Goal: Task Accomplishment & Management: Use online tool/utility

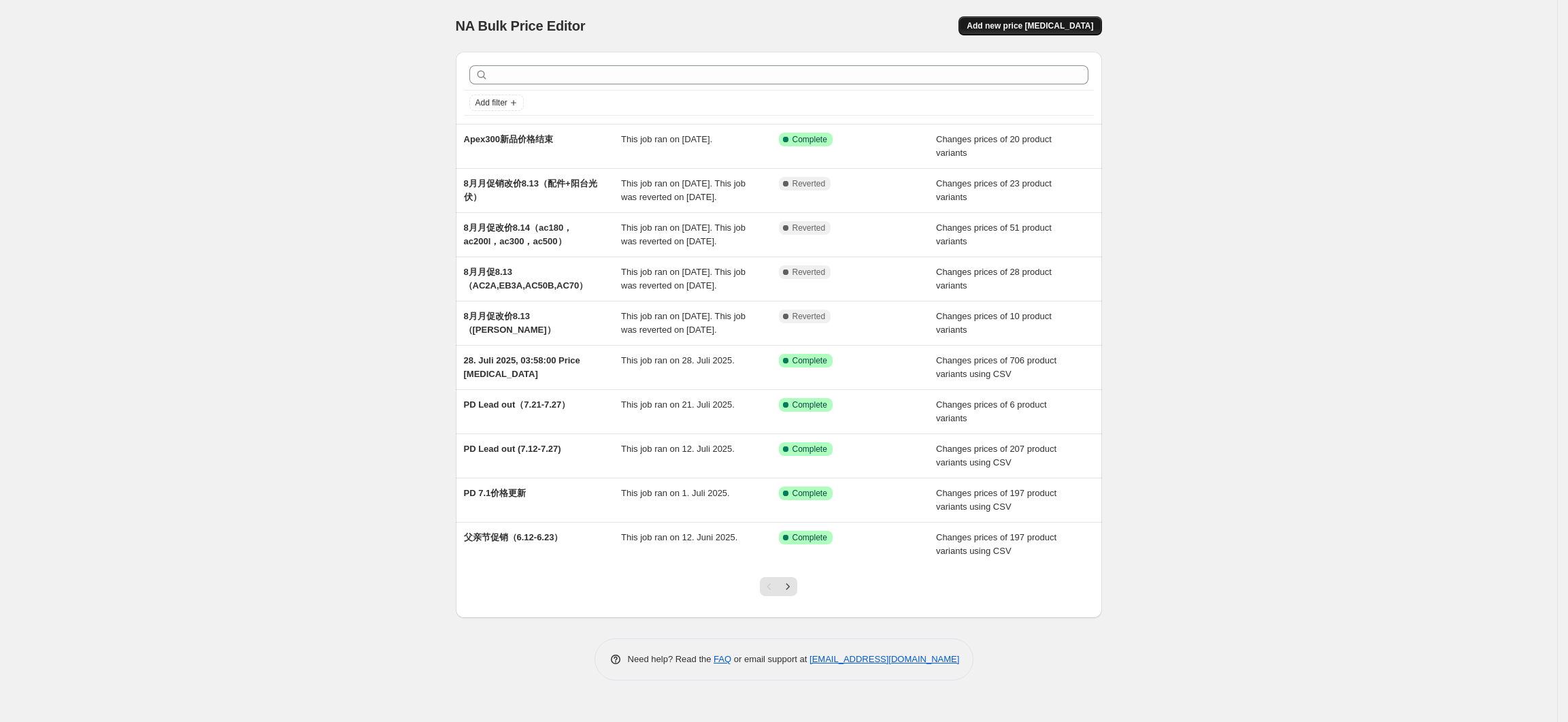
click at [1026, 27] on span "Add new price change job" at bounding box center [1030, 26] width 127 height 11
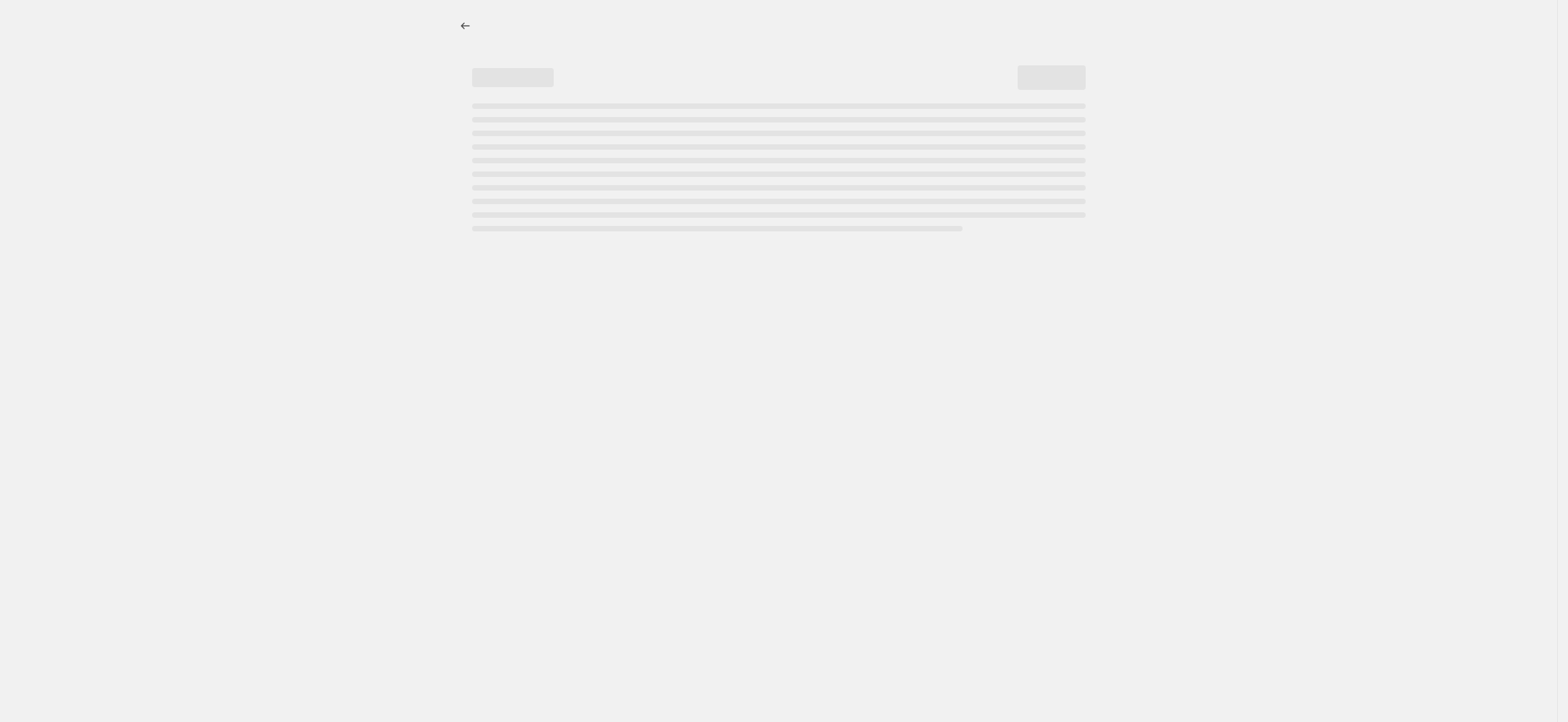
select select "percentage"
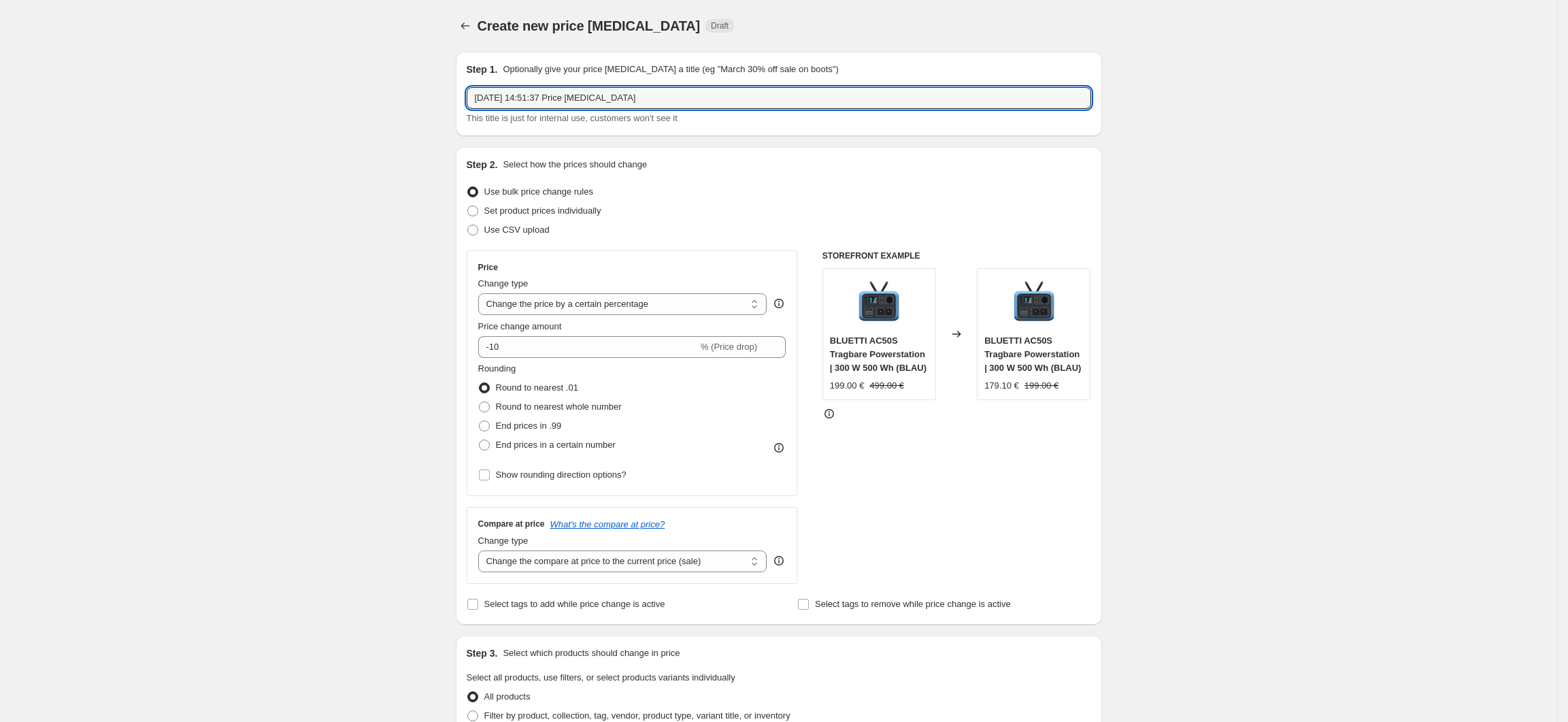
drag, startPoint x: 672, startPoint y: 102, endPoint x: 461, endPoint y: 98, distance: 211.0
click at [461, 98] on div "Step 1. Optionally give your price change job a title (eg "March 30% off sale o…" at bounding box center [778, 94] width 646 height 84
type input "z"
type input "周年庆改价"
click at [526, 219] on label "Set product prices individually" at bounding box center [534, 211] width 134 height 19
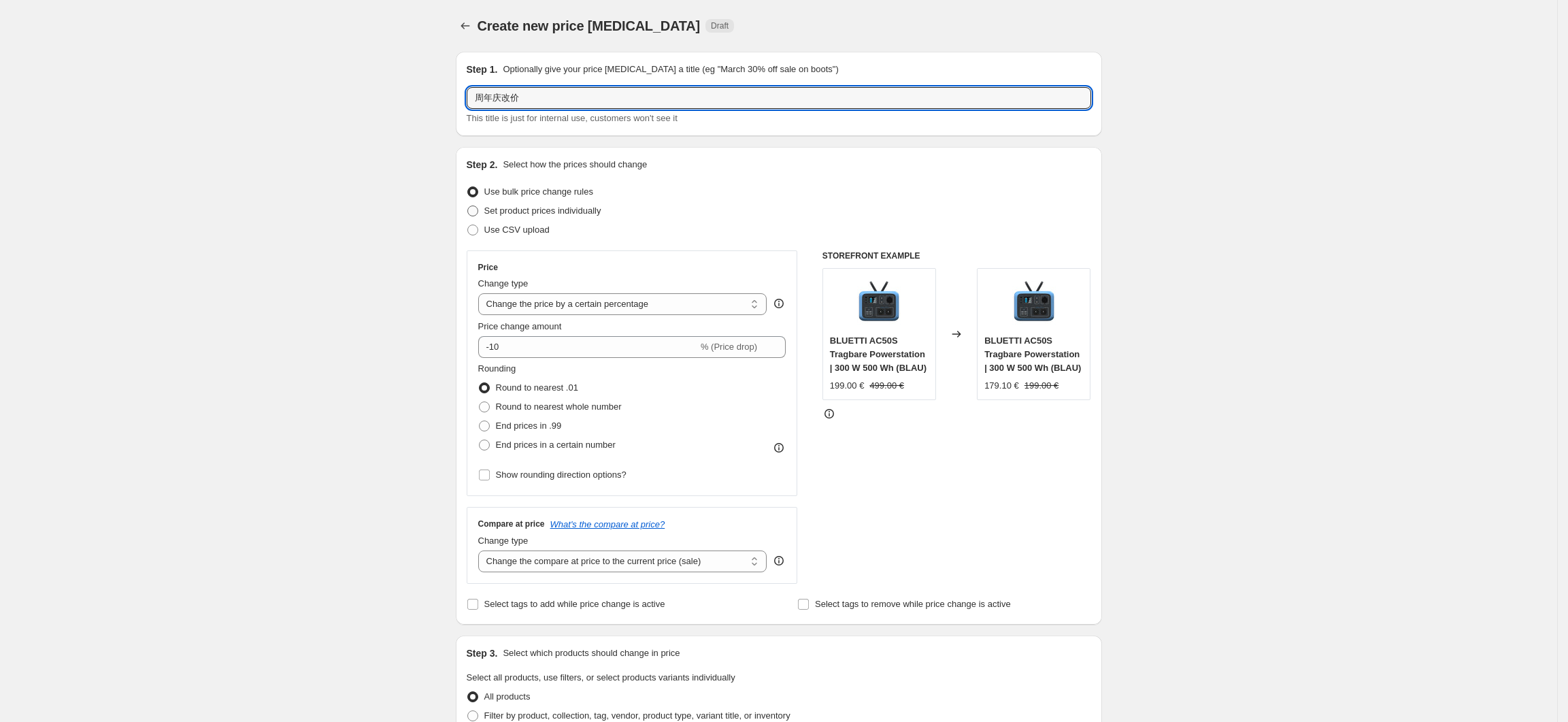
click at [468, 207] on input "Set product prices individually" at bounding box center [468, 206] width 1 height 1
radio input "true"
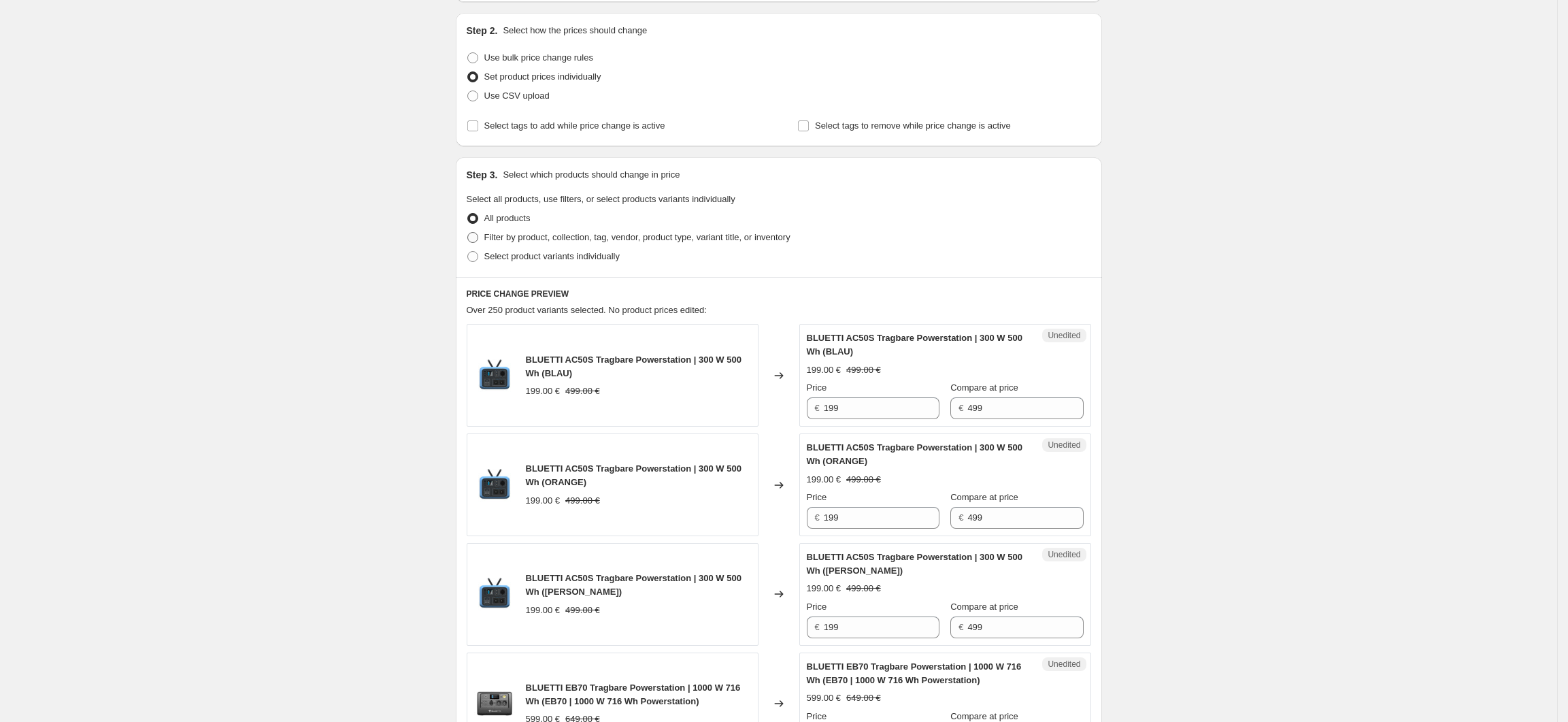
scroll to position [181, 0]
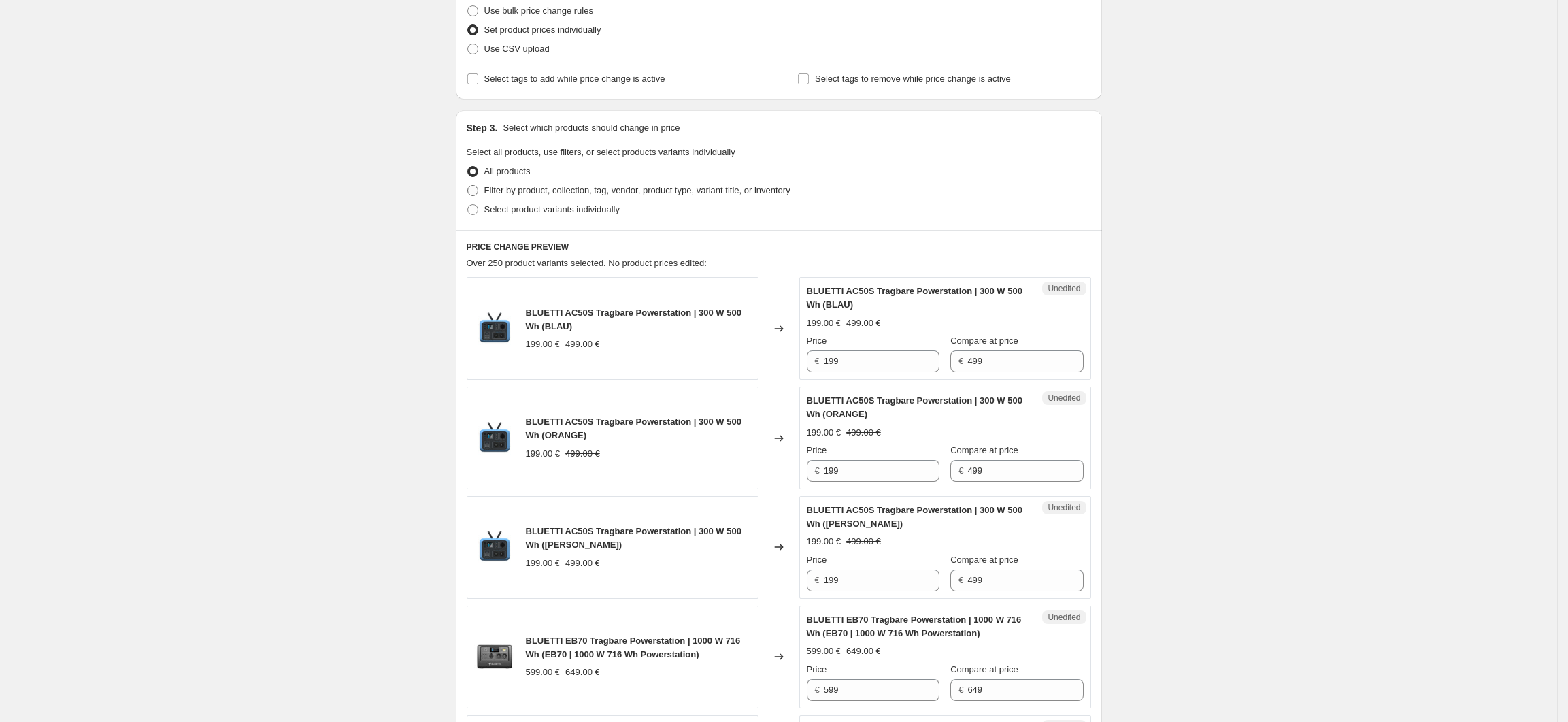
click at [489, 189] on span "Filter by product, collection, tag, vendor, product type, variant title, or inv…" at bounding box center [637, 190] width 306 height 10
click at [468, 186] on input "Filter by product, collection, tag, vendor, product type, variant title, or inv…" at bounding box center [468, 185] width 1 height 1
radio input "true"
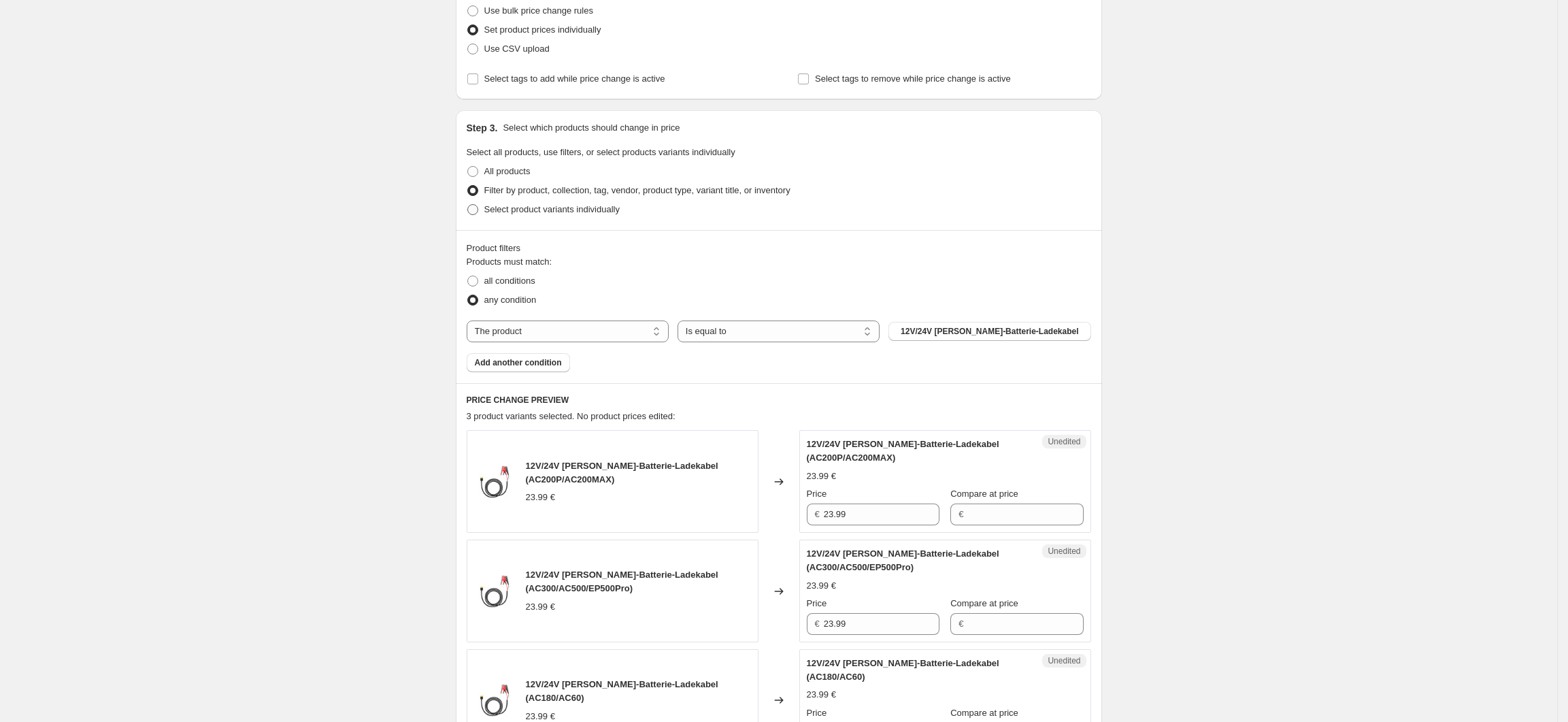
click at [515, 213] on span "Select product variants individually" at bounding box center [552, 209] width 135 height 10
click at [468, 205] on input "Select product variants individually" at bounding box center [468, 204] width 1 height 1
radio input "true"
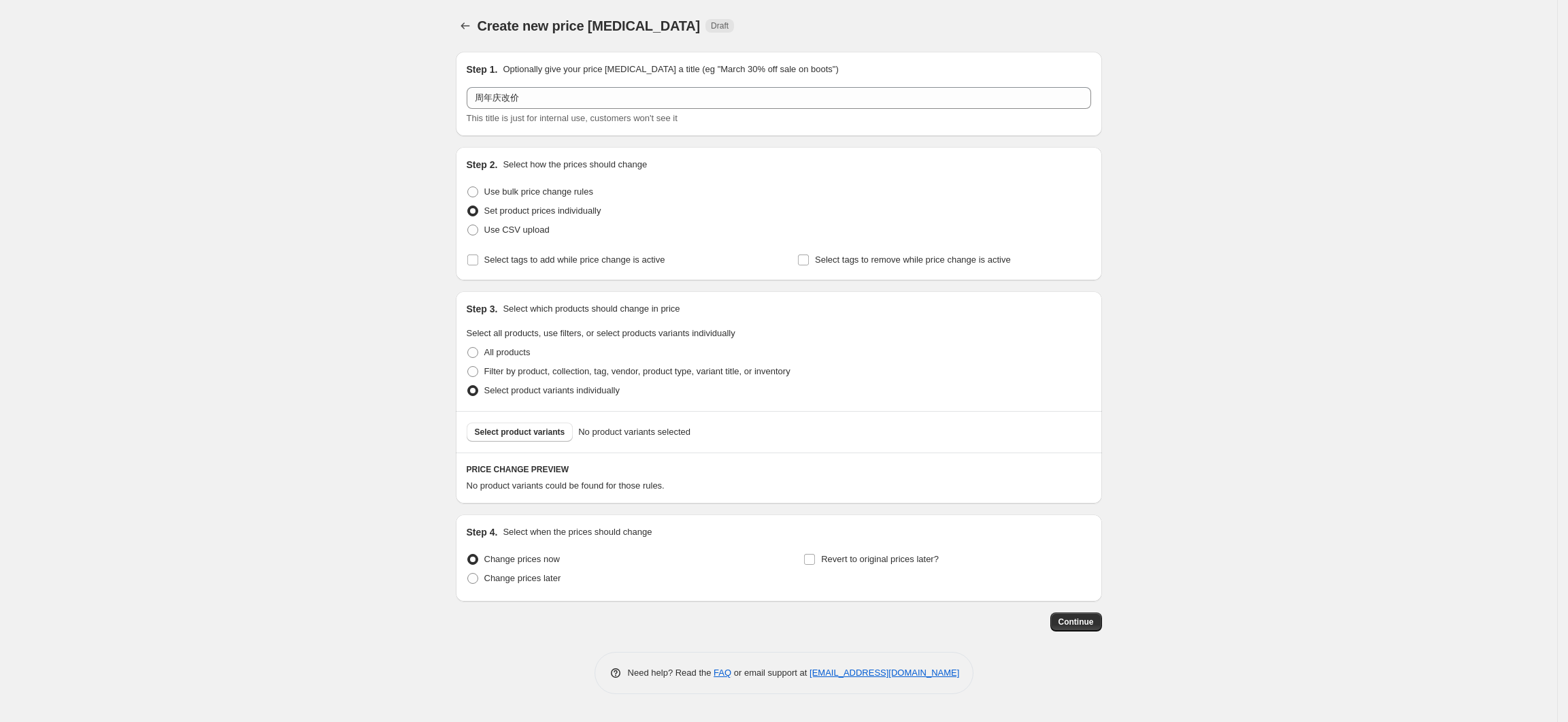
scroll to position [0, 0]
click at [564, 430] on button "Select product variants" at bounding box center [524, 432] width 107 height 19
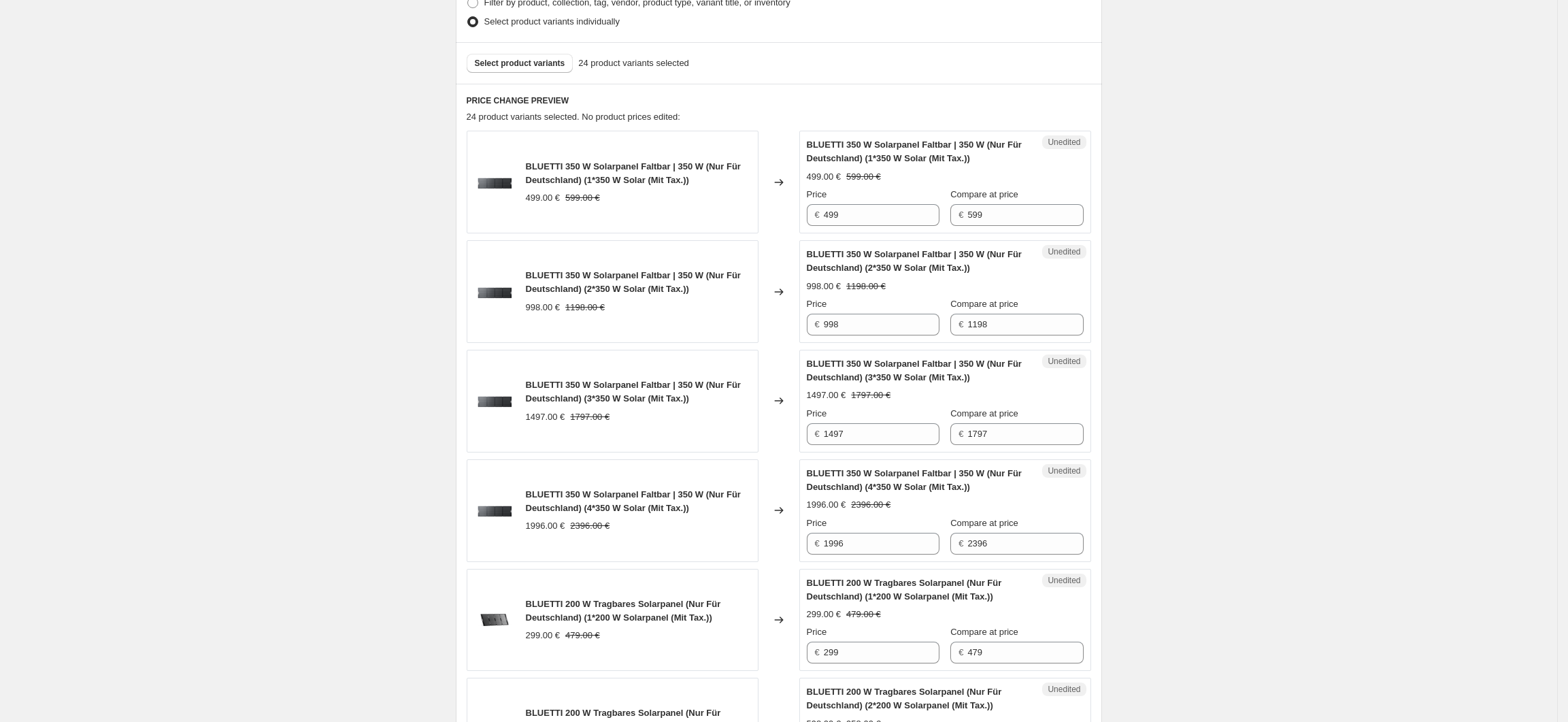
scroll to position [370, 0]
click at [857, 327] on input "998" at bounding box center [881, 323] width 115 height 22
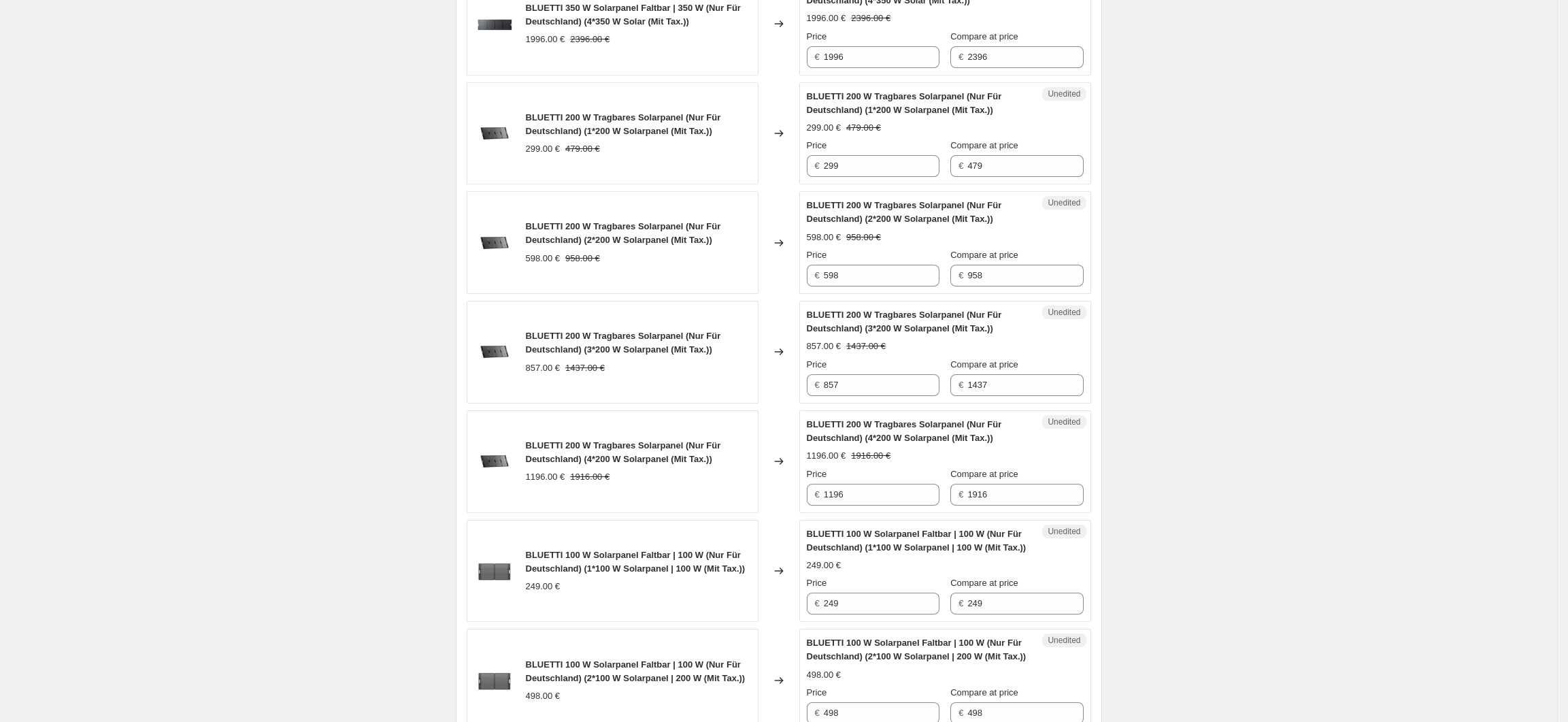
scroll to position [824, 0]
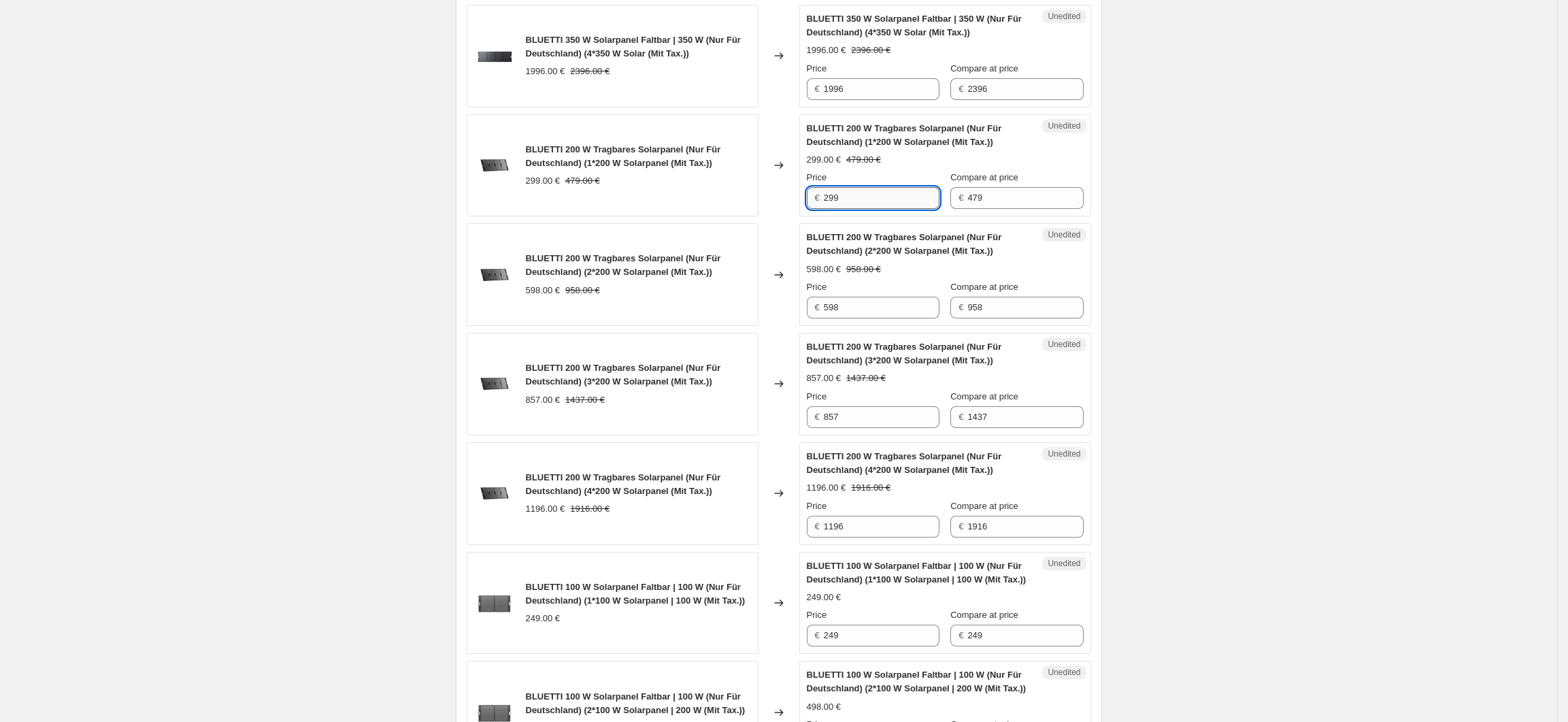
click at [852, 205] on input "299" at bounding box center [881, 198] width 115 height 22
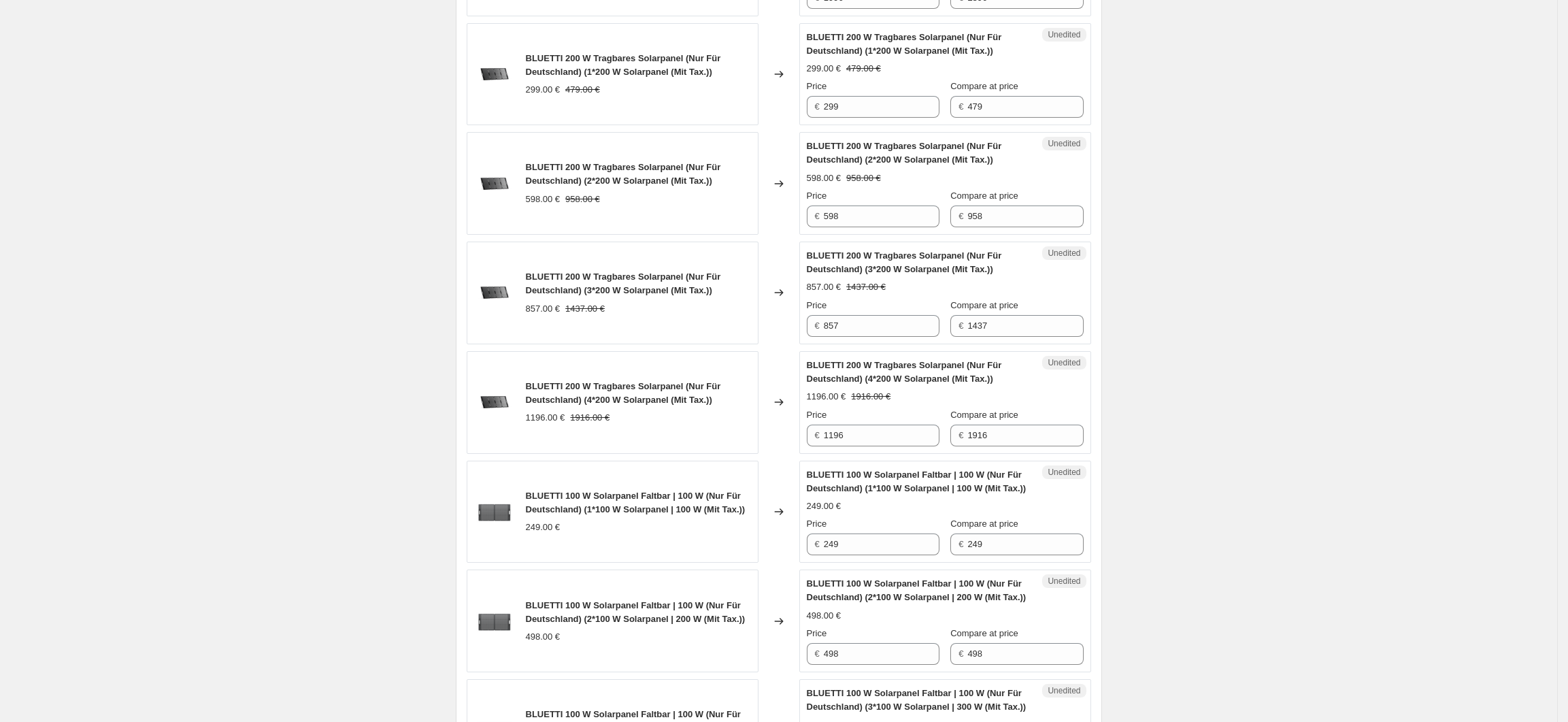
scroll to position [1005, 0]
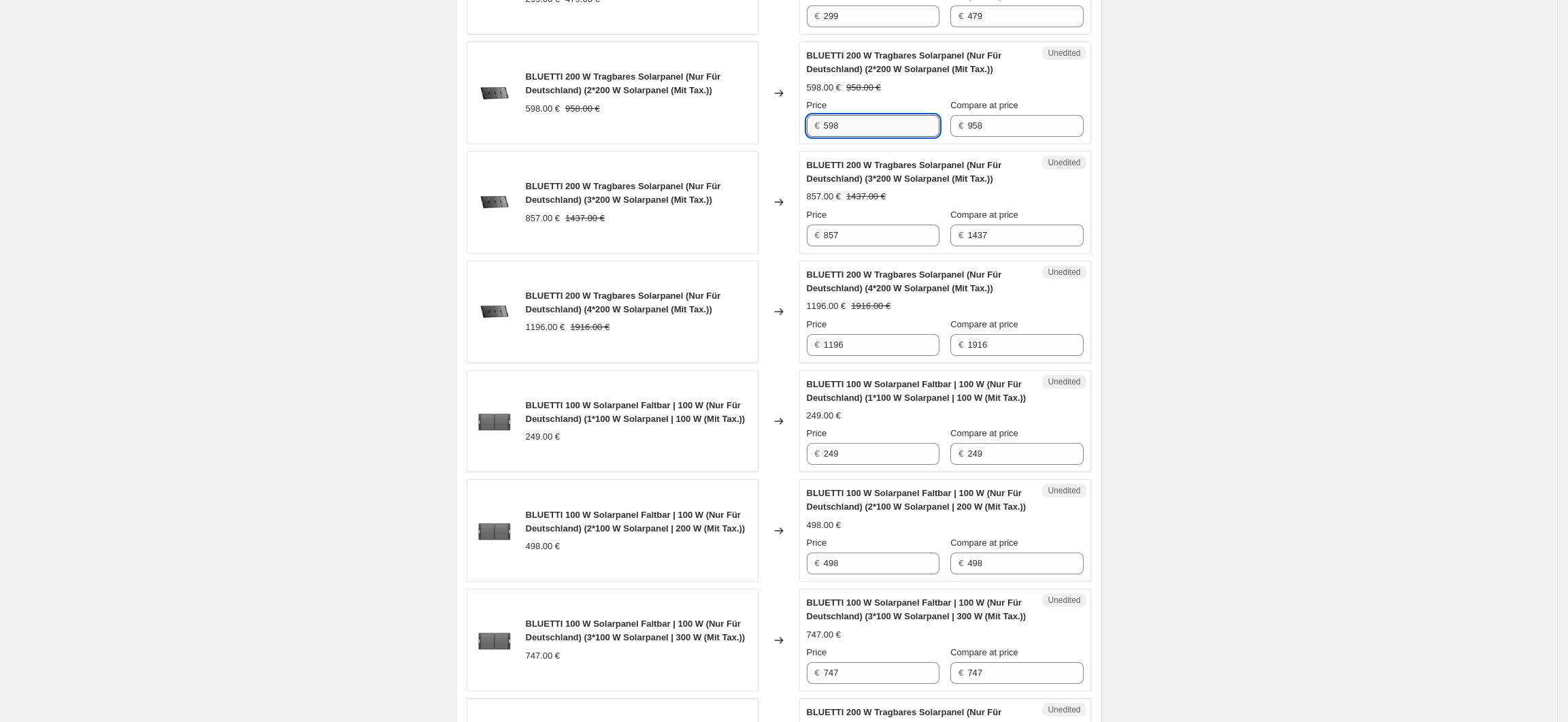
click at [838, 134] on input "598" at bounding box center [881, 125] width 115 height 22
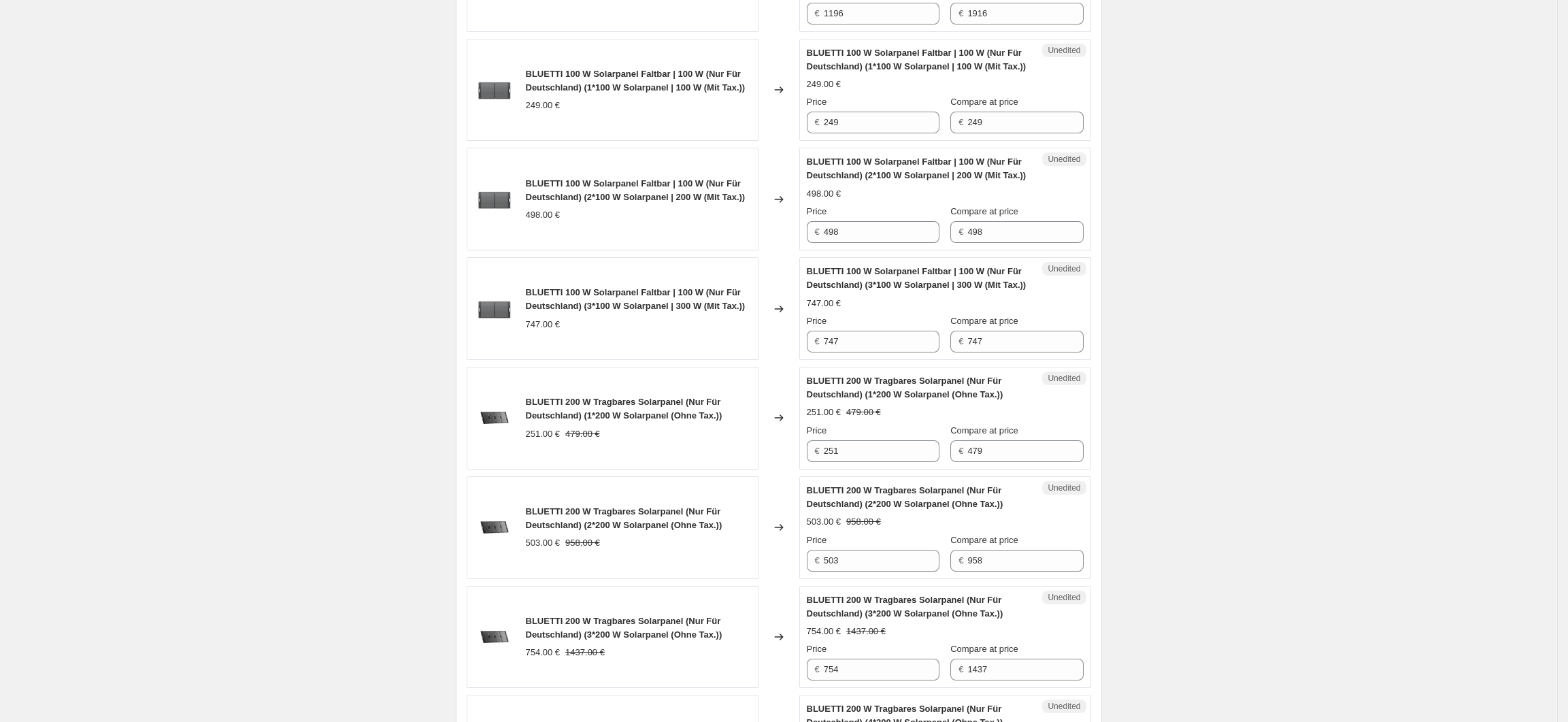
scroll to position [1368, 0]
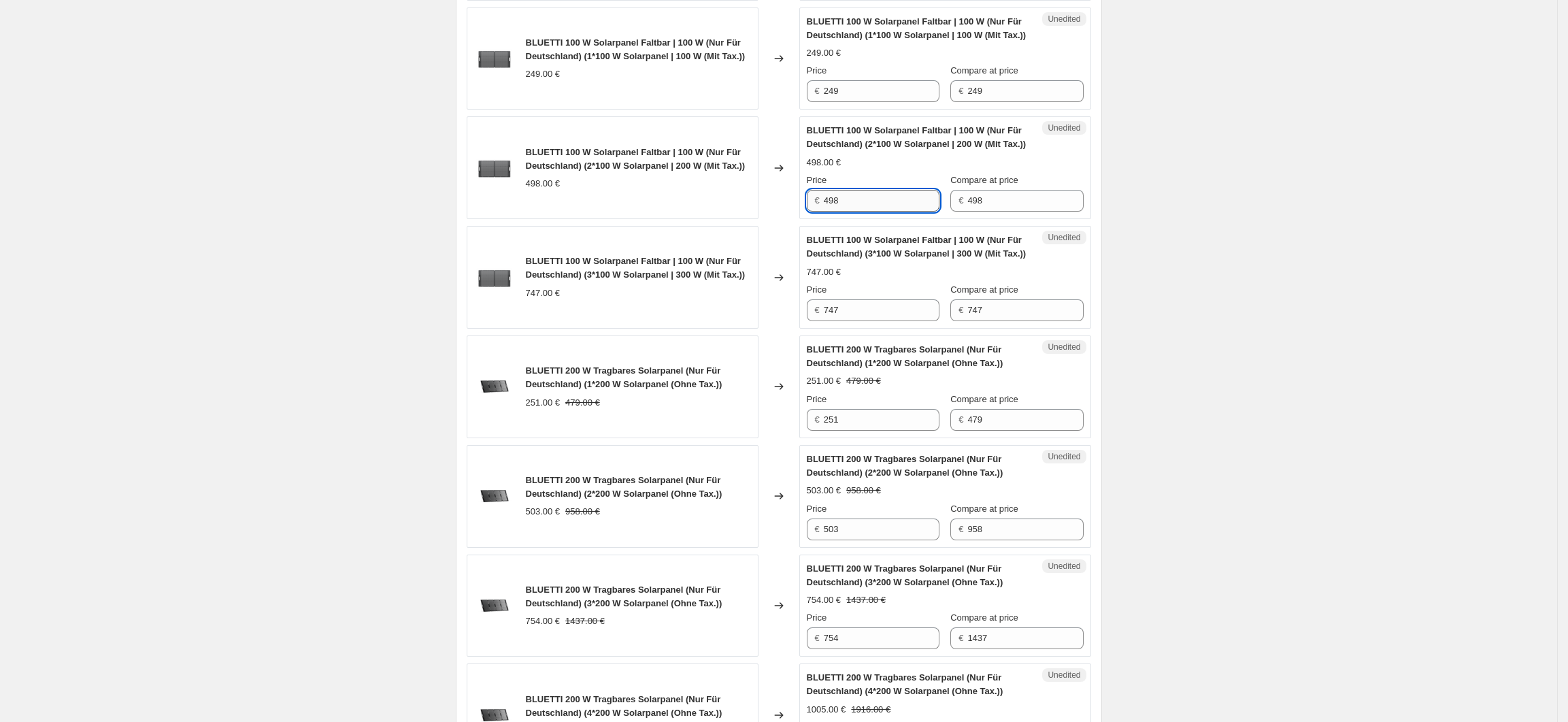
click at [839, 212] on input "498" at bounding box center [881, 200] width 115 height 22
click at [836, 102] on input "249" at bounding box center [881, 91] width 115 height 22
type input "209"
click at [1322, 281] on div "Create new price change job. This page is ready Create new price change job Dra…" at bounding box center [778, 105] width 1558 height 2946
click at [833, 212] on input "498" at bounding box center [881, 200] width 115 height 22
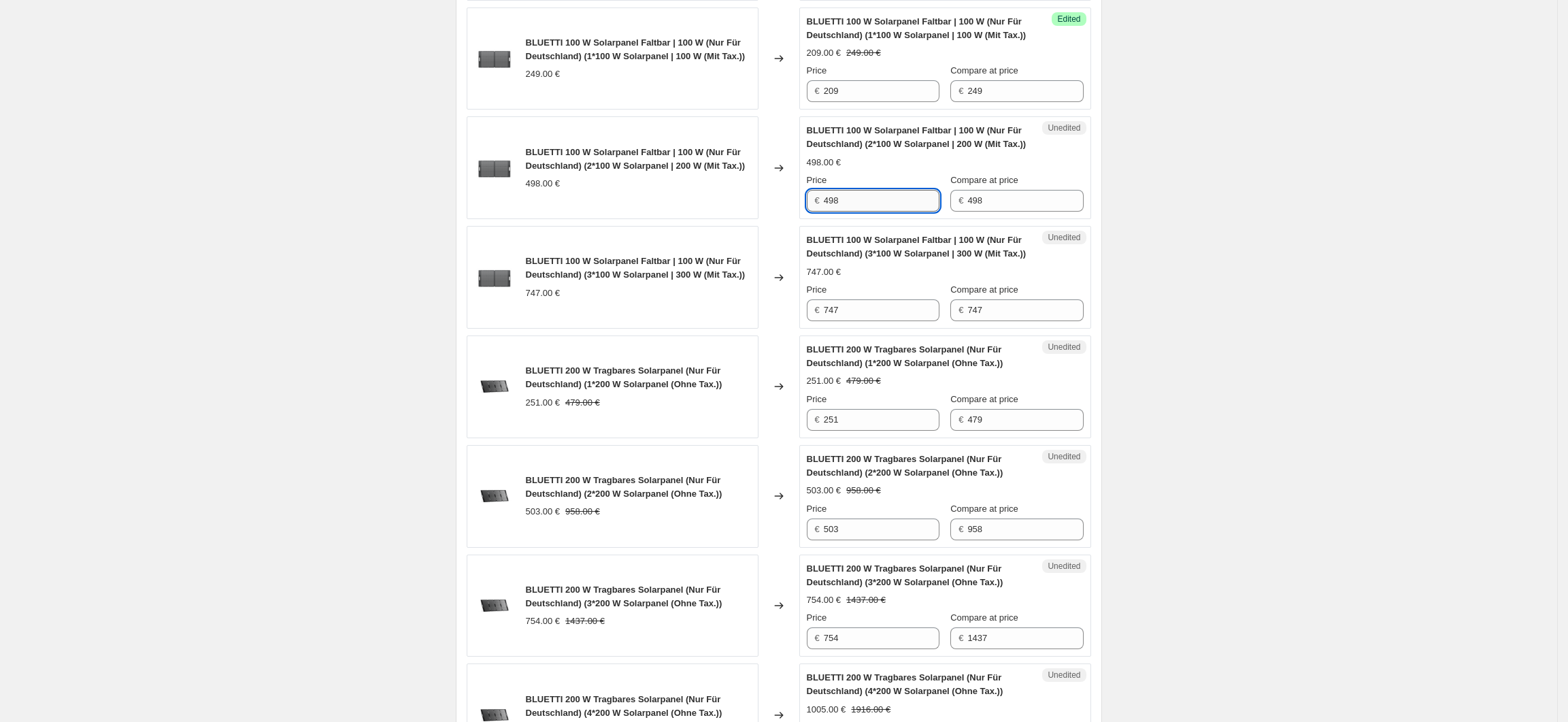
click at [836, 212] on input "498" at bounding box center [881, 200] width 115 height 22
click at [836, 212] on input "438" at bounding box center [881, 200] width 115 height 22
type input "418"
click at [1274, 324] on div "Create new price change job. This page is ready Create new price change job Dra…" at bounding box center [778, 105] width 1558 height 2946
drag, startPoint x: 836, startPoint y: 360, endPoint x: 829, endPoint y: 360, distance: 7.0
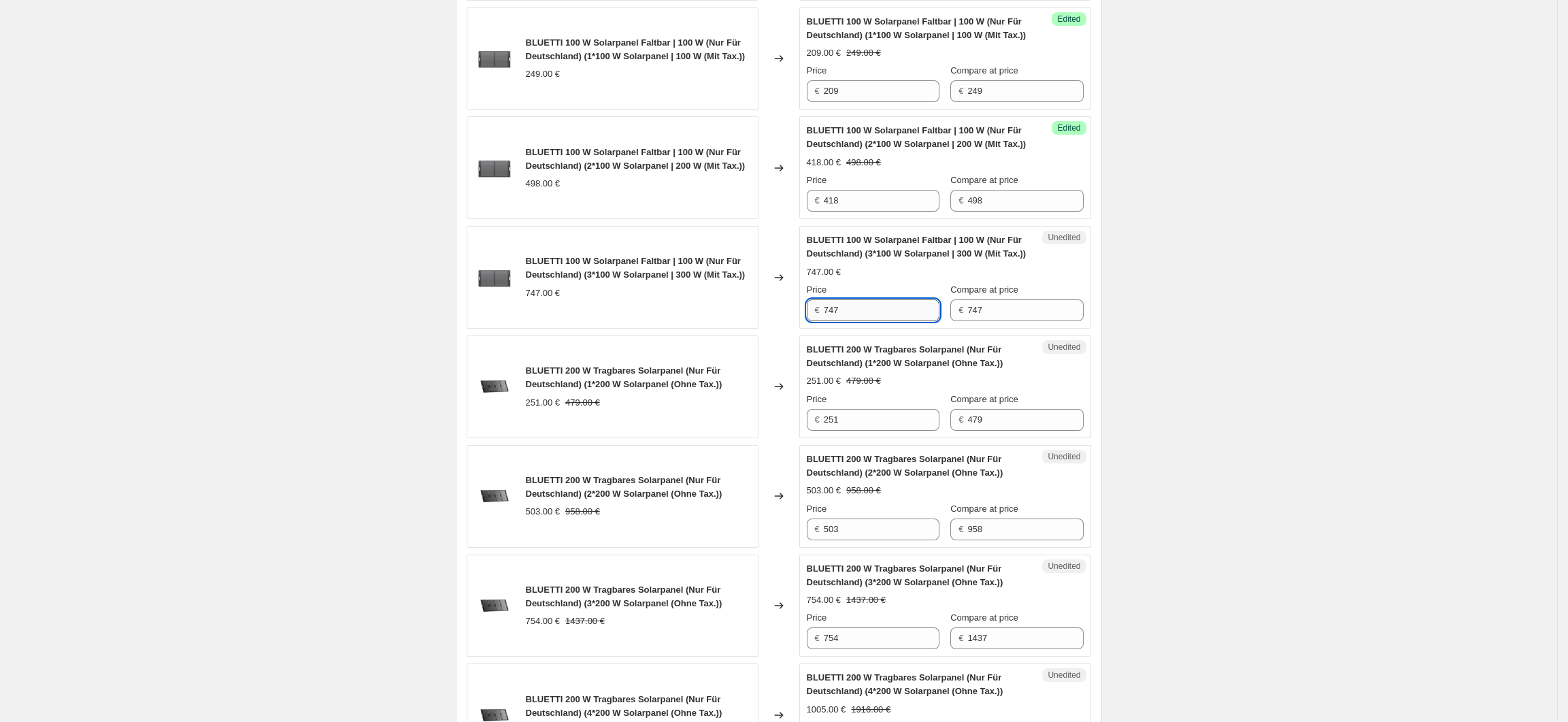
click at [829, 321] on input "747" at bounding box center [881, 310] width 115 height 22
type input "627"
click at [1173, 421] on div "Create new price change job. This page is ready Create new price change job Dra…" at bounding box center [778, 105] width 1558 height 2946
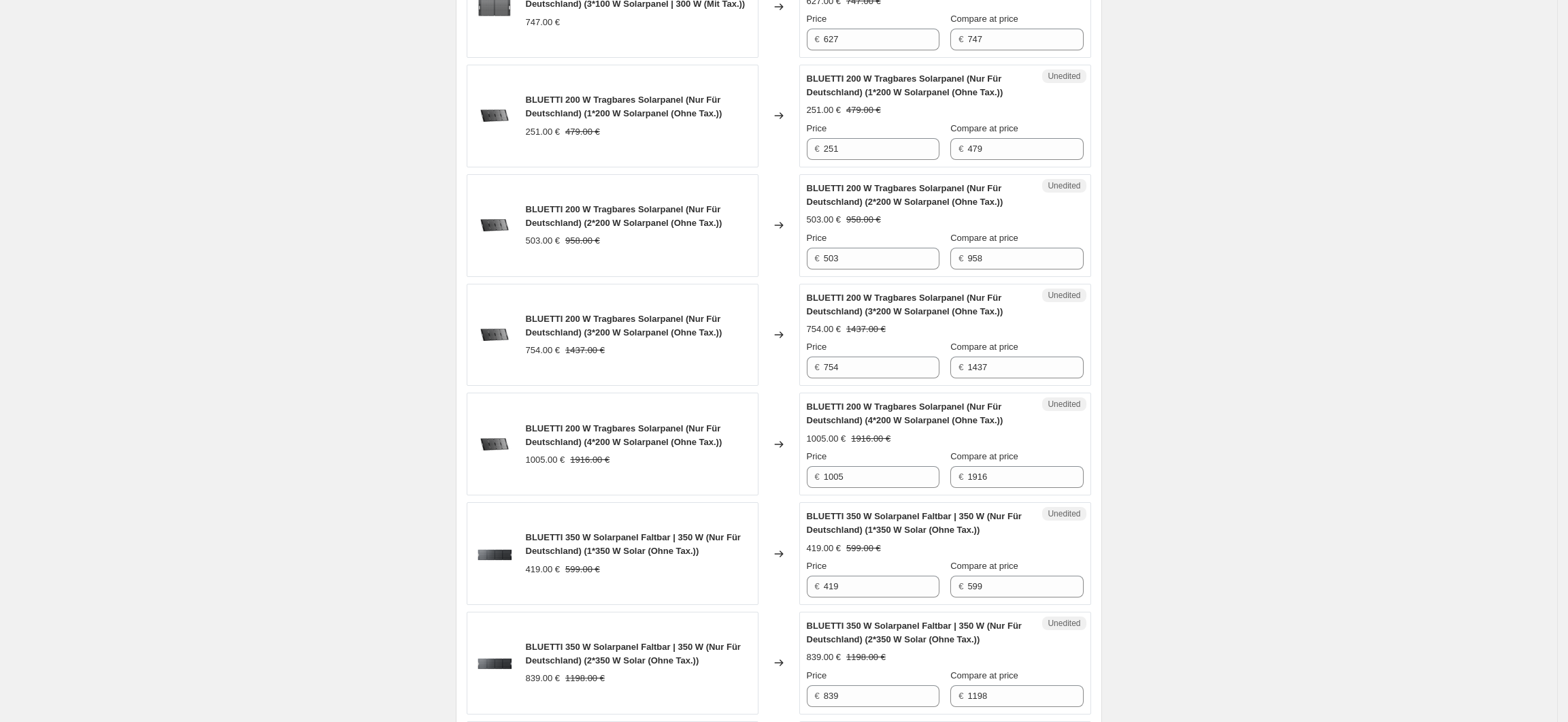
scroll to position [1639, 0]
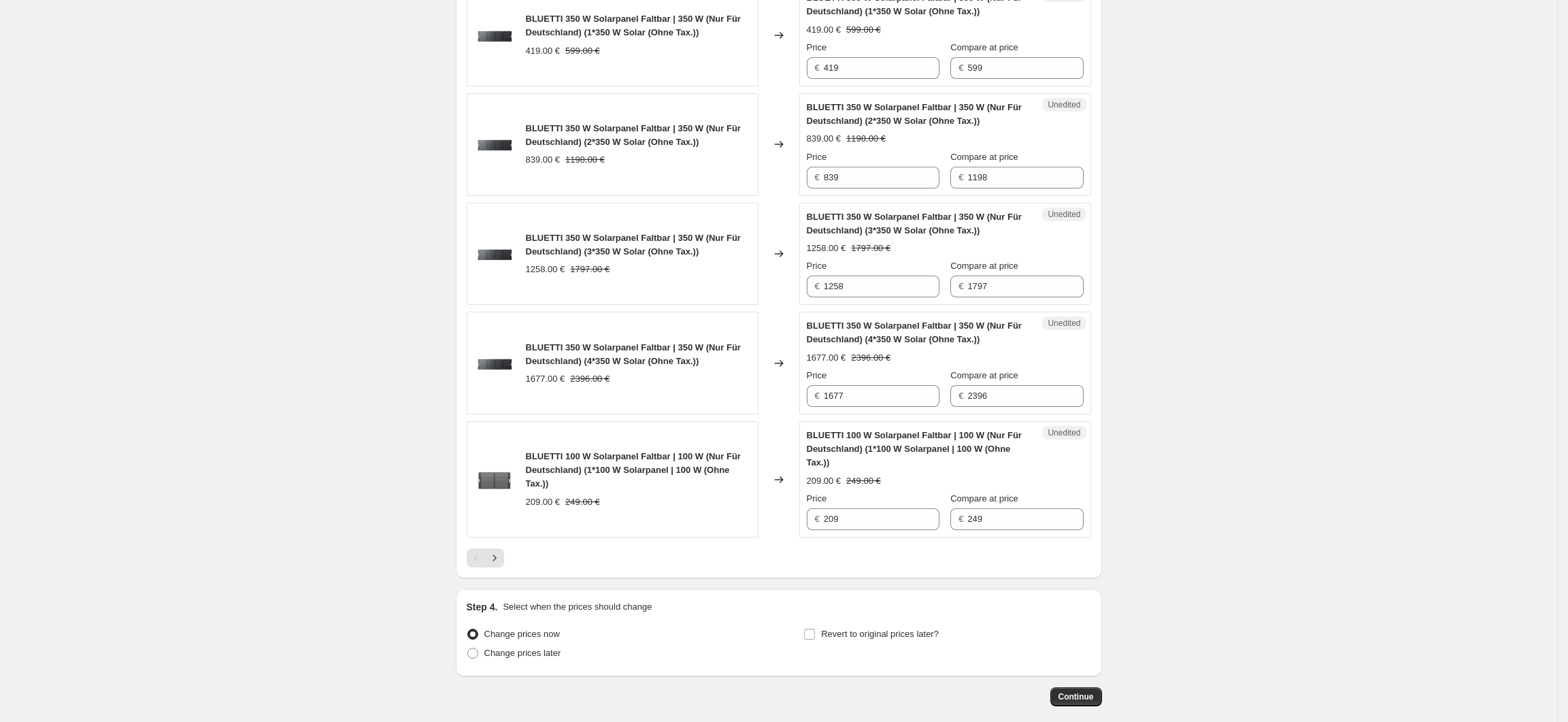
scroll to position [2184, 0]
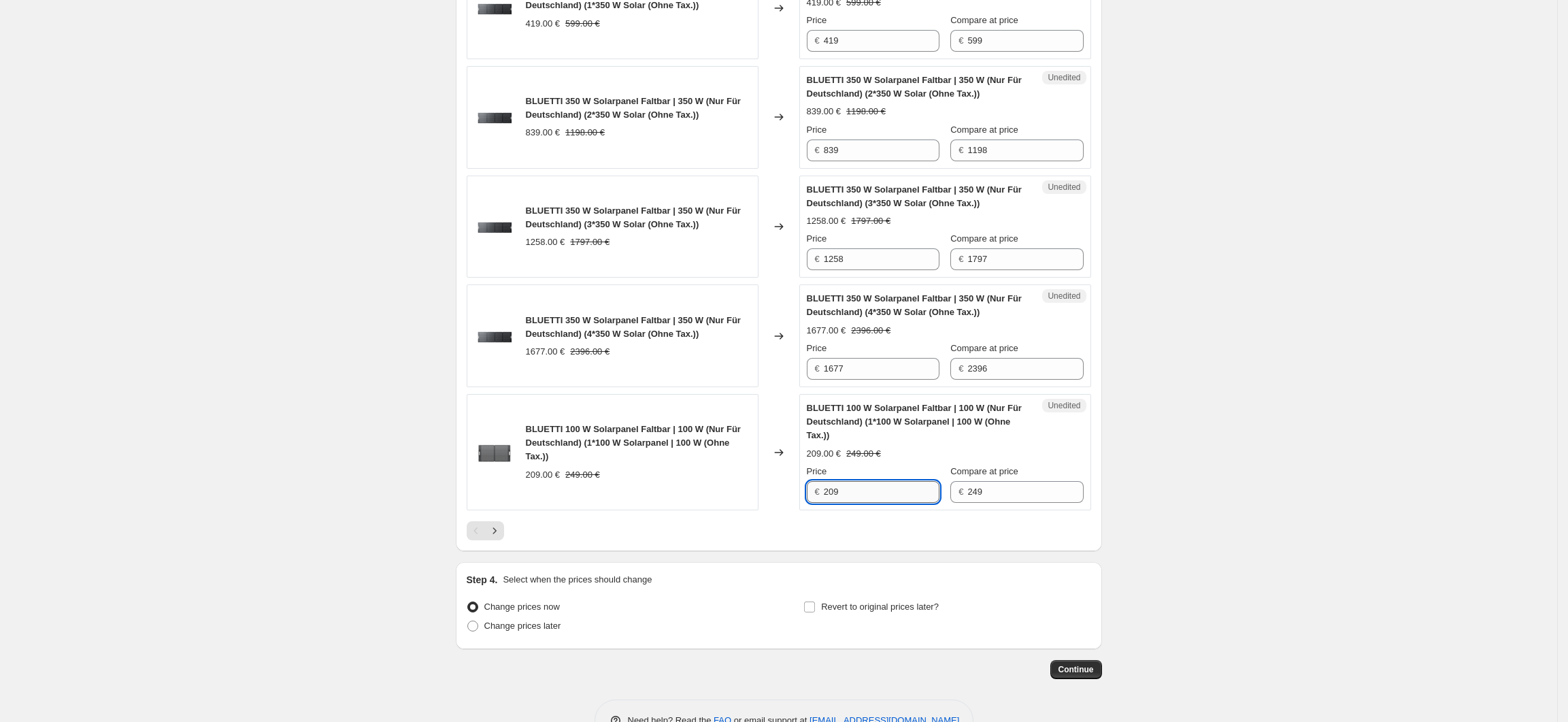
drag, startPoint x: 863, startPoint y: 542, endPoint x: 830, endPoint y: 548, distance: 33.5
click at [830, 502] on input "209" at bounding box center [881, 491] width 115 height 22
type input "176"
click at [502, 537] on icon "Next" at bounding box center [495, 531] width 14 height 14
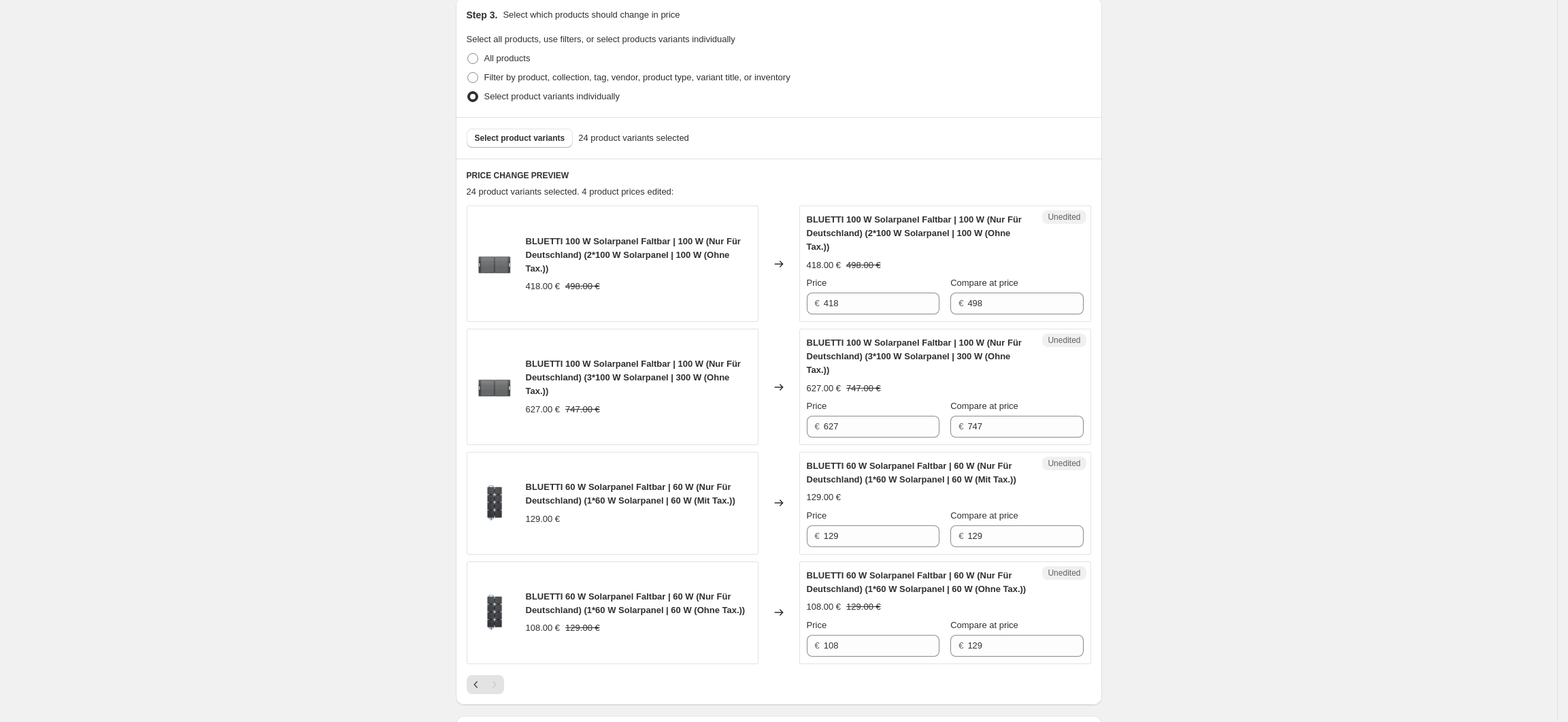
scroll to position [404, 0]
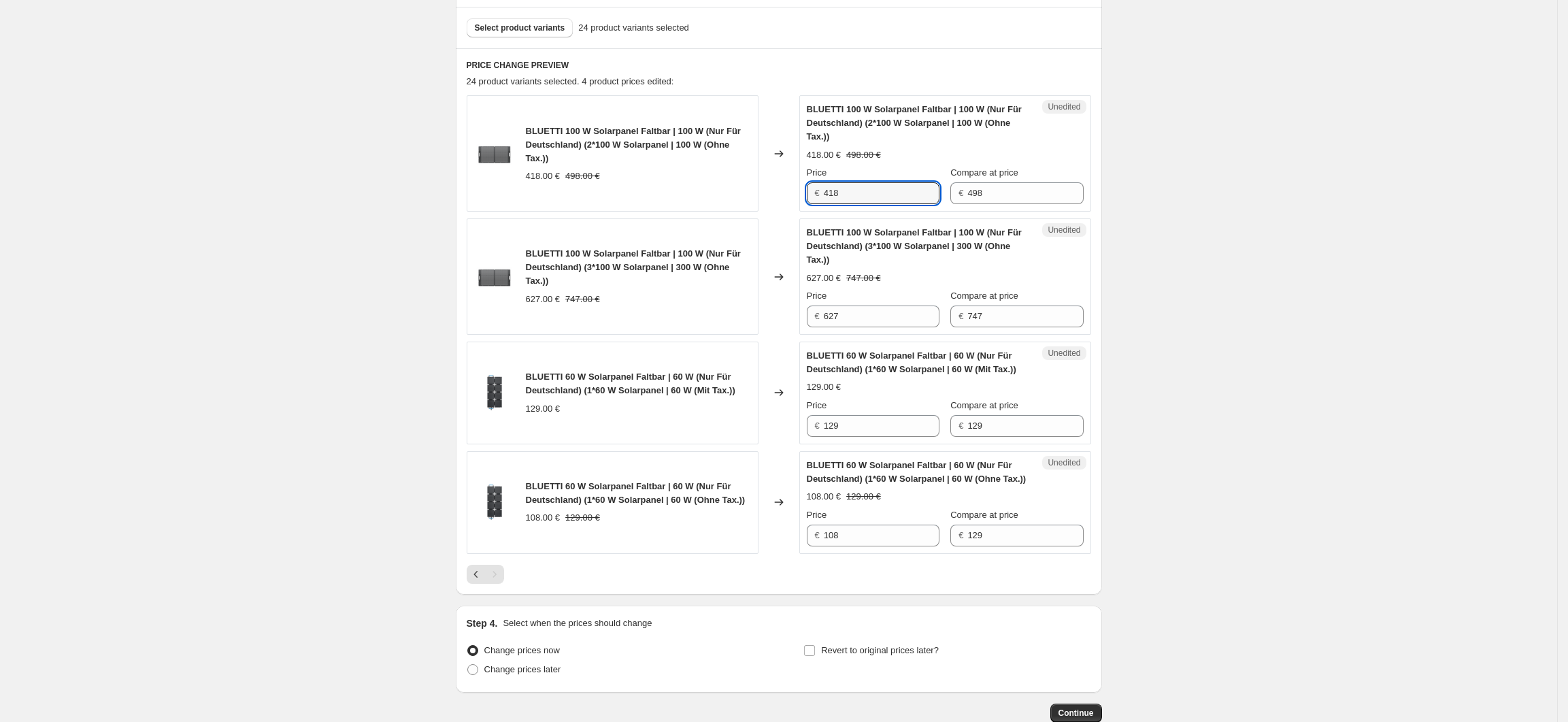
drag, startPoint x: 855, startPoint y: 197, endPoint x: 824, endPoint y: 197, distance: 31.0
click at [824, 197] on div "€ 418" at bounding box center [873, 193] width 133 height 22
type input "352"
drag, startPoint x: 850, startPoint y: 318, endPoint x: 821, endPoint y: 319, distance: 29.0
click at [821, 319] on div "€ 627" at bounding box center [873, 316] width 133 height 22
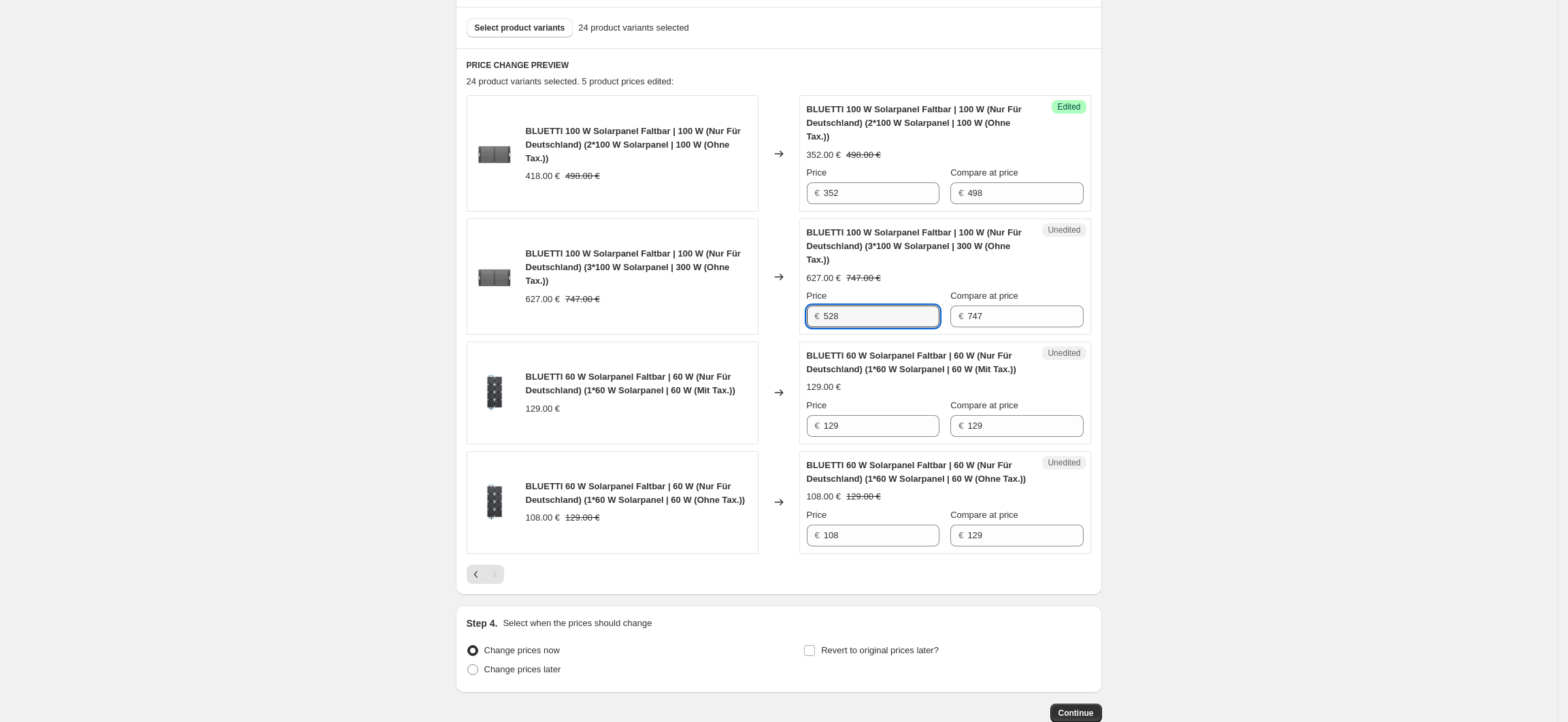
type input "528"
click at [1239, 360] on div "Create new price change job. This page is ready Create new price change job Dra…" at bounding box center [778, 200] width 1558 height 1210
click at [836, 433] on input "129" at bounding box center [881, 425] width 115 height 22
type input "109"
click at [1217, 540] on div "Create new price change job. This page is ready Create new price change job Dra…" at bounding box center [778, 200] width 1558 height 1210
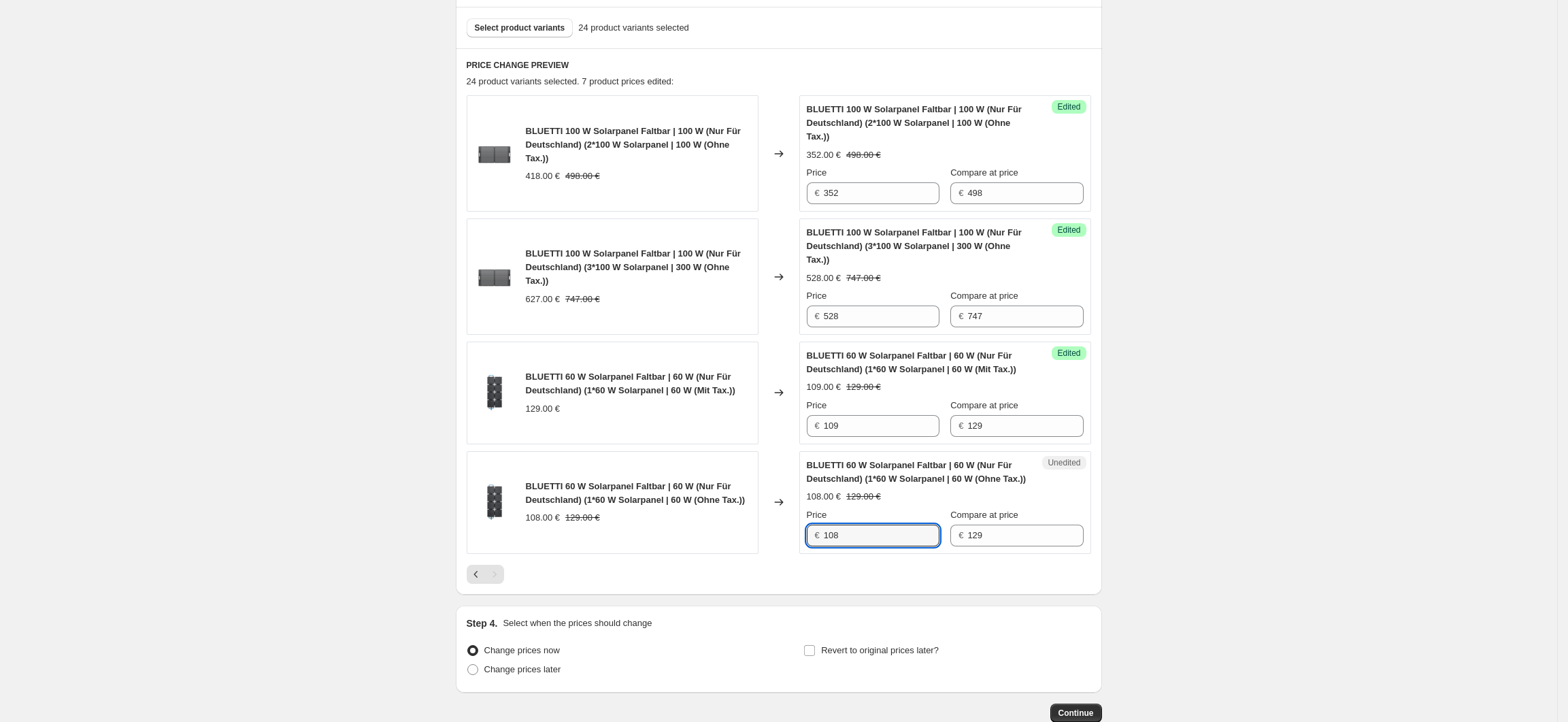
drag, startPoint x: 850, startPoint y: 539, endPoint x: 824, endPoint y: 540, distance: 26.0
click at [824, 540] on div "€ 108" at bounding box center [873, 535] width 133 height 22
type input "92"
click at [1158, 526] on div "Create new price change job. This page is ready Create new price change job Dra…" at bounding box center [778, 200] width 1558 height 1210
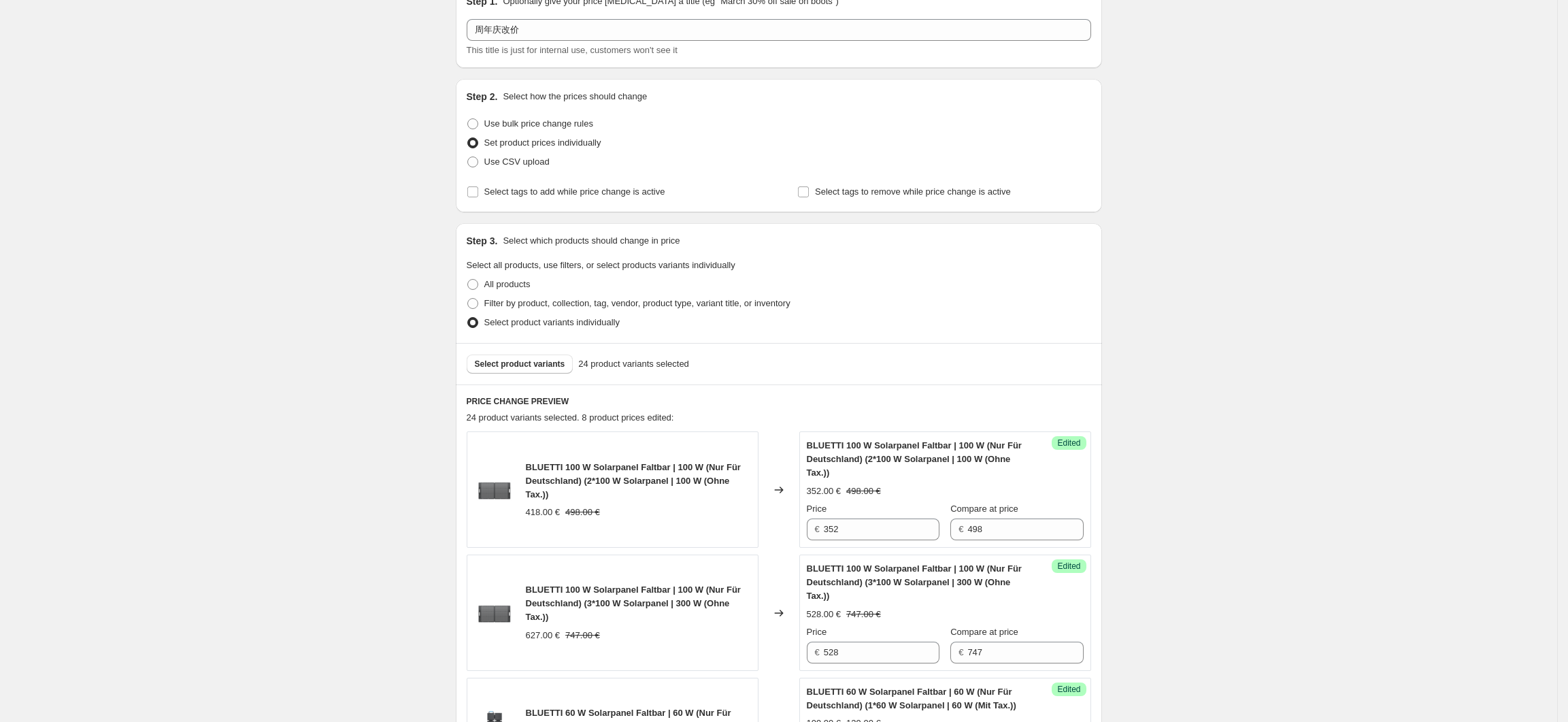
scroll to position [0, 0]
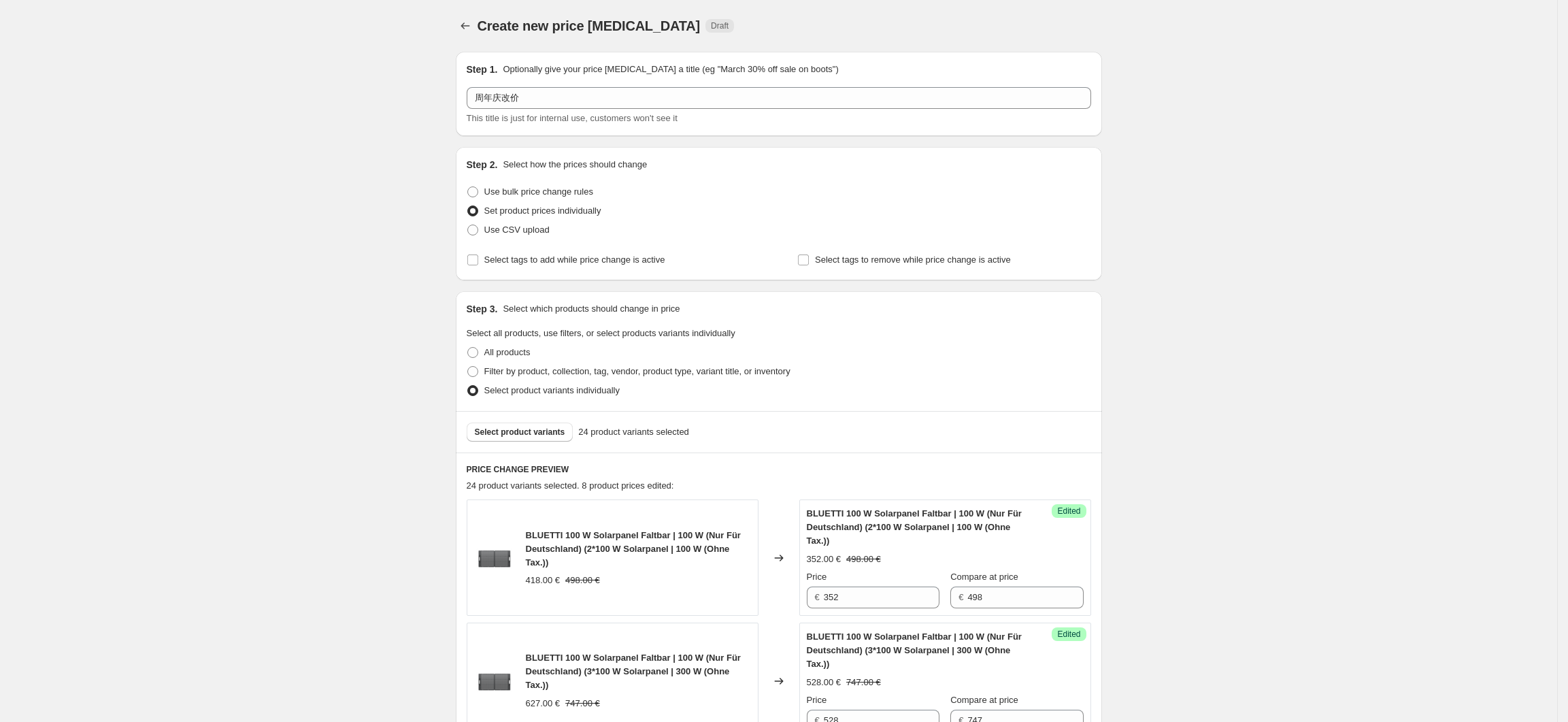
click at [559, 85] on div "Step 1. Optionally give your price change job a title (eg "March 30% off sale o…" at bounding box center [779, 94] width 625 height 62
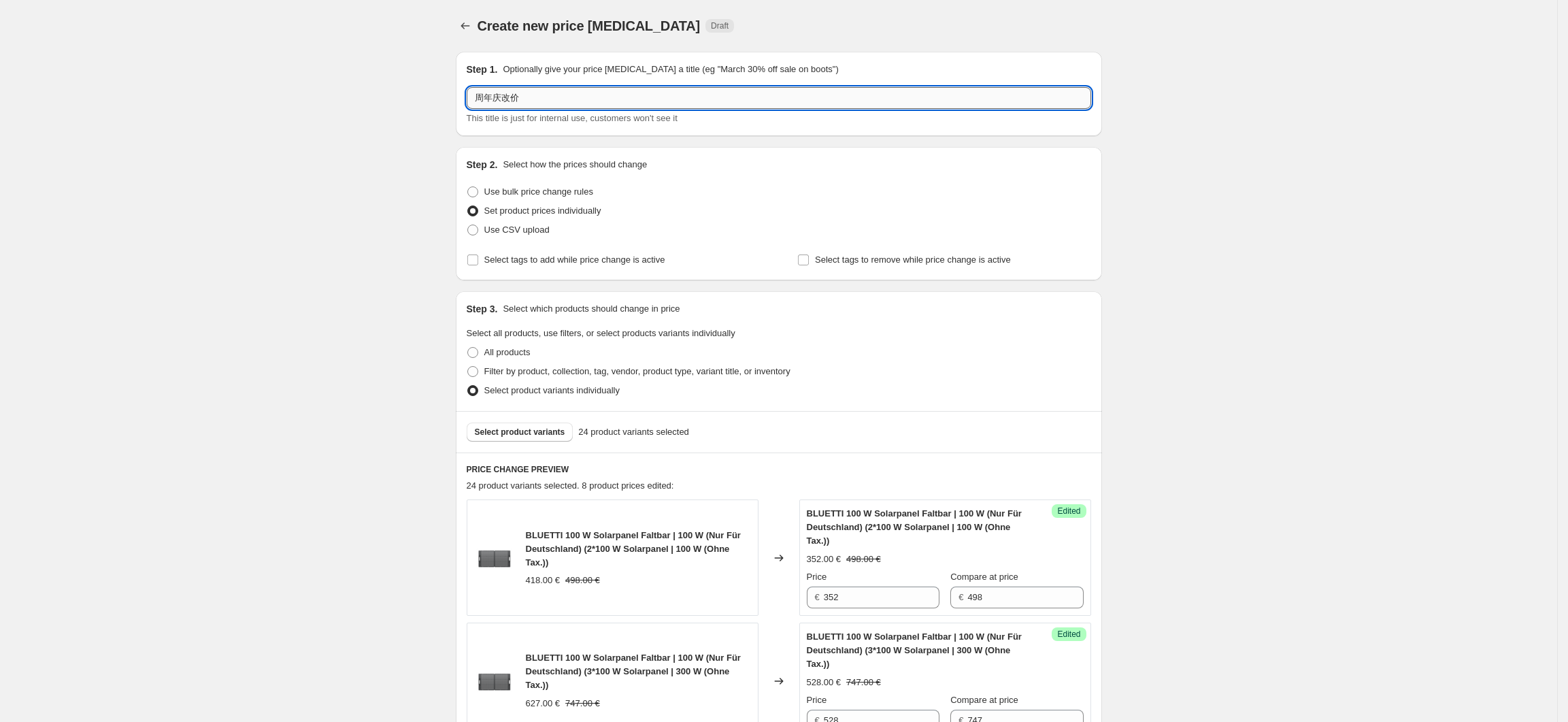
click at [564, 98] on input "周年庆改价" at bounding box center [779, 97] width 625 height 22
click at [574, 96] on input "周年庆改价（太阳能板子）" at bounding box center [779, 97] width 625 height 22
type input "周年庆改价（太阳能板子、电池包）"
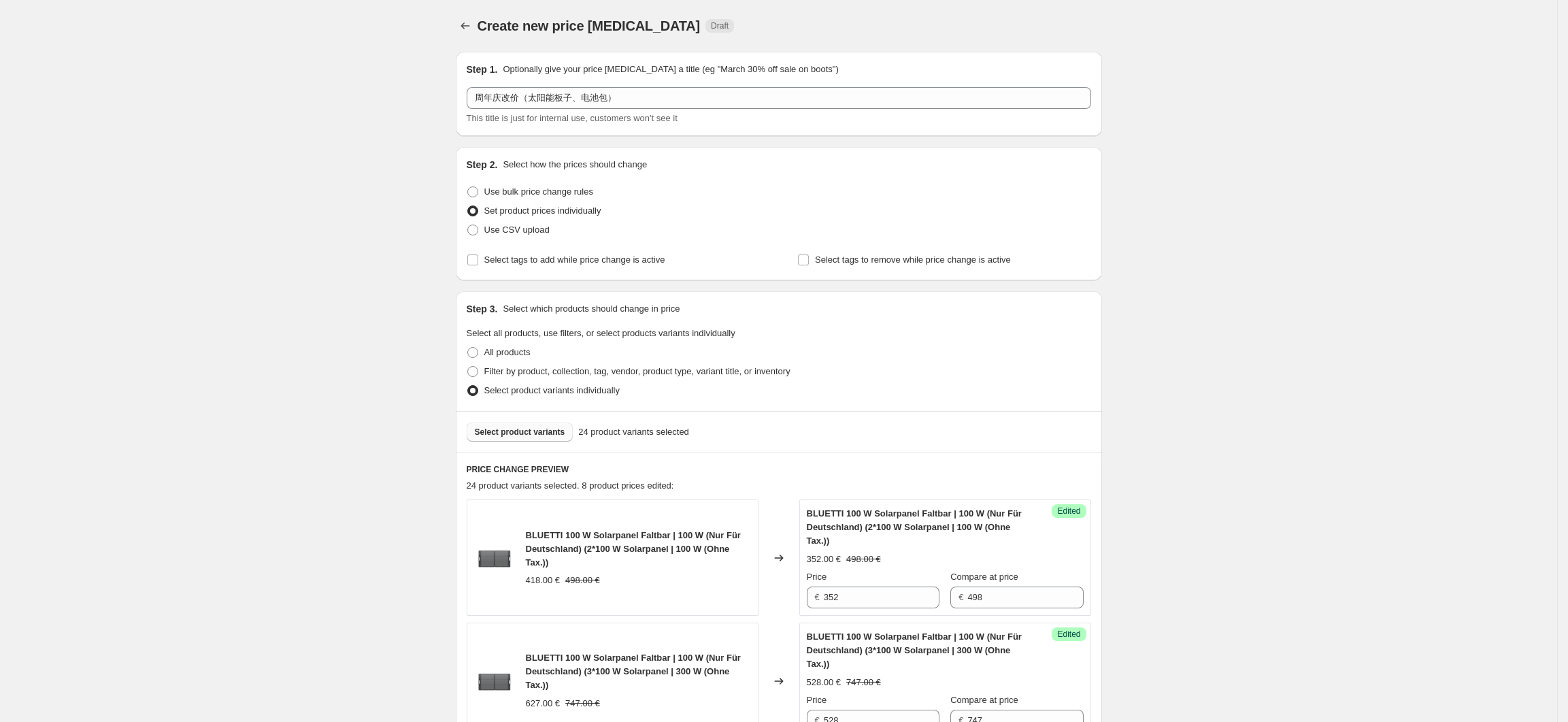
click at [556, 433] on span "Select product variants" at bounding box center [520, 432] width 90 height 11
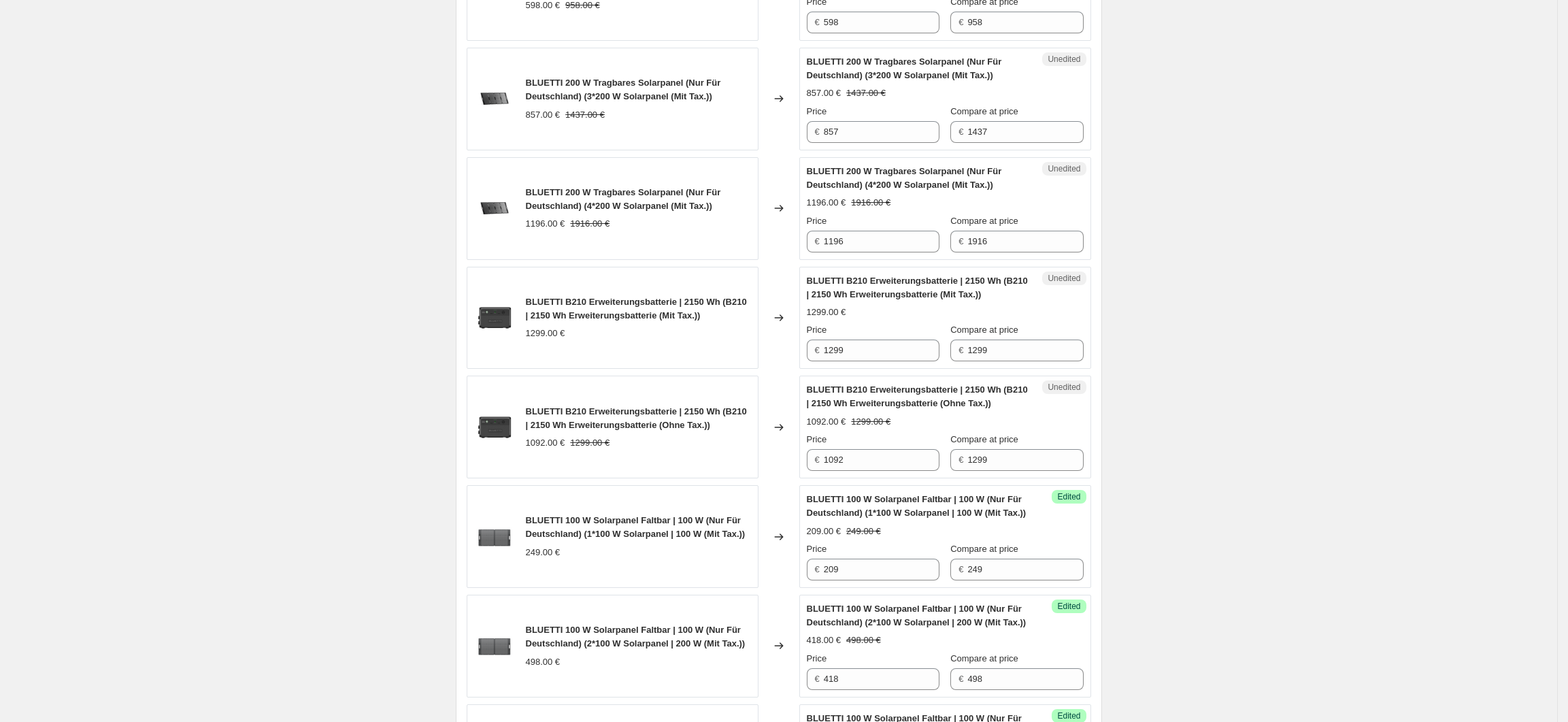
scroll to position [1179, 0]
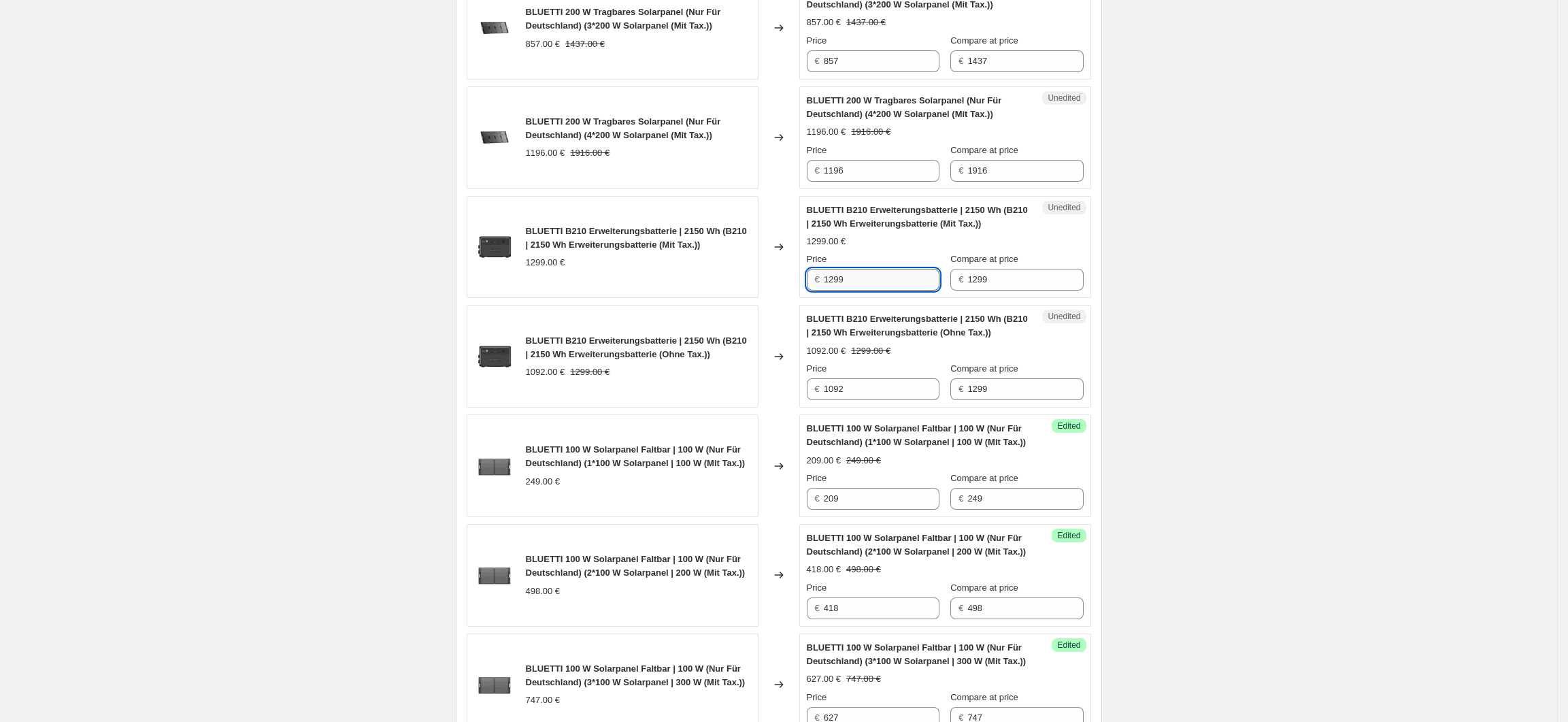
click at [880, 282] on input "1299" at bounding box center [881, 279] width 115 height 22
drag, startPoint x: 858, startPoint y: 287, endPoint x: 829, endPoint y: 290, distance: 29.2
click at [829, 290] on input "1299" at bounding box center [881, 279] width 115 height 22
type input "999"
click at [865, 392] on input "1092" at bounding box center [881, 389] width 115 height 22
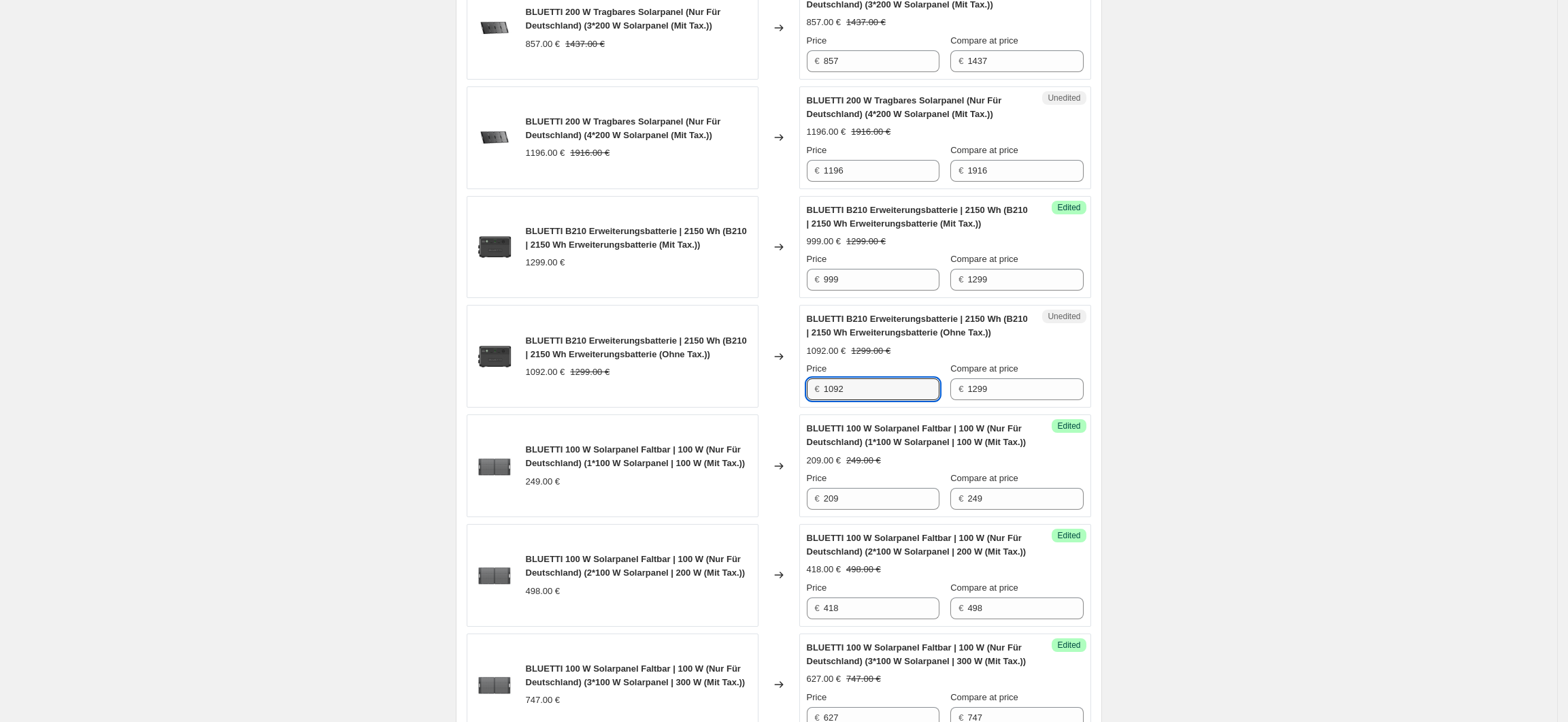
drag, startPoint x: 857, startPoint y: 396, endPoint x: 827, endPoint y: 396, distance: 30.0
click at [827, 396] on div "€ 1092" at bounding box center [873, 389] width 133 height 22
type input "840"
click at [1198, 467] on div "Create new price change job. This page is ready Create new price change job Dra…" at bounding box center [778, 314] width 1558 height 2987
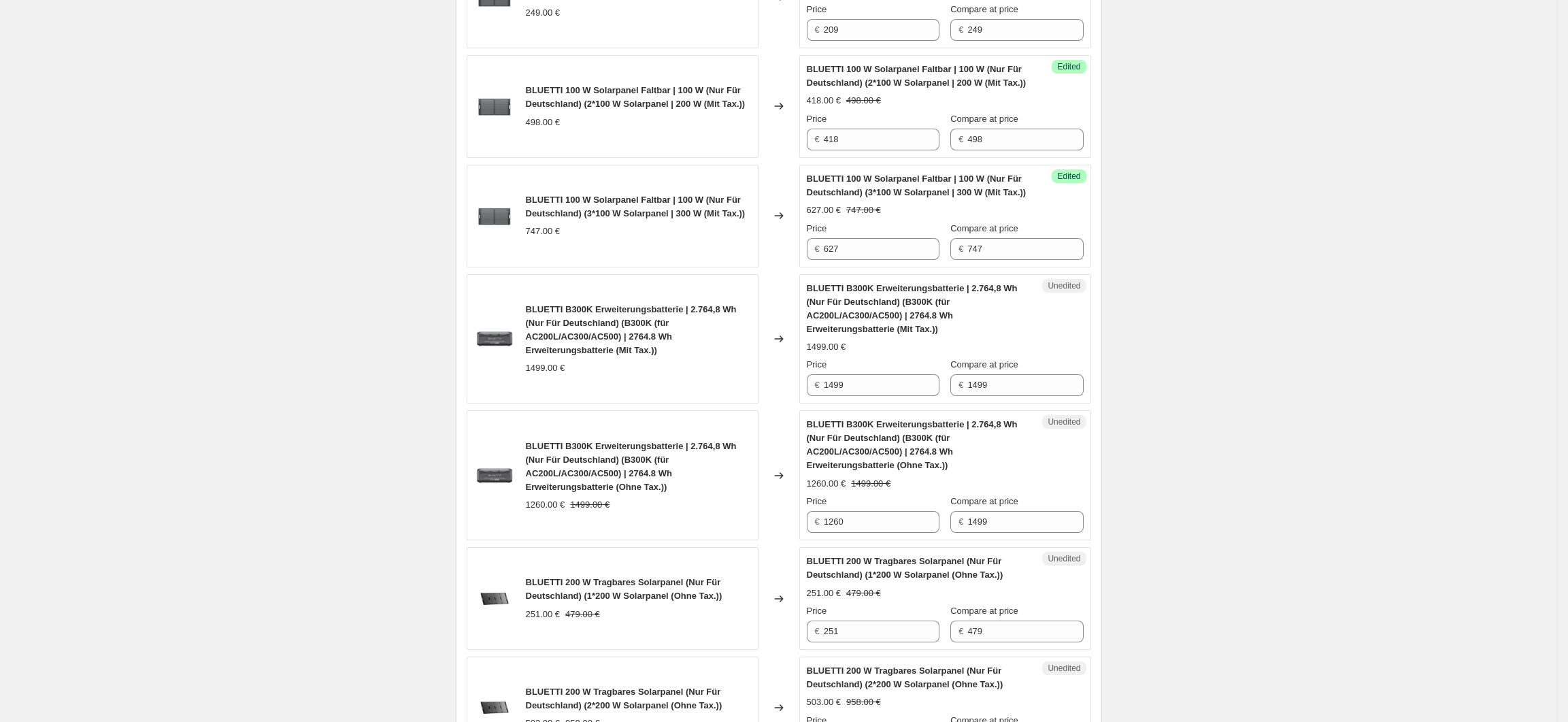
scroll to position [1723, 0]
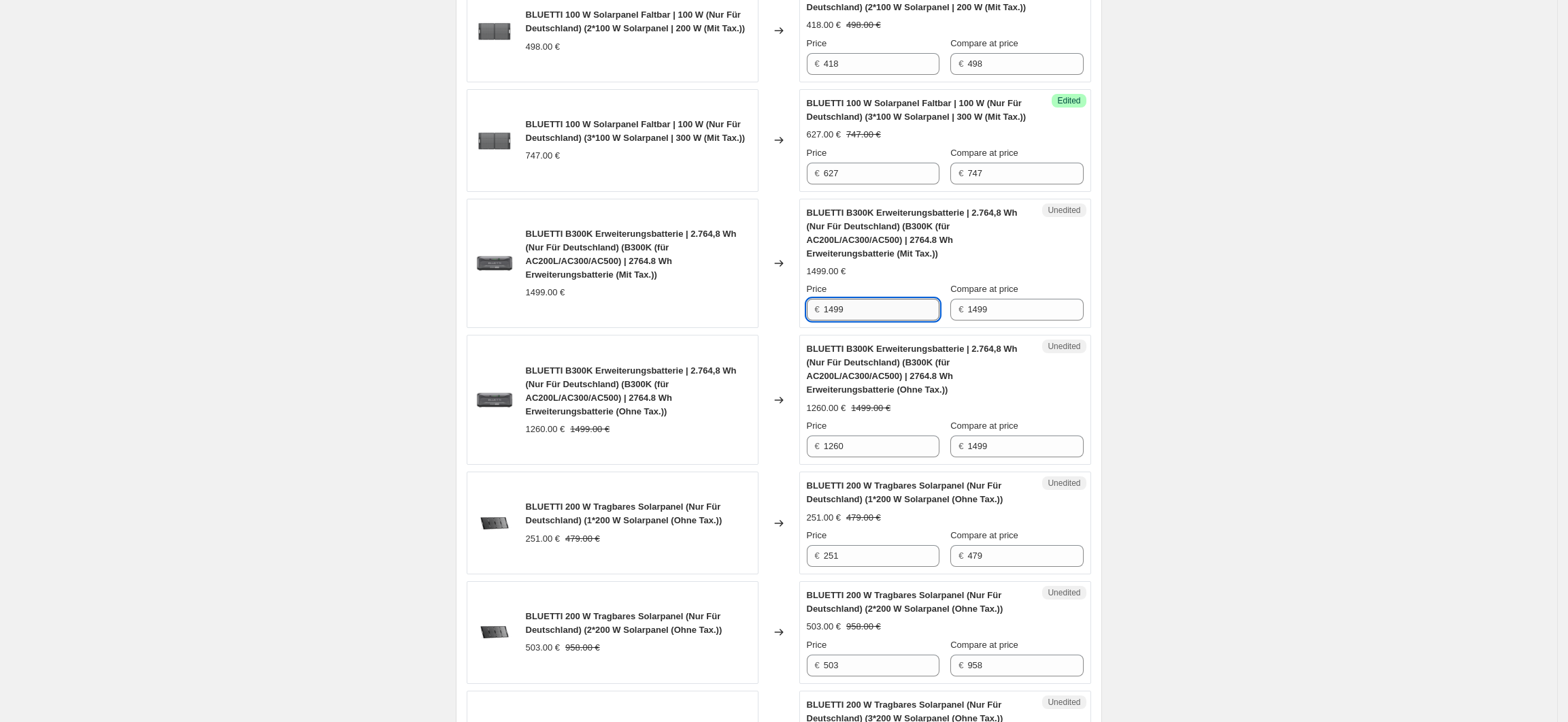
click at [860, 320] on input "1499" at bounding box center [881, 309] width 115 height 22
drag, startPoint x: 869, startPoint y: 496, endPoint x: 823, endPoint y: 496, distance: 46.0
click at [823, 457] on div "€ 1260" at bounding box center [873, 446] width 133 height 22
drag, startPoint x: 876, startPoint y: 365, endPoint x: 817, endPoint y: 365, distance: 59.0
click at [817, 320] on div "€ 1499" at bounding box center [873, 309] width 133 height 22
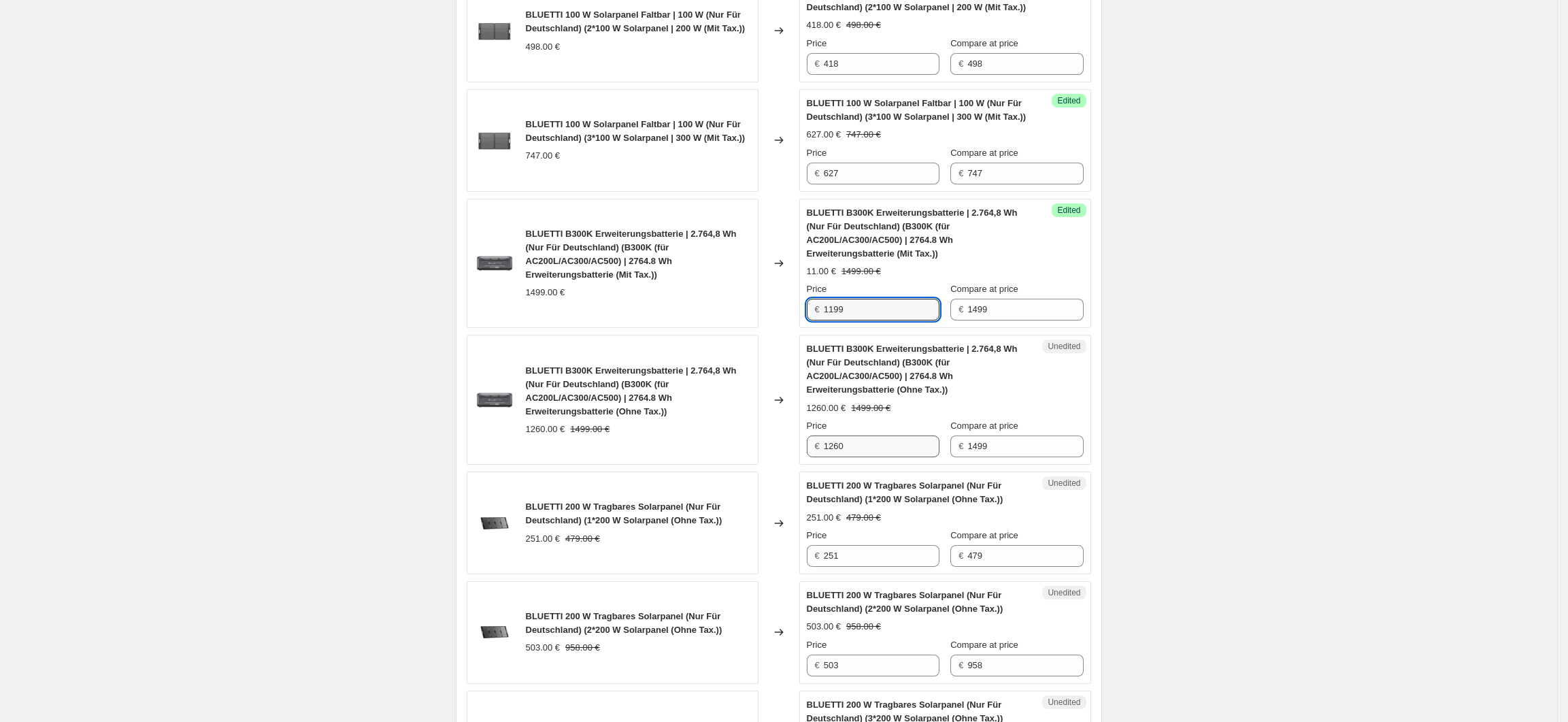
type input "1199"
click at [868, 457] on input "1260" at bounding box center [881, 446] width 115 height 22
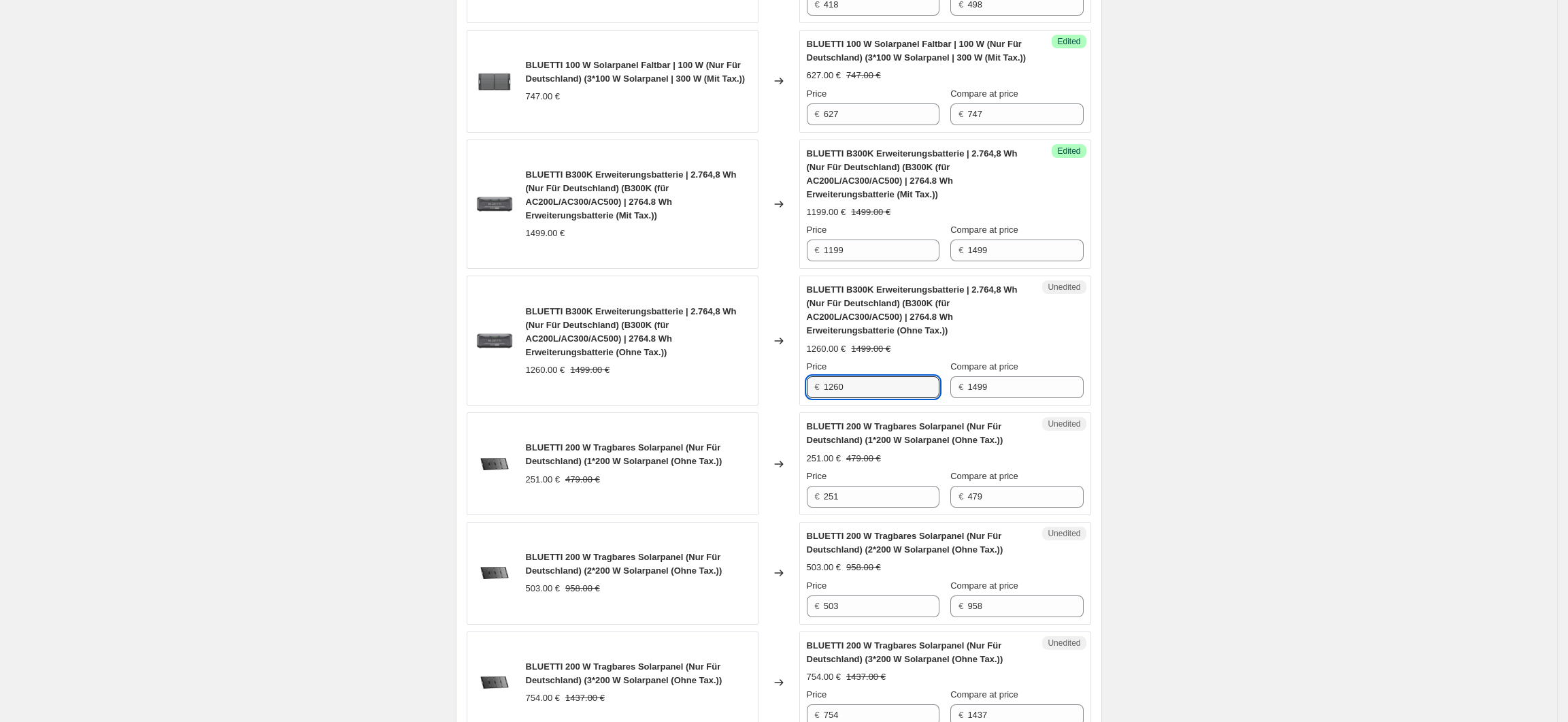
scroll to position [1814, 0]
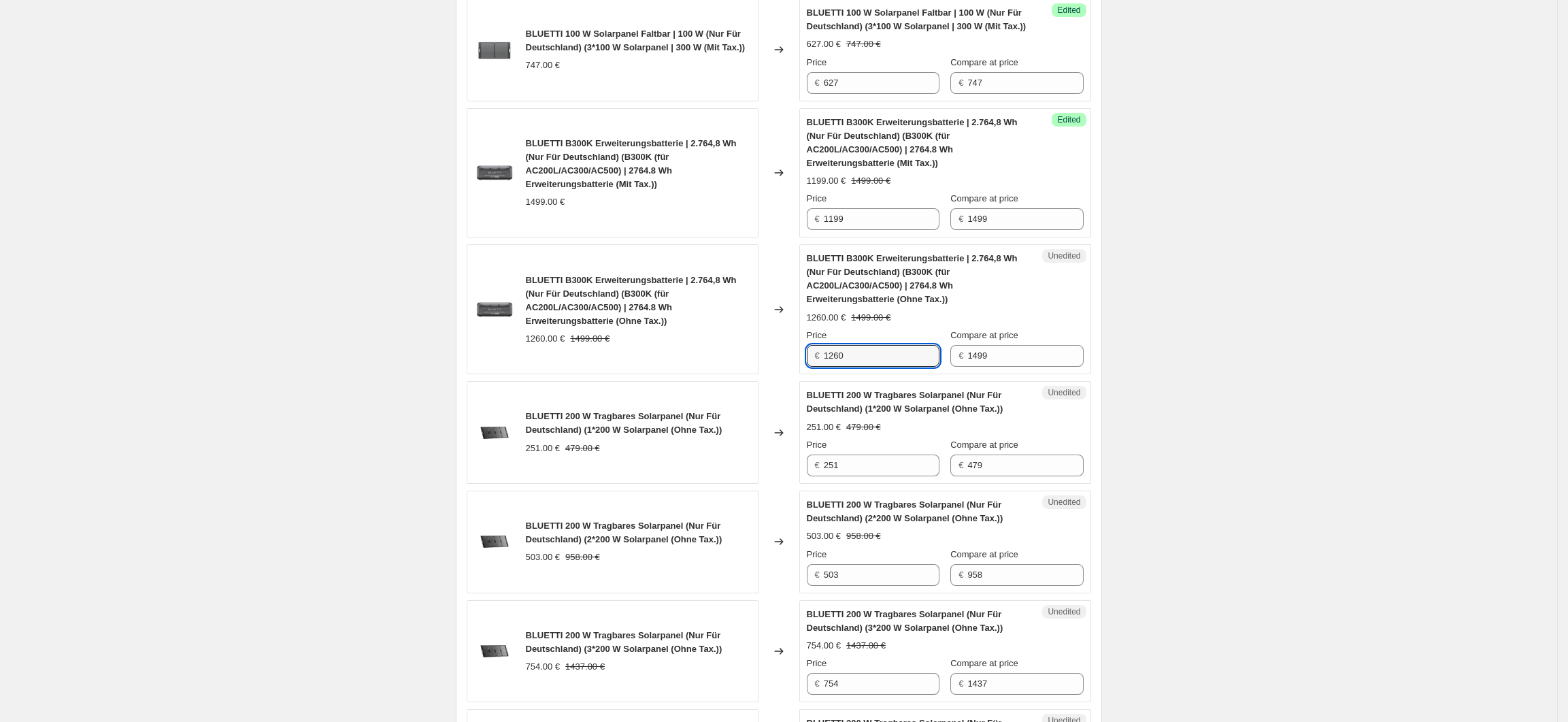
drag, startPoint x: 858, startPoint y: 404, endPoint x: 825, endPoint y: 417, distance: 35.5
click at [820, 367] on div "€ 1260" at bounding box center [873, 355] width 133 height 22
type input "1008"
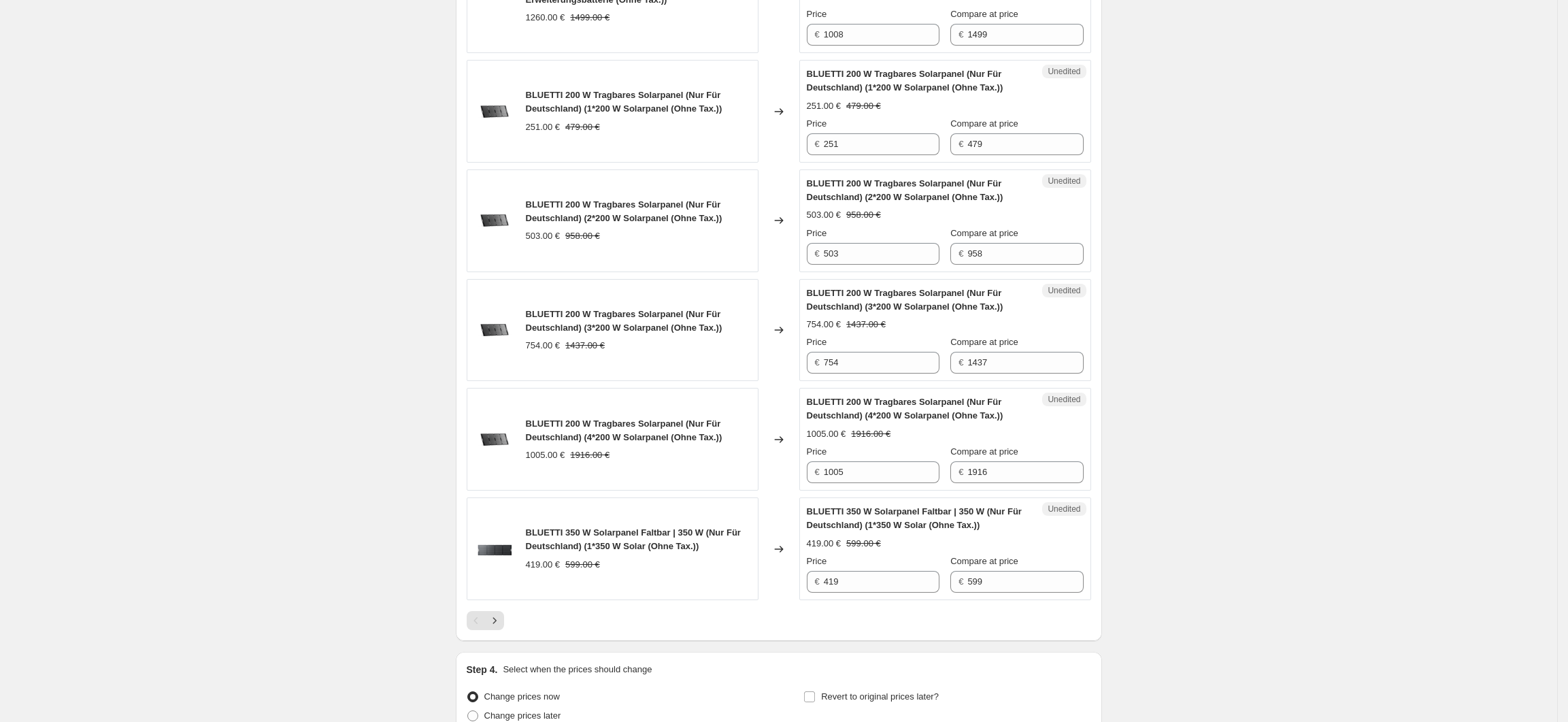
scroll to position [2268, 0]
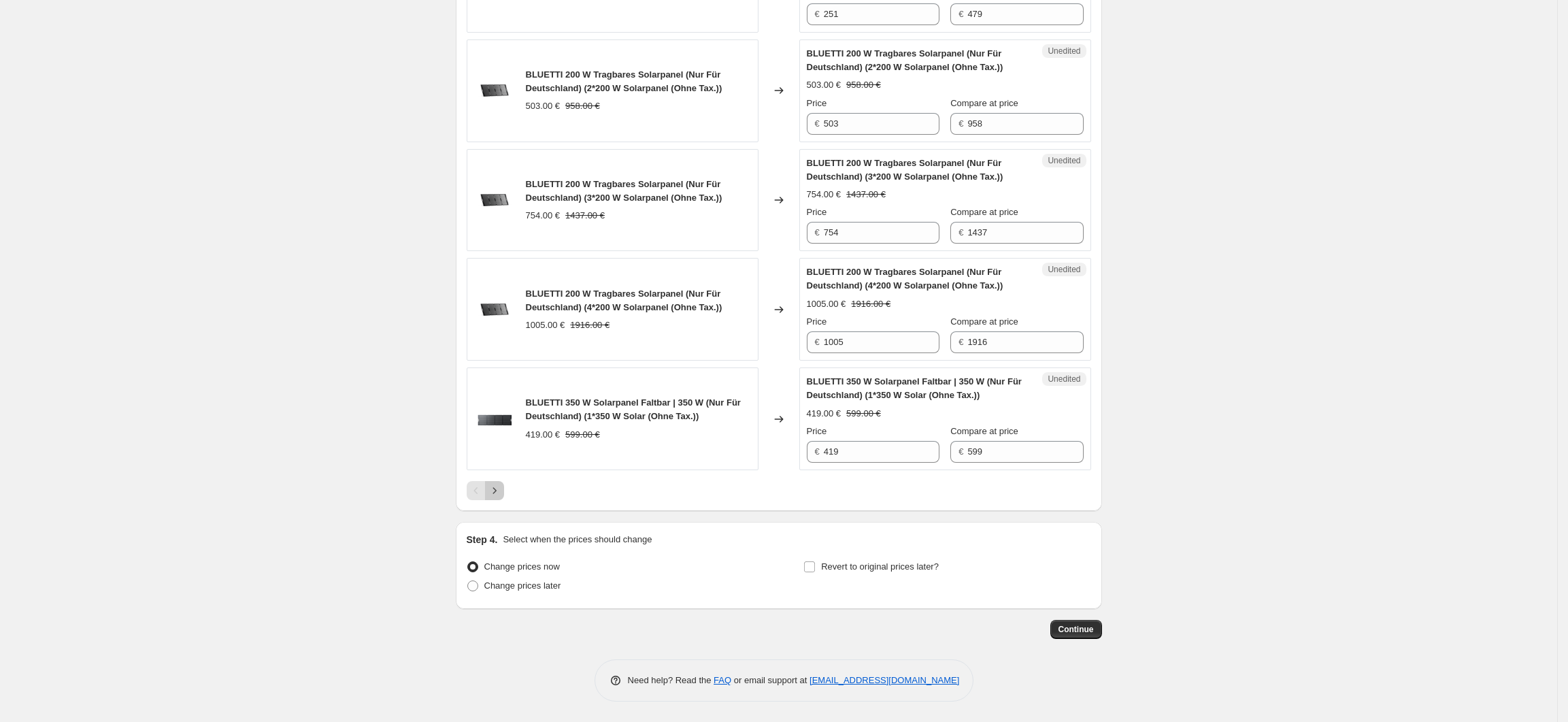
click at [504, 500] on button "Next" at bounding box center [495, 490] width 19 height 19
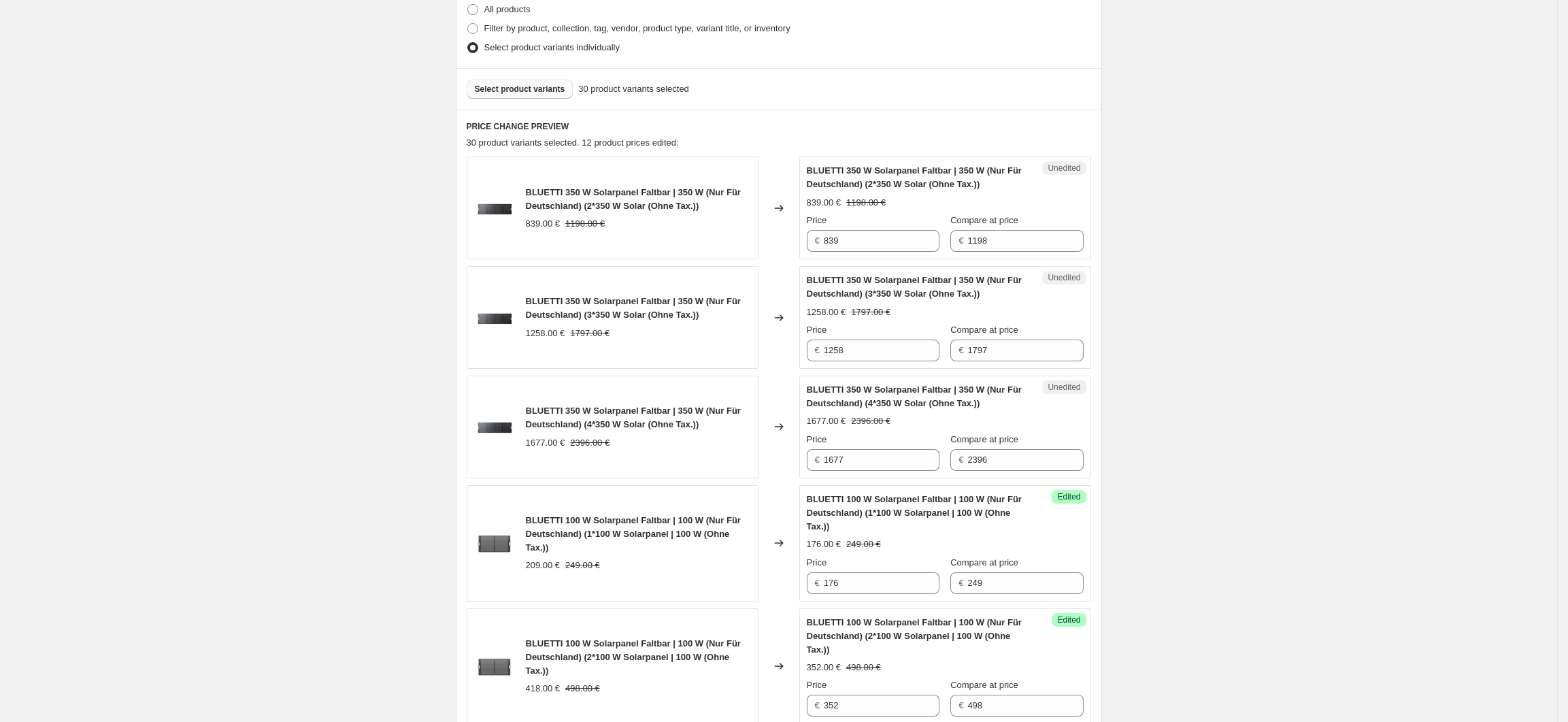
scroll to position [192, 0]
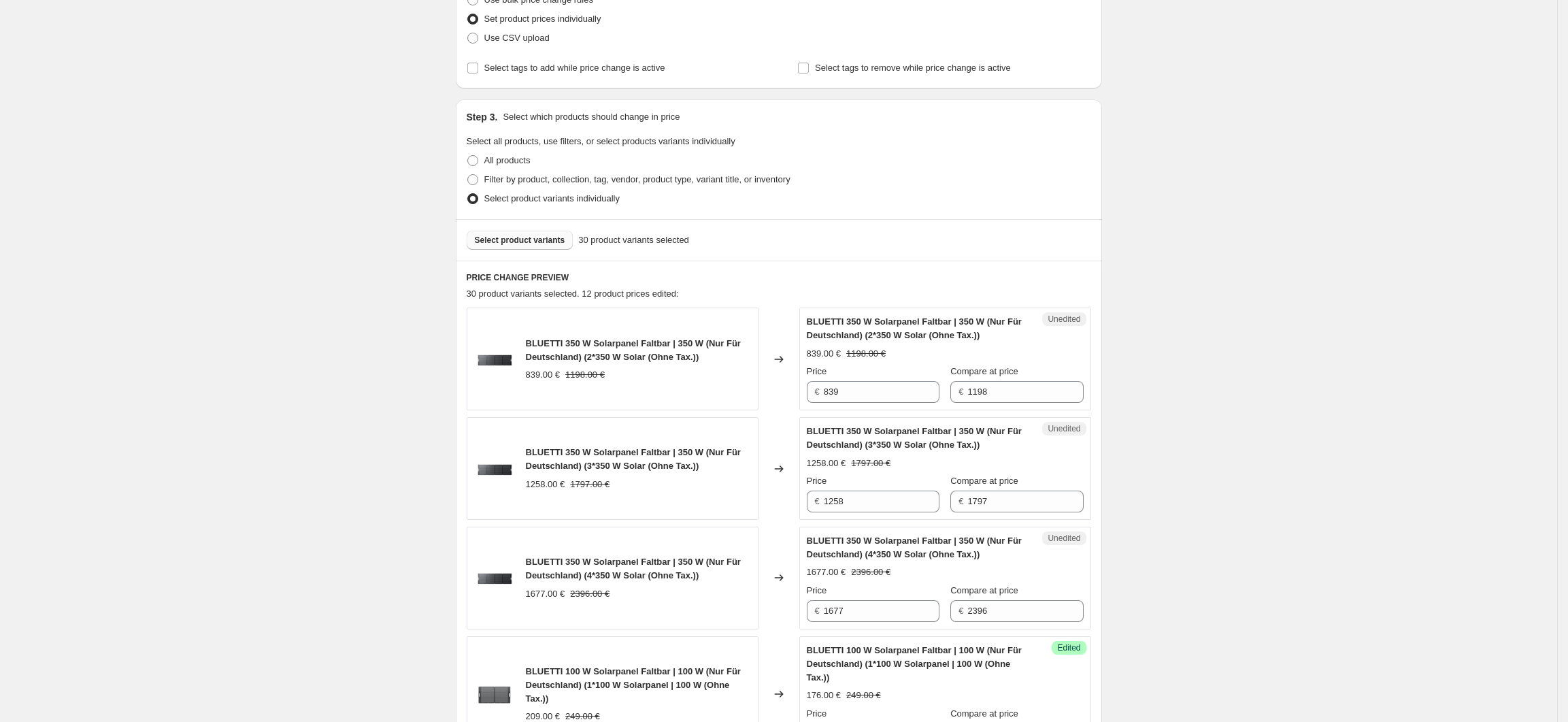
click at [546, 241] on span "Select product variants" at bounding box center [520, 240] width 90 height 11
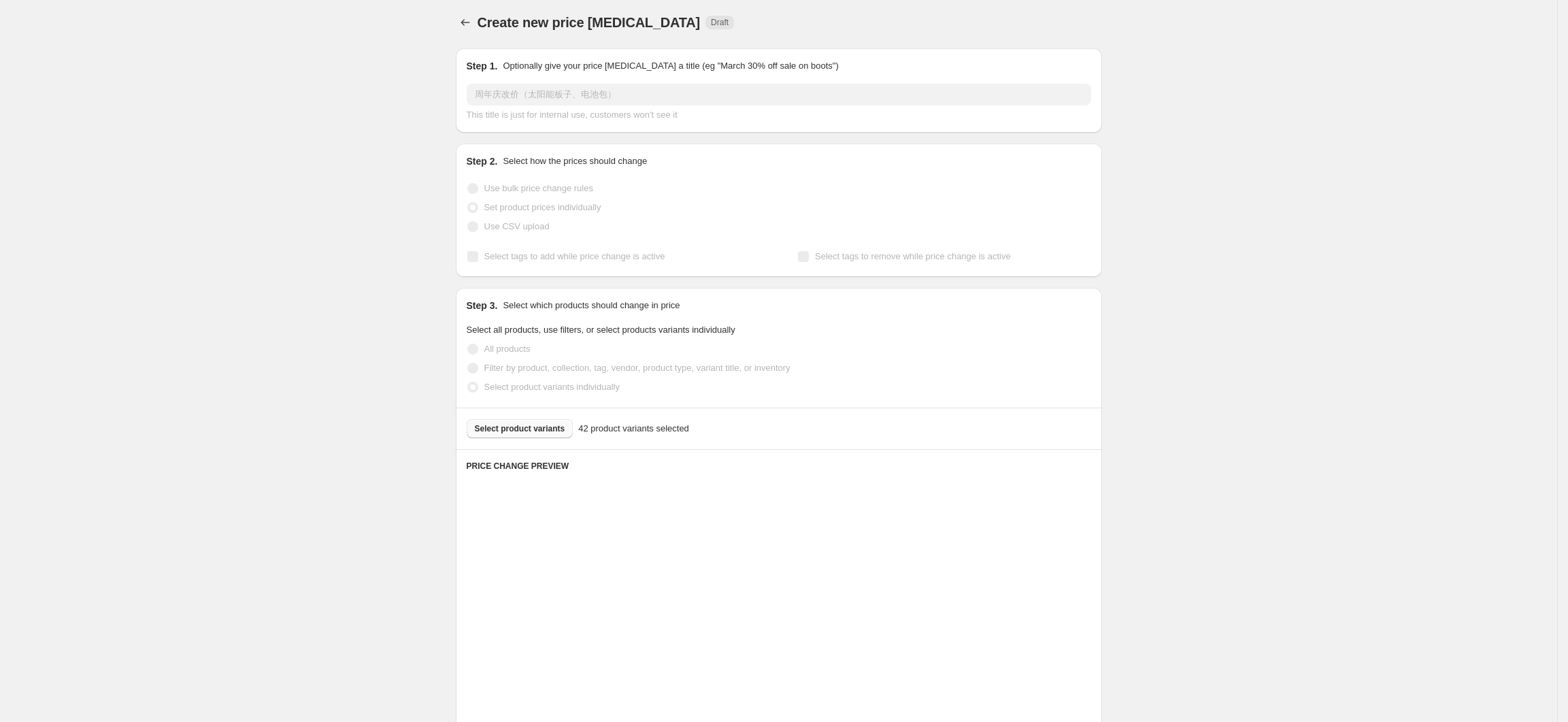
scroll to position [0, 0]
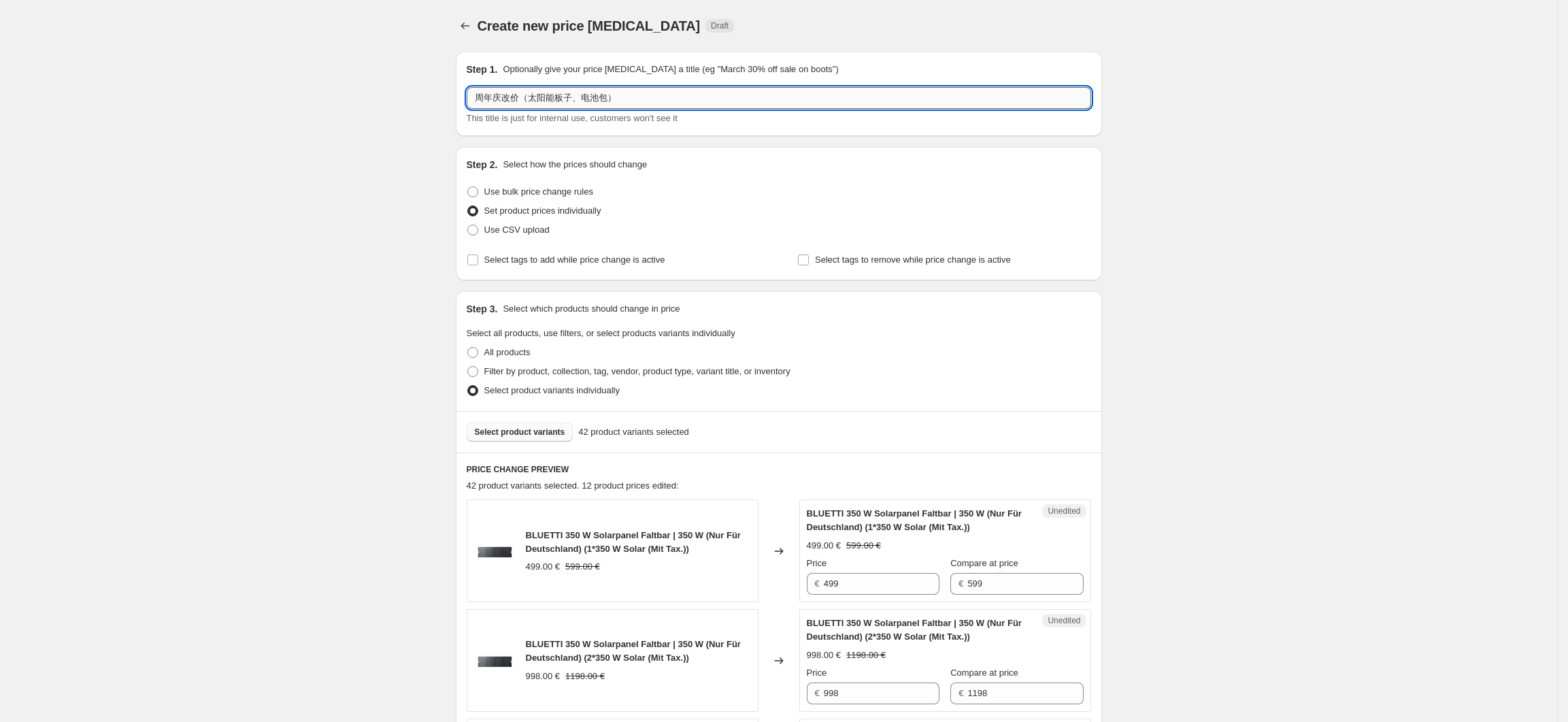
click at [611, 101] on input "周年庆改价（太阳能板子、电池包）" at bounding box center [779, 97] width 625 height 22
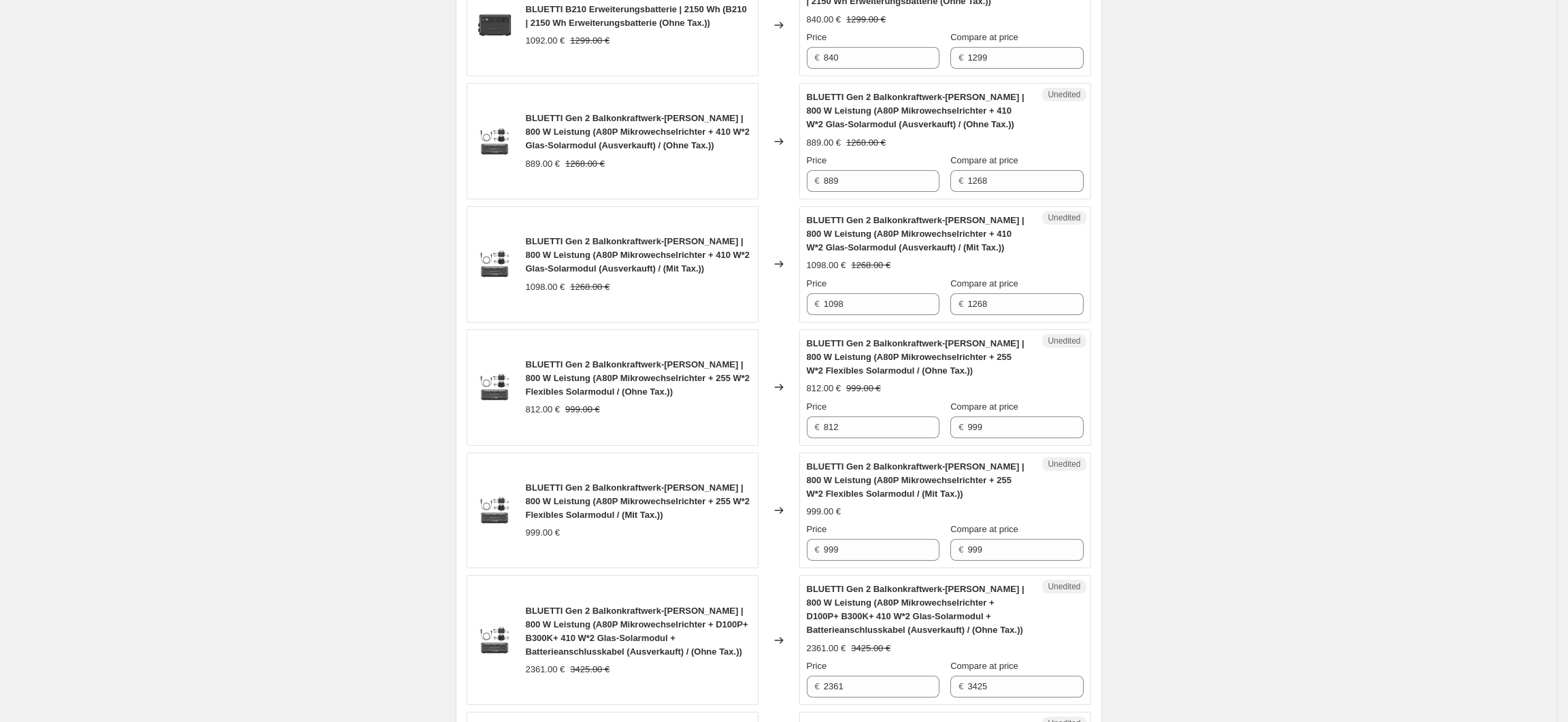
scroll to position [1542, 0]
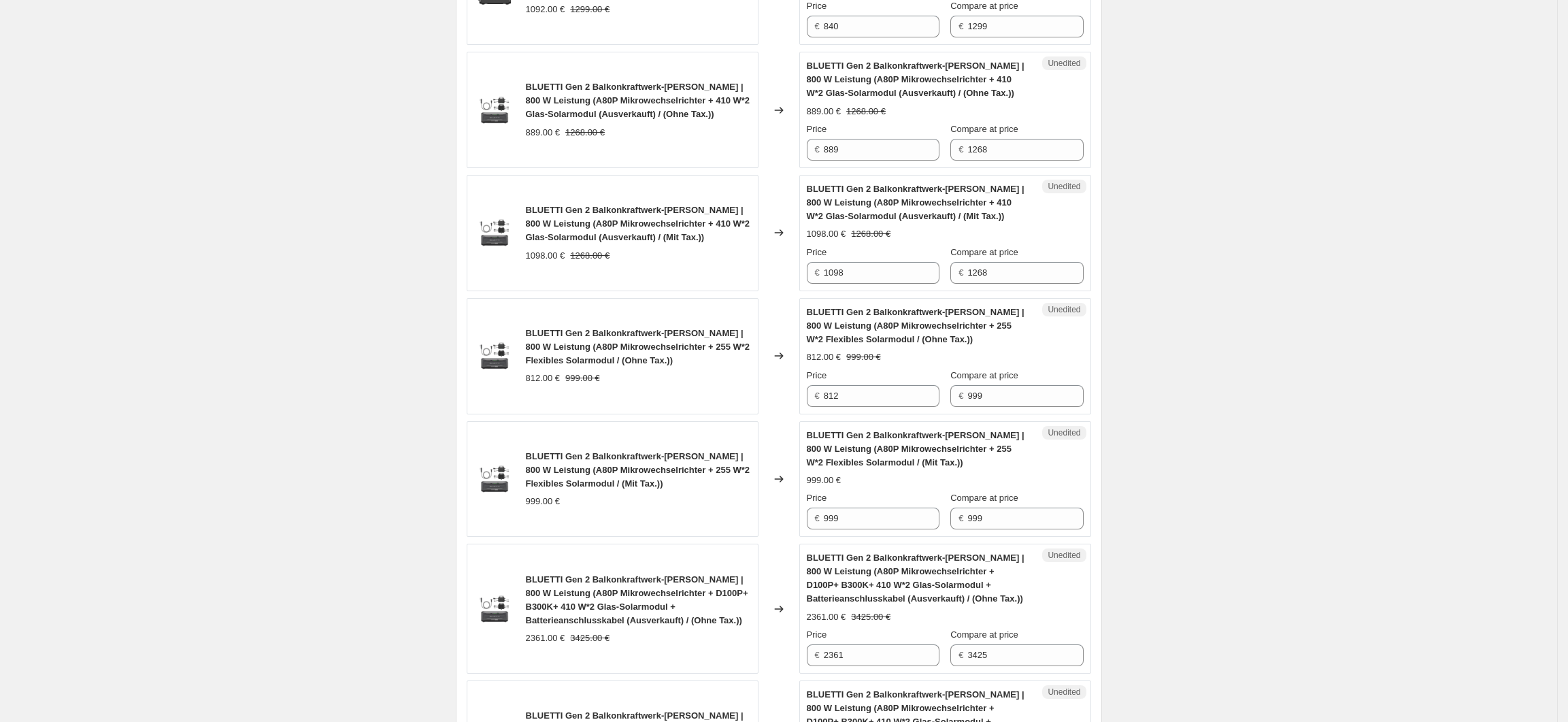
type input "周年庆改价（太阳能板子、电池包、阳台光伏）"
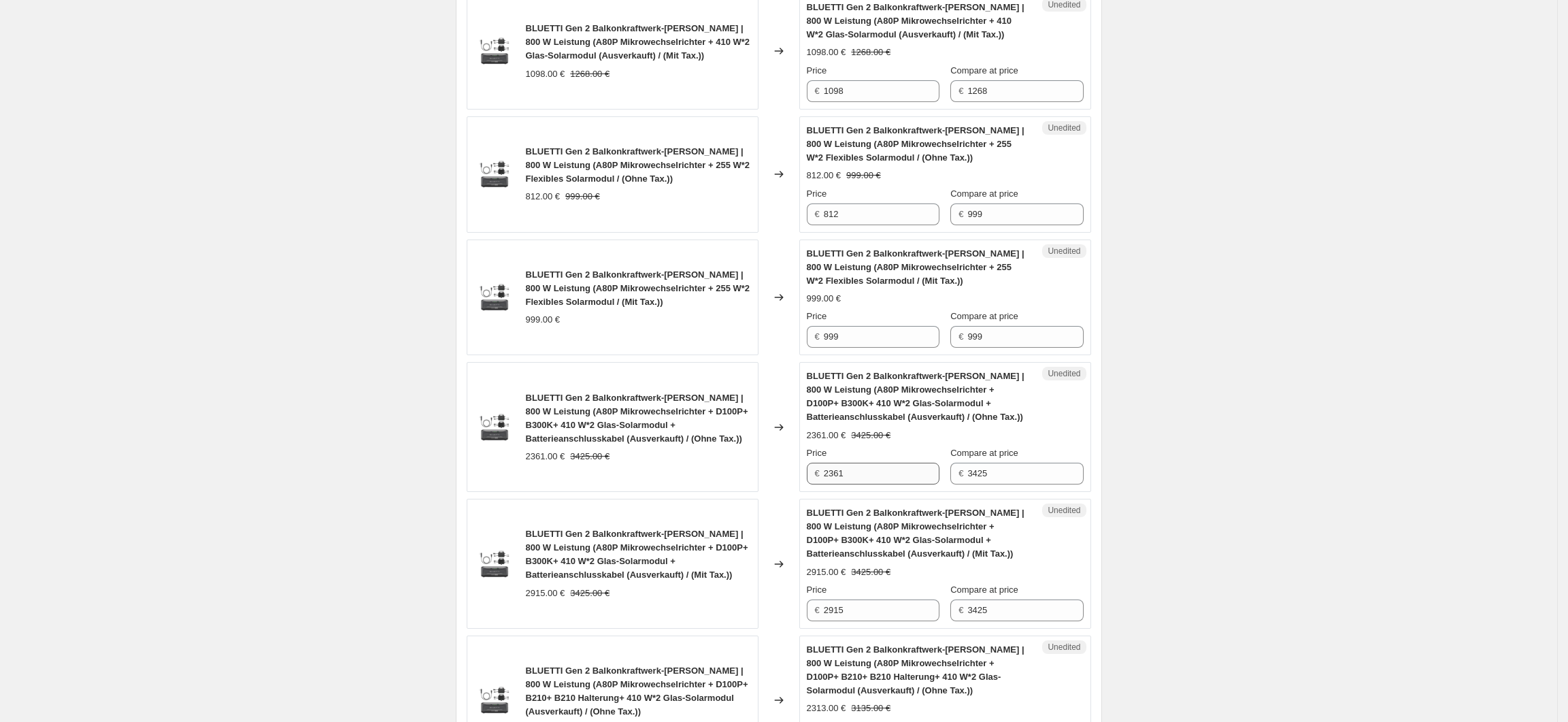
scroll to position [1814, 0]
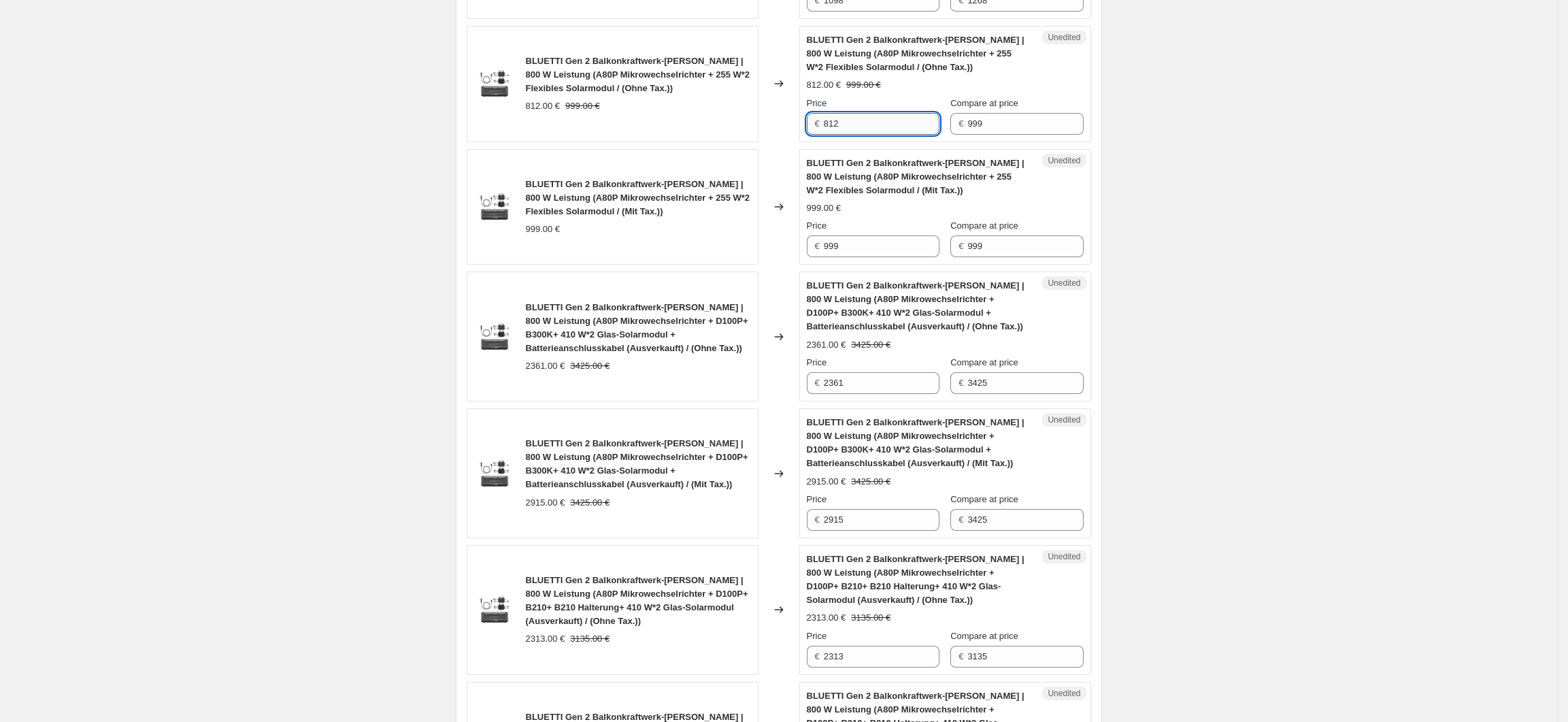
drag, startPoint x: 855, startPoint y: 132, endPoint x: 830, endPoint y: 135, distance: 25.2
click at [830, 135] on input "812" at bounding box center [881, 123] width 115 height 22
type input "659"
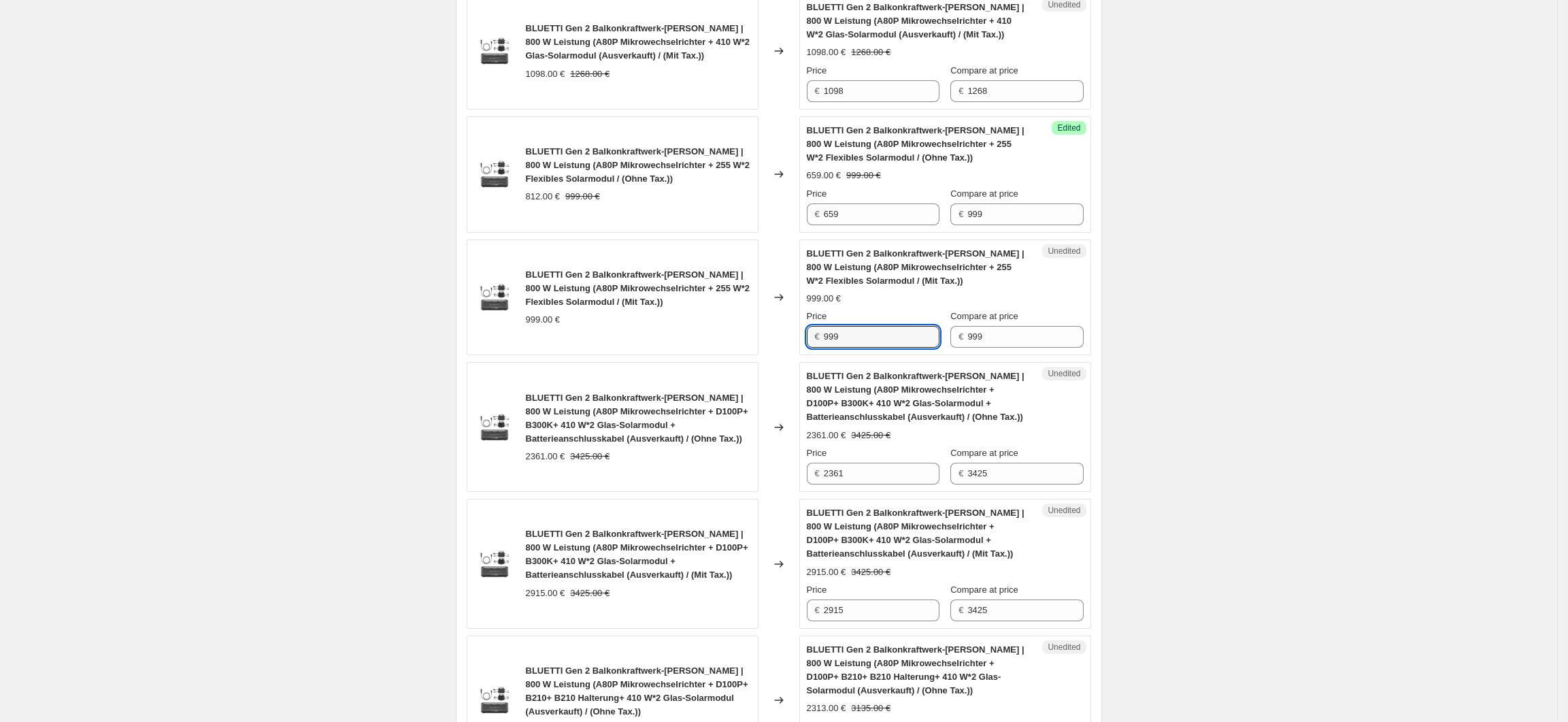
drag, startPoint x: 856, startPoint y: 344, endPoint x: 827, endPoint y: 345, distance: 29.0
click at [827, 345] on div "€ 999" at bounding box center [873, 337] width 133 height 22
type input "659"
drag, startPoint x: 848, startPoint y: 224, endPoint x: 830, endPoint y: 224, distance: 18.0
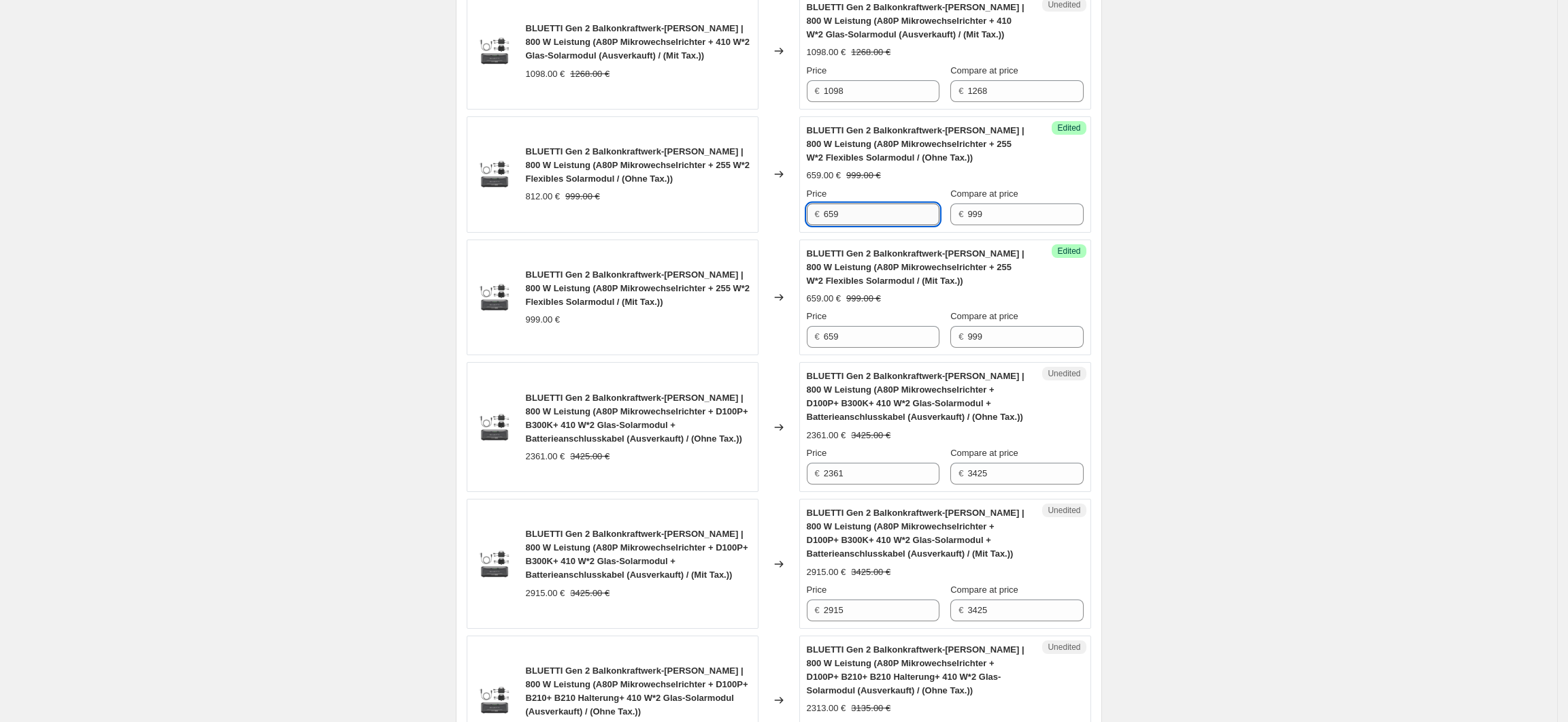
click at [830, 224] on input "659" at bounding box center [881, 213] width 115 height 22
type input "536"
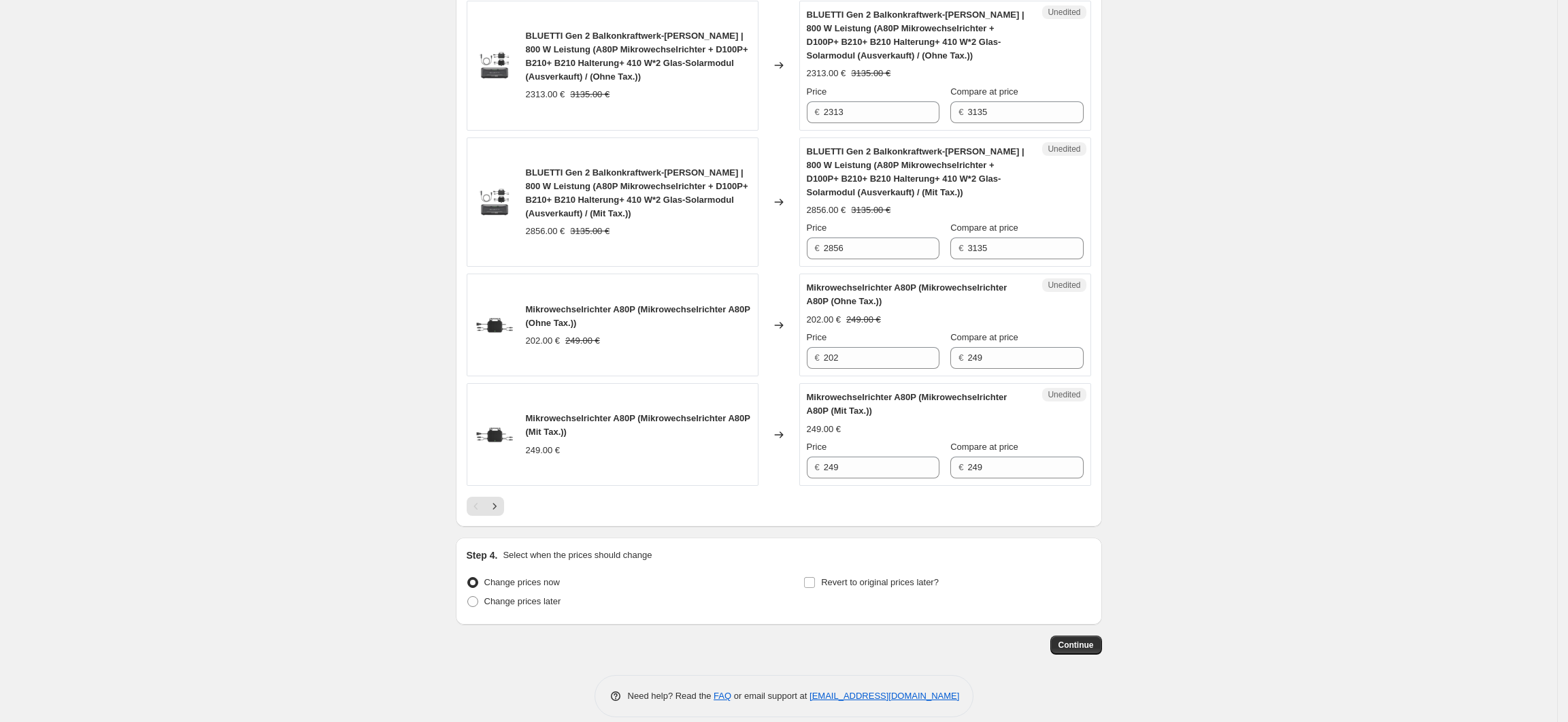
scroll to position [2384, 0]
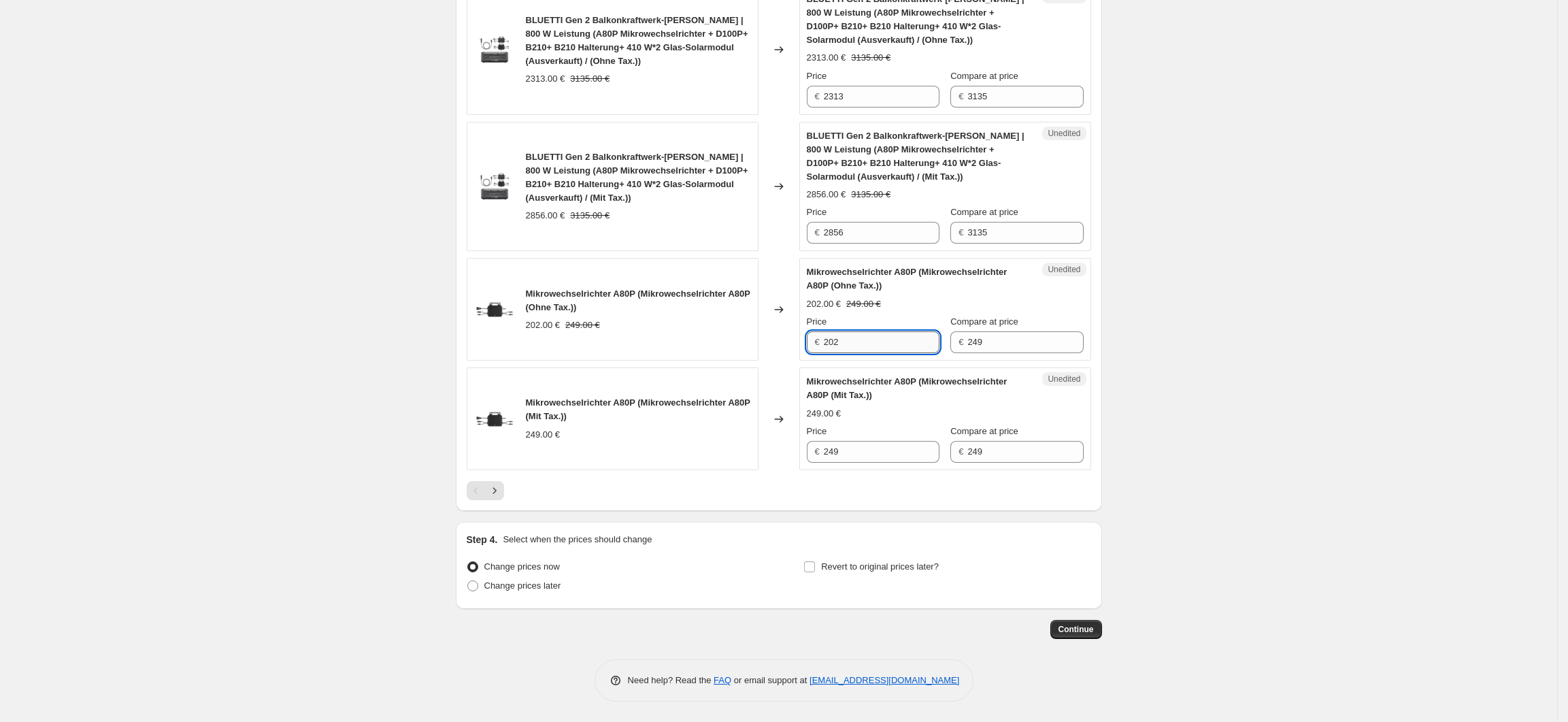
click at [852, 341] on input "202" at bounding box center [881, 342] width 115 height 22
drag, startPoint x: 847, startPoint y: 344, endPoint x: 827, endPoint y: 344, distance: 20.0
click at [827, 344] on div "€ 202" at bounding box center [873, 342] width 133 height 22
drag, startPoint x: 860, startPoint y: 449, endPoint x: 830, endPoint y: 452, distance: 30.1
click at [830, 452] on input "249" at bounding box center [881, 451] width 115 height 22
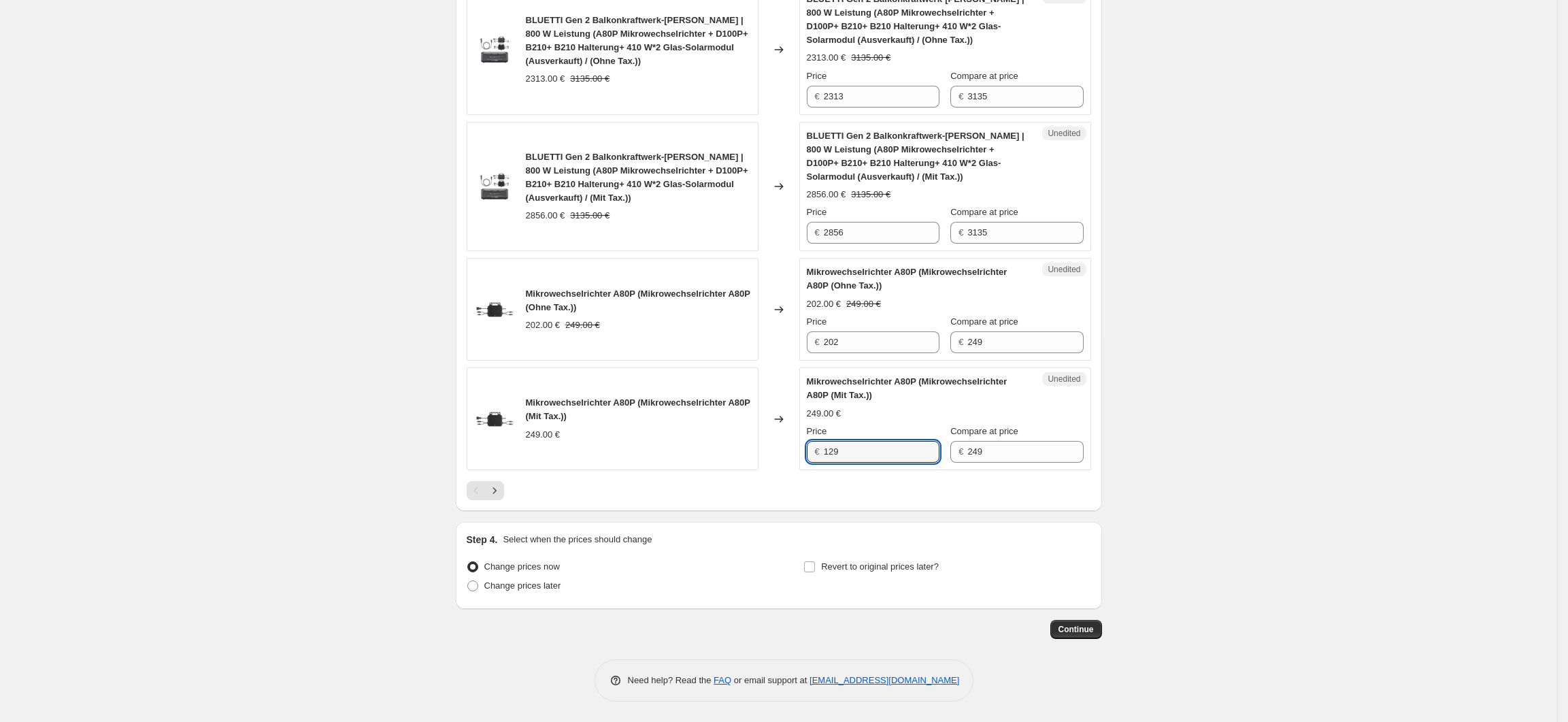
type input "129"
drag, startPoint x: 855, startPoint y: 336, endPoint x: 824, endPoint y: 336, distance: 31.0
click at [824, 336] on div "€ 202" at bounding box center [873, 342] width 133 height 22
type input "105"
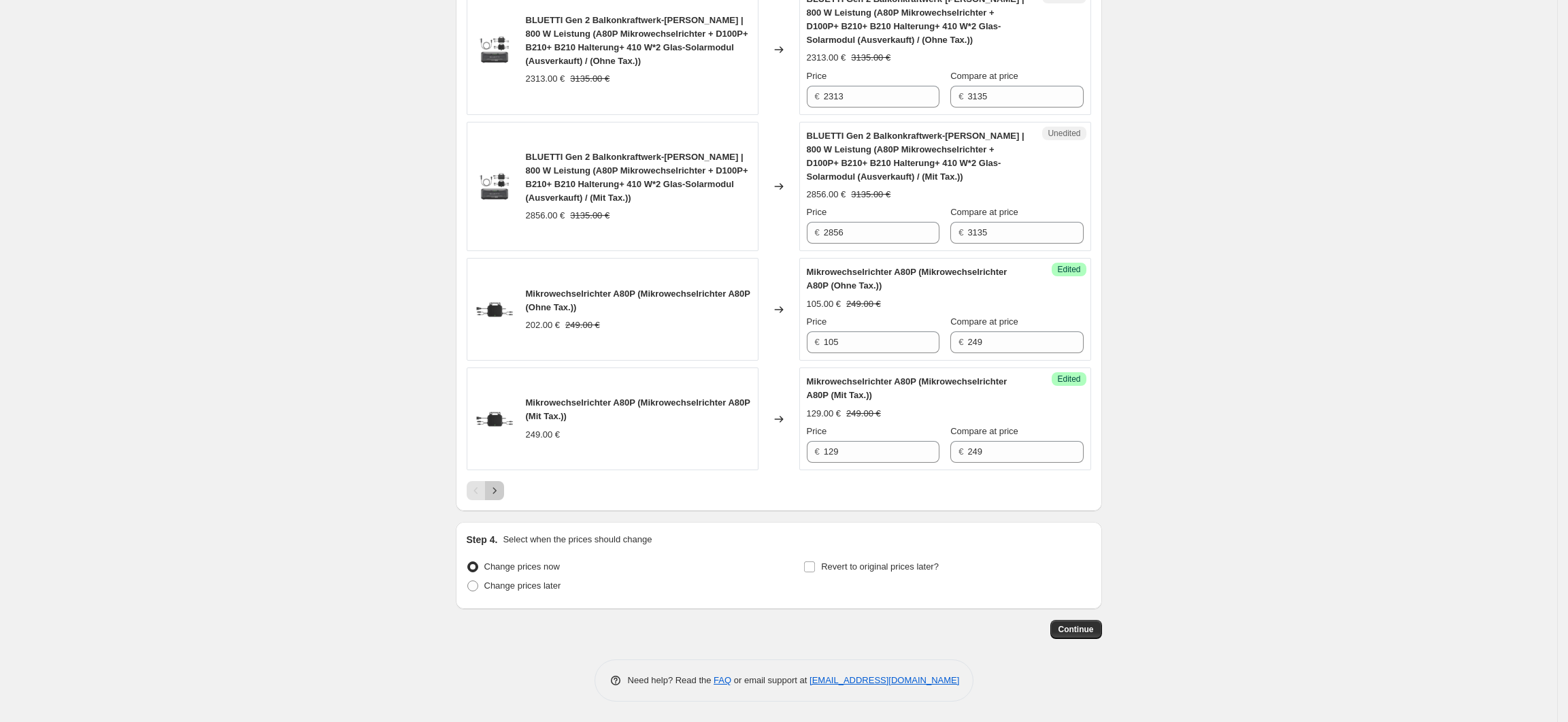
click at [496, 487] on icon "Next" at bounding box center [495, 490] width 14 height 14
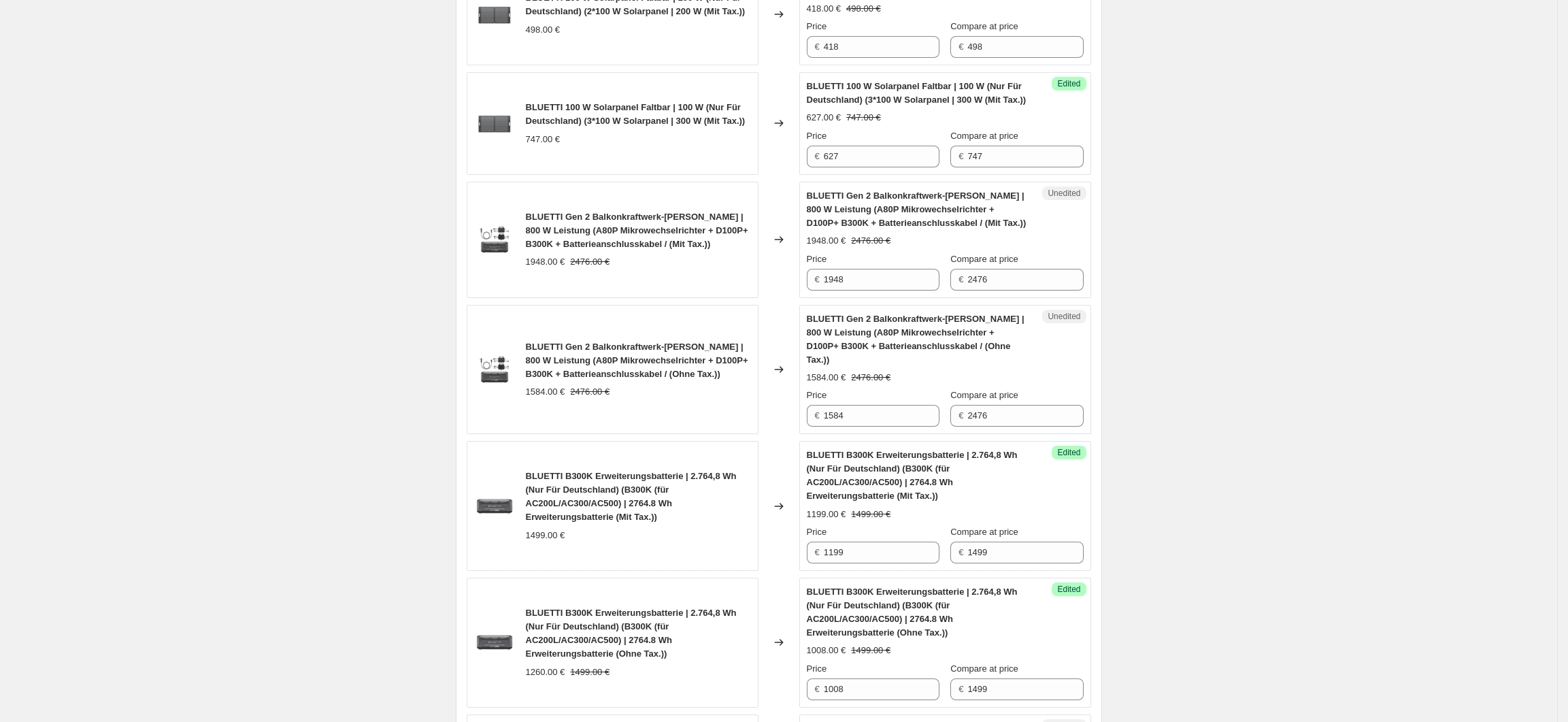
scroll to position [679, 0]
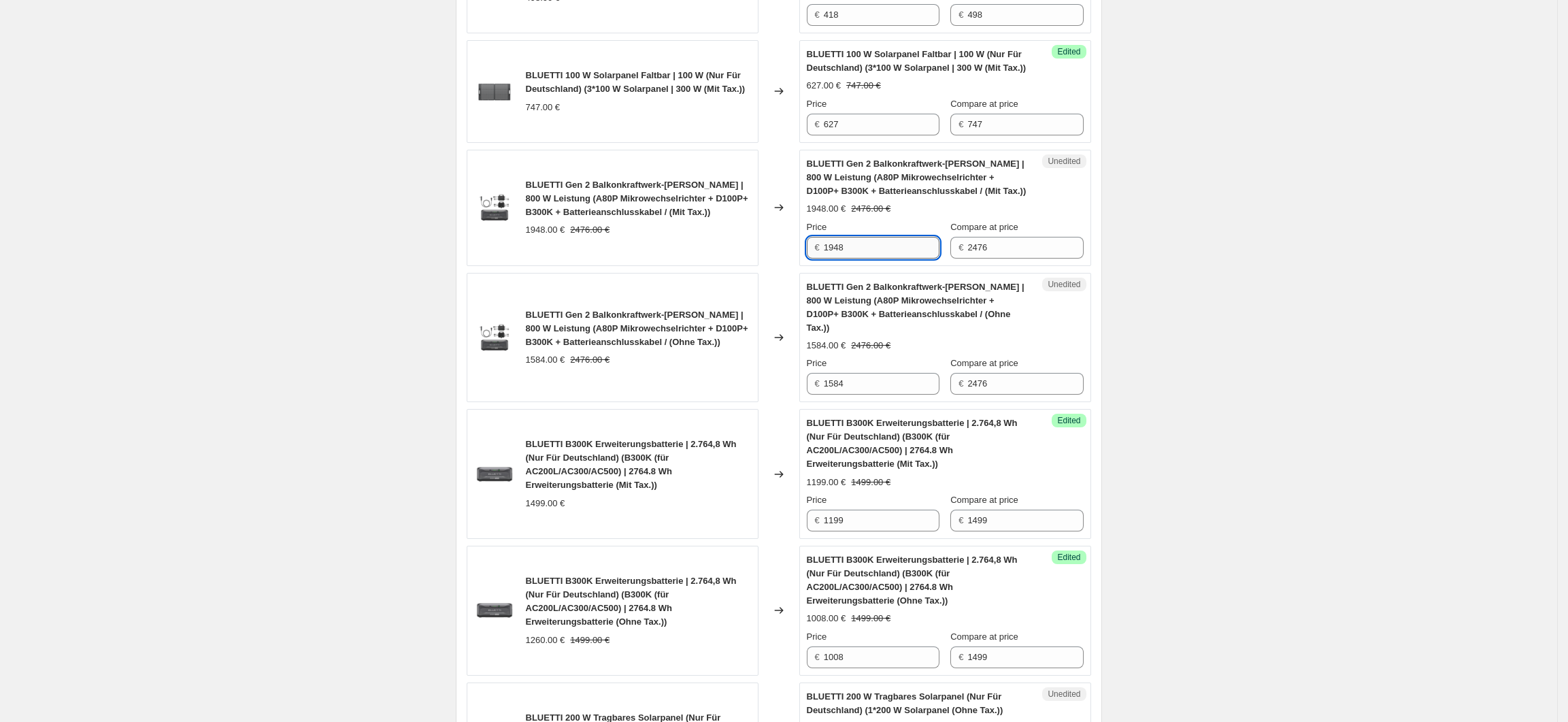
drag, startPoint x: 869, startPoint y: 294, endPoint x: 847, endPoint y: 295, distance: 22.0
click at [847, 259] on input "1948" at bounding box center [881, 247] width 115 height 22
drag, startPoint x: 858, startPoint y: 292, endPoint x: 830, endPoint y: 292, distance: 28.0
click at [830, 259] on input "1948" at bounding box center [881, 247] width 115 height 22
type input "1299"
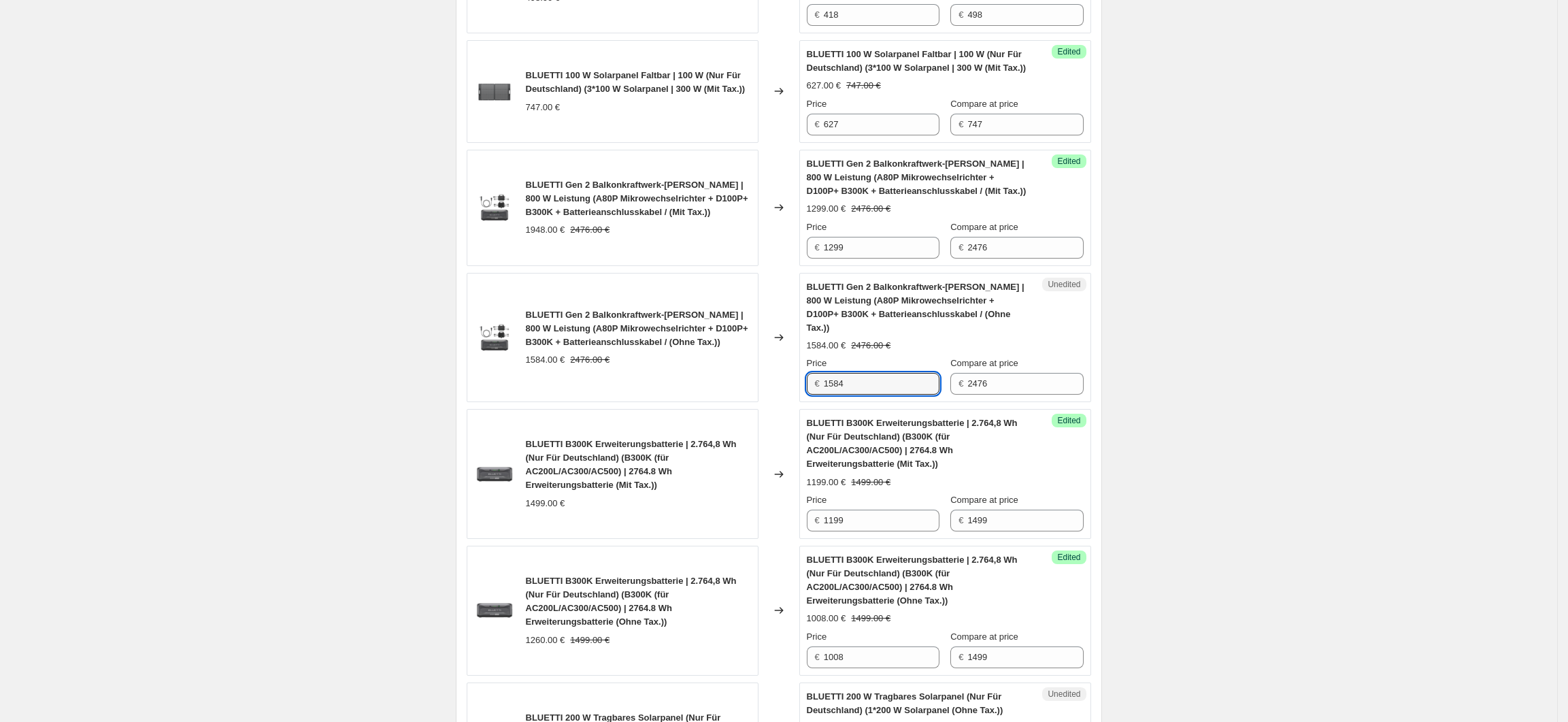
drag, startPoint x: 869, startPoint y: 414, endPoint x: 817, endPoint y: 415, distance: 52.0
click at [817, 395] on div "€ 1584" at bounding box center [873, 384] width 133 height 22
type input "1056"
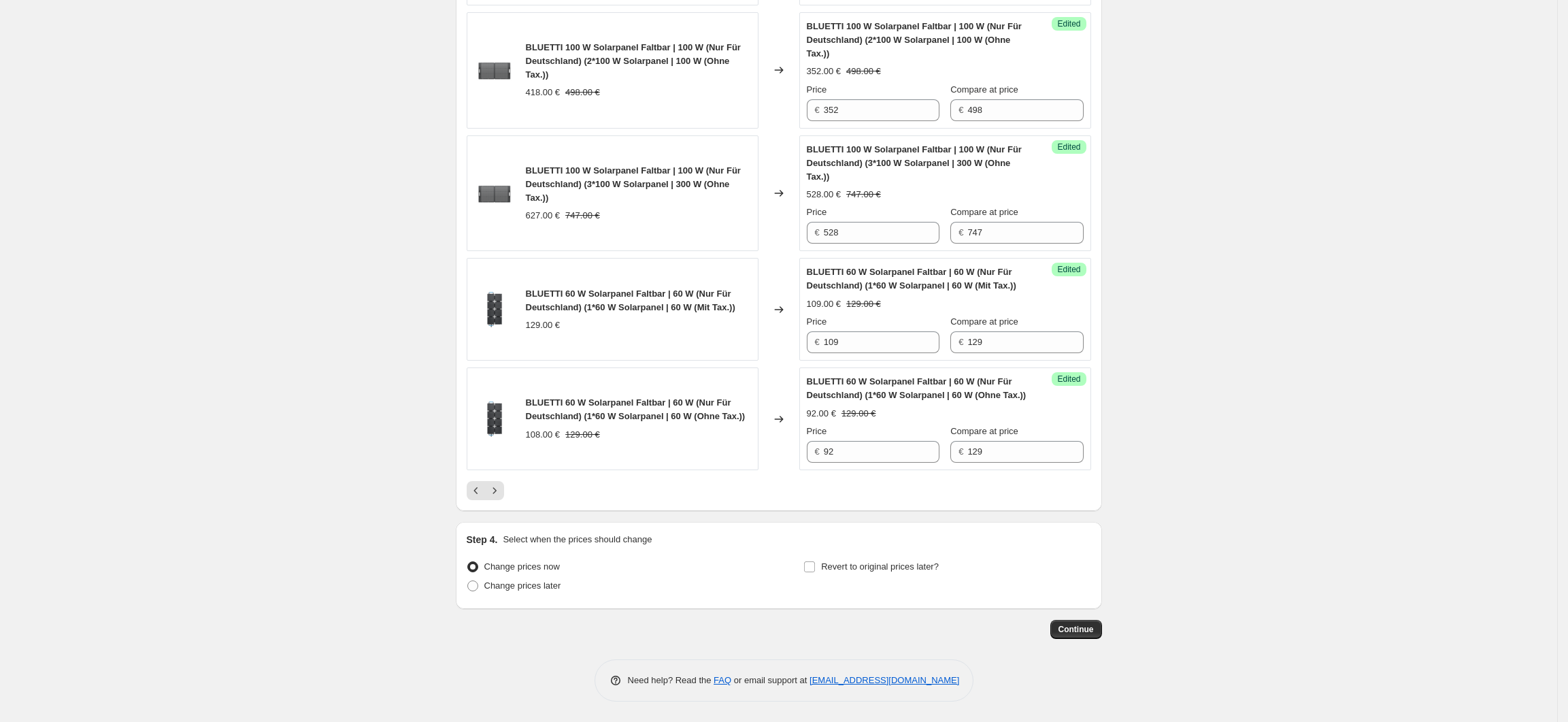
scroll to position [2384, 0]
click at [504, 490] on button "Next" at bounding box center [495, 490] width 19 height 19
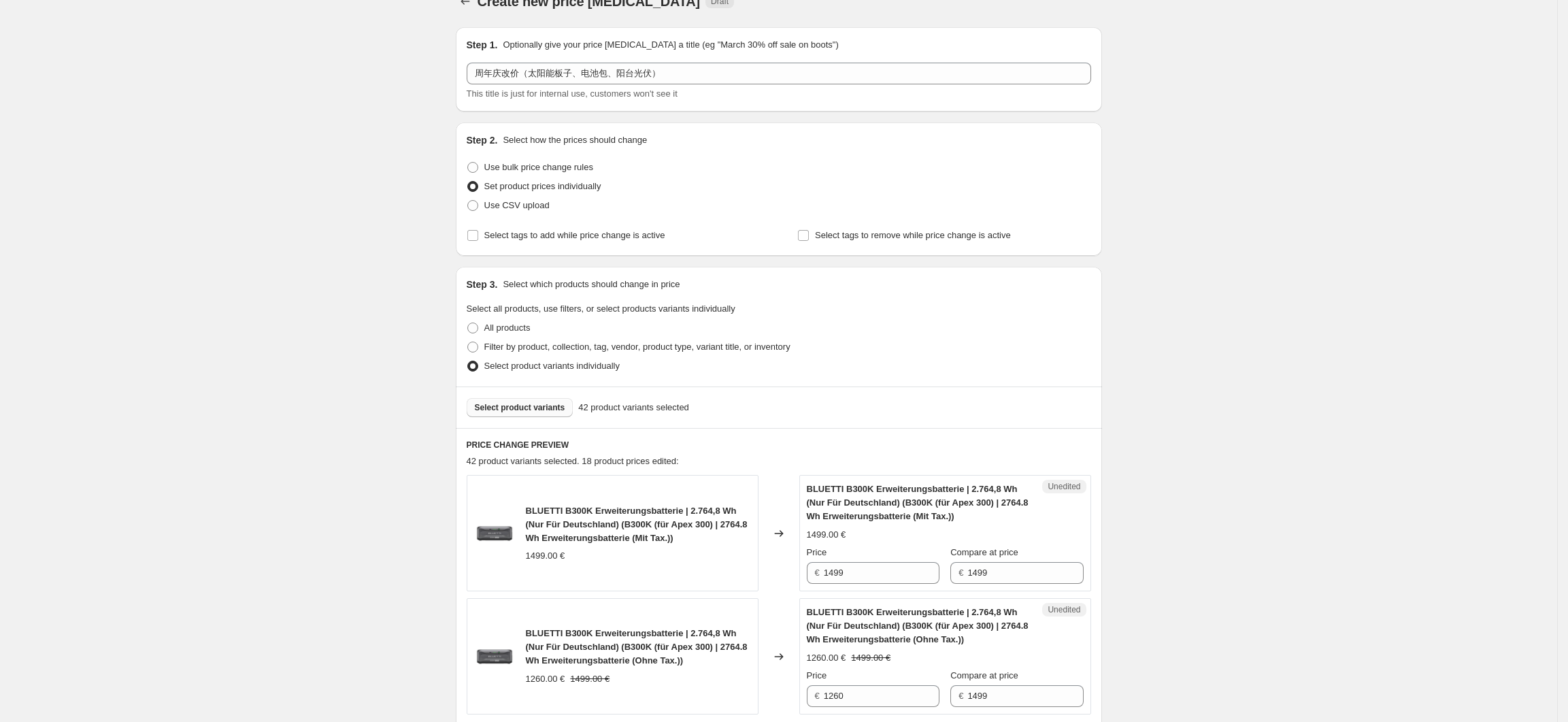
scroll to position [0, 0]
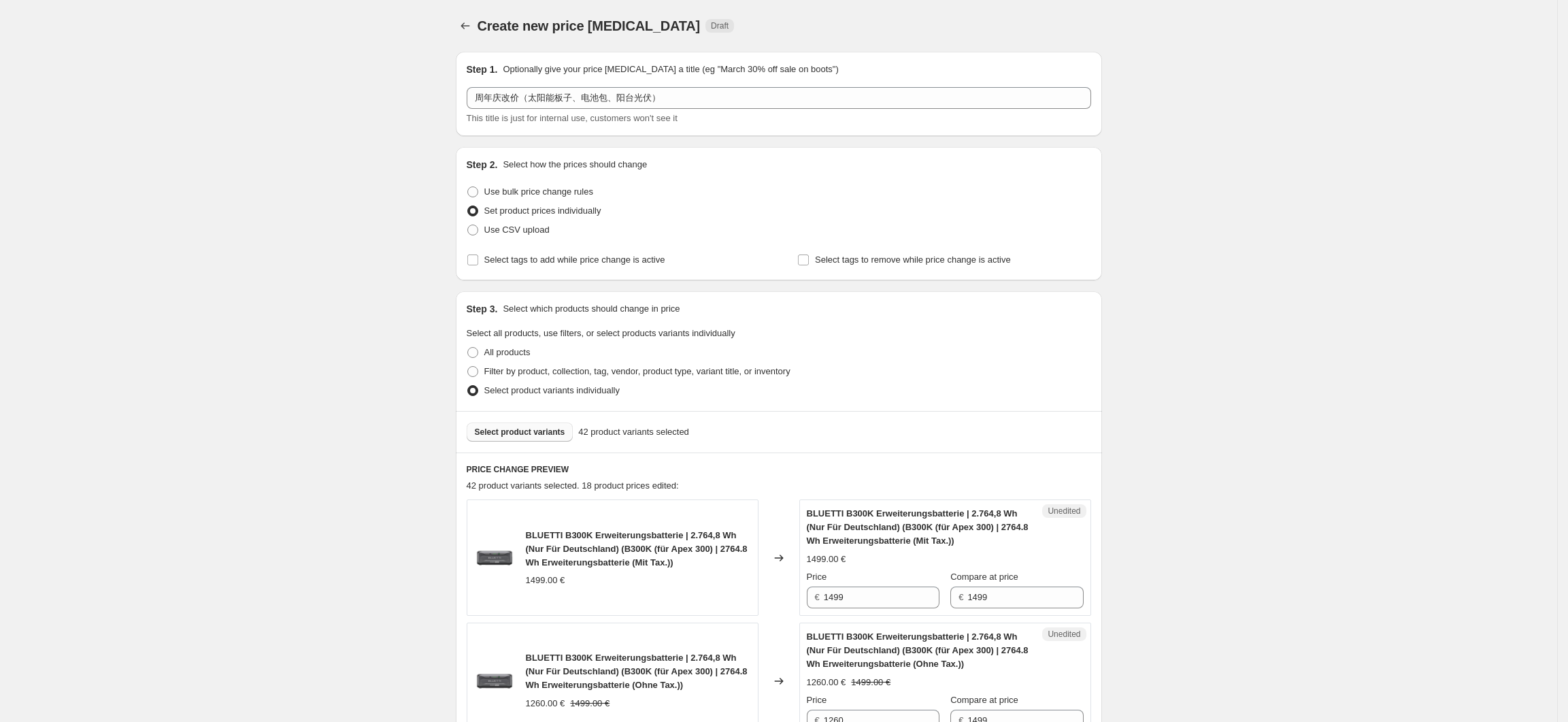
click at [542, 430] on span "Select product variants" at bounding box center [520, 432] width 90 height 11
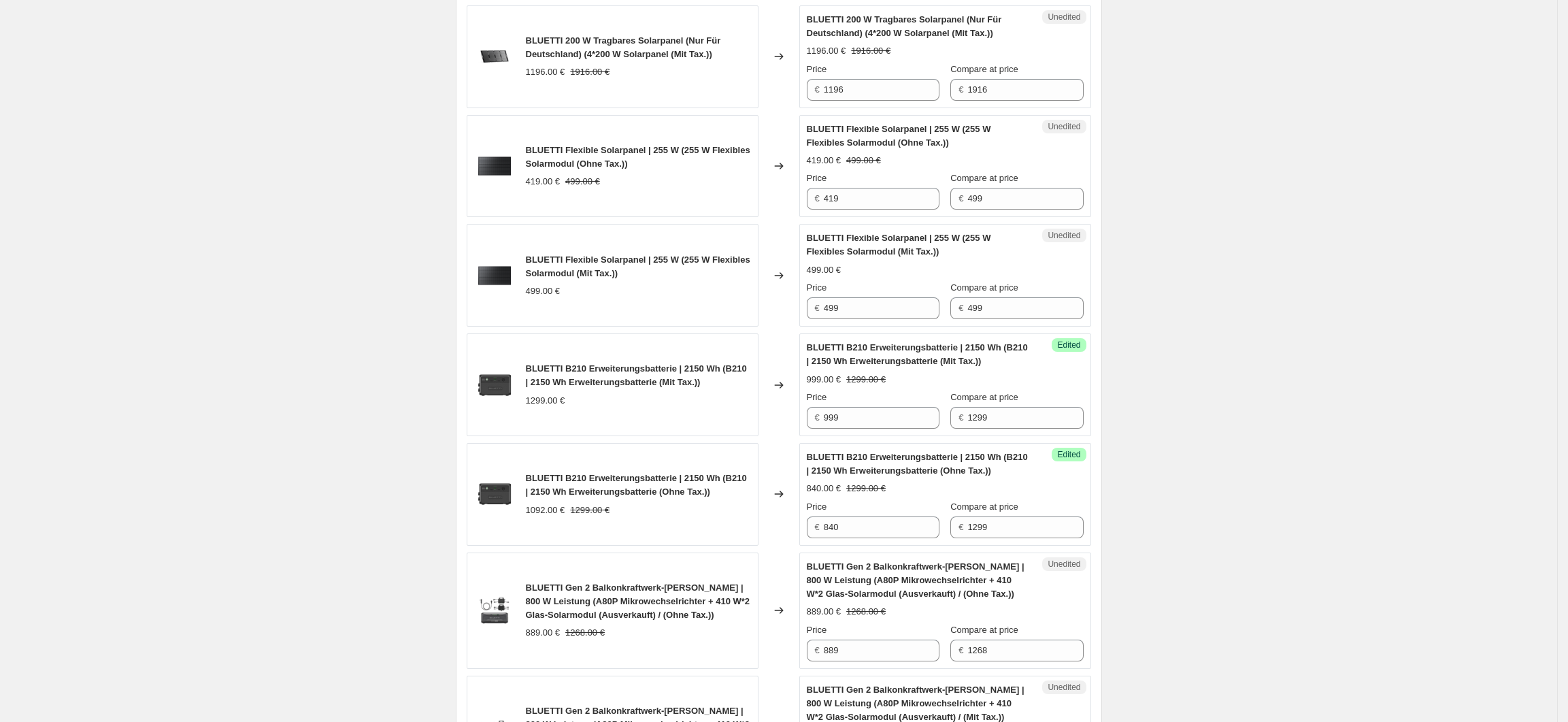
scroll to position [1270, 0]
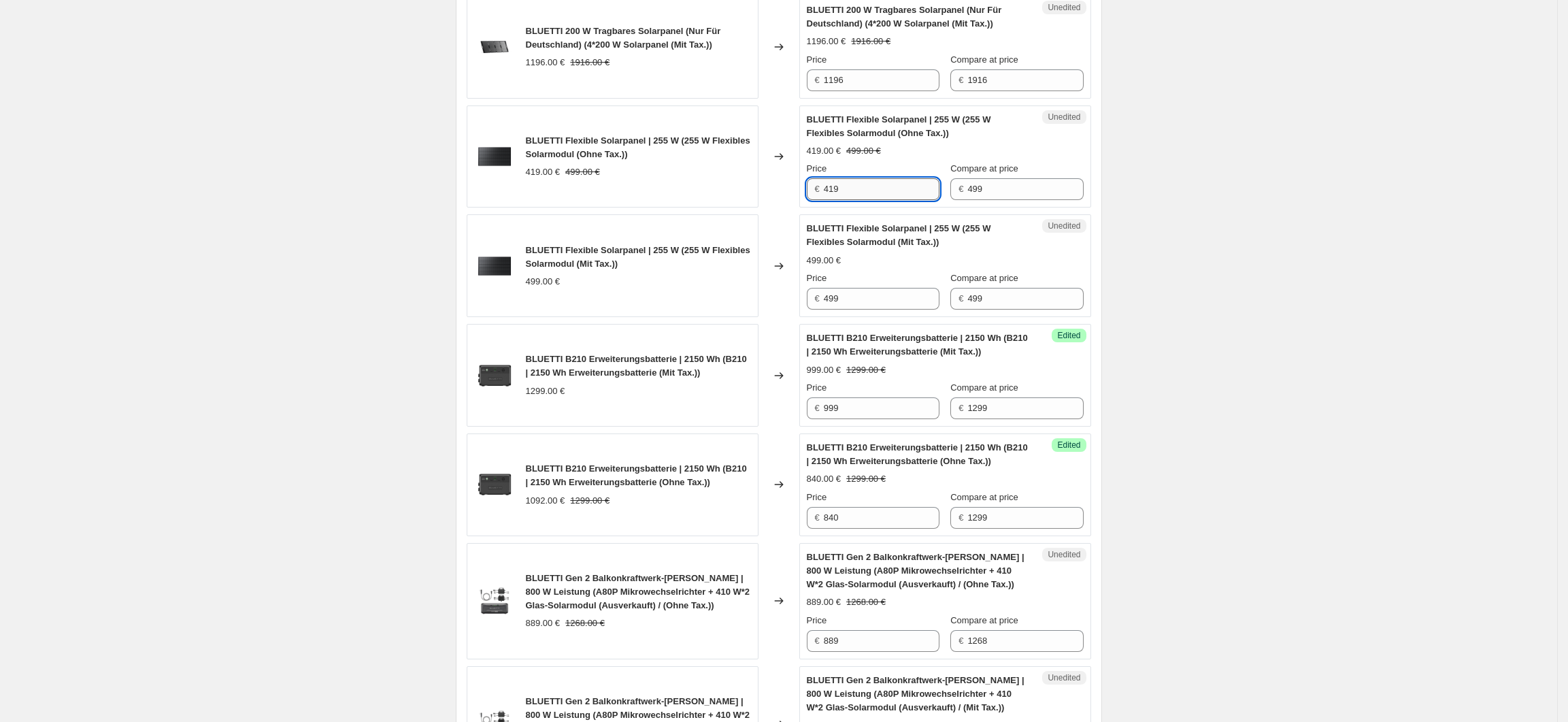
click at [861, 194] on input "419" at bounding box center [881, 188] width 115 height 22
drag, startPoint x: 852, startPoint y: 305, endPoint x: 830, endPoint y: 305, distance: 22.0
click at [830, 305] on input "499" at bounding box center [881, 299] width 115 height 22
type input "259"
drag, startPoint x: 845, startPoint y: 196, endPoint x: 822, endPoint y: 199, distance: 23.2
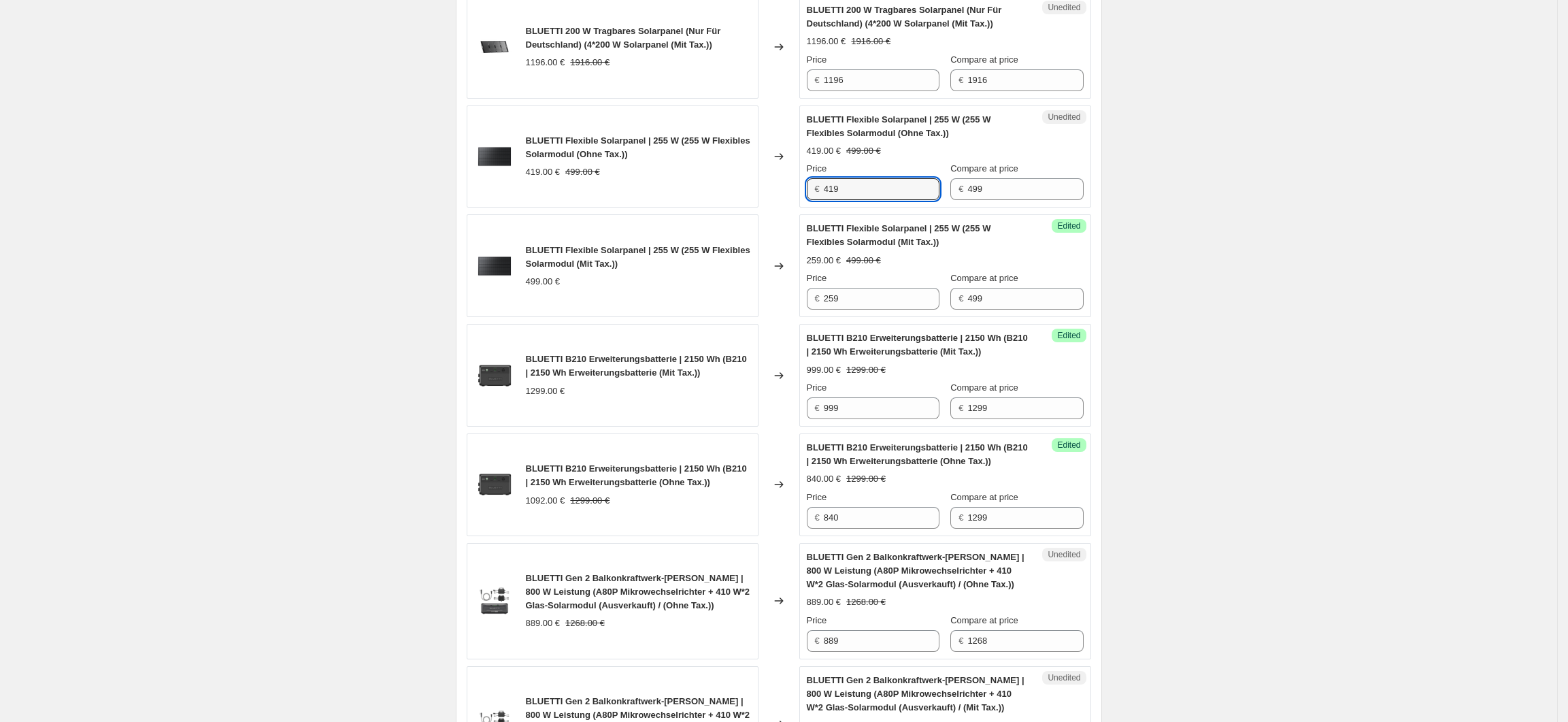
click at [822, 199] on div "€ 419" at bounding box center [873, 188] width 133 height 22
type input "211"
click at [1198, 302] on div "Create new price change job. This page is ready Create new price change job Dra…" at bounding box center [778, 278] width 1558 height 3095
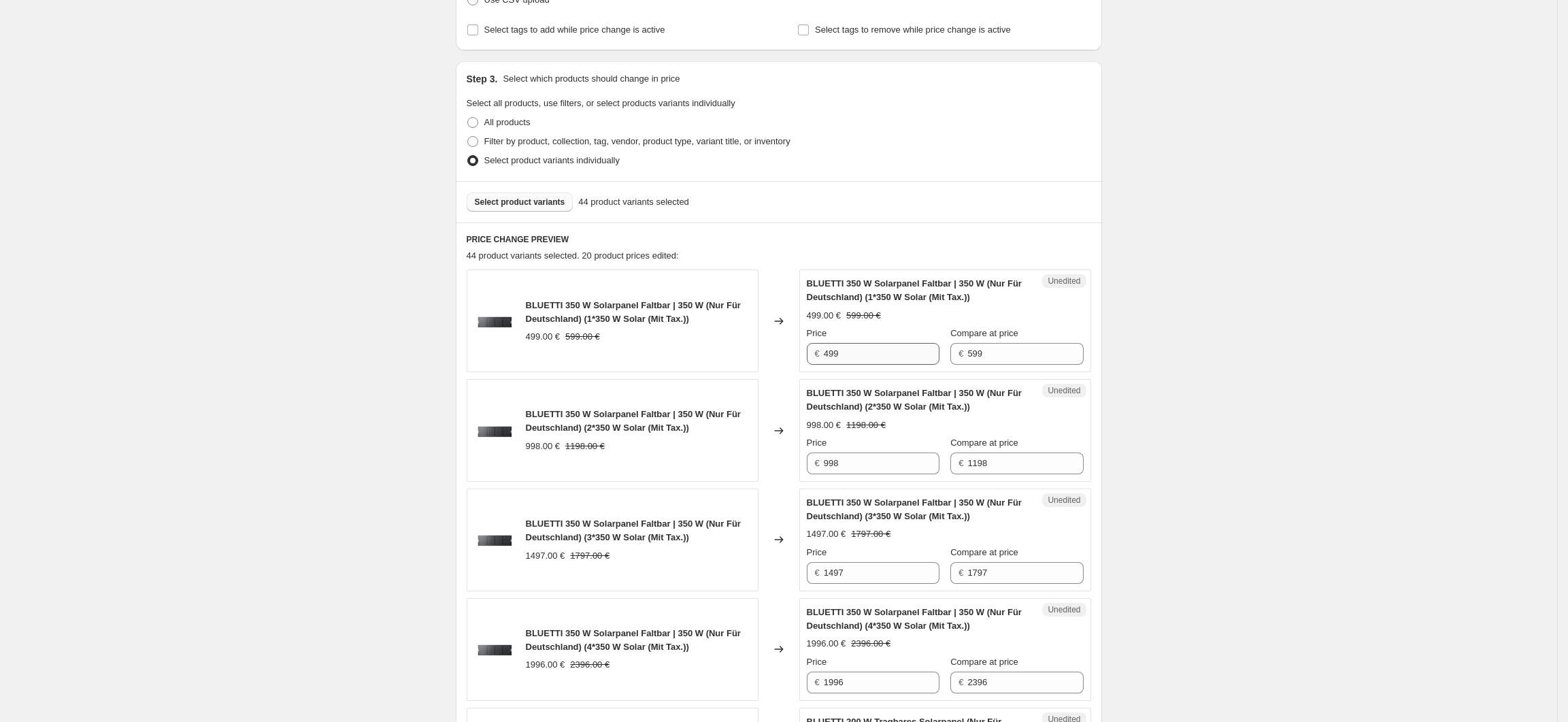
scroll to position [0, 0]
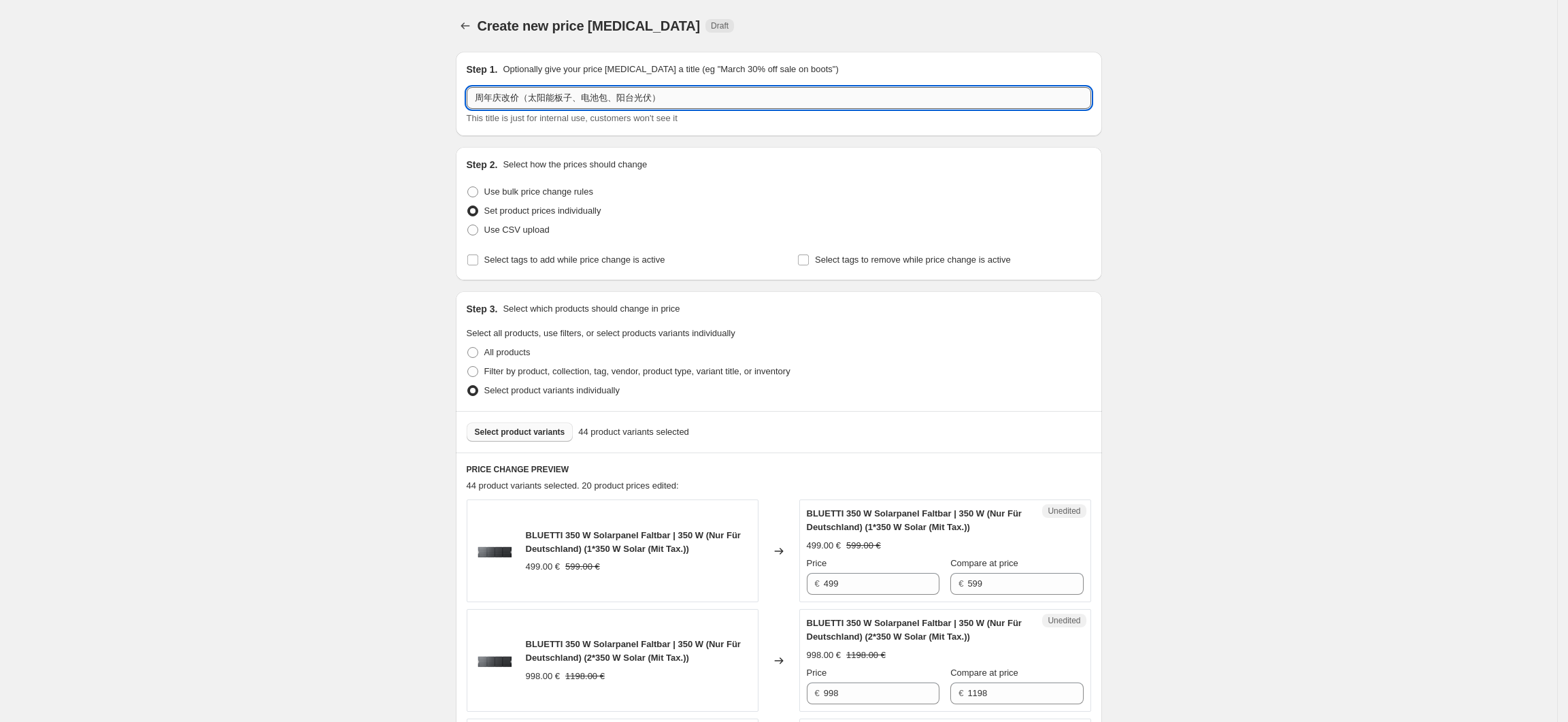
click at [657, 96] on input "周年庆改价（太阳能板子、电池包、阳台光伏）" at bounding box center [779, 97] width 625 height 22
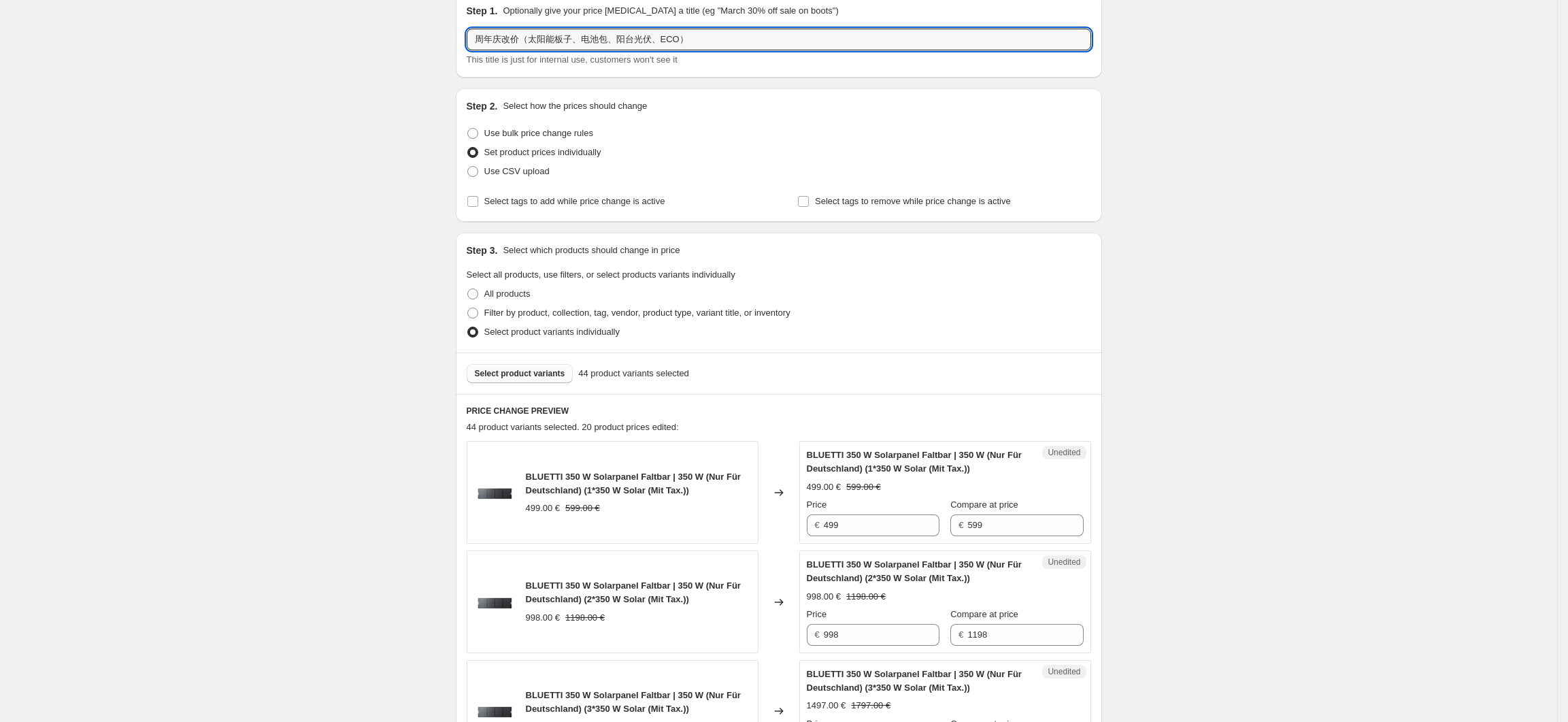
scroll to position [90, 0]
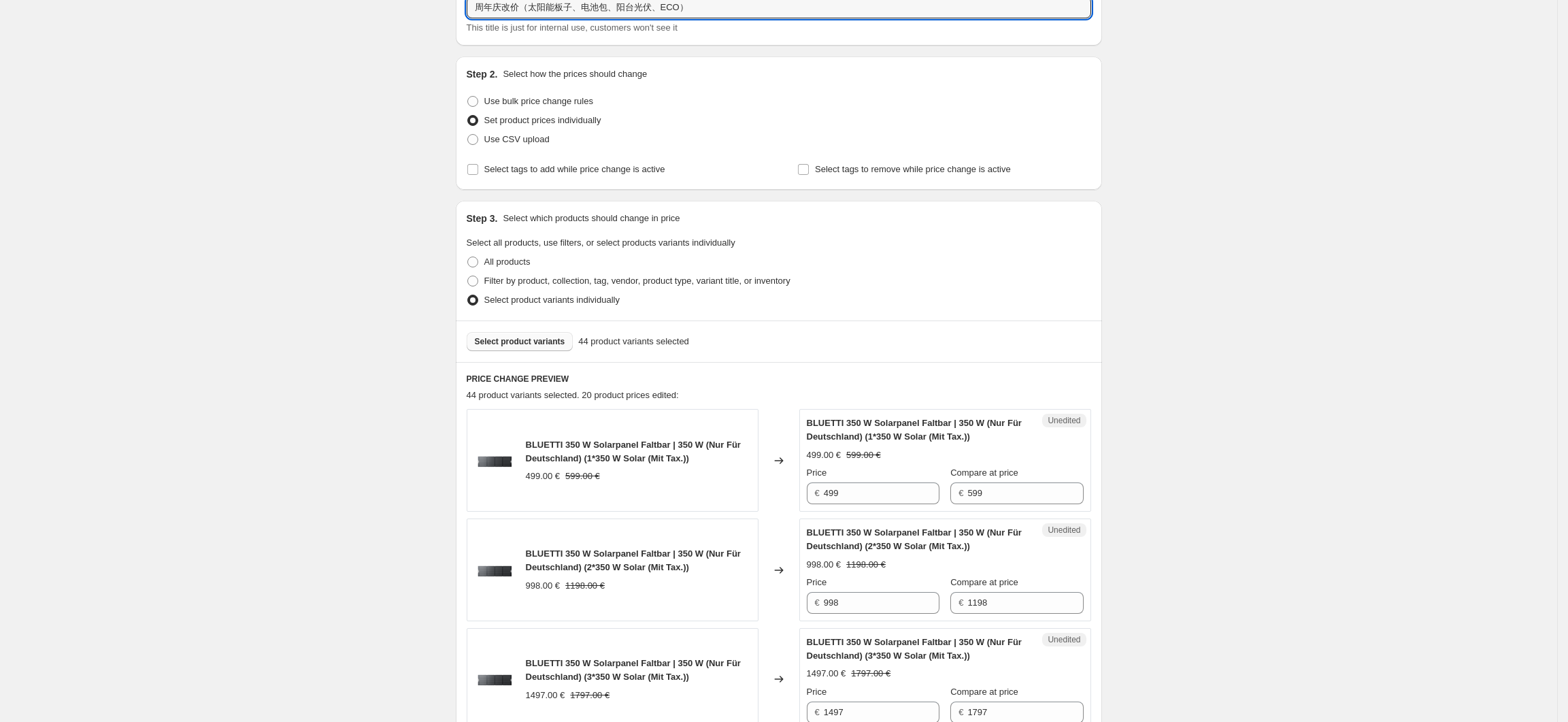
type input "周年庆改价（太阳能板子、电池包、阳台光伏、ECO）"
click at [554, 345] on span "Select product variants" at bounding box center [520, 341] width 90 height 11
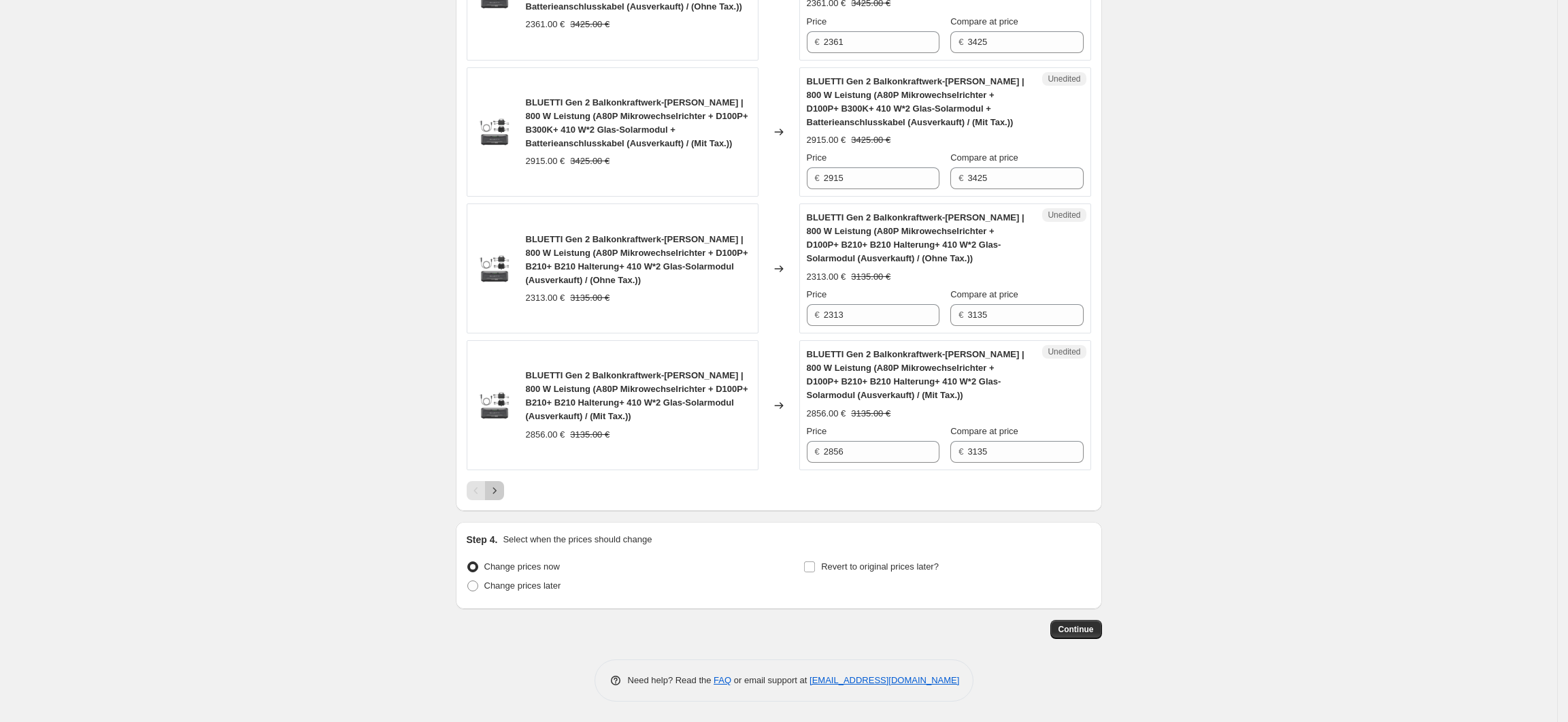
click at [502, 494] on icon "Next" at bounding box center [495, 490] width 14 height 14
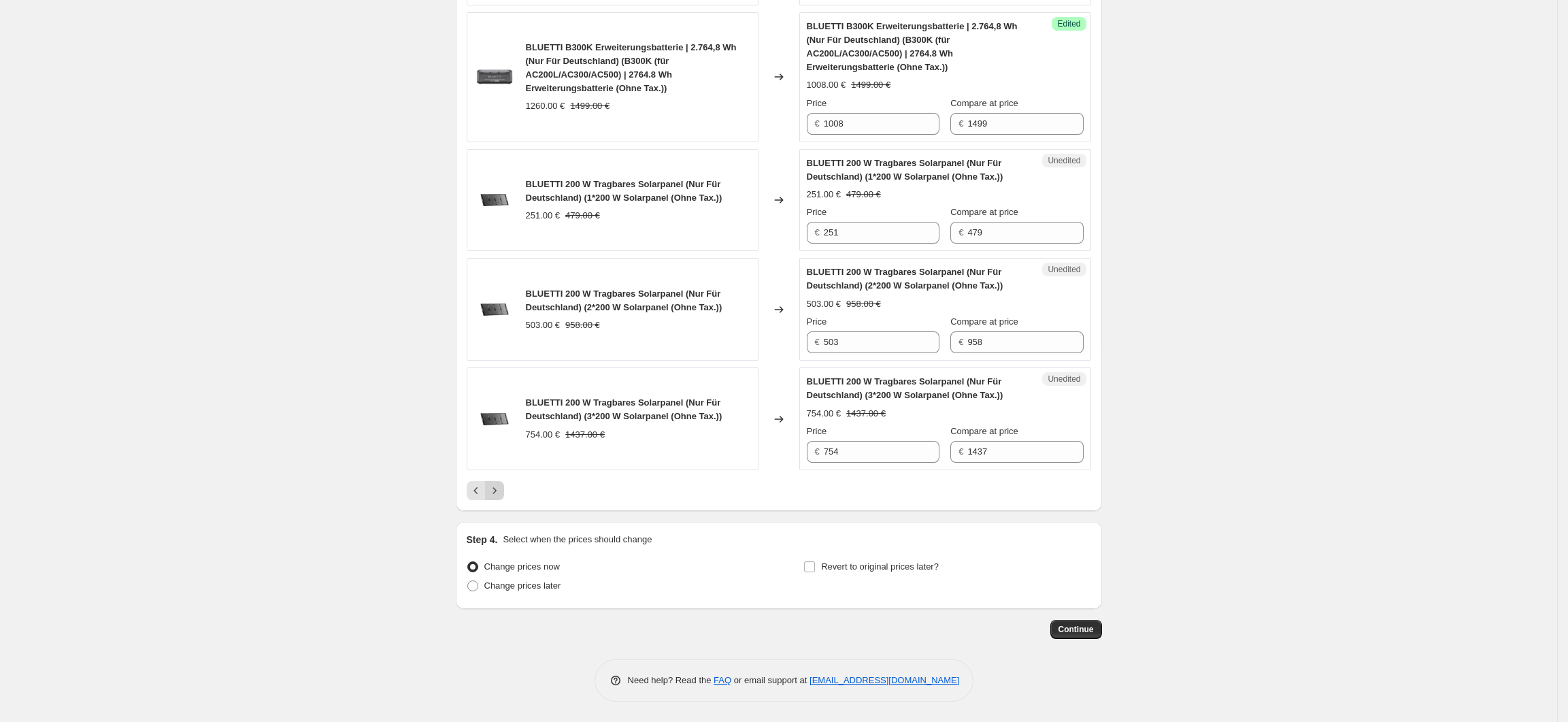
click at [499, 485] on icon "Next" at bounding box center [495, 490] width 14 height 14
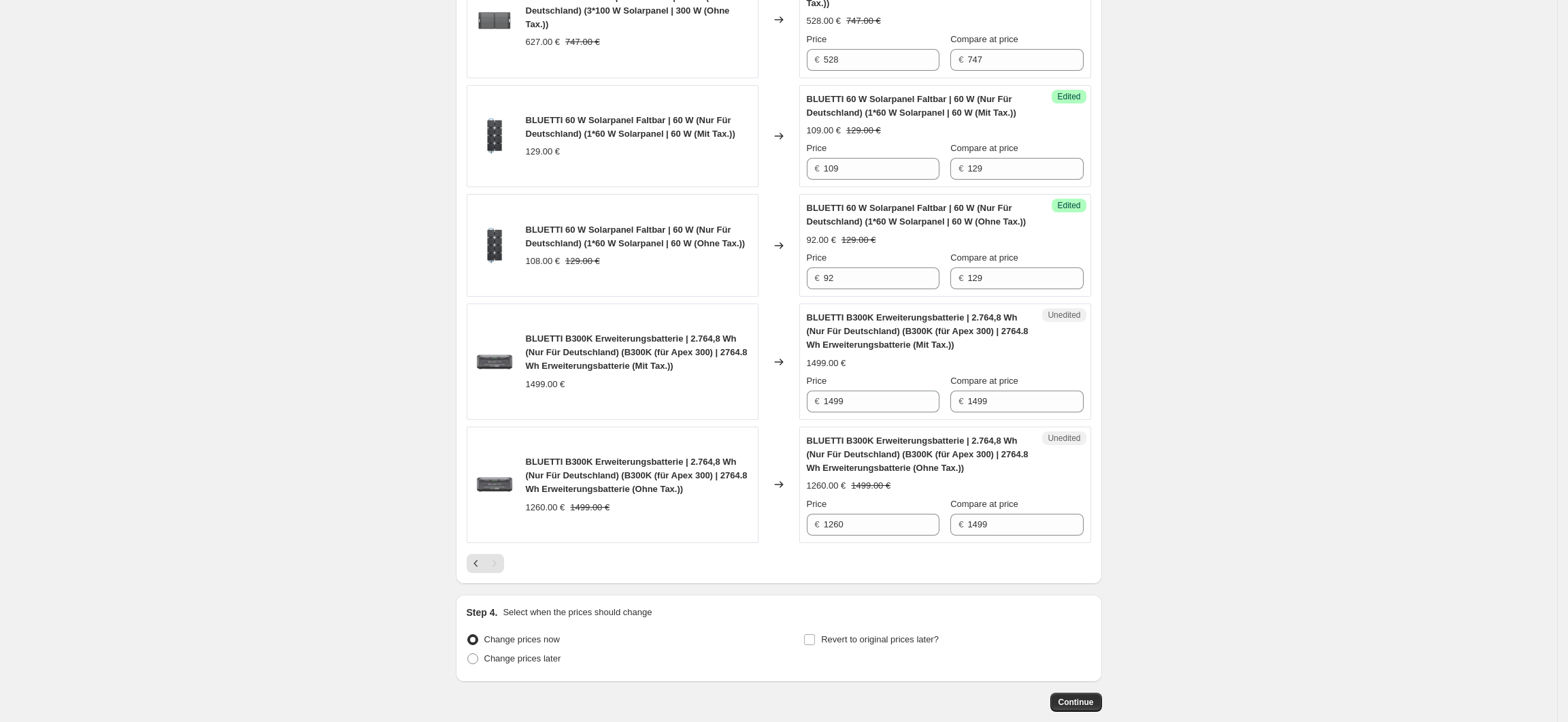
scroll to position [1409, 0]
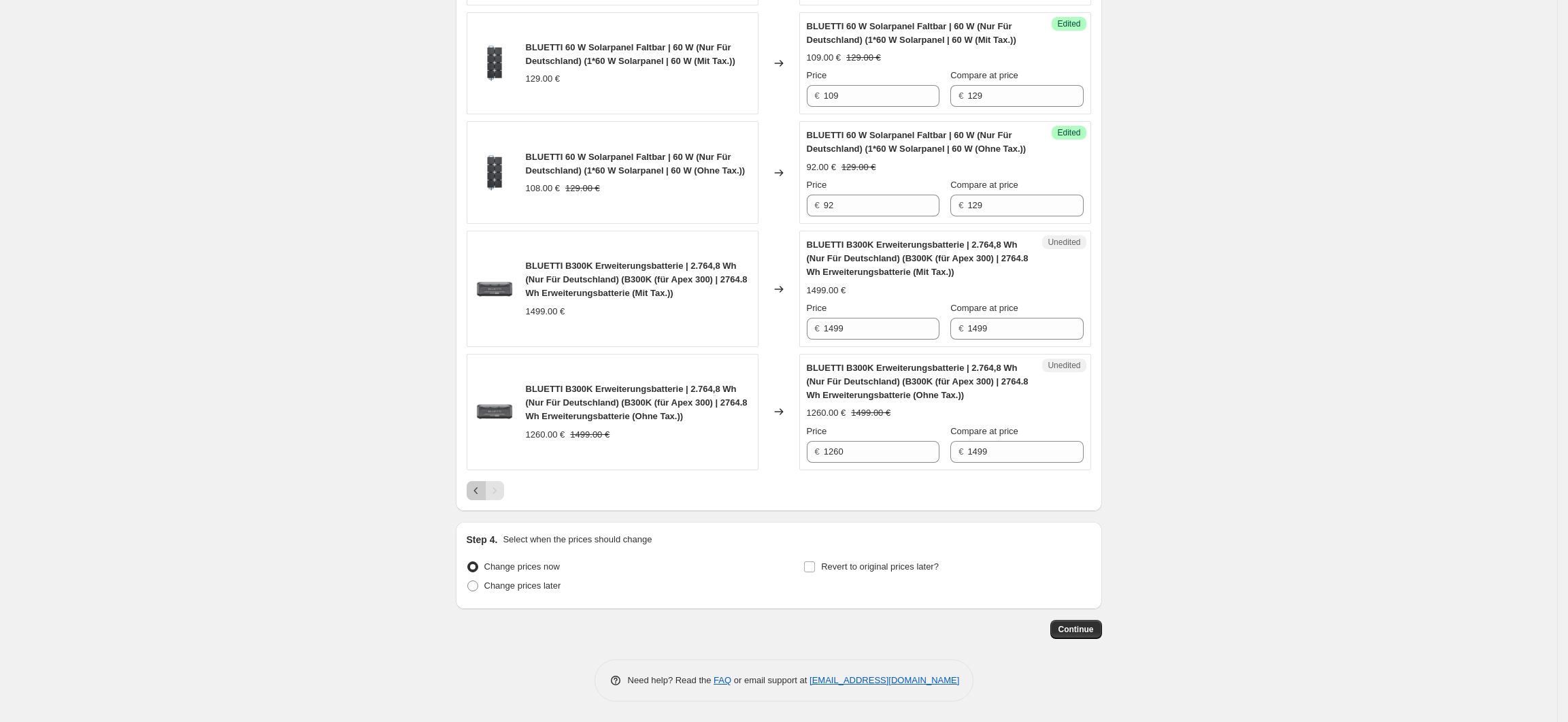
click at [477, 493] on icon "Previous" at bounding box center [476, 490] width 14 height 14
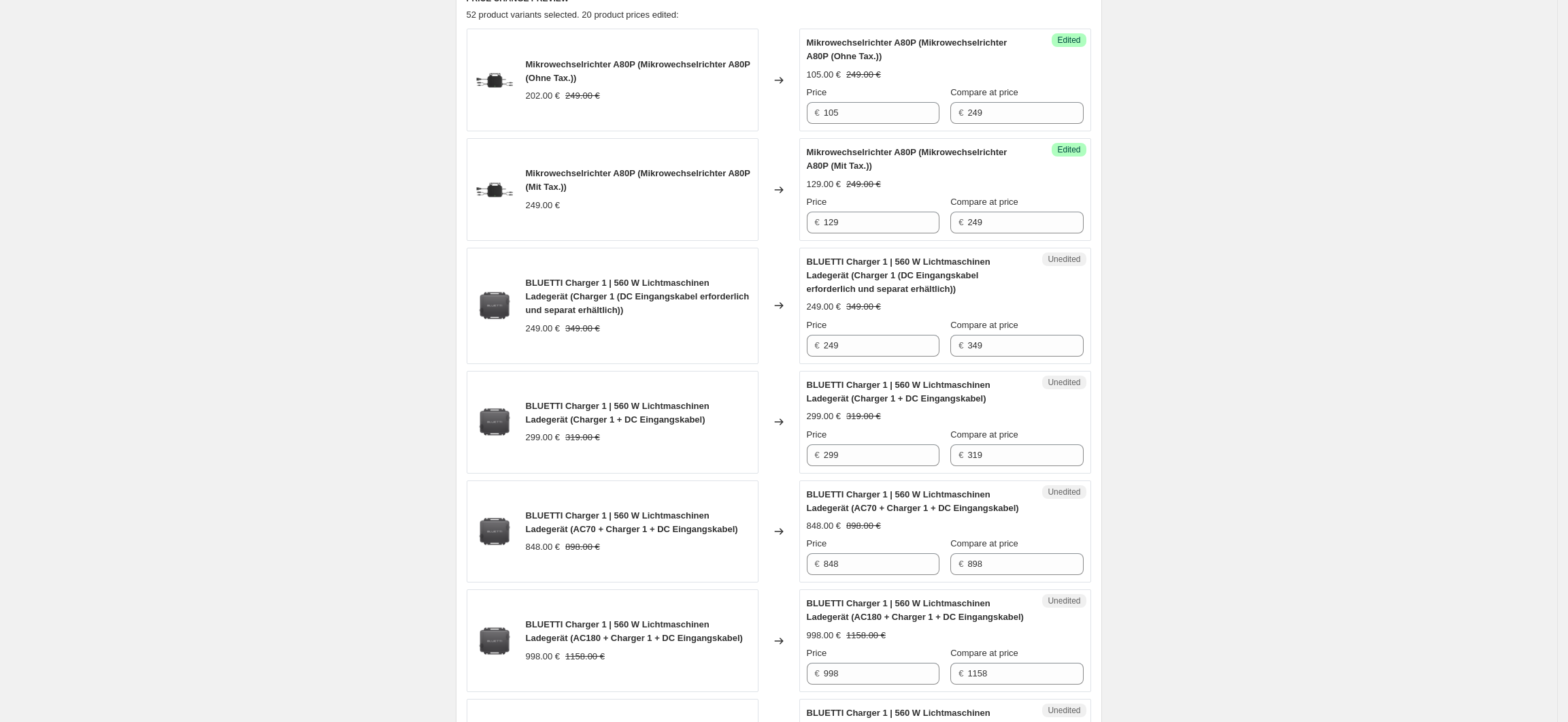
scroll to position [502, 0]
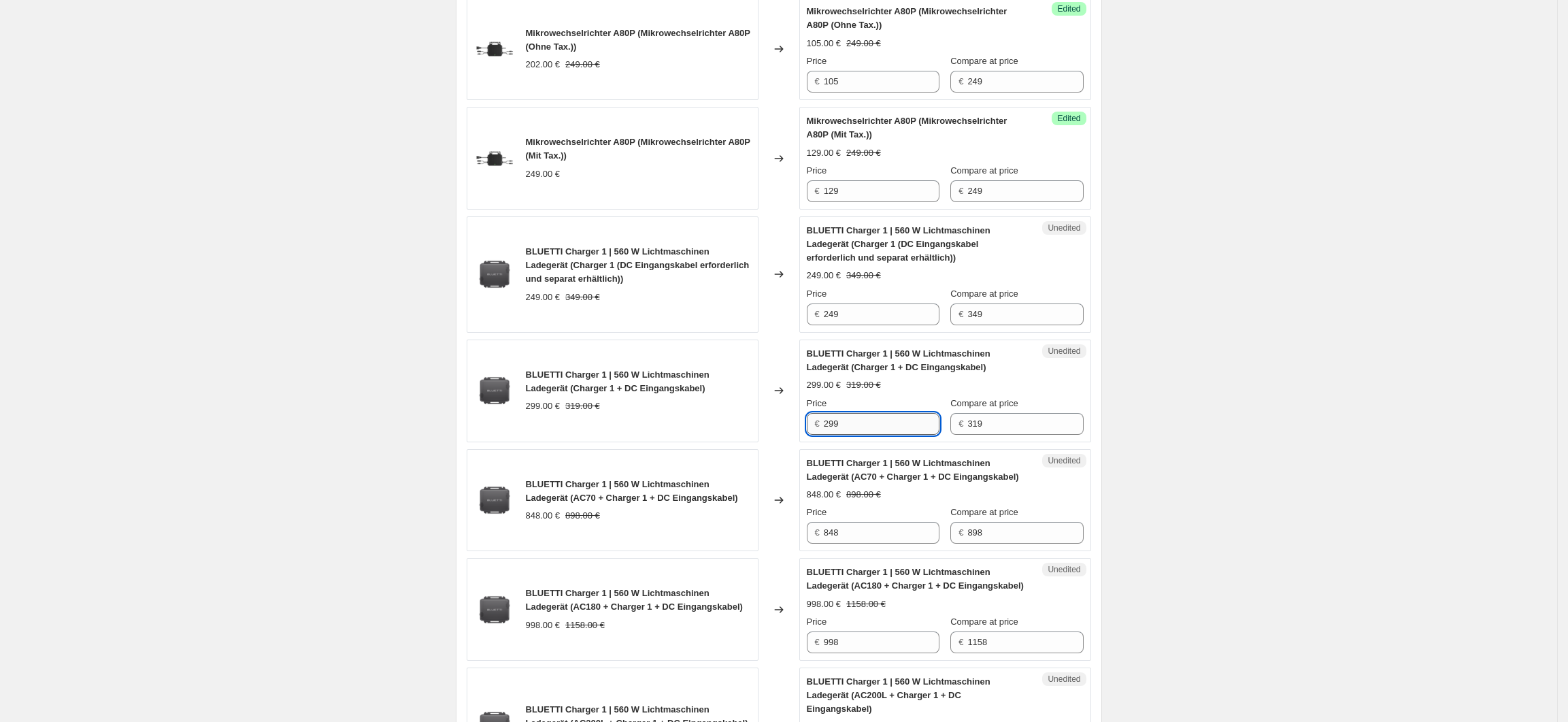
drag, startPoint x: 847, startPoint y: 423, endPoint x: 829, endPoint y: 426, distance: 18.2
click at [829, 426] on input "299" at bounding box center [881, 423] width 115 height 22
type input "269"
drag, startPoint x: 907, startPoint y: 245, endPoint x: 901, endPoint y: 259, distance: 15.2
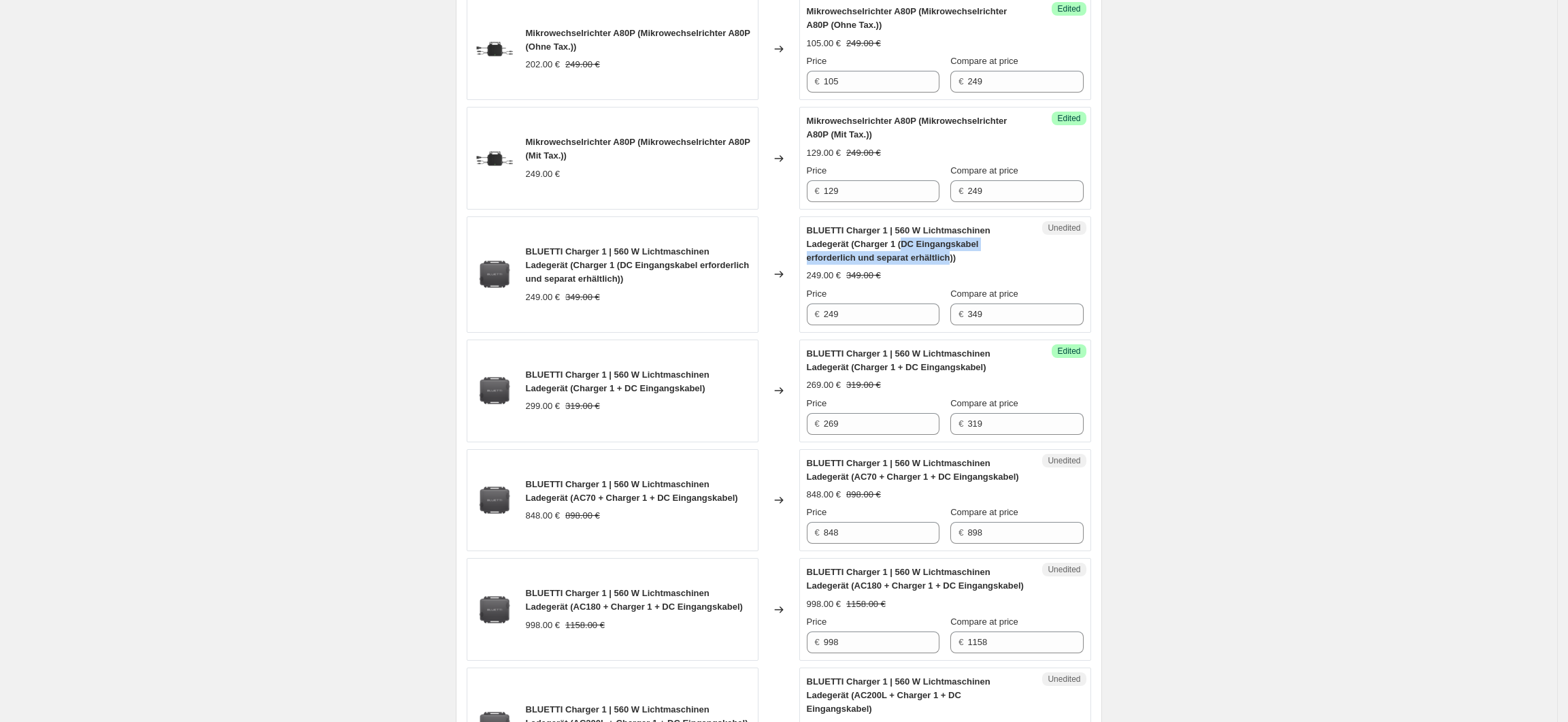
click at [901, 259] on span "BLUETTI Charger 1 | 560 W Lichtmaschinen Ladegerät (Charger 1 (DC Eingangskabel…" at bounding box center [899, 244] width 184 height 37
copy span "DC Eingangskabel erforderlich und separat erhältlich"
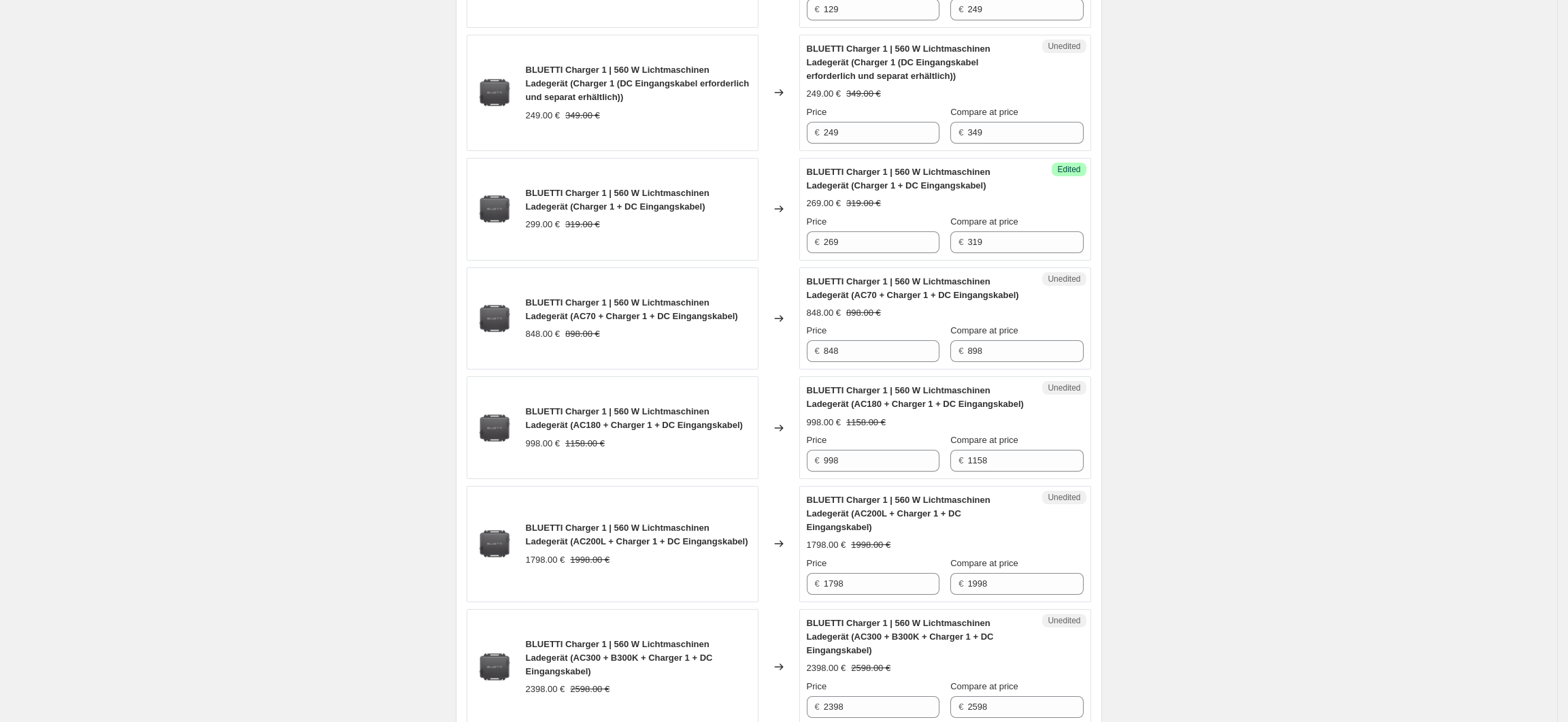
scroll to position [774, 0]
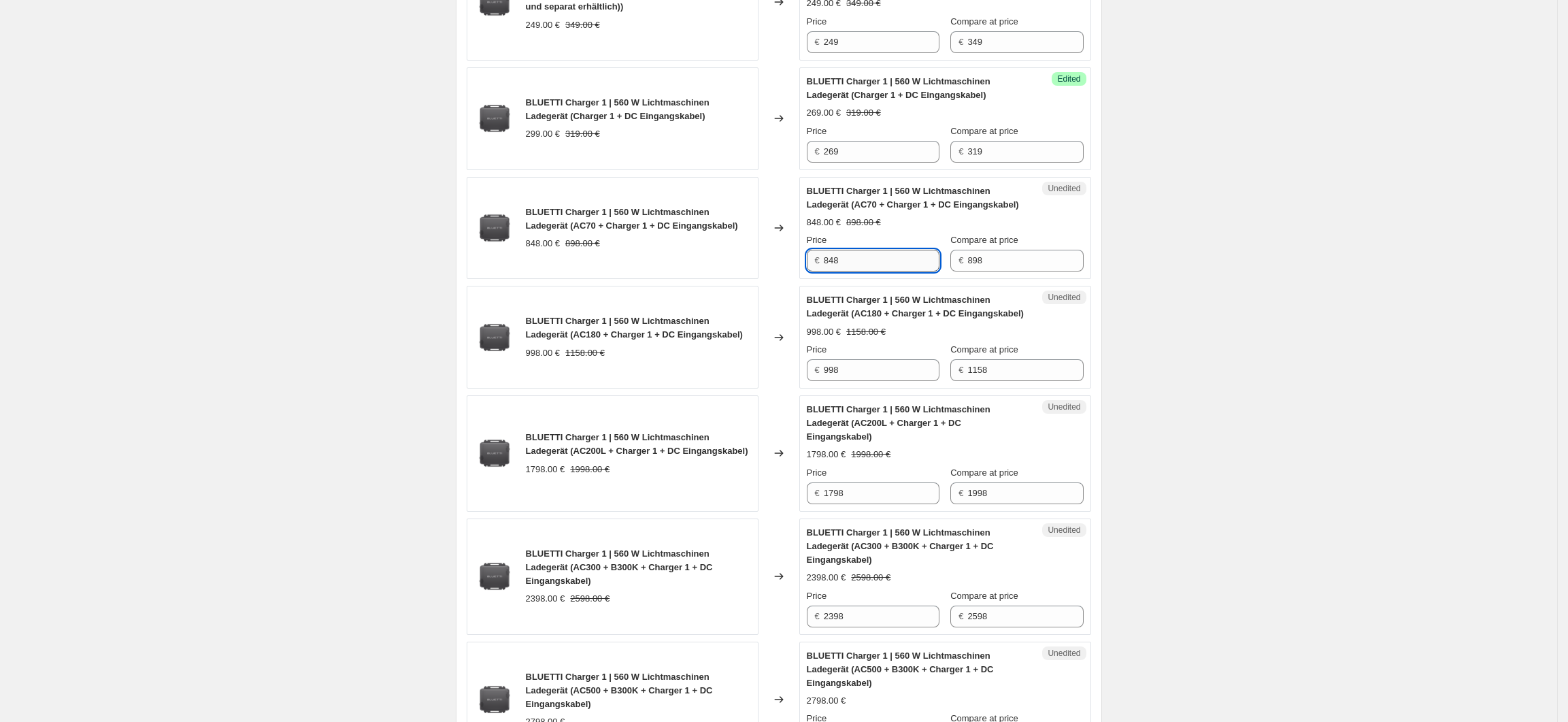
drag, startPoint x: 856, startPoint y: 268, endPoint x: 830, endPoint y: 269, distance: 26.0
click at [830, 269] on input "848" at bounding box center [881, 260] width 115 height 22
type input "738"
drag, startPoint x: 869, startPoint y: 376, endPoint x: 825, endPoint y: 376, distance: 44.0
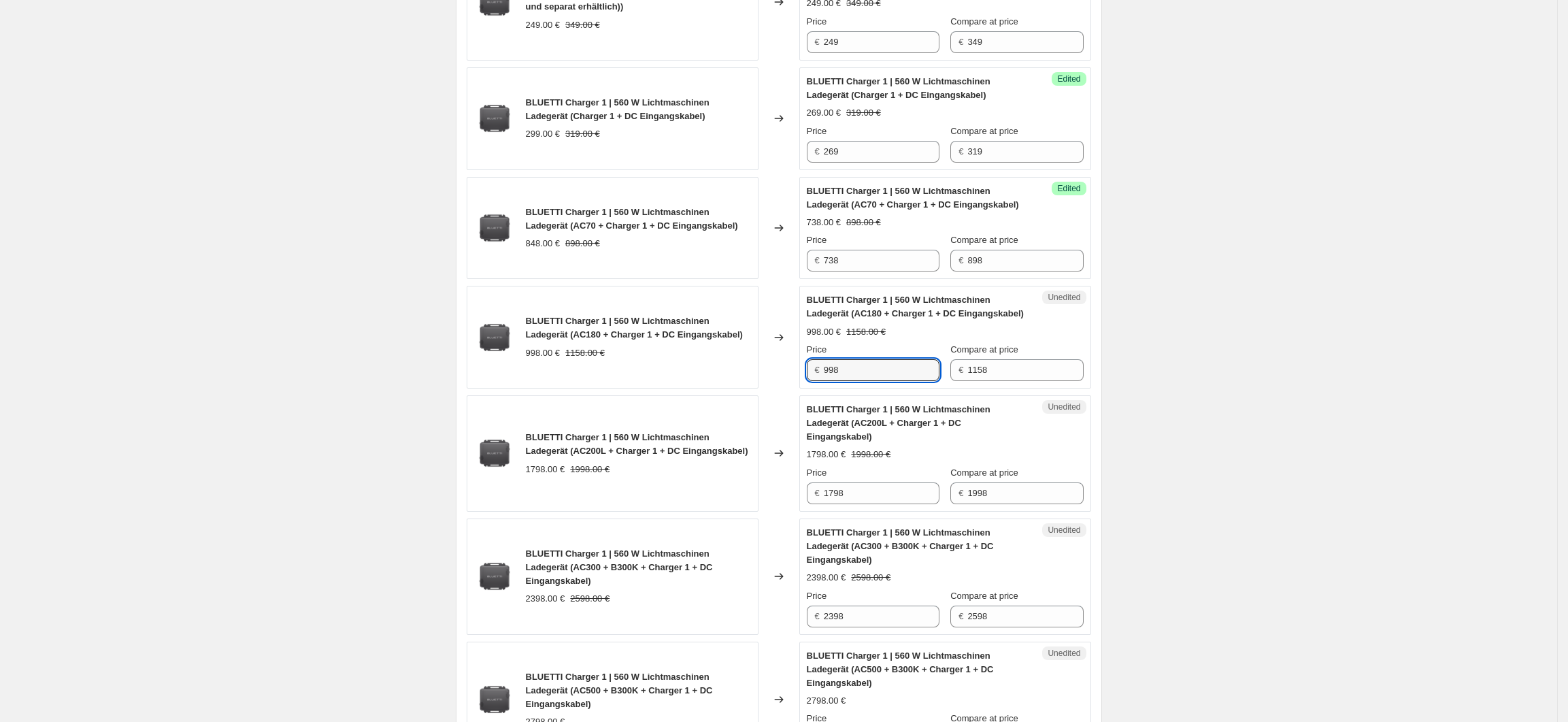
click at [825, 376] on div "€ 998" at bounding box center [873, 370] width 133 height 22
type input "848"
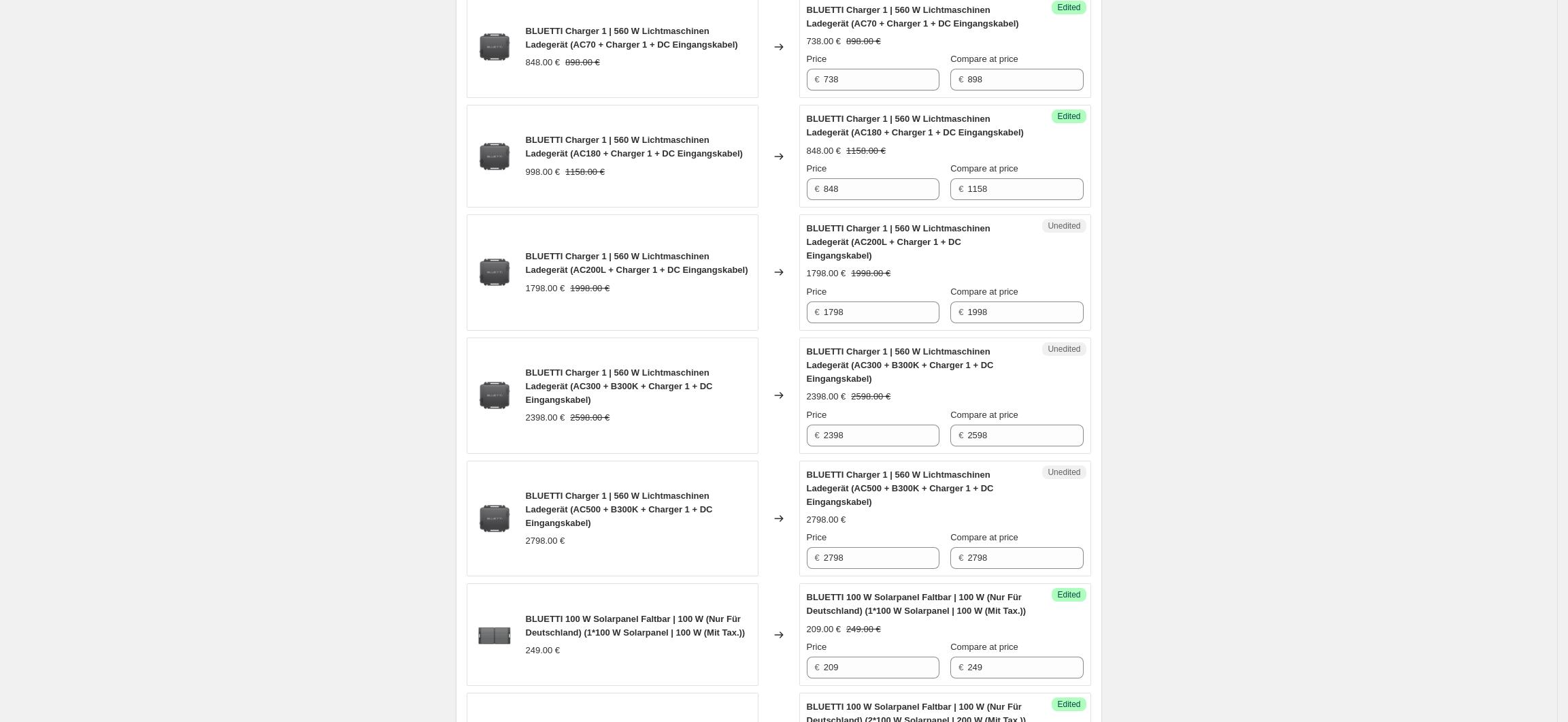
scroll to position [956, 0]
click at [874, 301] on input "1798" at bounding box center [881, 312] width 115 height 22
drag, startPoint x: 857, startPoint y: 305, endPoint x: 828, endPoint y: 306, distance: 29.0
click at [828, 306] on input "1798" at bounding box center [881, 312] width 115 height 22
type input "1348"
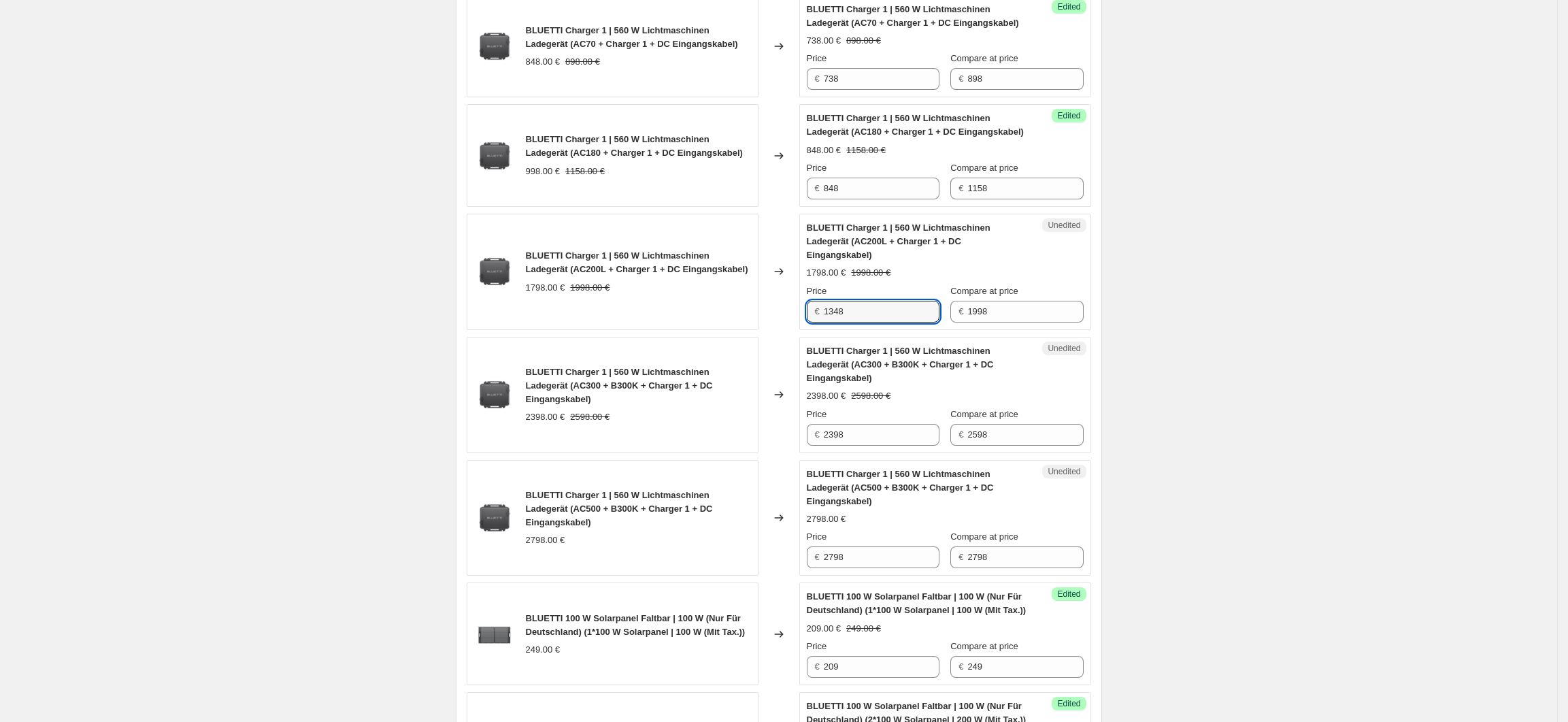
click at [1255, 410] on div "Create new price change job. This page is ready Create new price change job Dra…" at bounding box center [778, 585] width 1558 height 3082
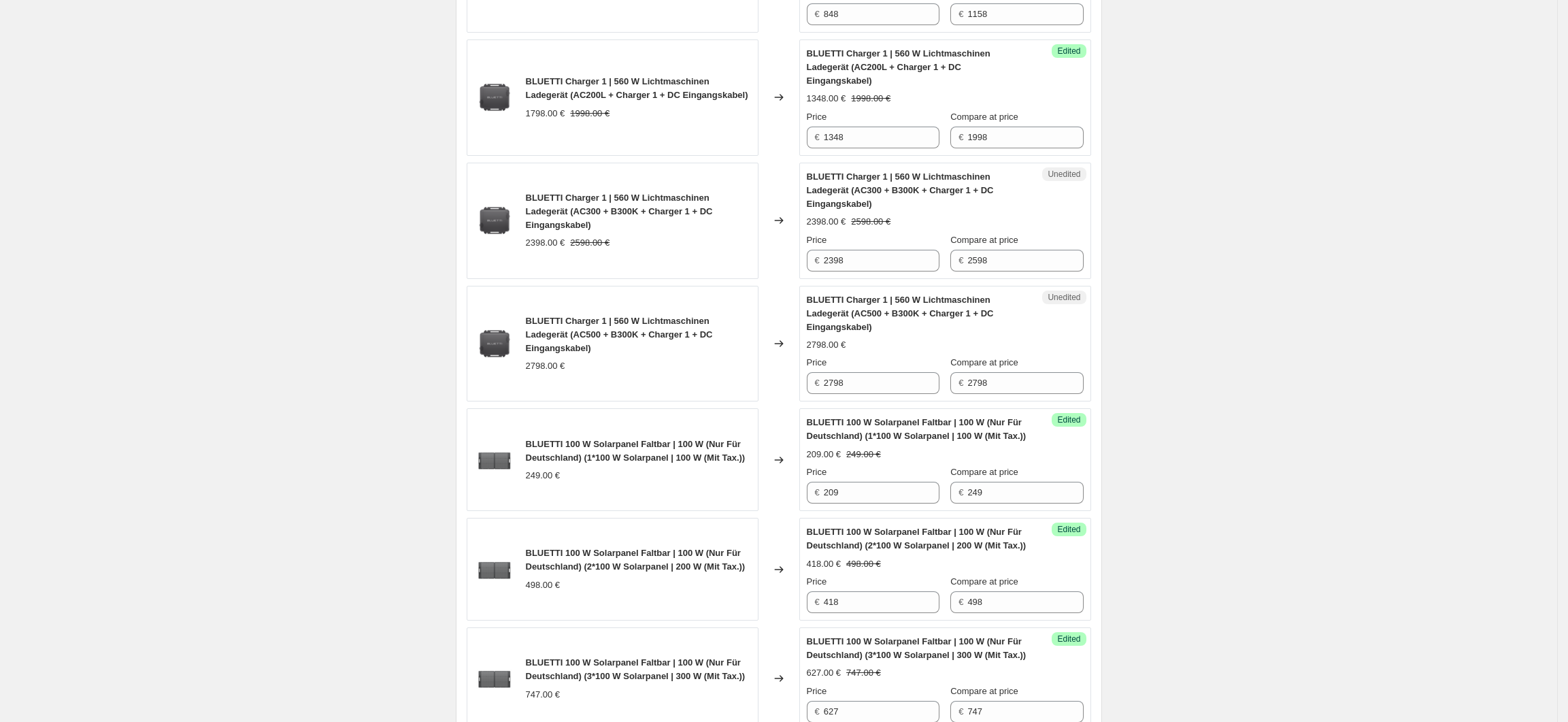
scroll to position [1138, 0]
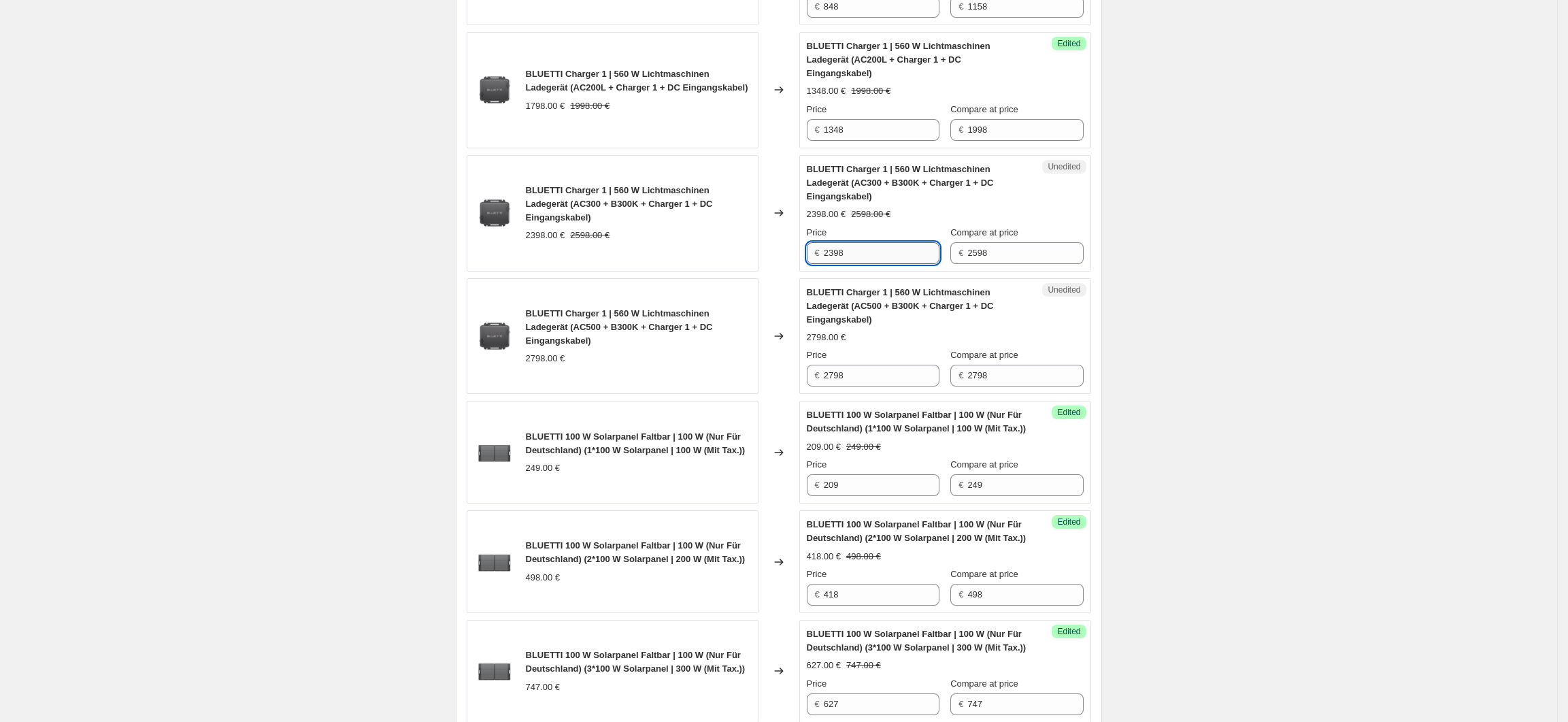
click at [864, 244] on input "2398" at bounding box center [881, 253] width 115 height 22
drag, startPoint x: 848, startPoint y: 247, endPoint x: 828, endPoint y: 248, distance: 20.0
click at [828, 248] on input "2398" at bounding box center [881, 253] width 115 height 22
type input "2048"
drag, startPoint x: 852, startPoint y: 367, endPoint x: 829, endPoint y: 371, distance: 23.3
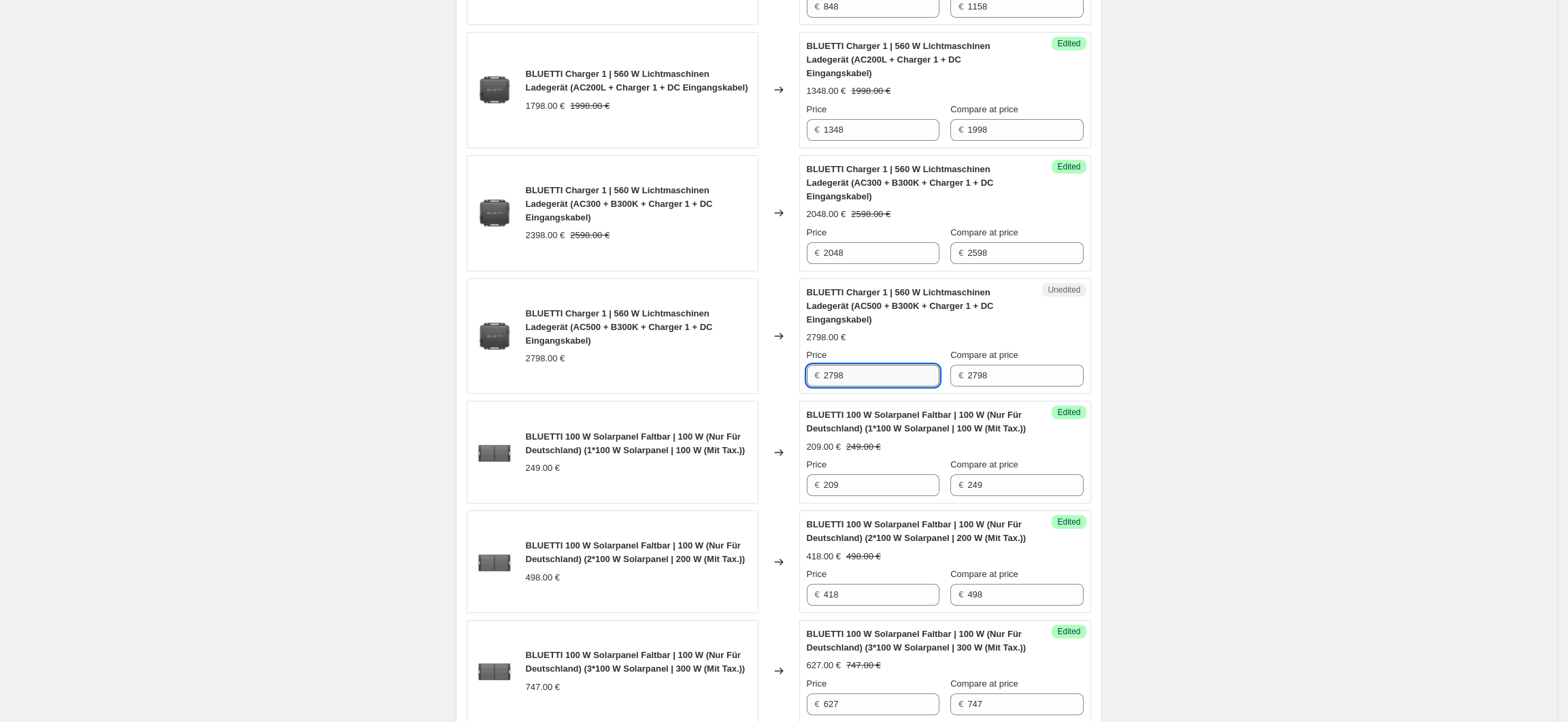
click at [829, 371] on input "2798" at bounding box center [881, 375] width 115 height 22
type input "2298"
click at [1257, 405] on div "Create new price change job. This page is ready Create new price change job Dra…" at bounding box center [778, 404] width 1558 height 3082
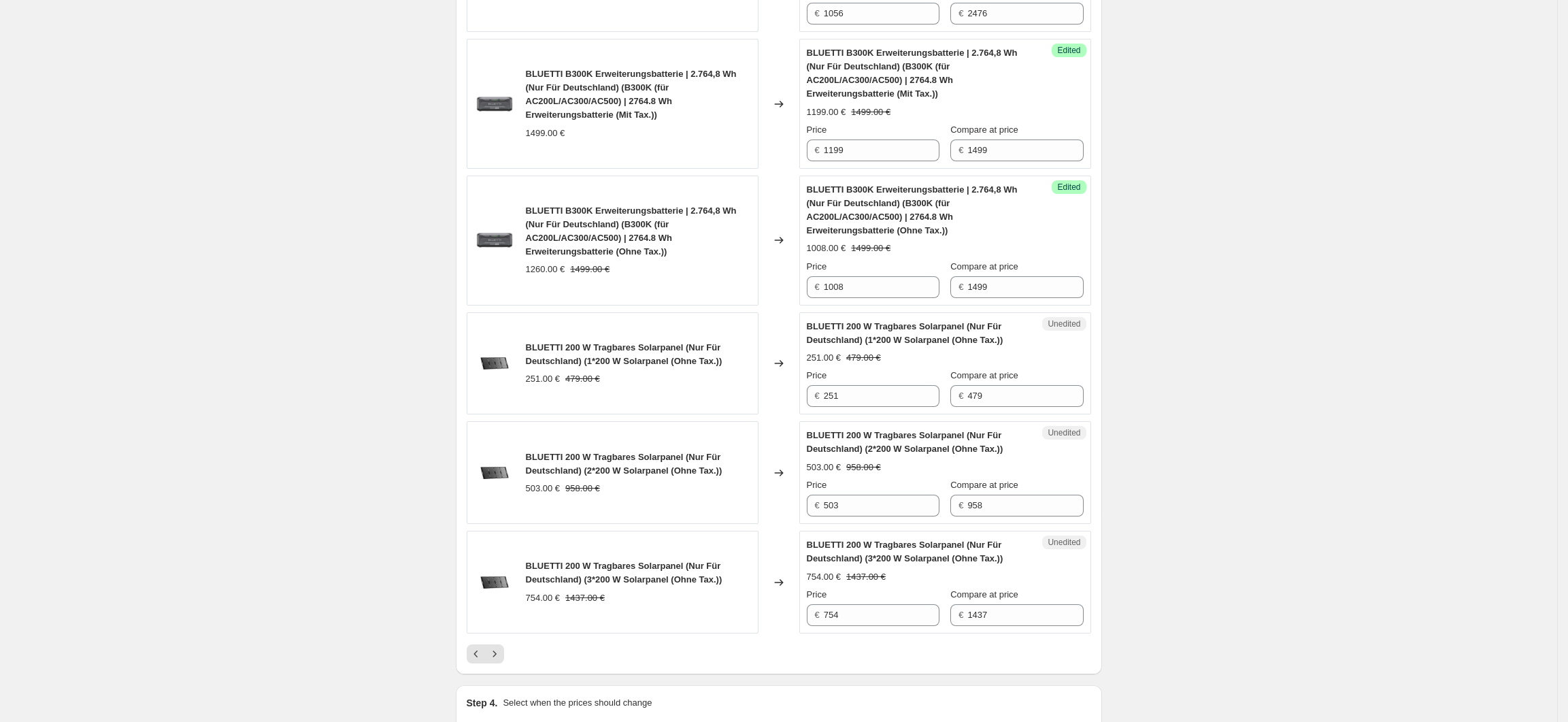
scroll to position [2384, 0]
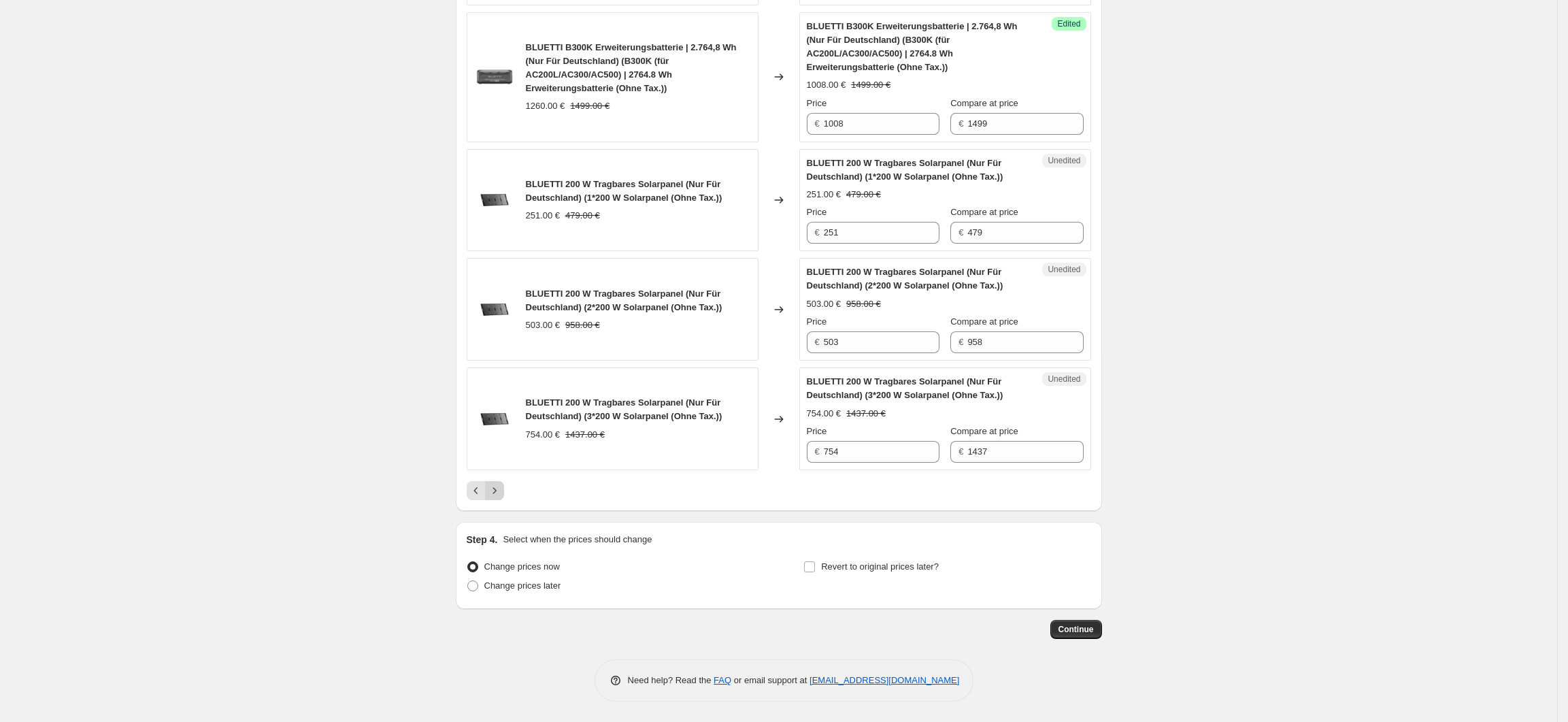
click at [499, 489] on icon "Next" at bounding box center [495, 490] width 14 height 14
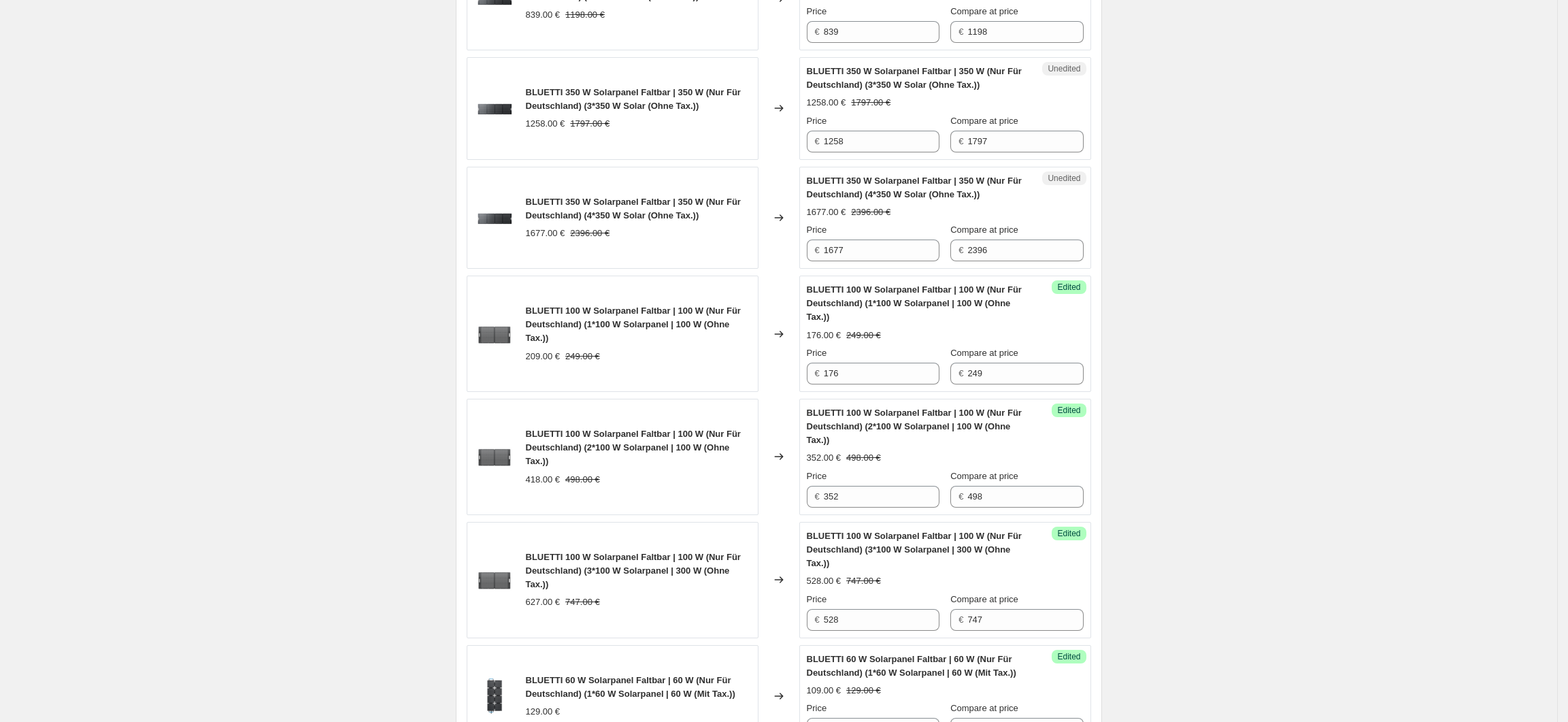
scroll to position [230, 0]
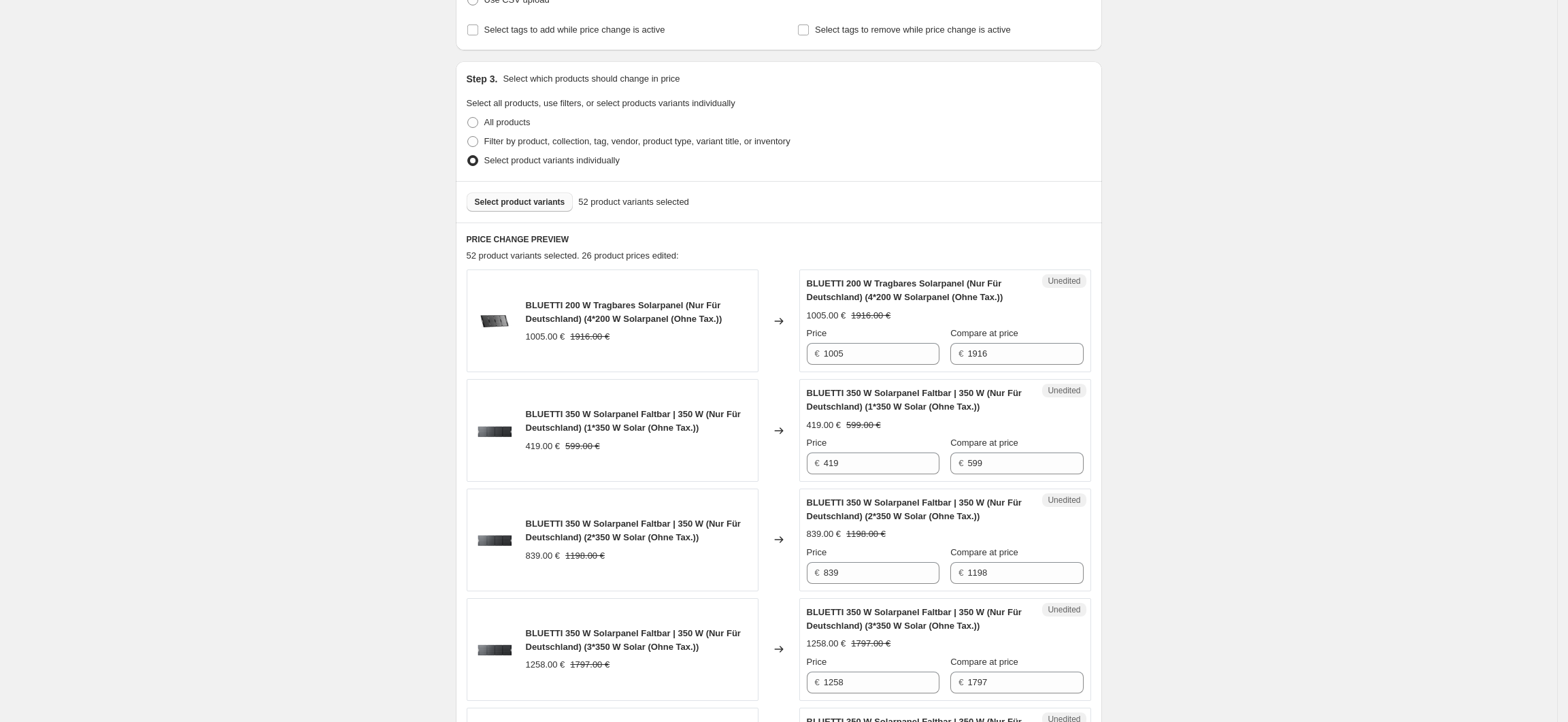
click at [522, 202] on span "Select product variants" at bounding box center [520, 202] width 90 height 11
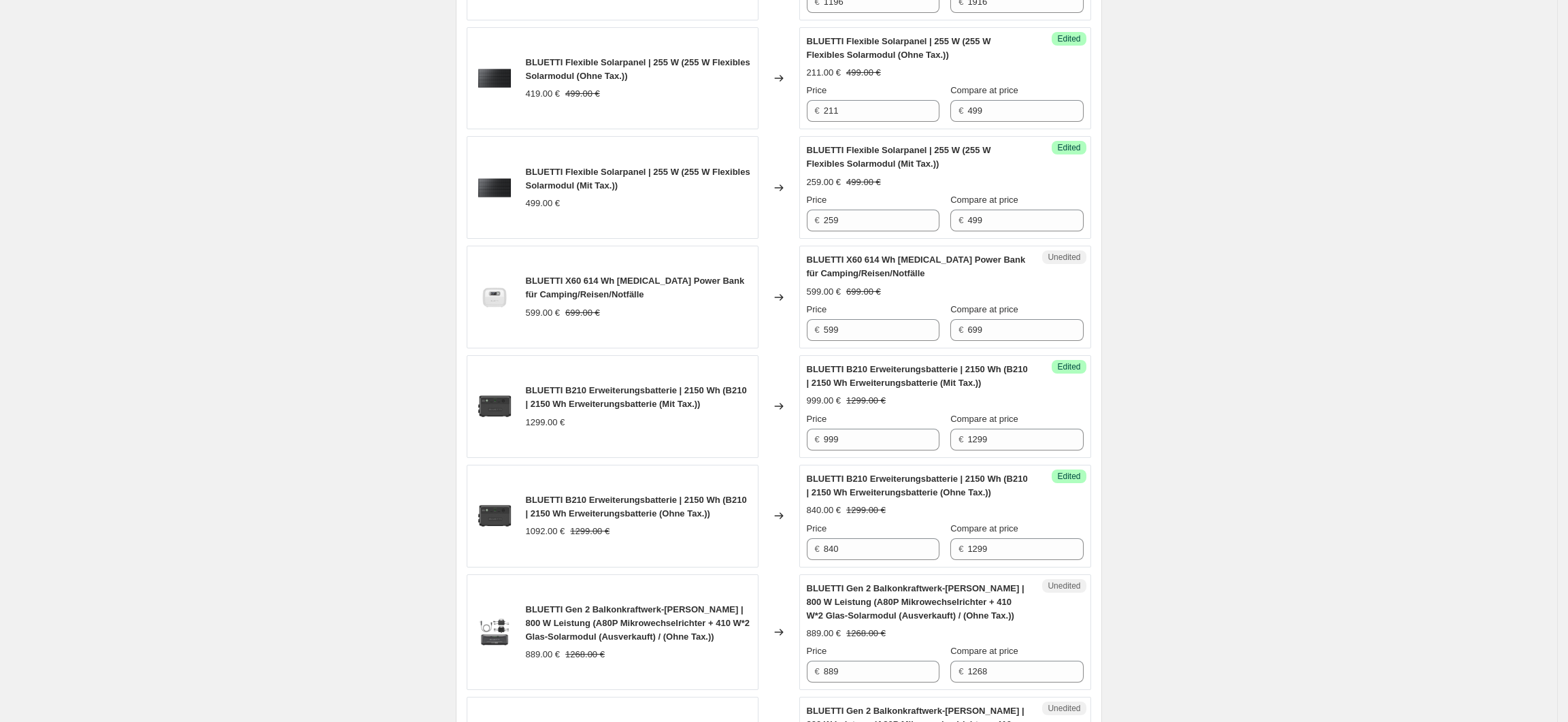
scroll to position [1177, 0]
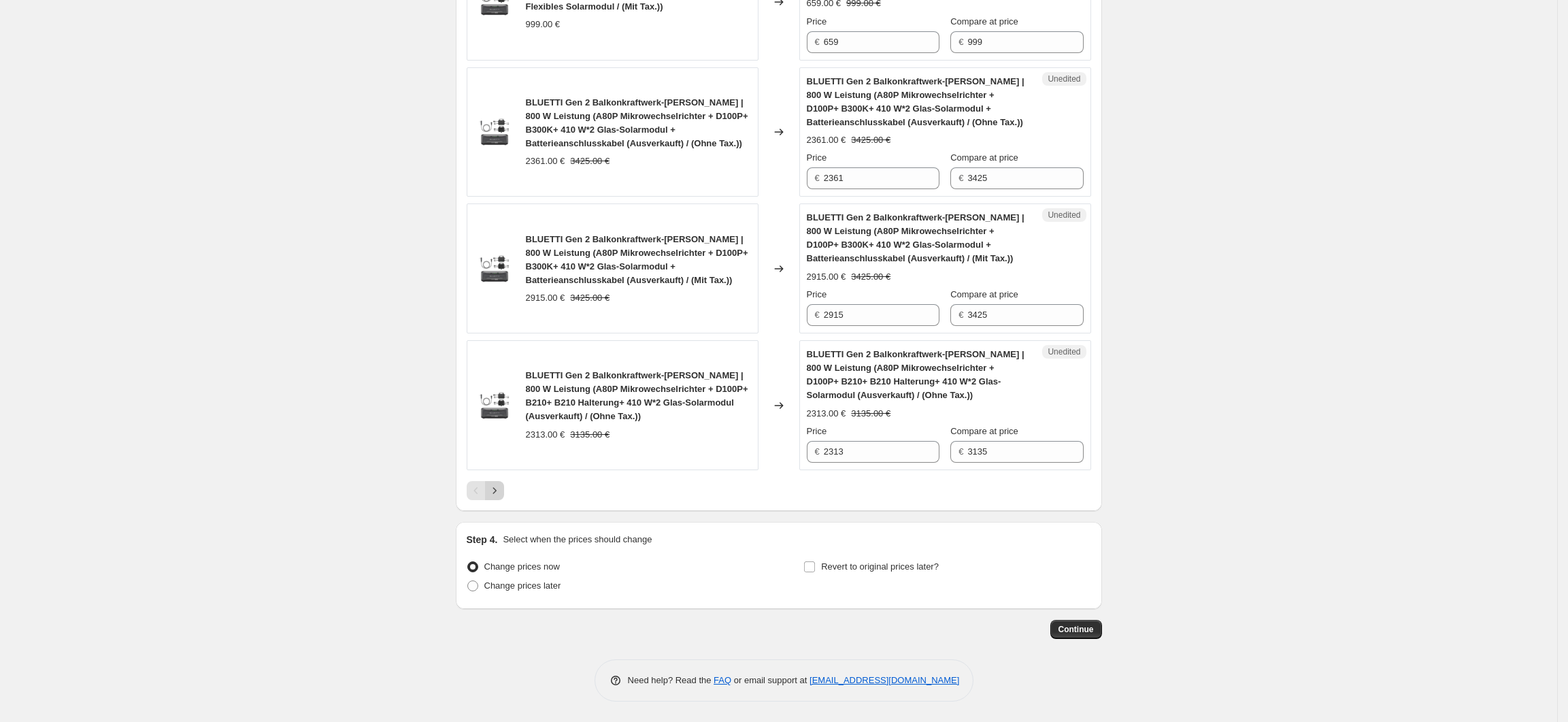
click at [491, 493] on icon "Next" at bounding box center [495, 490] width 14 height 14
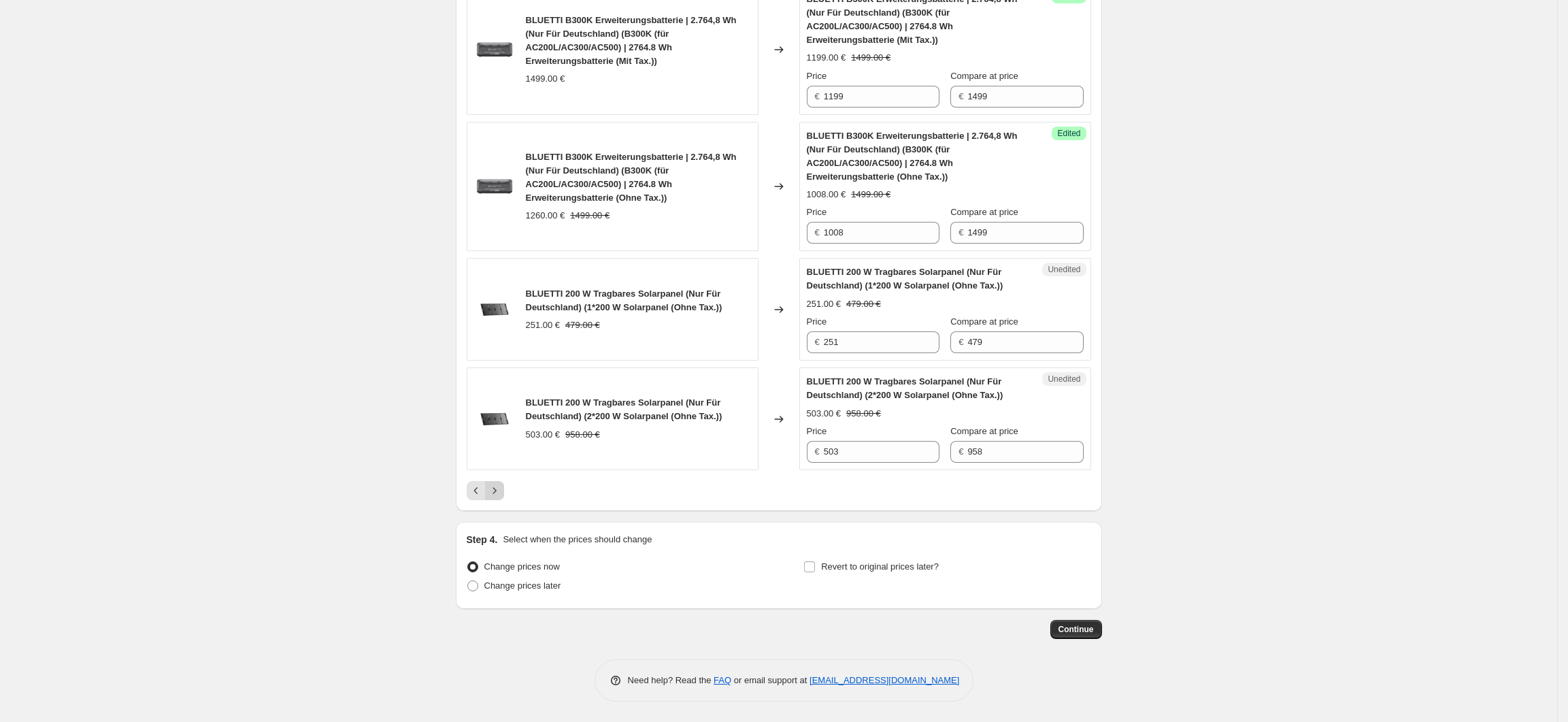
click at [499, 499] on button "Next" at bounding box center [495, 490] width 19 height 19
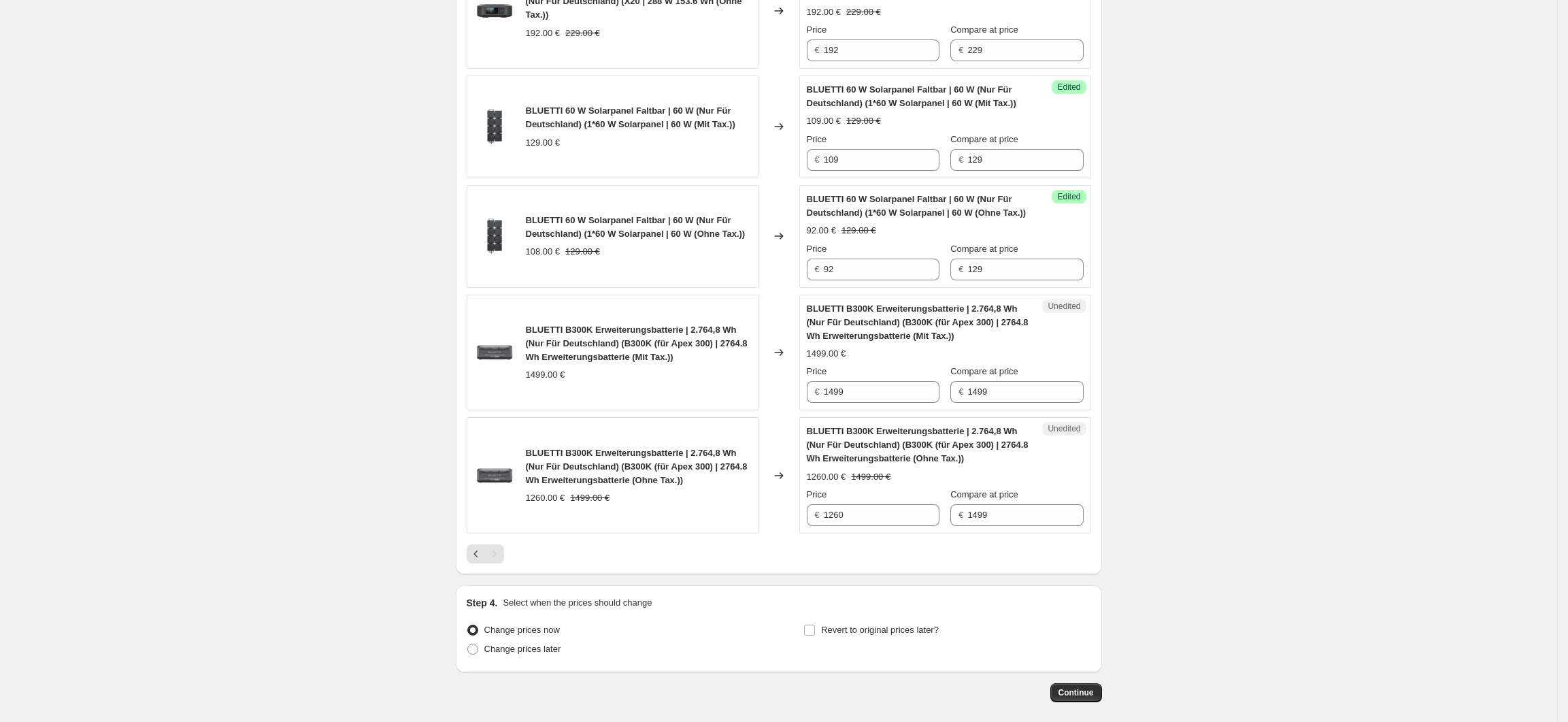
scroll to position [1766, 0]
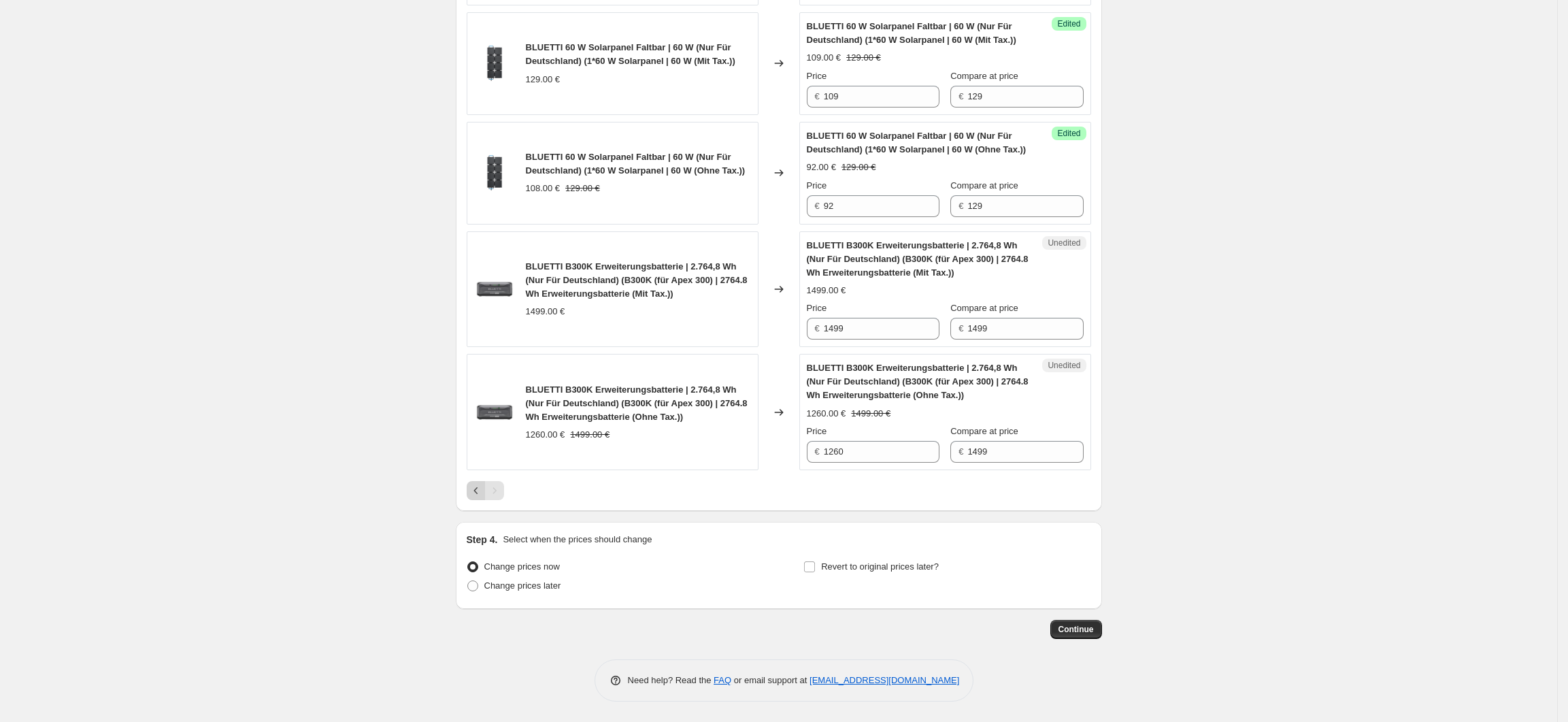
click at [483, 490] on icon "Previous" at bounding box center [476, 490] width 14 height 14
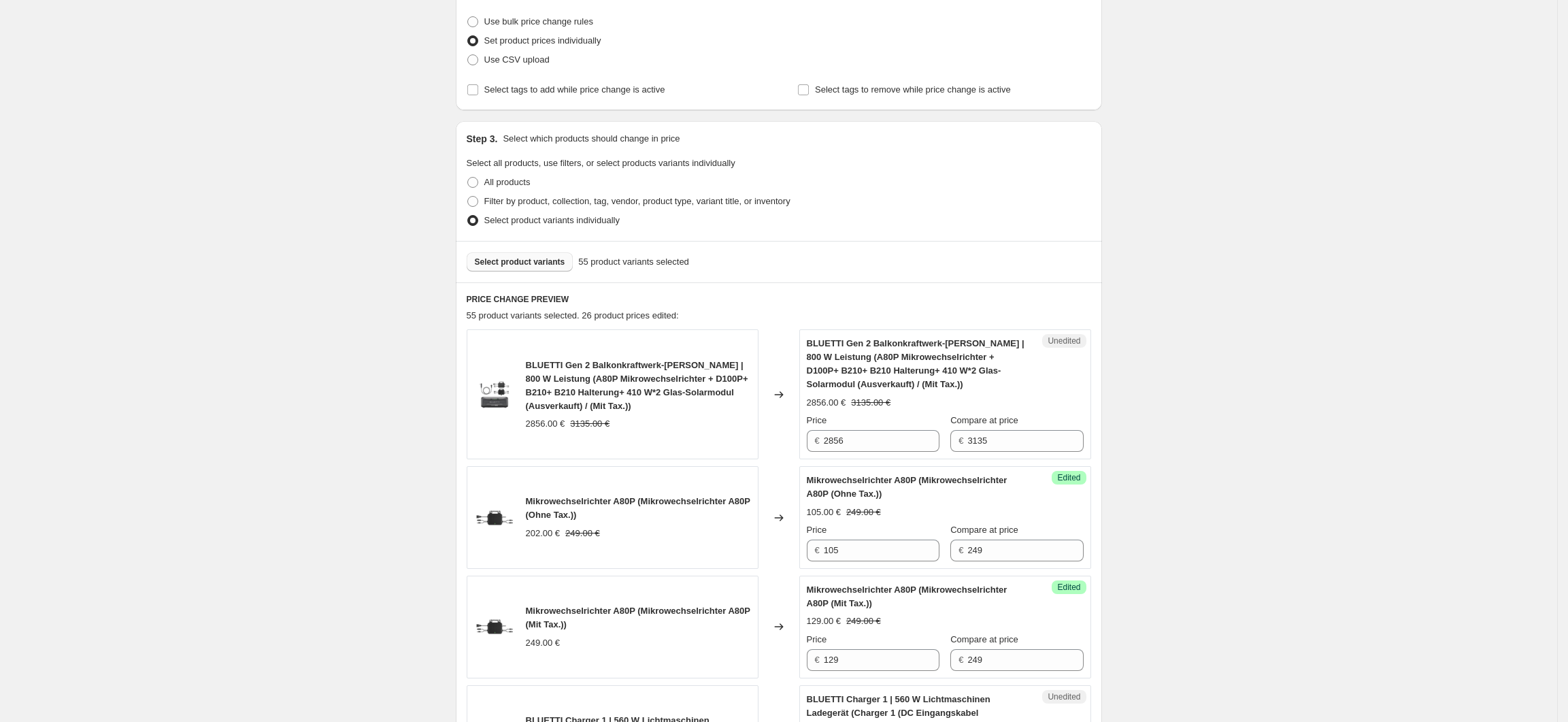
scroll to position [0, 0]
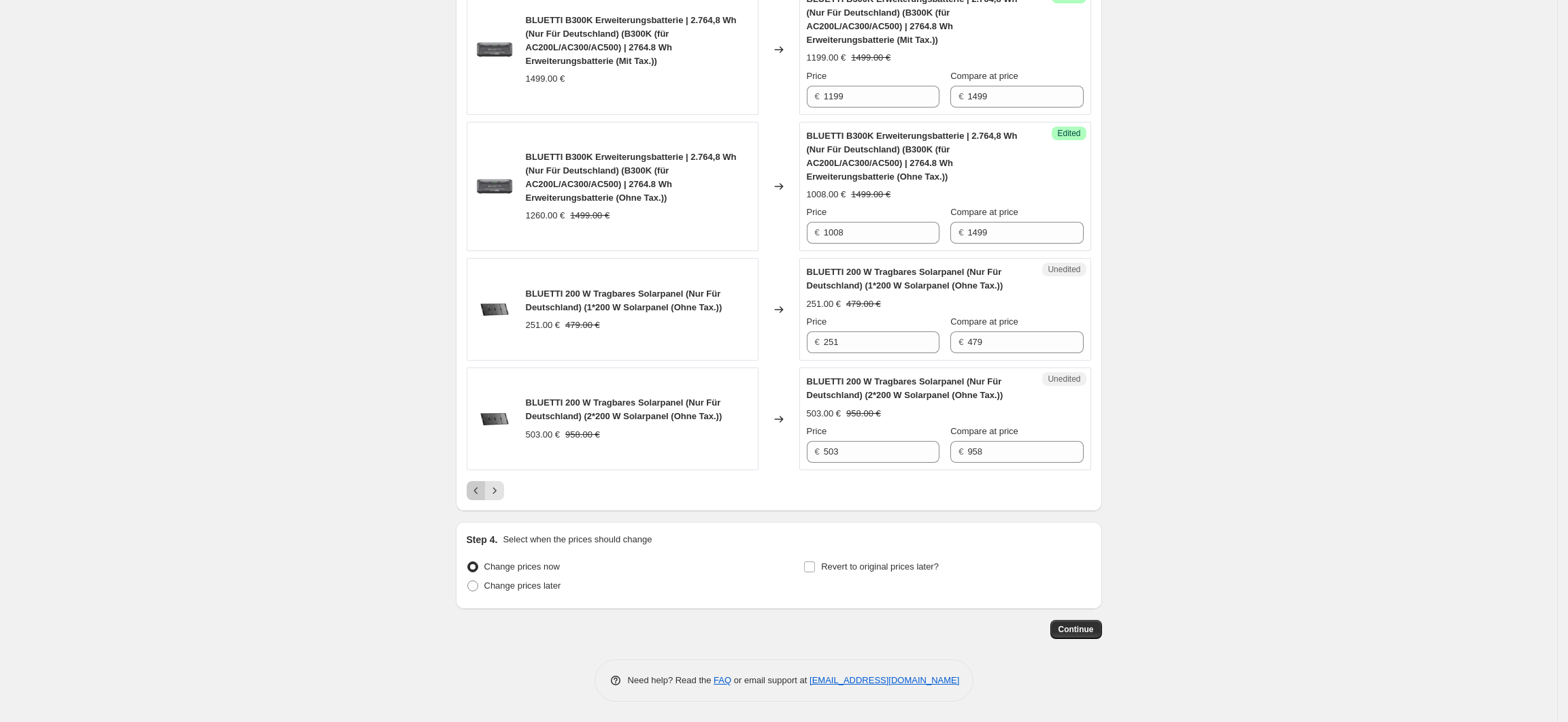
click at [482, 496] on icon "Previous" at bounding box center [476, 490] width 14 height 14
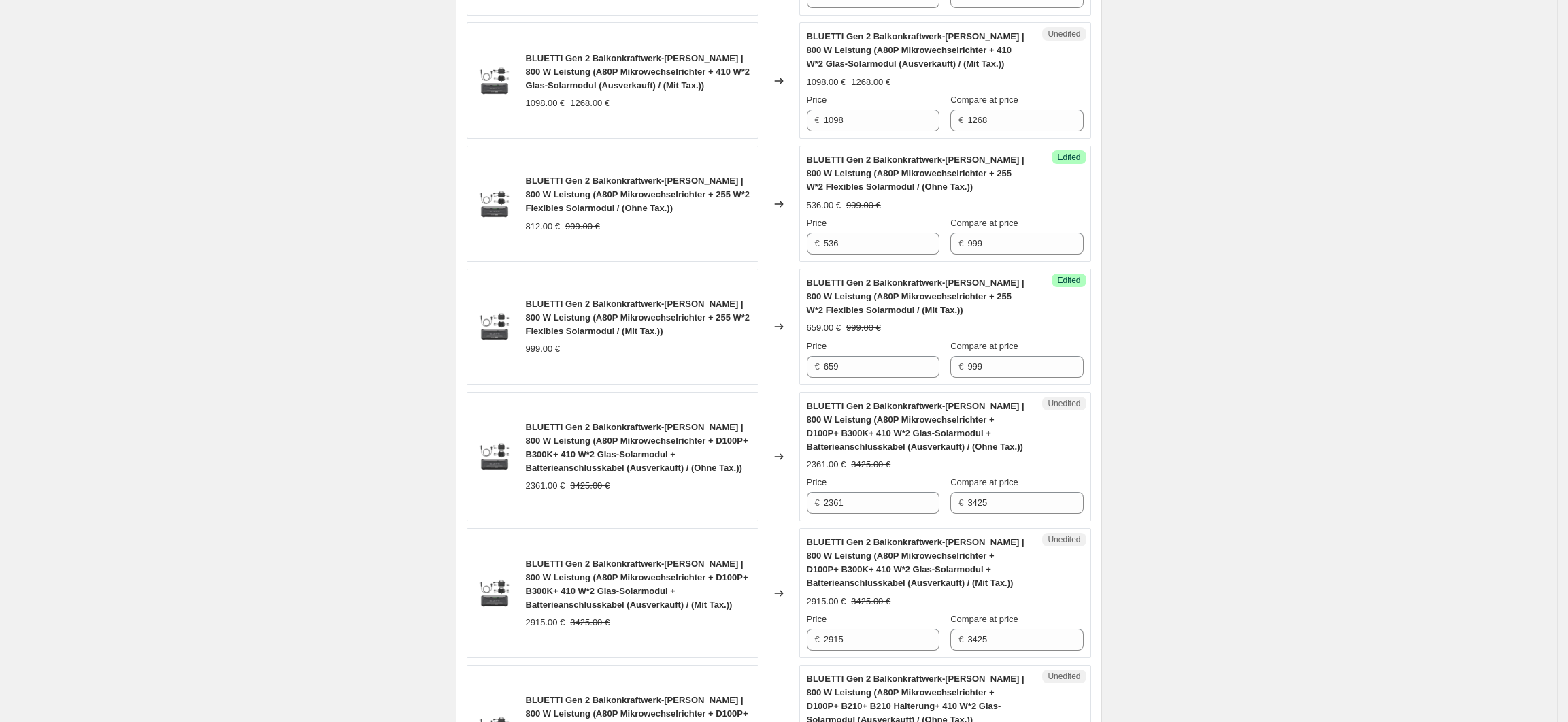
scroll to position [2268, 0]
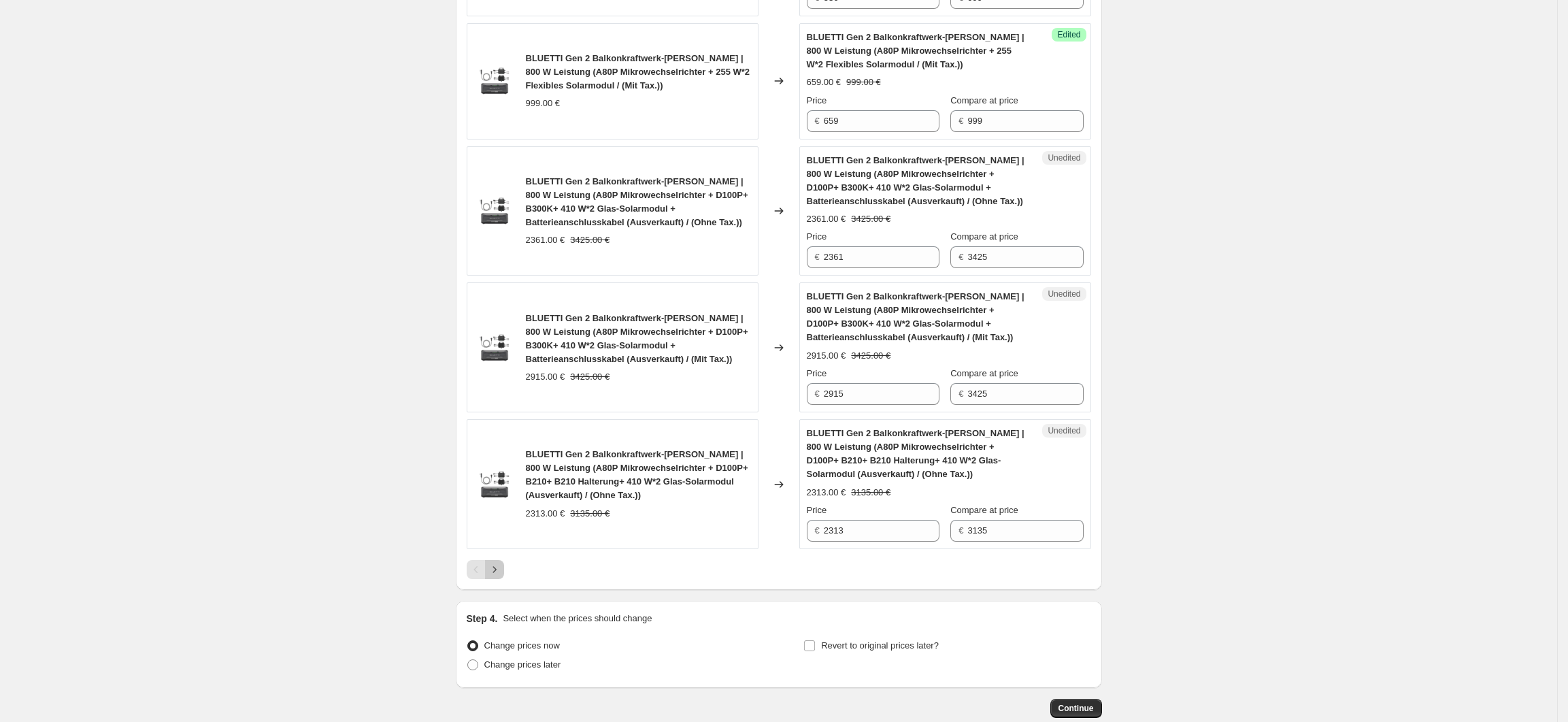
click at [502, 576] on icon "Next" at bounding box center [495, 569] width 14 height 14
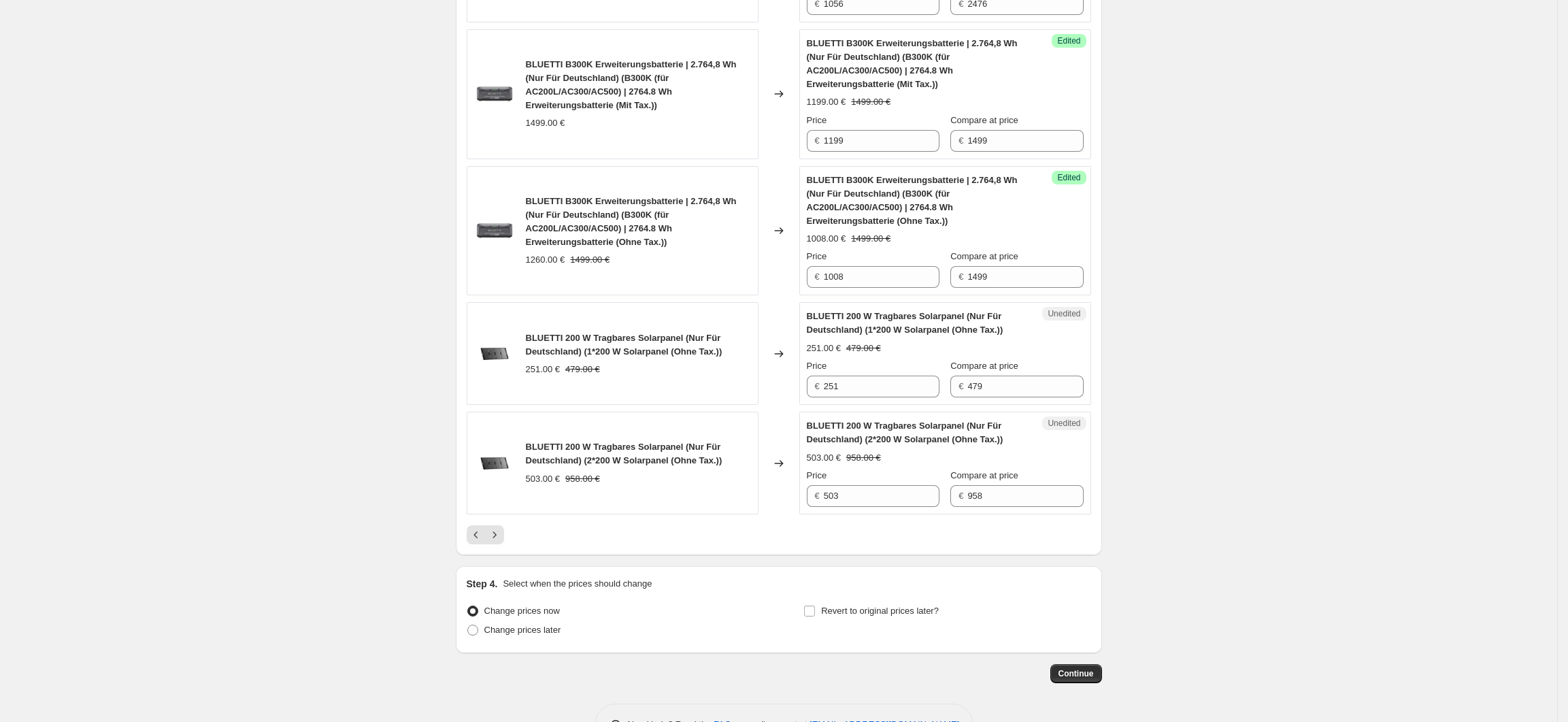
scroll to position [2411, 0]
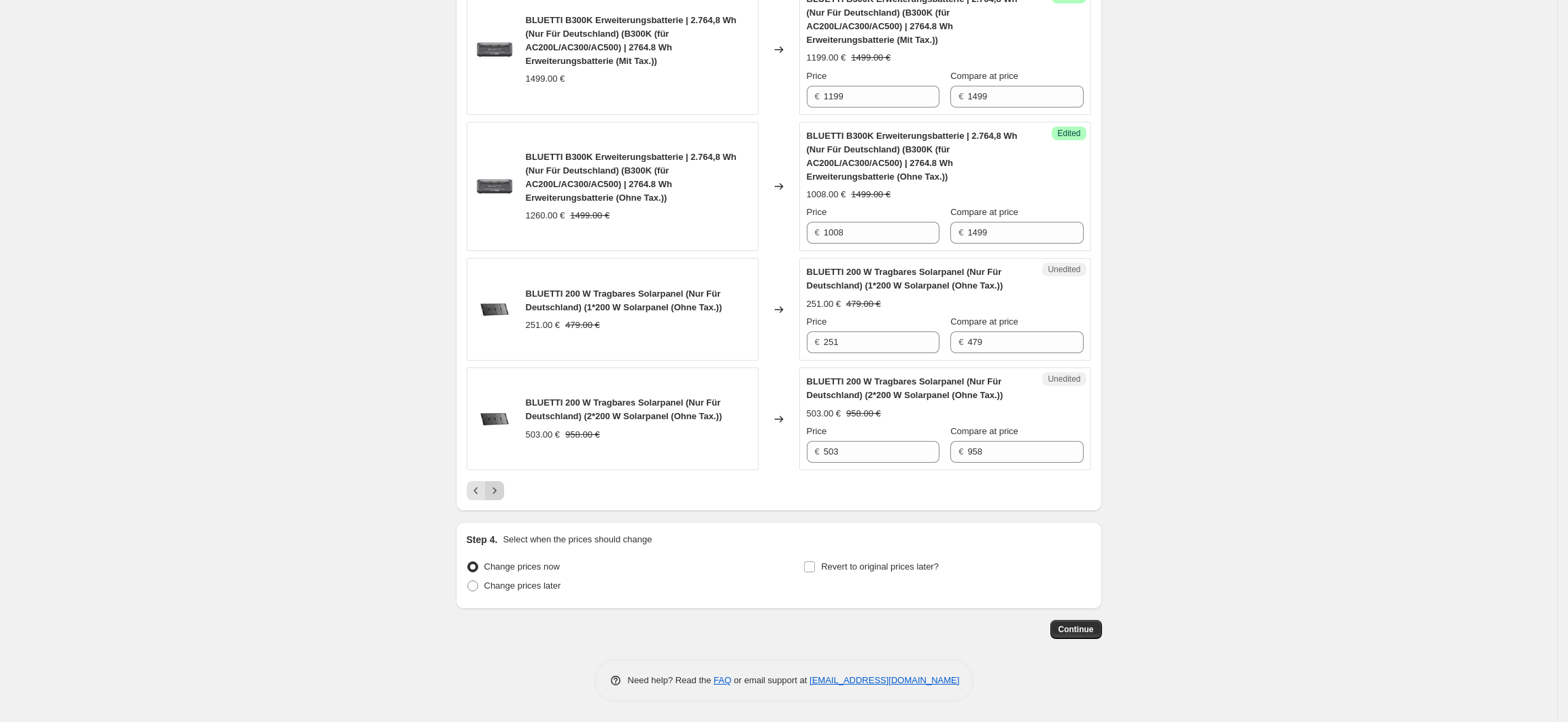
click at [501, 499] on button "Next" at bounding box center [495, 490] width 19 height 19
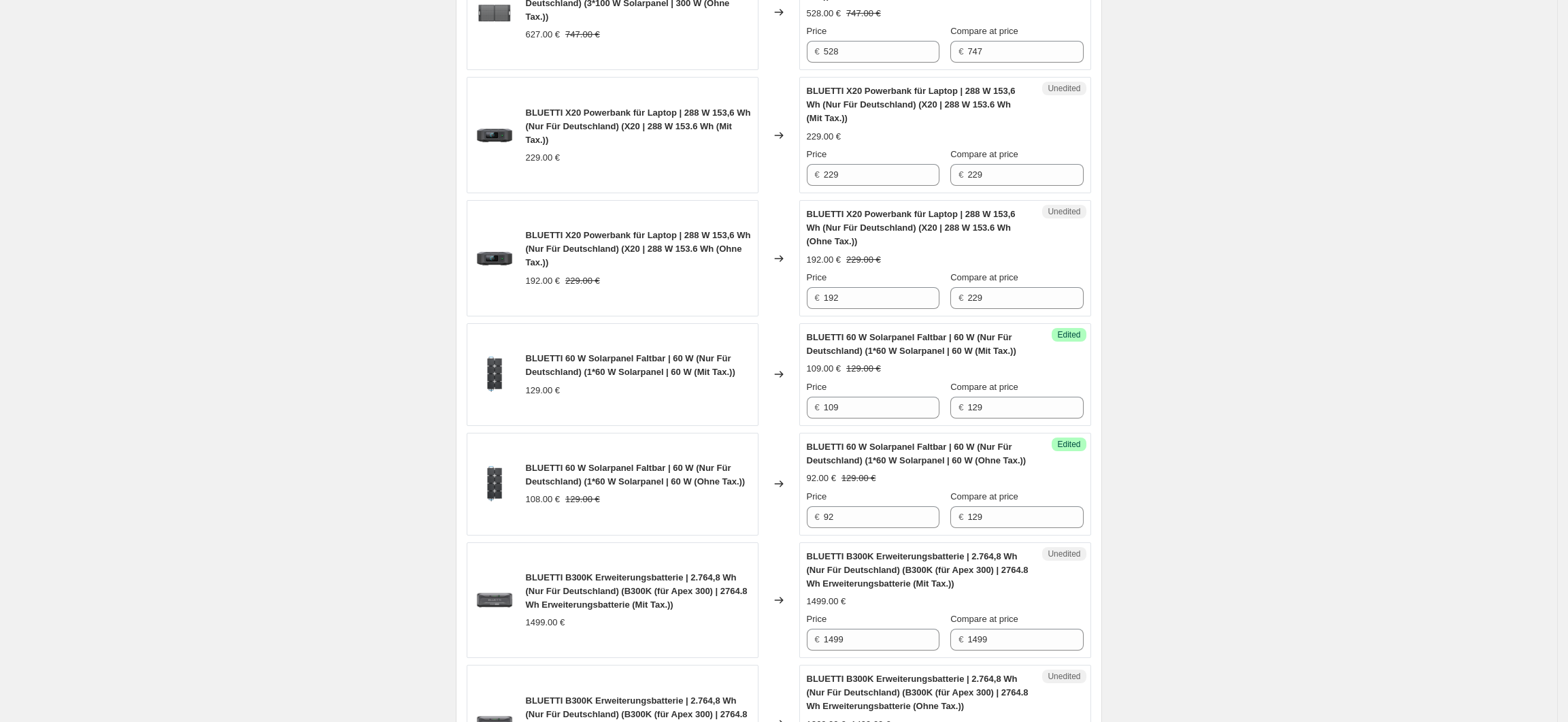
scroll to position [1403, 0]
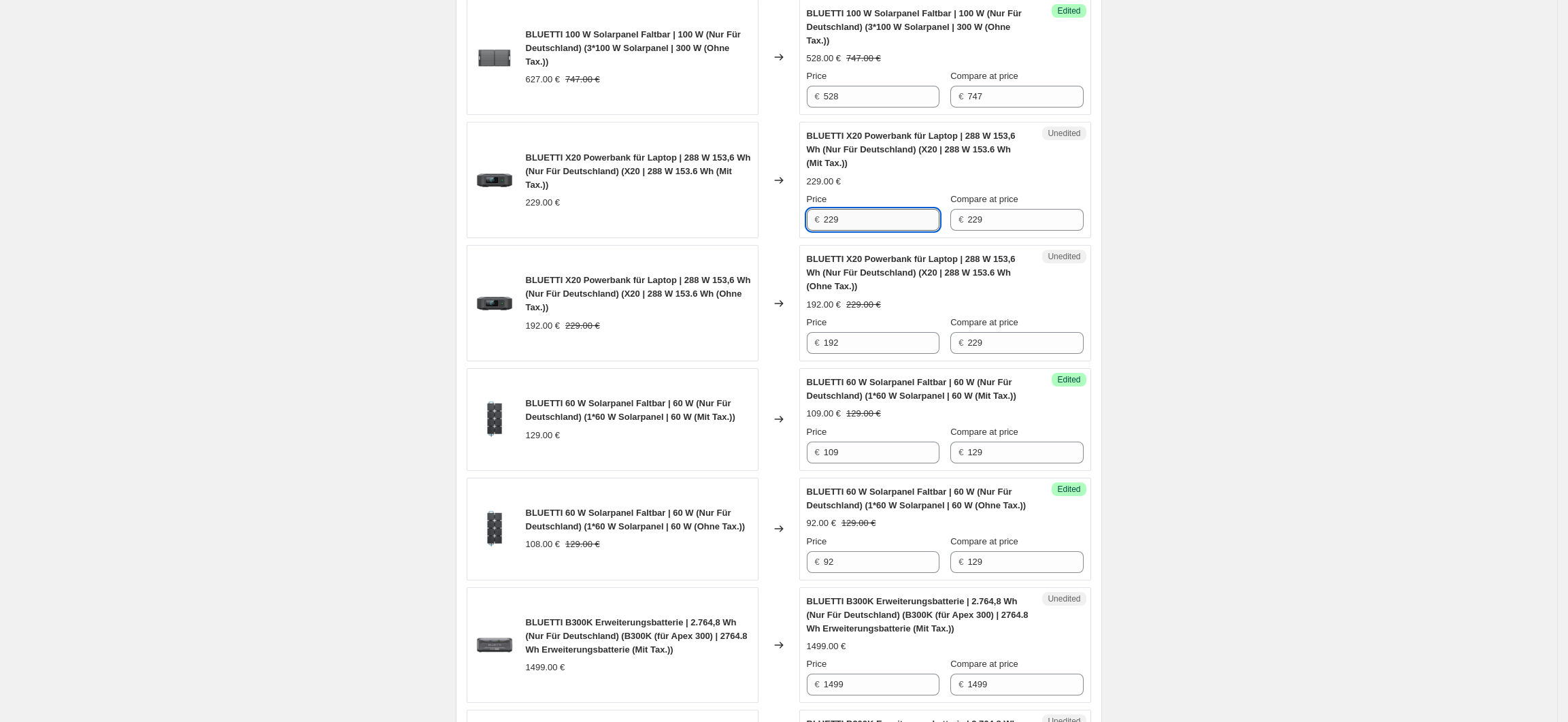
drag, startPoint x: 862, startPoint y: 222, endPoint x: 830, endPoint y: 222, distance: 32.0
click at [830, 222] on input "229" at bounding box center [881, 220] width 115 height 22
type input "179"
drag, startPoint x: 856, startPoint y: 349, endPoint x: 830, endPoint y: 349, distance: 26.0
click at [830, 349] on input "192" at bounding box center [881, 343] width 115 height 22
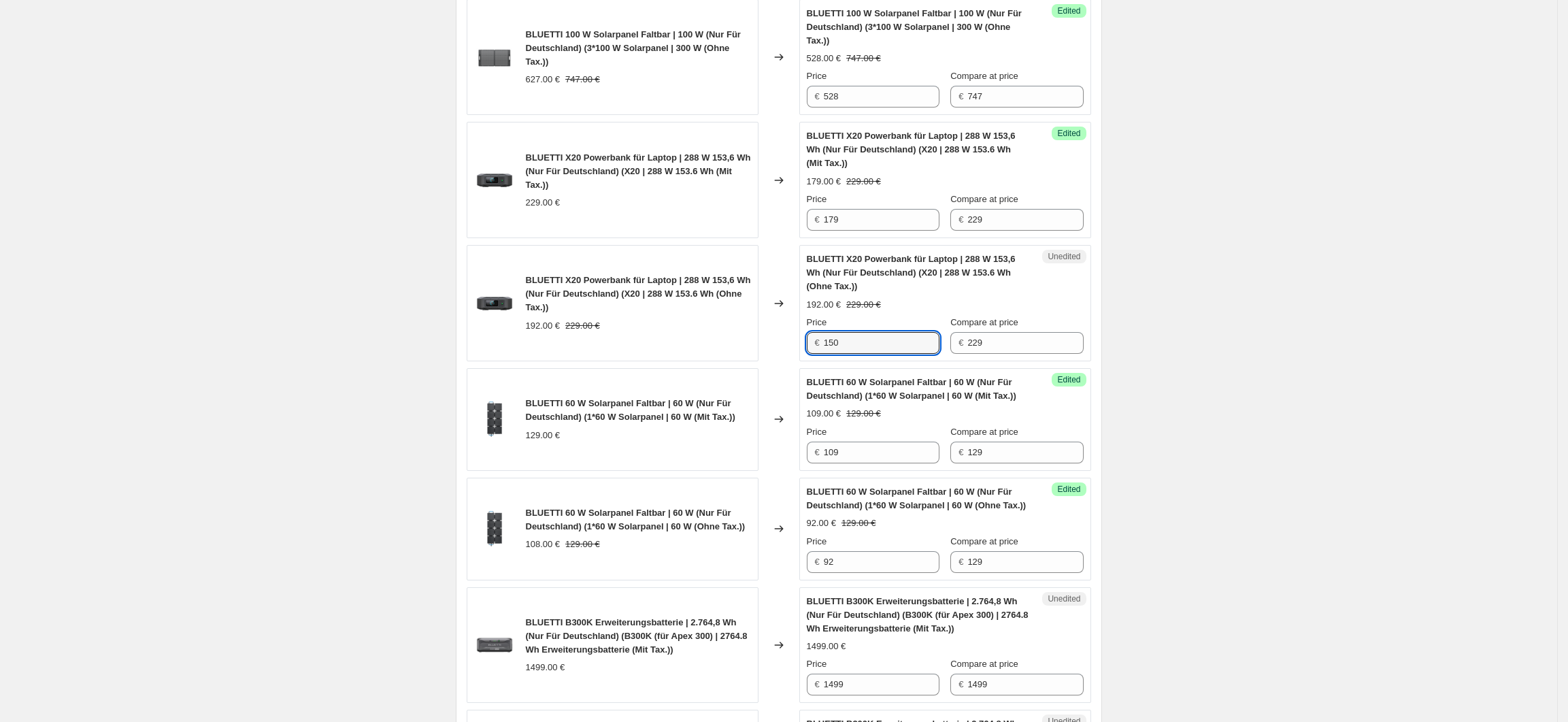
type input "150"
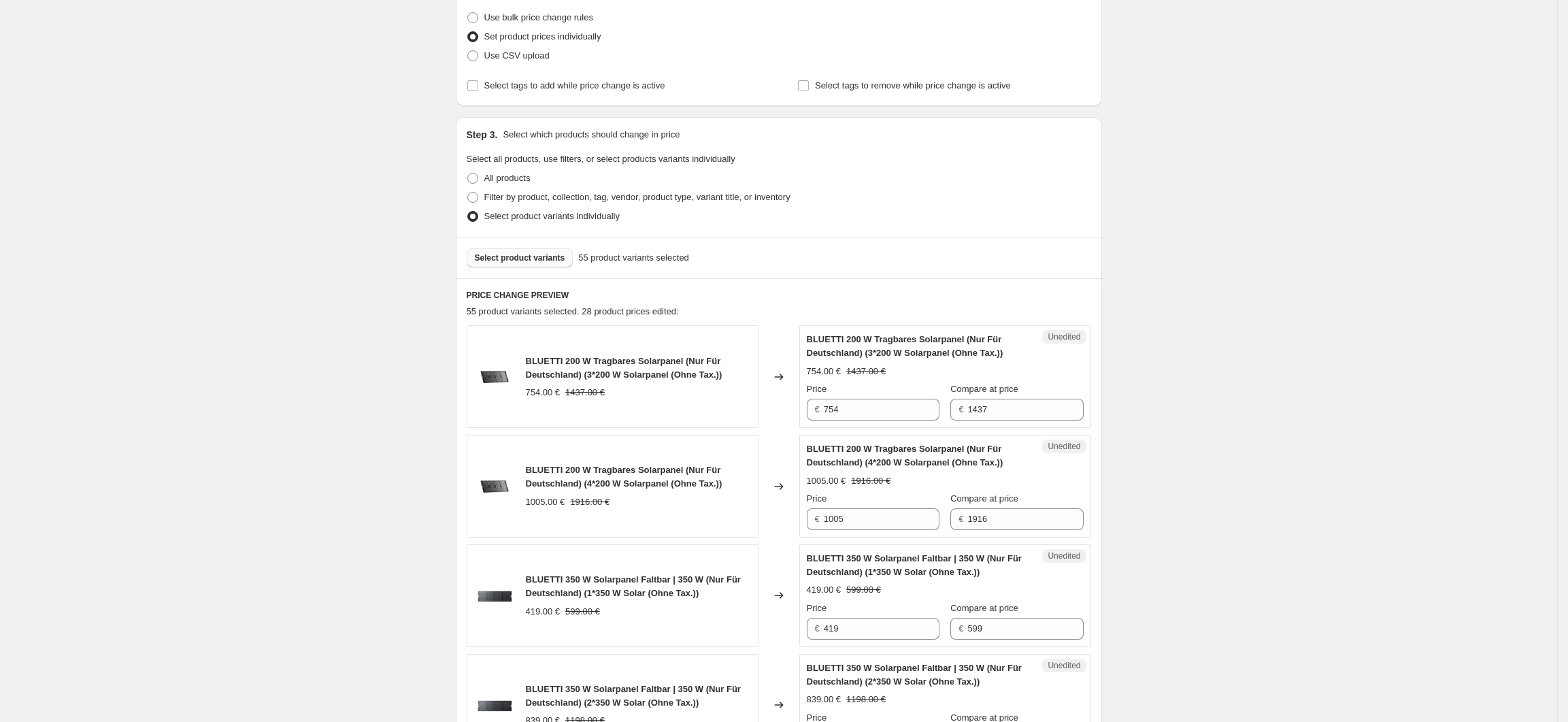
scroll to position [43, 0]
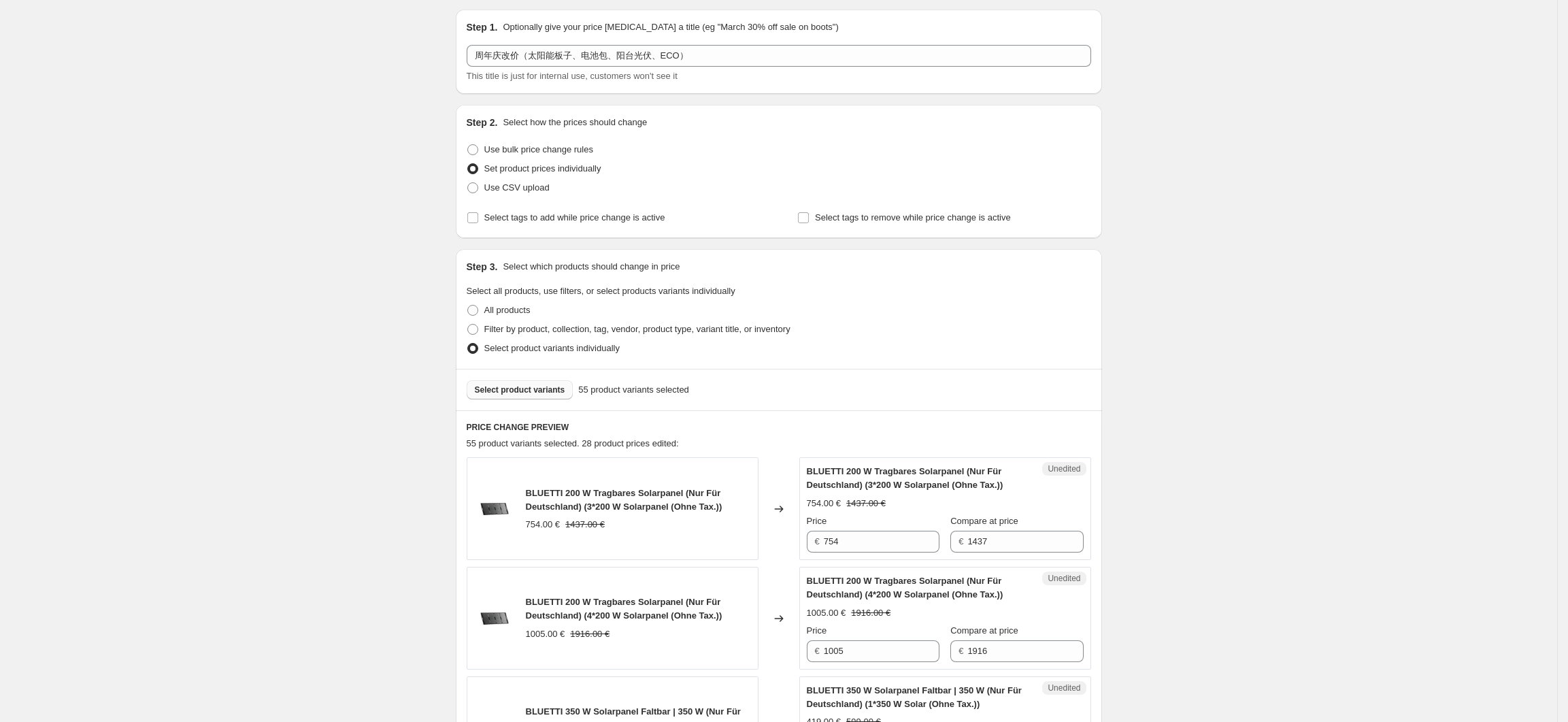
click at [546, 385] on span "Select product variants" at bounding box center [520, 390] width 90 height 11
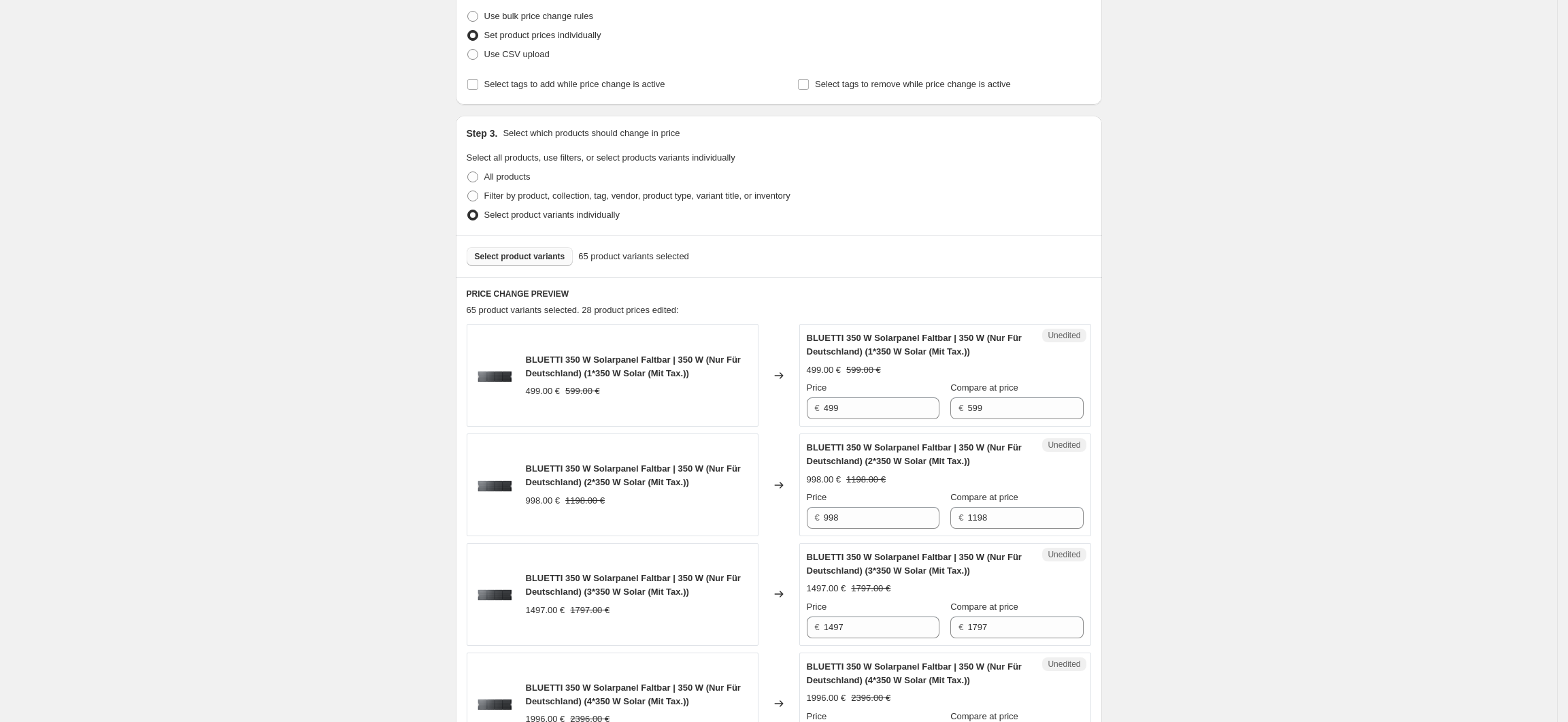
scroll to position [0, 0]
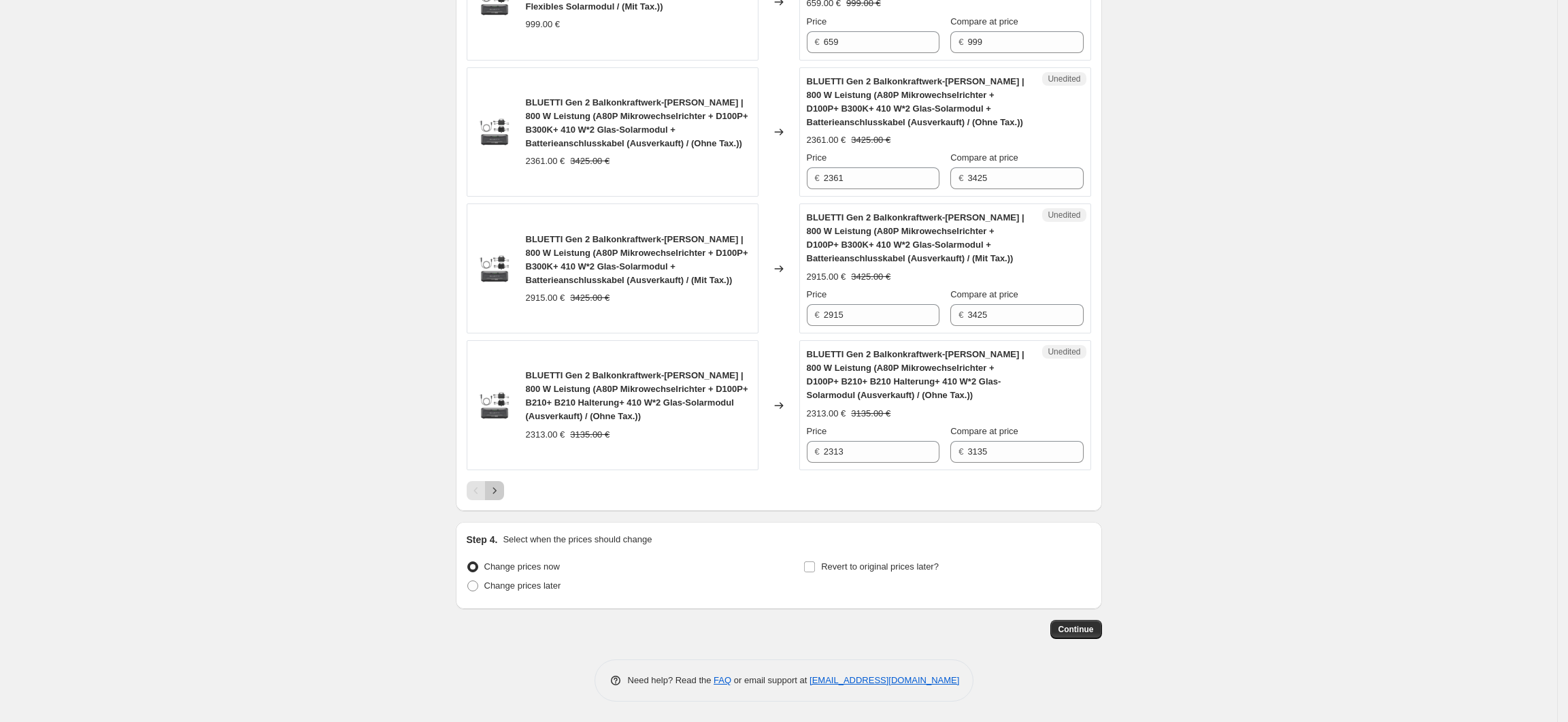
click at [504, 496] on button "Next" at bounding box center [495, 490] width 19 height 19
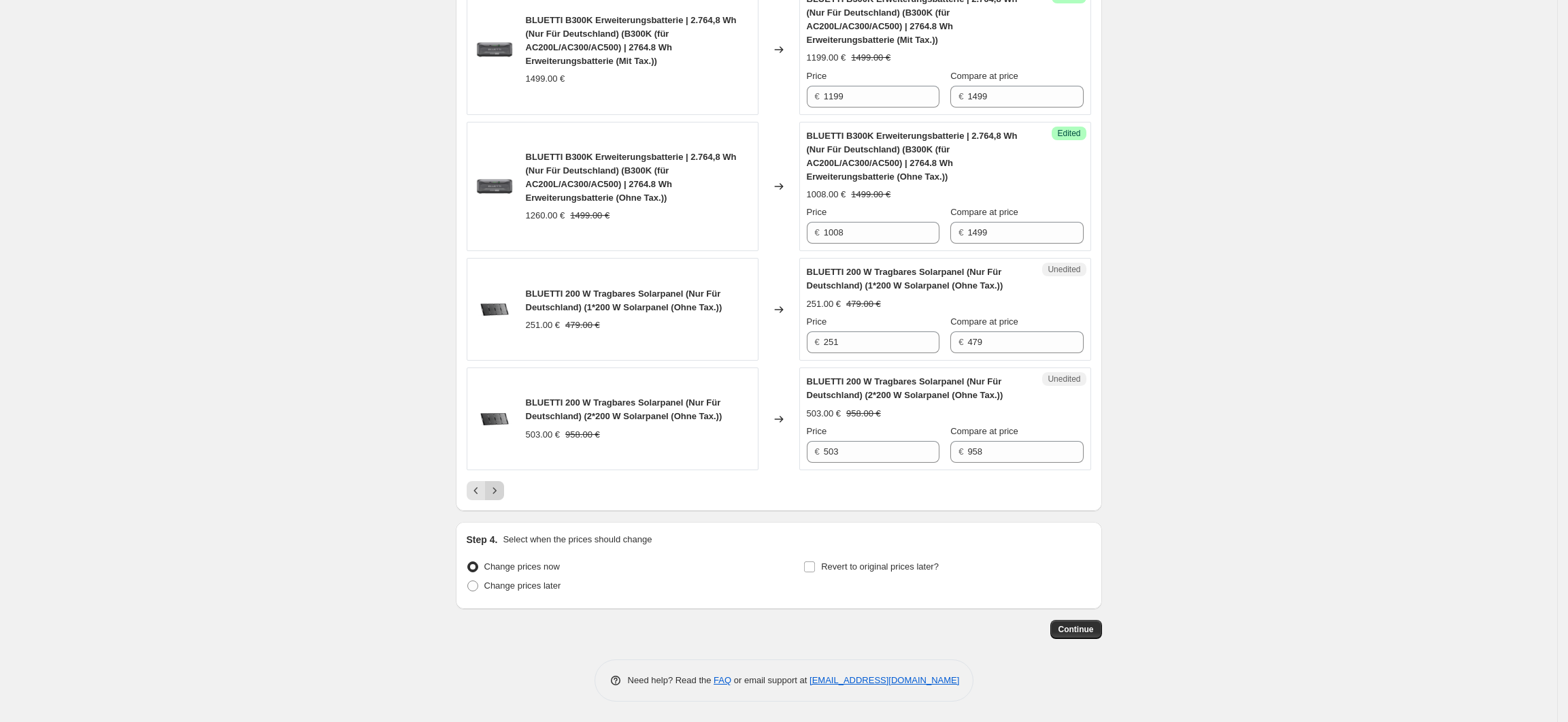
click at [502, 494] on icon "Next" at bounding box center [495, 490] width 14 height 14
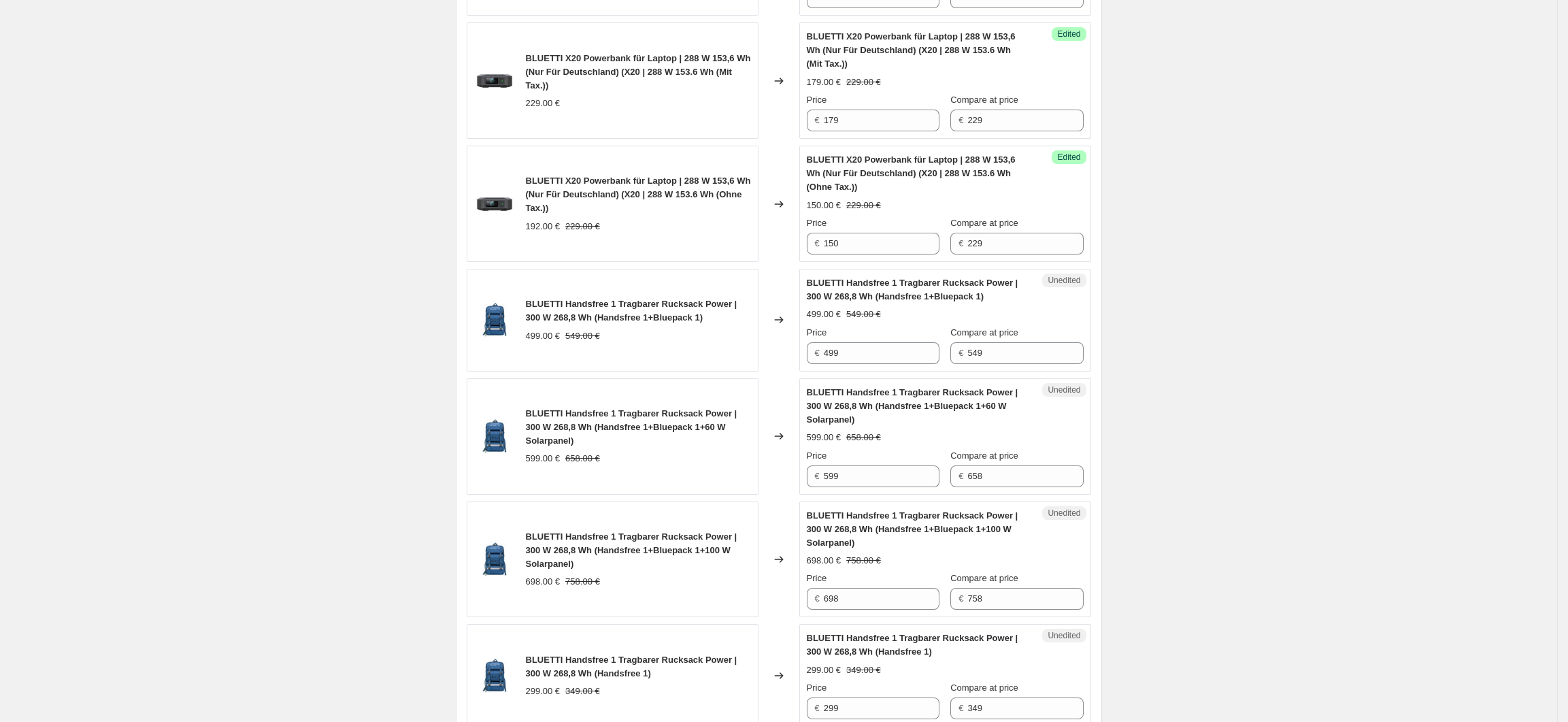
scroll to position [1408, 0]
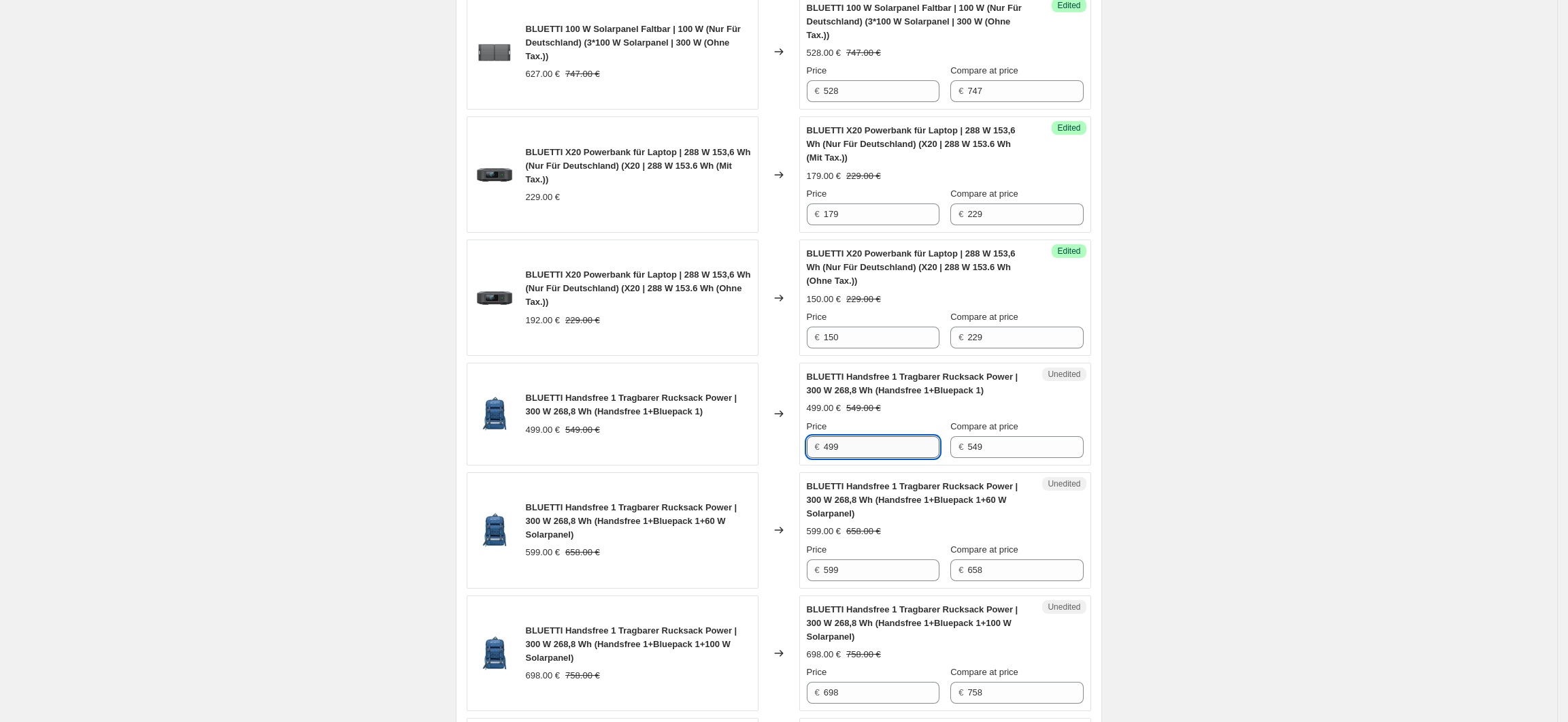
drag, startPoint x: 846, startPoint y: 453, endPoint x: 828, endPoint y: 457, distance: 18.4
click at [828, 457] on input "499" at bounding box center [881, 447] width 115 height 22
type input "449"
click at [865, 581] on input "599" at bounding box center [881, 569] width 115 height 22
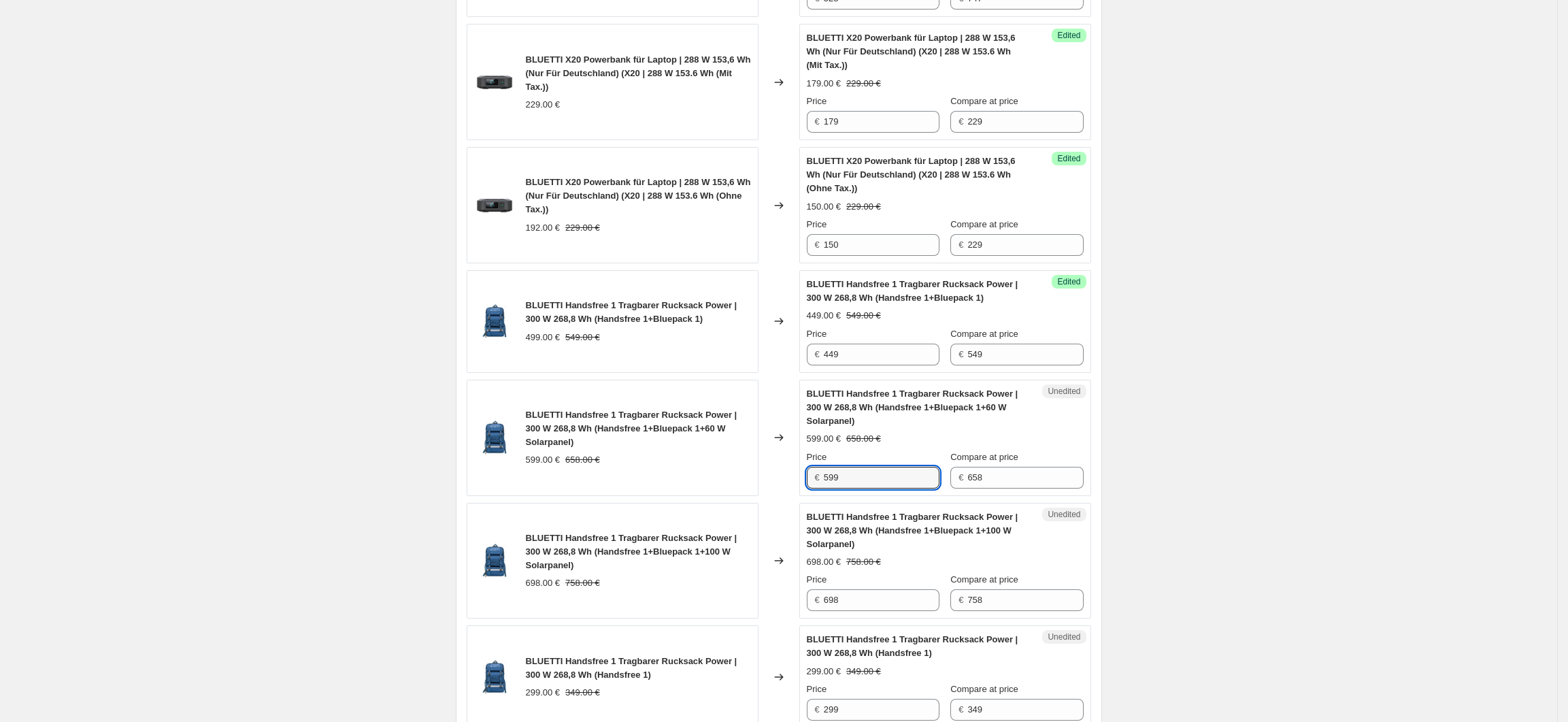
scroll to position [1590, 0]
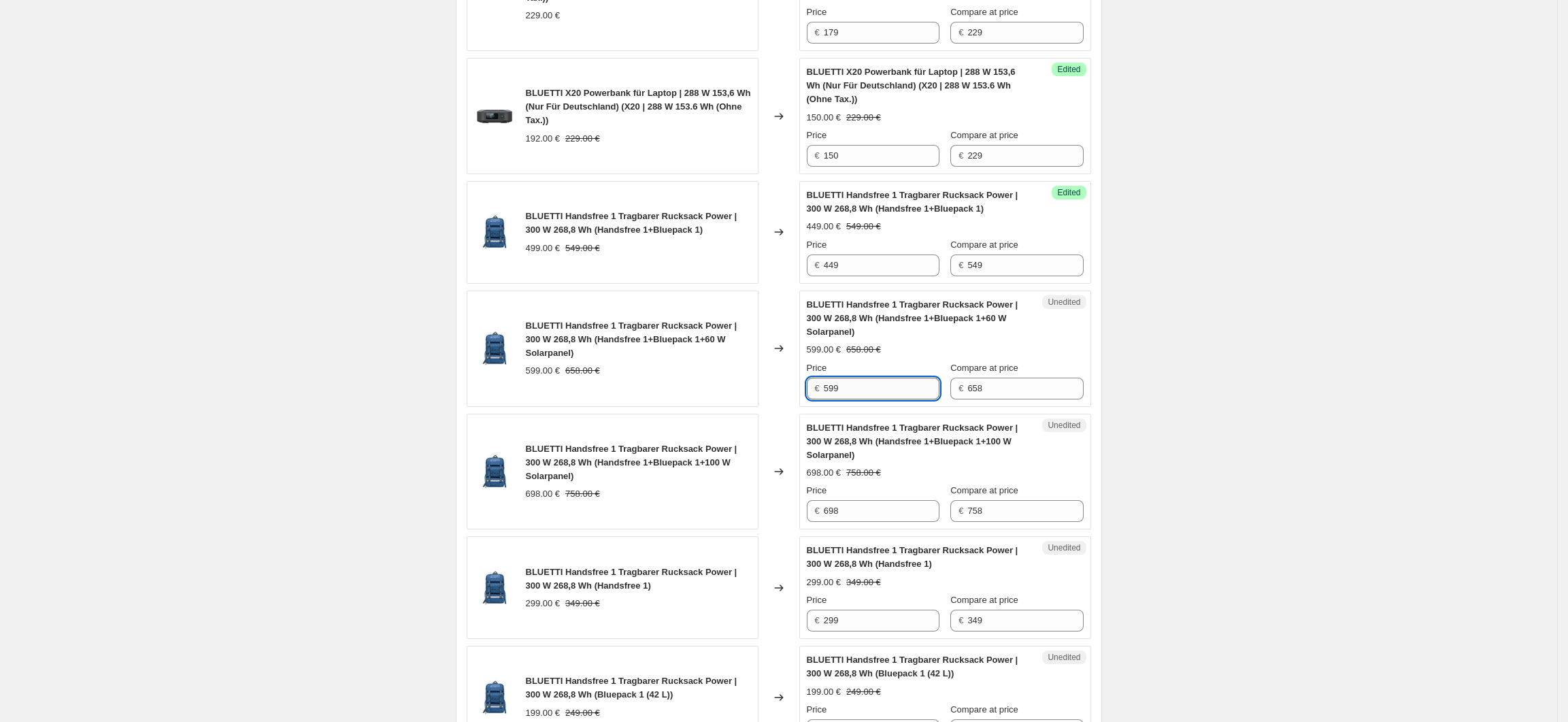
drag, startPoint x: 845, startPoint y: 396, endPoint x: 829, endPoint y: 397, distance: 16.0
click at [829, 396] on input "599" at bounding box center [881, 388] width 115 height 22
type input "549"
drag, startPoint x: 857, startPoint y: 521, endPoint x: 828, endPoint y: 524, distance: 29.2
click at [828, 522] on input "698" at bounding box center [881, 510] width 115 height 22
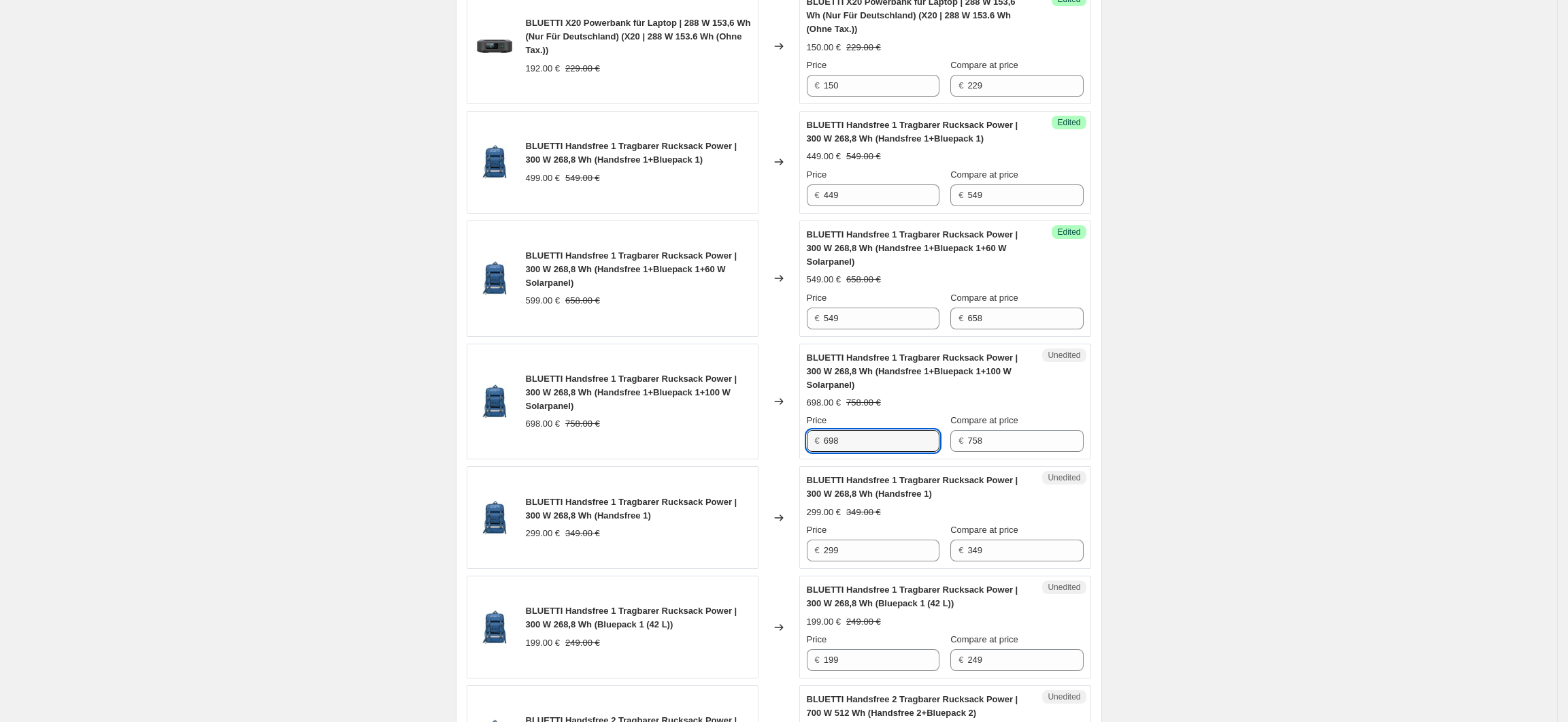
scroll to position [1680, 0]
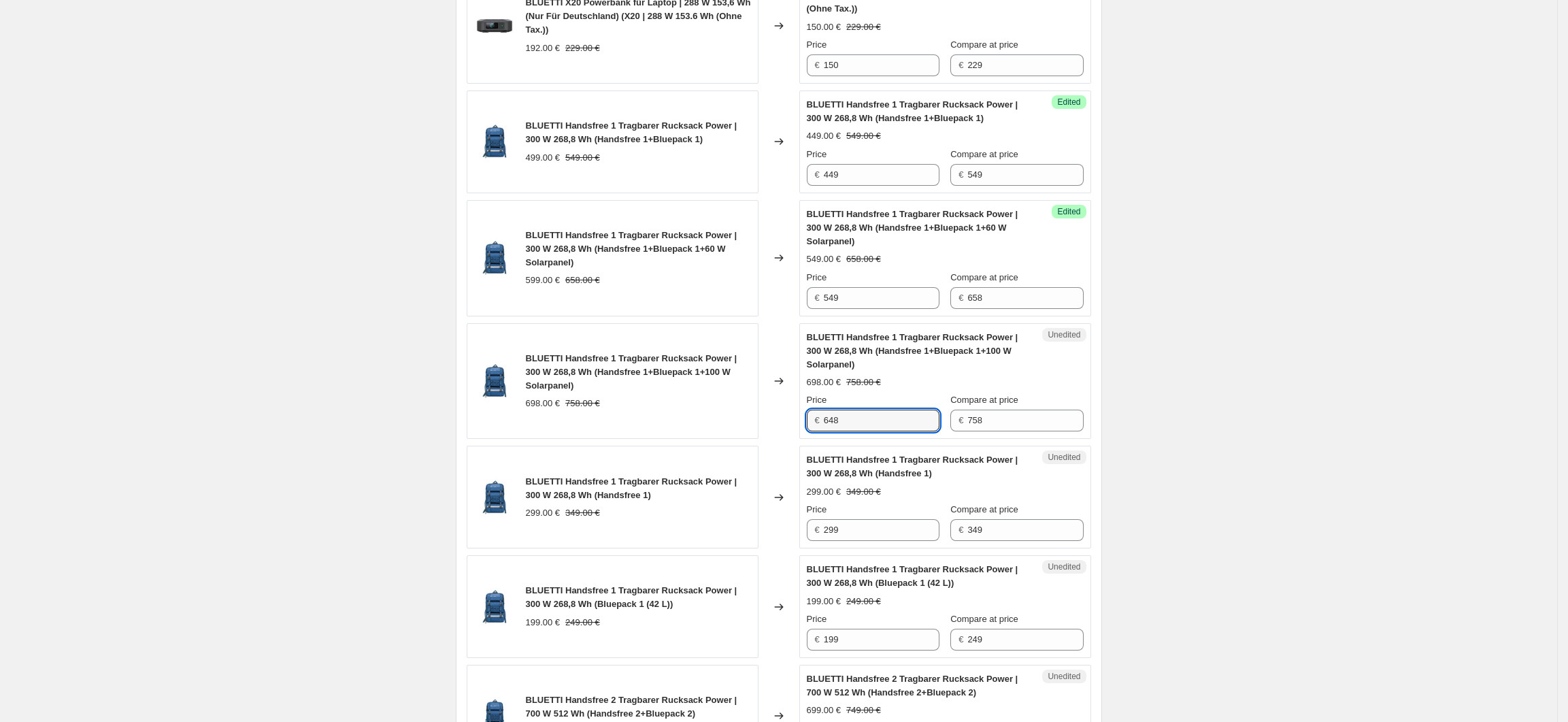
type input "648"
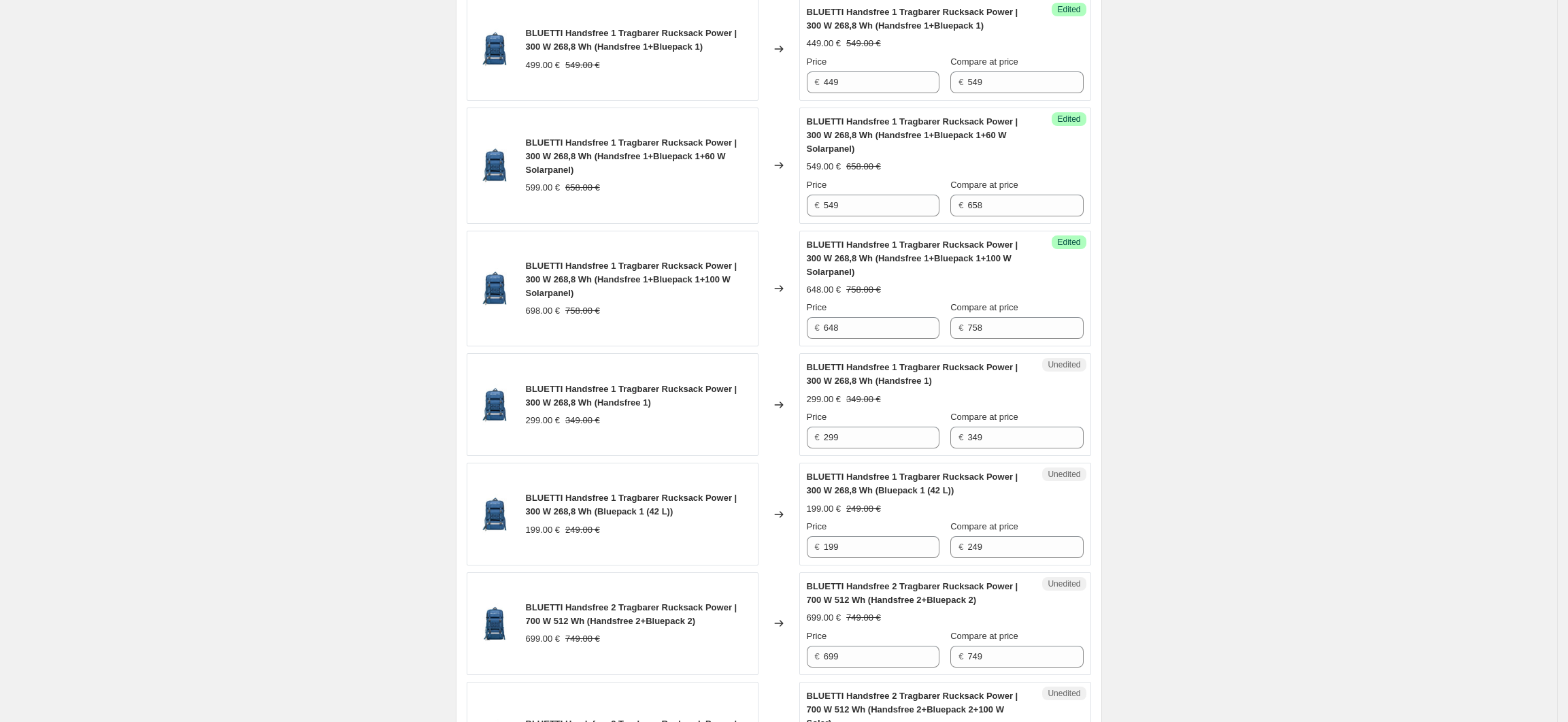
scroll to position [1862, 0]
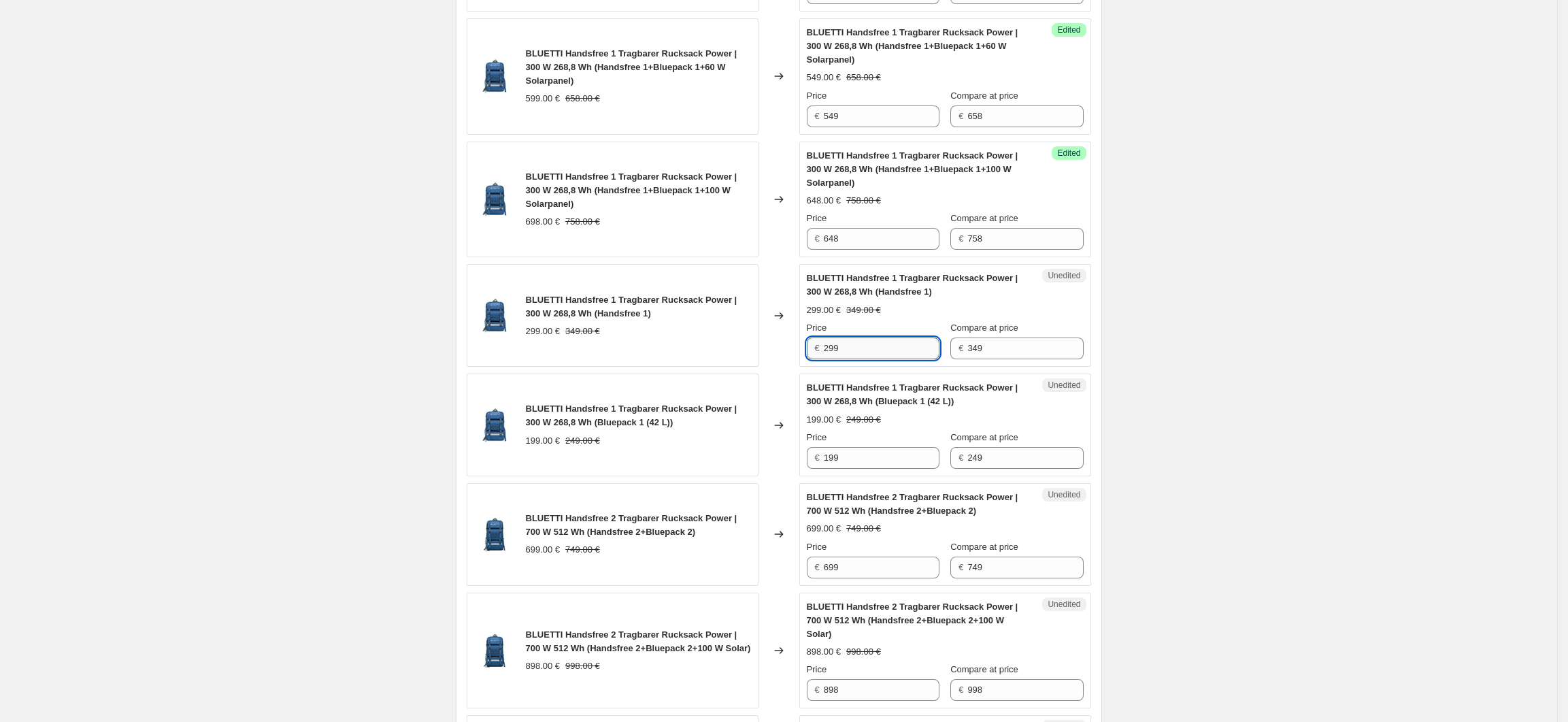
click at [889, 358] on input "299" at bounding box center [881, 348] width 115 height 22
drag, startPoint x: 844, startPoint y: 360, endPoint x: 823, endPoint y: 360, distance: 21.0
click at [823, 359] on div "€ 299" at bounding box center [873, 348] width 133 height 22
type input "219"
drag, startPoint x: 850, startPoint y: 360, endPoint x: 829, endPoint y: 359, distance: 21.0
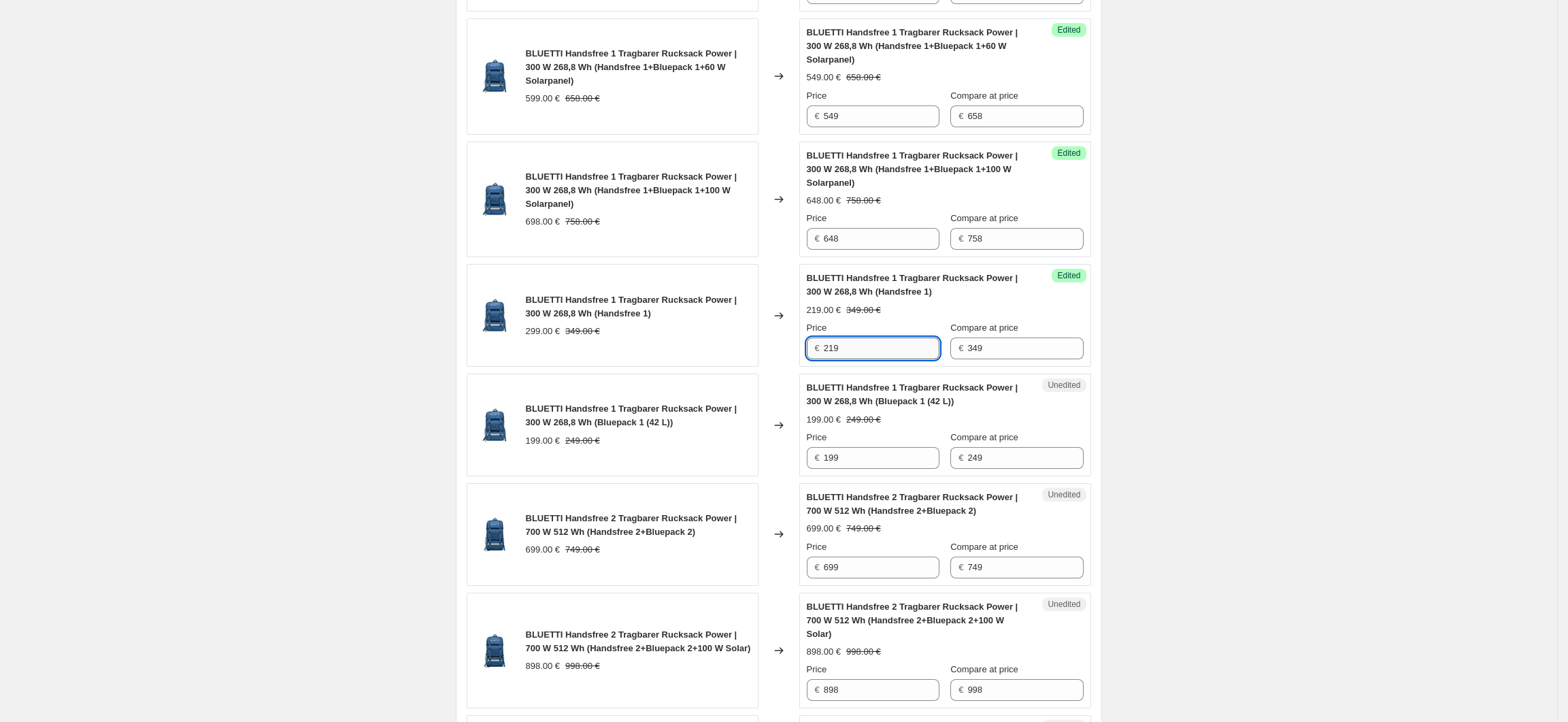
click at [829, 359] on input "219" at bounding box center [881, 348] width 115 height 22
click at [863, 463] on input "199" at bounding box center [881, 457] width 115 height 22
drag, startPoint x: 855, startPoint y: 467, endPoint x: 823, endPoint y: 465, distance: 32.1
click at [823, 465] on div "€ 199" at bounding box center [873, 457] width 133 height 22
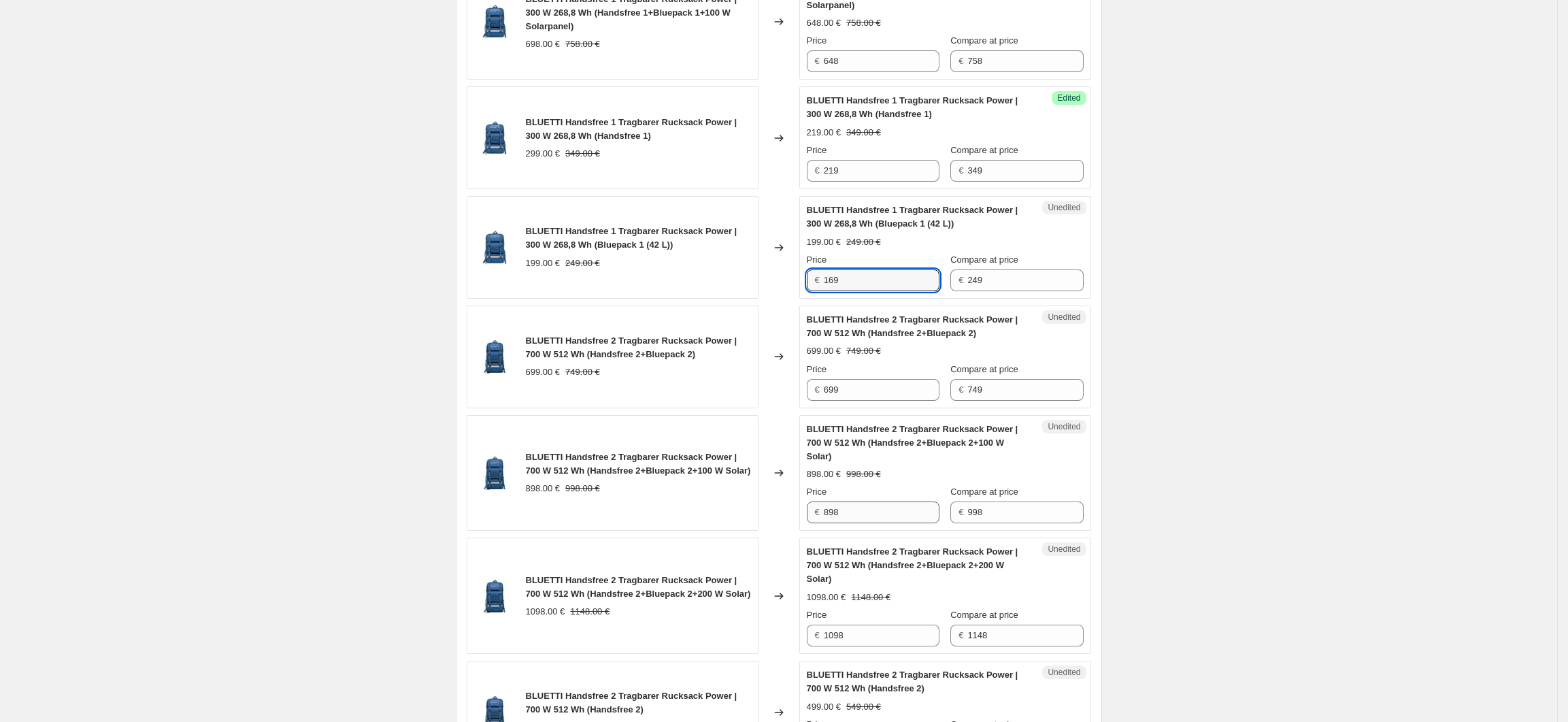
scroll to position [2044, 0]
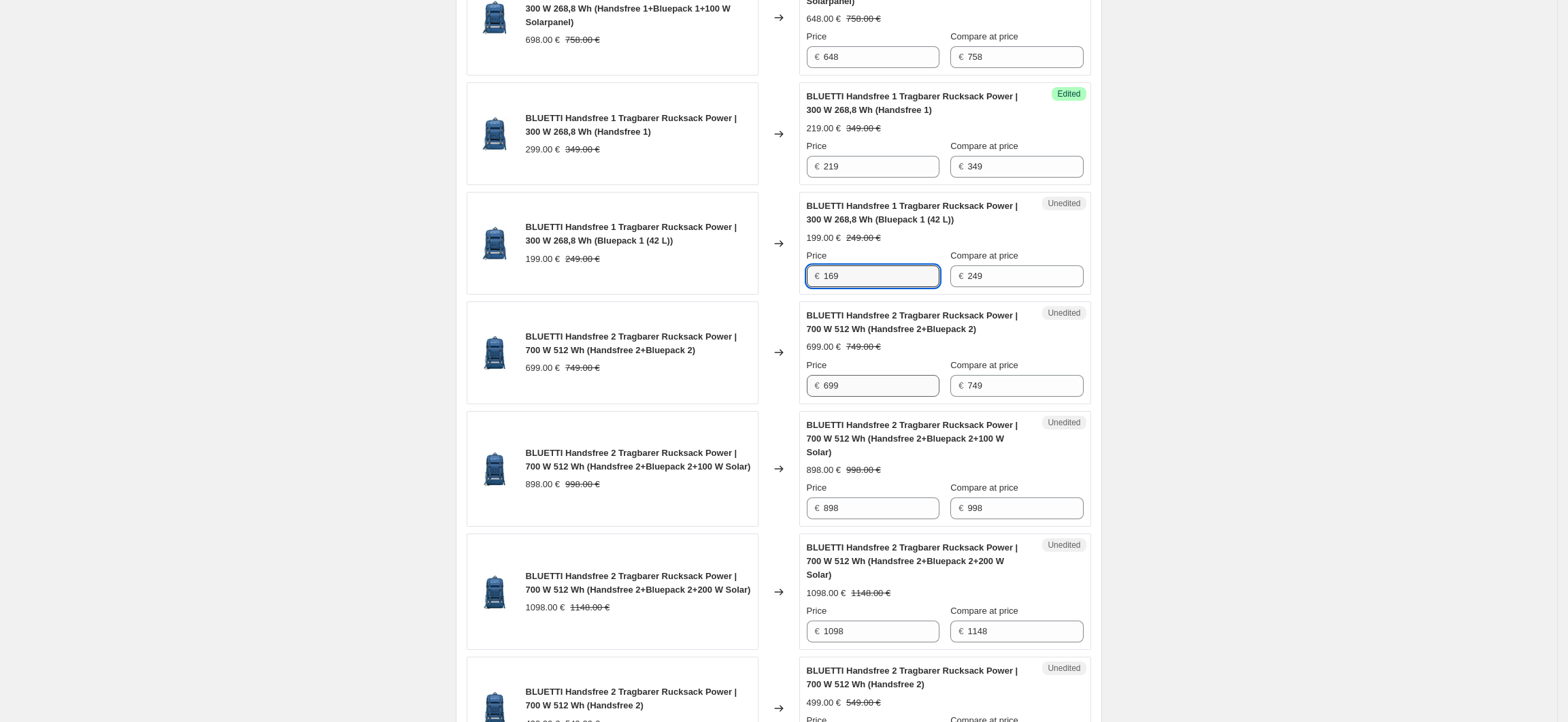
type input "169"
click at [876, 395] on input "699" at bounding box center [881, 385] width 115 height 22
click at [833, 397] on input "699" at bounding box center [881, 385] width 115 height 22
type input "599"
drag, startPoint x: 1163, startPoint y: 431, endPoint x: 1166, endPoint y: 438, distance: 7.6
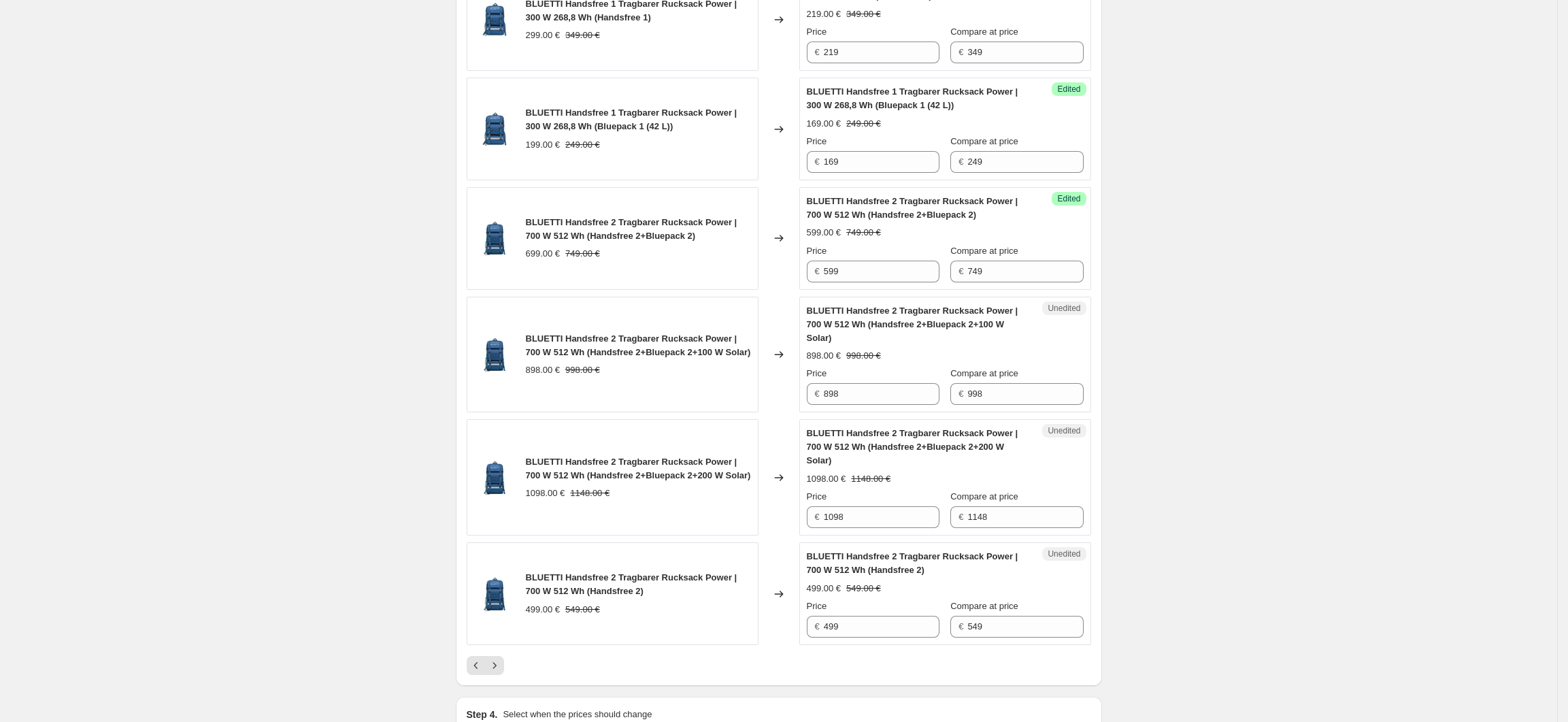
scroll to position [2225, 0]
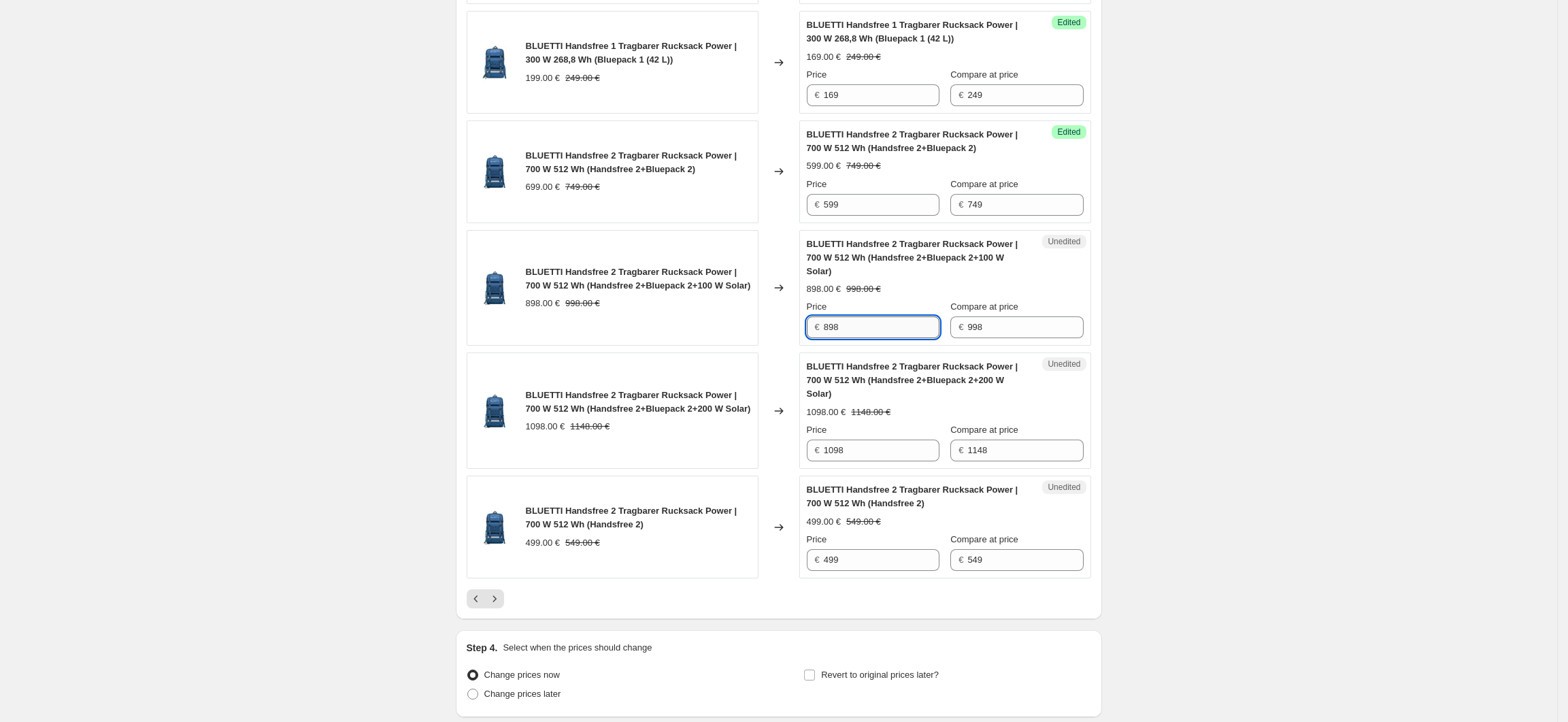
click at [882, 326] on input "898" at bounding box center [881, 327] width 115 height 22
drag, startPoint x: 855, startPoint y: 434, endPoint x: 814, endPoint y: 433, distance: 41.0
click at [814, 439] on div "€ 1098" at bounding box center [873, 450] width 133 height 22
type input "948"
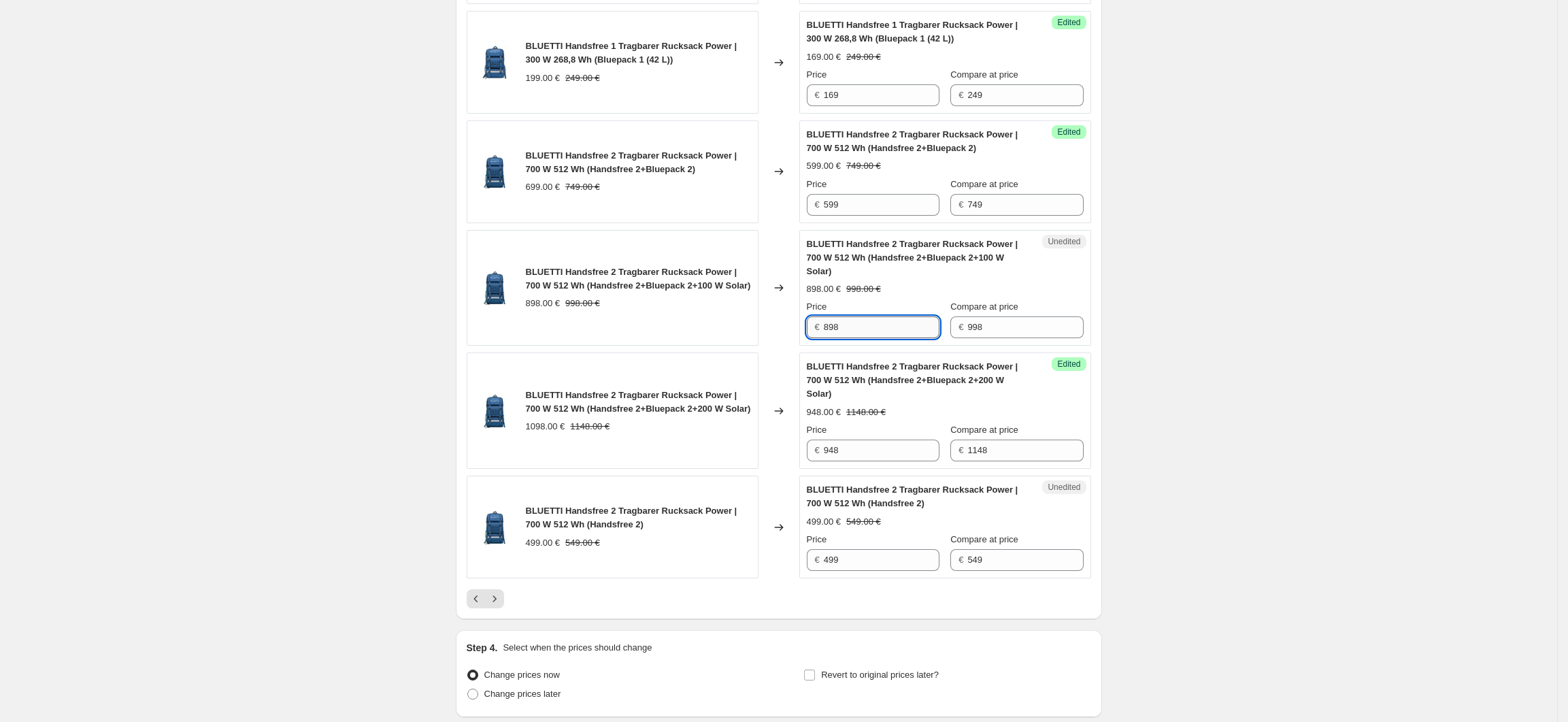
click at [833, 324] on input "898" at bounding box center [881, 327] width 115 height 22
type input "848"
drag, startPoint x: 985, startPoint y: 544, endPoint x: 972, endPoint y: 542, distance: 13.2
click at [972, 549] on input "549" at bounding box center [1025, 560] width 115 height 22
type input "279"
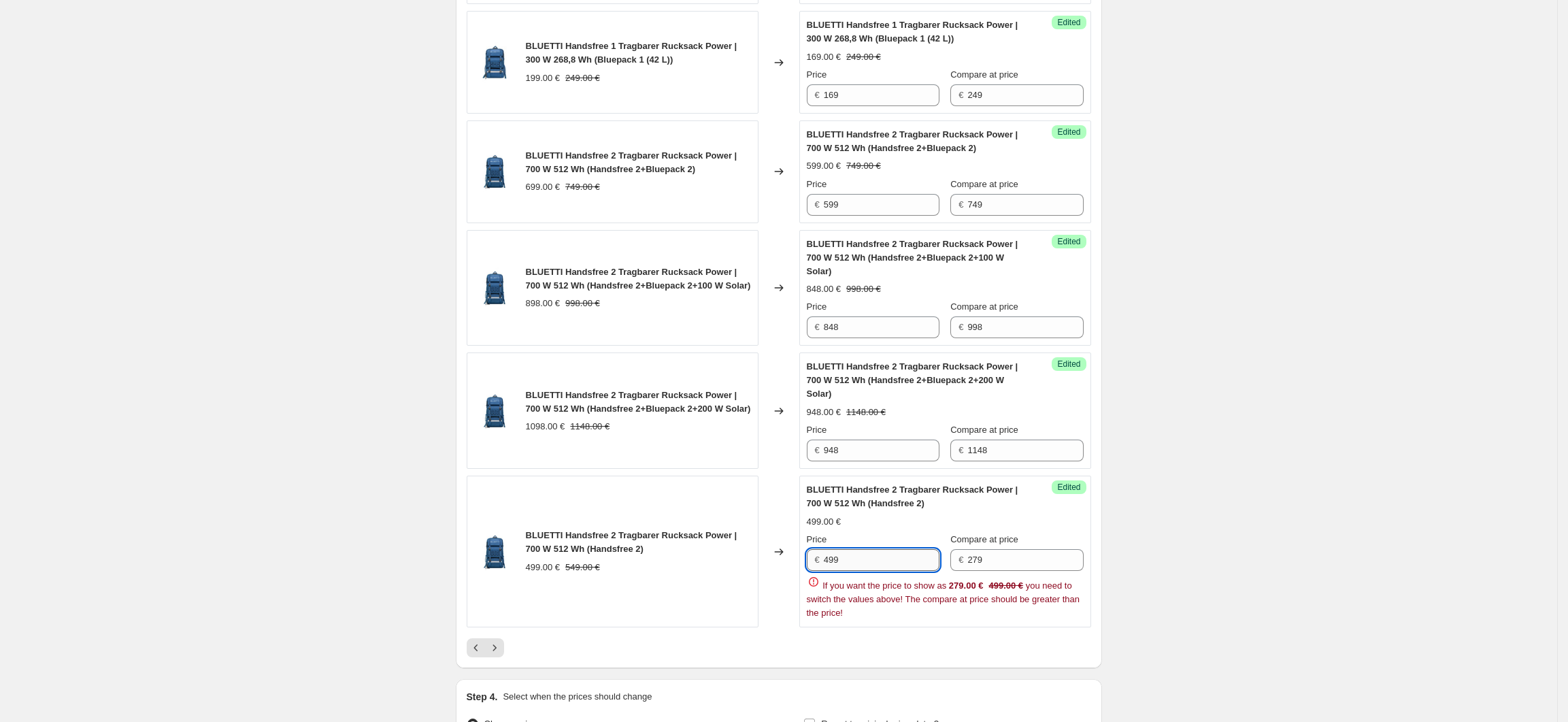
drag, startPoint x: 862, startPoint y: 544, endPoint x: 830, endPoint y: 546, distance: 32.1
click at [830, 549] on input "499" at bounding box center [881, 560] width 115 height 22
type input "199"
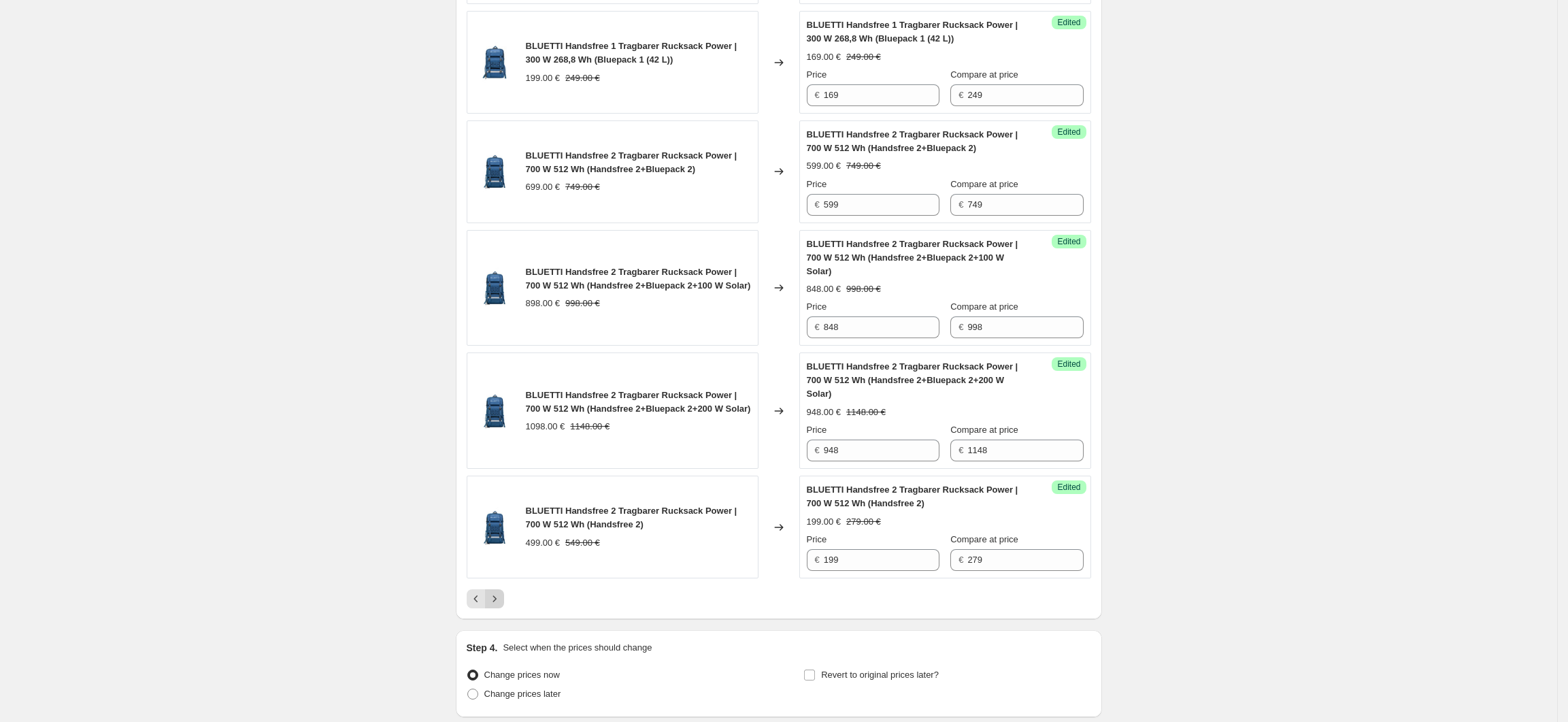
click at [499, 592] on icon "Next" at bounding box center [495, 599] width 14 height 14
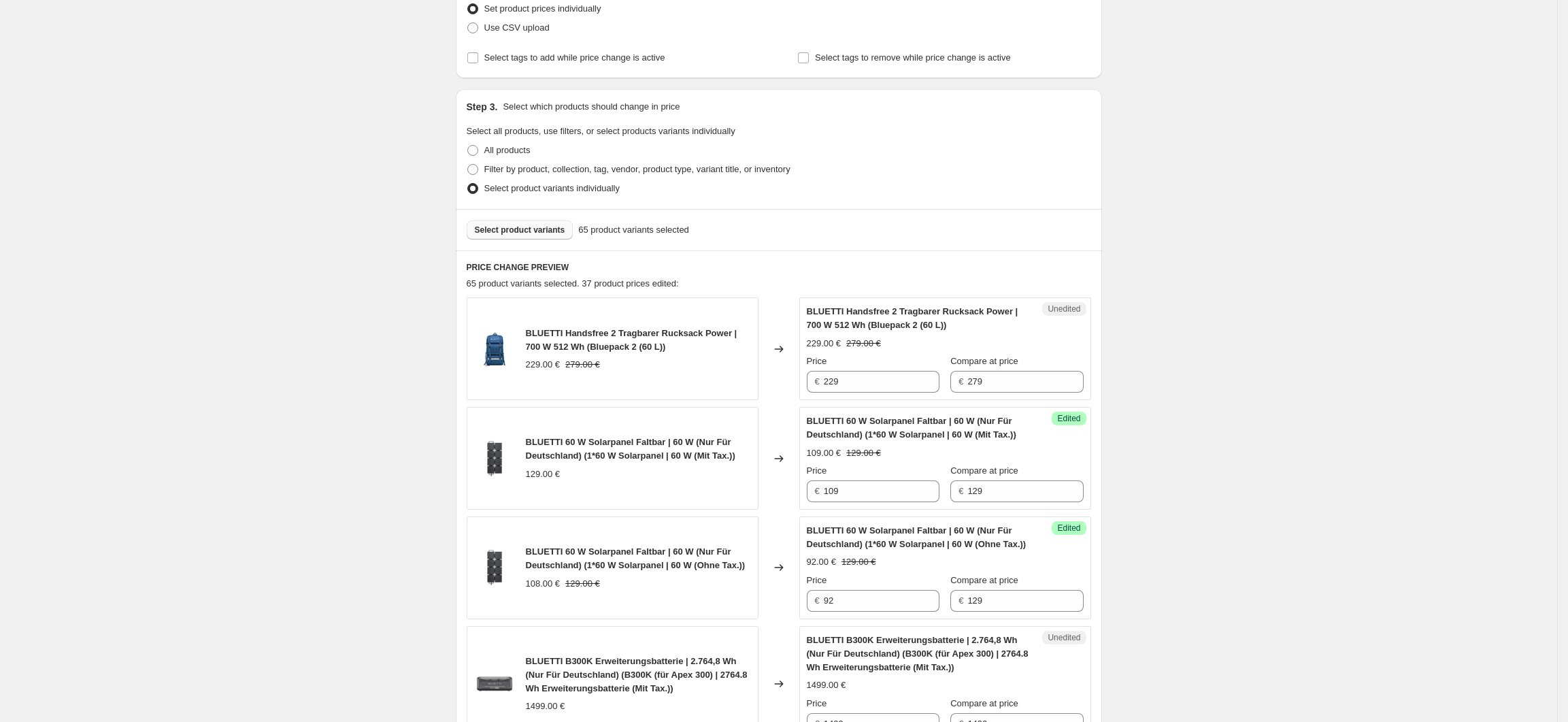
scroll to position [194, 0]
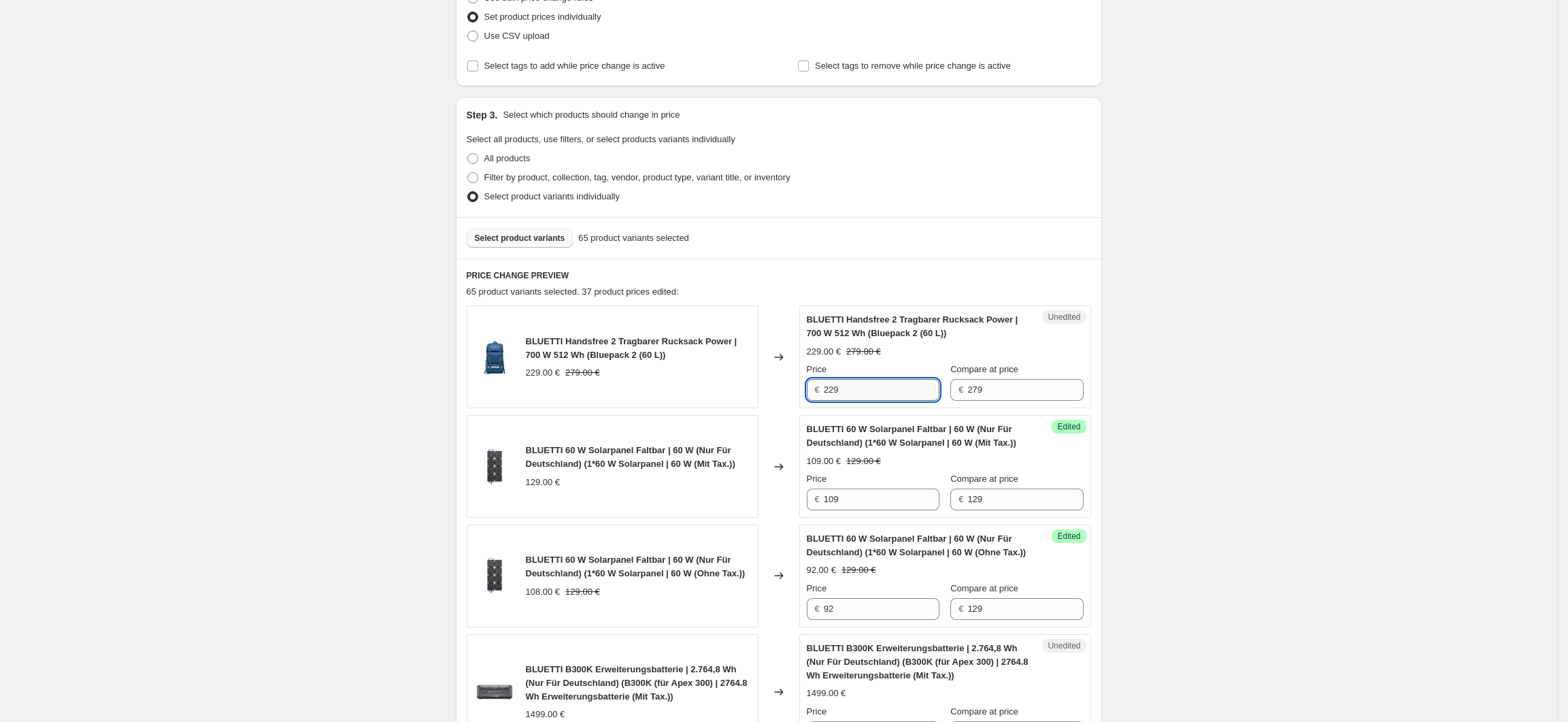
drag, startPoint x: 830, startPoint y: 391, endPoint x: 845, endPoint y: 391, distance: 15.0
click at [845, 391] on input "229" at bounding box center [881, 390] width 115 height 22
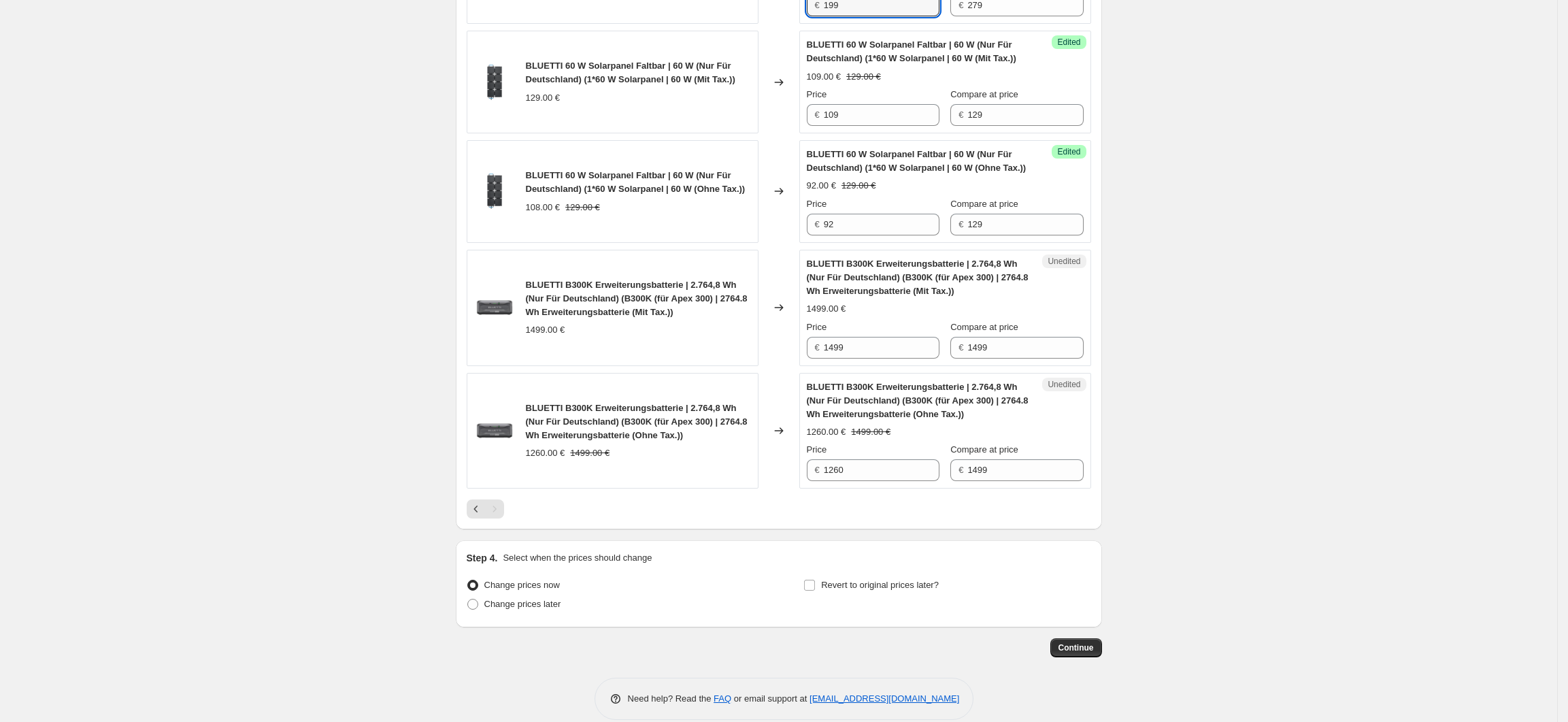
scroll to position [600, 0]
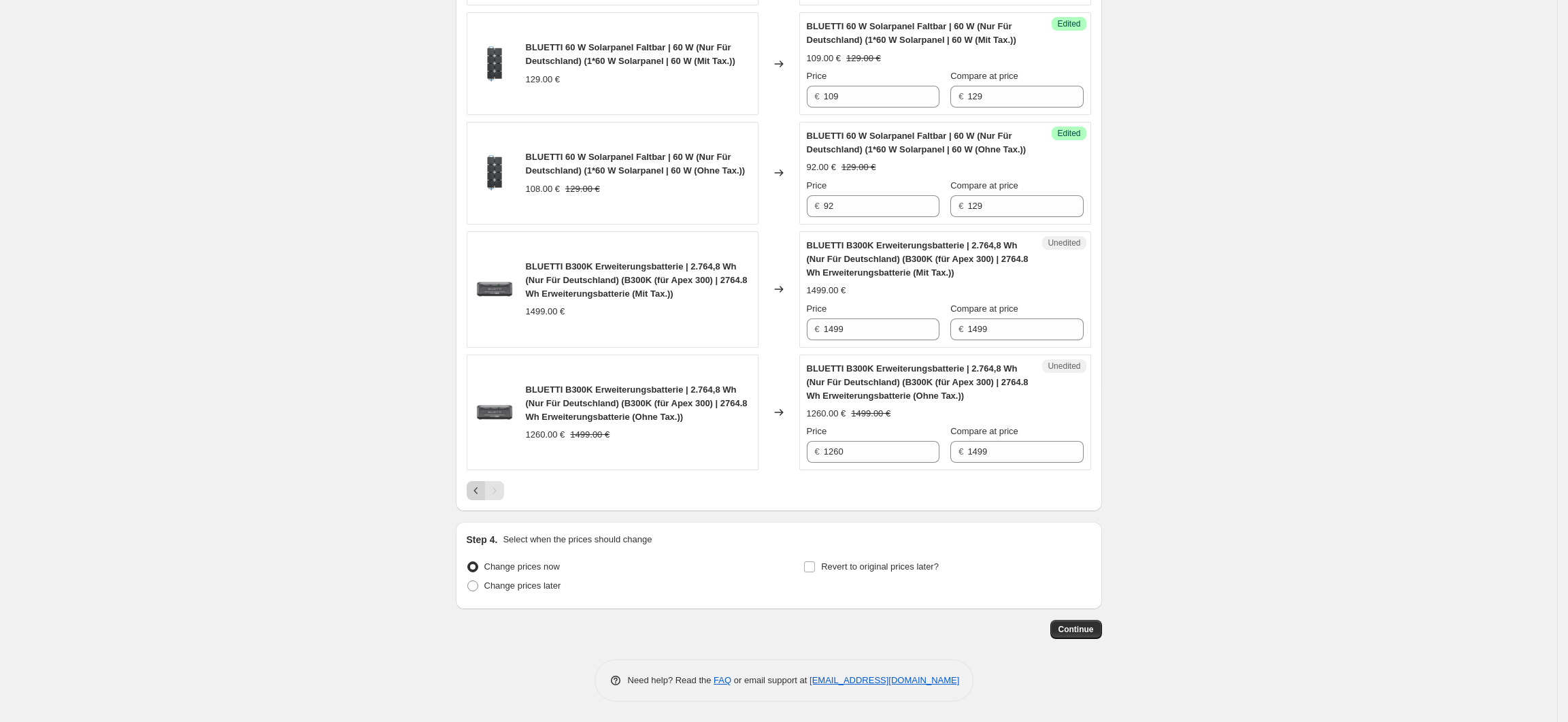
type input "199"
click at [477, 493] on icon "Previous" at bounding box center [476, 490] width 4 height 7
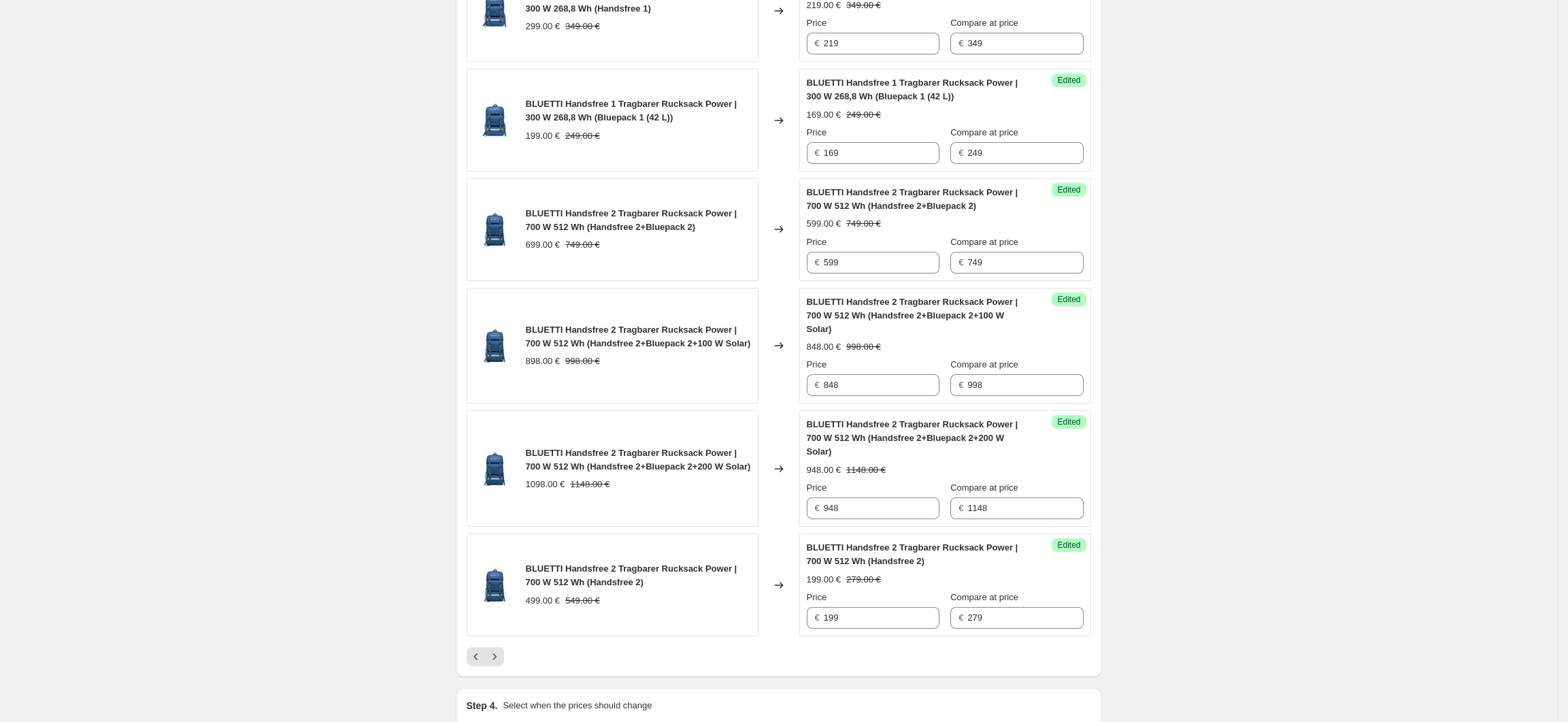
scroll to position [2316, 0]
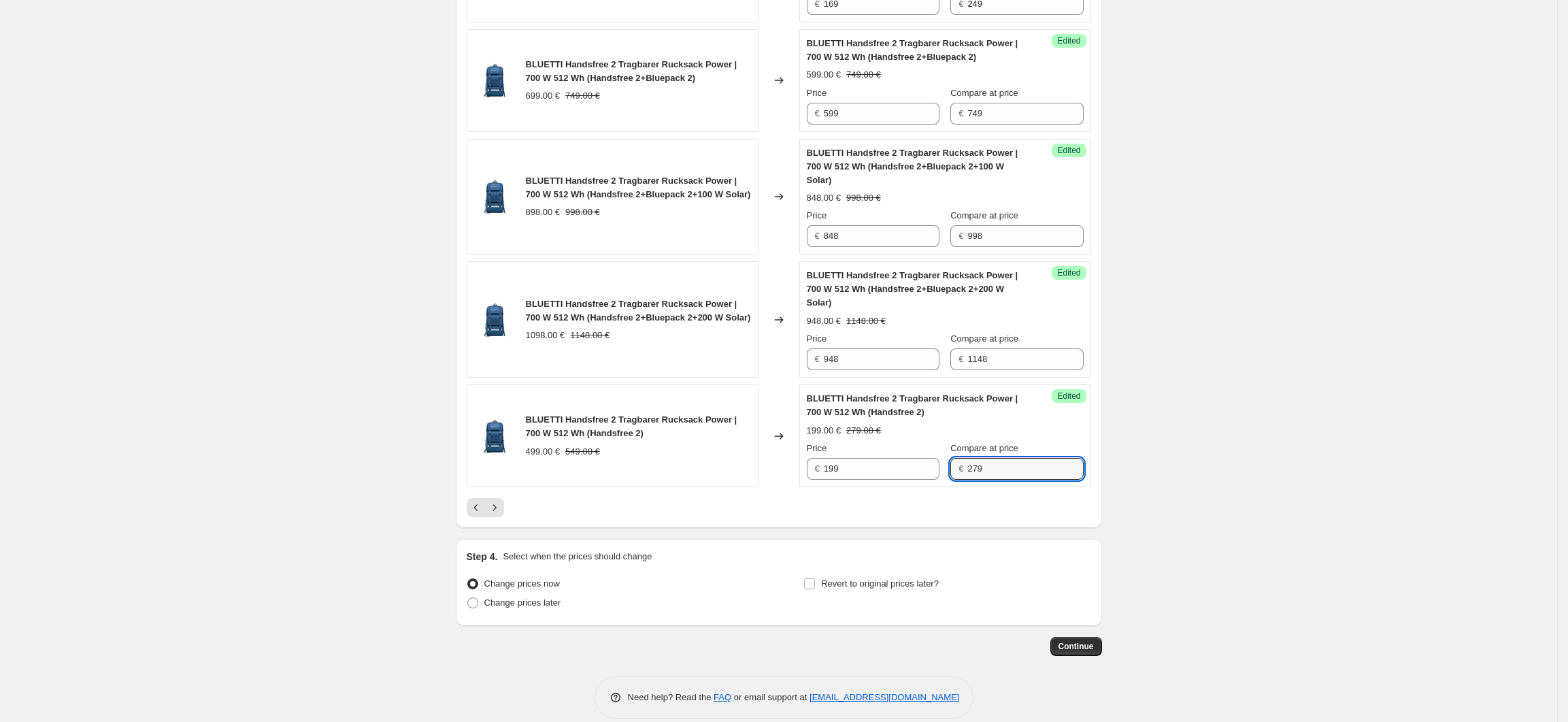
drag, startPoint x: 988, startPoint y: 457, endPoint x: 961, endPoint y: 458, distance: 27.0
click at [961, 458] on div "€ 279" at bounding box center [1016, 469] width 133 height 22
type input "549"
drag, startPoint x: 879, startPoint y: 457, endPoint x: 829, endPoint y: 457, distance: 50.0
click at [829, 458] on input "199" at bounding box center [881, 469] width 115 height 22
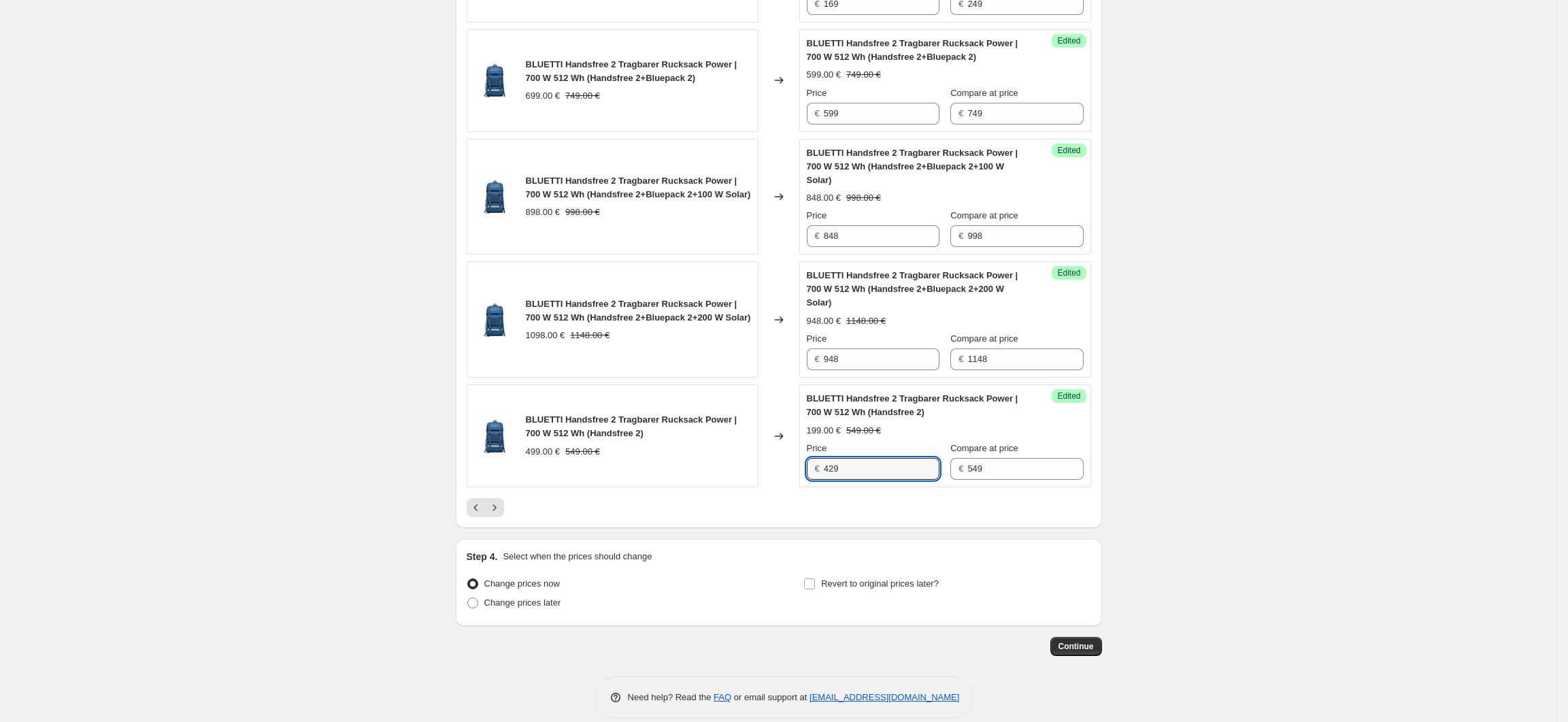
type input "429"
click at [504, 498] on button "Next" at bounding box center [495, 508] width 19 height 19
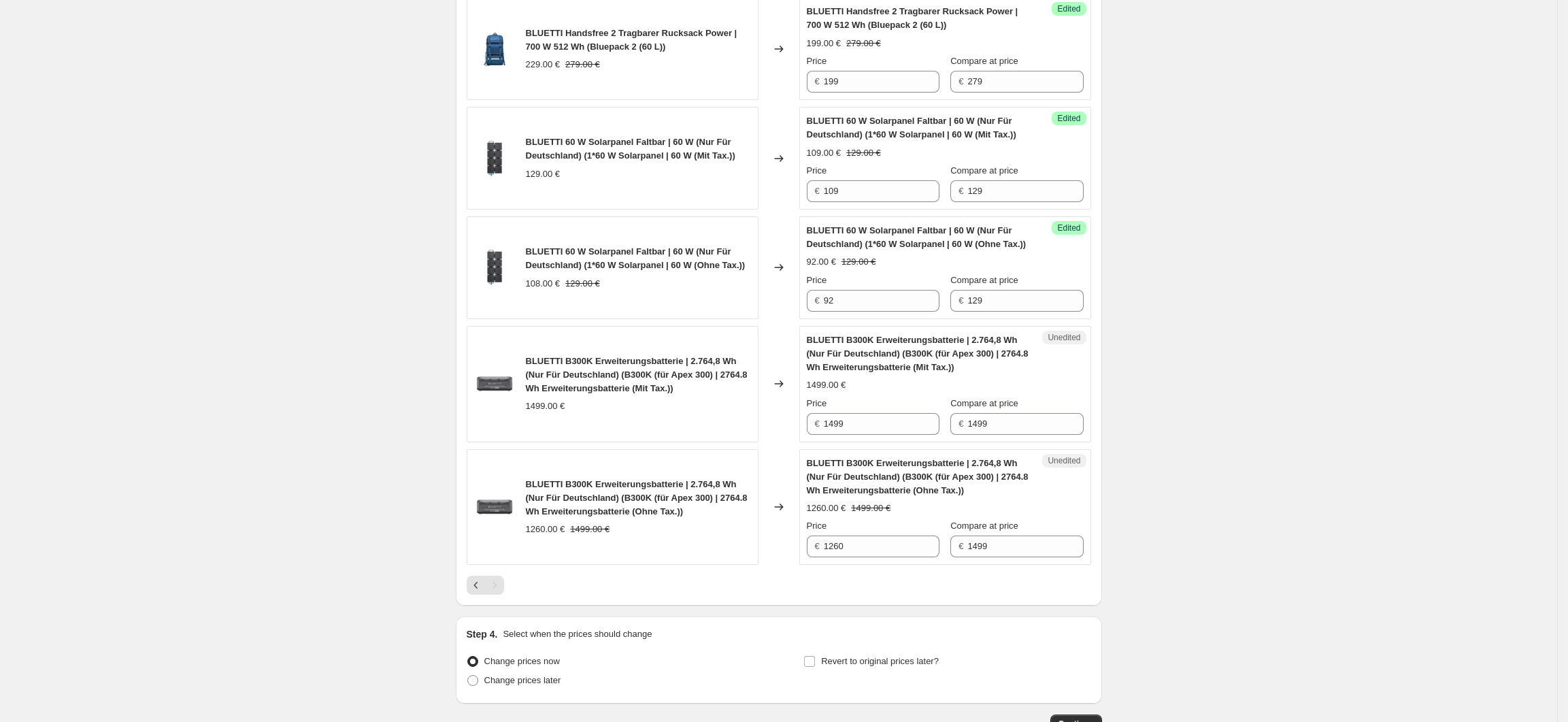
scroll to position [600, 0]
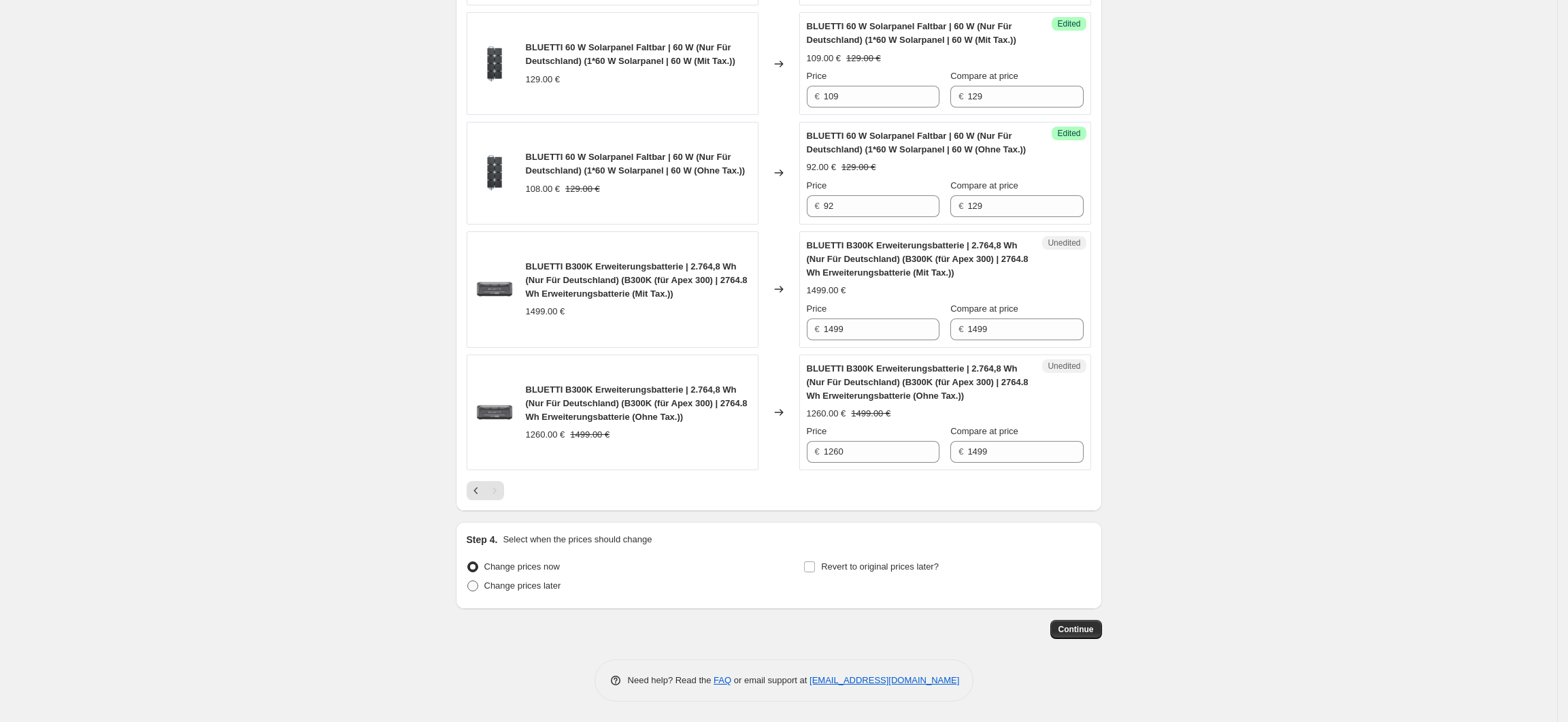
click at [556, 591] on span "Change prices later" at bounding box center [522, 586] width 77 height 10
click at [468, 581] on input "Change prices later" at bounding box center [468, 581] width 1 height 1
radio input "true"
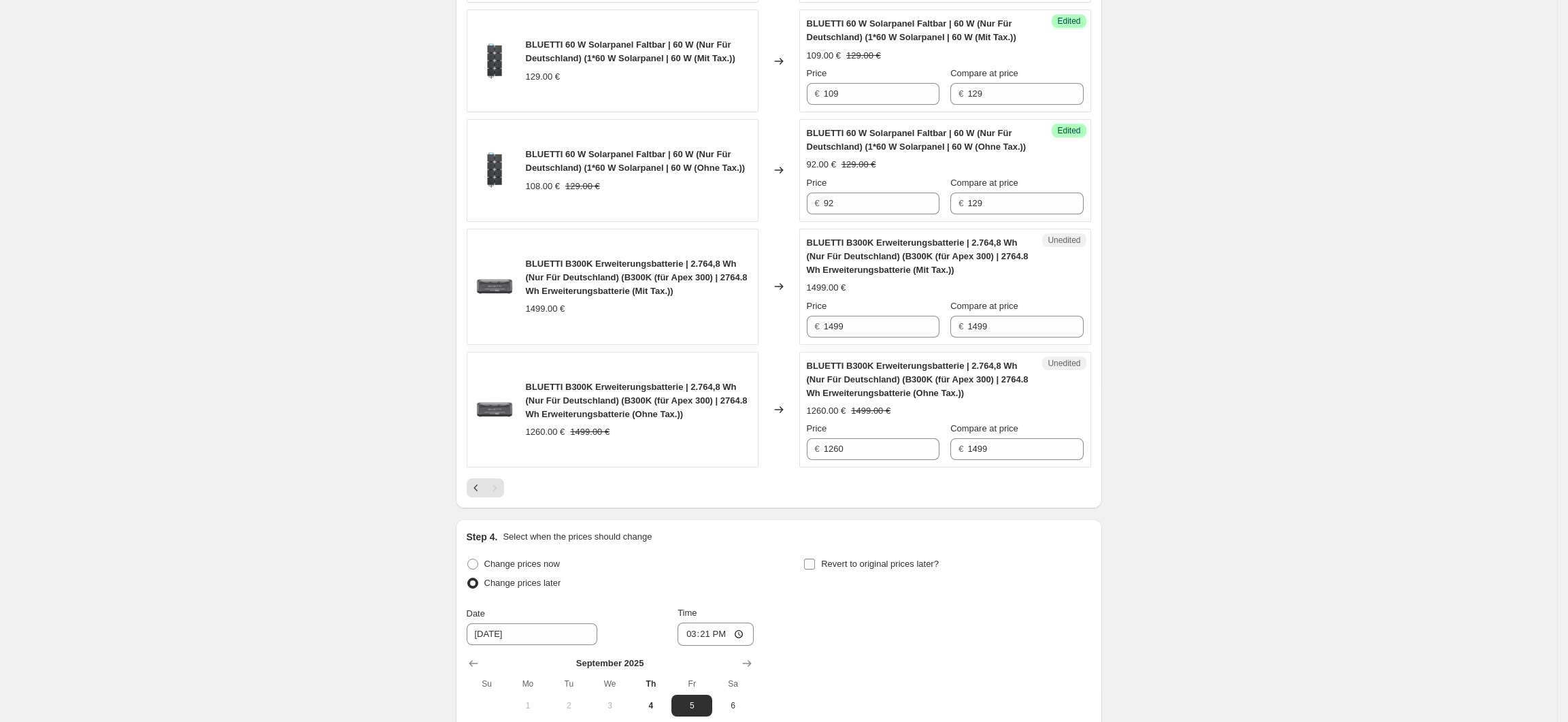
scroll to position [833, 0]
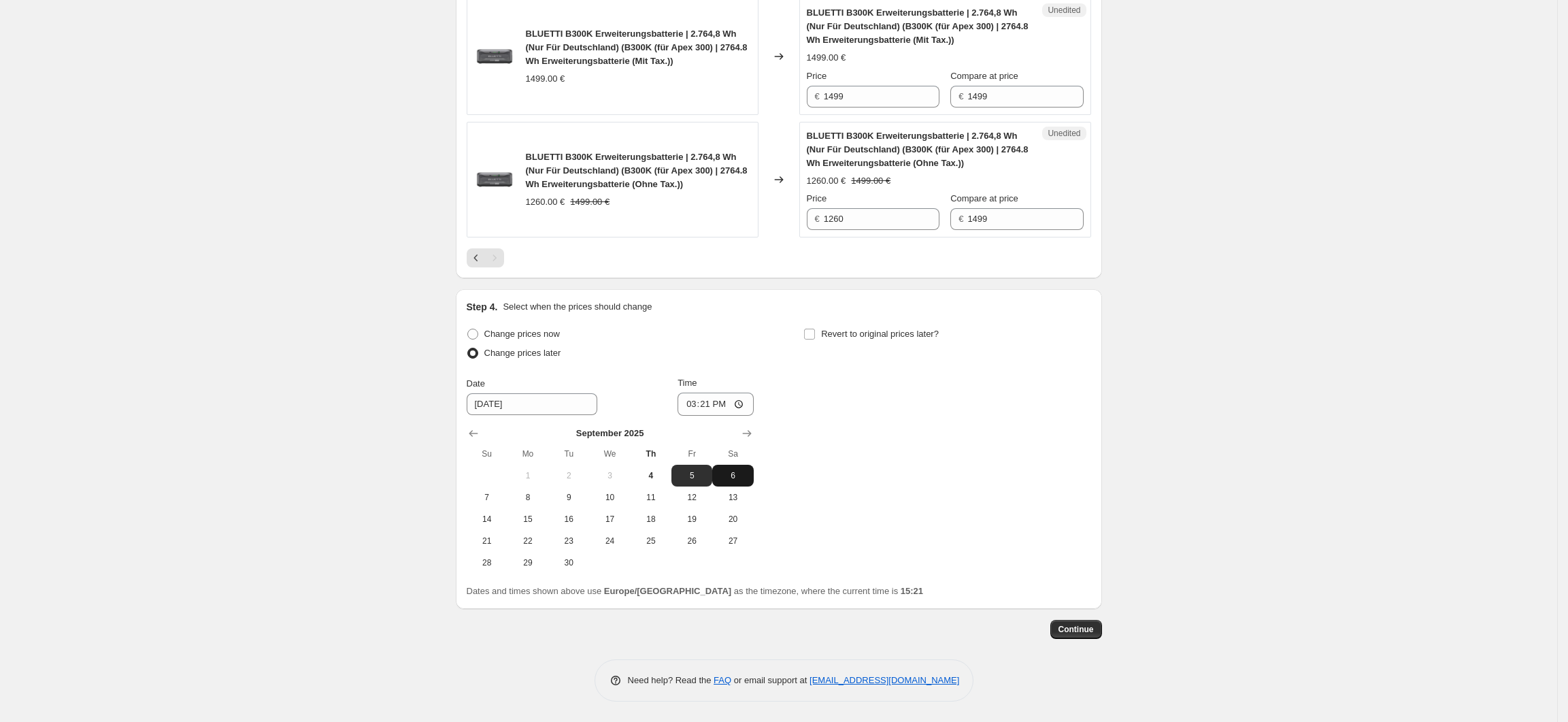
click at [732, 479] on span "6" at bounding box center [732, 476] width 30 height 11
click at [717, 404] on input "15:21" at bounding box center [716, 404] width 76 height 23
click at [746, 403] on input "15:21" at bounding box center [716, 404] width 76 height 23
click at [876, 417] on div "Change prices now Change prices later Date 9/6/2025 Time 15:21 September 2025 S…" at bounding box center [779, 449] width 625 height 249
click at [705, 467] on button "5" at bounding box center [692, 475] width 41 height 22
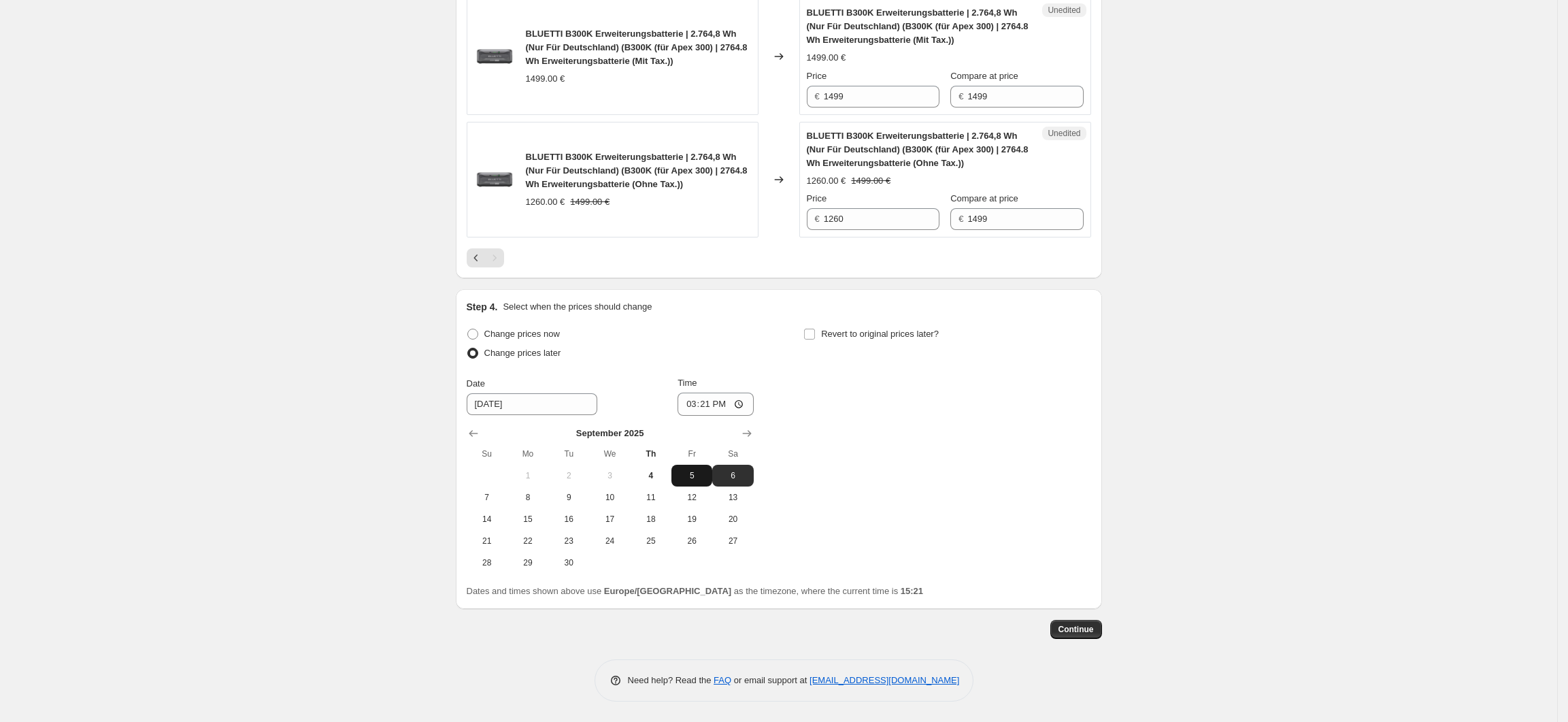
type input "9/5/2025"
click at [728, 408] on input "15:21" at bounding box center [716, 404] width 76 height 23
click at [746, 404] on input "15:21" at bounding box center [716, 404] width 76 height 23
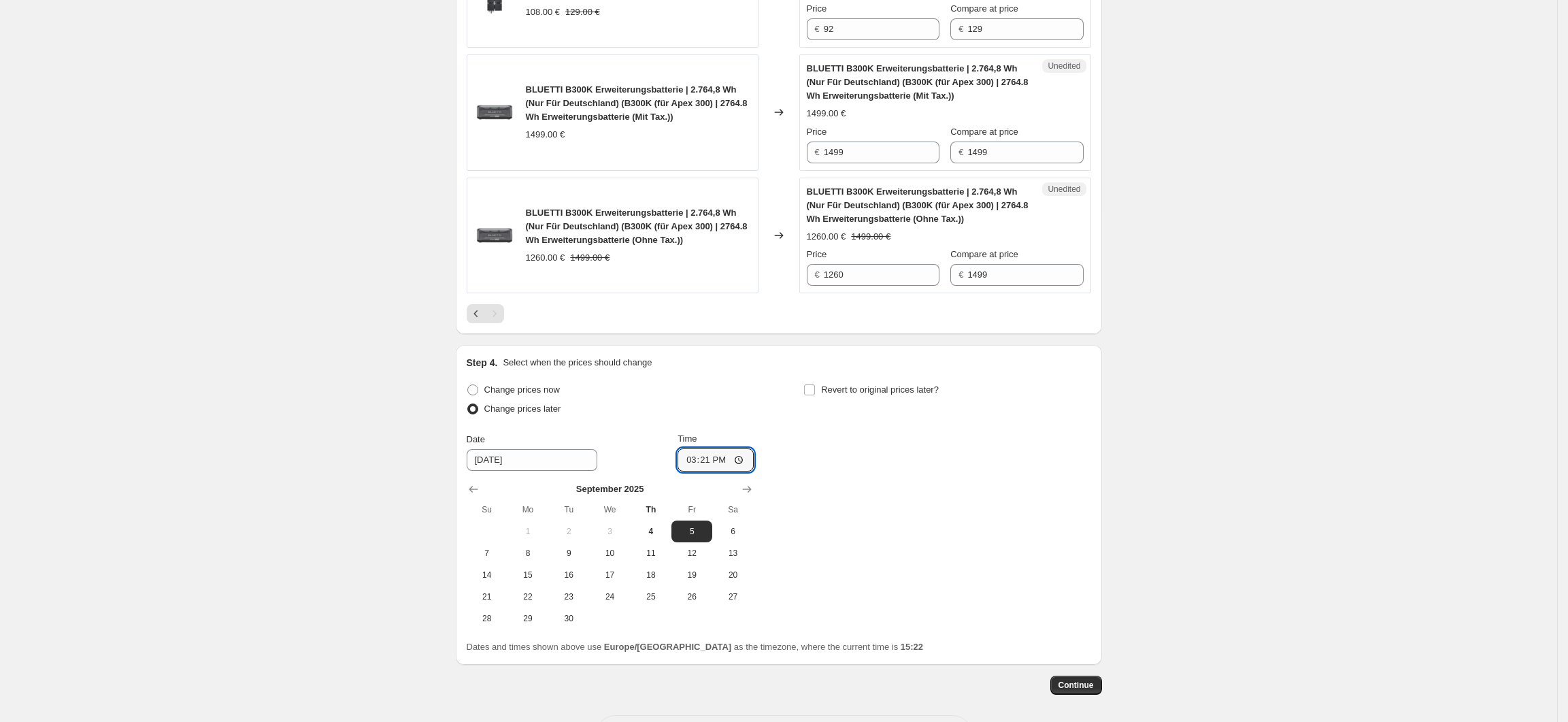
scroll to position [742, 0]
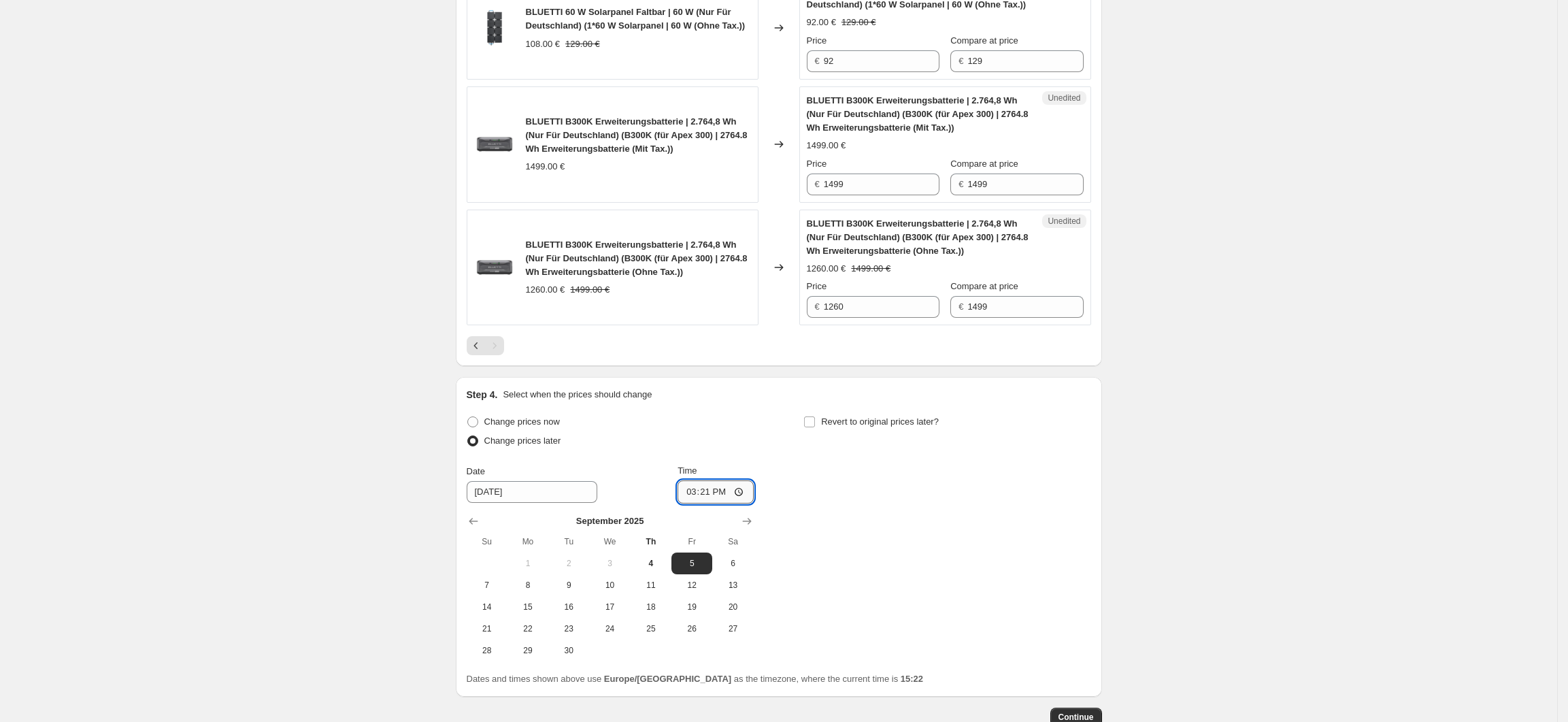
click at [741, 491] on input "15:21" at bounding box center [716, 492] width 76 height 23
type input "04:00"
click at [1016, 539] on div "Change prices now Change prices later Date 9/5/2025 Time 04:00 September 2025 S…" at bounding box center [779, 536] width 625 height 249
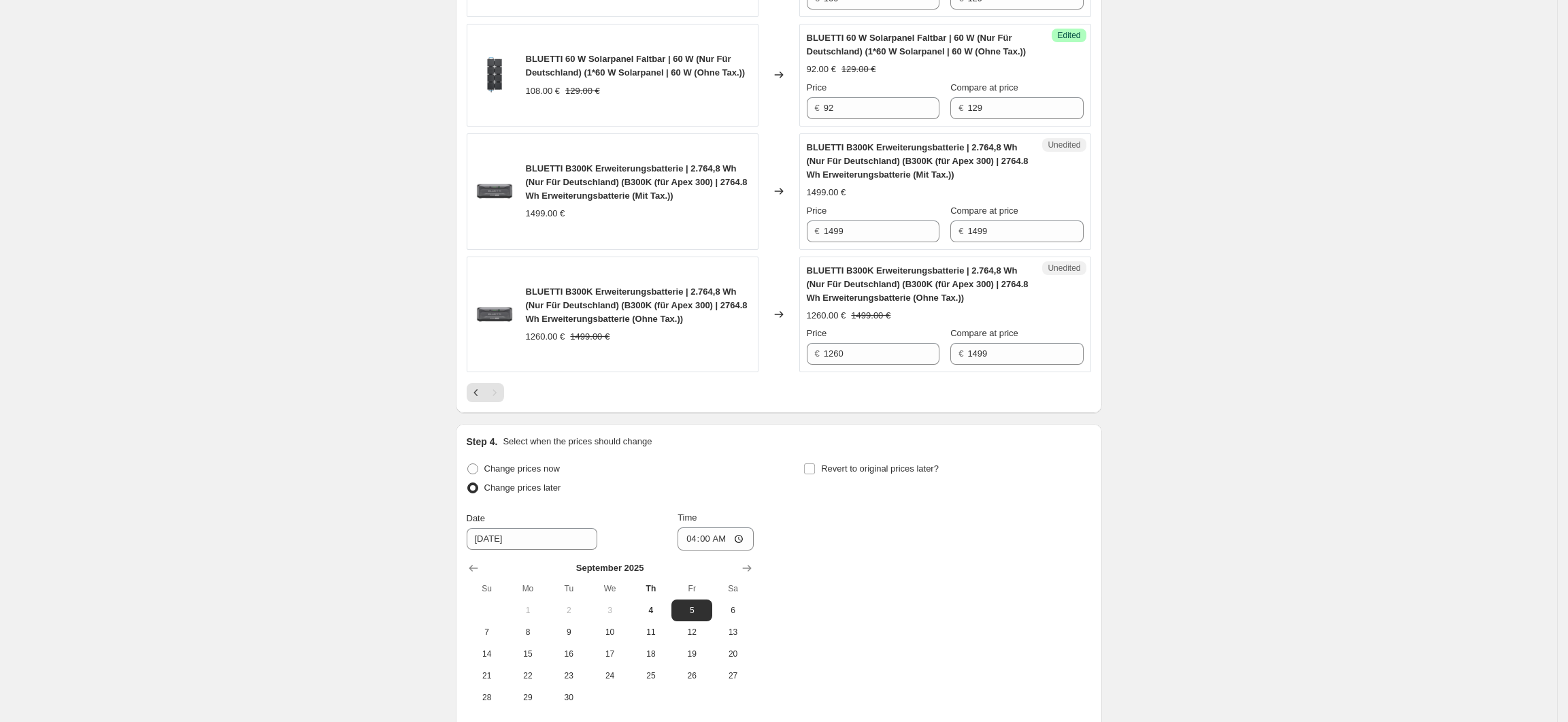
scroll to position [833, 0]
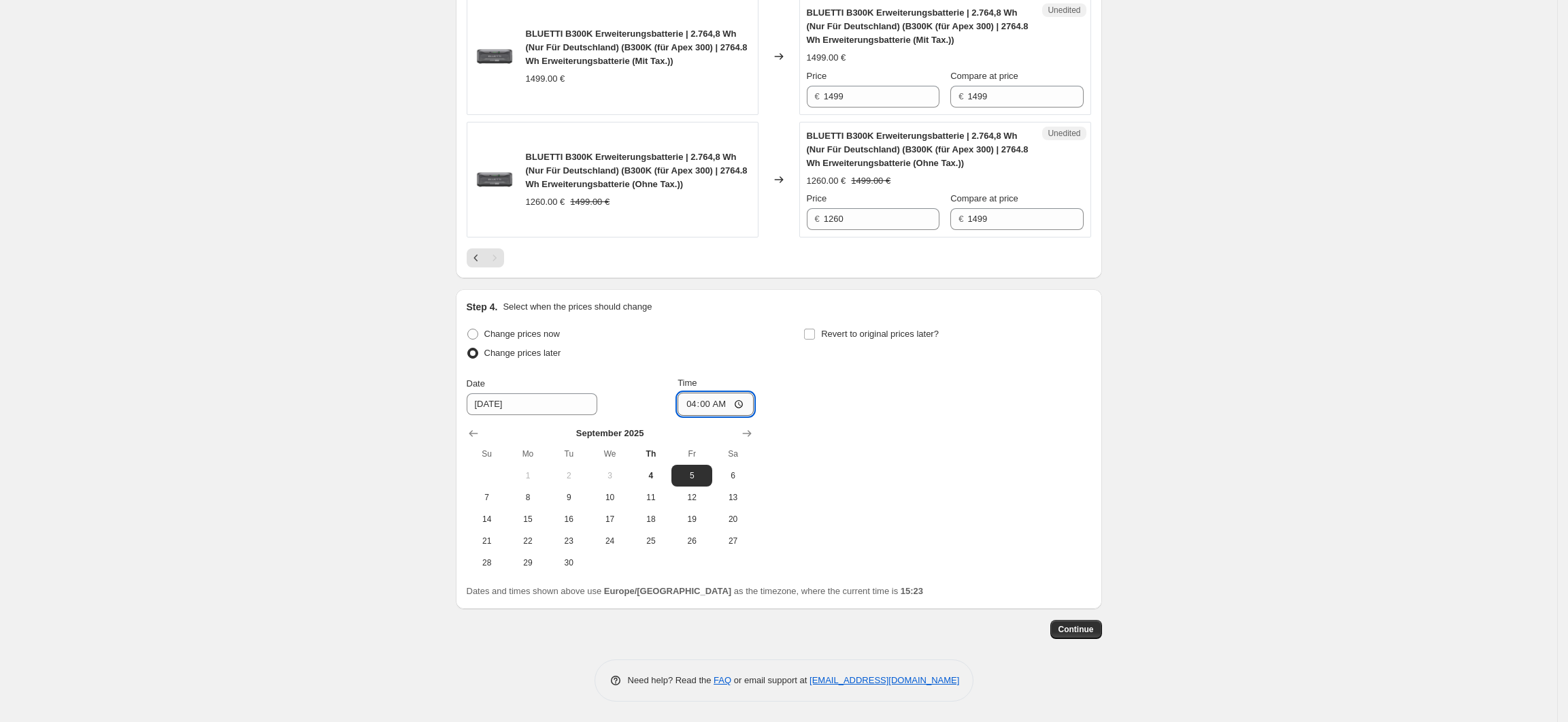
click at [719, 409] on input "04:00" at bounding box center [716, 404] width 76 height 23
click at [866, 474] on div "Change prices now Change prices later Date 9/5/2025 Time 04:00 September 2025 S…" at bounding box center [779, 449] width 625 height 249
click at [1087, 626] on span "Continue" at bounding box center [1076, 629] width 36 height 11
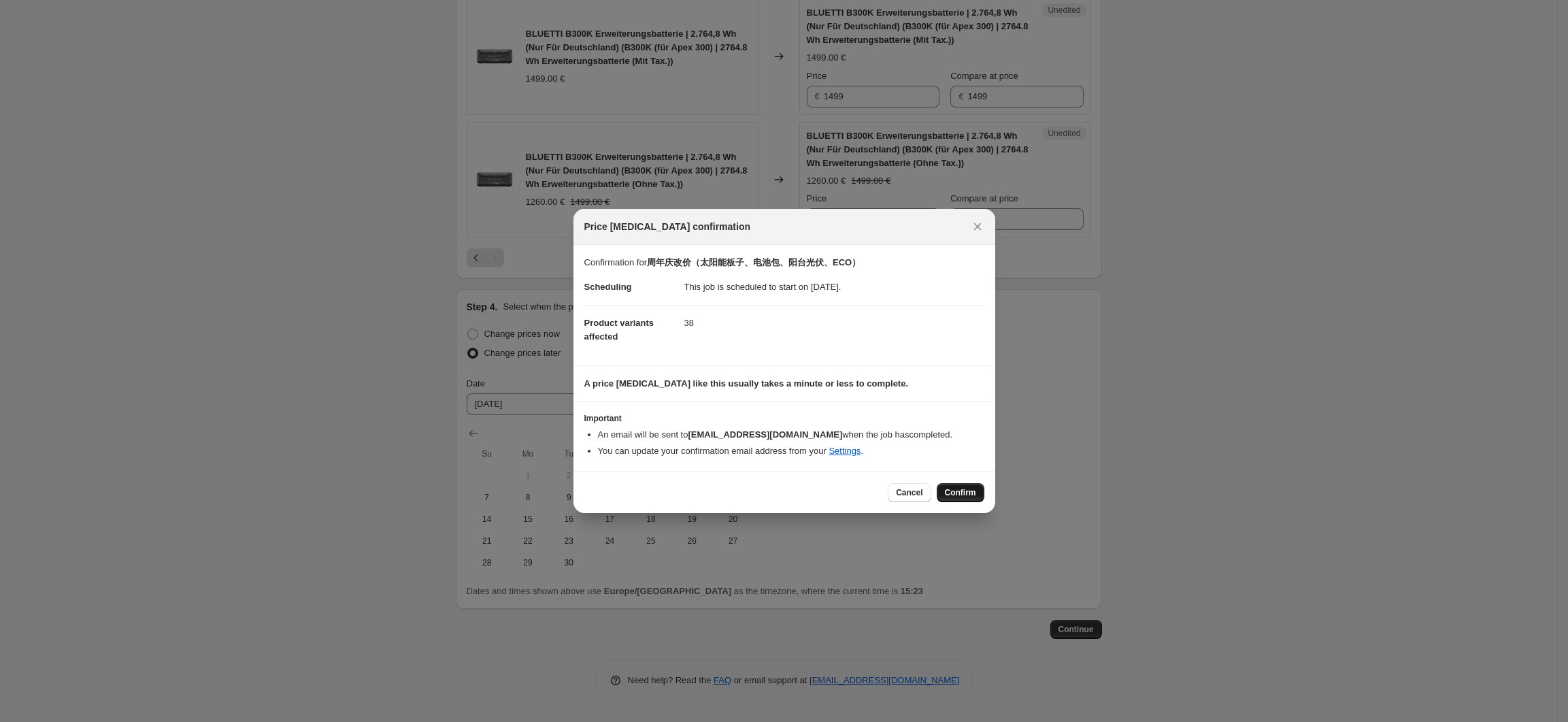
click at [978, 496] on button "Confirm" at bounding box center [961, 493] width 48 height 19
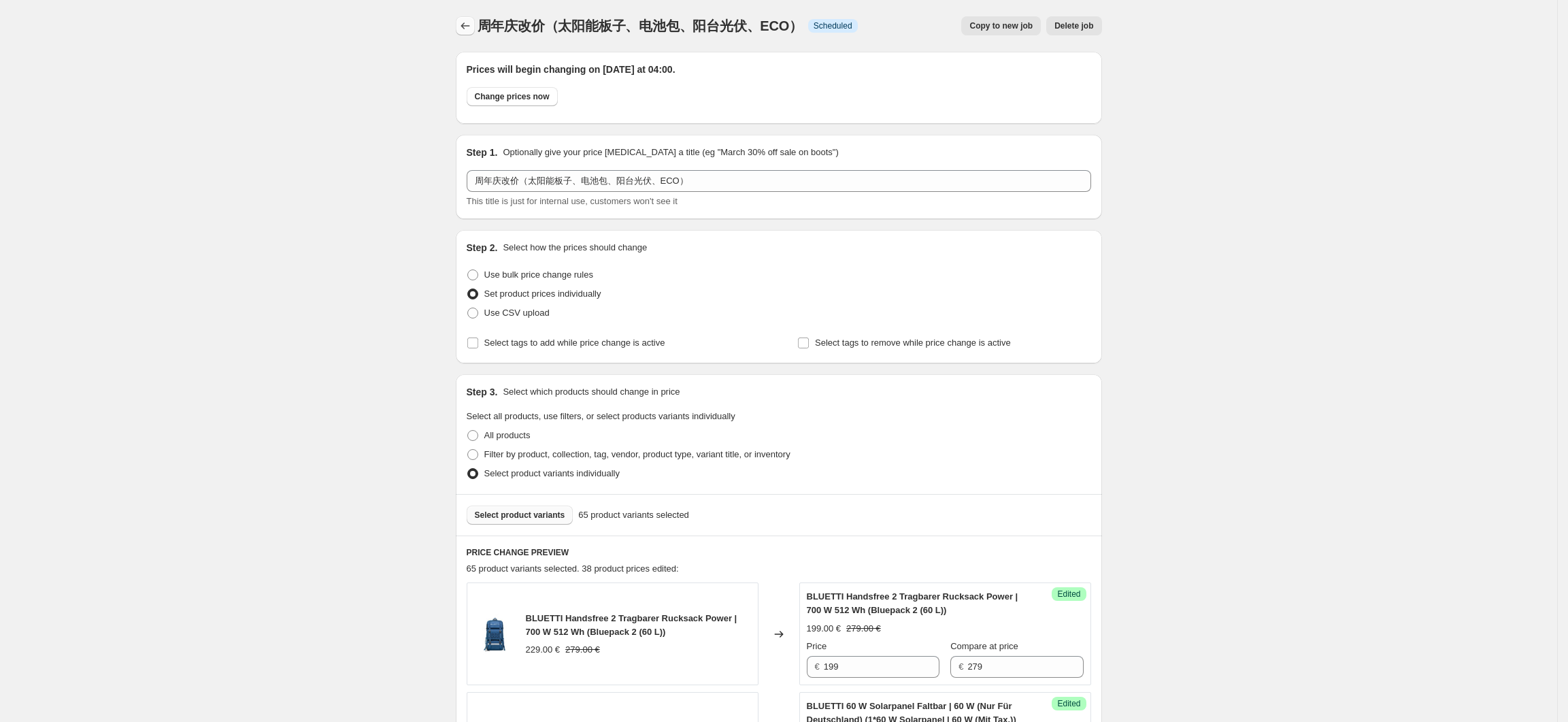
click at [472, 21] on icon "Price change jobs" at bounding box center [465, 26] width 14 height 14
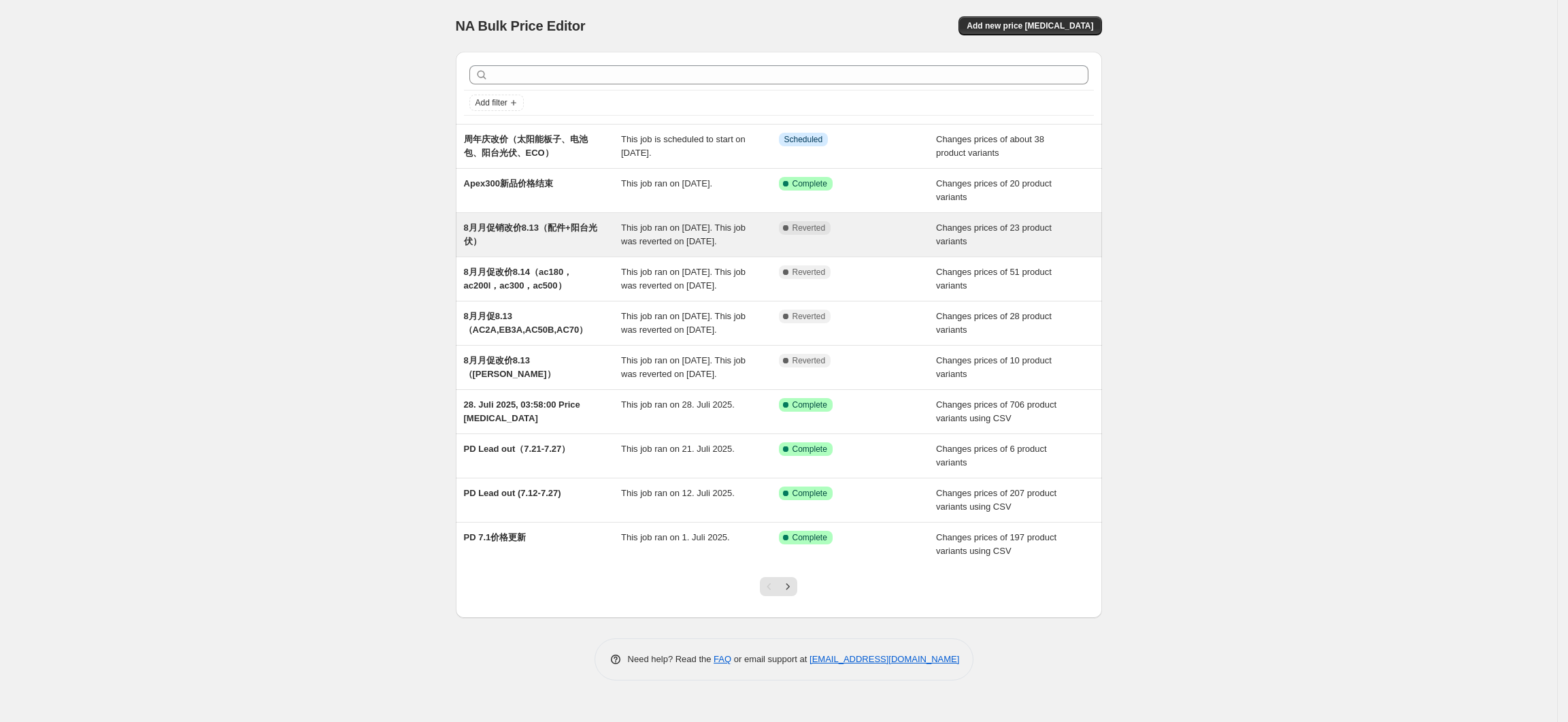
click at [559, 226] on span "8月月促销改价8.13（配件+阳台光伏）" at bounding box center [531, 233] width 134 height 23
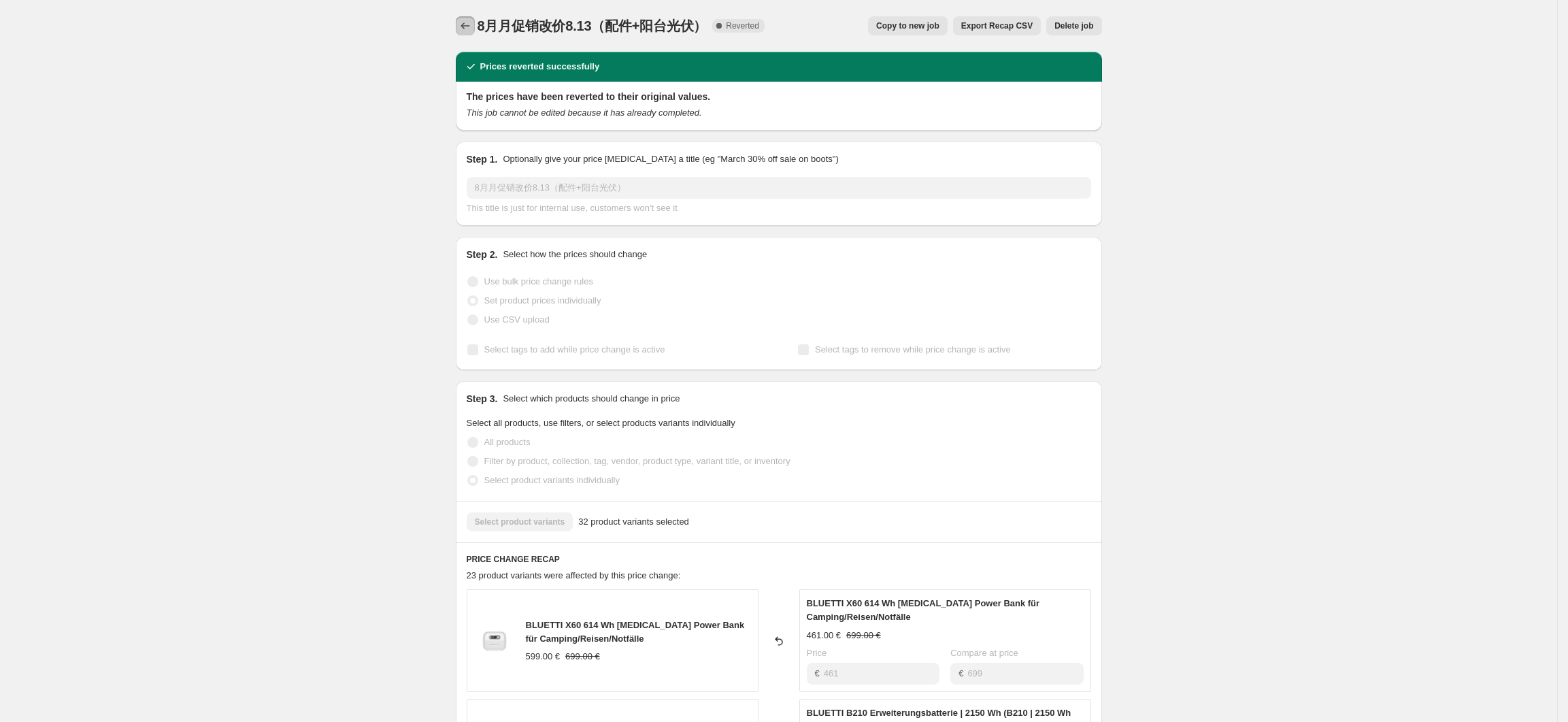
click at [472, 29] on icon "Price change jobs" at bounding box center [465, 26] width 14 height 14
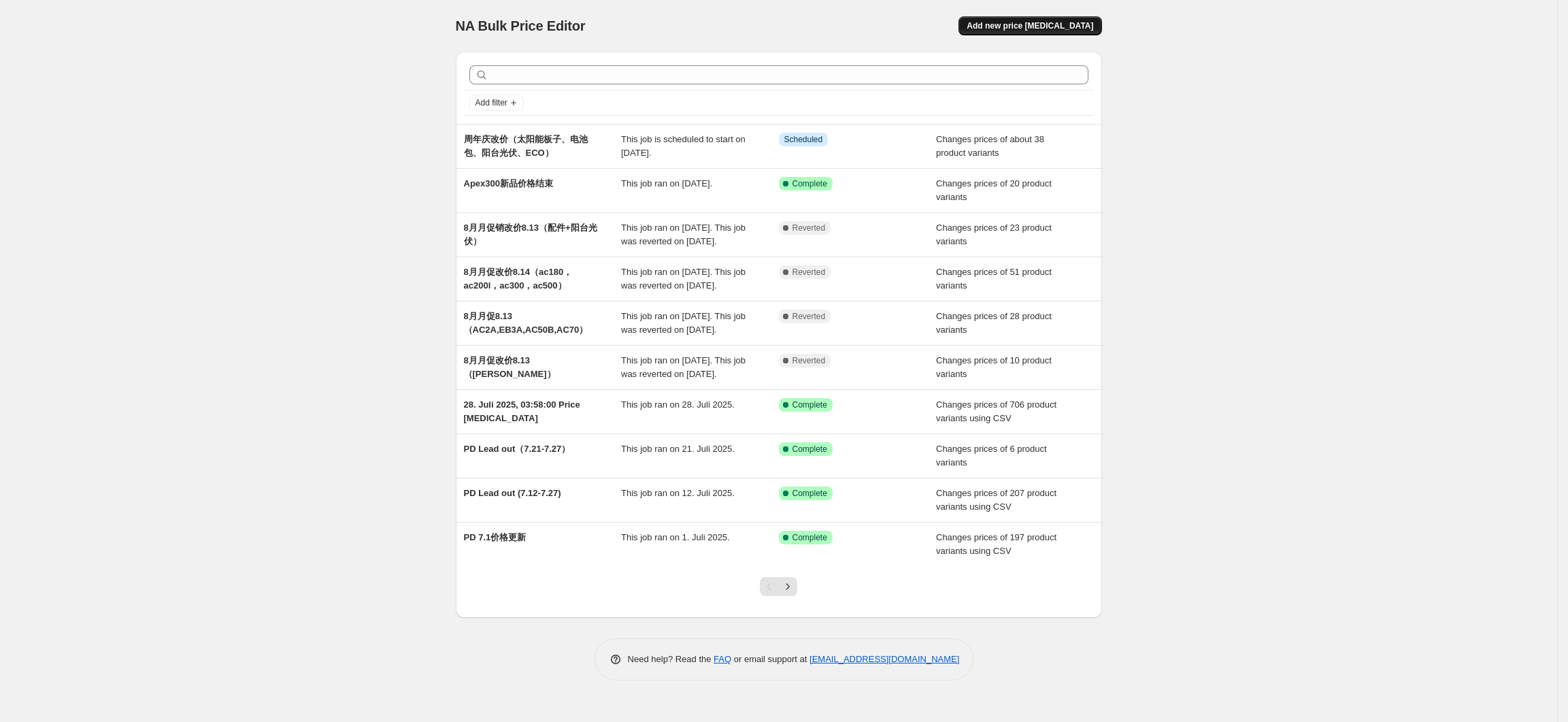
click at [1048, 31] on button "Add new price change job" at bounding box center [1030, 26] width 143 height 19
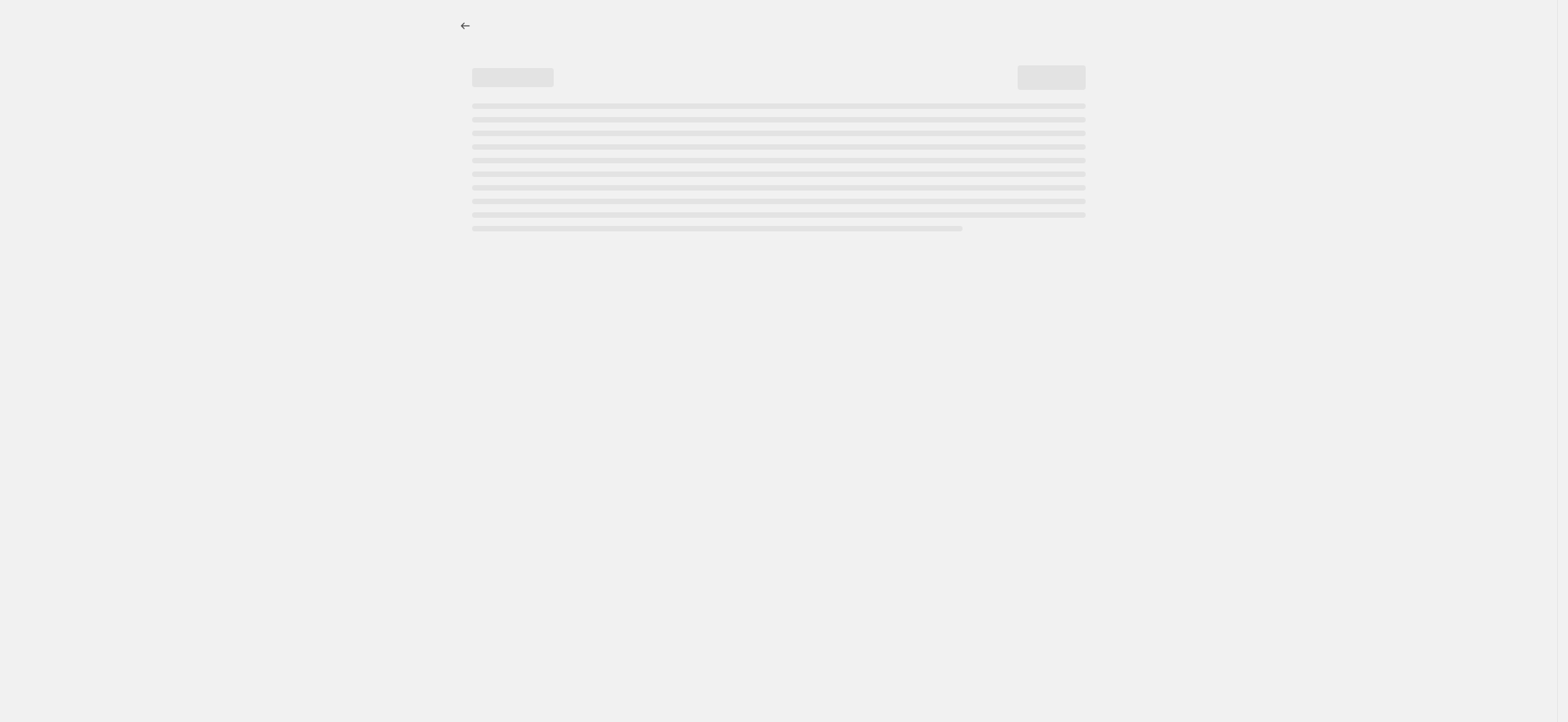
select select "percentage"
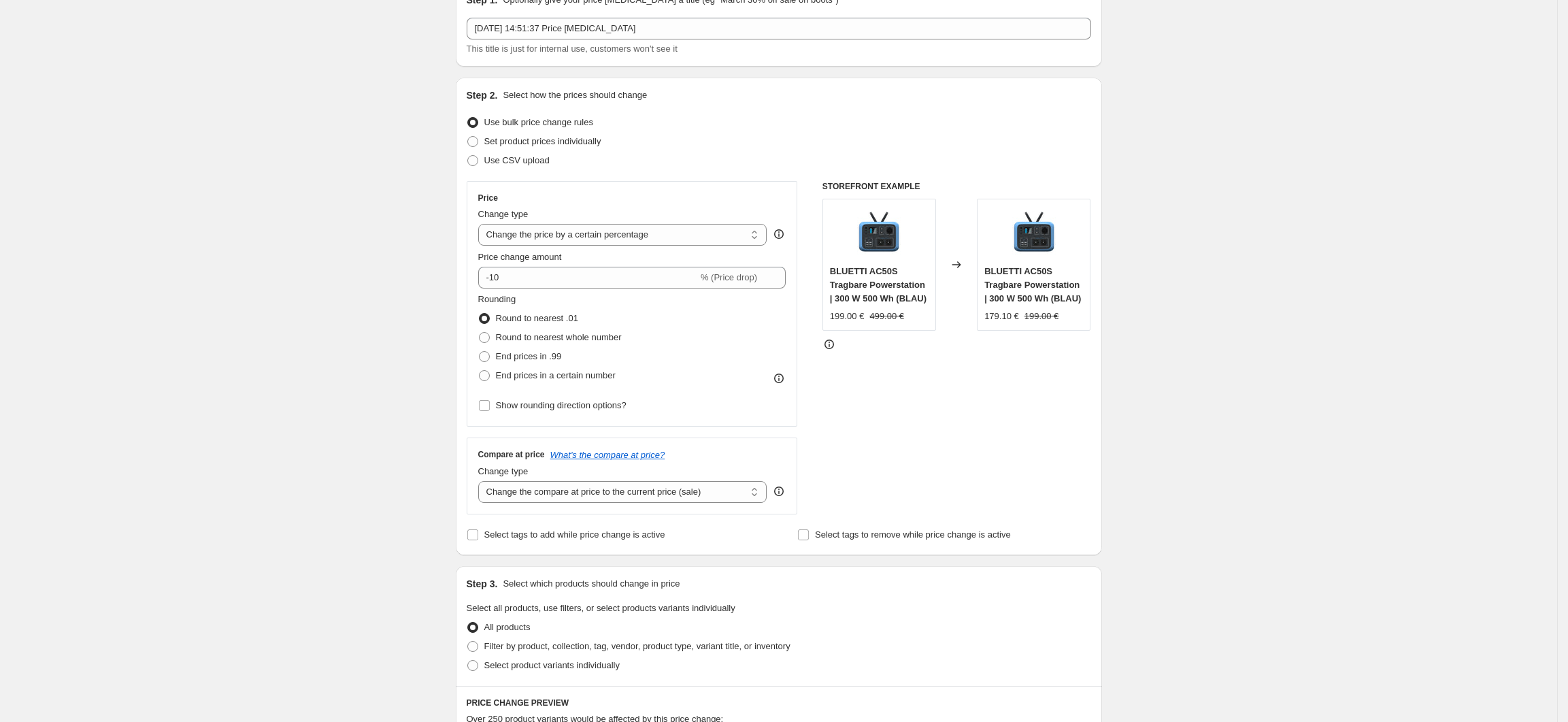
scroll to position [90, 0]
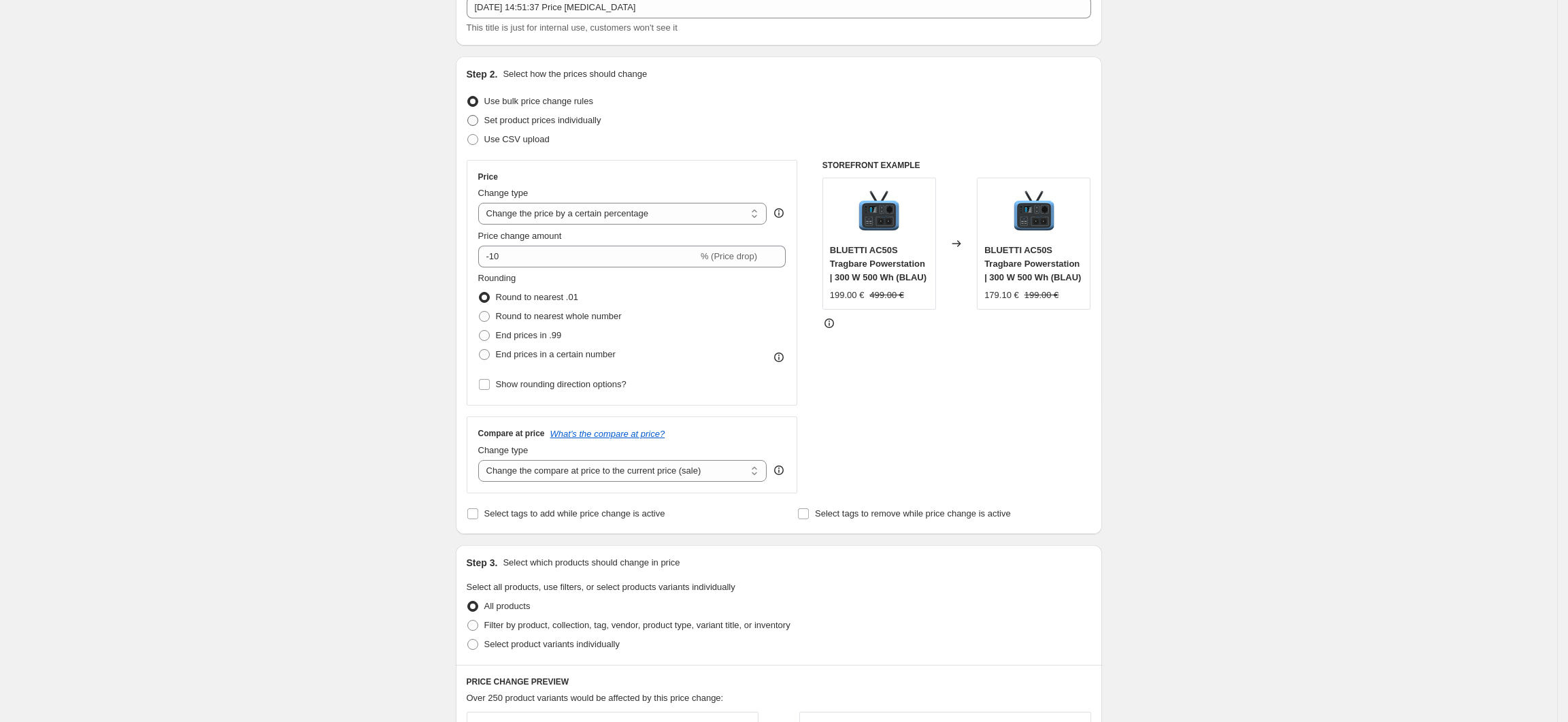
click at [513, 122] on span "Set product prices individually" at bounding box center [542, 120] width 117 height 10
click at [468, 115] on input "Set product prices individually" at bounding box center [468, 115] width 1 height 1
radio input "true"
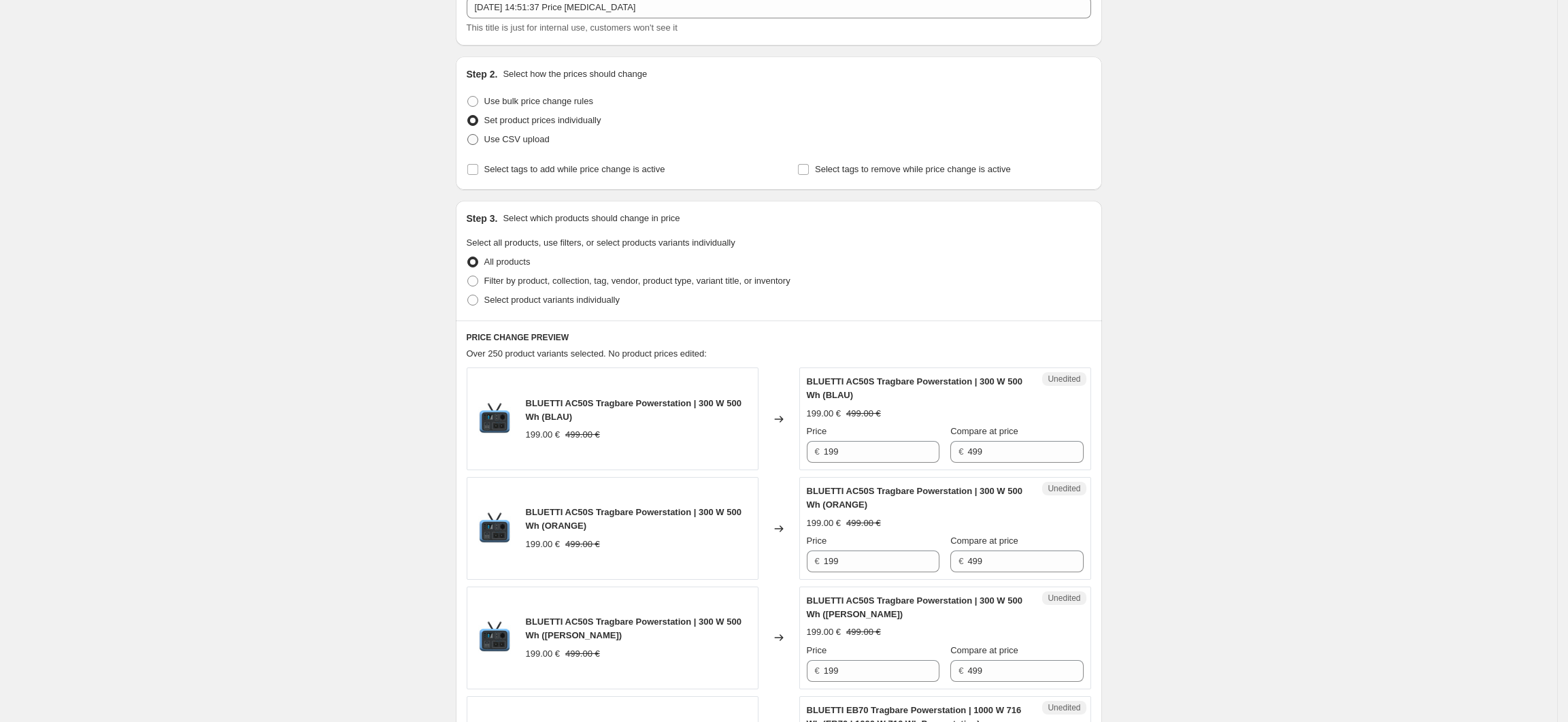
click at [532, 146] on label "Use CSV upload" at bounding box center [508, 140] width 83 height 19
click at [468, 135] on input "Use CSV upload" at bounding box center [468, 134] width 1 height 1
radio input "true"
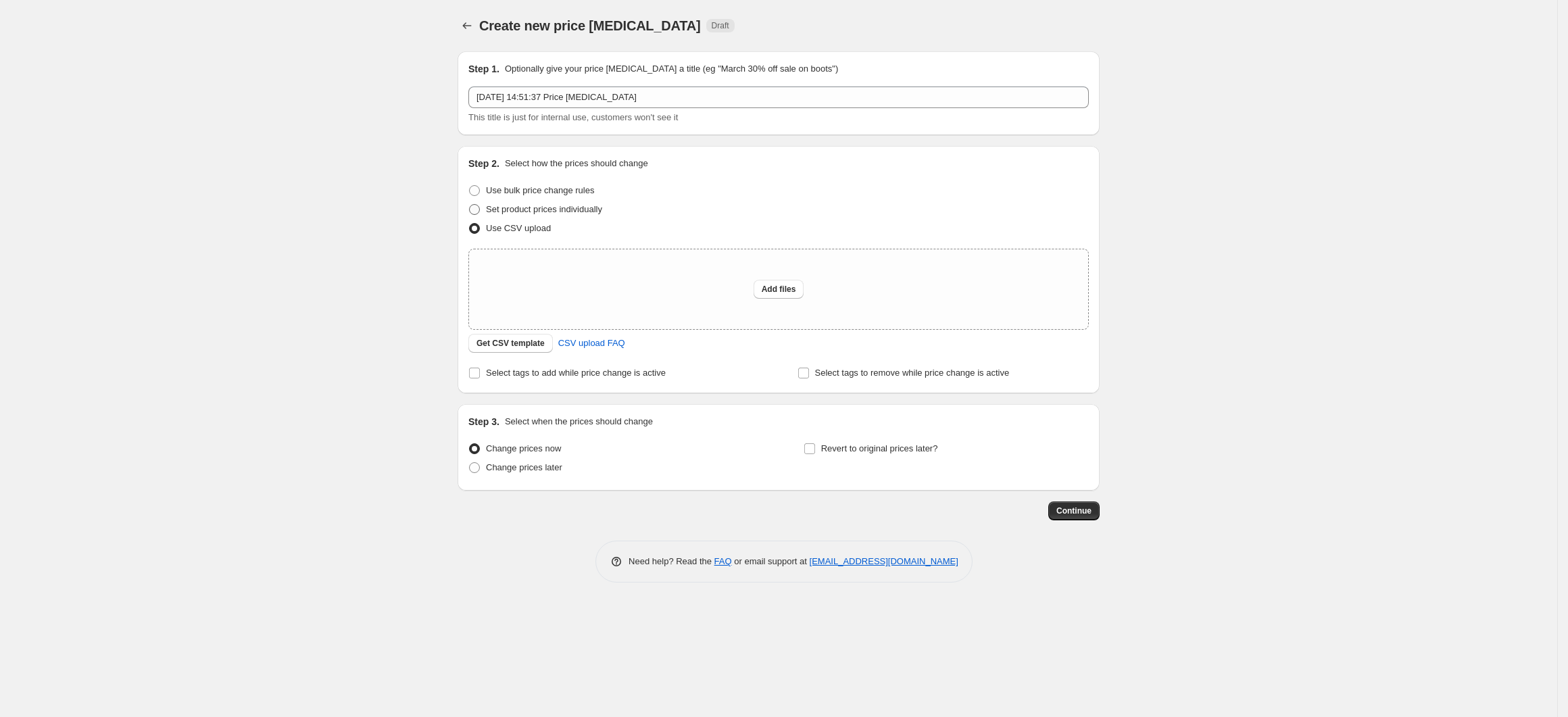
click at [526, 211] on span "Set product prices individually" at bounding box center [544, 209] width 116 height 10
click at [470, 205] on input "Set product prices individually" at bounding box center [469, 204] width 1 height 1
radio input "true"
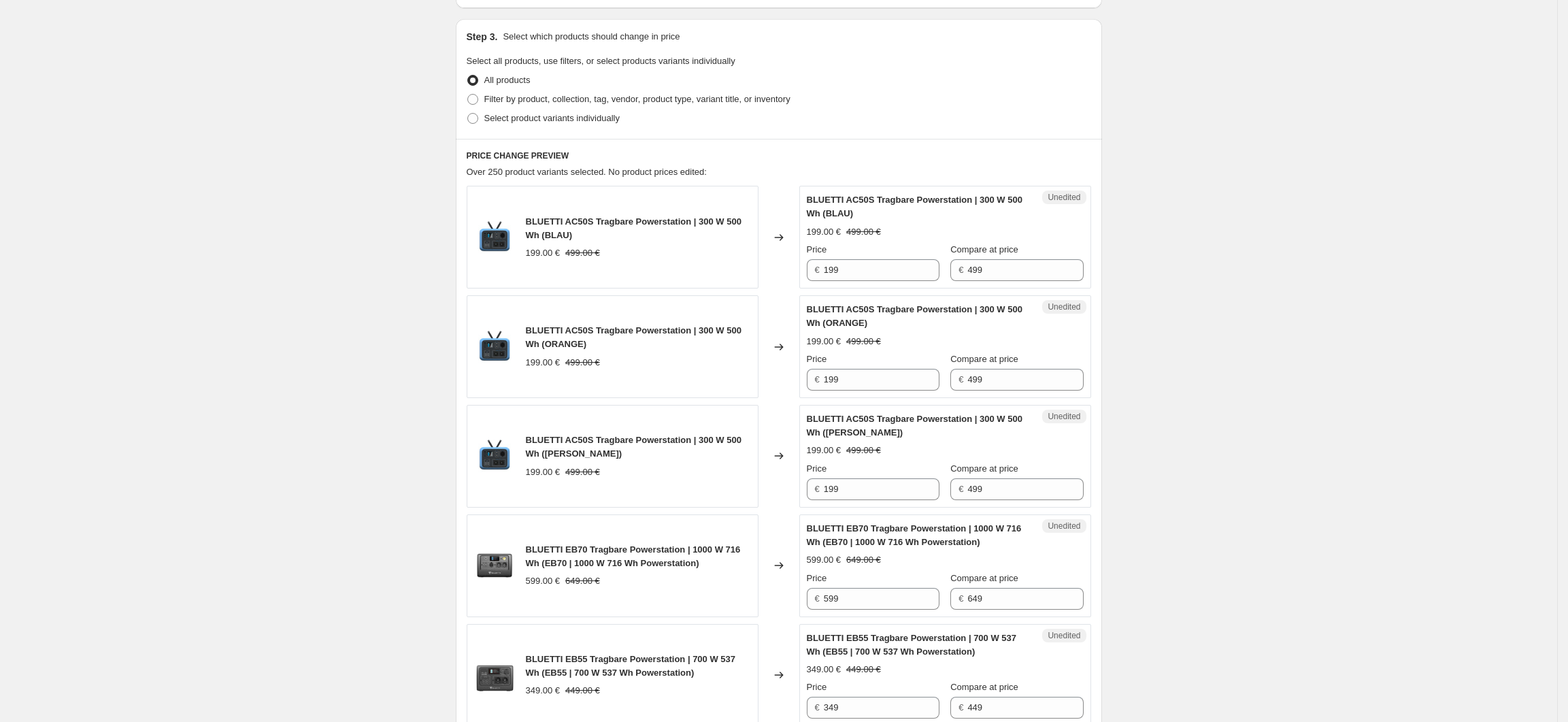
scroll to position [90, 0]
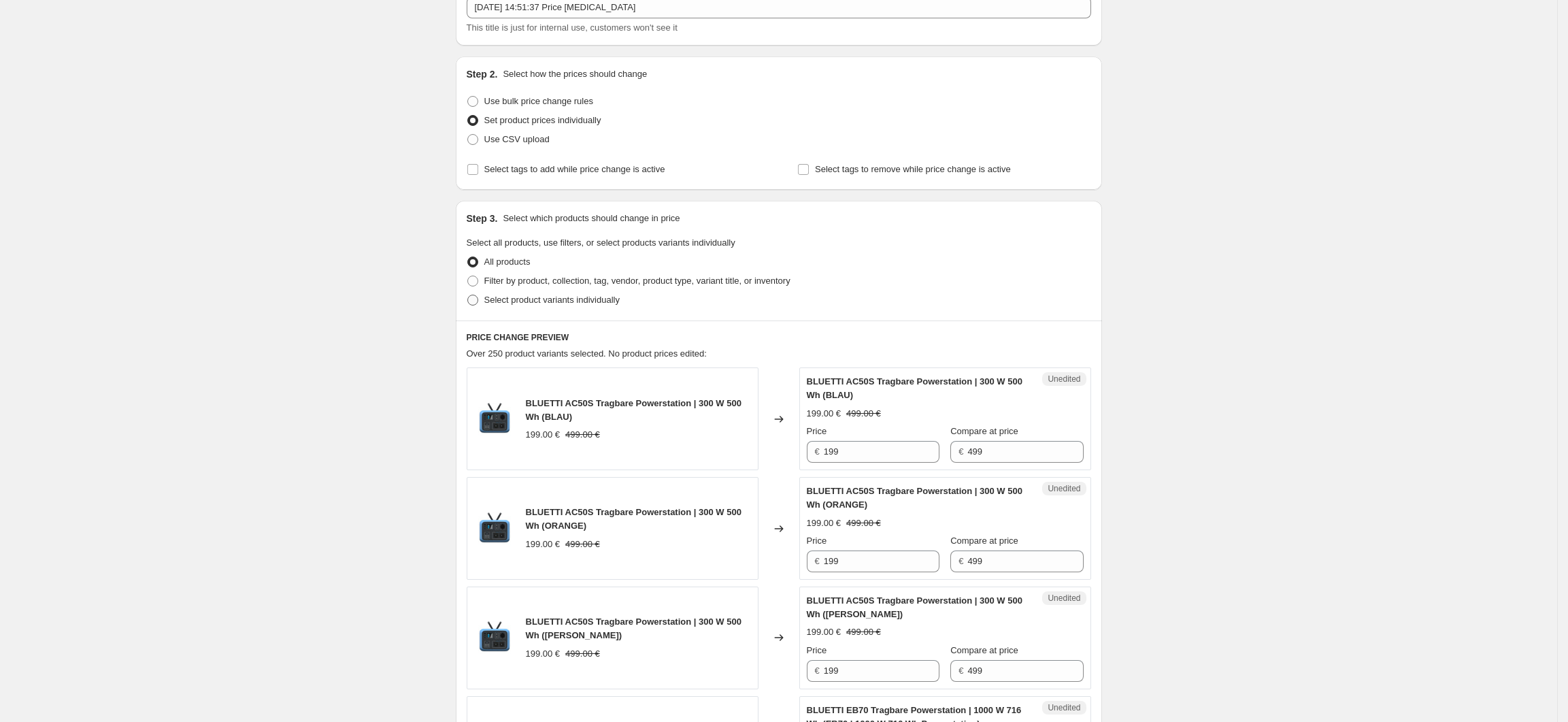
click at [527, 294] on span "Select product variants individually" at bounding box center [552, 299] width 135 height 10
click at [468, 294] on input "Select product variants individually" at bounding box center [468, 294] width 1 height 1
radio input "true"
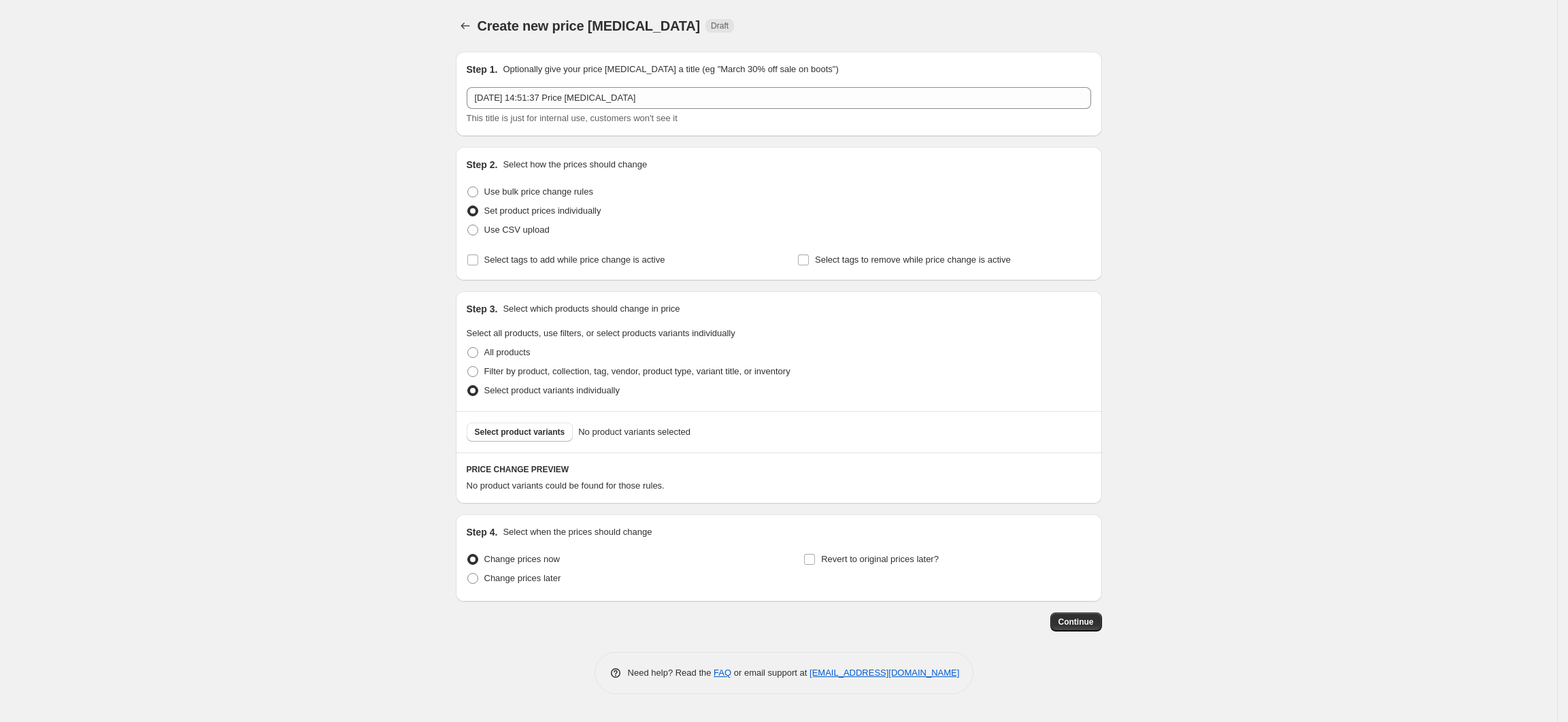
scroll to position [0, 0]
click at [549, 436] on span "Select product variants" at bounding box center [525, 432] width 90 height 11
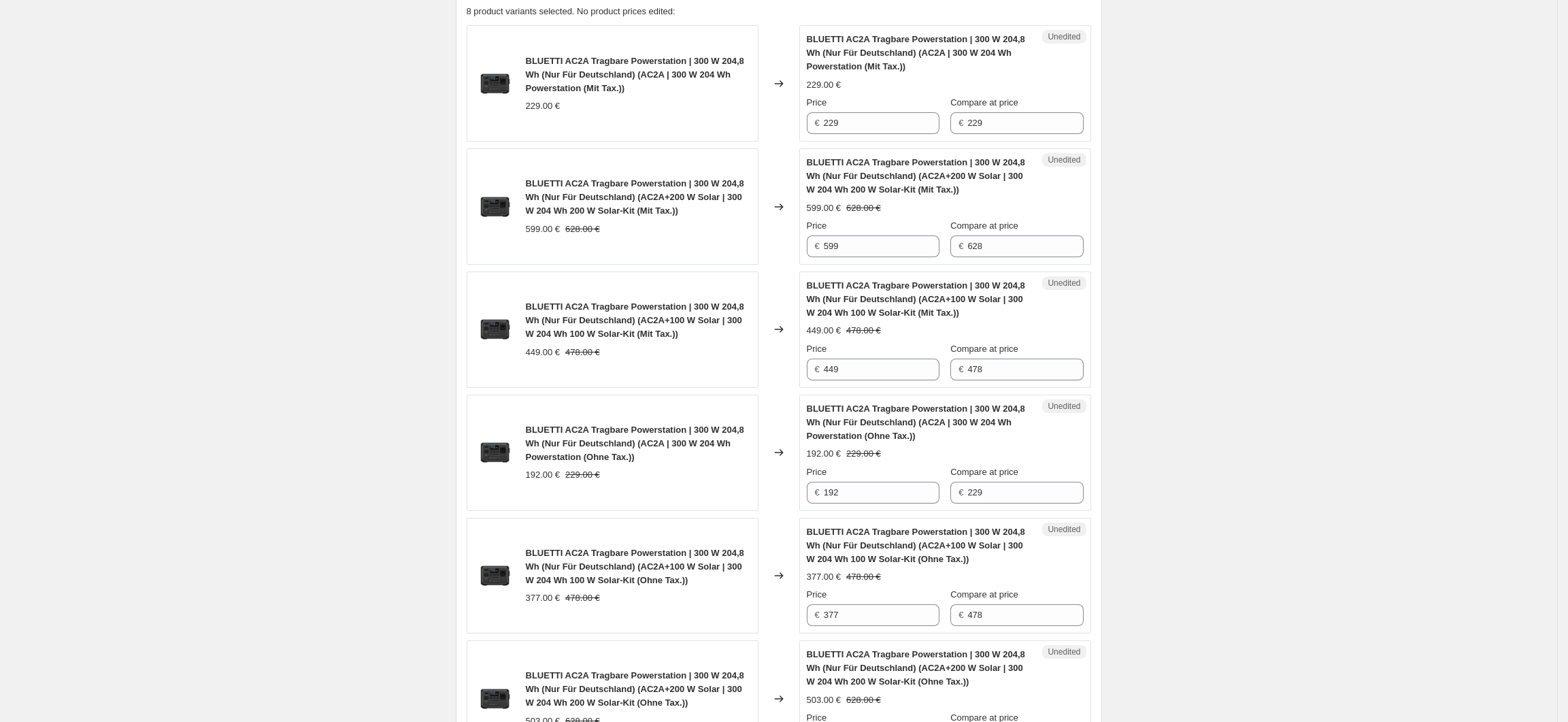
scroll to position [104, 0]
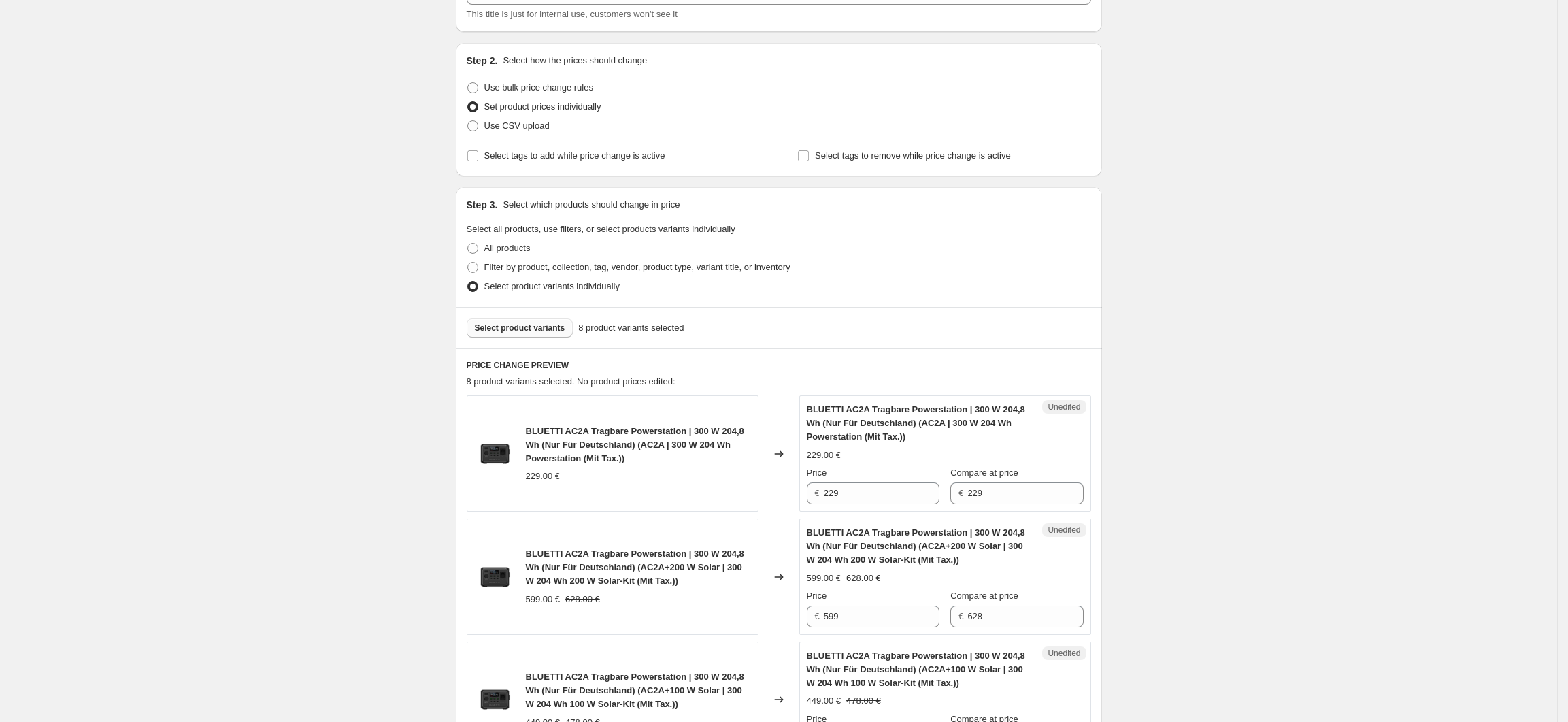
click at [529, 330] on span "Select product variants" at bounding box center [520, 328] width 90 height 11
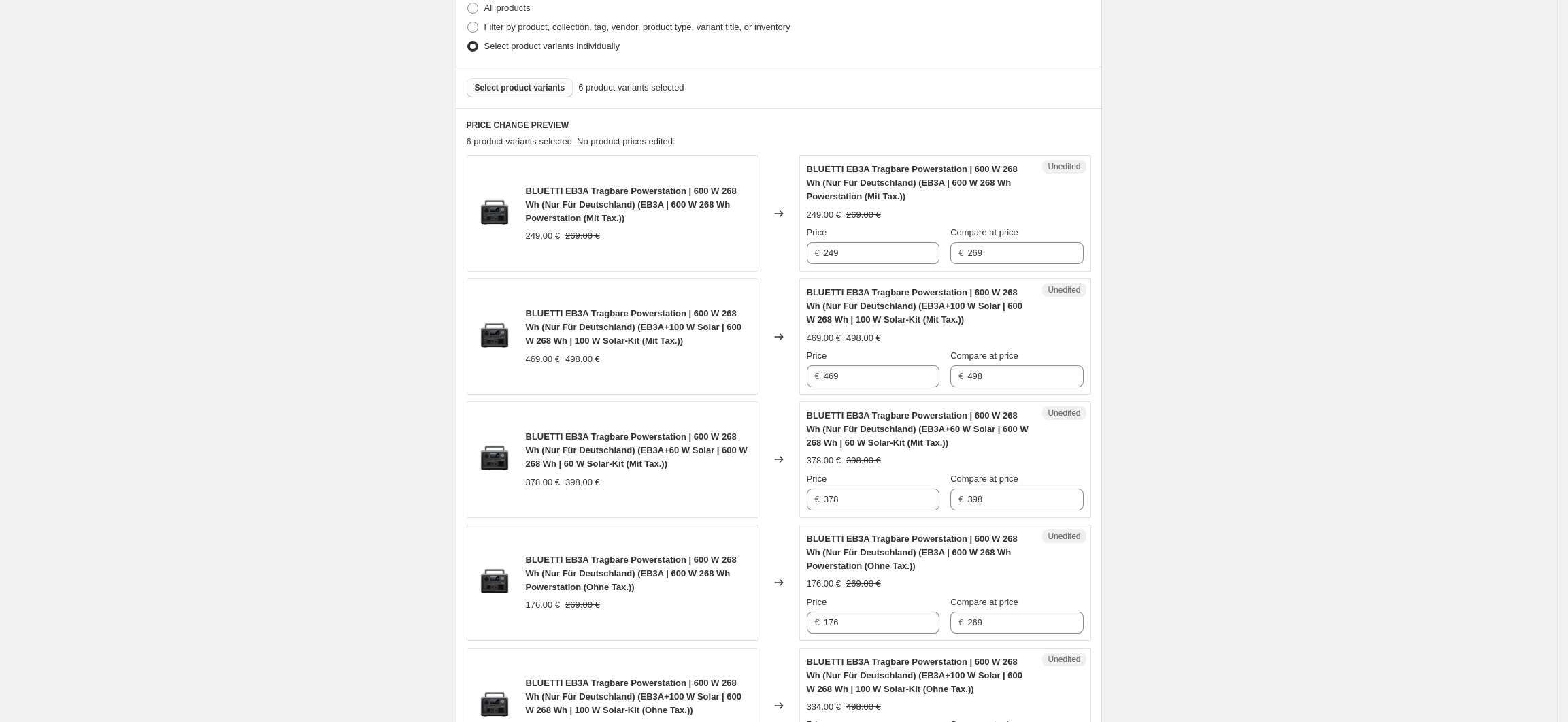
scroll to position [377, 0]
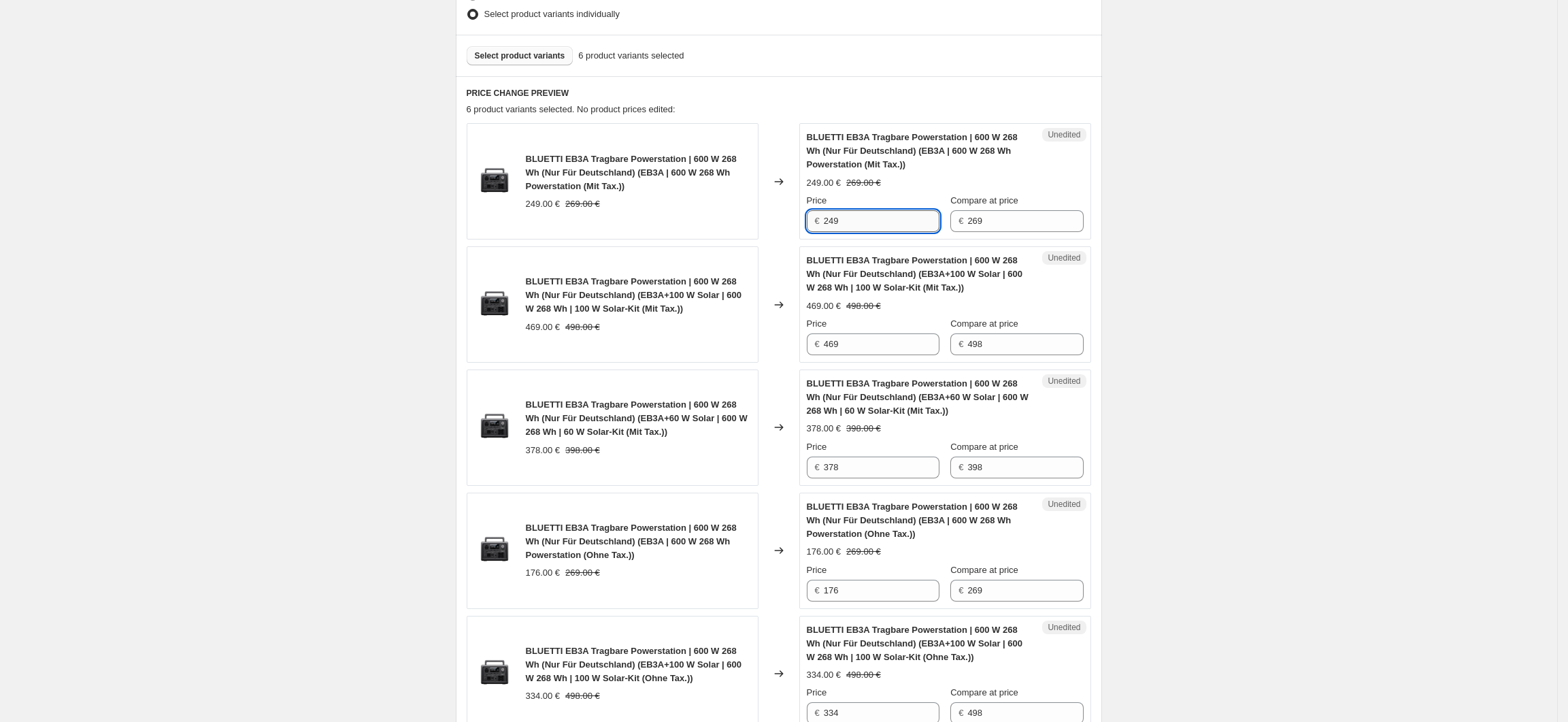
drag, startPoint x: 853, startPoint y: 222, endPoint x: 831, endPoint y: 225, distance: 22.2
click at [831, 225] on input "249" at bounding box center [881, 220] width 115 height 22
type input "219"
click at [874, 340] on input "469" at bounding box center [881, 344] width 115 height 22
drag, startPoint x: 850, startPoint y: 345, endPoint x: 826, endPoint y: 351, distance: 24.7
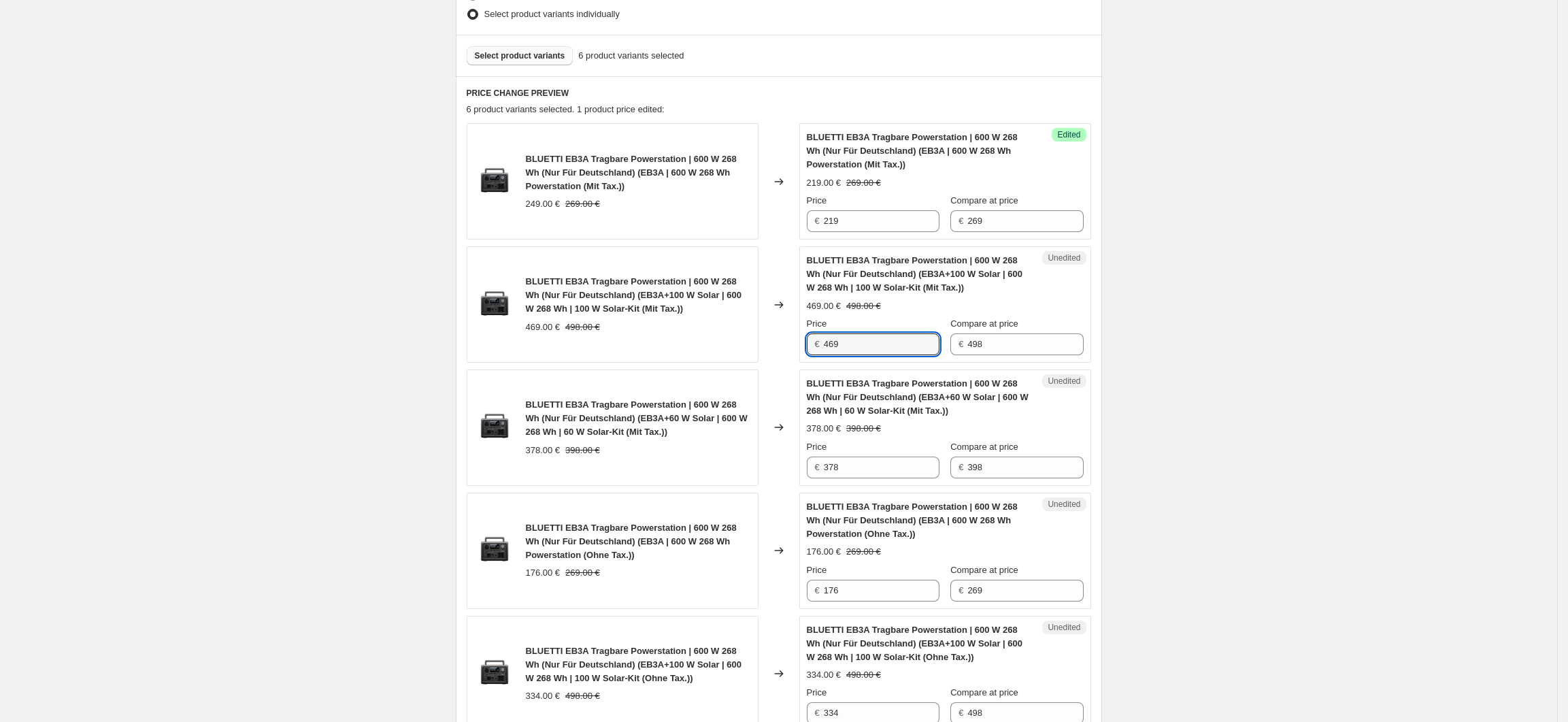
click at [826, 351] on div "€ 469" at bounding box center [873, 344] width 133 height 22
click at [1271, 386] on div "Create new price change job. This page is ready Create new price change job Dra…" at bounding box center [778, 364] width 1558 height 1482
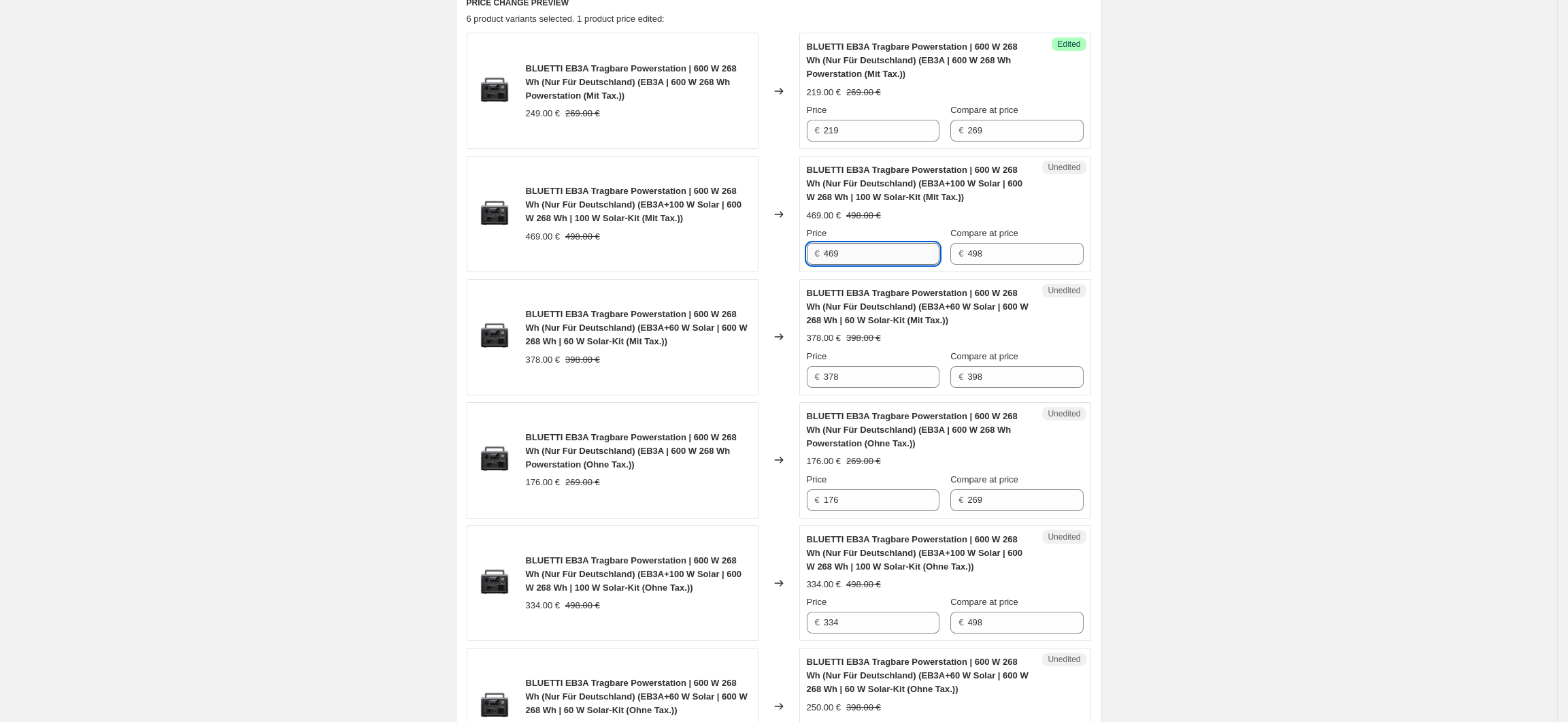
drag, startPoint x: 852, startPoint y: 257, endPoint x: 830, endPoint y: 259, distance: 22.1
click at [830, 259] on input "469" at bounding box center [881, 253] width 115 height 22
type input "398"
click at [1231, 414] on div "Create new price change job. This page is ready Create new price change job Dra…" at bounding box center [778, 274] width 1558 height 1482
drag, startPoint x: 867, startPoint y: 377, endPoint x: 826, endPoint y: 381, distance: 41.2
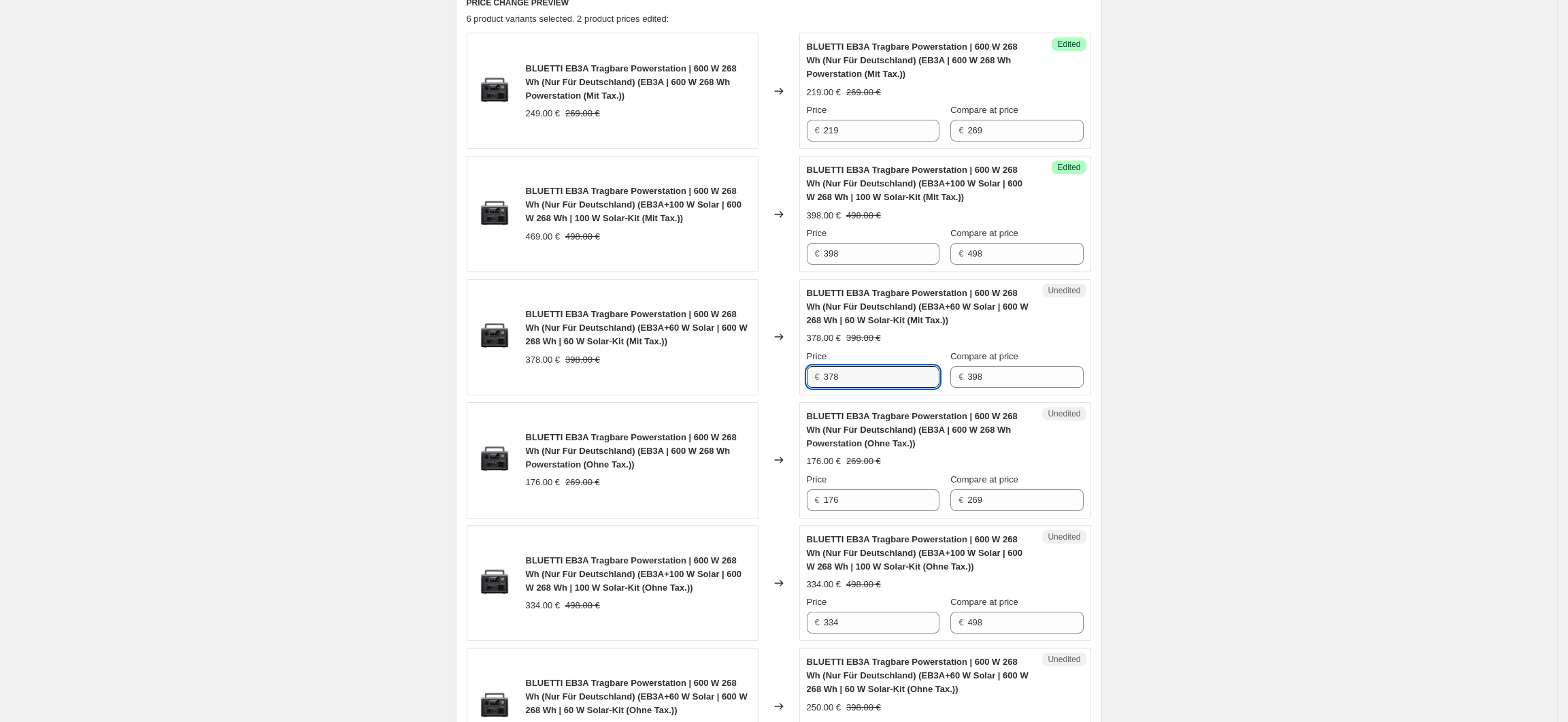
click at [826, 381] on div "€ 378" at bounding box center [873, 377] width 133 height 22
type input "298"
click at [1299, 475] on div "Create new price change job. This page is ready Create new price change job Dra…" at bounding box center [778, 274] width 1558 height 1482
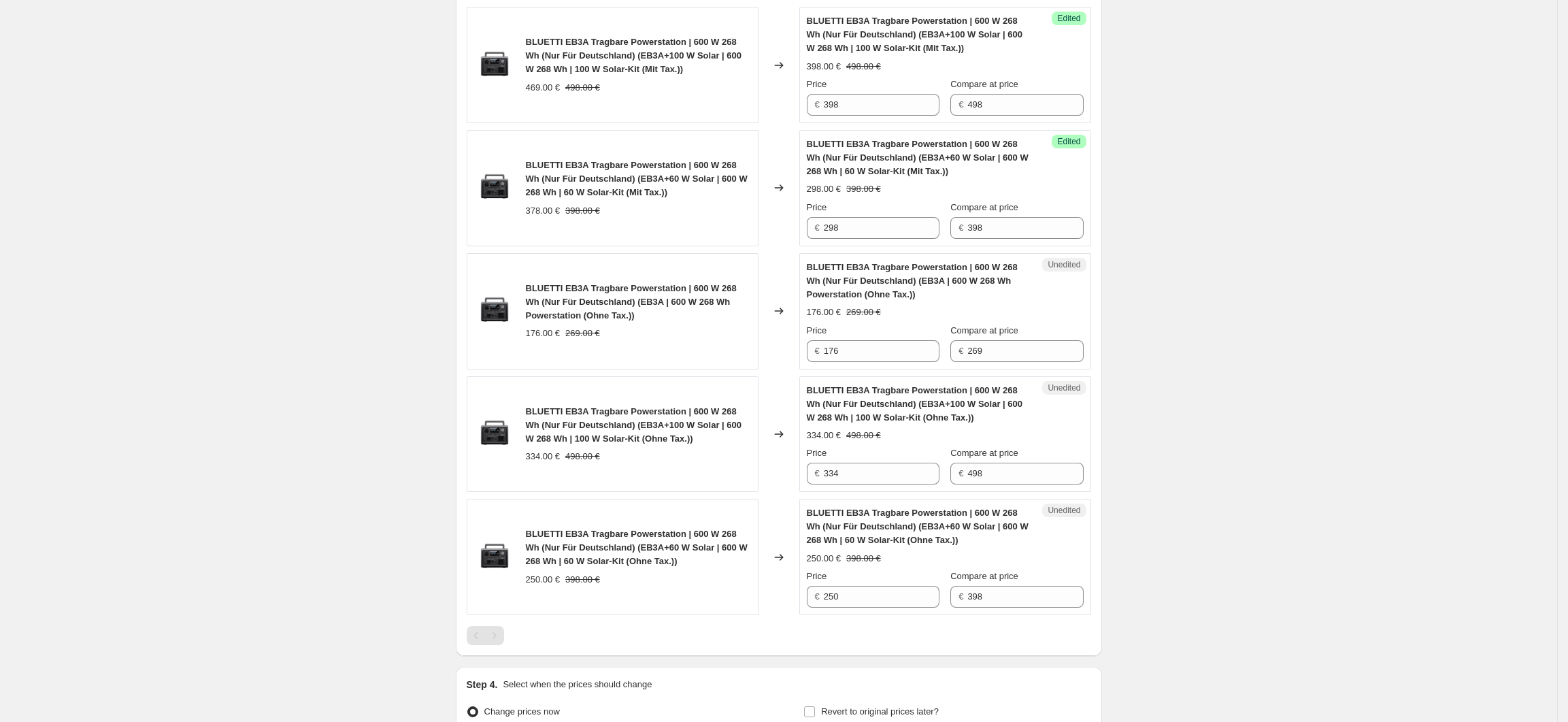
scroll to position [648, 0]
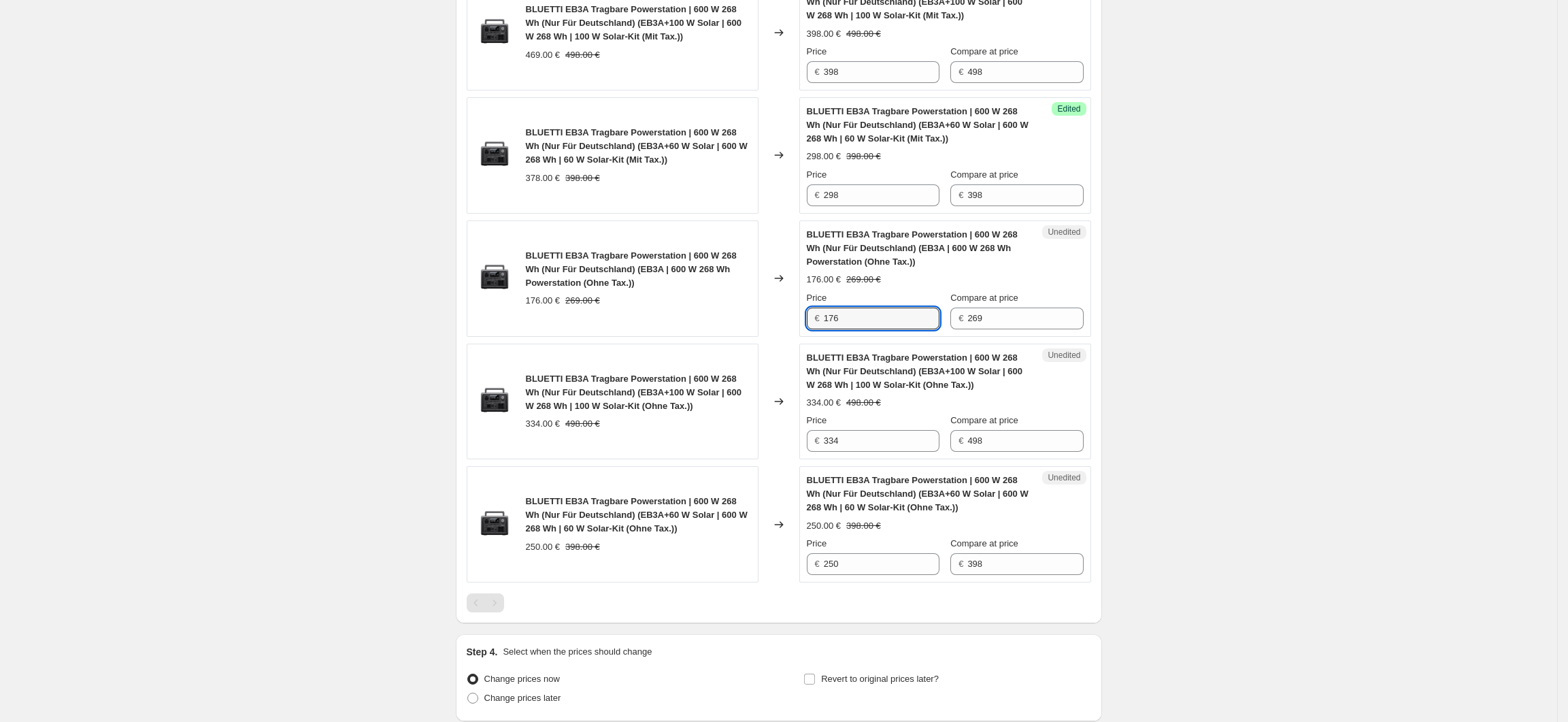
drag, startPoint x: 855, startPoint y: 327, endPoint x: 817, endPoint y: 327, distance: 38.0
click at [817, 327] on div "€ 176" at bounding box center [873, 318] width 133 height 22
type input "184"
click at [1206, 411] on div "Create new price change job. This page is ready Create new price change job Dra…" at bounding box center [778, 93] width 1558 height 1482
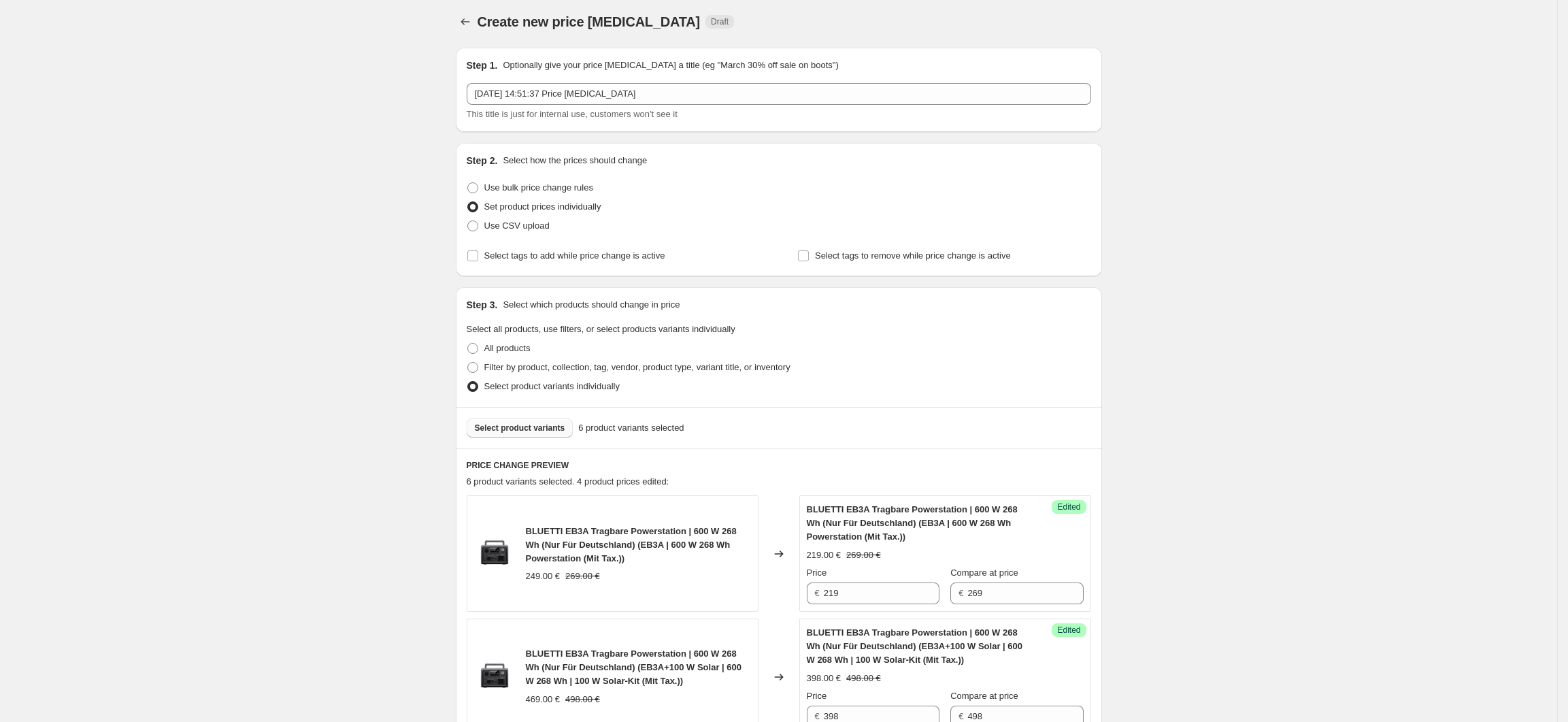
scroll to position [0, 0]
click at [546, 428] on span "Select product variants" at bounding box center [520, 432] width 90 height 11
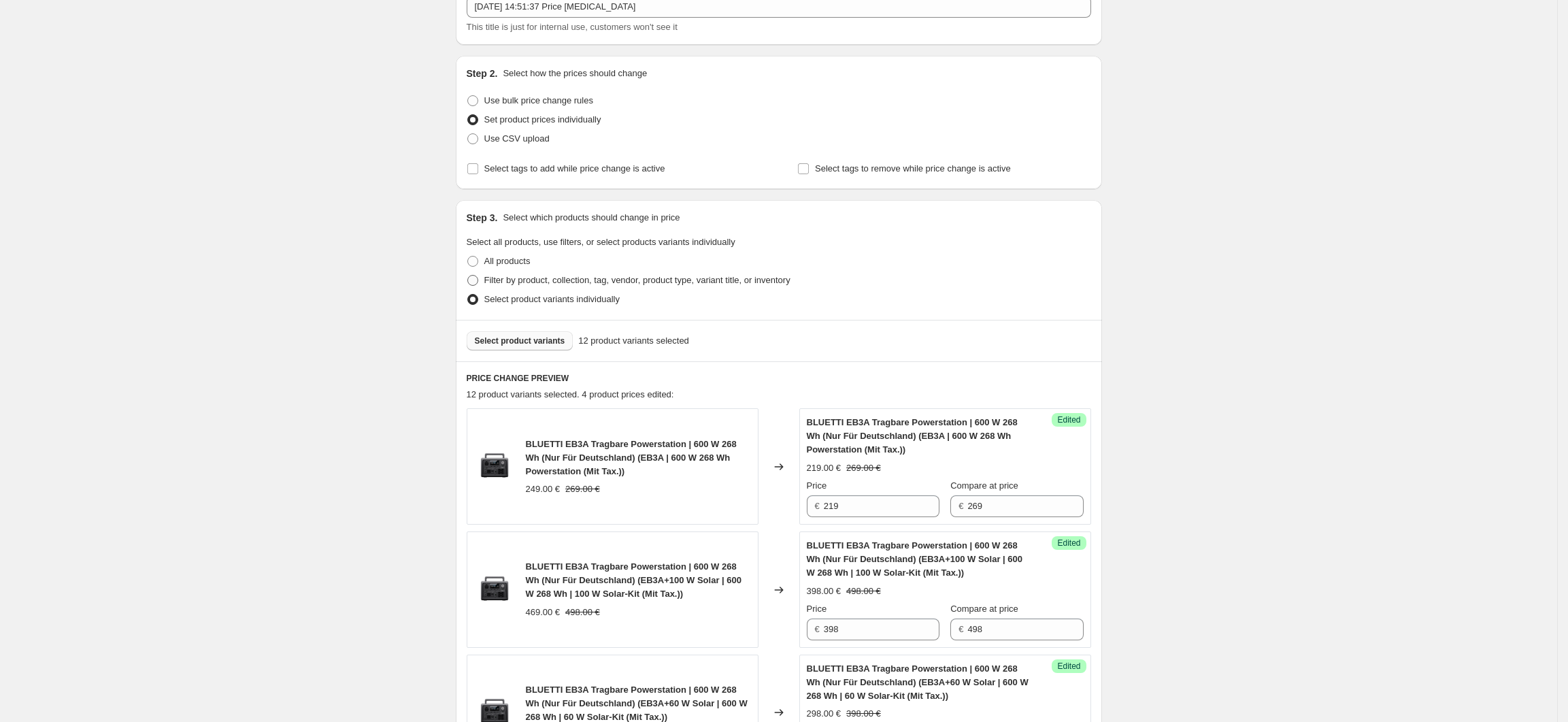
scroll to position [90, 0]
click at [542, 348] on button "Select product variants" at bounding box center [520, 342] width 107 height 19
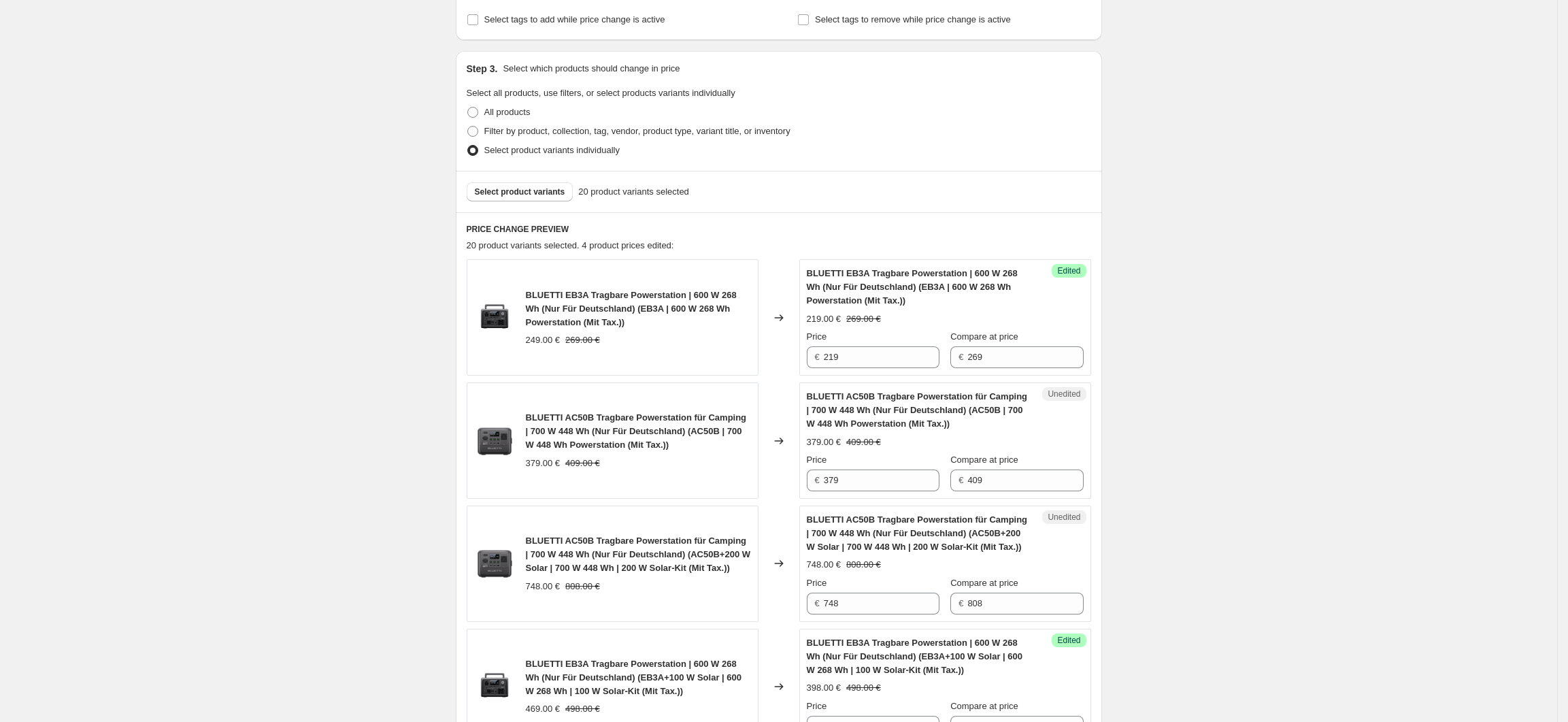
scroll to position [272, 0]
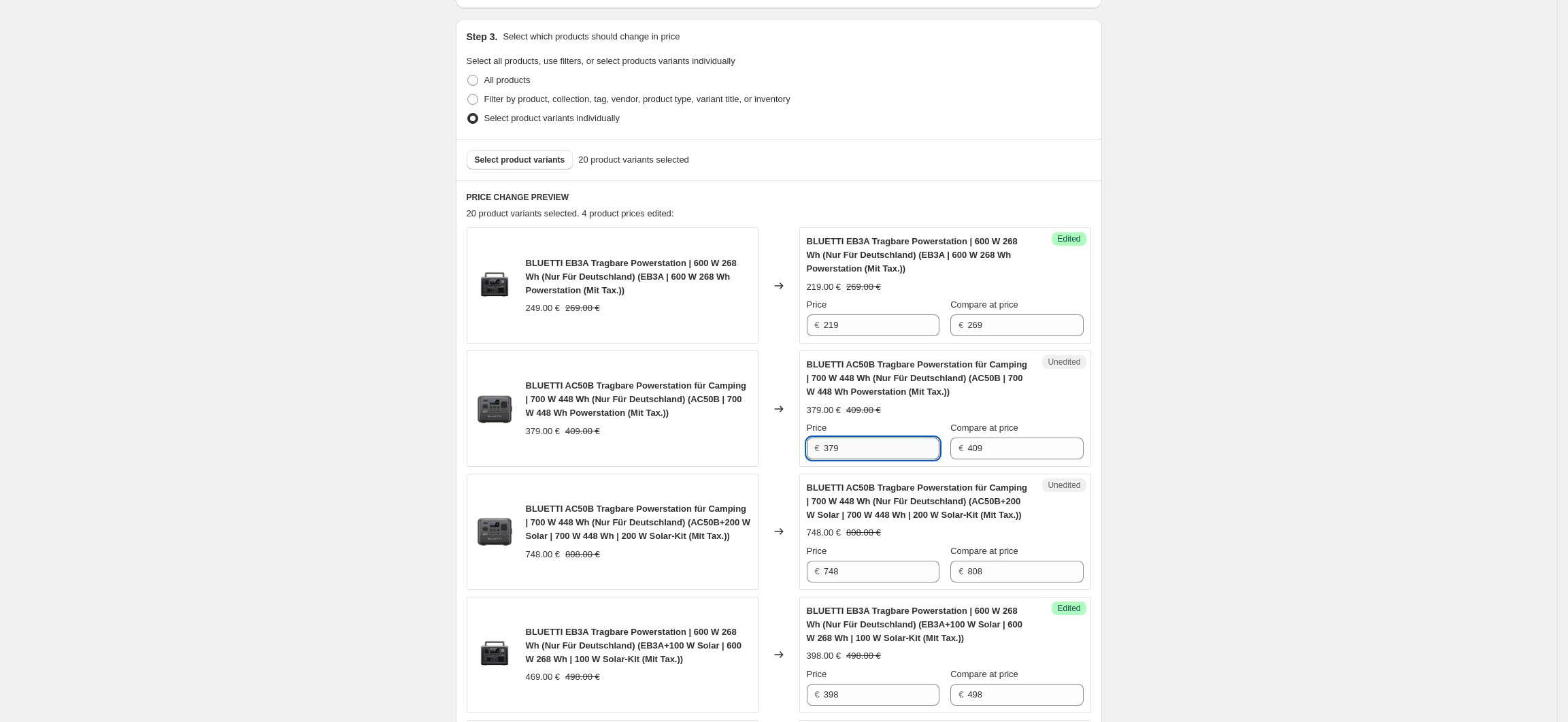
click at [836, 455] on input "379" at bounding box center [881, 448] width 115 height 22
type input "329"
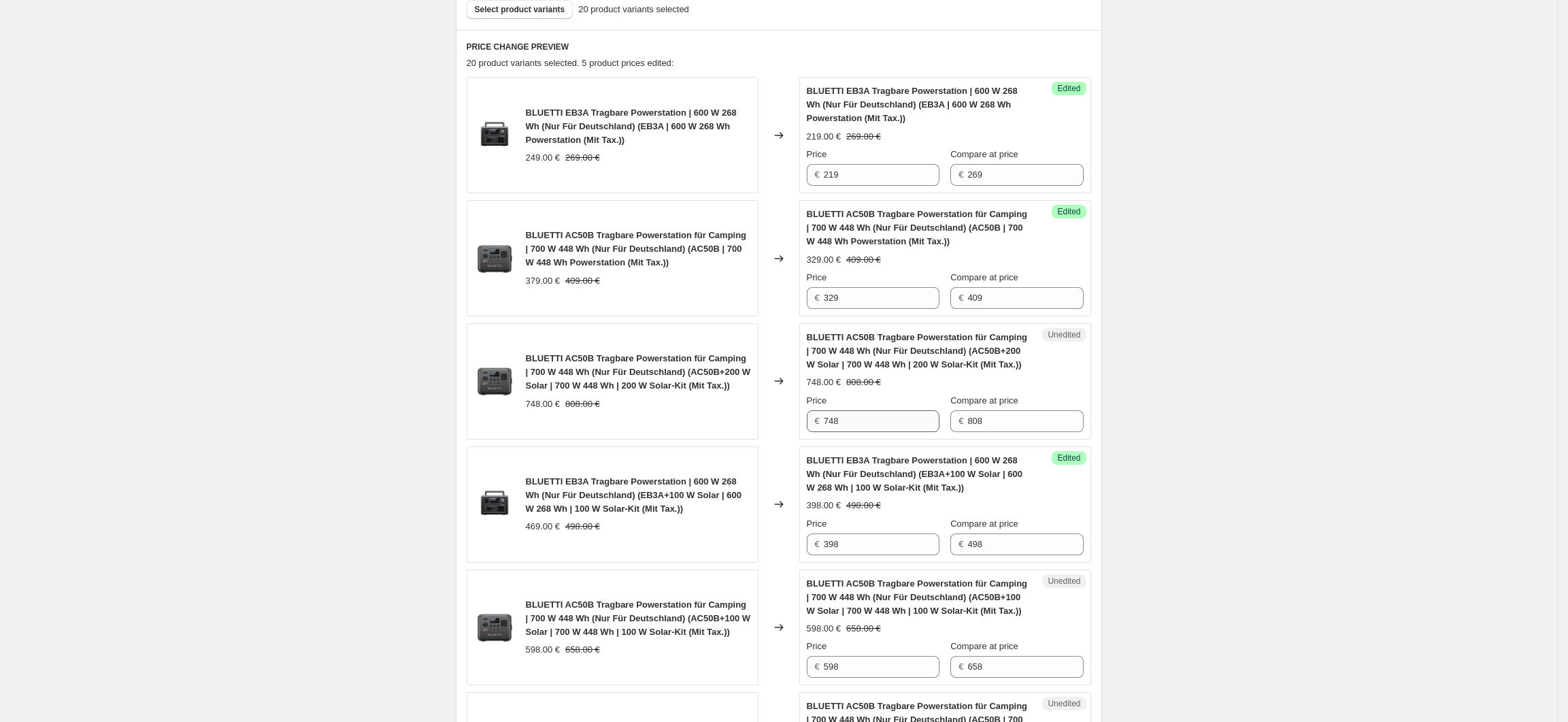
scroll to position [453, 0]
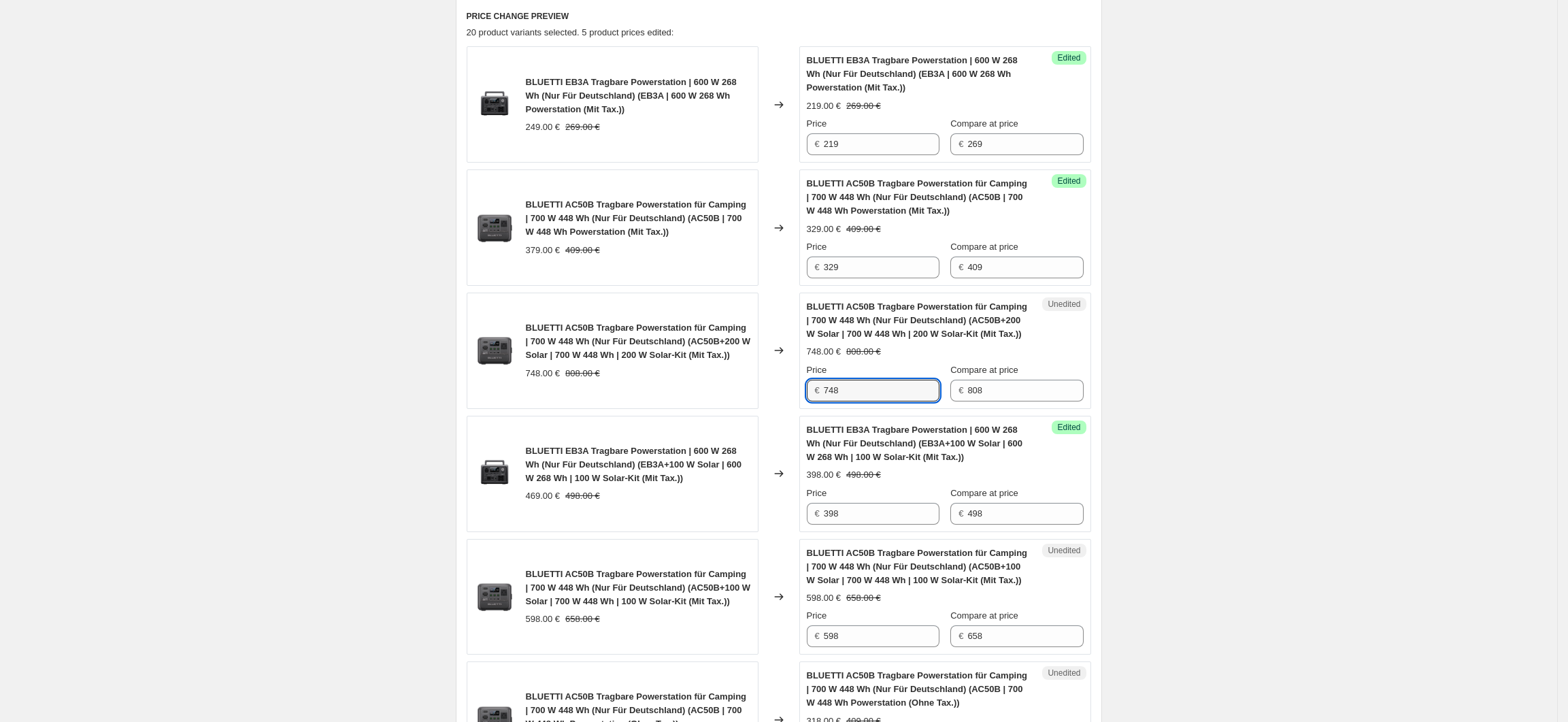
drag, startPoint x: 845, startPoint y: 395, endPoint x: 827, endPoint y: 395, distance: 18.0
click at [827, 395] on div "€ 748" at bounding box center [873, 390] width 133 height 22
type input "628"
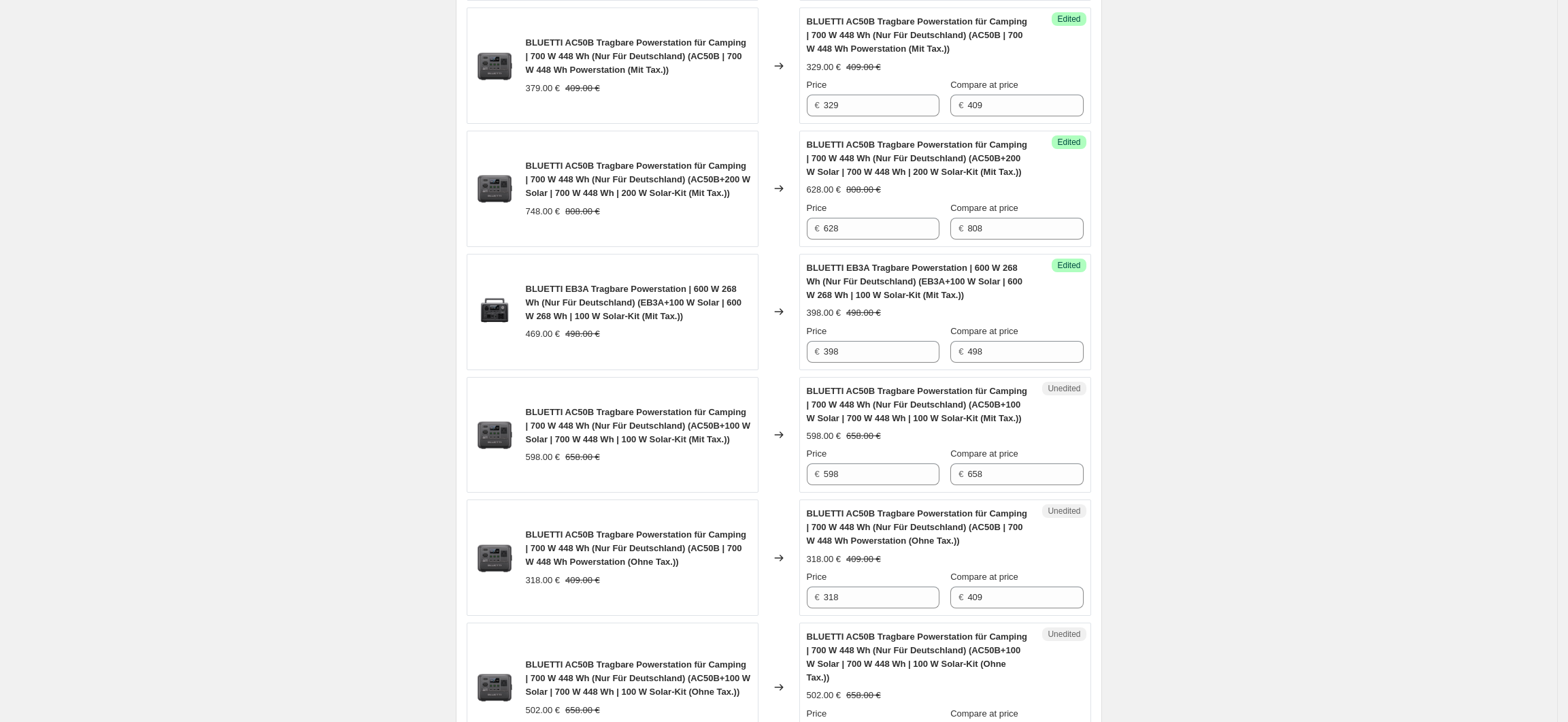
scroll to position [634, 0]
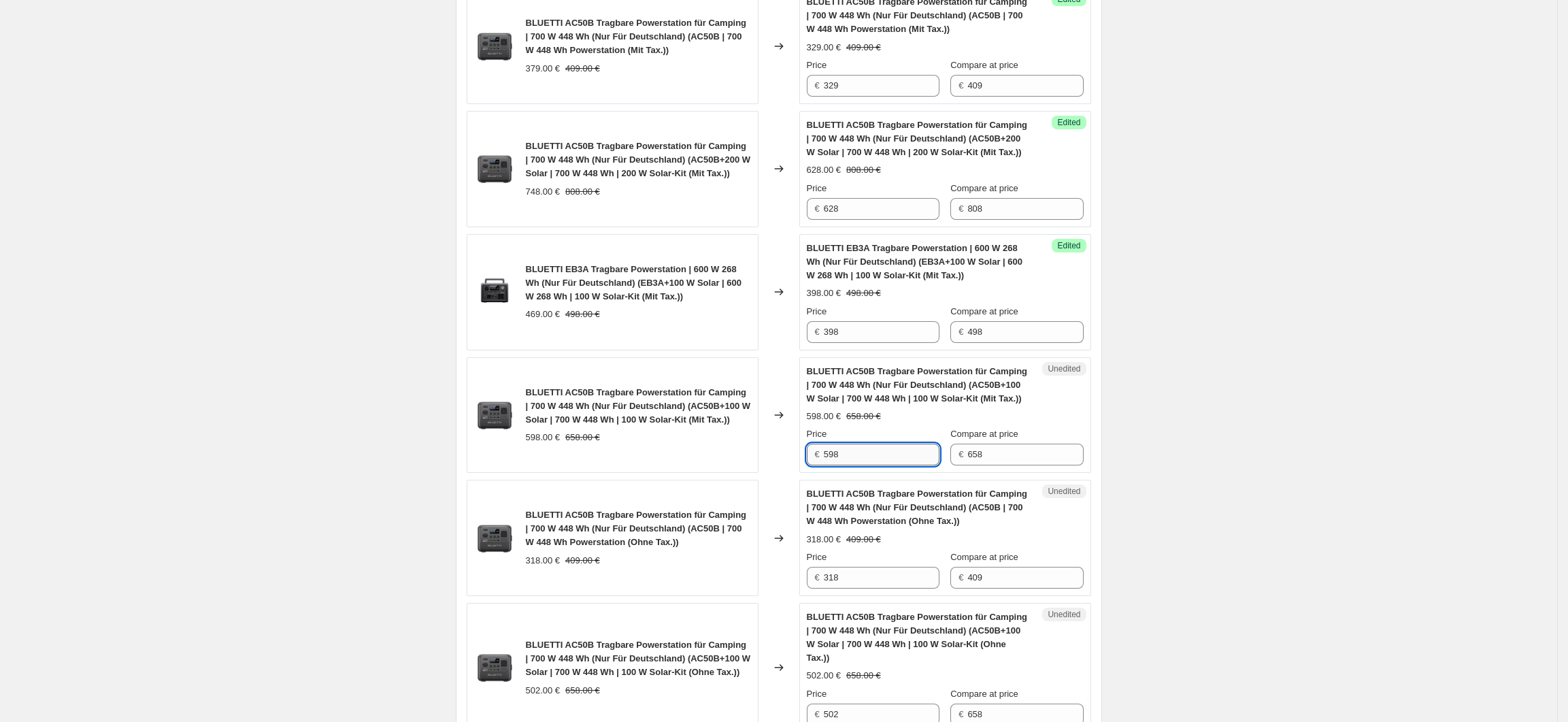
drag, startPoint x: 843, startPoint y: 466, endPoint x: 830, endPoint y: 465, distance: 13.0
click at [830, 465] on input "598" at bounding box center [881, 454] width 115 height 22
type input "498"
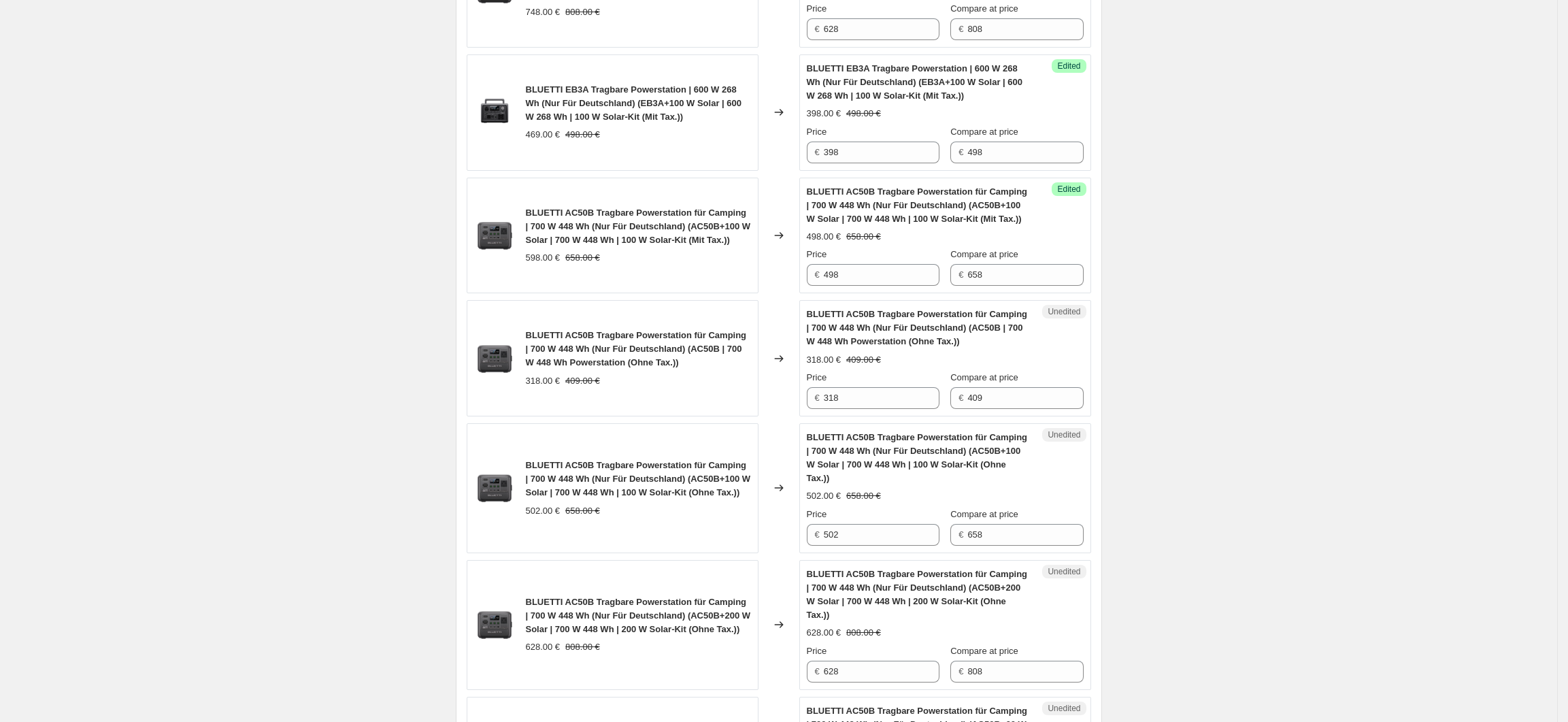
scroll to position [817, 0]
drag, startPoint x: 858, startPoint y: 404, endPoint x: 833, endPoint y: 403, distance: 25.0
click at [833, 403] on input "318" at bounding box center [881, 396] width 115 height 22
click at [841, 400] on input "318" at bounding box center [881, 396] width 115 height 22
drag, startPoint x: 848, startPoint y: 402, endPoint x: 819, endPoint y: 404, distance: 29.1
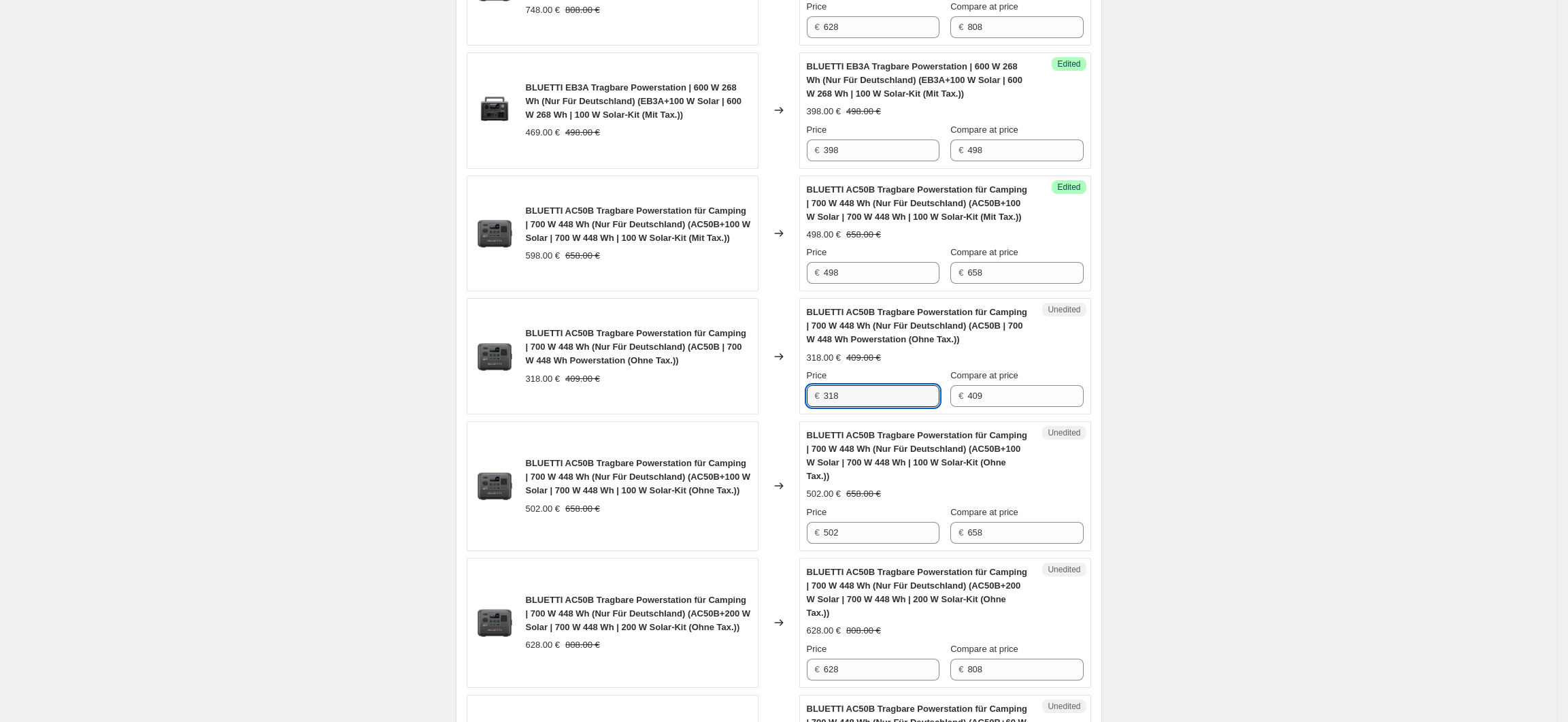
click at [819, 404] on div "€ 318" at bounding box center [873, 396] width 133 height 22
type input "276"
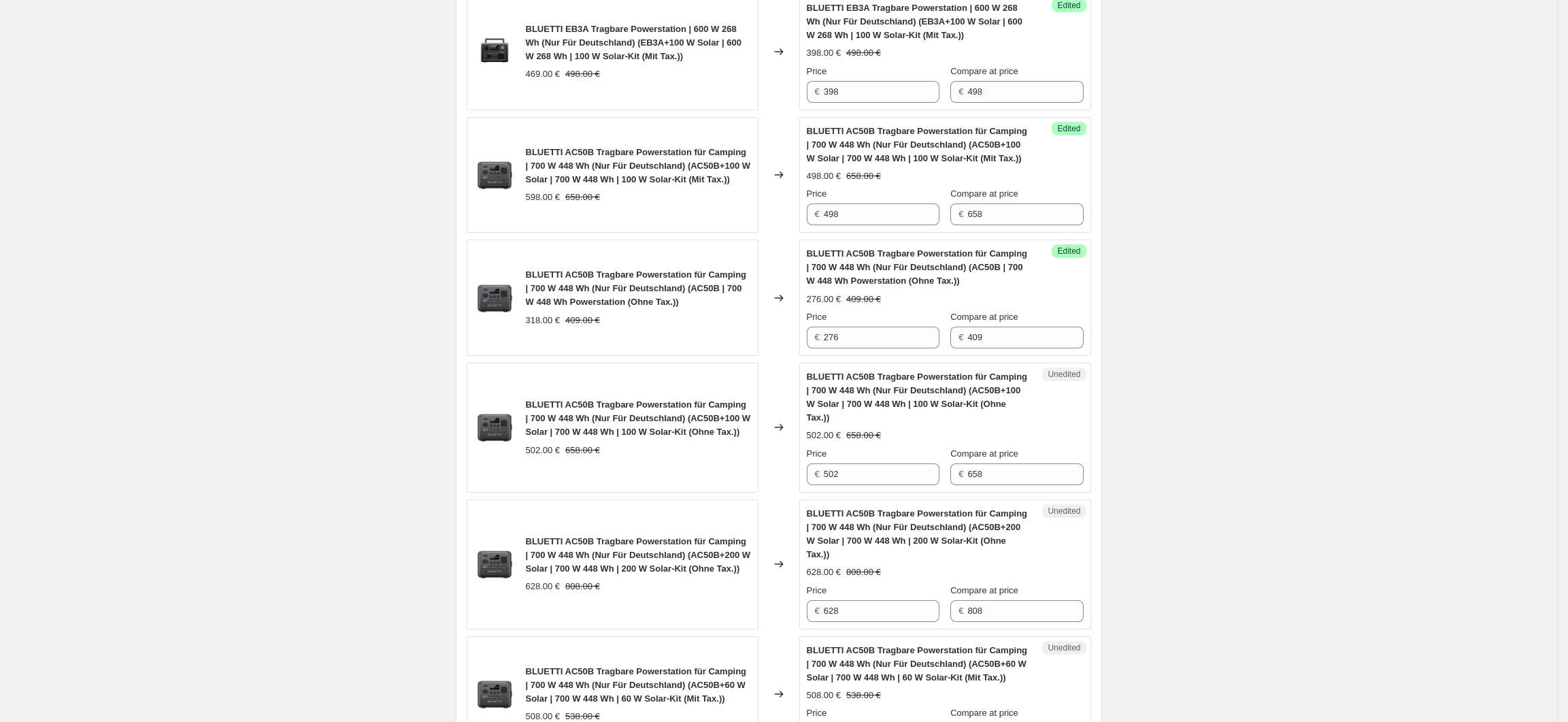
scroll to position [907, 0]
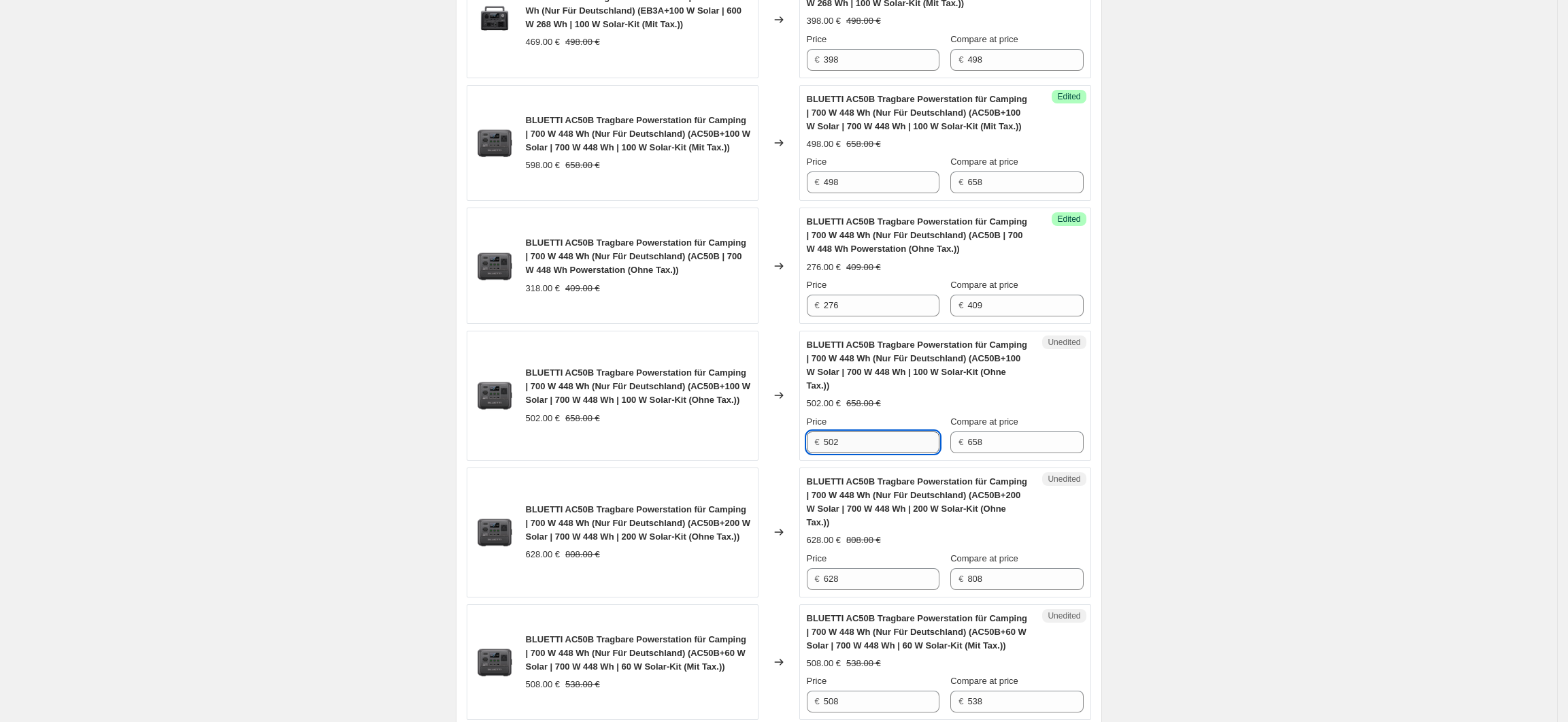
drag, startPoint x: 856, startPoint y: 436, endPoint x: 830, endPoint y: 433, distance: 26.2
click at [830, 433] on input "502" at bounding box center [881, 442] width 115 height 22
type input "418"
click at [1171, 450] on div "Create new price change job. This page is ready Create new price change job Dra…" at bounding box center [778, 709] width 1558 height 3232
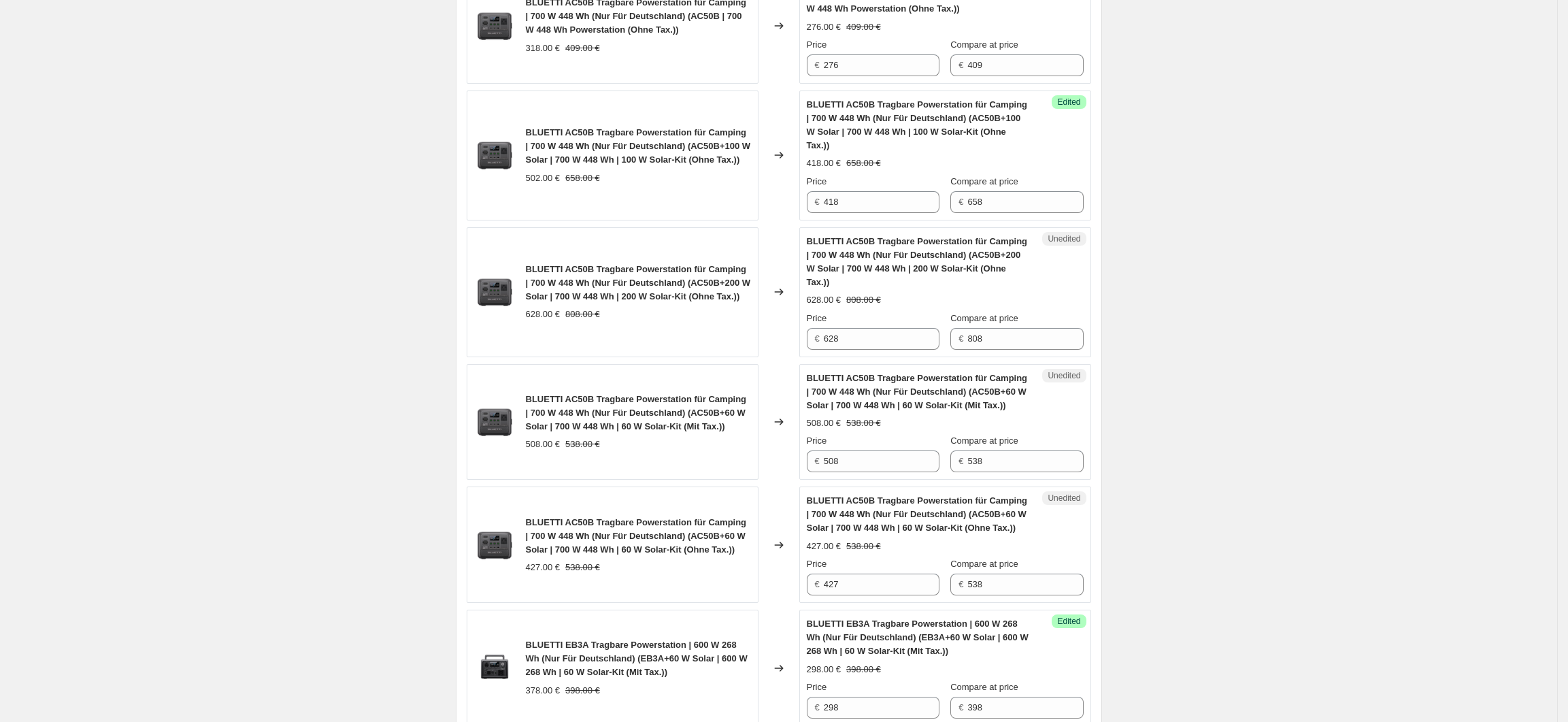
scroll to position [1179, 0]
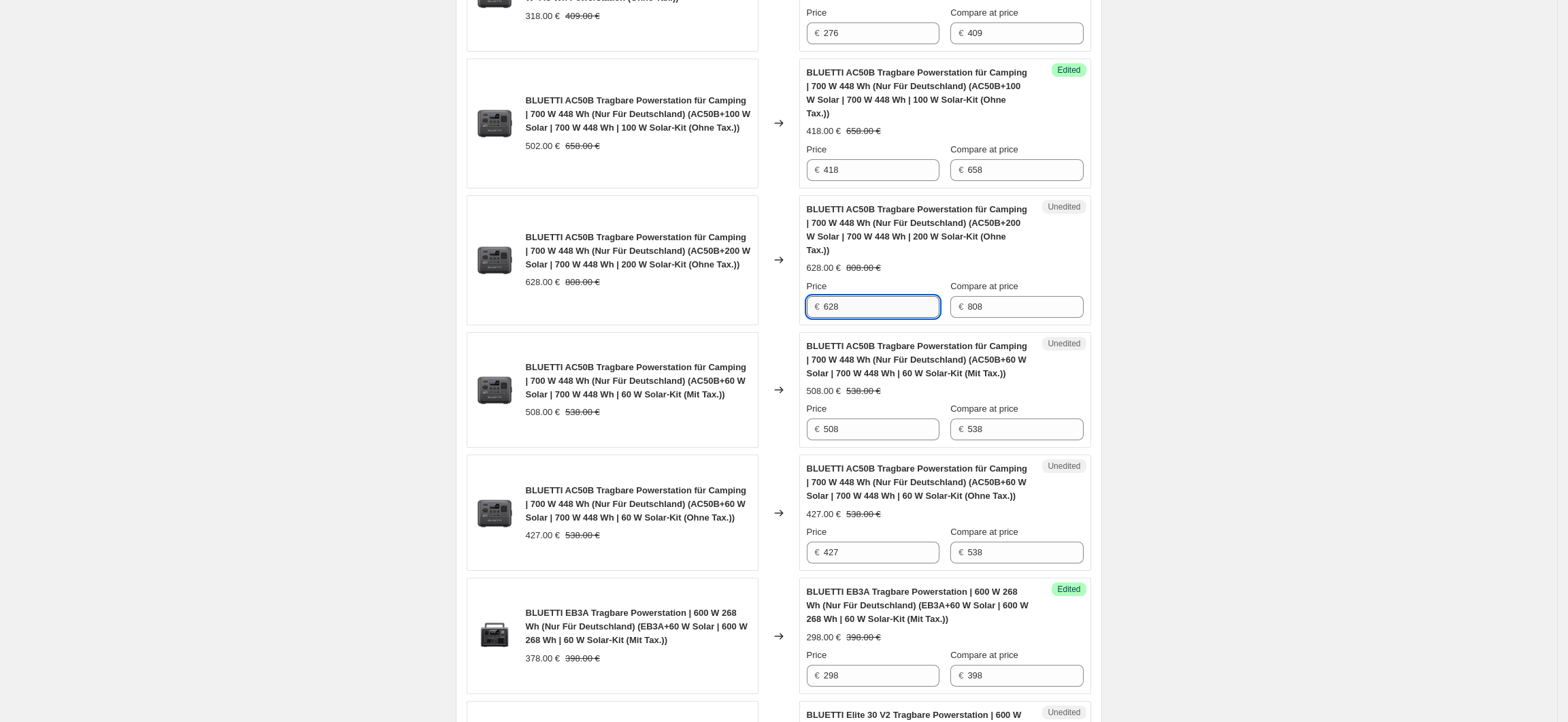
click at [831, 296] on input "628" at bounding box center [881, 306] width 115 height 22
type input "528"
click at [1119, 379] on div "Create new price change job. This page is ready Create new price change job Dra…" at bounding box center [778, 436] width 679 height 3232
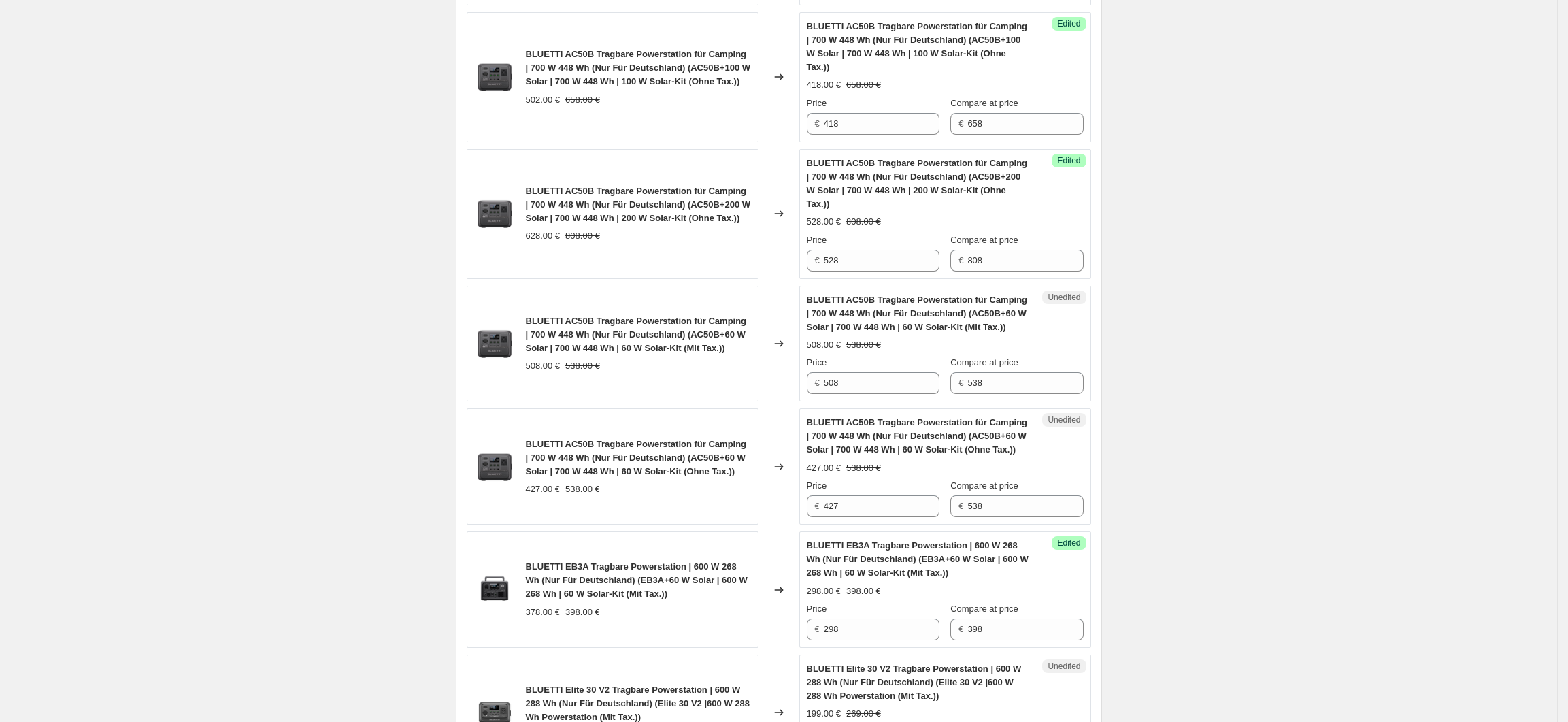
scroll to position [1270, 0]
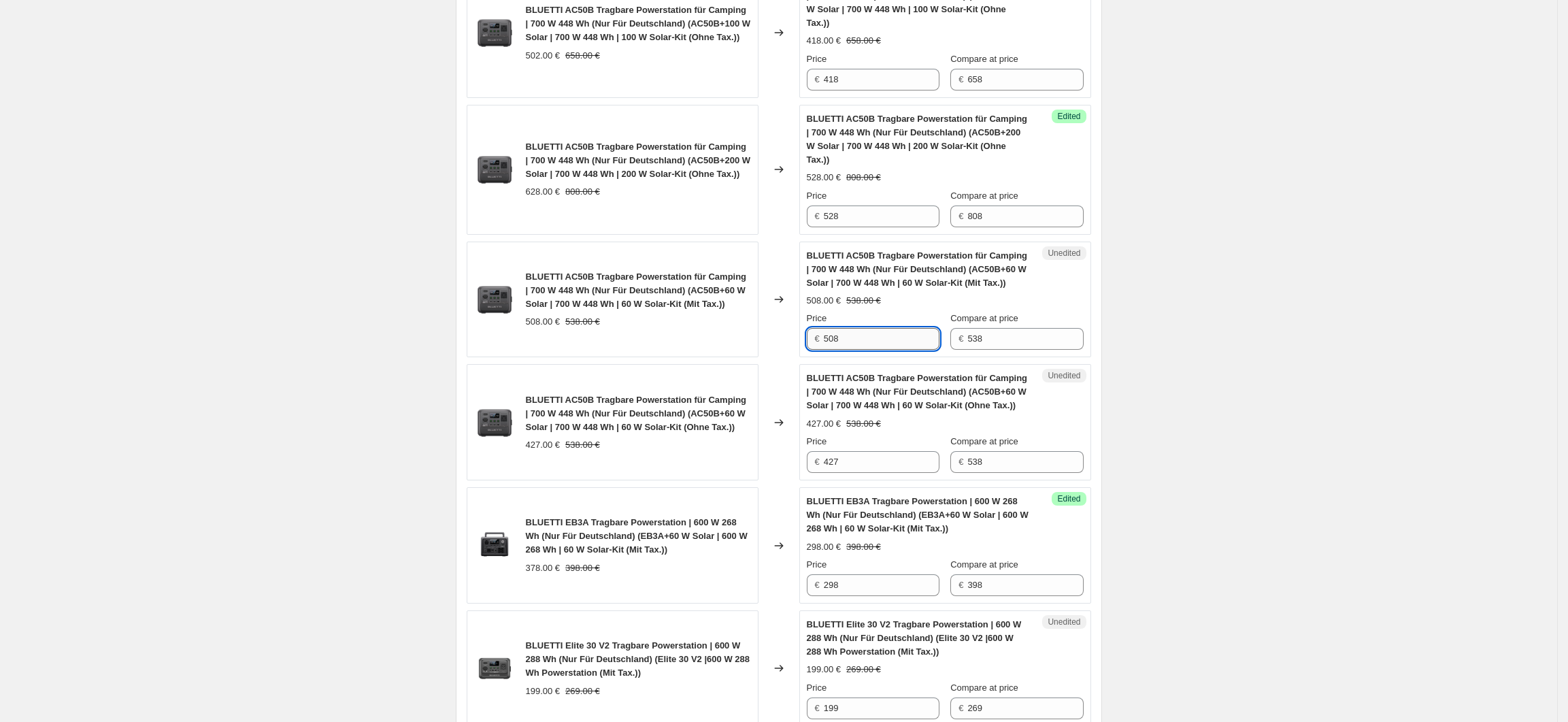
click at [883, 328] on input "508" at bounding box center [881, 338] width 115 height 22
drag, startPoint x: 847, startPoint y: 322, endPoint x: 829, endPoint y: 323, distance: 18.0
click at [829, 328] on input "508" at bounding box center [881, 338] width 115 height 22
type input "438"
click at [1223, 390] on div "Create new price change job. This page is ready Create new price change job Dra…" at bounding box center [778, 346] width 1558 height 3232
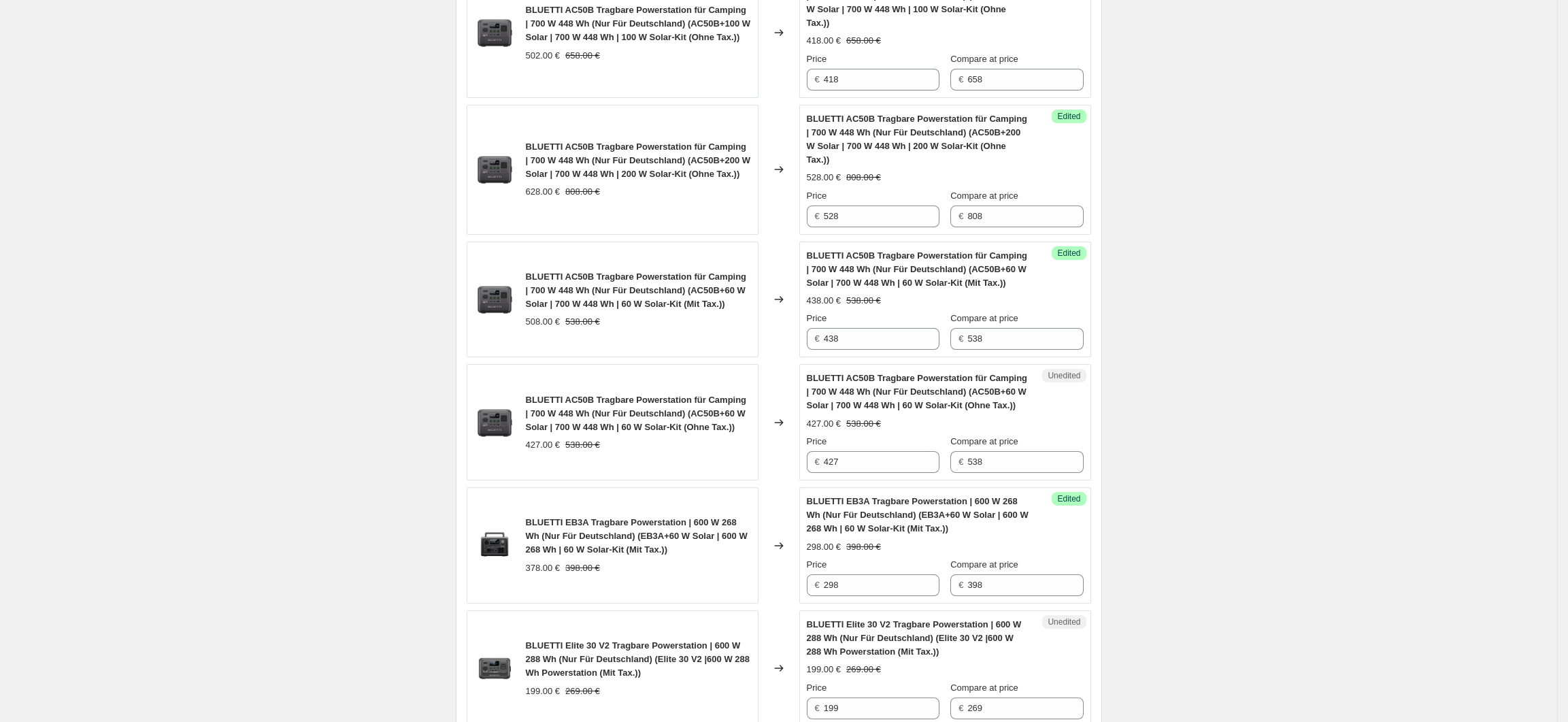
scroll to position [1361, 0]
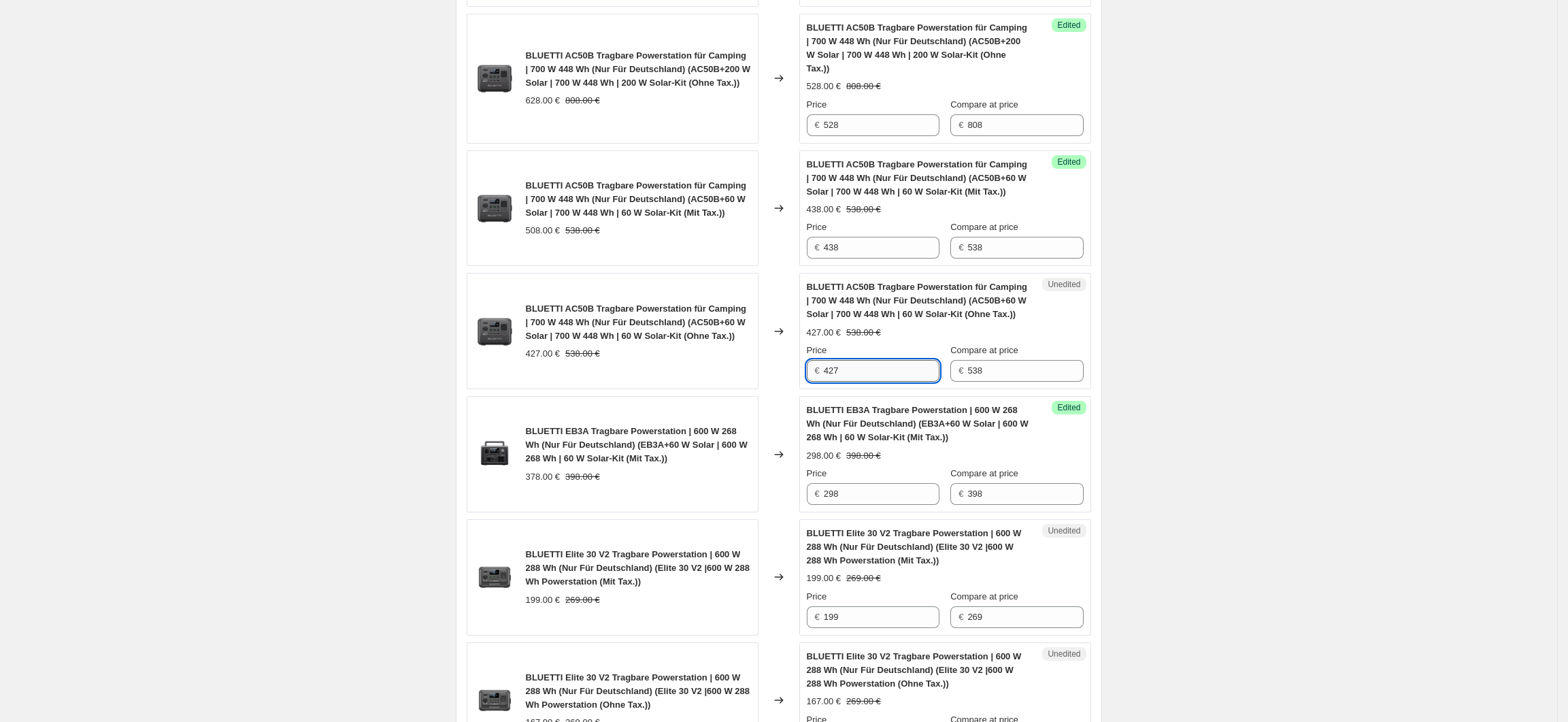
drag, startPoint x: 864, startPoint y: 350, endPoint x: 830, endPoint y: 351, distance: 34.0
click at [830, 360] on input "427" at bounding box center [881, 371] width 115 height 22
type input "368"
click at [1228, 424] on div "Create new price change job. This page is ready Create new price change job Dra…" at bounding box center [778, 255] width 1558 height 3232
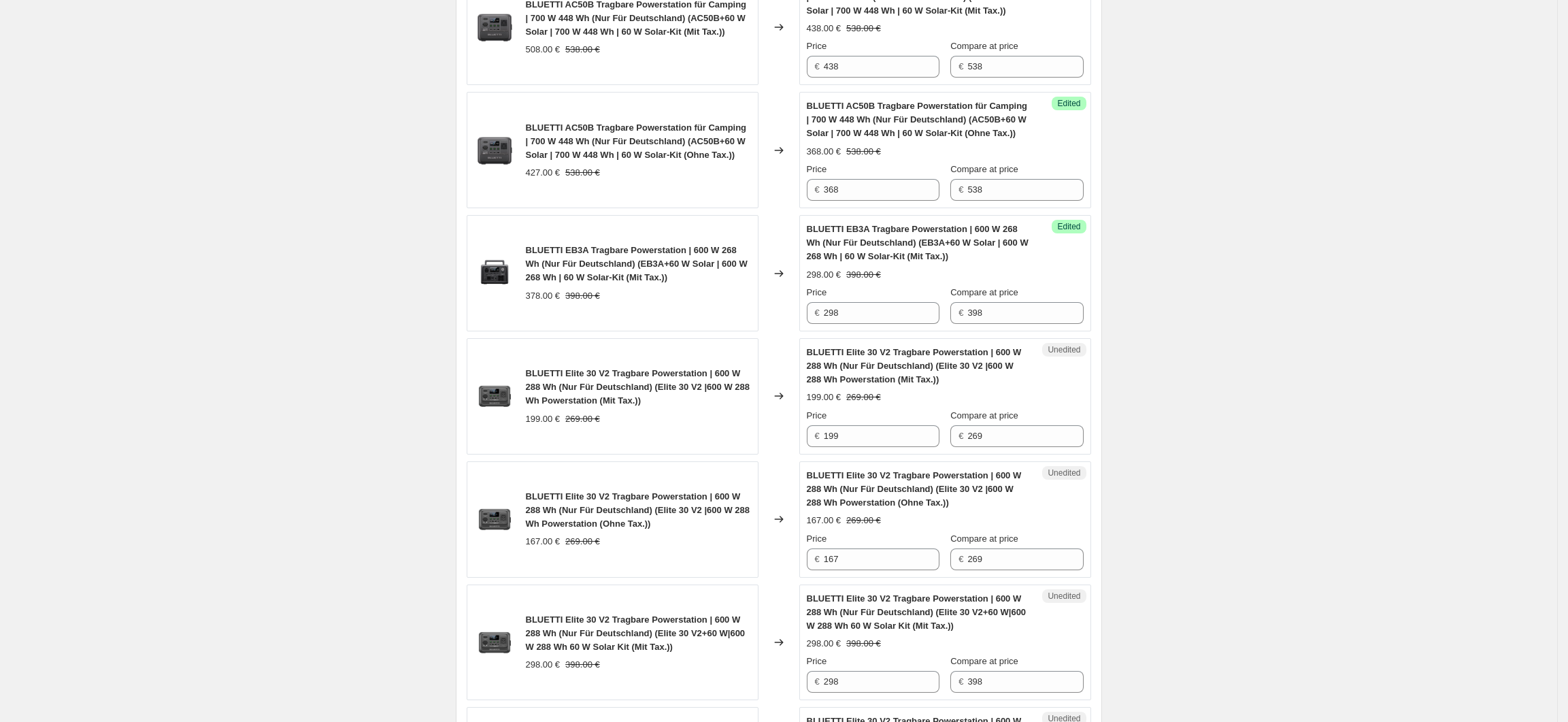
scroll to position [1633, 0]
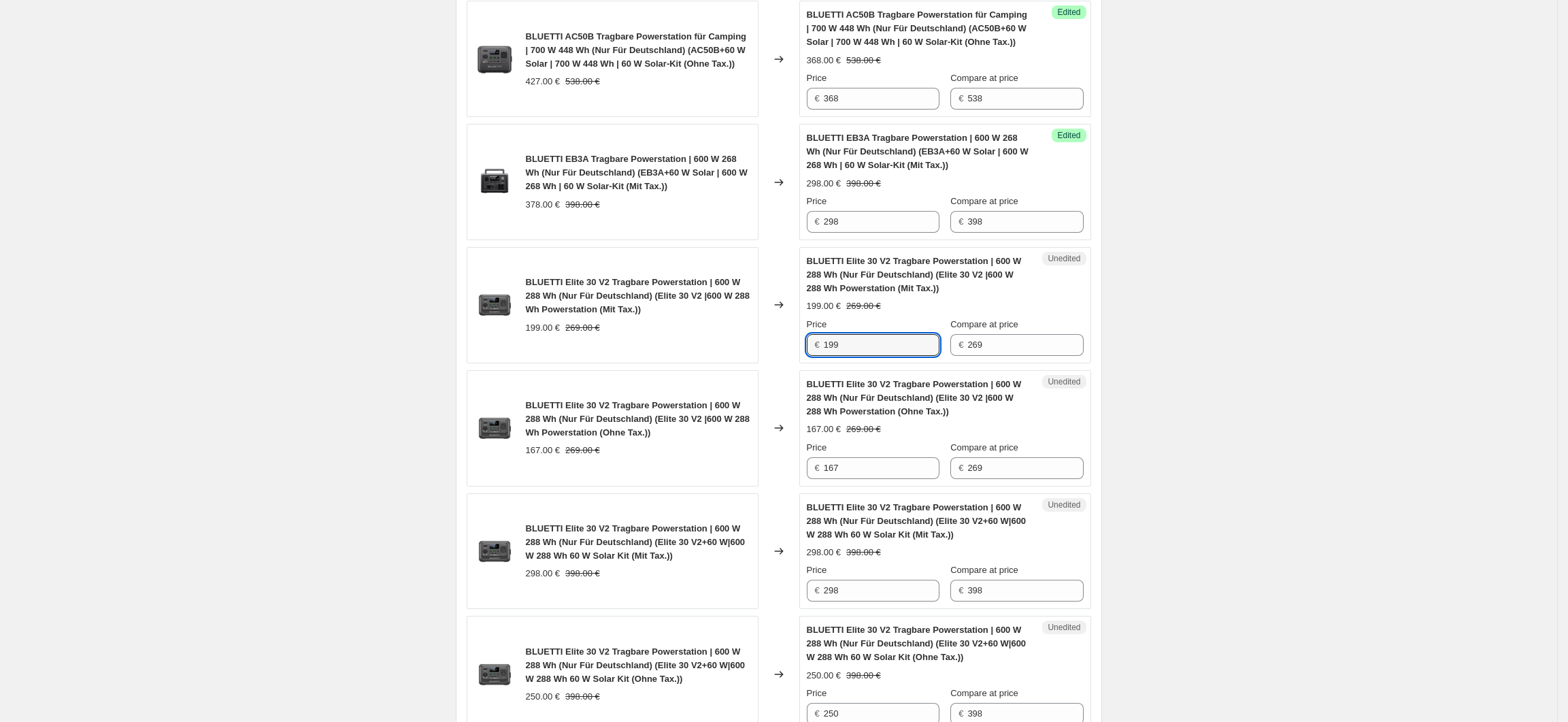
drag, startPoint x: 855, startPoint y: 321, endPoint x: 823, endPoint y: 326, distance: 32.4
click at [823, 334] on div "€ 199" at bounding box center [873, 345] width 133 height 22
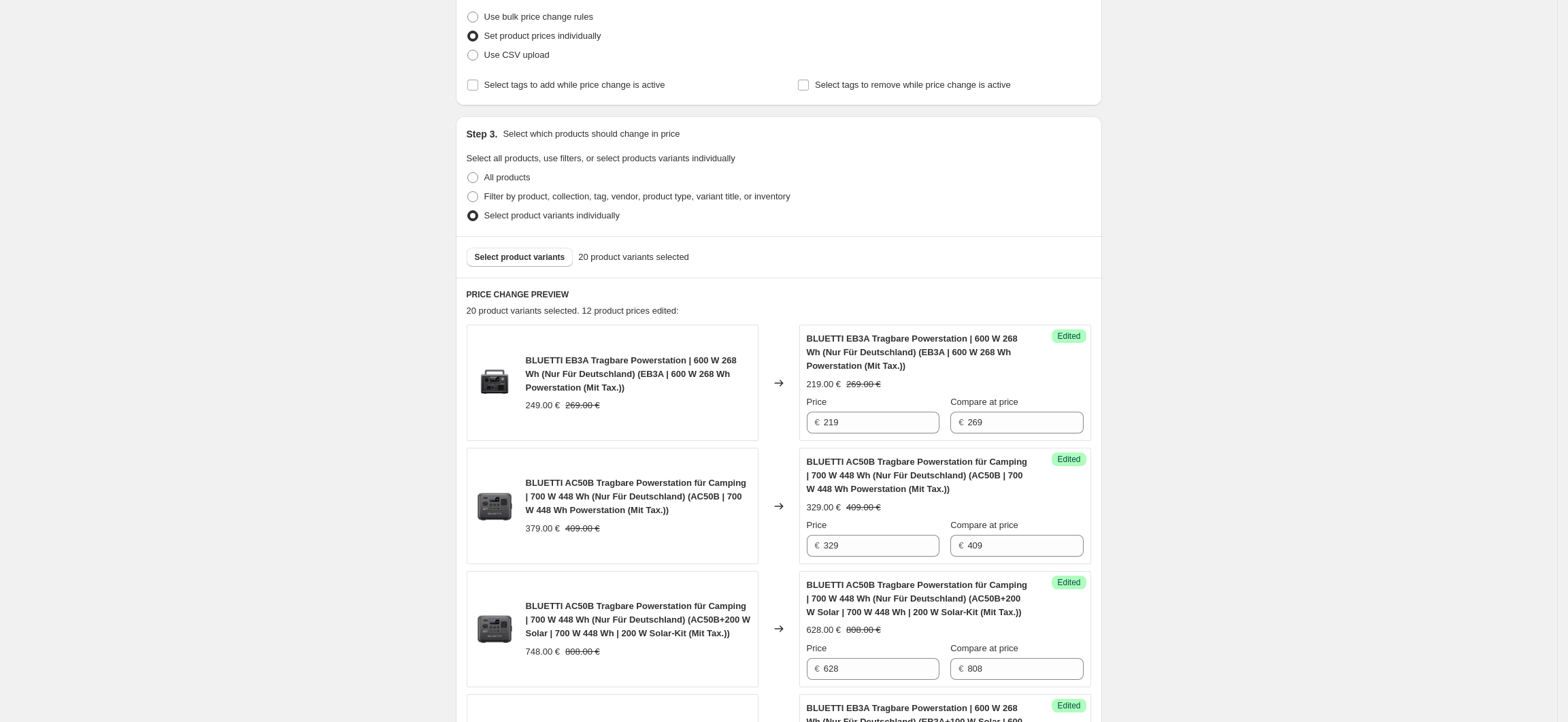
scroll to position [0, 0]
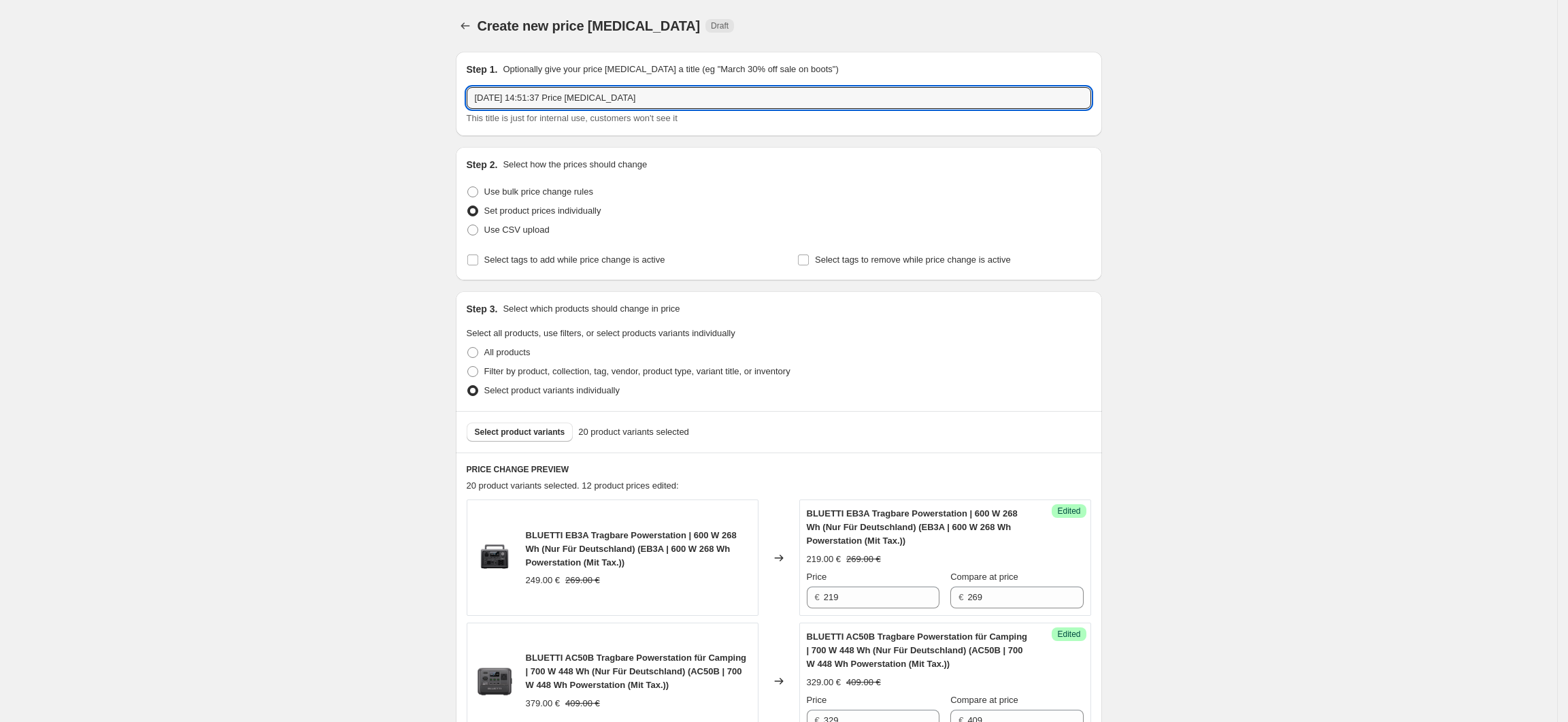
drag, startPoint x: 644, startPoint y: 102, endPoint x: 462, endPoint y: 102, distance: 182.0
click at [462, 102] on div "Step 1. Optionally give your price change job a title (eg "March 30% off sale o…" at bounding box center [778, 94] width 646 height 84
click at [526, 434] on span "Select product variants" at bounding box center [520, 432] width 90 height 11
click at [527, 99] on input "周年庆（1-2度）" at bounding box center [779, 97] width 625 height 22
click at [522, 99] on input "周年庆（1-2度）" at bounding box center [779, 97] width 625 height 22
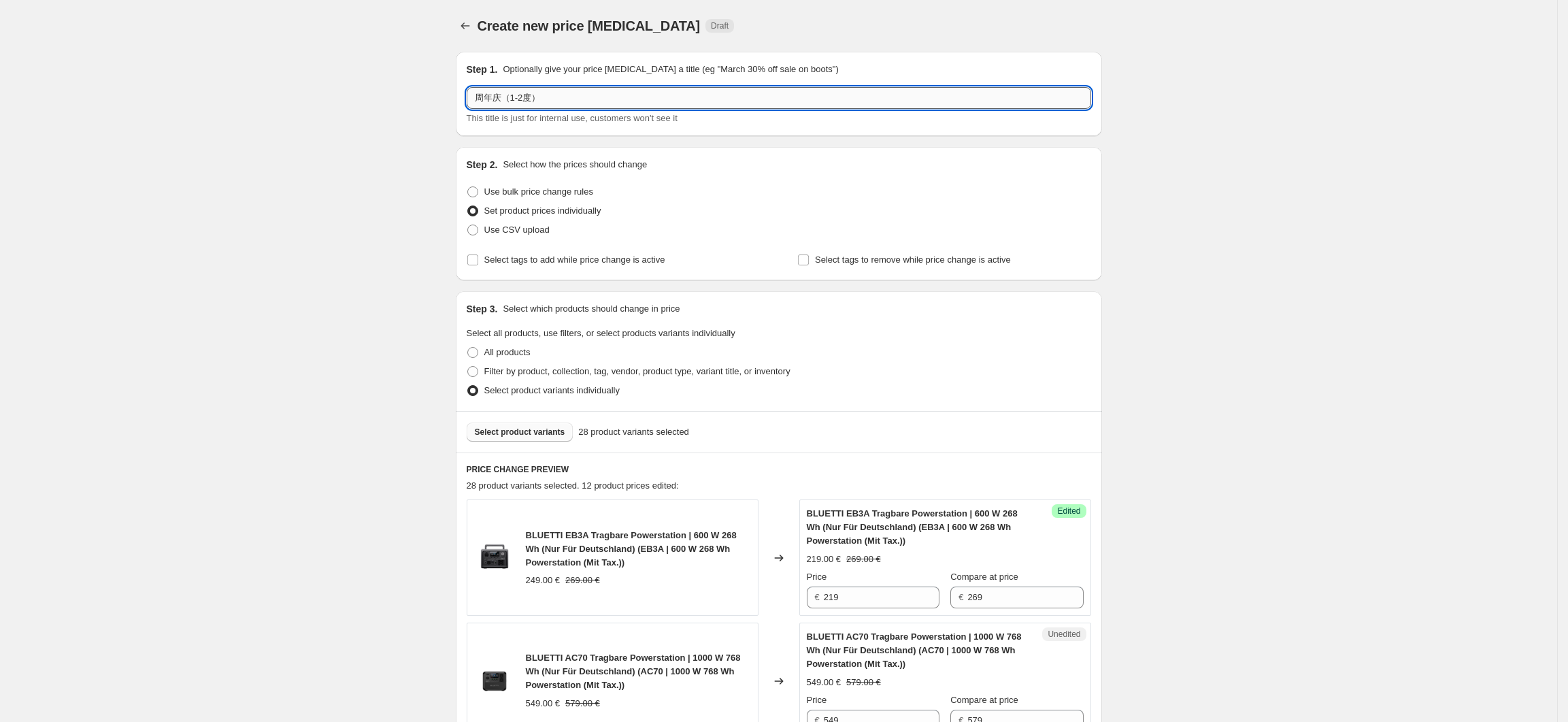
click at [526, 101] on input "周年庆（1-2度）" at bounding box center [779, 97] width 625 height 22
click at [522, 101] on input "周年庆（1-2度）" at bounding box center [779, 97] width 625 height 22
click at [527, 99] on input "周年庆（1-2度）" at bounding box center [779, 97] width 625 height 22
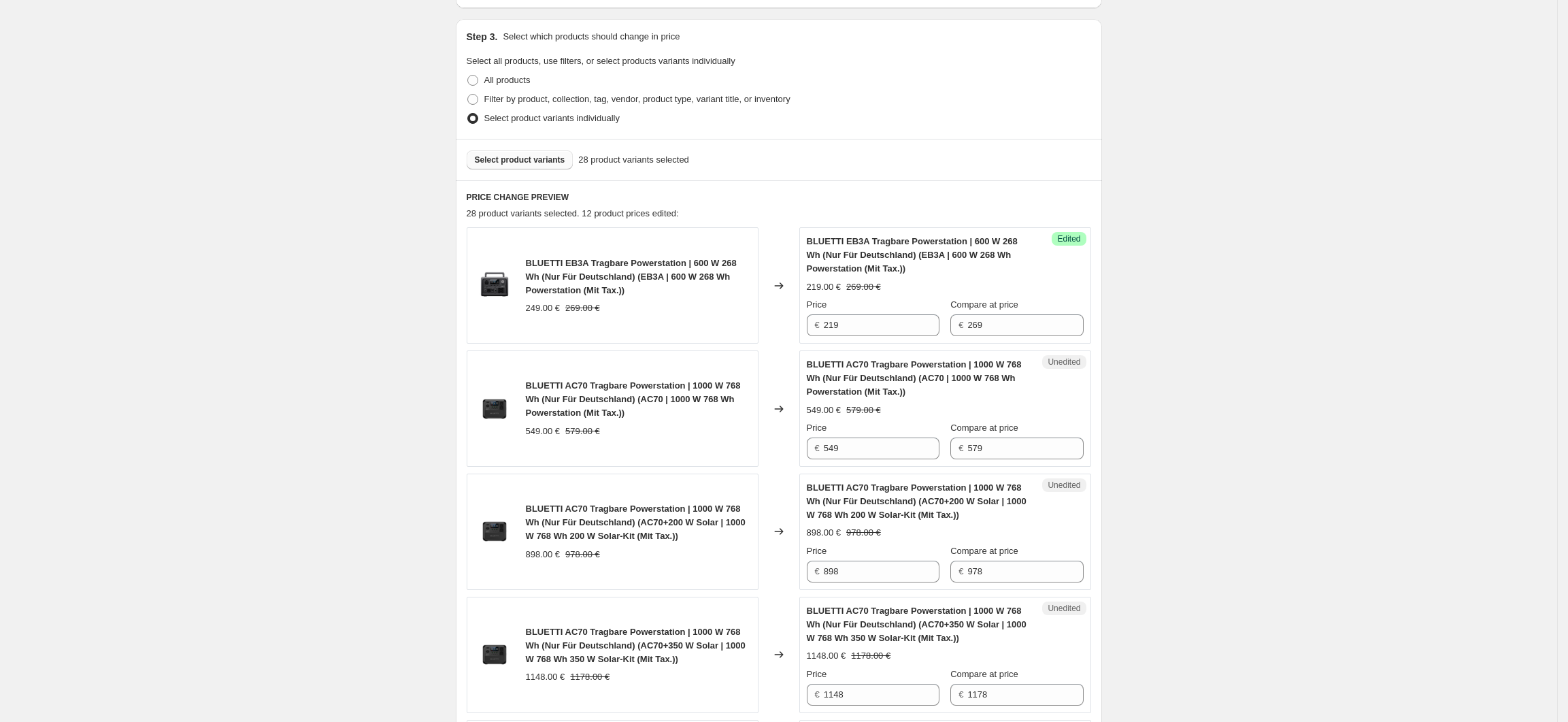
scroll to position [363, 0]
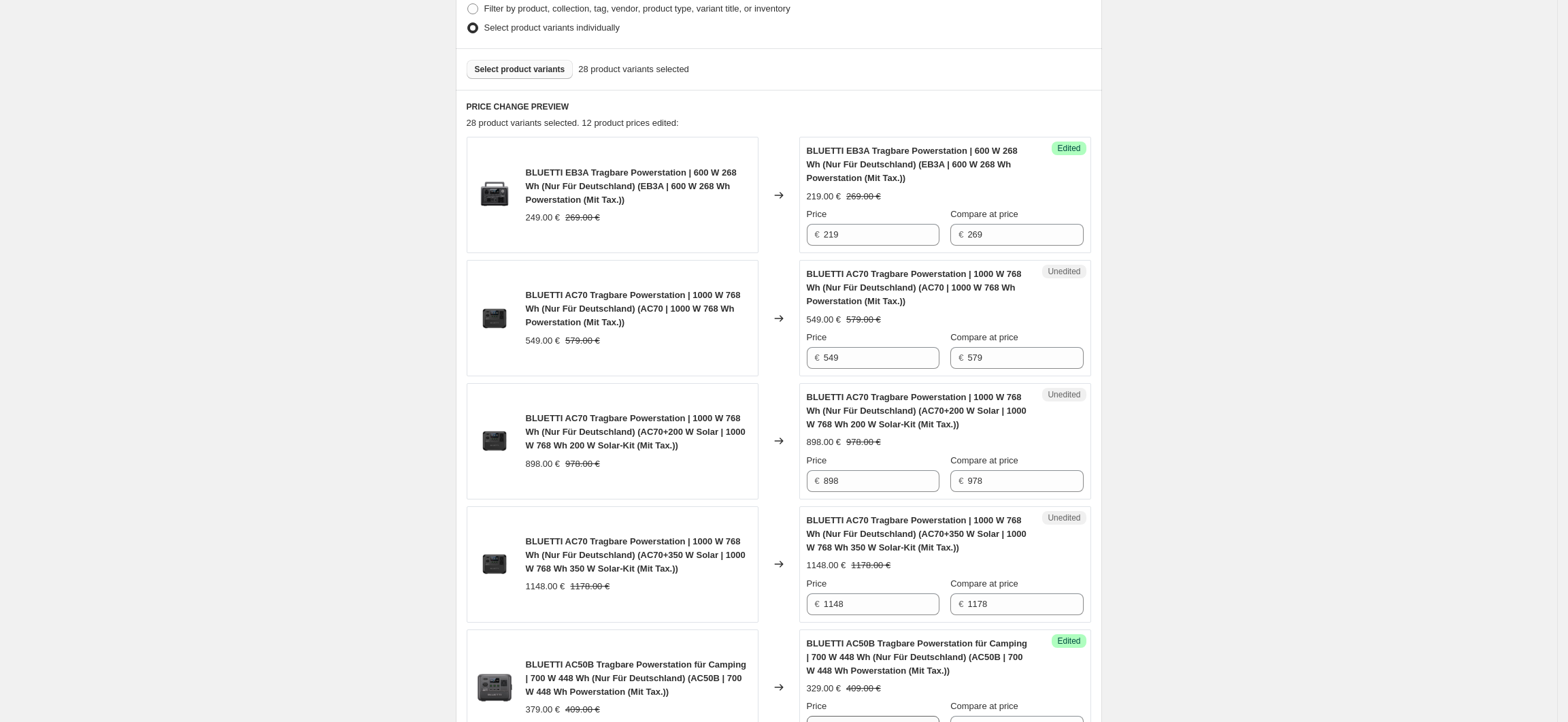
type input "周年庆（1度）"
drag, startPoint x: 841, startPoint y: 360, endPoint x: 833, endPoint y: 362, distance: 8.2
click at [833, 362] on input "549" at bounding box center [881, 358] width 115 height 22
click at [838, 359] on input "549" at bounding box center [881, 358] width 115 height 22
drag, startPoint x: 845, startPoint y: 360, endPoint x: 830, endPoint y: 361, distance: 15.0
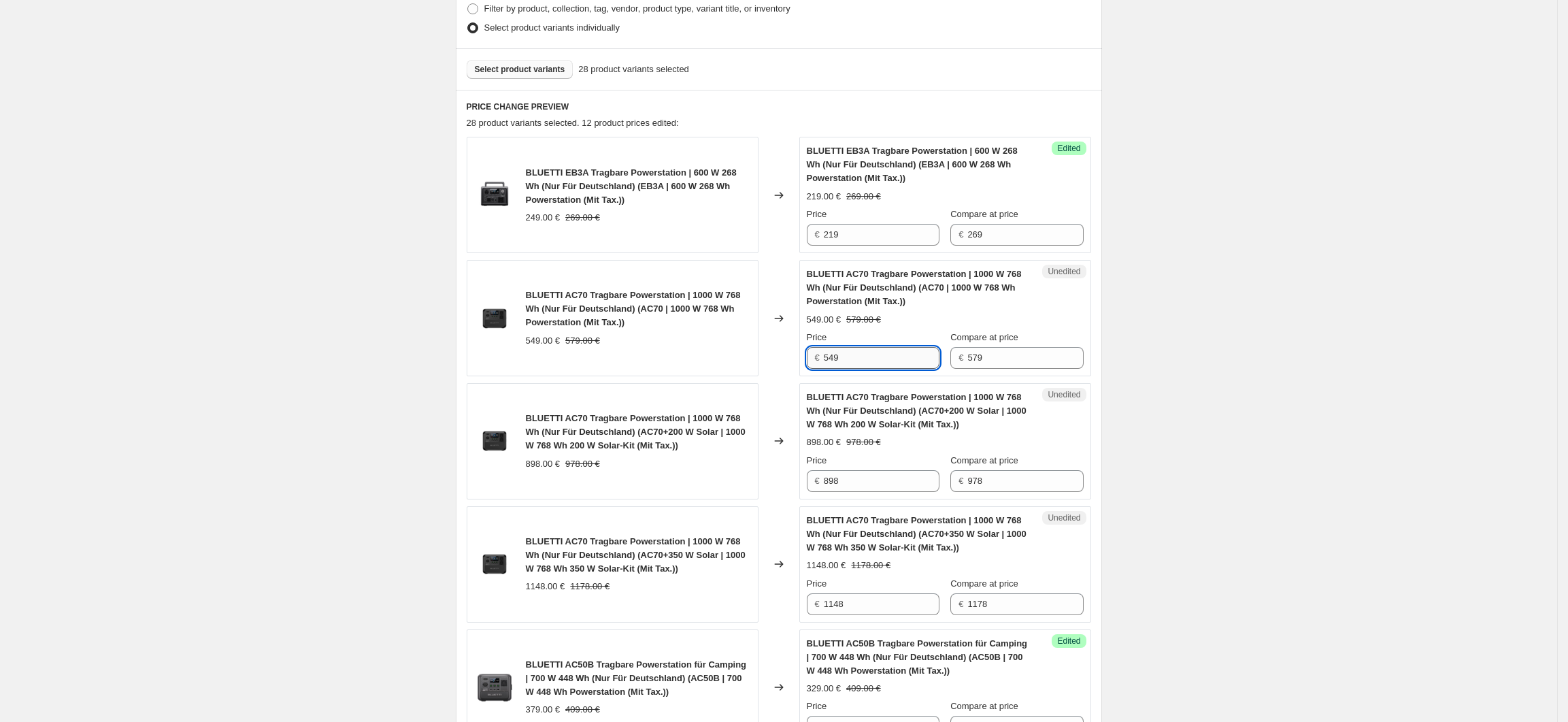
click at [830, 361] on input "549" at bounding box center [881, 358] width 115 height 22
type input "479"
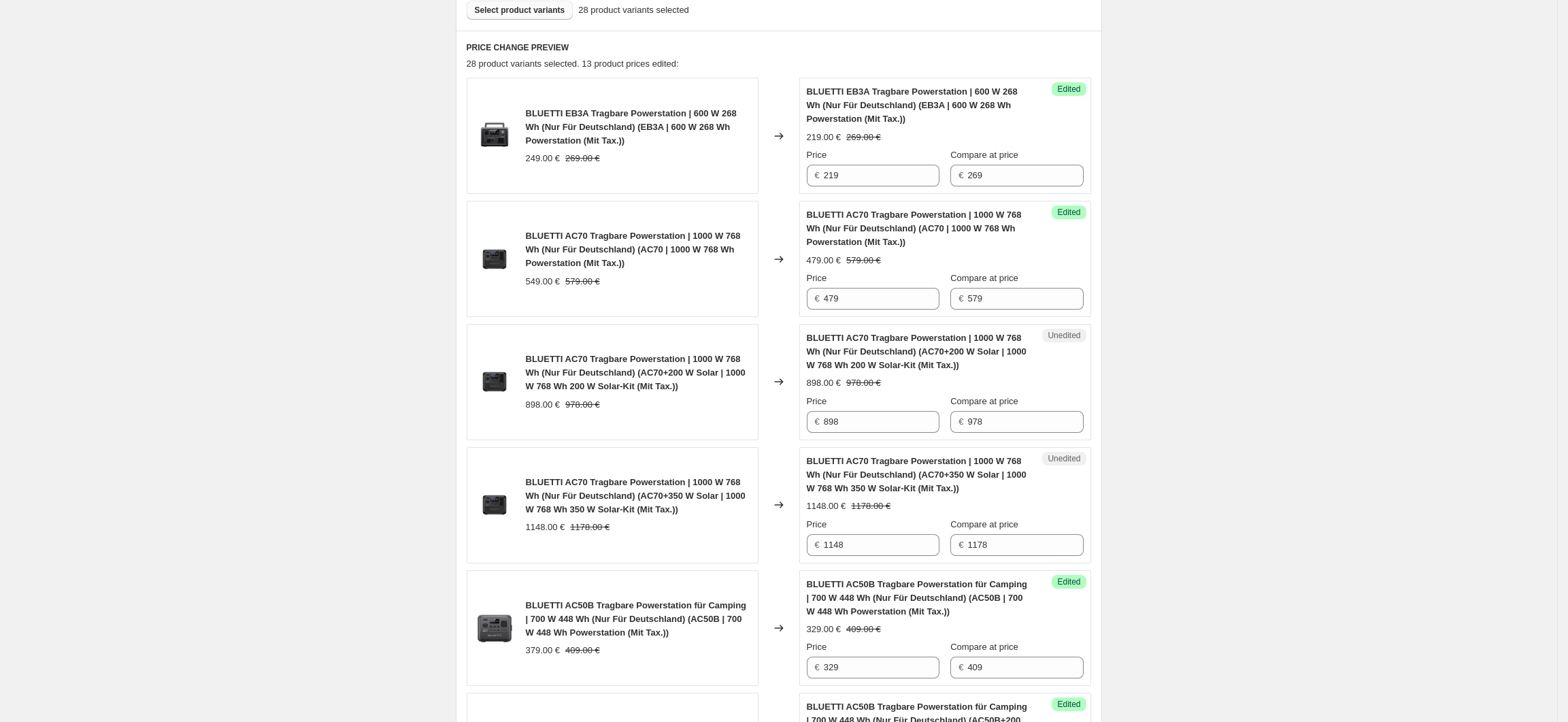
scroll to position [453, 0]
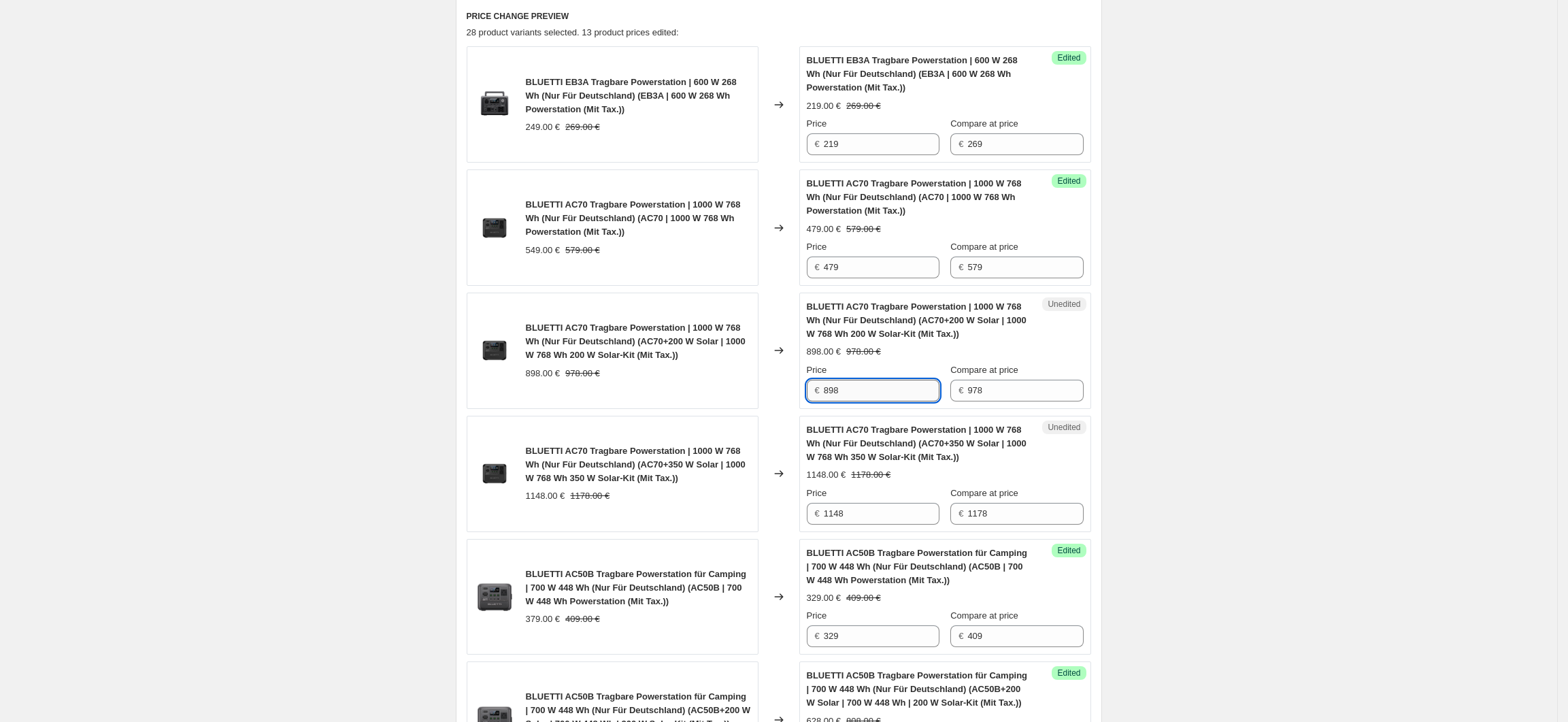
drag, startPoint x: 860, startPoint y: 396, endPoint x: 829, endPoint y: 396, distance: 31.0
click at [829, 396] on input "898" at bounding box center [881, 390] width 115 height 22
type input "612"
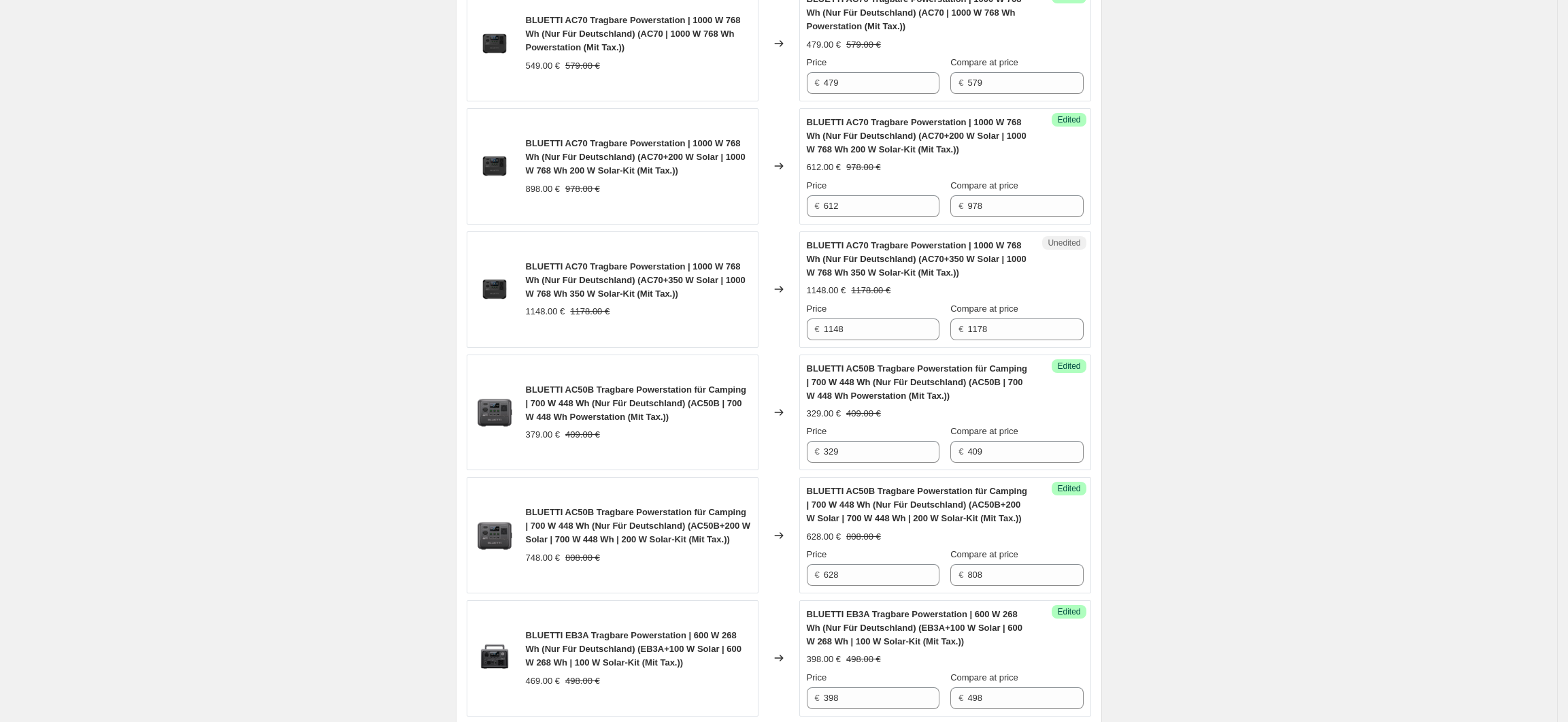
scroll to position [725, 0]
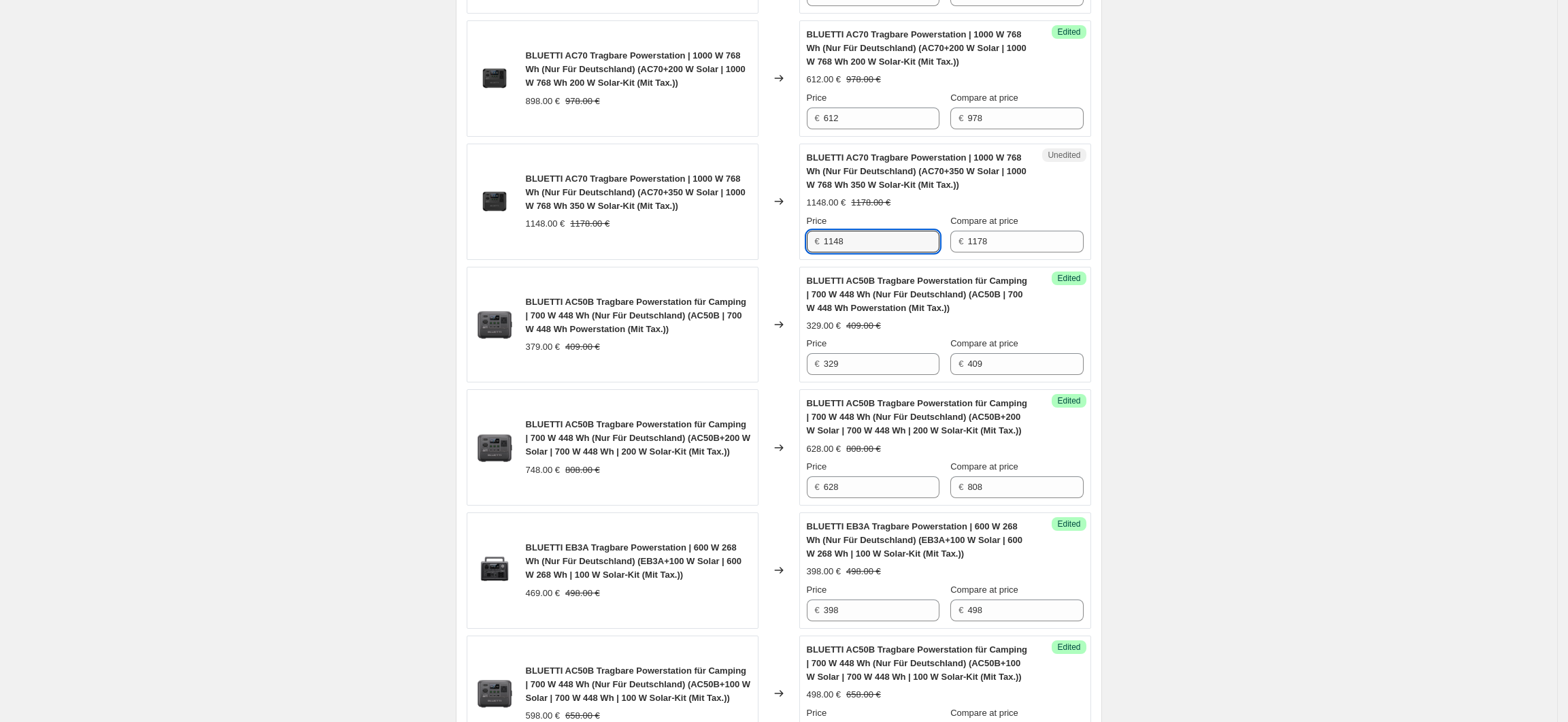
drag, startPoint x: 855, startPoint y: 245, endPoint x: 826, endPoint y: 246, distance: 29.0
click at [826, 246] on div "€ 1148" at bounding box center [873, 241] width 133 height 22
type input "978"
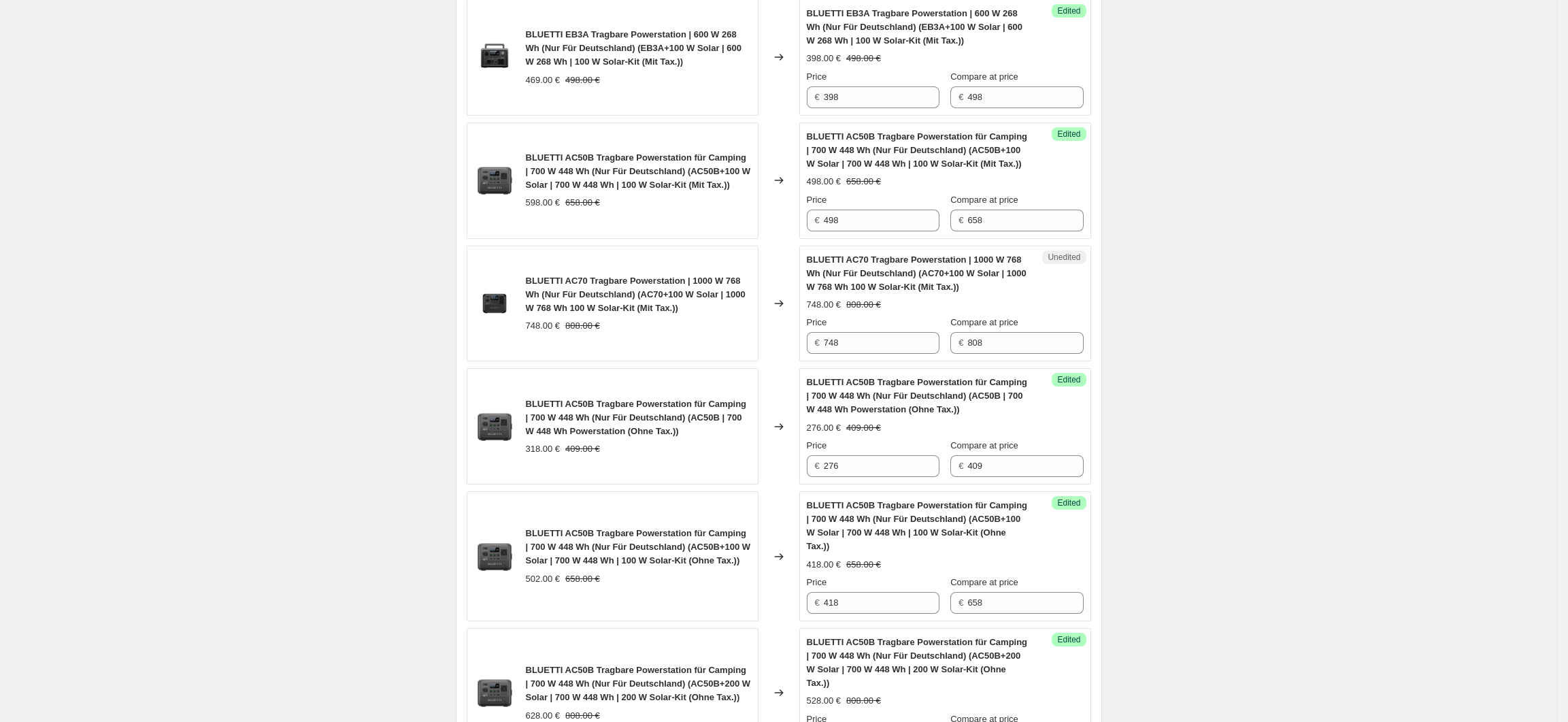
scroll to position [1270, 0]
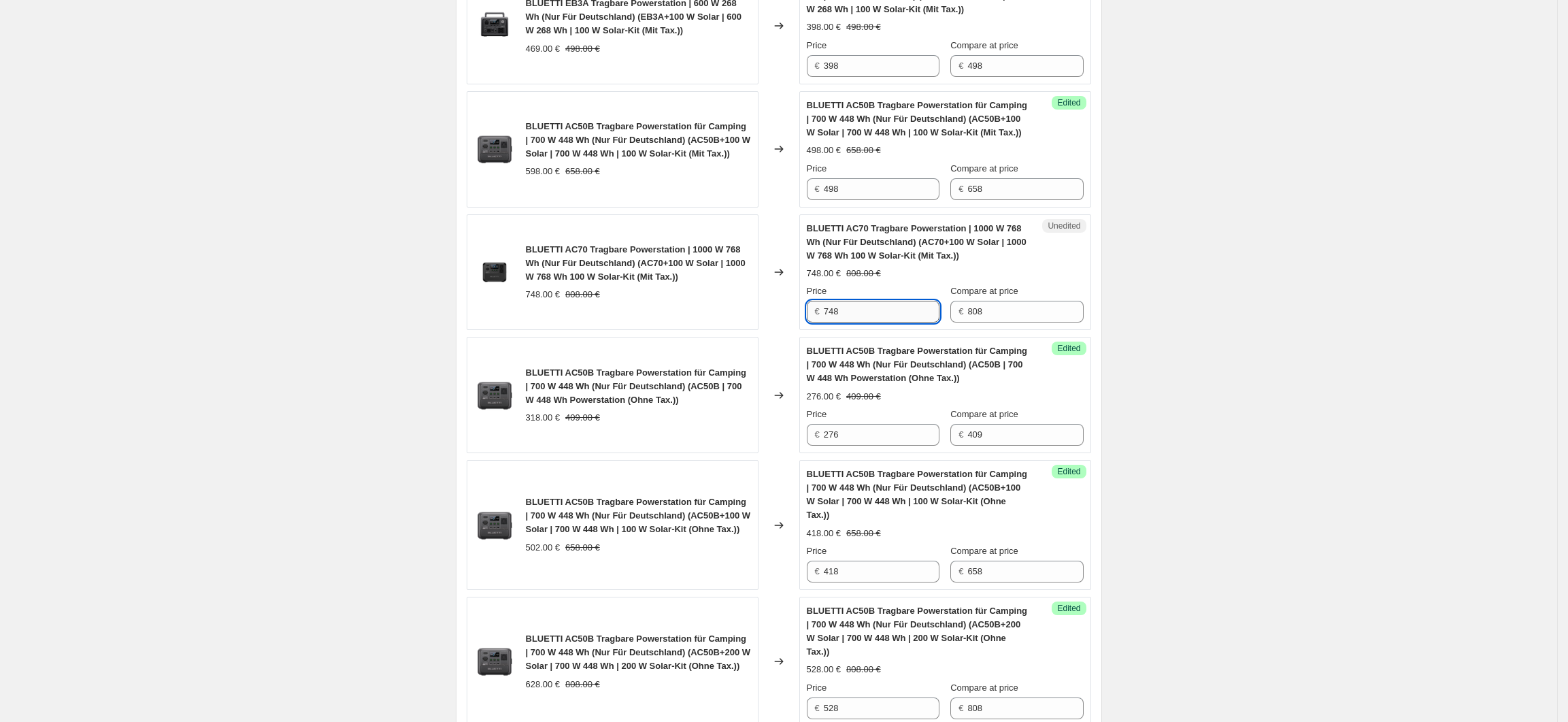
click at [869, 314] on input "748" at bounding box center [881, 312] width 115 height 22
type input "658"
click at [1219, 358] on div "Create new price change job. This page is ready Create new price change job Dra…" at bounding box center [778, 346] width 1558 height 3232
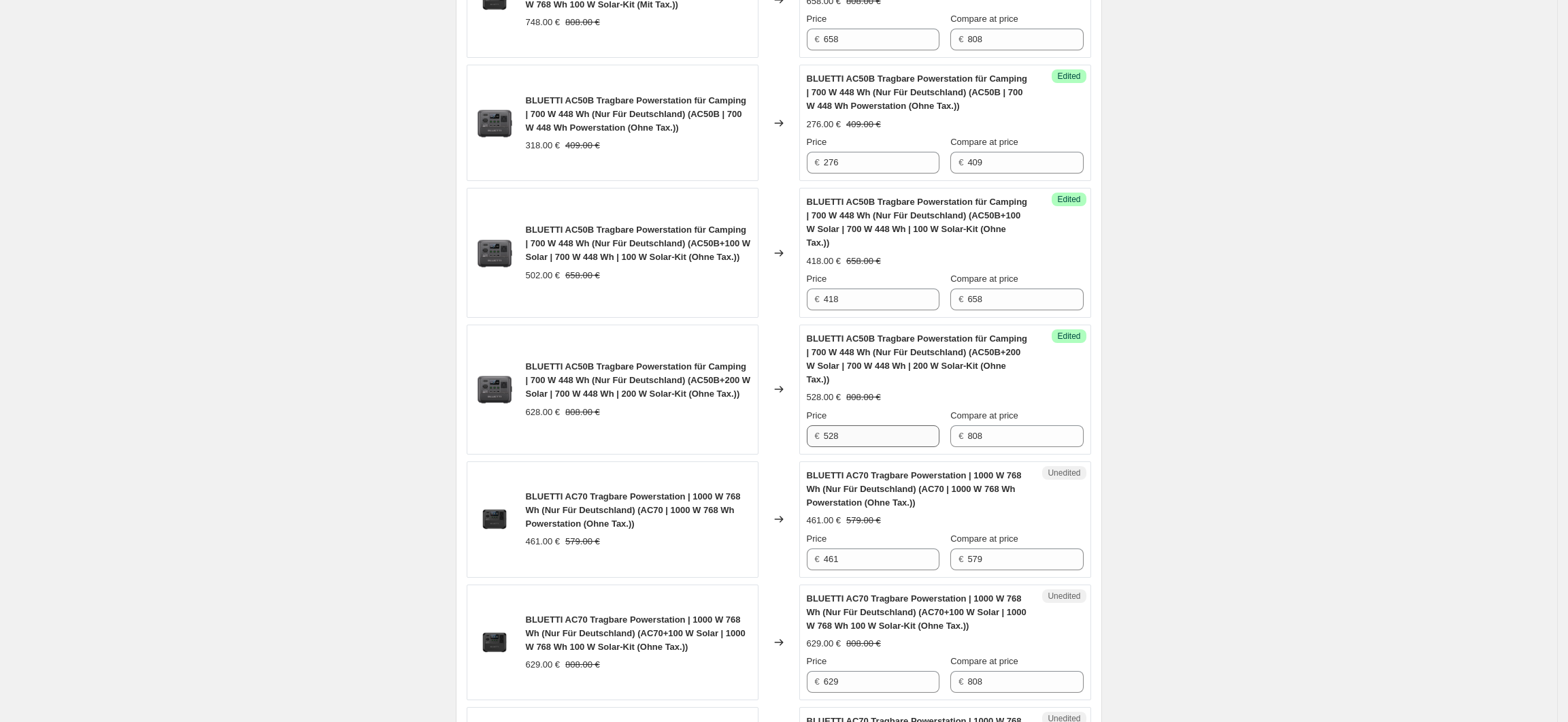
scroll to position [1633, 0]
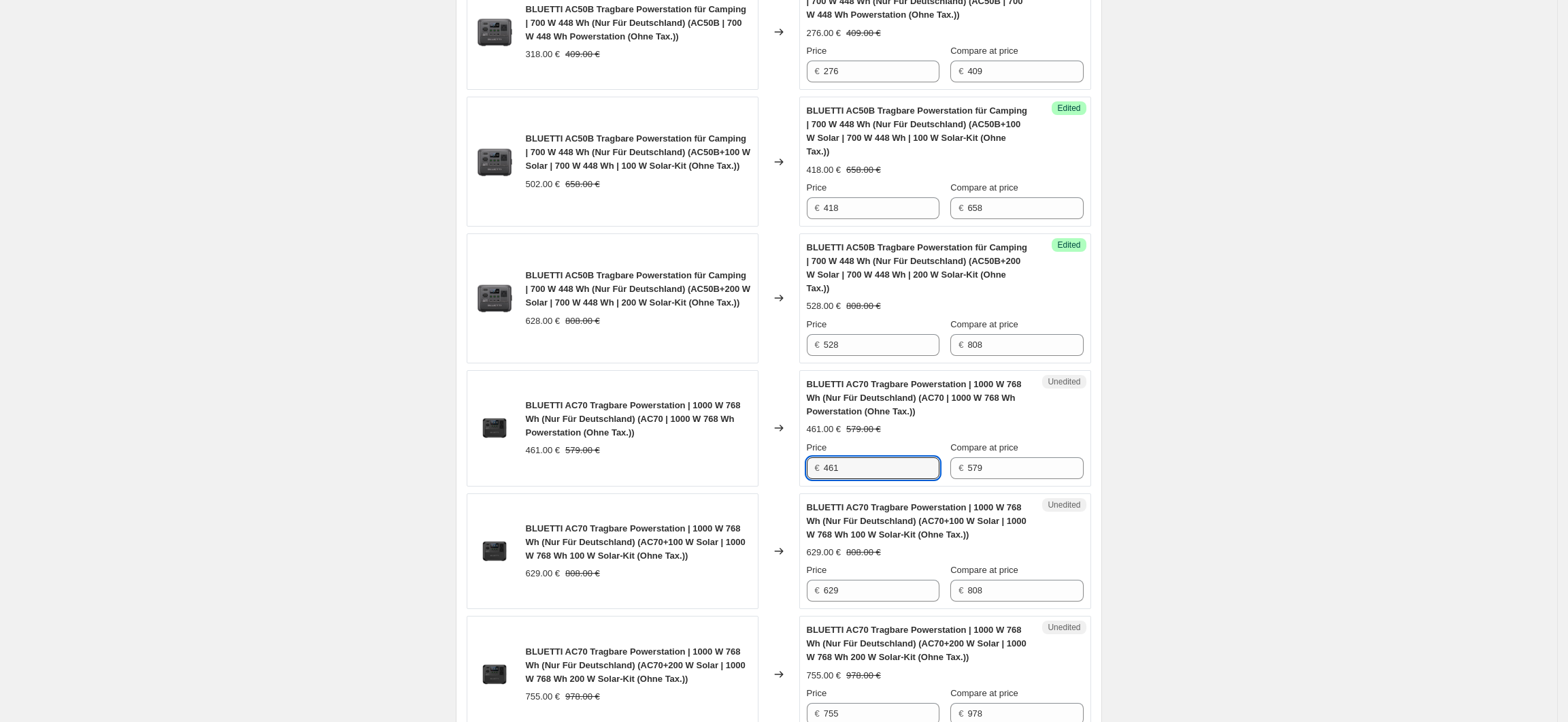
drag, startPoint x: 852, startPoint y: 447, endPoint x: 817, endPoint y: 446, distance: 35.0
click at [817, 457] on div "€ 461" at bounding box center [873, 468] width 133 height 22
type input "403"
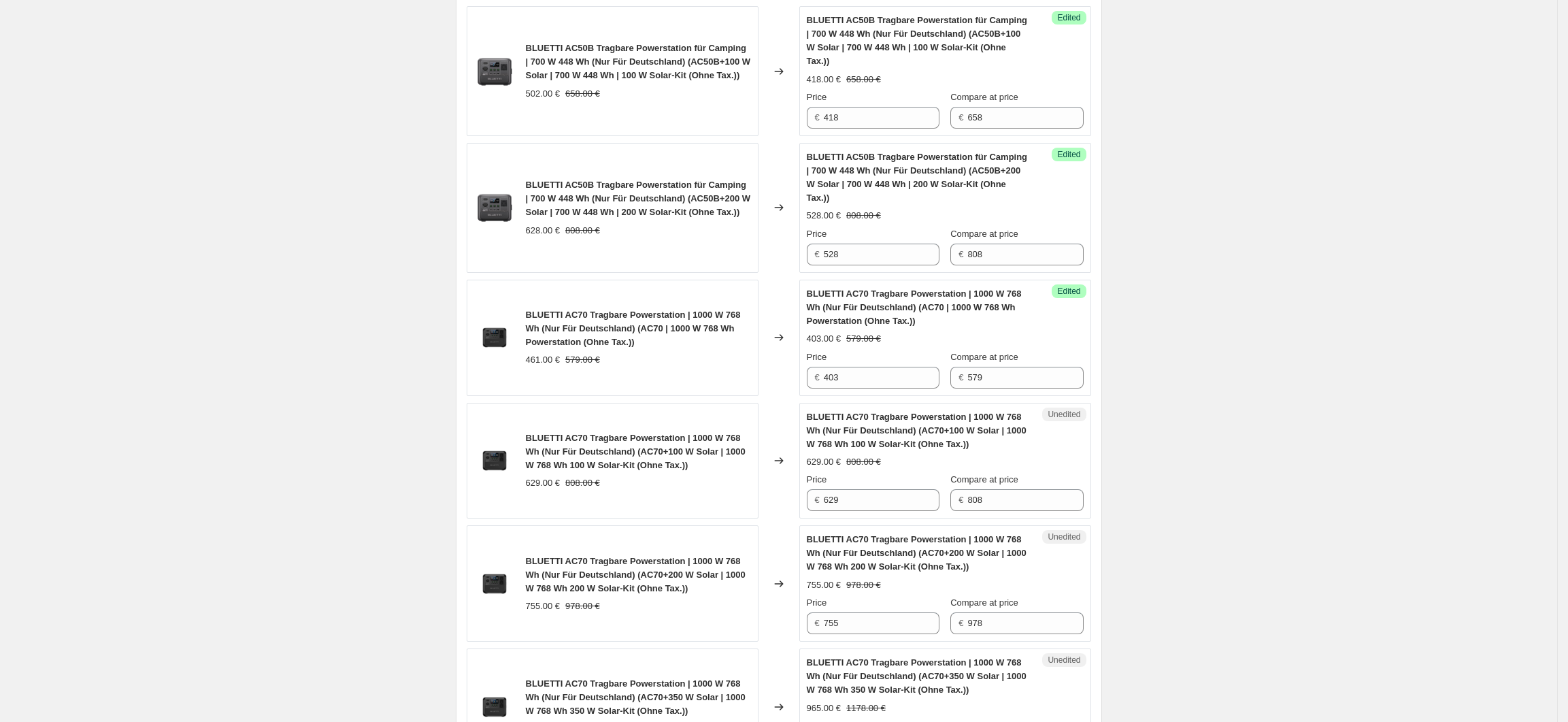
scroll to position [1905, 0]
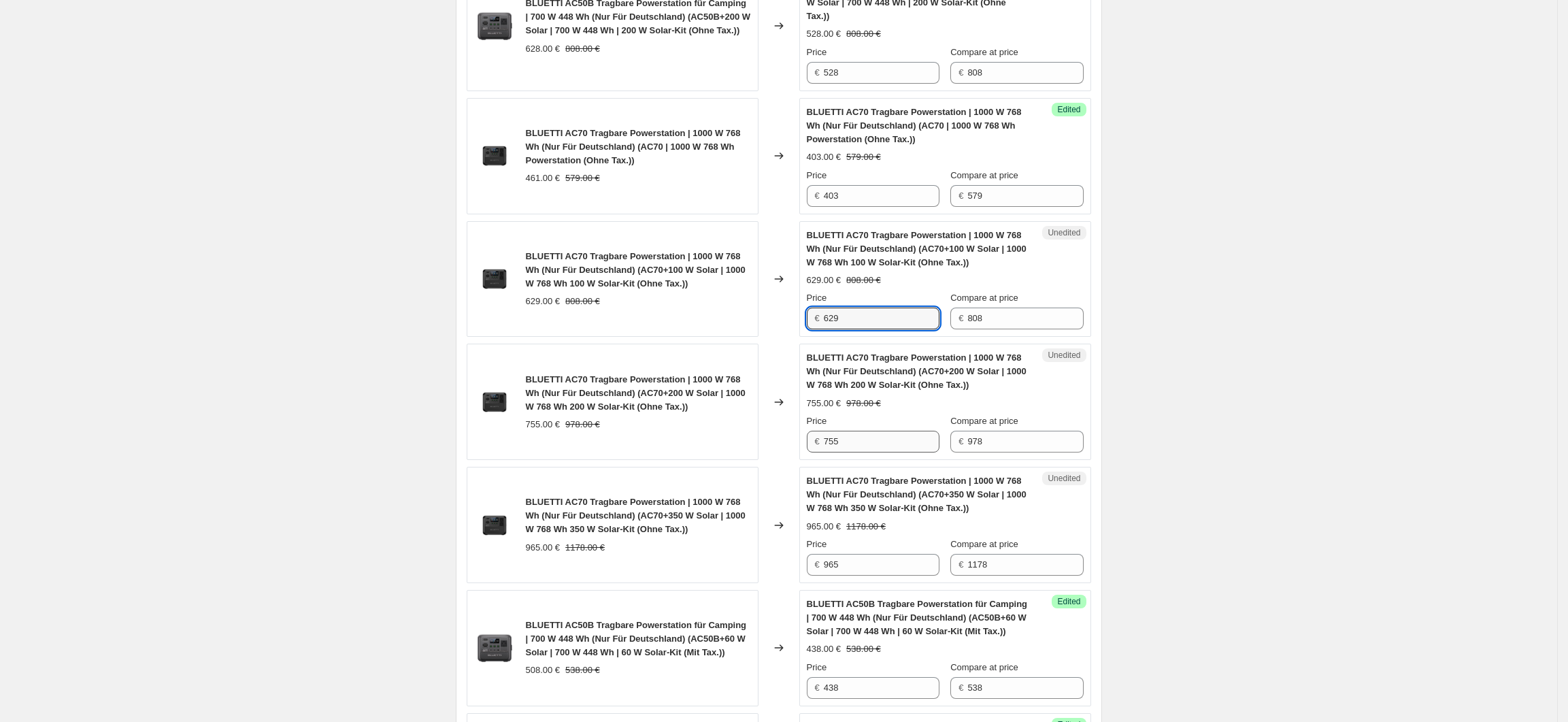
drag, startPoint x: 850, startPoint y: 292, endPoint x: 896, endPoint y: 424, distance: 139.8
click at [827, 307] on div "€ 629" at bounding box center [873, 318] width 133 height 22
click at [836, 307] on input "533" at bounding box center [881, 318] width 115 height 22
type input "553"
drag, startPoint x: 872, startPoint y: 415, endPoint x: 817, endPoint y: 419, distance: 55.1
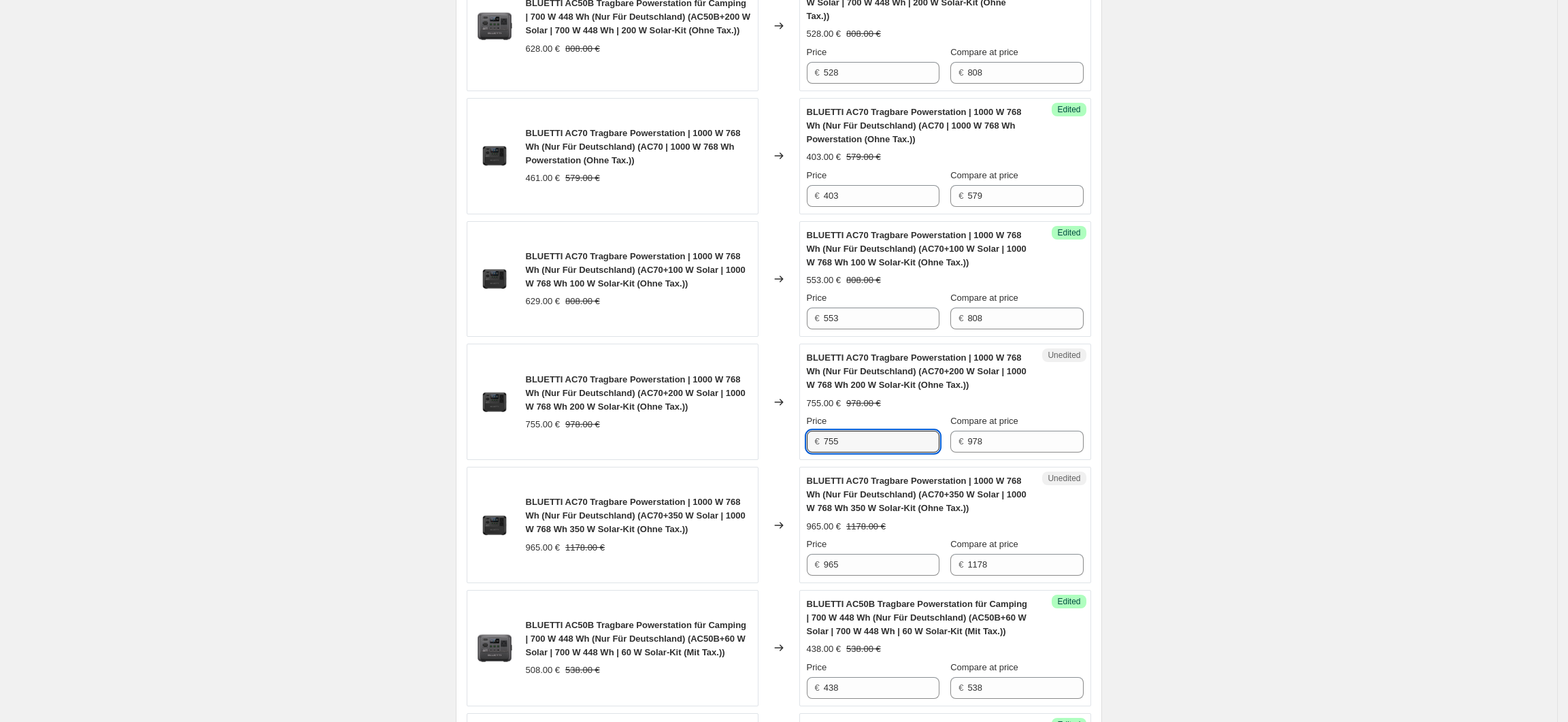
click at [817, 430] on div "€ 755" at bounding box center [873, 441] width 133 height 22
type input "612"
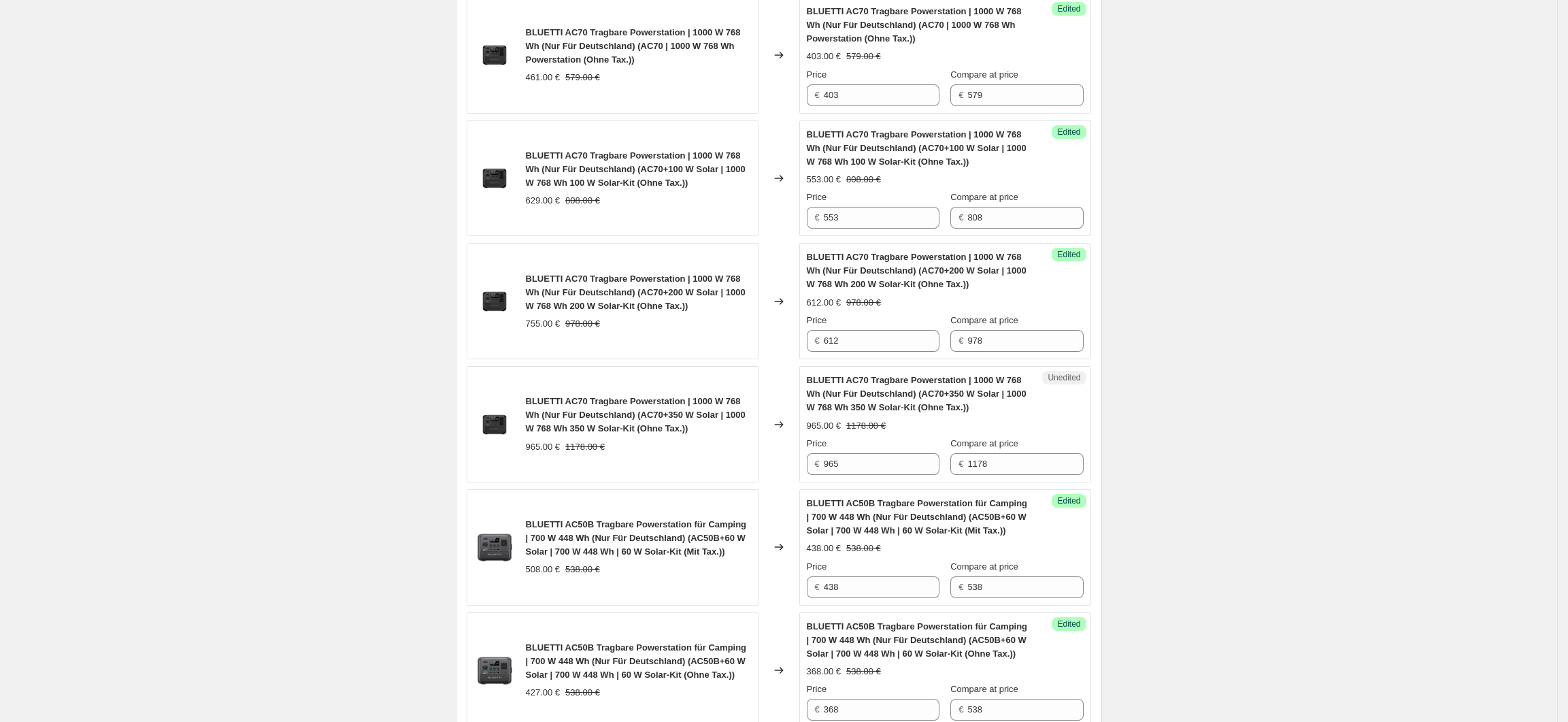
scroll to position [2086, 0]
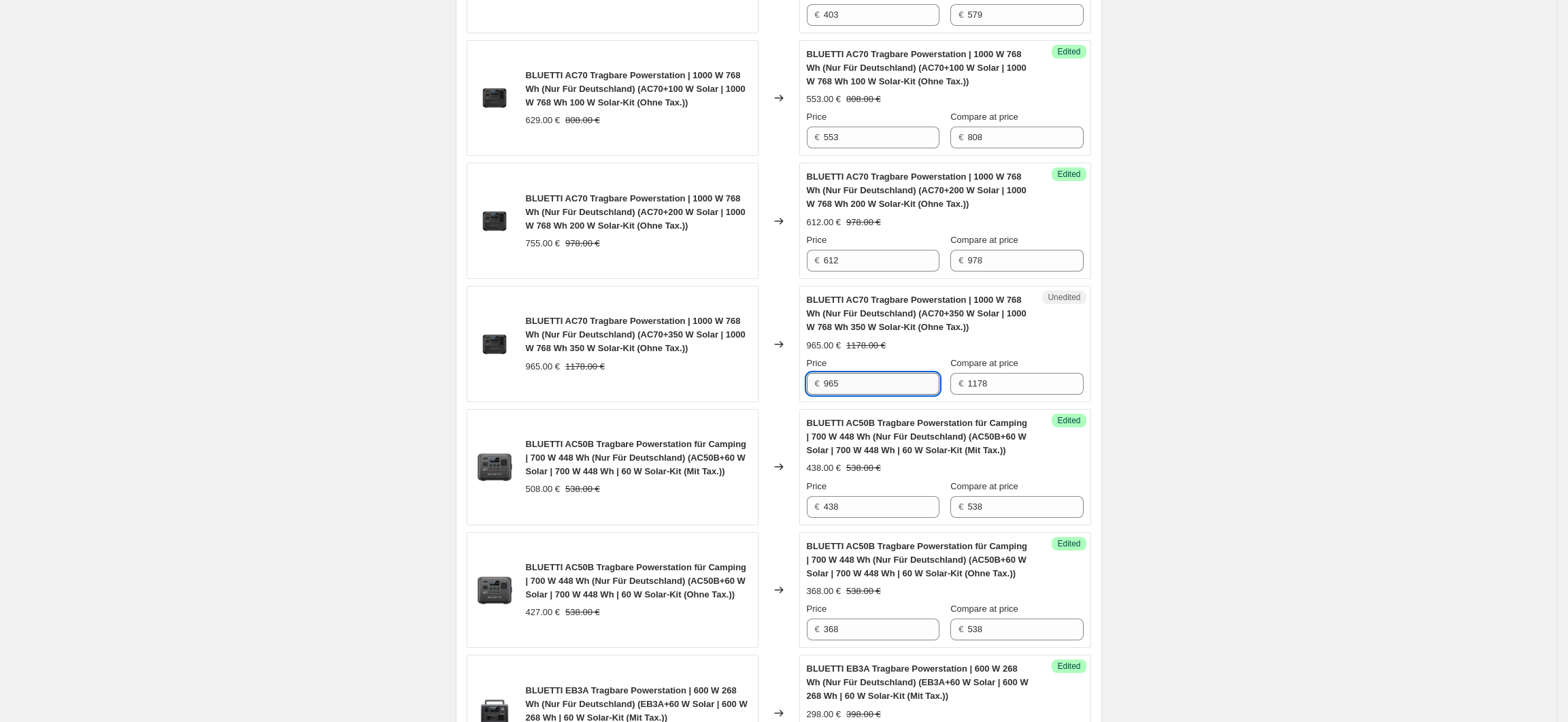
drag, startPoint x: 848, startPoint y: 368, endPoint x: 830, endPoint y: 366, distance: 18.1
click at [830, 373] on input "965" at bounding box center [881, 384] width 115 height 22
type input "822"
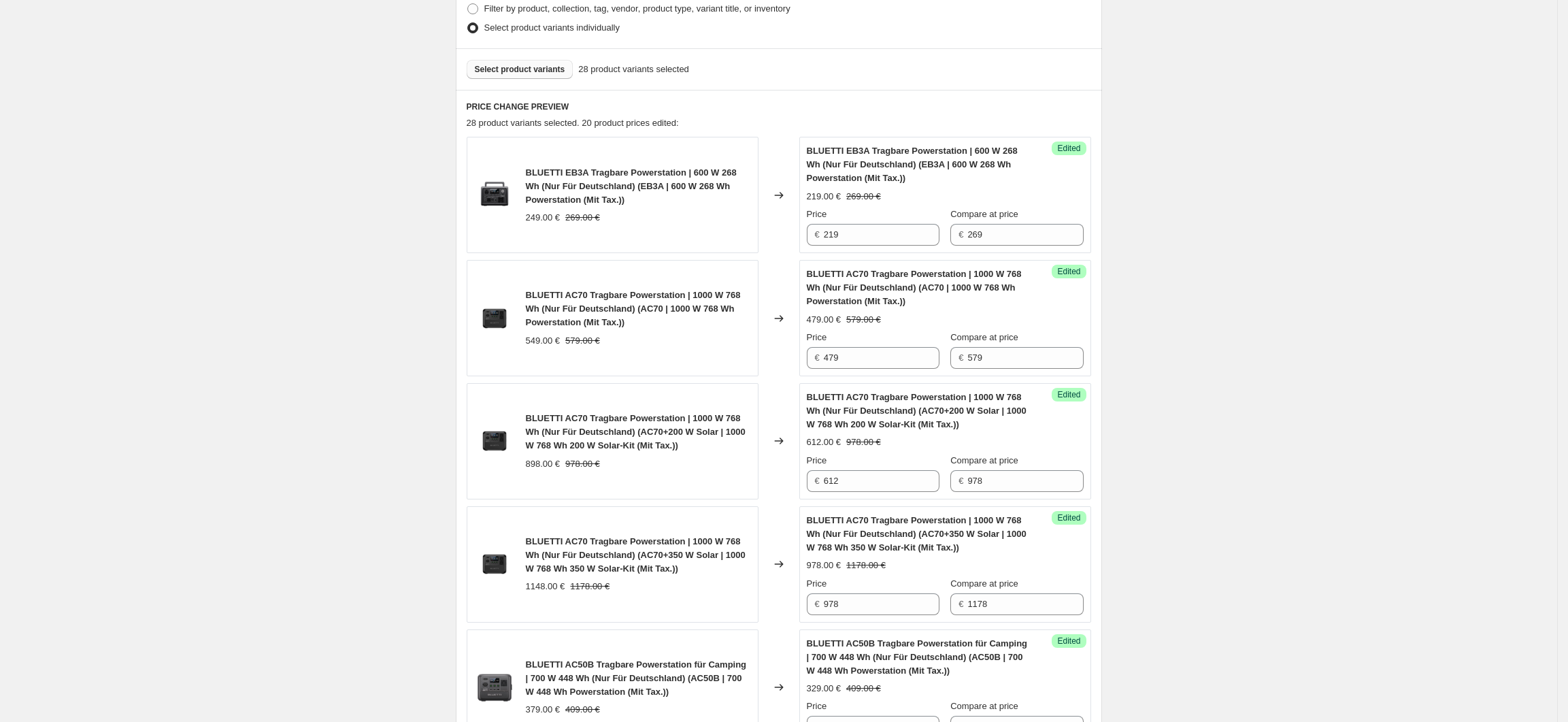
scroll to position [0, 0]
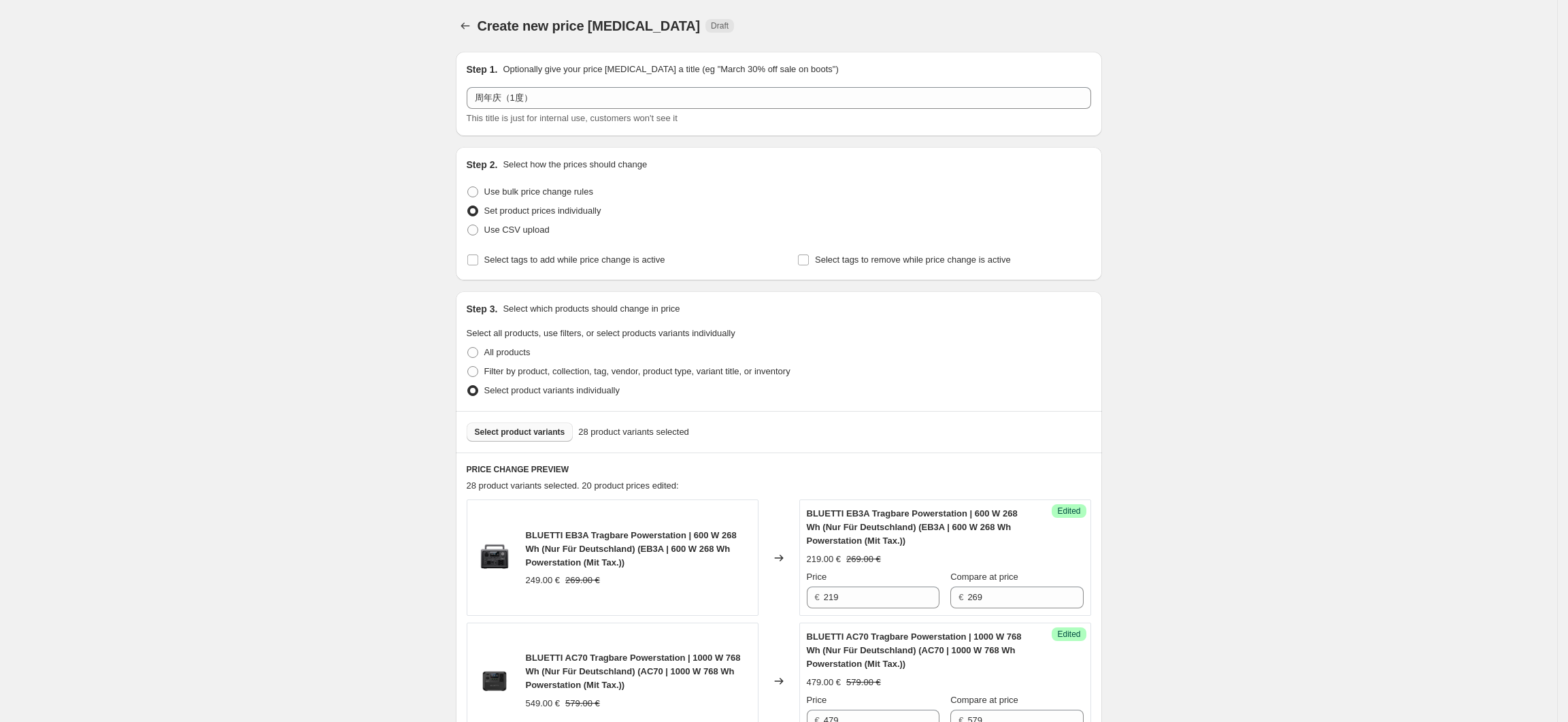
click at [548, 430] on span "Select product variants" at bounding box center [520, 432] width 90 height 11
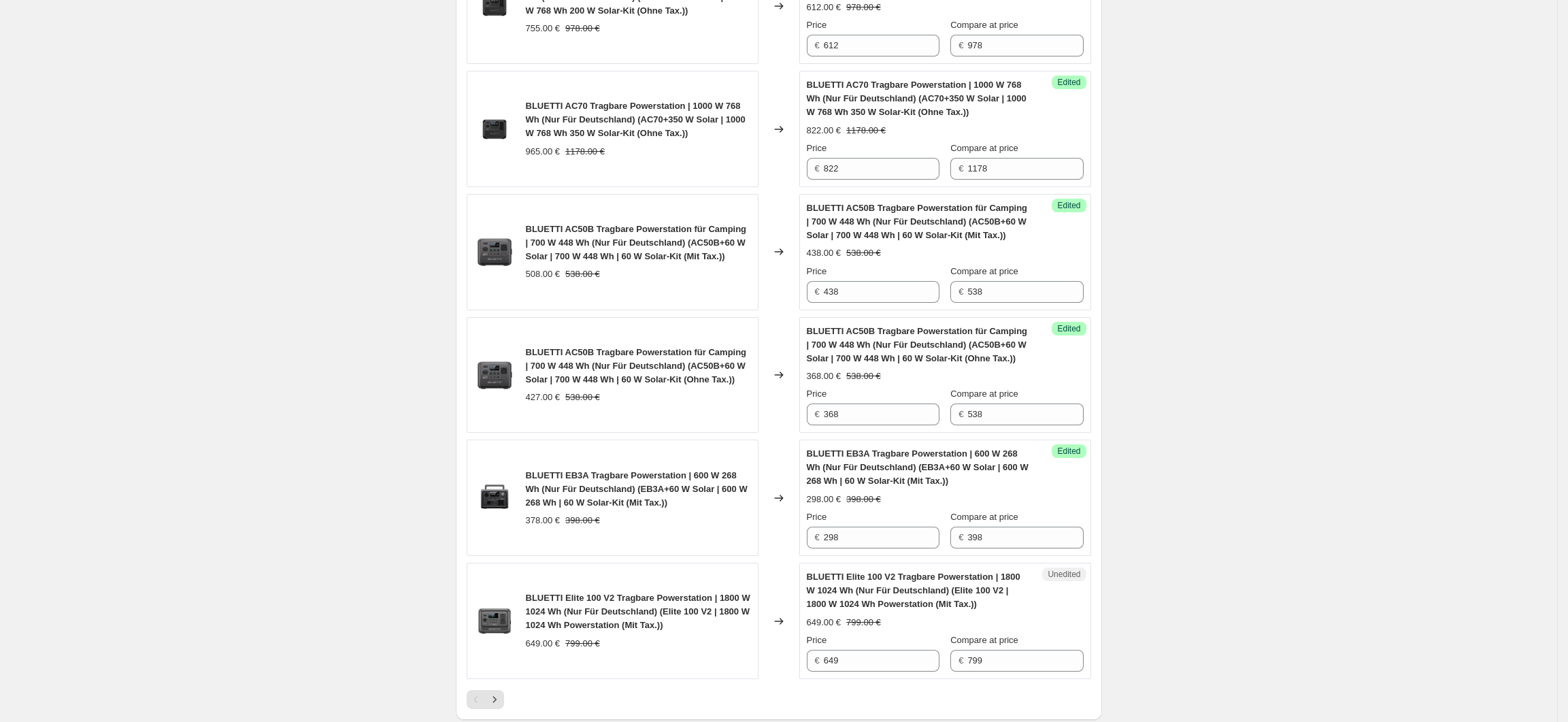
scroll to position [2493, 0]
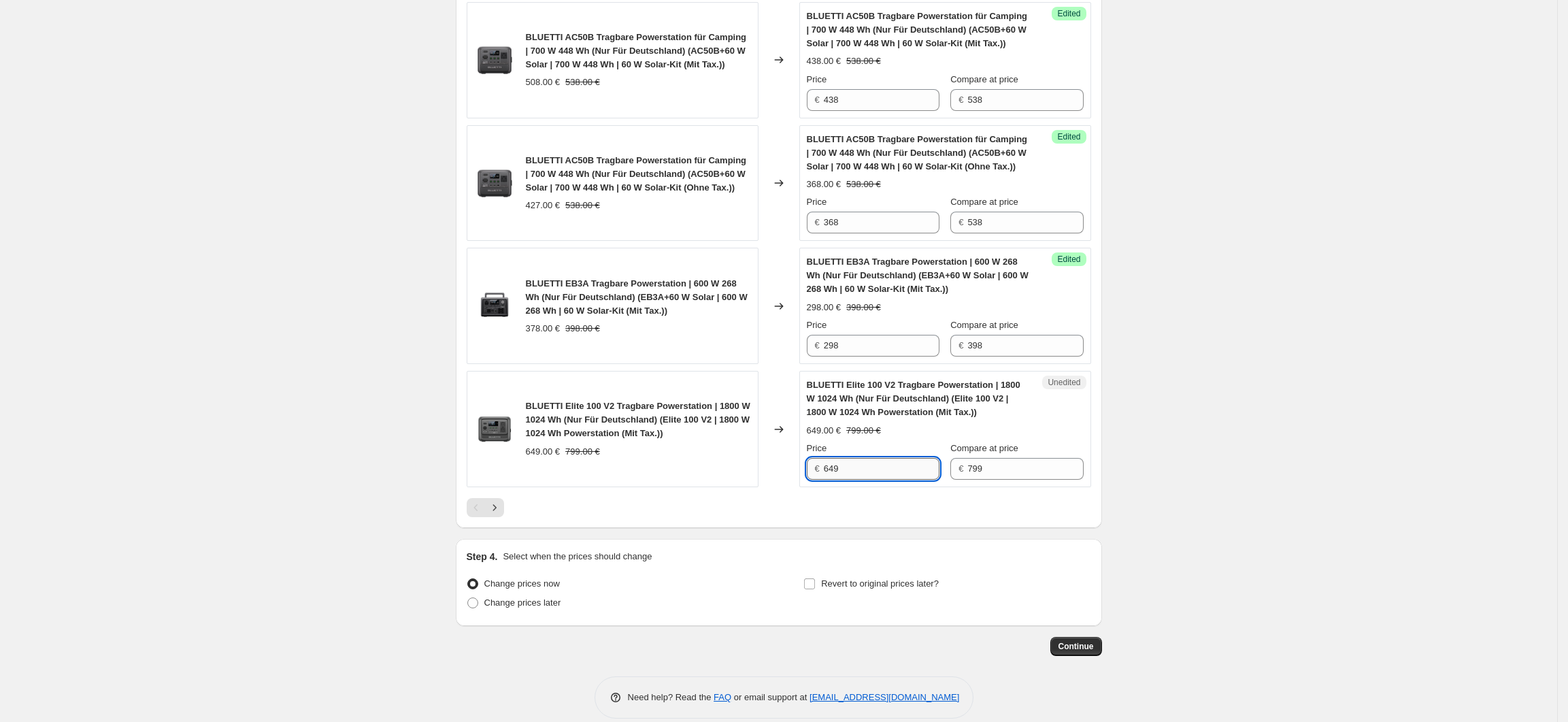
drag, startPoint x: 848, startPoint y: 456, endPoint x: 829, endPoint y: 456, distance: 19.0
click at [829, 458] on input "649" at bounding box center [881, 469] width 115 height 22
type input "579"
click at [496, 501] on icon "Next" at bounding box center [495, 508] width 14 height 14
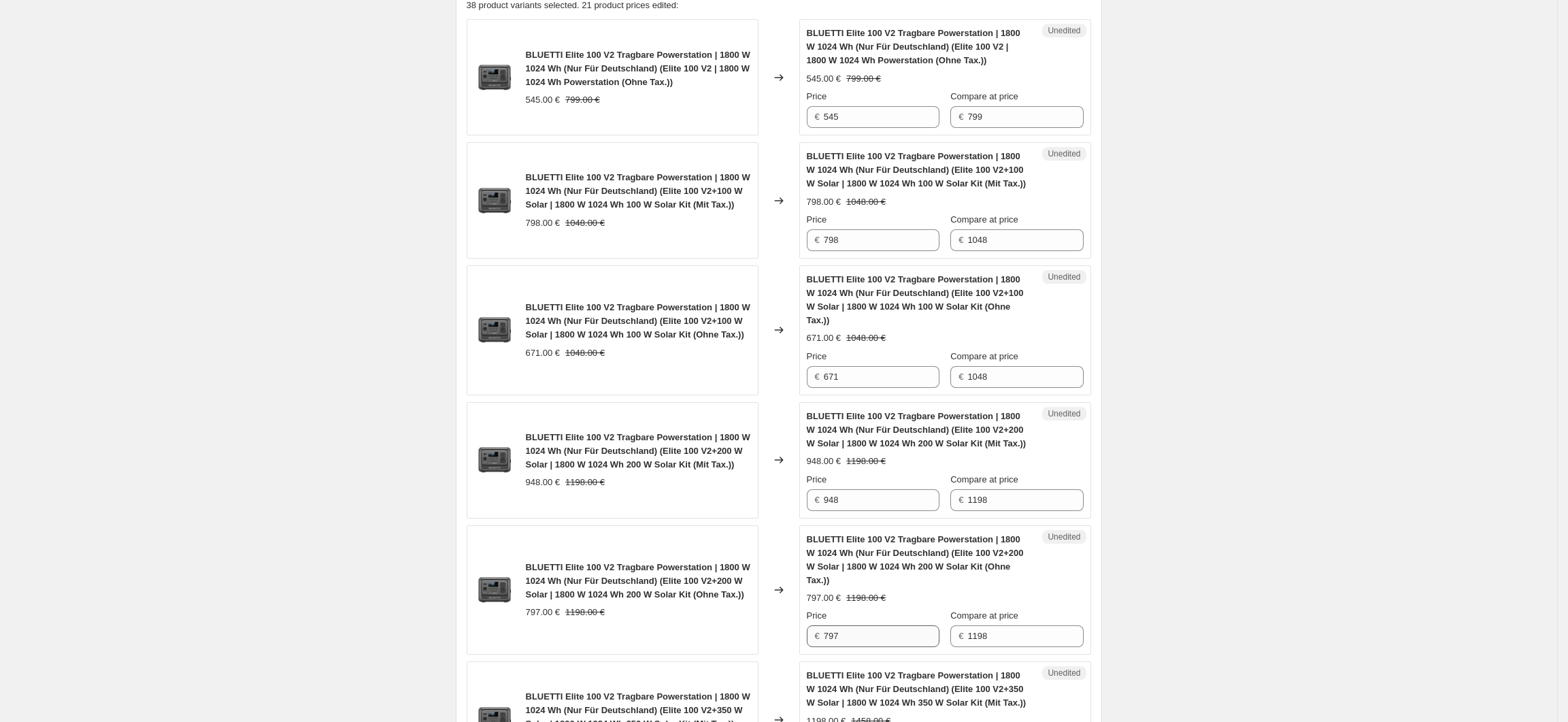
scroll to position [316, 0]
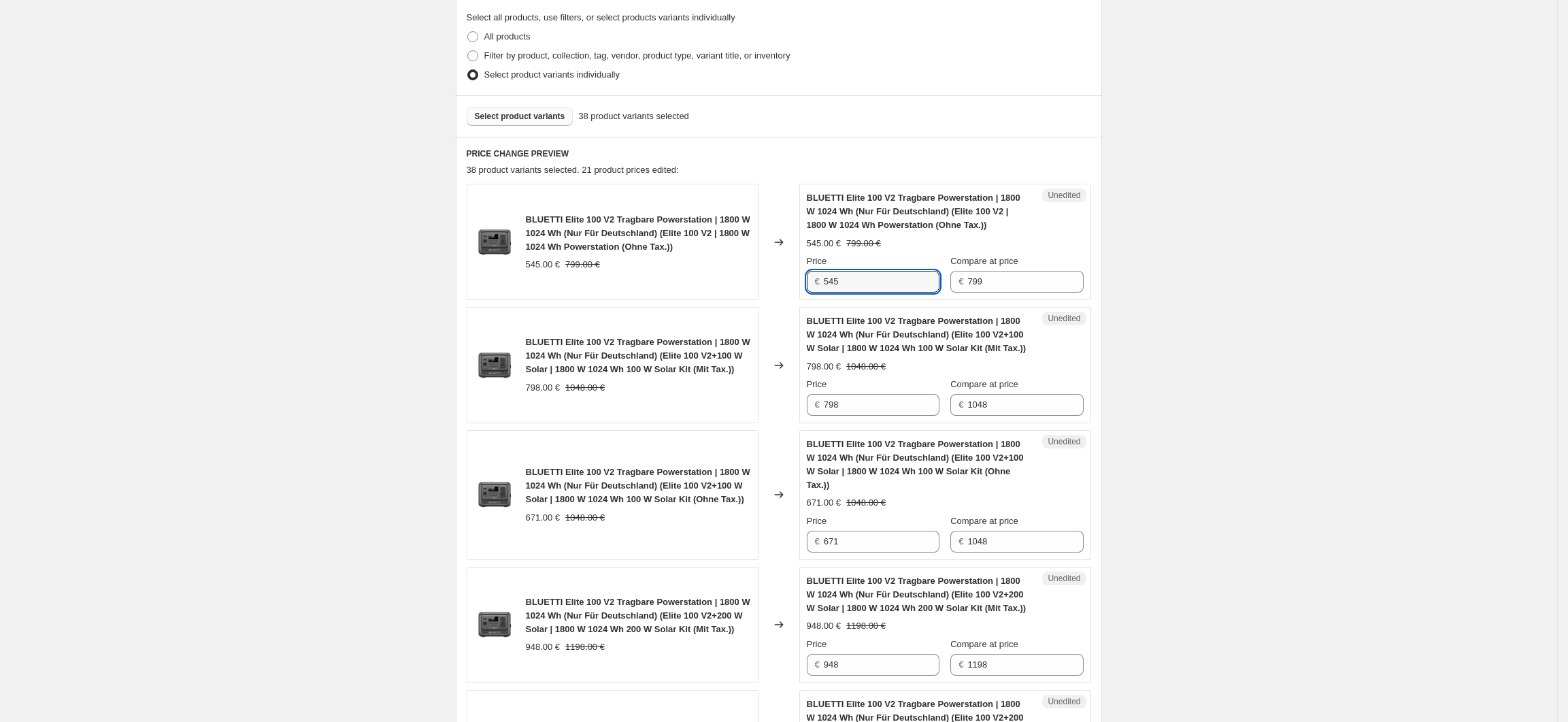
drag, startPoint x: 849, startPoint y: 286, endPoint x: 824, endPoint y: 286, distance: 25.0
click at [824, 286] on div "€ 545" at bounding box center [873, 281] width 133 height 22
type input "487"
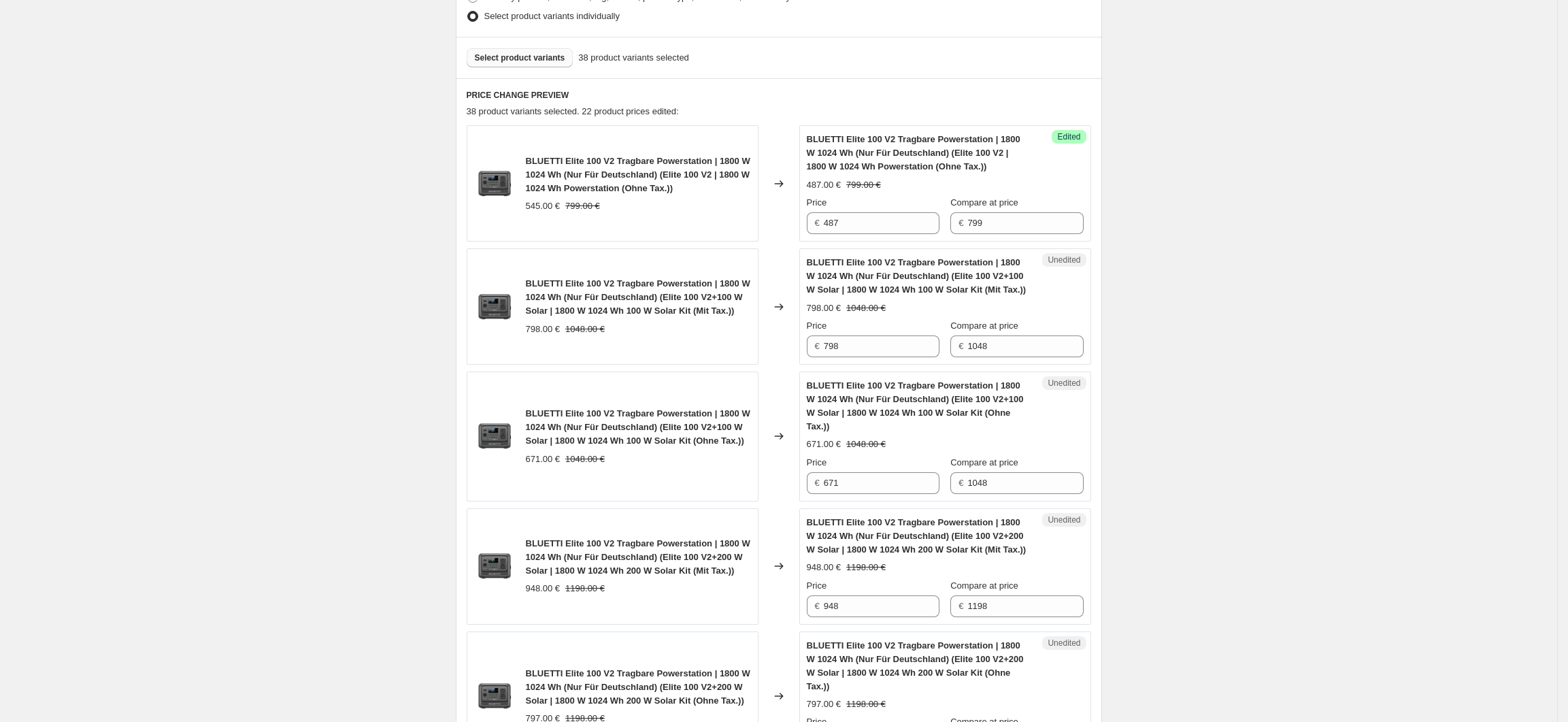
scroll to position [406, 0]
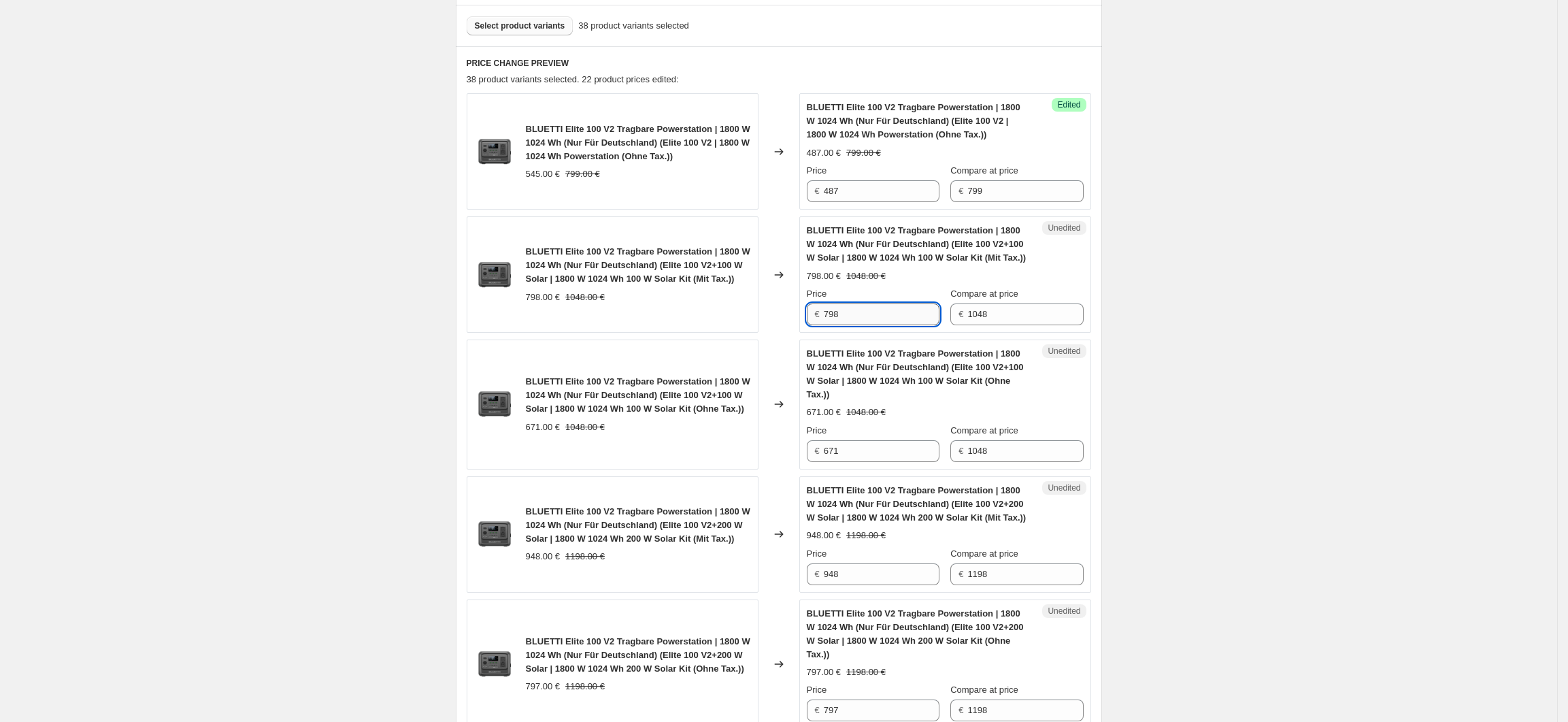
click at [836, 319] on input "798" at bounding box center [881, 314] width 115 height 22
type input "758"
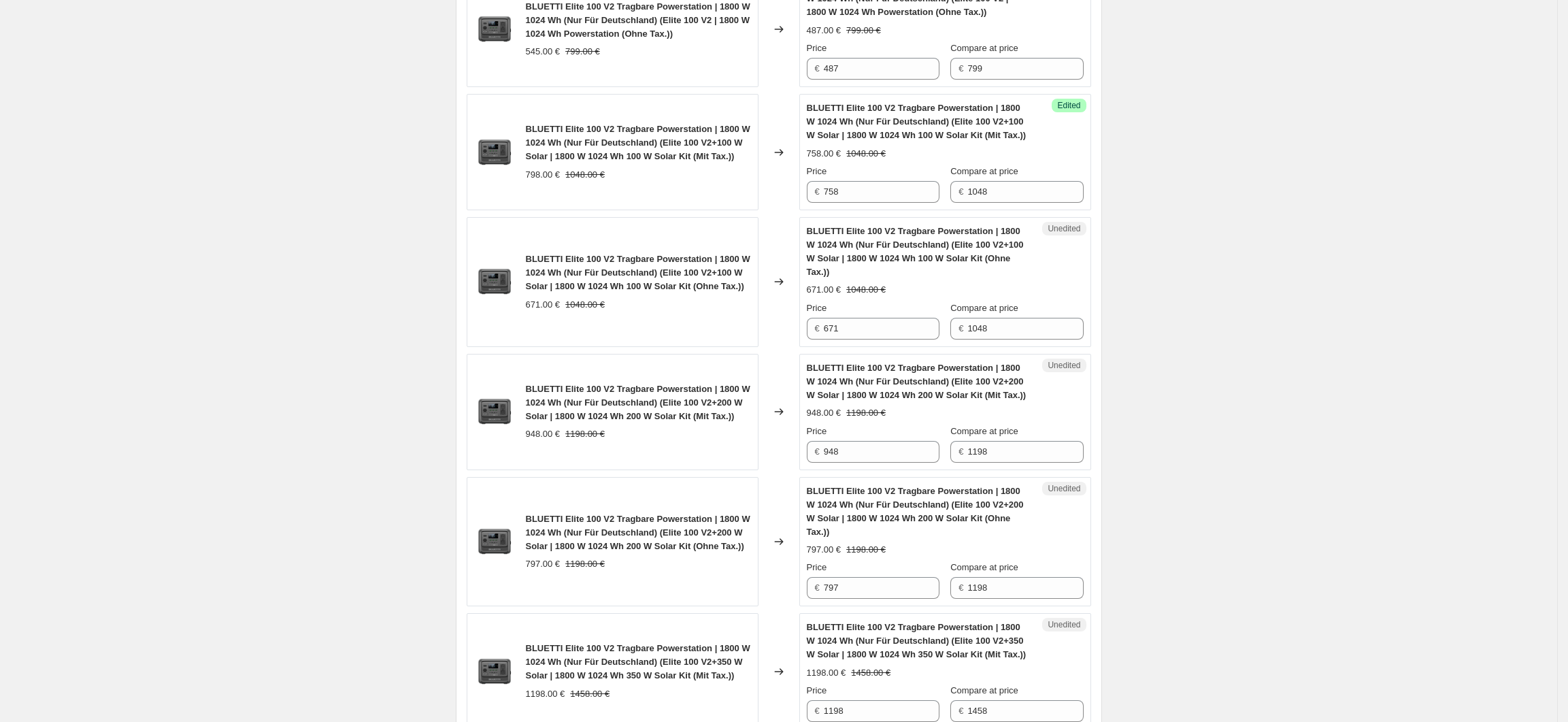
scroll to position [496, 0]
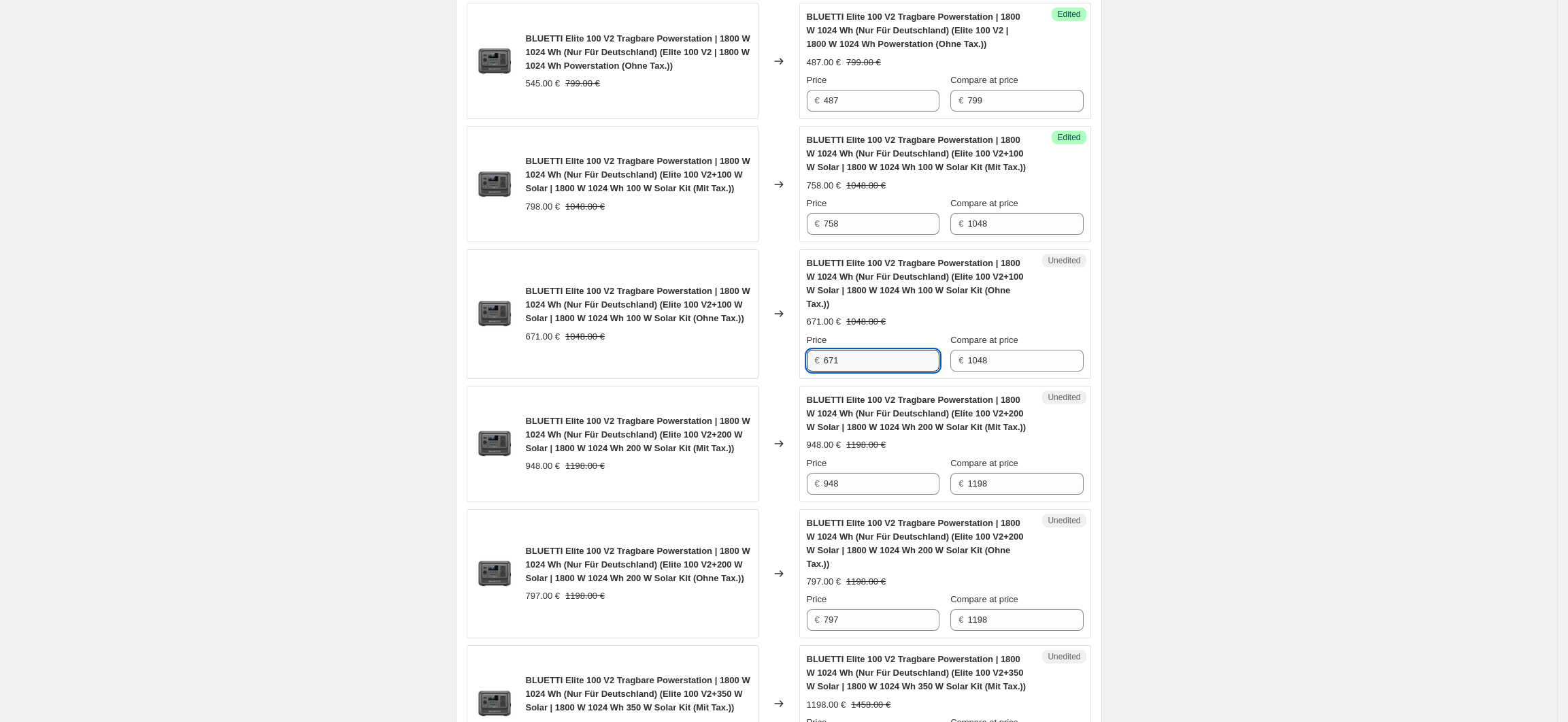
drag, startPoint x: 850, startPoint y: 354, endPoint x: 826, endPoint y: 354, distance: 24.0
click at [826, 354] on div "€ 671" at bounding box center [873, 360] width 133 height 22
type input "637"
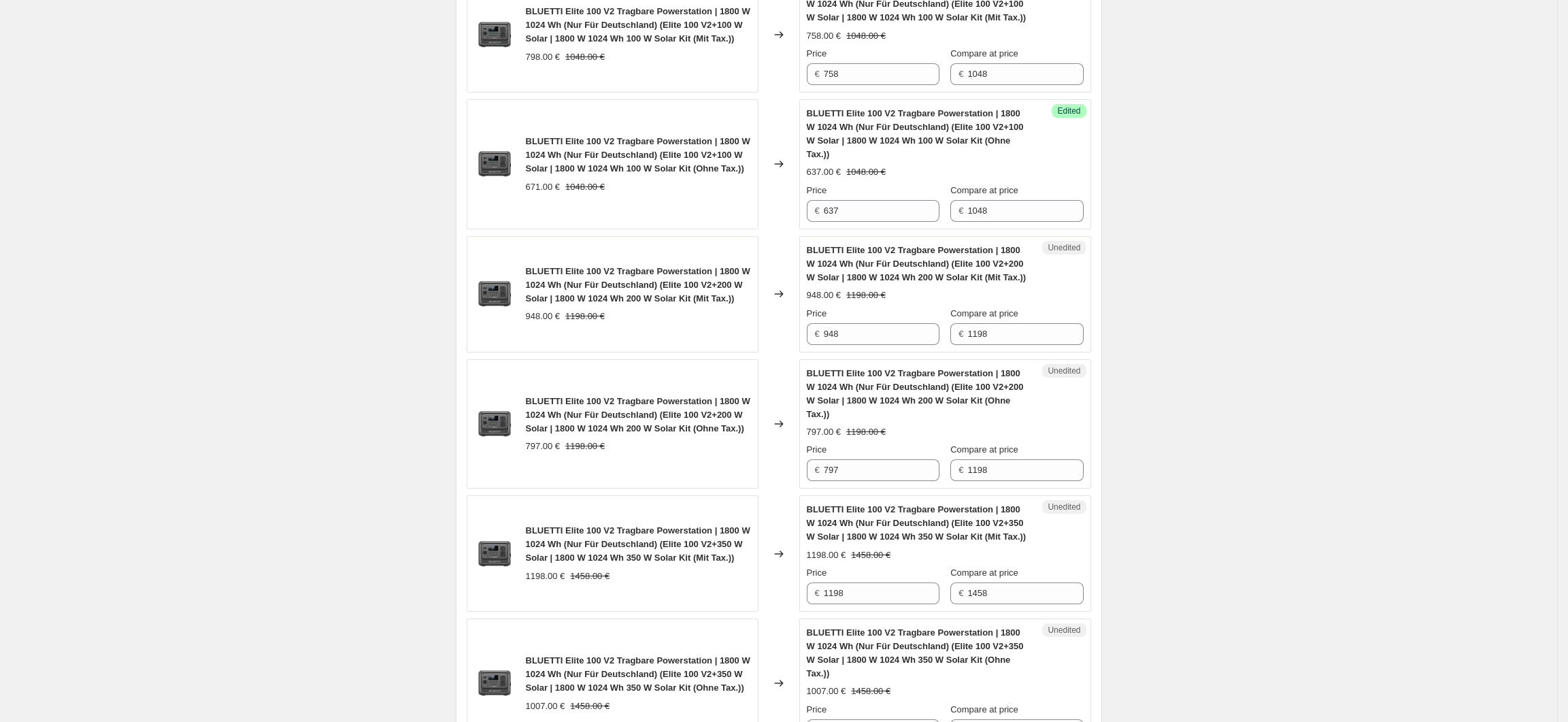
scroll to position [679, 0]
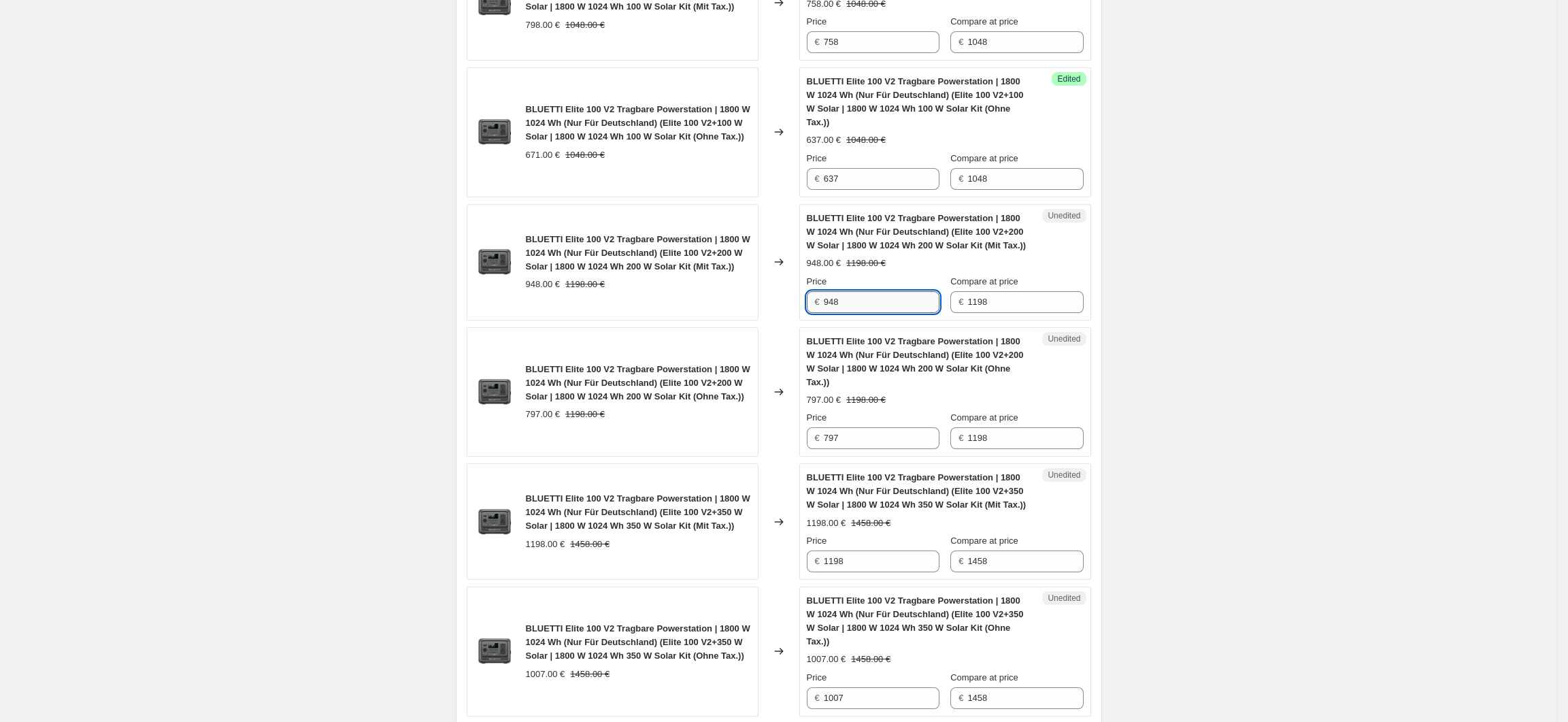
drag, startPoint x: 849, startPoint y: 294, endPoint x: 828, endPoint y: 294, distance: 21.0
click at [828, 294] on input "948" at bounding box center [881, 302] width 115 height 22
type input "798"
drag, startPoint x: 845, startPoint y: 414, endPoint x: 829, endPoint y: 414, distance: 16.0
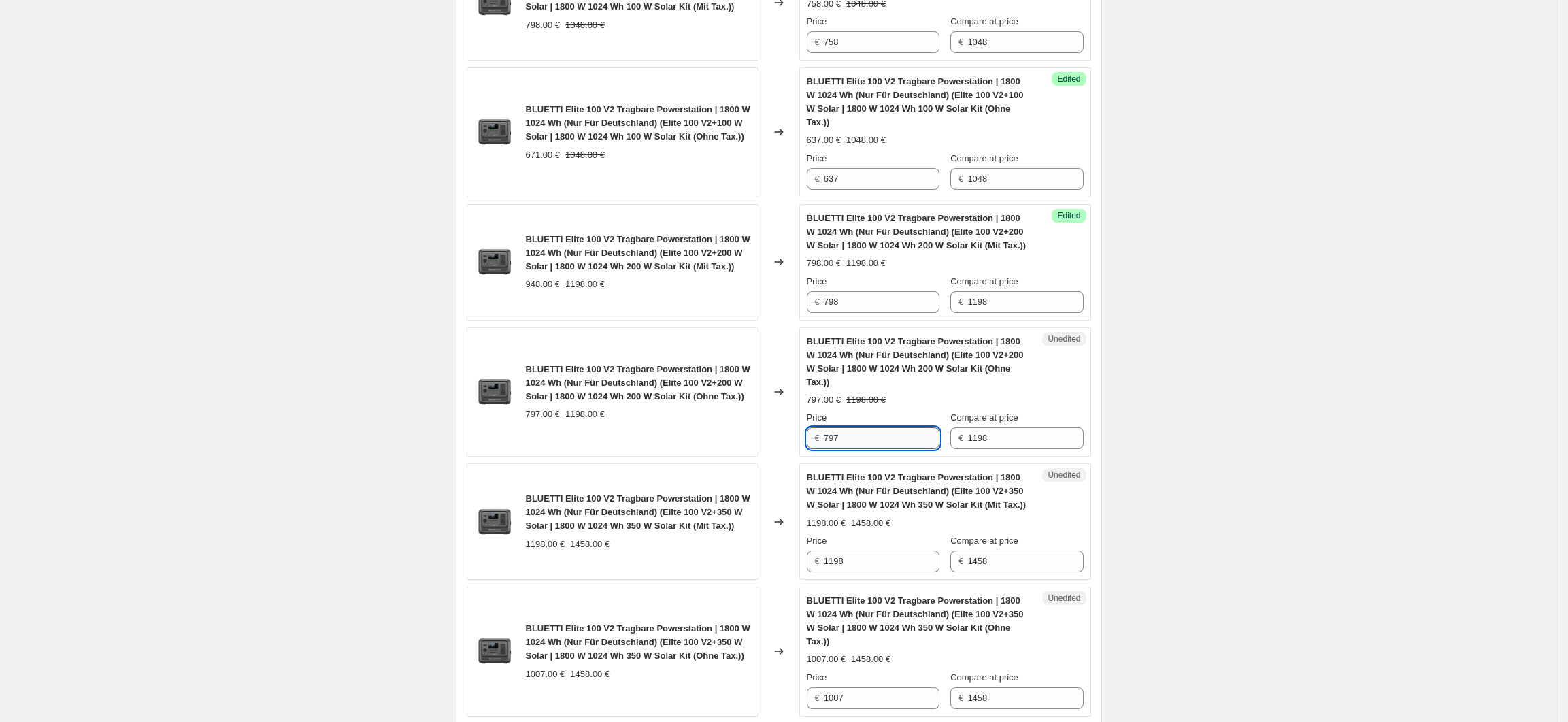
click at [829, 427] on input "797" at bounding box center [881, 437] width 115 height 22
type input "671"
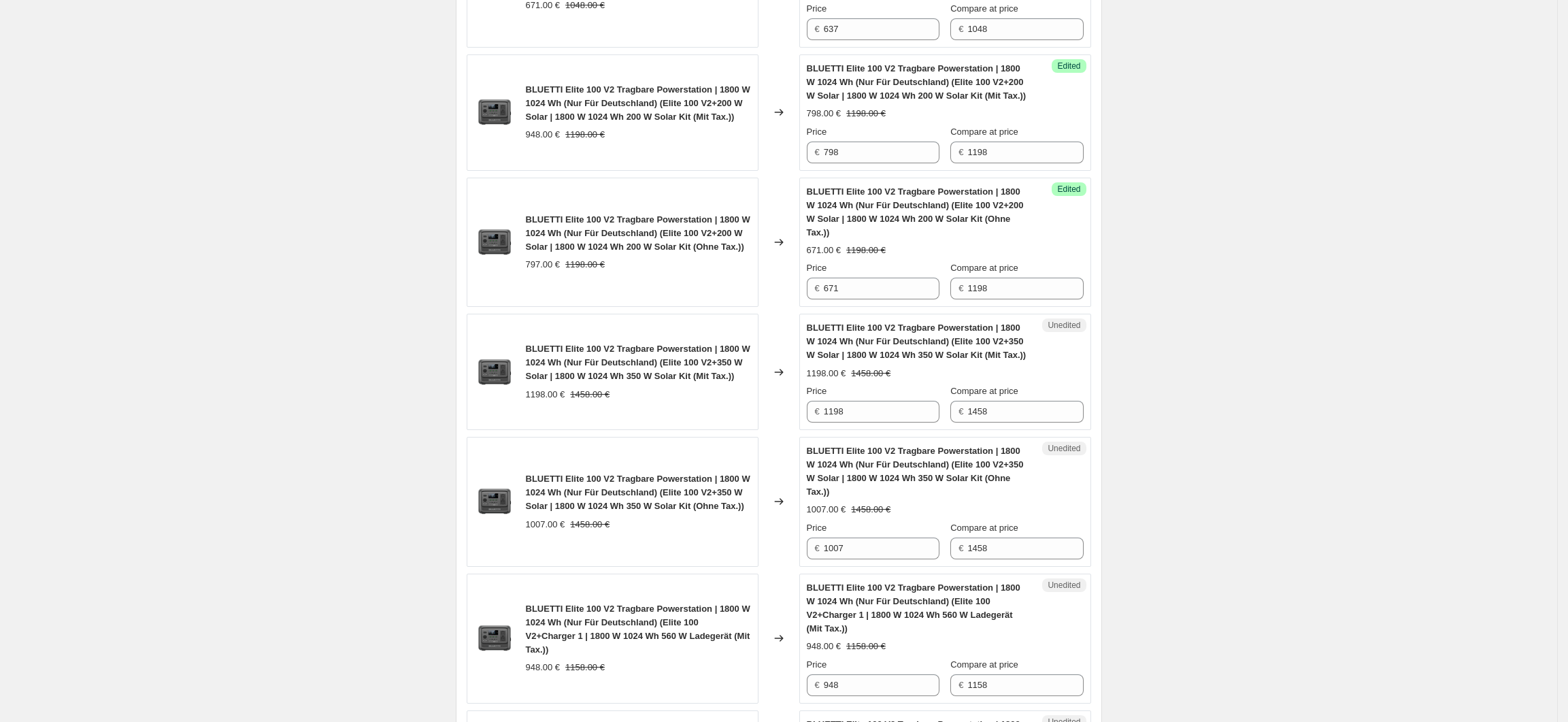
scroll to position [860, 0]
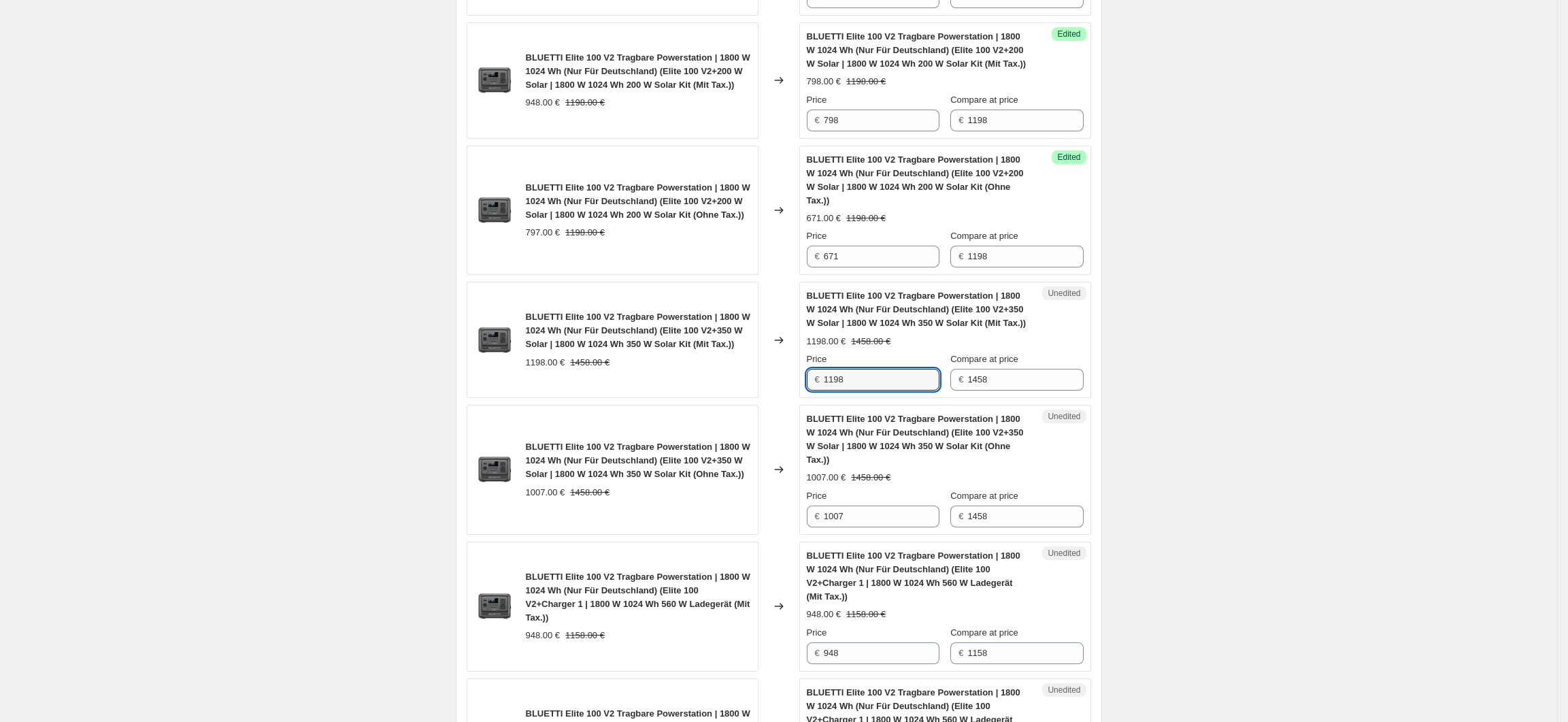
drag, startPoint x: 852, startPoint y: 362, endPoint x: 825, endPoint y: 363, distance: 27.0
click at [825, 369] on div "€ 1198" at bounding box center [873, 379] width 133 height 22
type input "1048"
click at [1191, 479] on div "Create new price change job. This page is ready Create new price change job Dra…" at bounding box center [778, 653] width 1558 height 3026
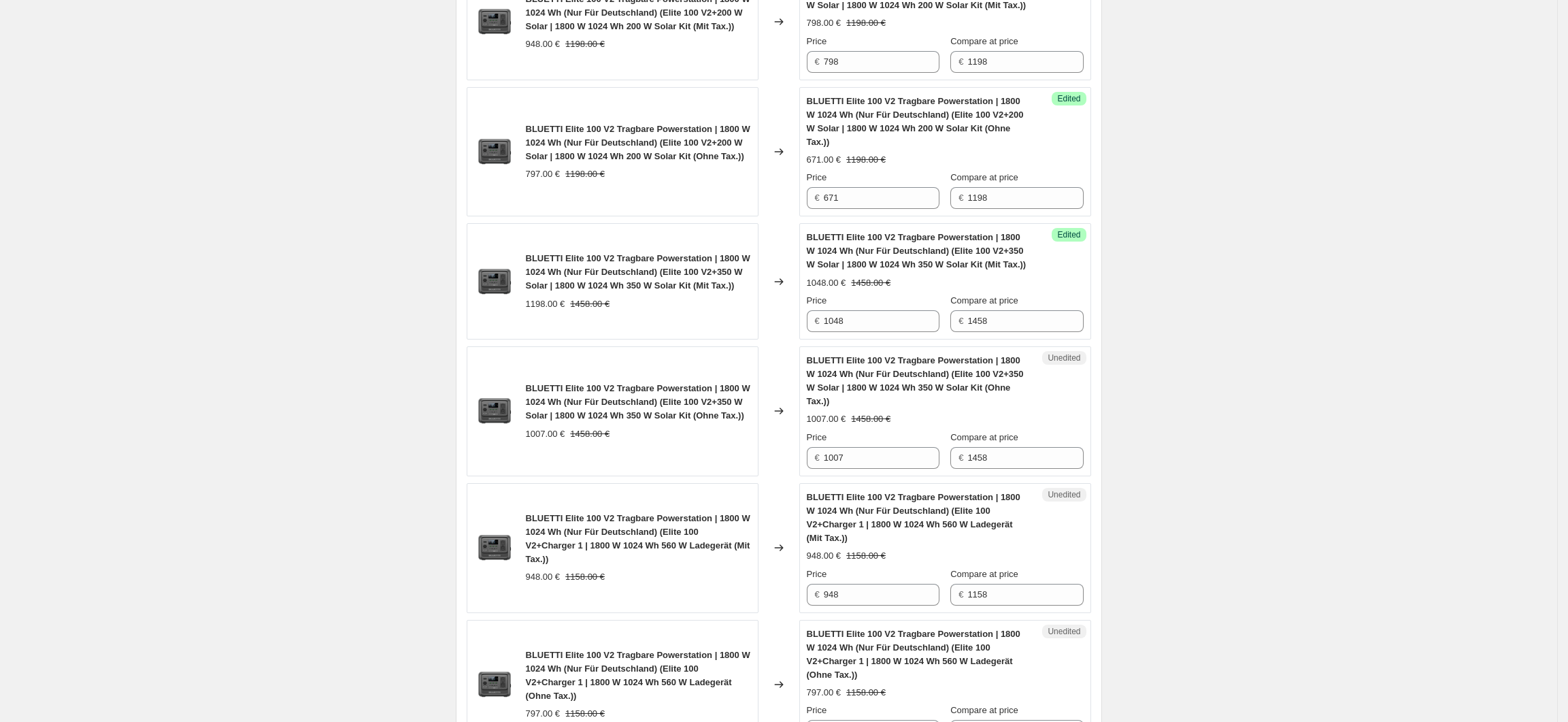
scroll to position [950, 0]
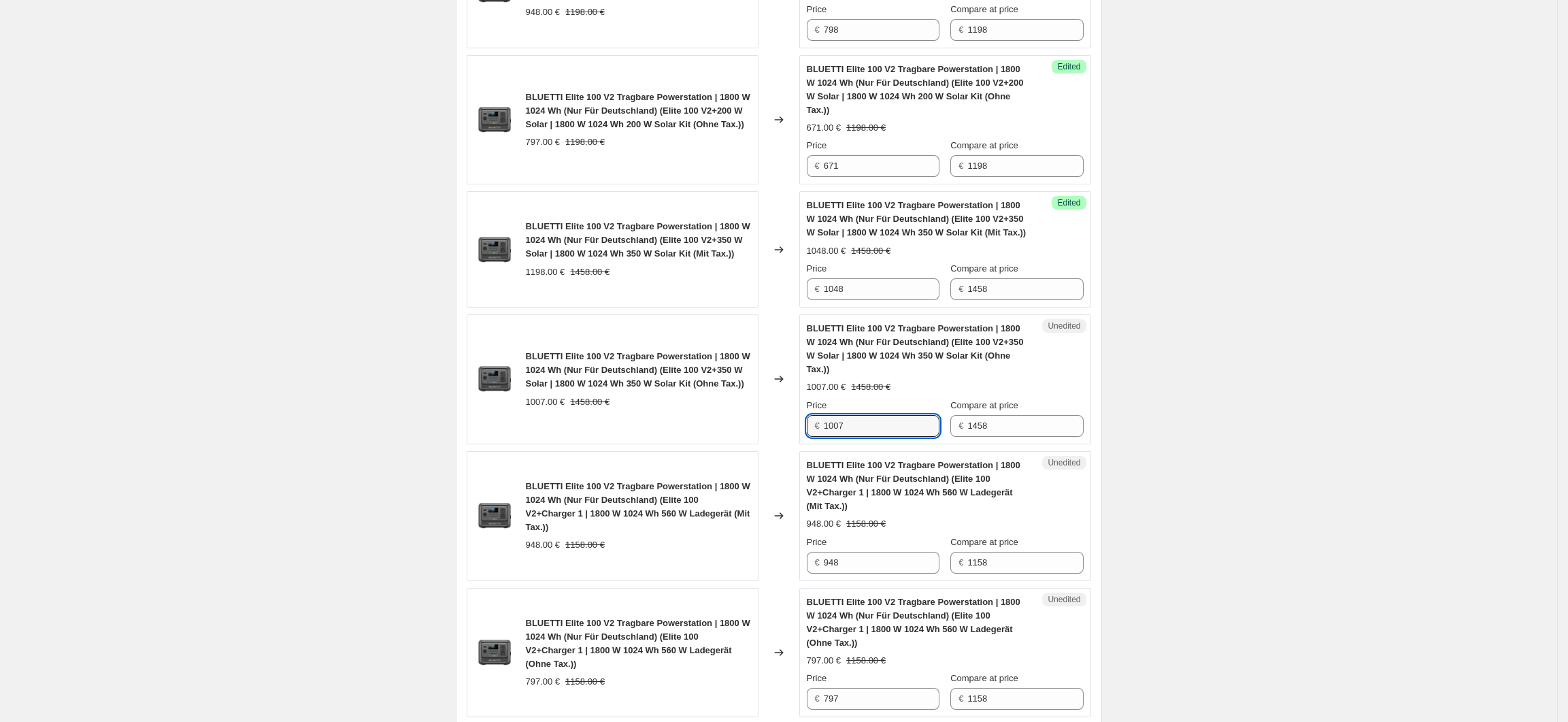
drag, startPoint x: 868, startPoint y: 389, endPoint x: 827, endPoint y: 390, distance: 41.0
click at [827, 415] on div "€ 1007" at bounding box center [873, 425] width 133 height 22
type input "881"
drag, startPoint x: 1220, startPoint y: 433, endPoint x: 1209, endPoint y: 466, distance: 34.8
click at [1222, 433] on div "Create new price change job. This page is ready Create new price change job Dra…" at bounding box center [778, 562] width 1558 height 3026
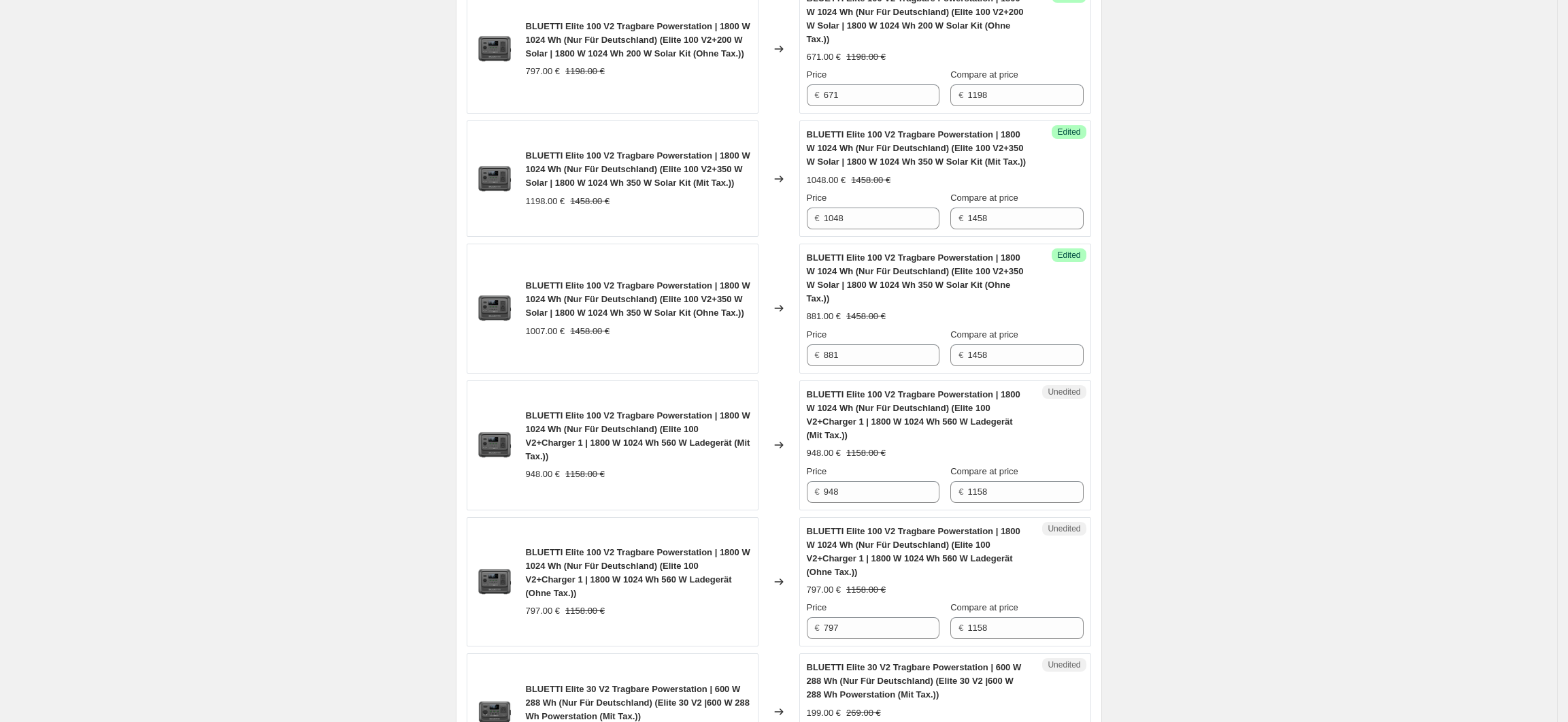
scroll to position [1041, 0]
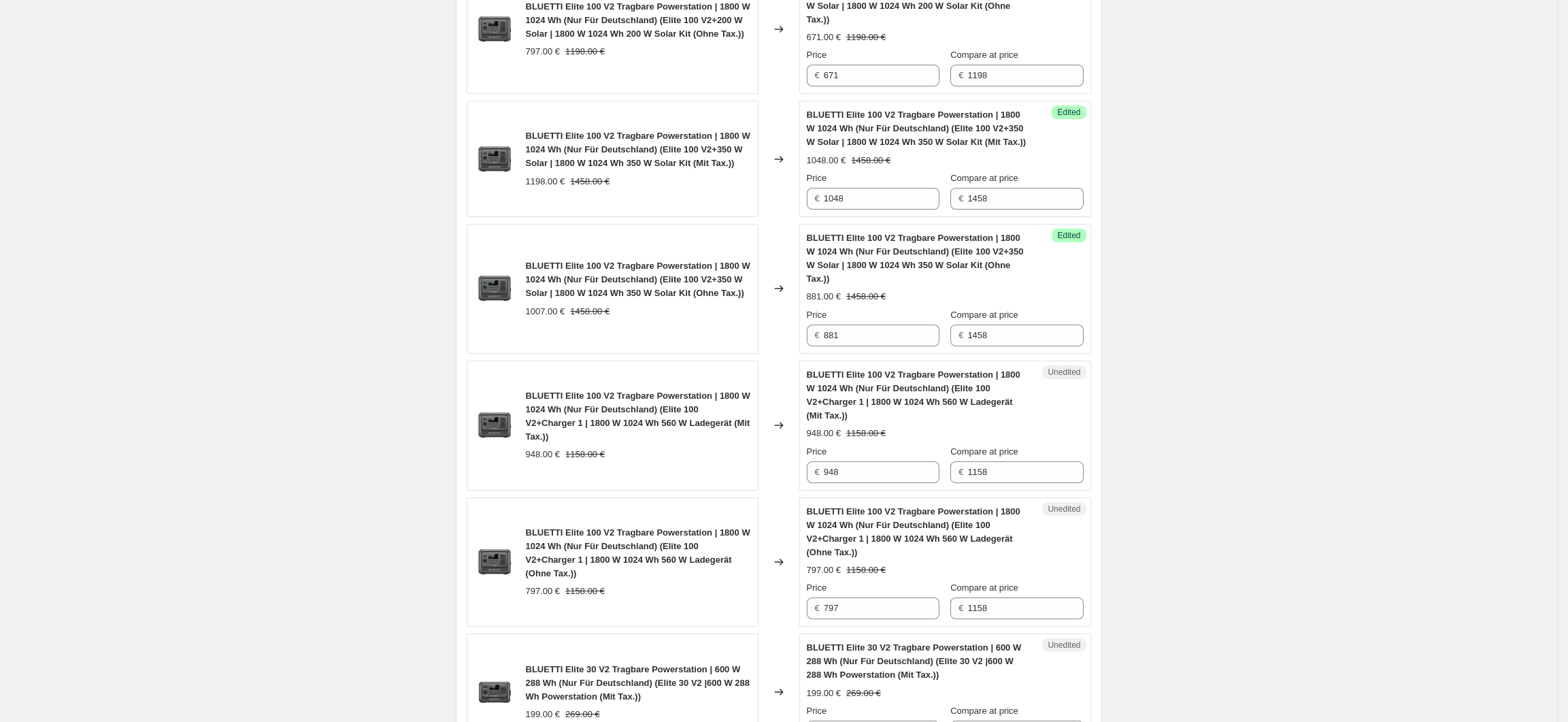
click at [1284, 527] on div "Create new price change job. This page is ready Create new price change job Dra…" at bounding box center [778, 471] width 1558 height 3026
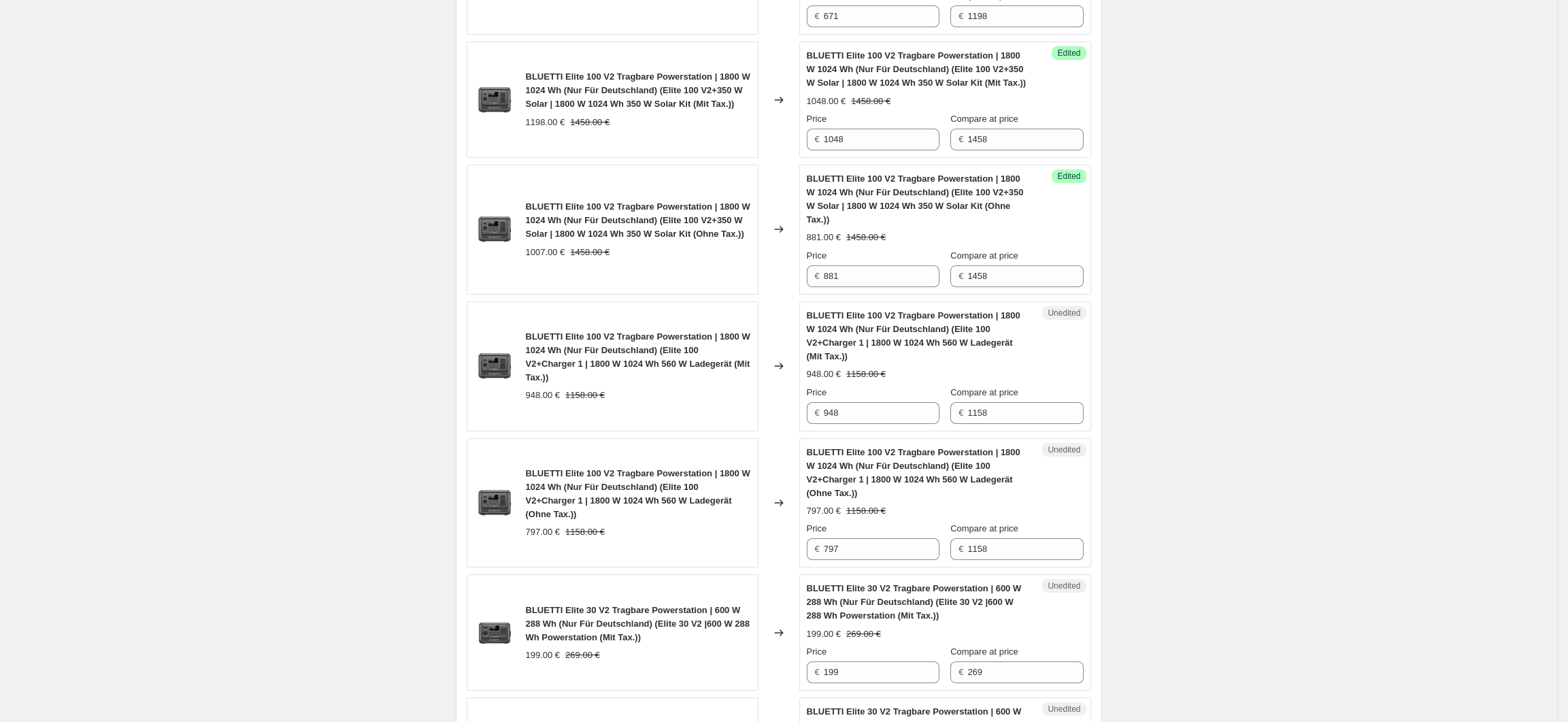
scroll to position [1132, 0]
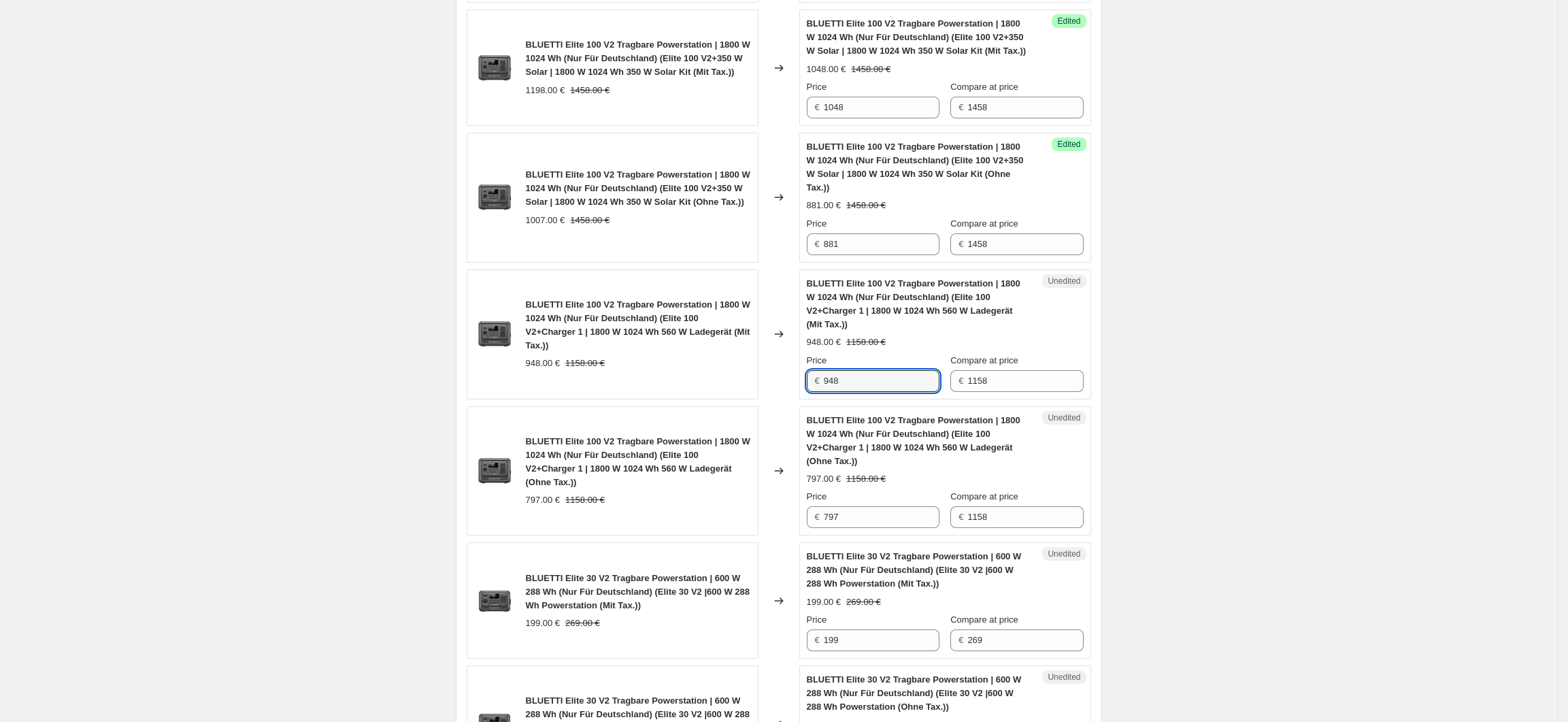
drag, startPoint x: 858, startPoint y: 348, endPoint x: 823, endPoint y: 347, distance: 35.0
click at [823, 370] on div "€ 948" at bounding box center [873, 380] width 133 height 22
type input "838"
click at [1252, 423] on div "Create new price change job. This page is ready Create new price change job Dra…" at bounding box center [778, 380] width 1558 height 3026
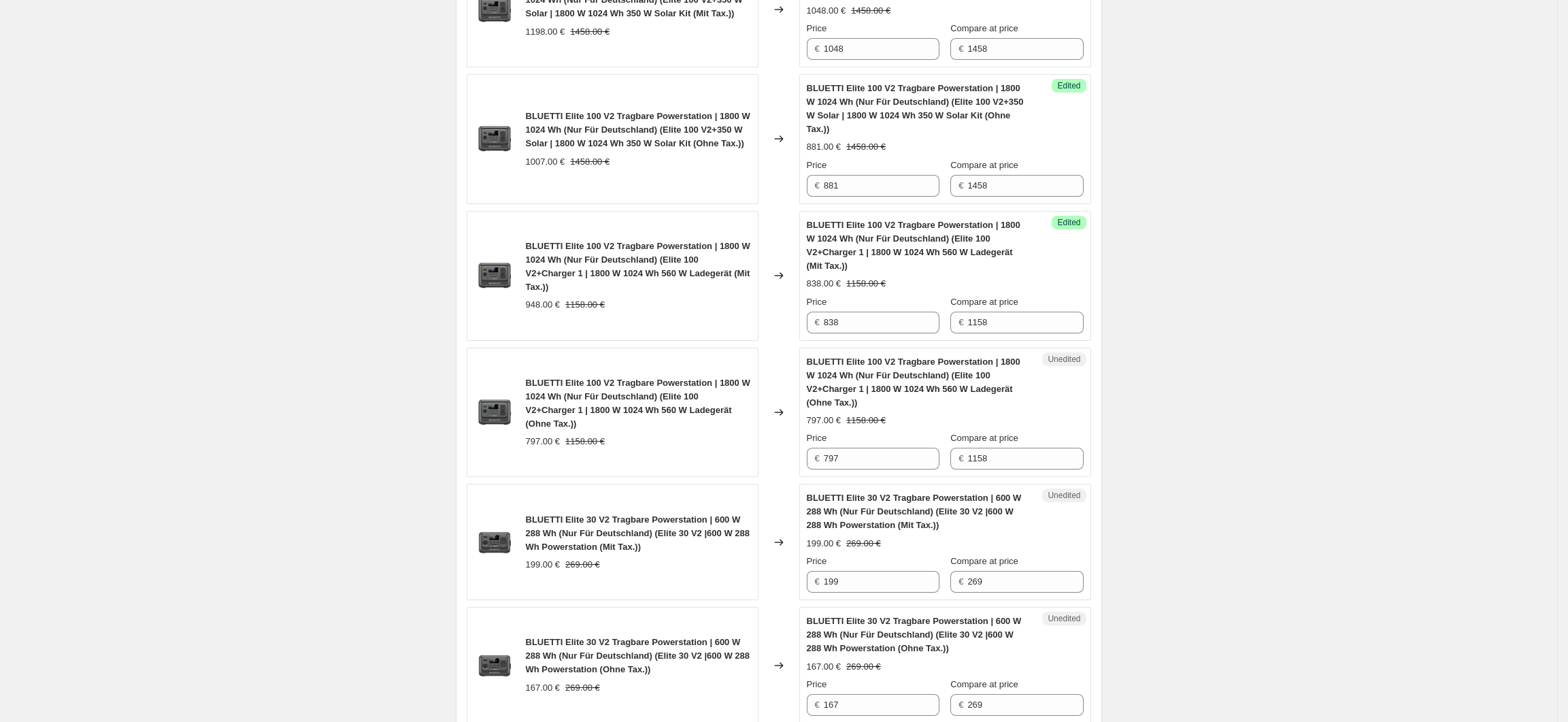
scroll to position [1223, 0]
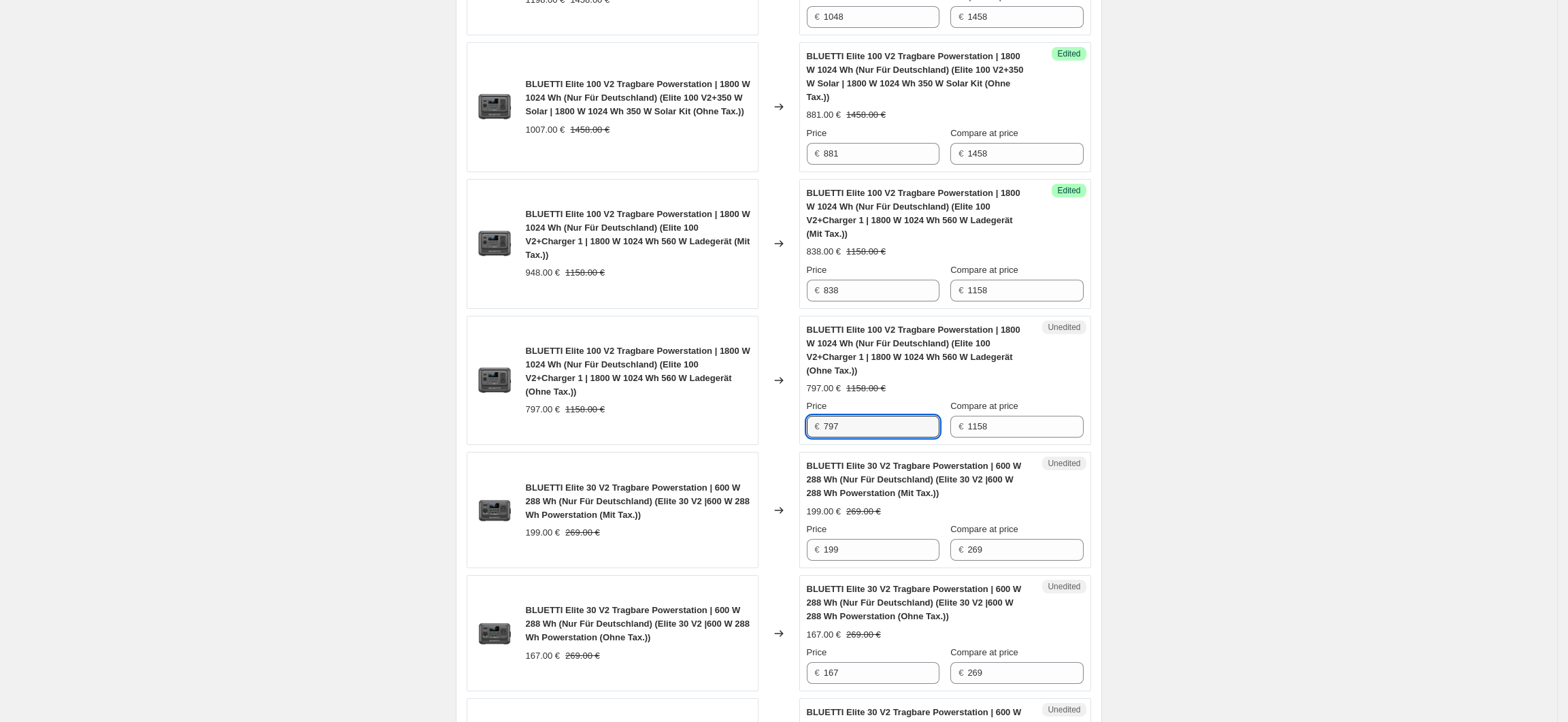
drag, startPoint x: 855, startPoint y: 388, endPoint x: 817, endPoint y: 391, distance: 38.1
click at [817, 416] on div "€ 797" at bounding box center [873, 426] width 133 height 22
type input "704"
click at [1243, 452] on div "Create new price change job. This page is ready Create new price change job Dra…" at bounding box center [778, 290] width 1558 height 3026
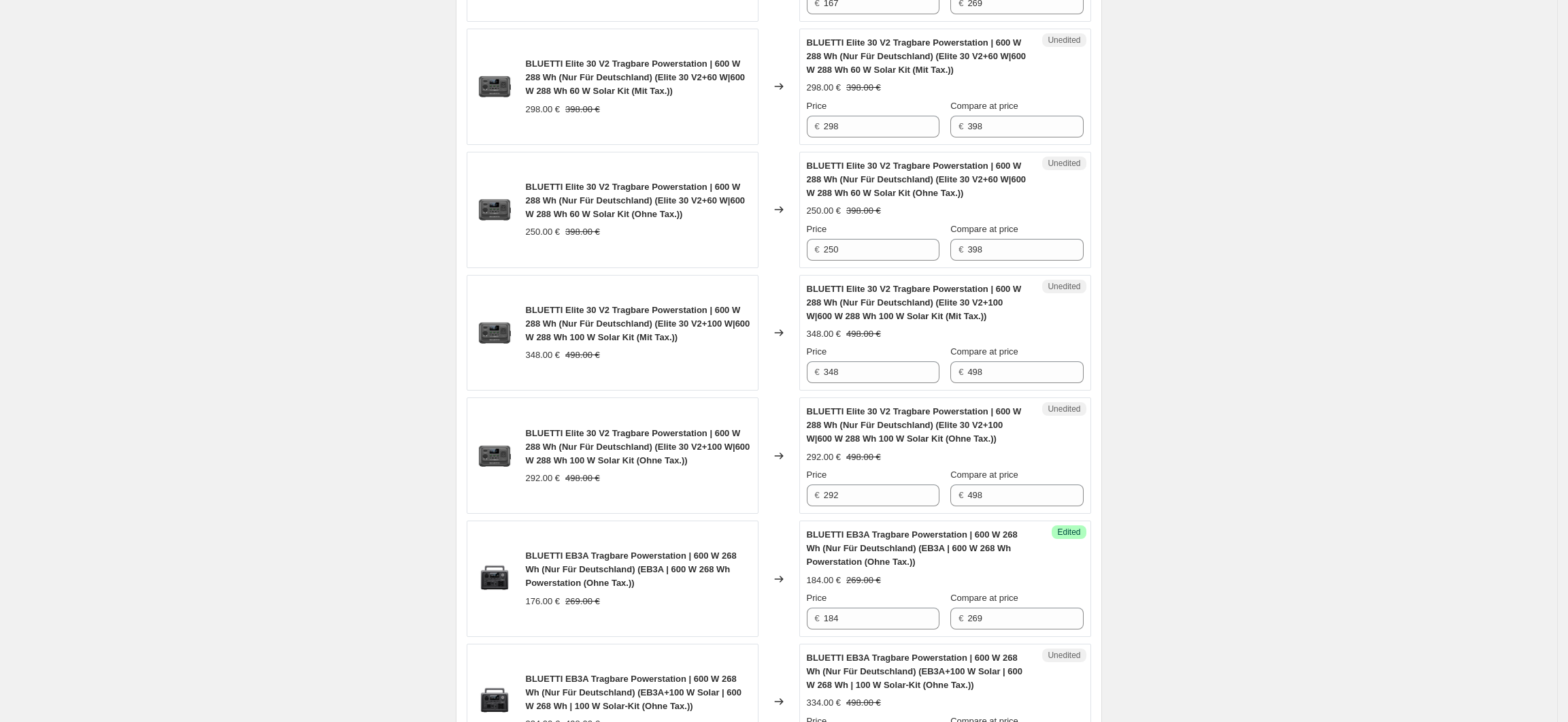
scroll to position [2273, 0]
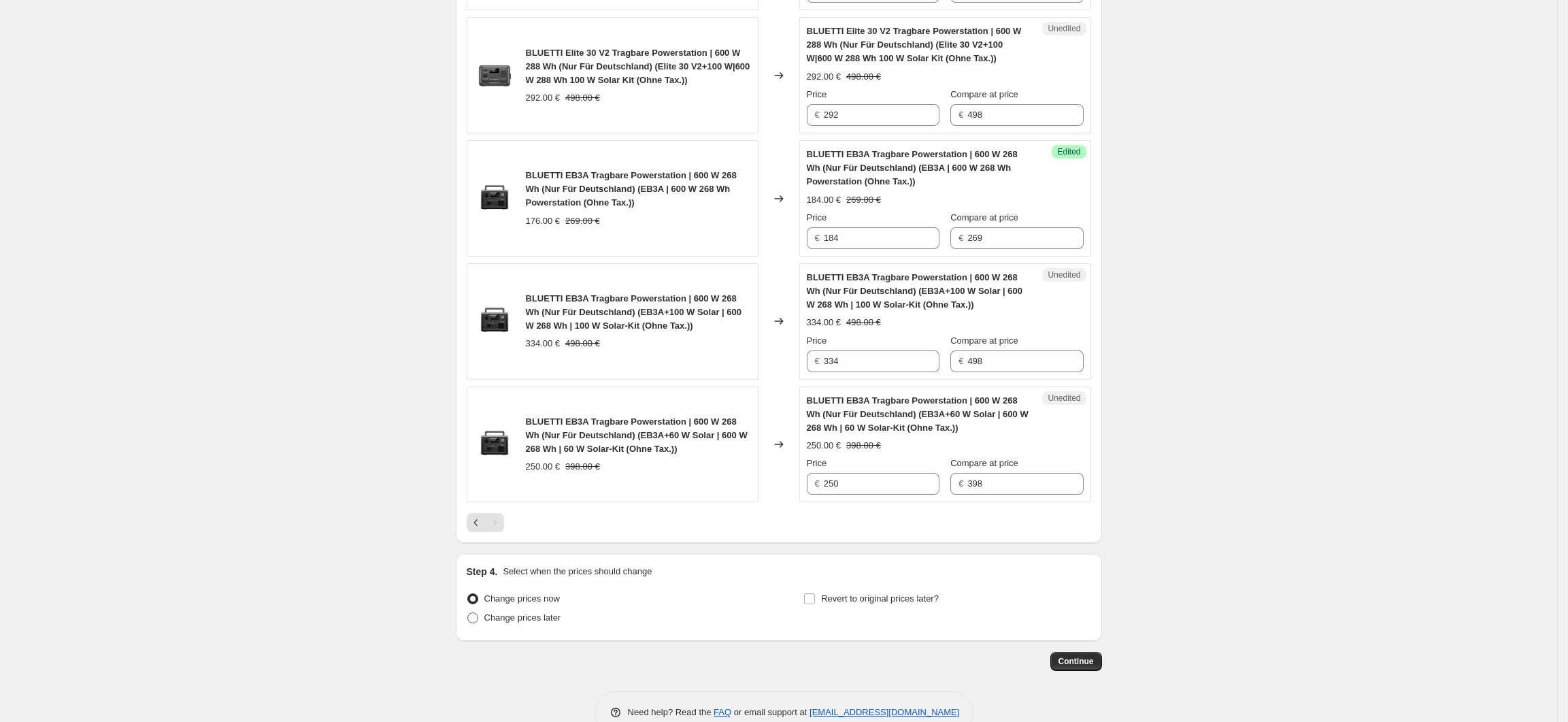
click at [561, 613] on span "Change prices later" at bounding box center [522, 618] width 77 height 10
click at [468, 613] on input "Change prices later" at bounding box center [468, 613] width 1 height 1
radio input "true"
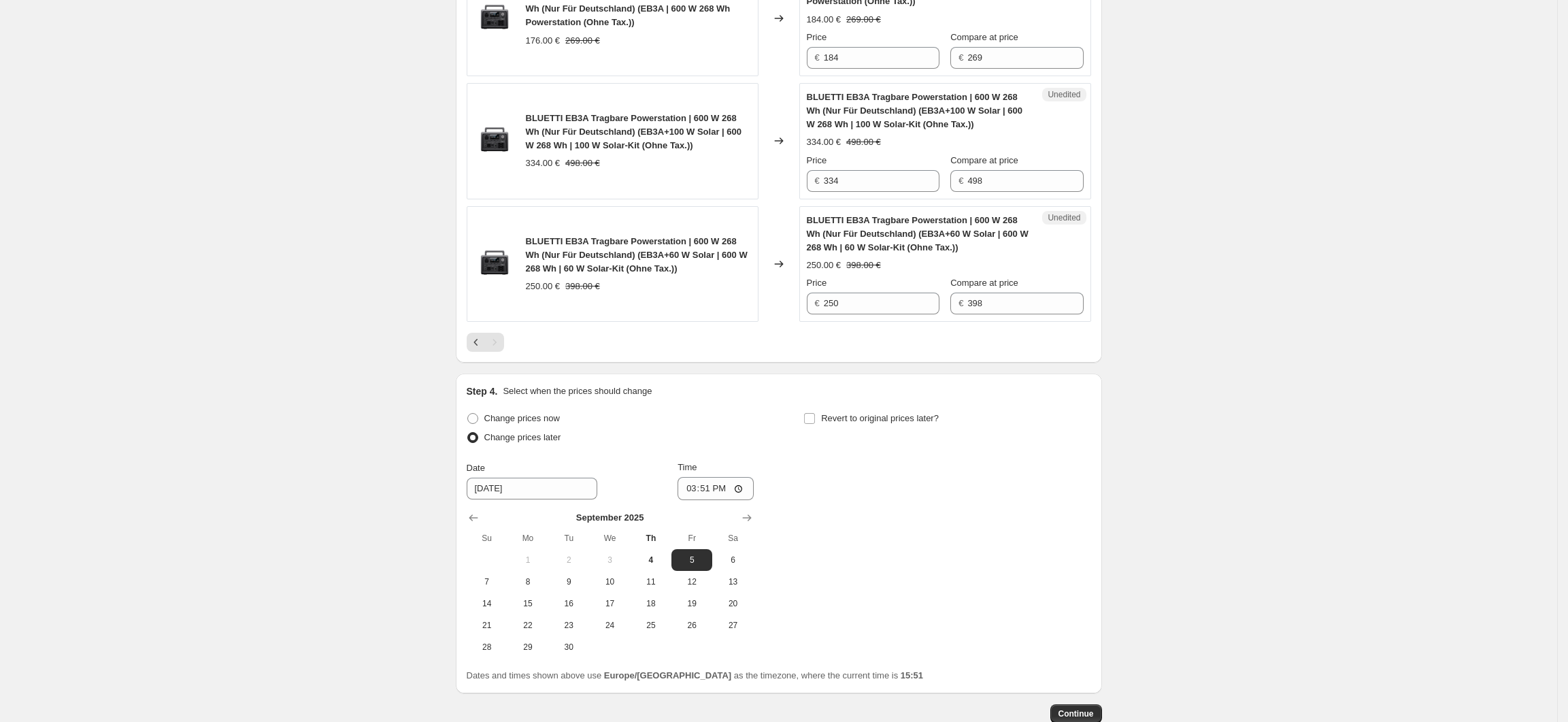
scroll to position [2453, 0]
click at [688, 554] on span "5" at bounding box center [692, 559] width 30 height 11
click at [719, 476] on input "15:51" at bounding box center [716, 488] width 76 height 23
click at [745, 476] on input "15:51" at bounding box center [716, 488] width 76 height 23
type input "04:00"
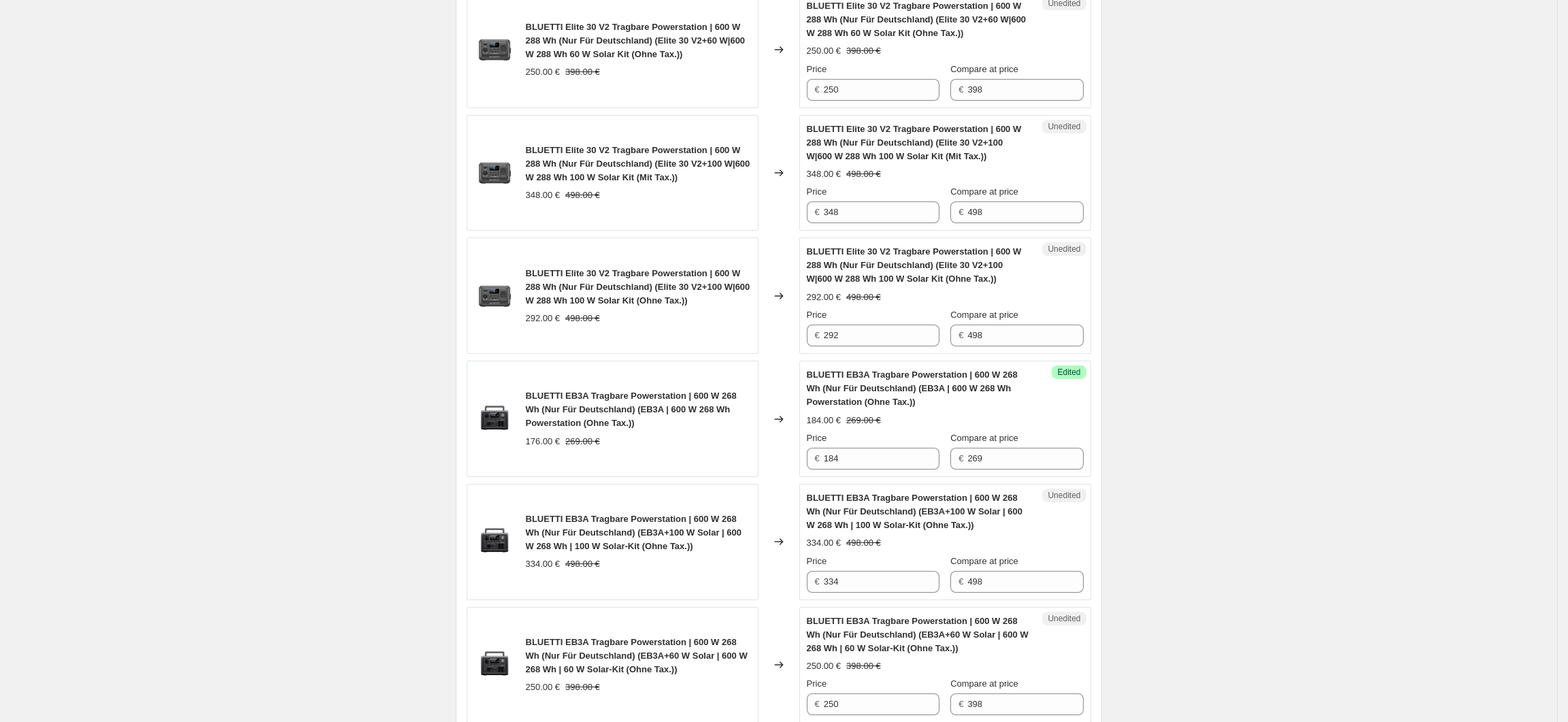
scroll to position [2505, 0]
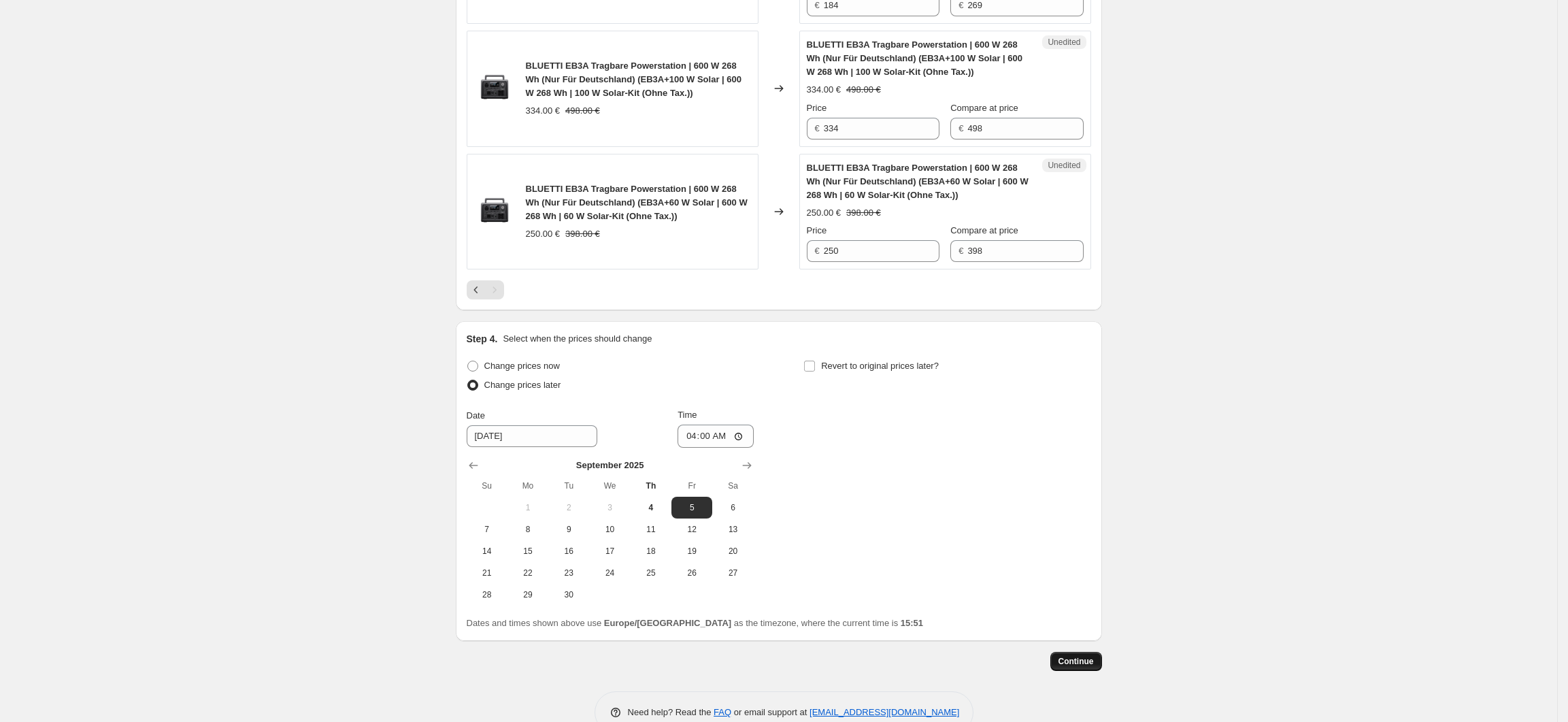
click at [1092, 652] on button "Continue" at bounding box center [1076, 661] width 52 height 19
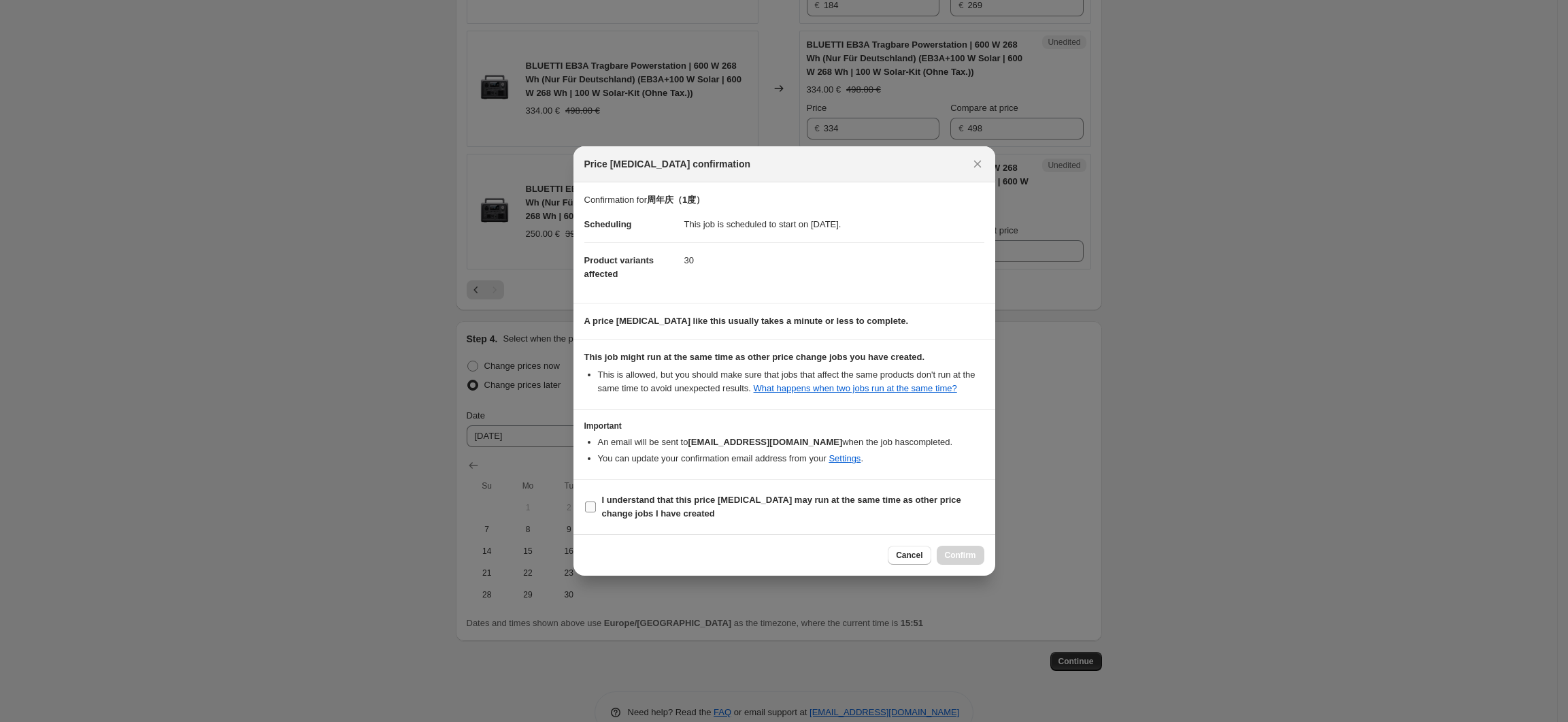
drag, startPoint x: 694, startPoint y: 504, endPoint x: 814, endPoint y: 544, distance: 126.5
click at [697, 505] on b "I understand that this price change job may run at the same time as other price…" at bounding box center [782, 506] width 359 height 23
click at [596, 505] on input "I understand that this price change job may run at the same time as other price…" at bounding box center [590, 507] width 11 height 11
checkbox input "true"
click at [972, 550] on button "Confirm" at bounding box center [961, 555] width 48 height 19
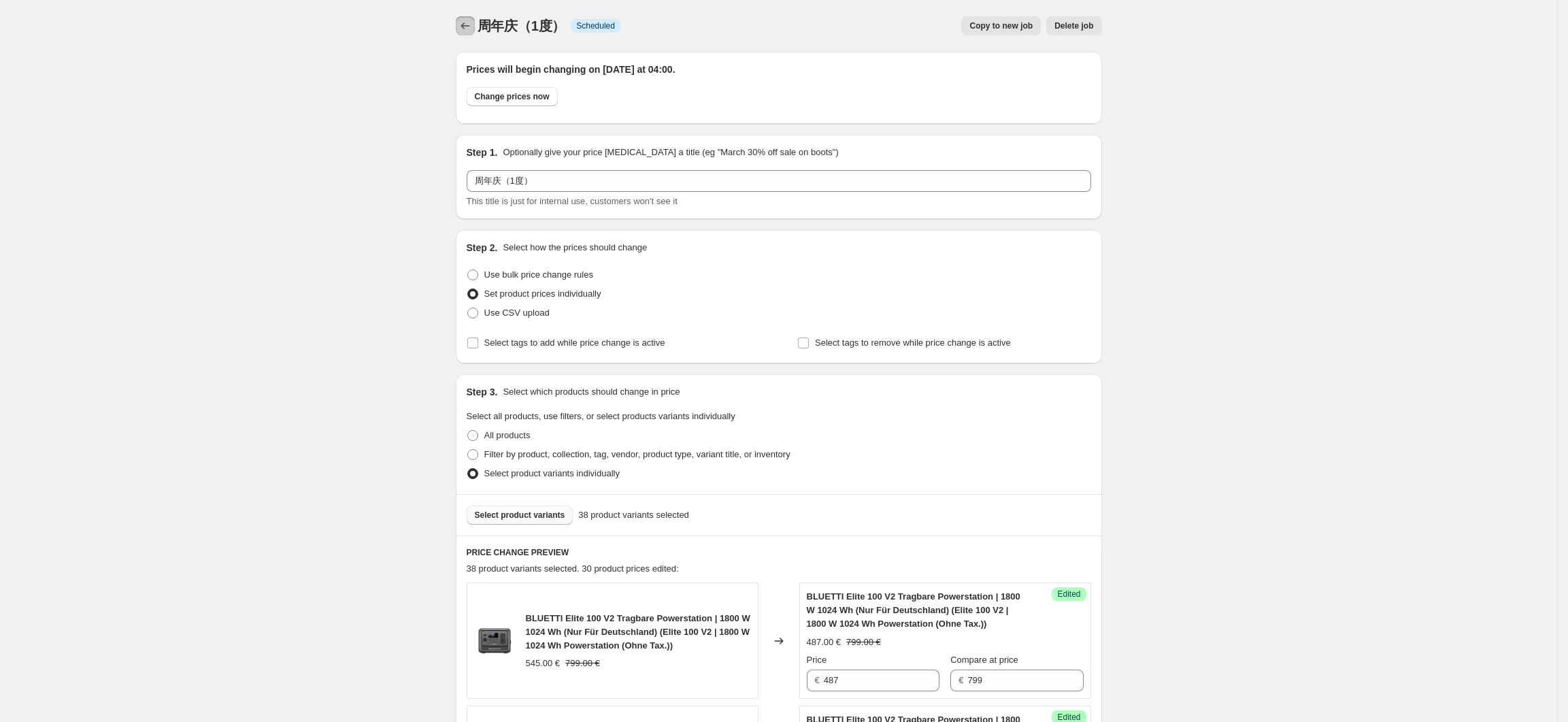
click at [472, 24] on icon "Price change jobs" at bounding box center [465, 26] width 14 height 14
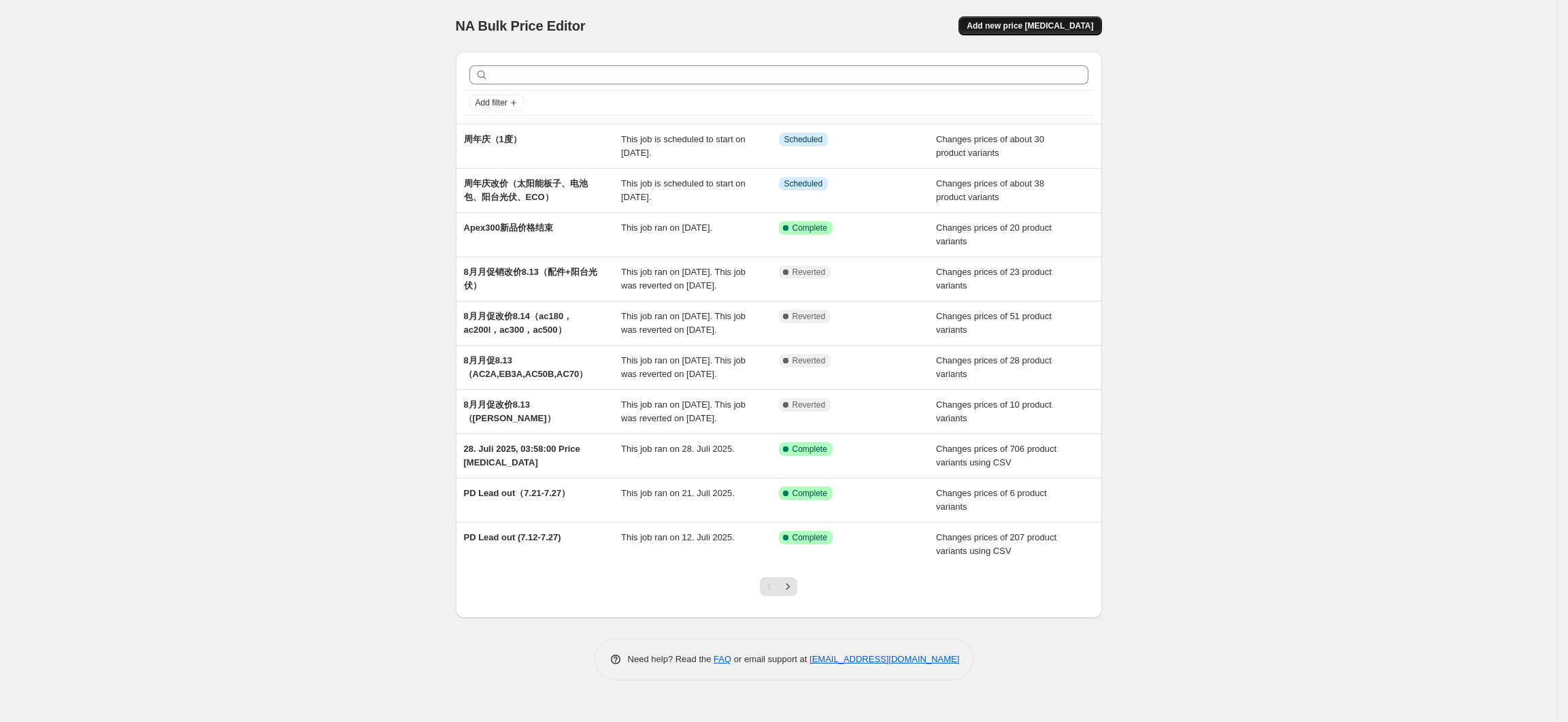
click at [1059, 33] on button "Add new price change job" at bounding box center [1030, 26] width 143 height 19
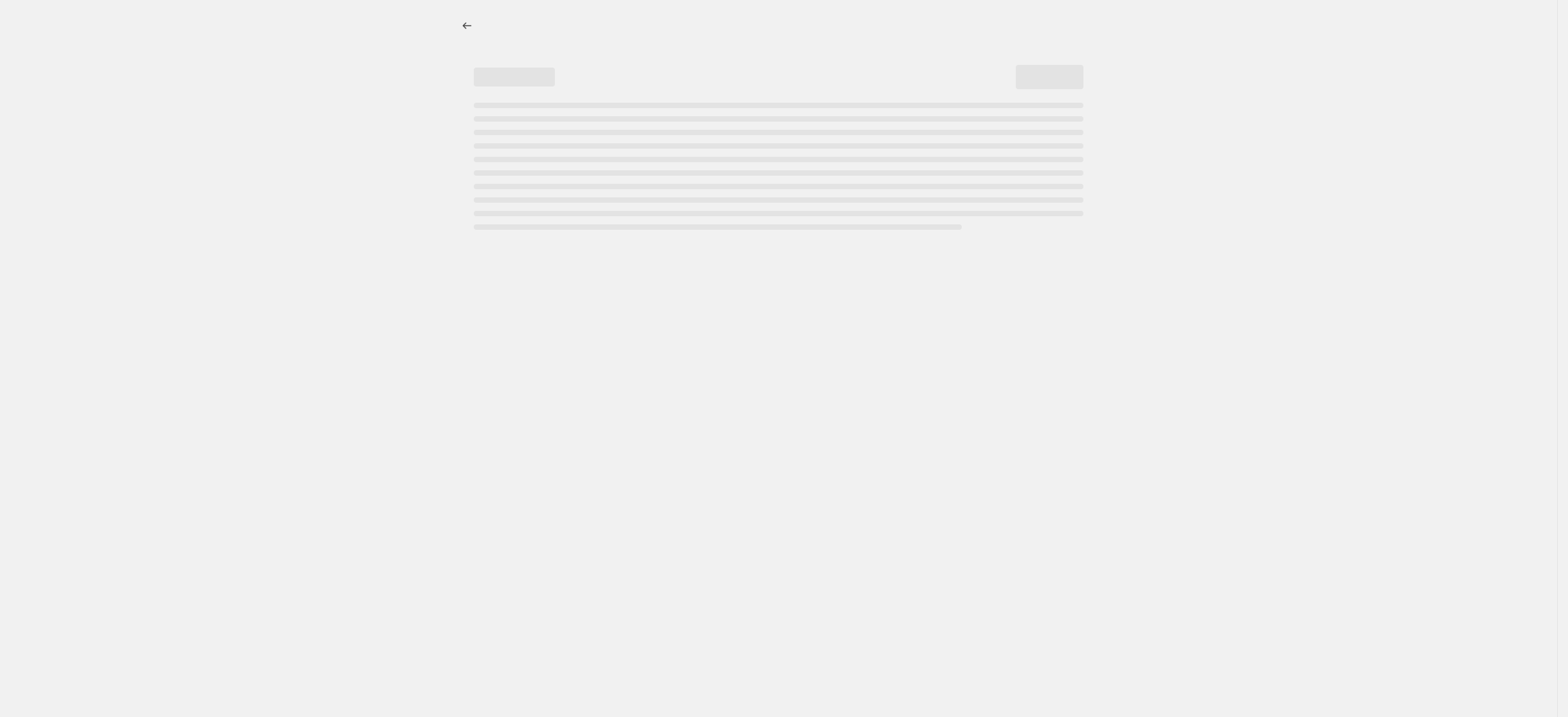
select select "percentage"
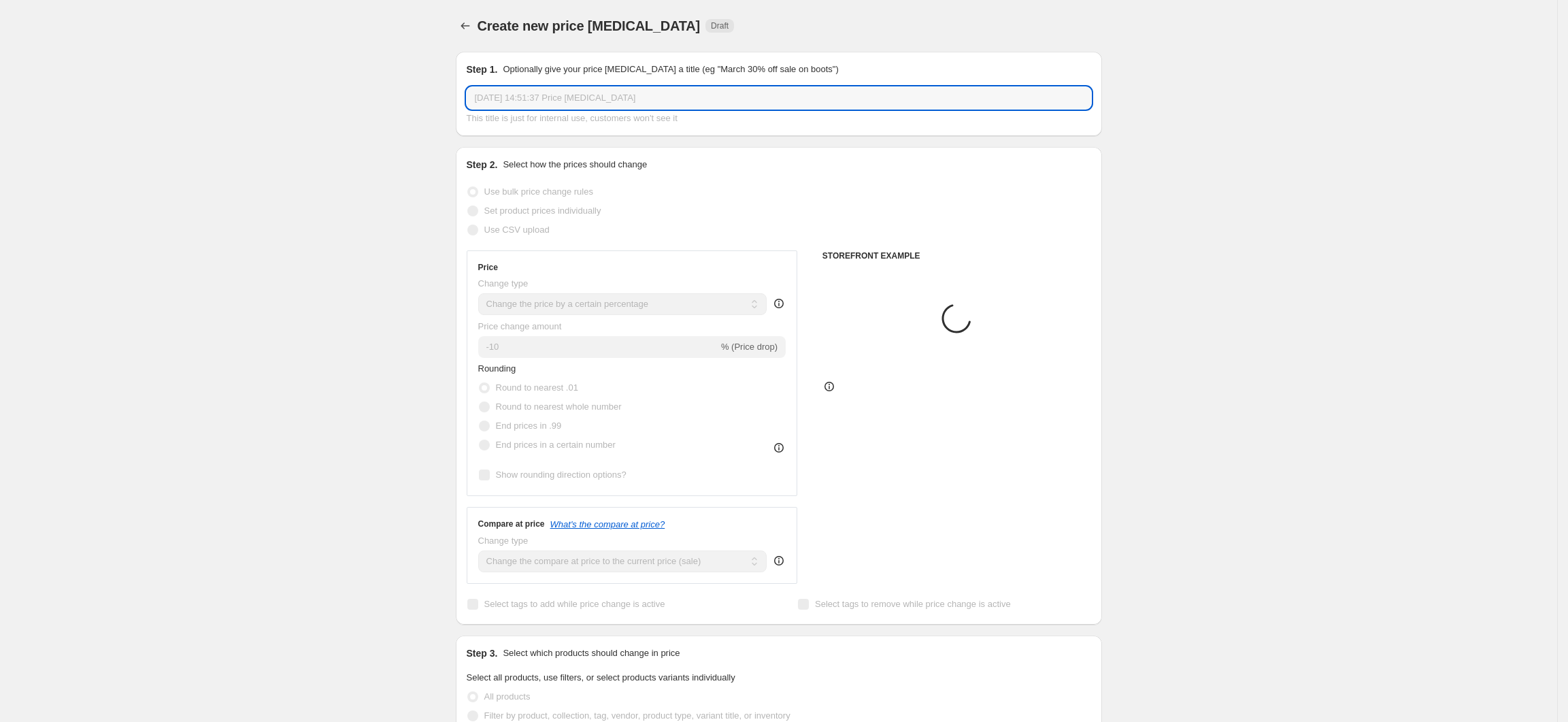
click at [527, 99] on input "4. Sept. 2025, 14:51:37 Price change job" at bounding box center [779, 97] width 625 height 22
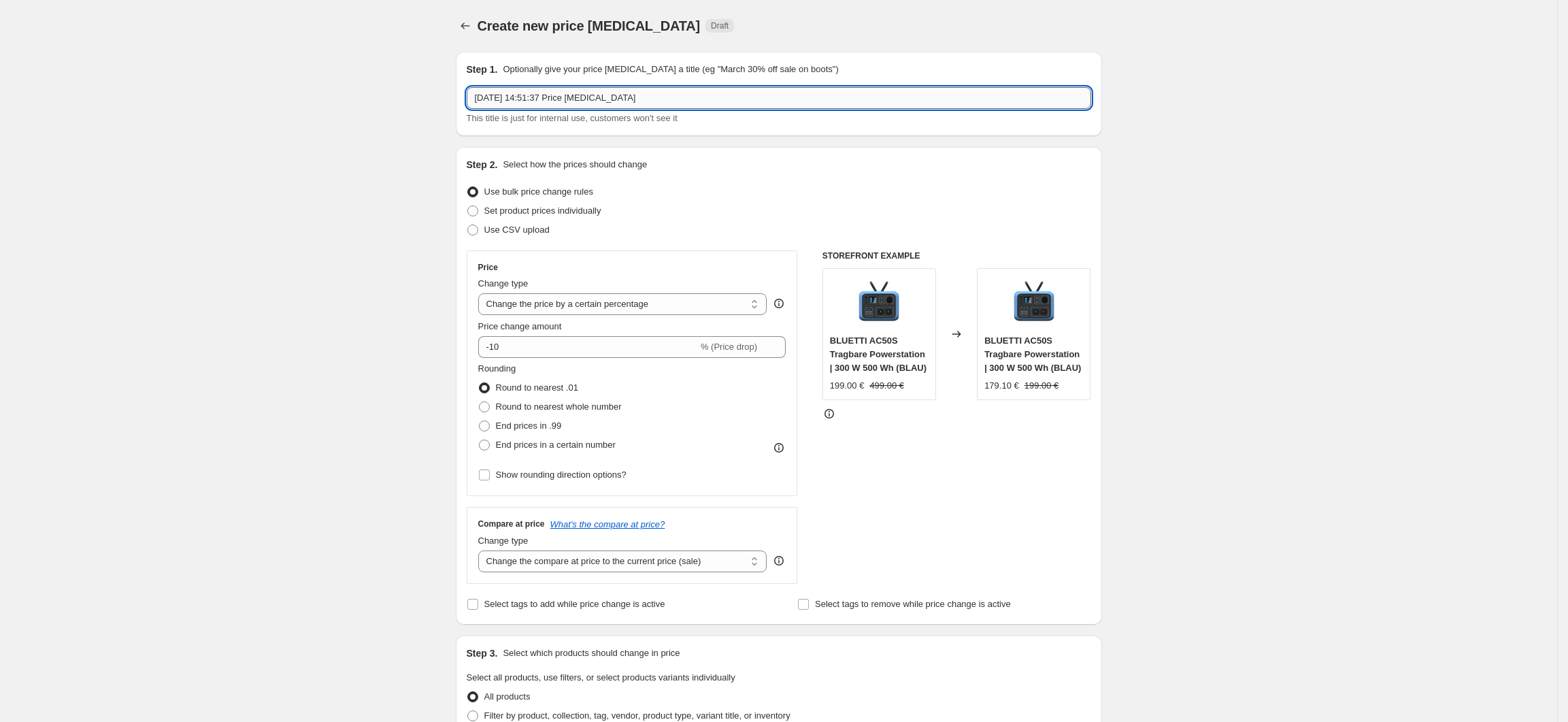
click at [527, 99] on input "4. Sept. 2025, 14:51:37 Price change job" at bounding box center [779, 97] width 625 height 22
type input "周年庆（2，3度电）"
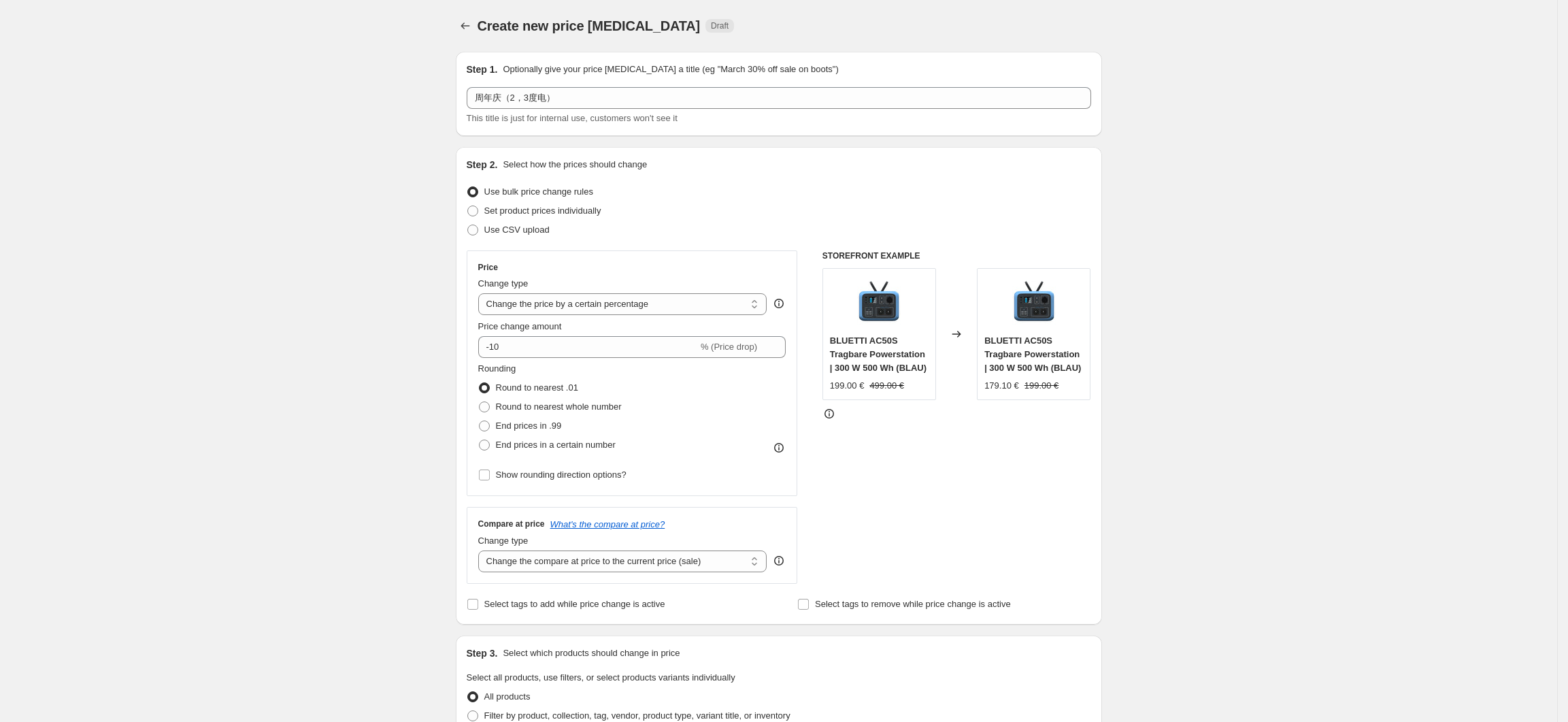
click at [1547, 187] on div "Create new price change job. This page is ready Create new price change job Dra…" at bounding box center [778, 691] width 1558 height 1382
click at [551, 219] on label "Set product prices individually" at bounding box center [534, 211] width 134 height 19
click at [468, 207] on input "Set product prices individually" at bounding box center [468, 206] width 1 height 1
radio input "true"
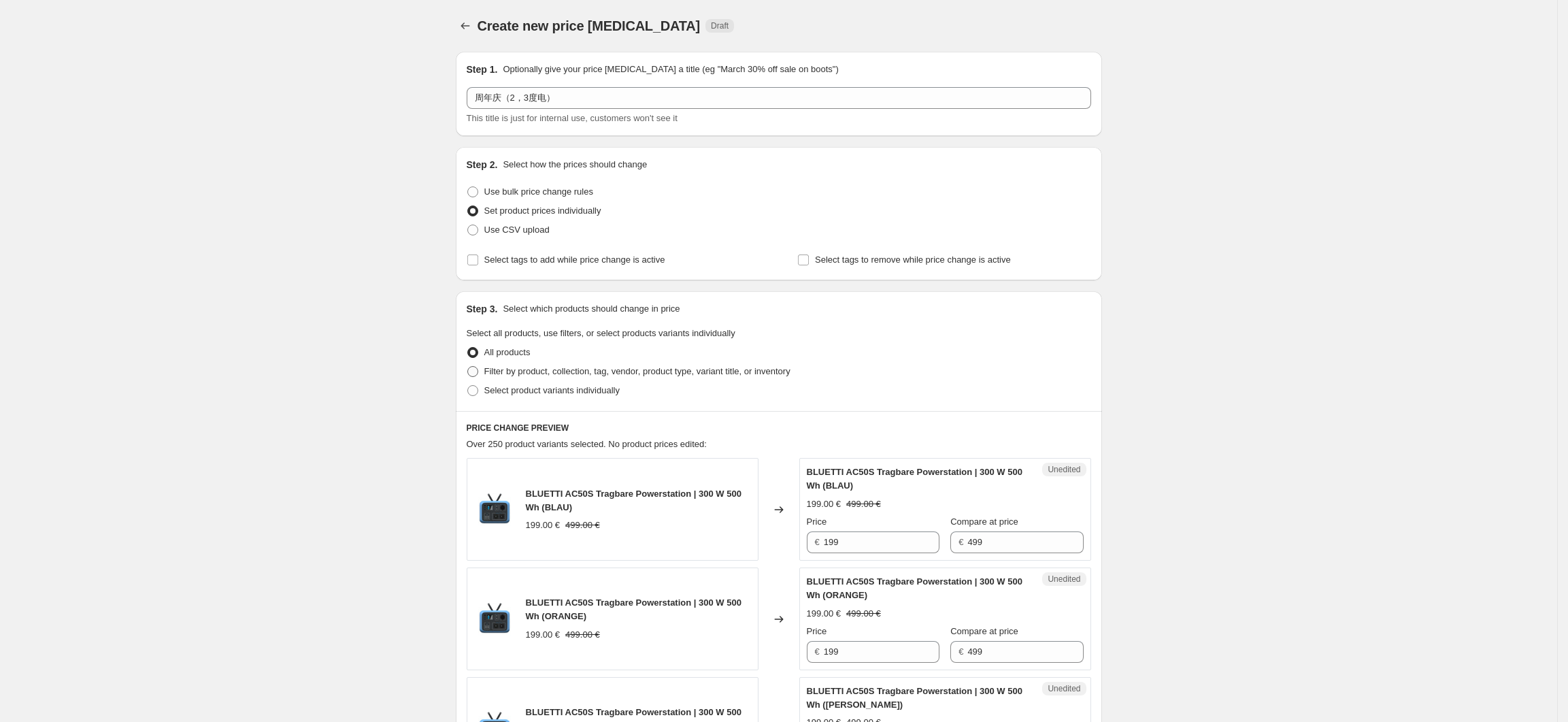
click at [529, 376] on span "Filter by product, collection, tag, vendor, product type, variant title, or inv…" at bounding box center [637, 371] width 306 height 10
click at [468, 367] on input "Filter by product, collection, tag, vendor, product type, variant title, or inv…" at bounding box center [468, 366] width 1 height 1
radio input "true"
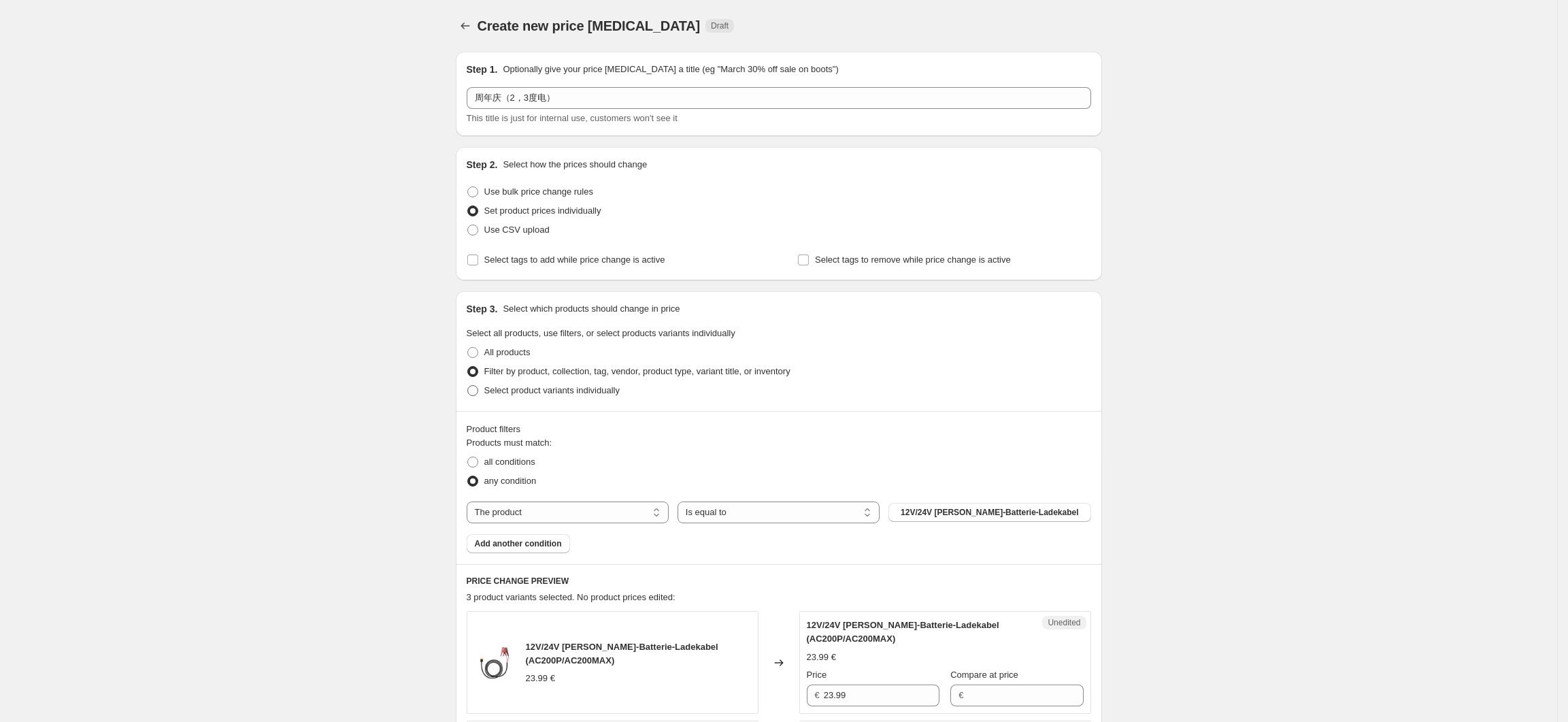
click at [600, 393] on span "Select product variants individually" at bounding box center [552, 391] width 135 height 10
click at [468, 386] on input "Select product variants individually" at bounding box center [468, 385] width 1 height 1
radio input "true"
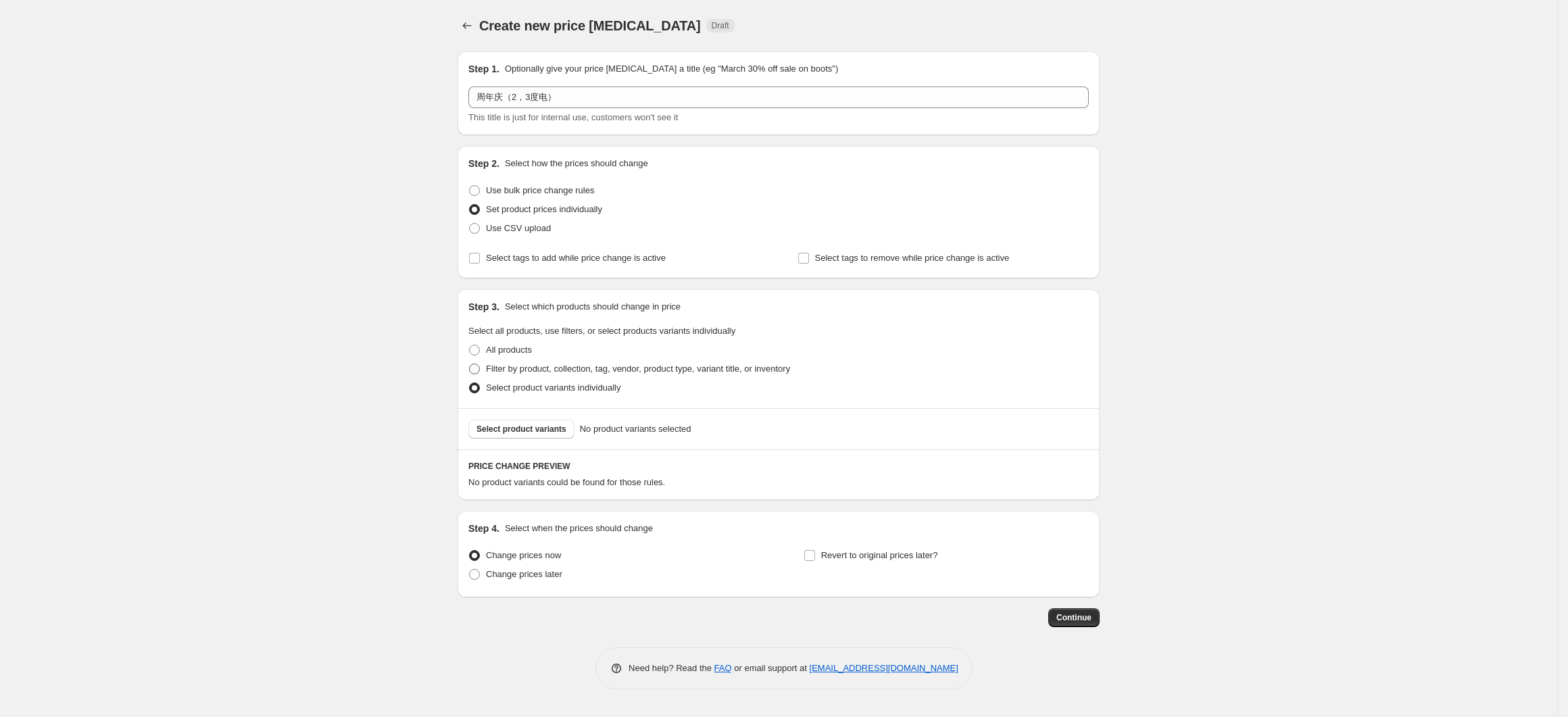
click at [603, 362] on span "Filter by product, collection, tag, vendor, product type, variant title, or inv…" at bounding box center [638, 369] width 304 height 14
click at [470, 364] on input "Filter by product, collection, tag, vendor, product type, variant title, or inv…" at bounding box center [469, 364] width 1 height 1
radio input "true"
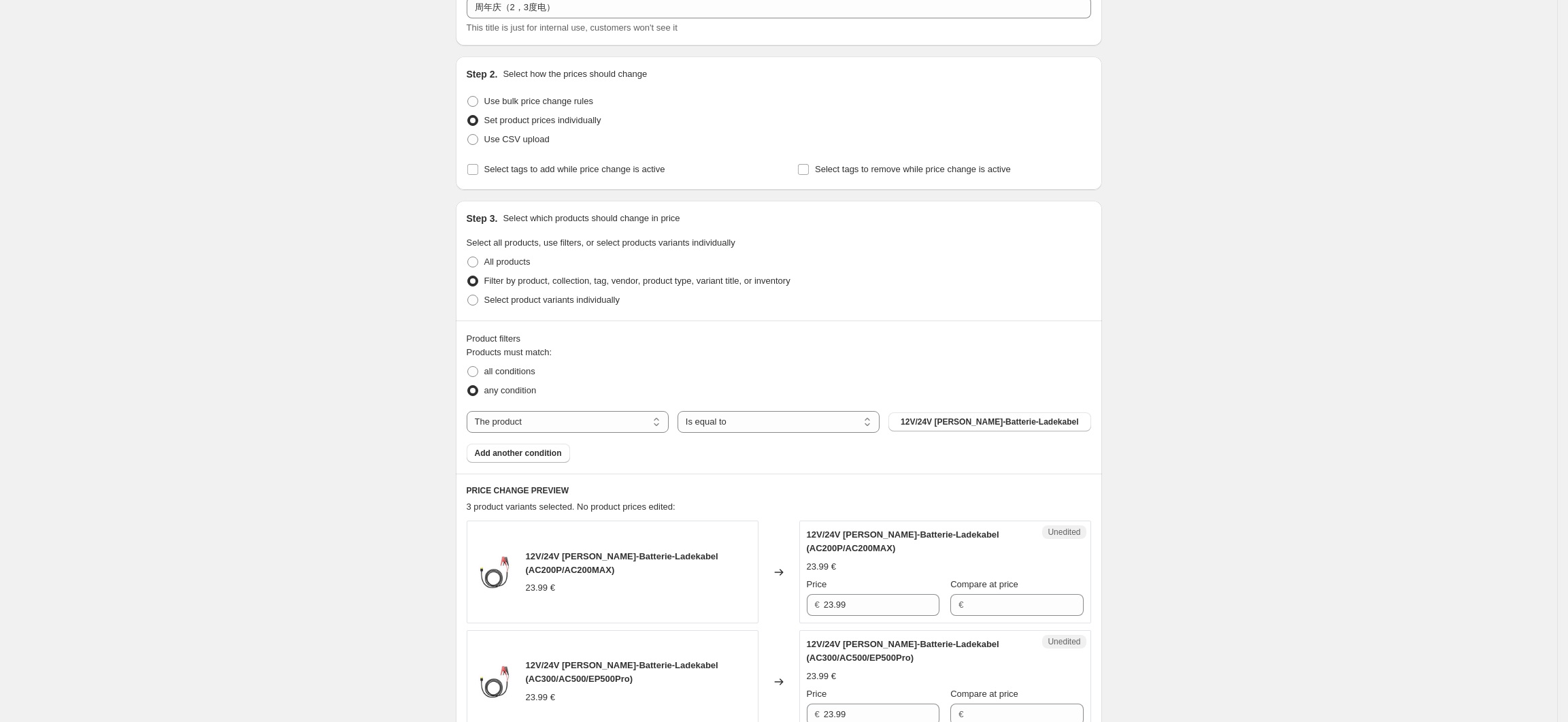
scroll to position [181, 0]
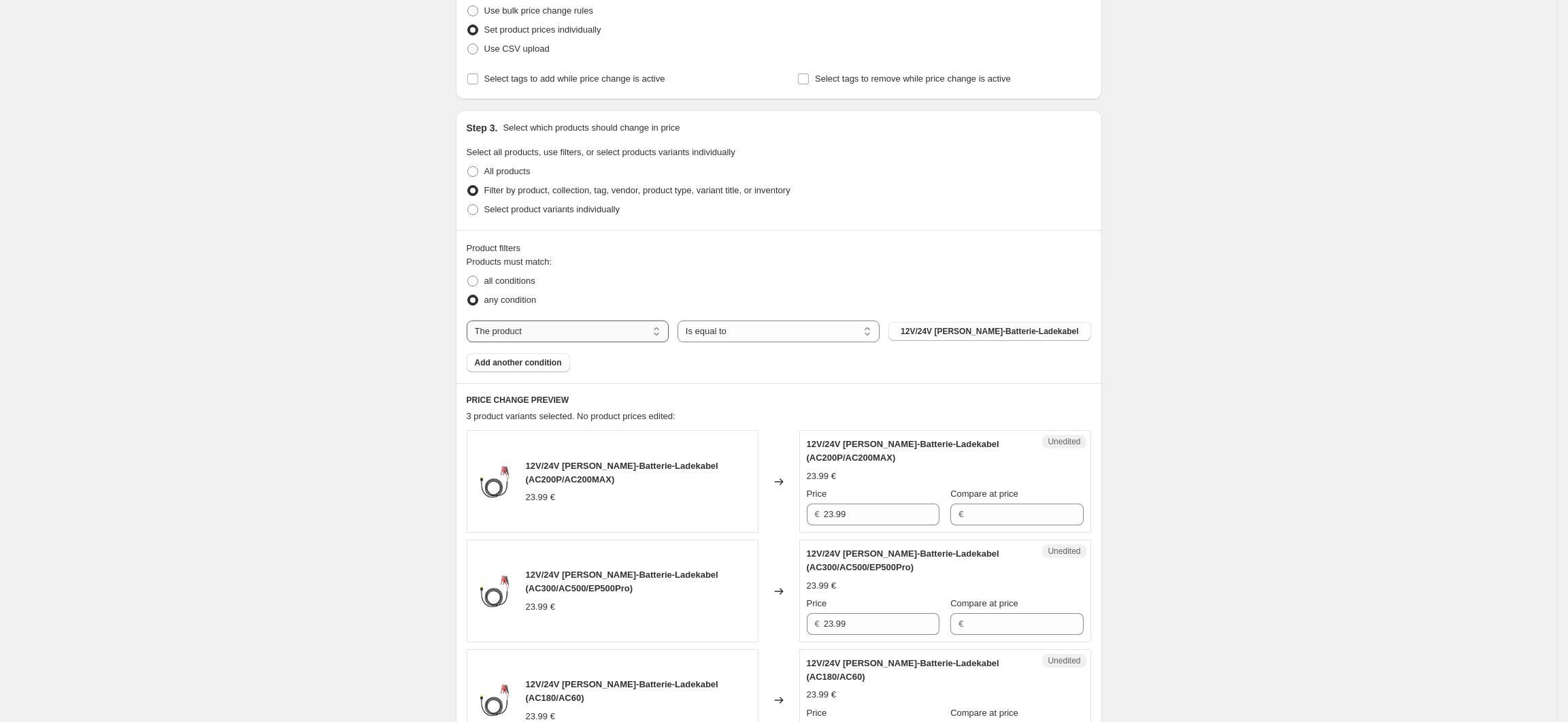
click at [581, 332] on select "The product The product's collection The product's tag The product's vendor The…" at bounding box center [567, 331] width 202 height 22
select select "collection"
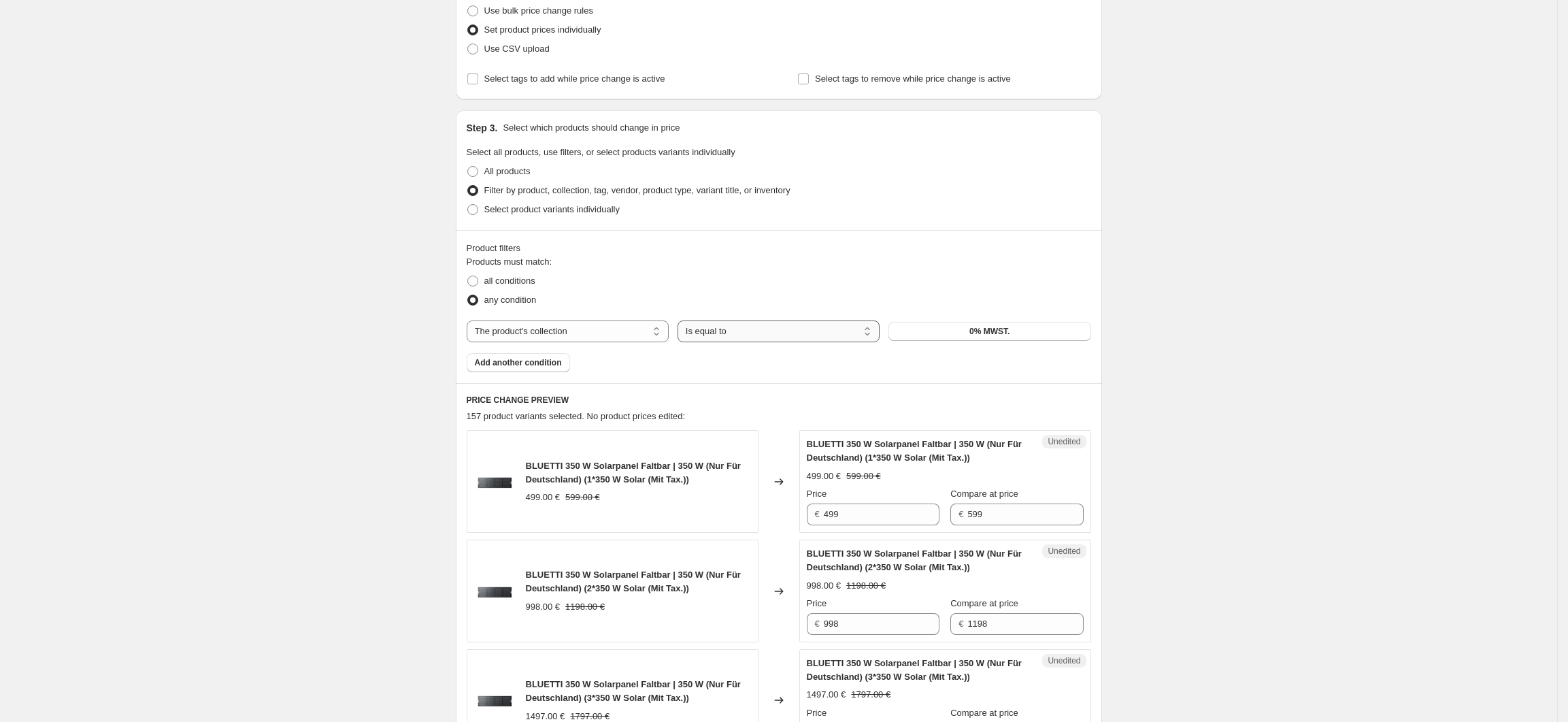
click at [748, 332] on select "Is equal to Is not equal to" at bounding box center [778, 331] width 202 height 22
click at [682, 320] on select "Is equal to Is not equal to" at bounding box center [778, 331] width 202 height 22
click at [970, 331] on button "0% MWST." at bounding box center [989, 331] width 202 height 19
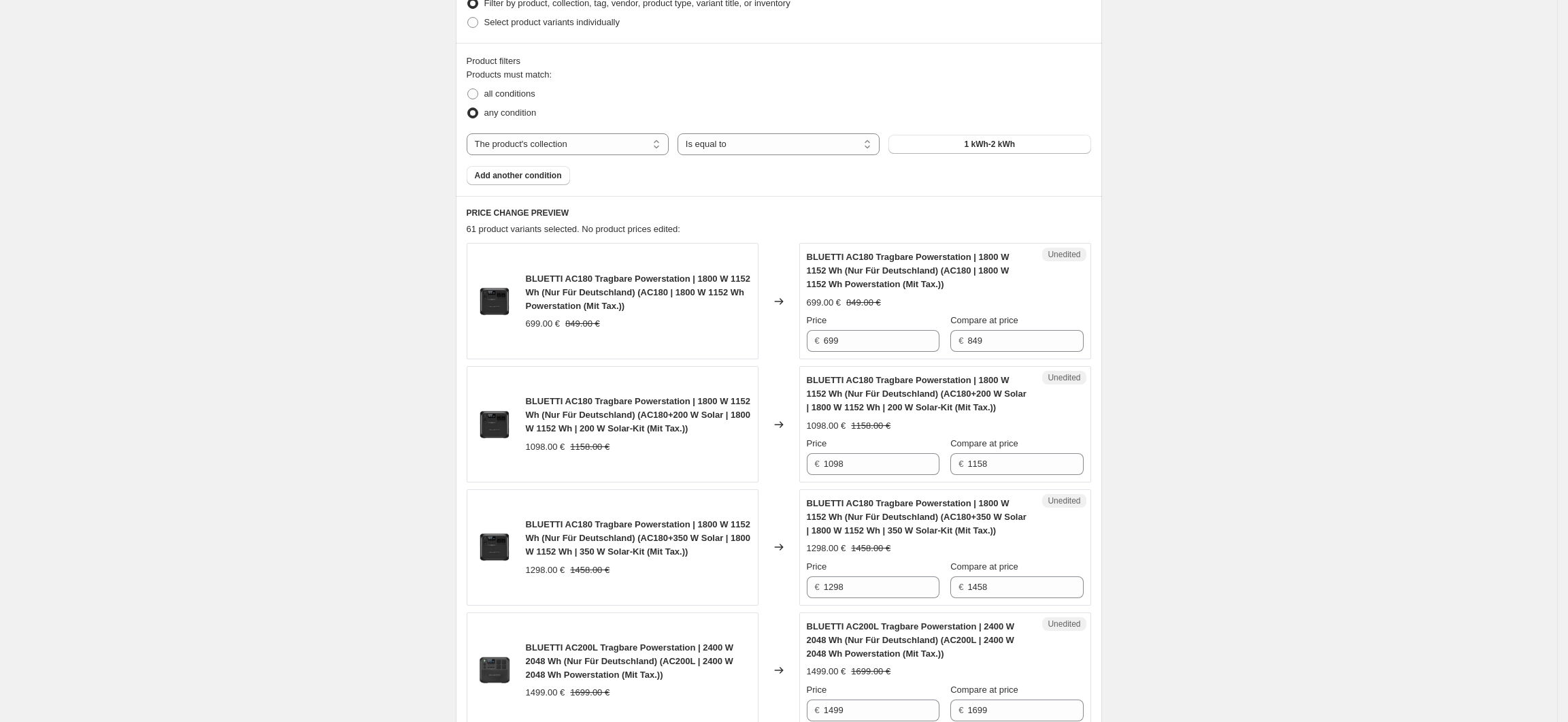
scroll to position [531, 0]
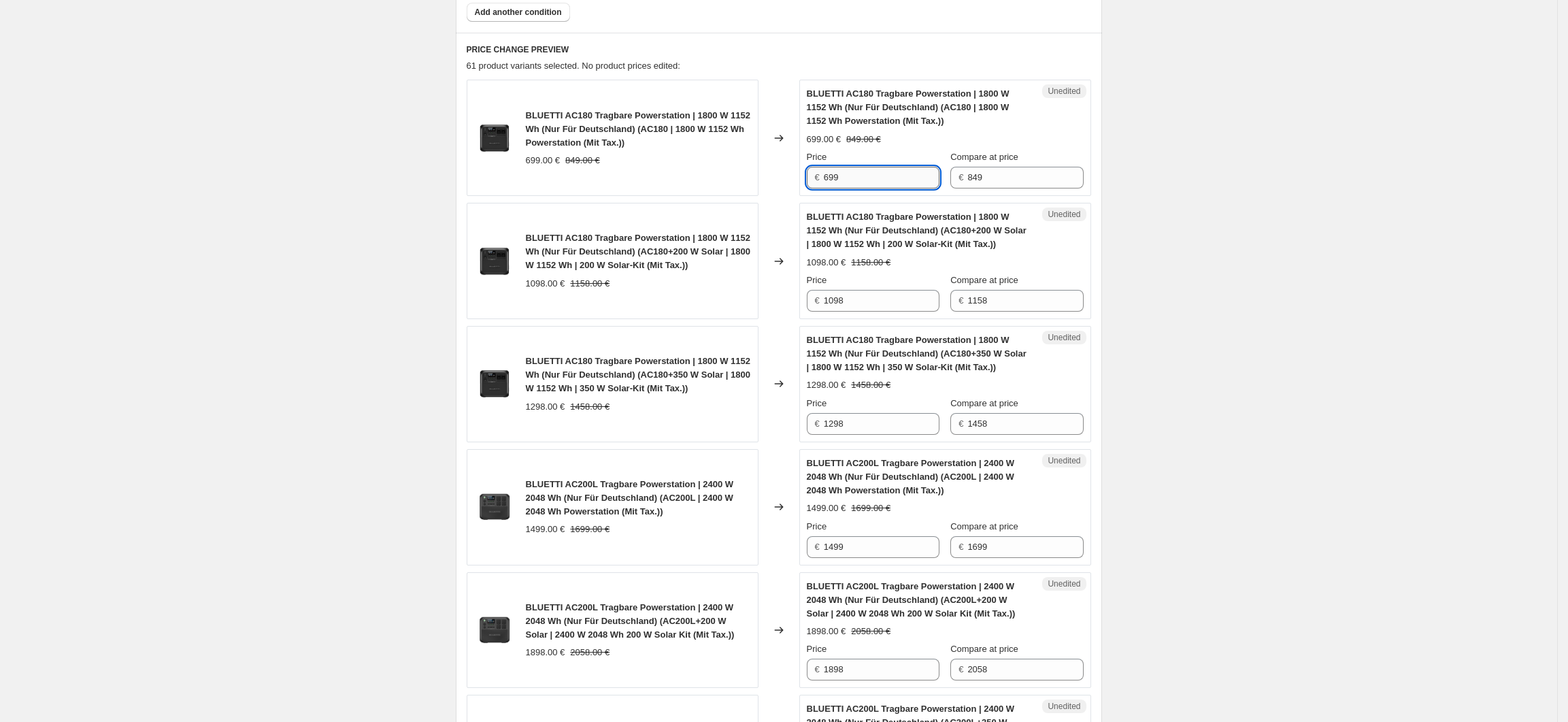
click at [830, 181] on input "699" at bounding box center [881, 177] width 115 height 22
type input "599"
drag, startPoint x: 858, startPoint y: 304, endPoint x: 821, endPoint y: 306, distance: 37.1
click at [821, 306] on div "€ 1098" at bounding box center [873, 300] width 133 height 22
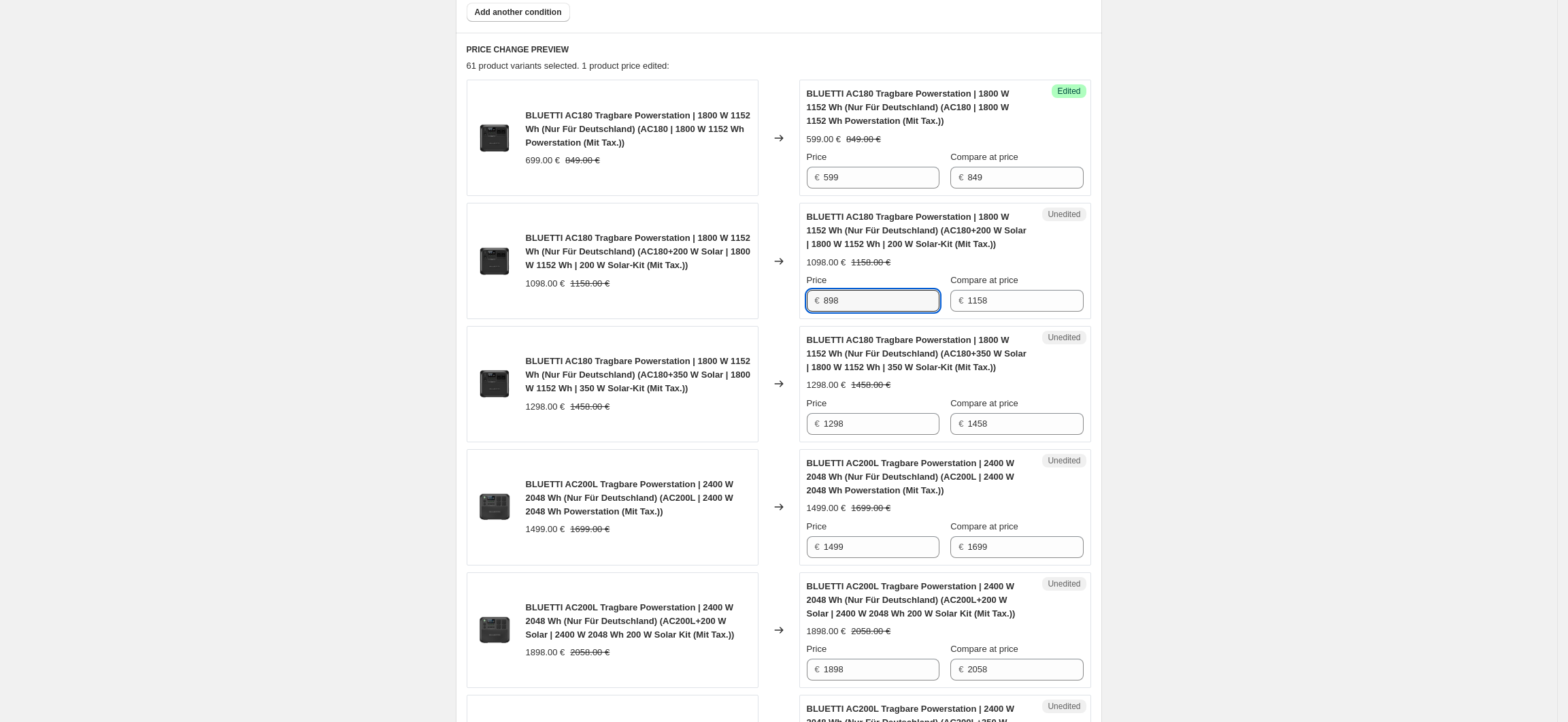
type input "898"
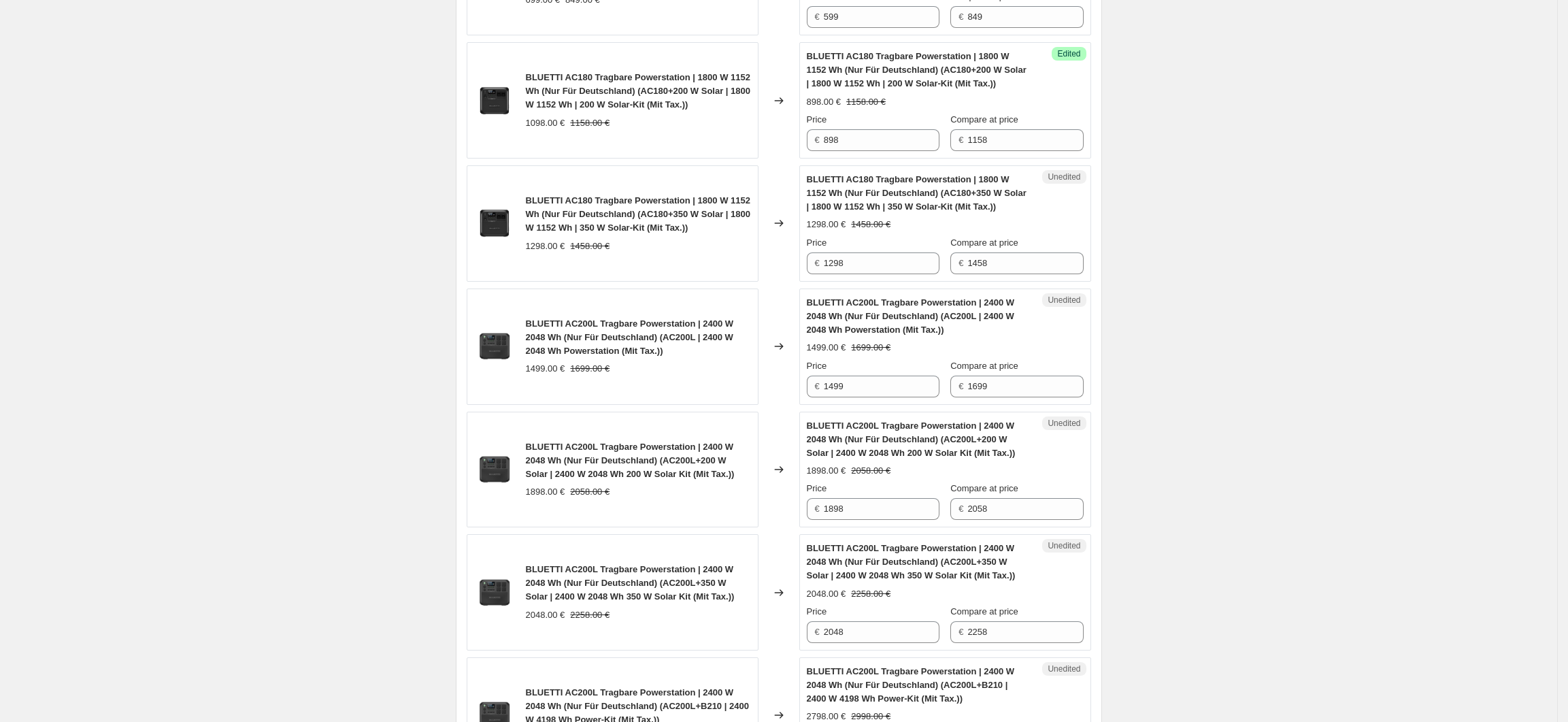
scroll to position [713, 0]
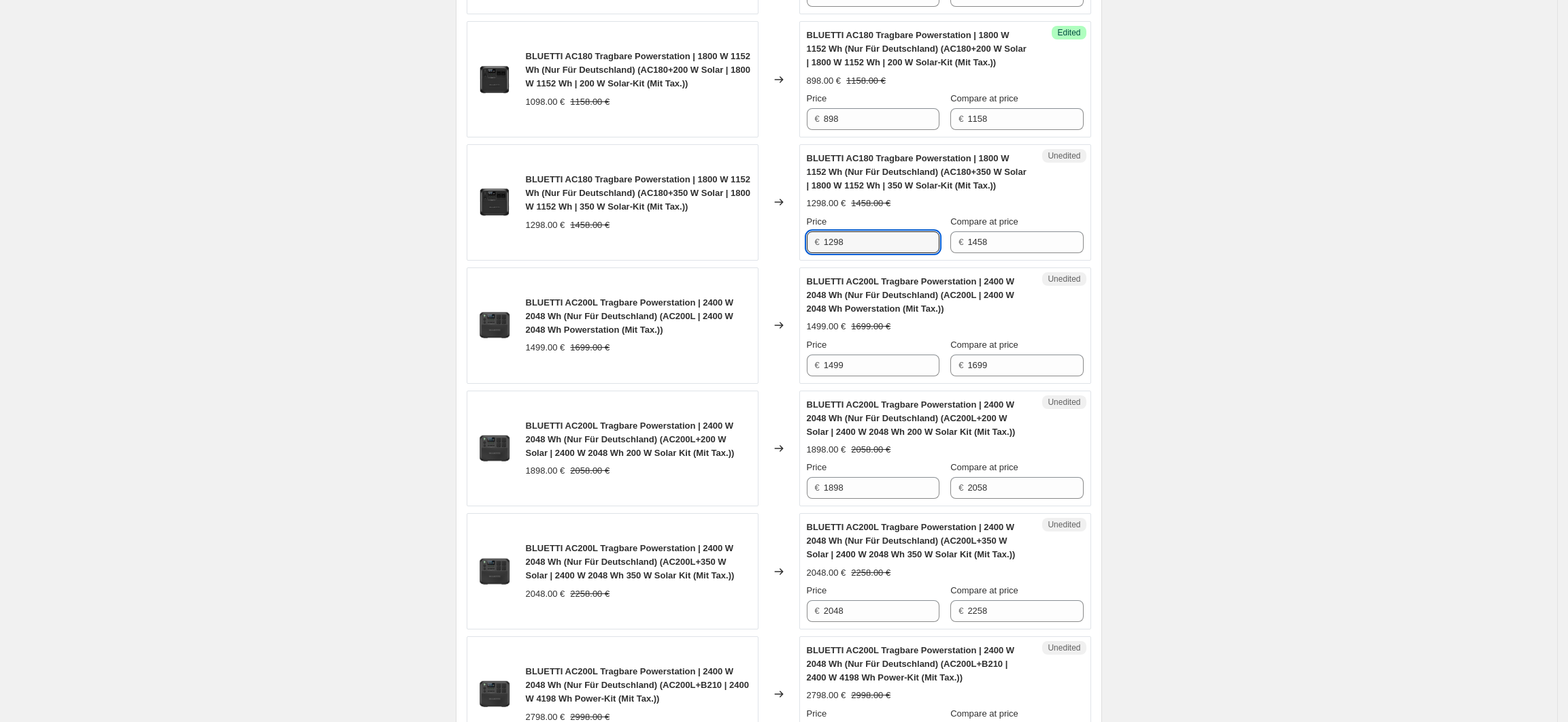
drag, startPoint x: 860, startPoint y: 253, endPoint x: 825, endPoint y: 253, distance: 35.0
click at [825, 253] on div "€ 1298" at bounding box center [873, 242] width 133 height 22
type input "1098"
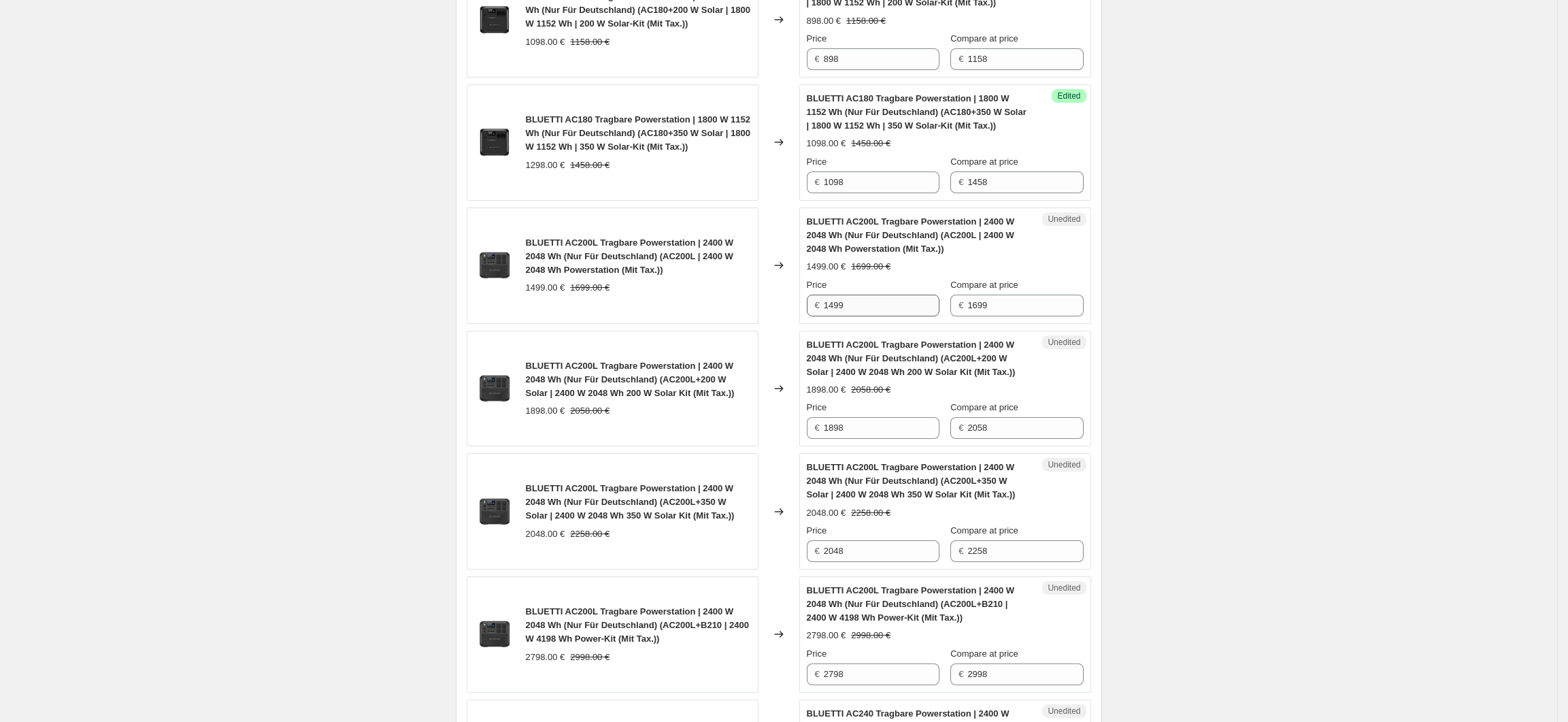
scroll to position [804, 0]
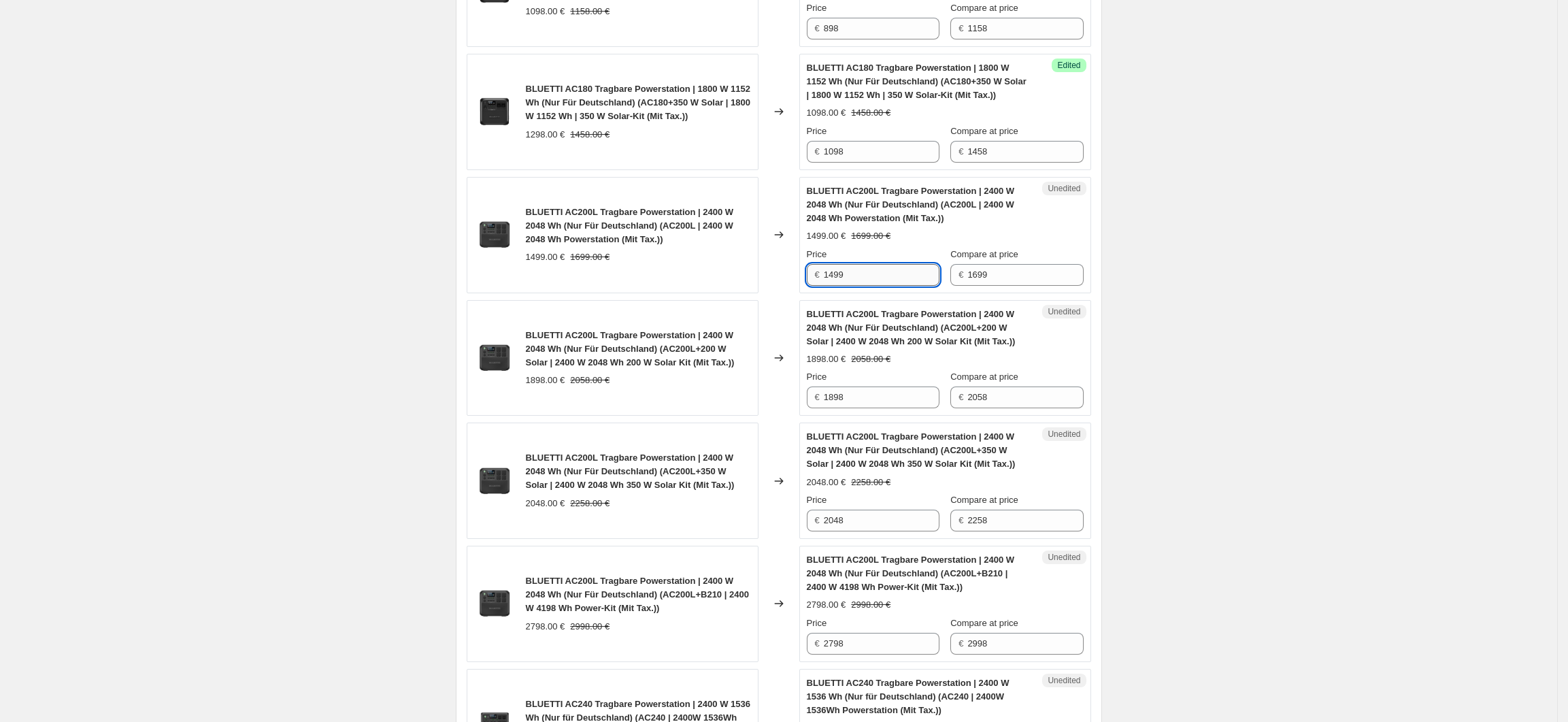
click at [836, 283] on input "1499" at bounding box center [881, 274] width 115 height 22
type input "1099"
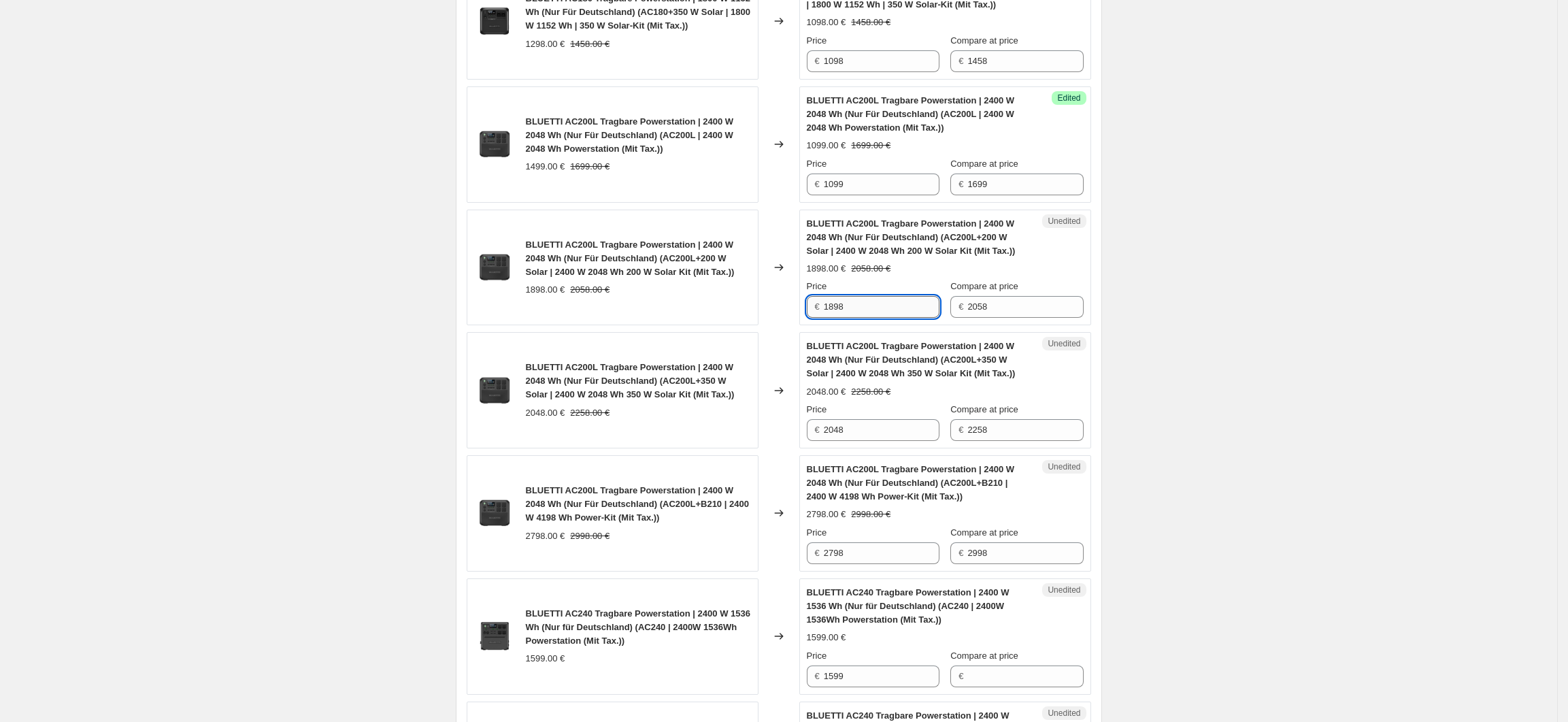
drag, startPoint x: 863, startPoint y: 316, endPoint x: 830, endPoint y: 317, distance: 33.0
click at [830, 317] on input "1898" at bounding box center [881, 306] width 115 height 22
type input "1298"
drag, startPoint x: 857, startPoint y: 430, endPoint x: 829, endPoint y: 439, distance: 29.4
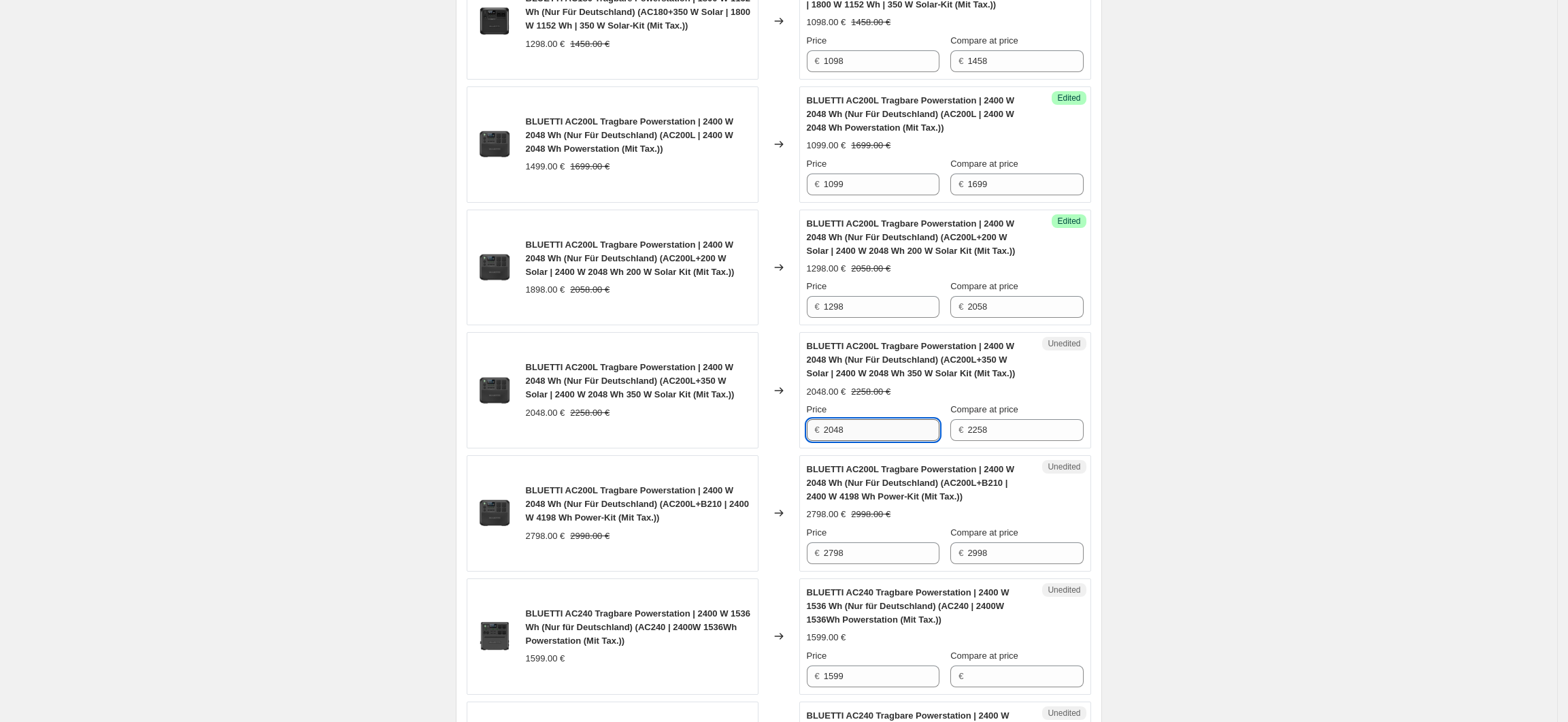
click at [829, 439] on input "2048" at bounding box center [881, 430] width 115 height 22
type input "1598"
click at [1092, 469] on div "Unedited BLUETTI AC200L Tragbare Powerstation | 2400 W 2048 Wh (Nur Für Deutsch…" at bounding box center [945, 513] width 292 height 116
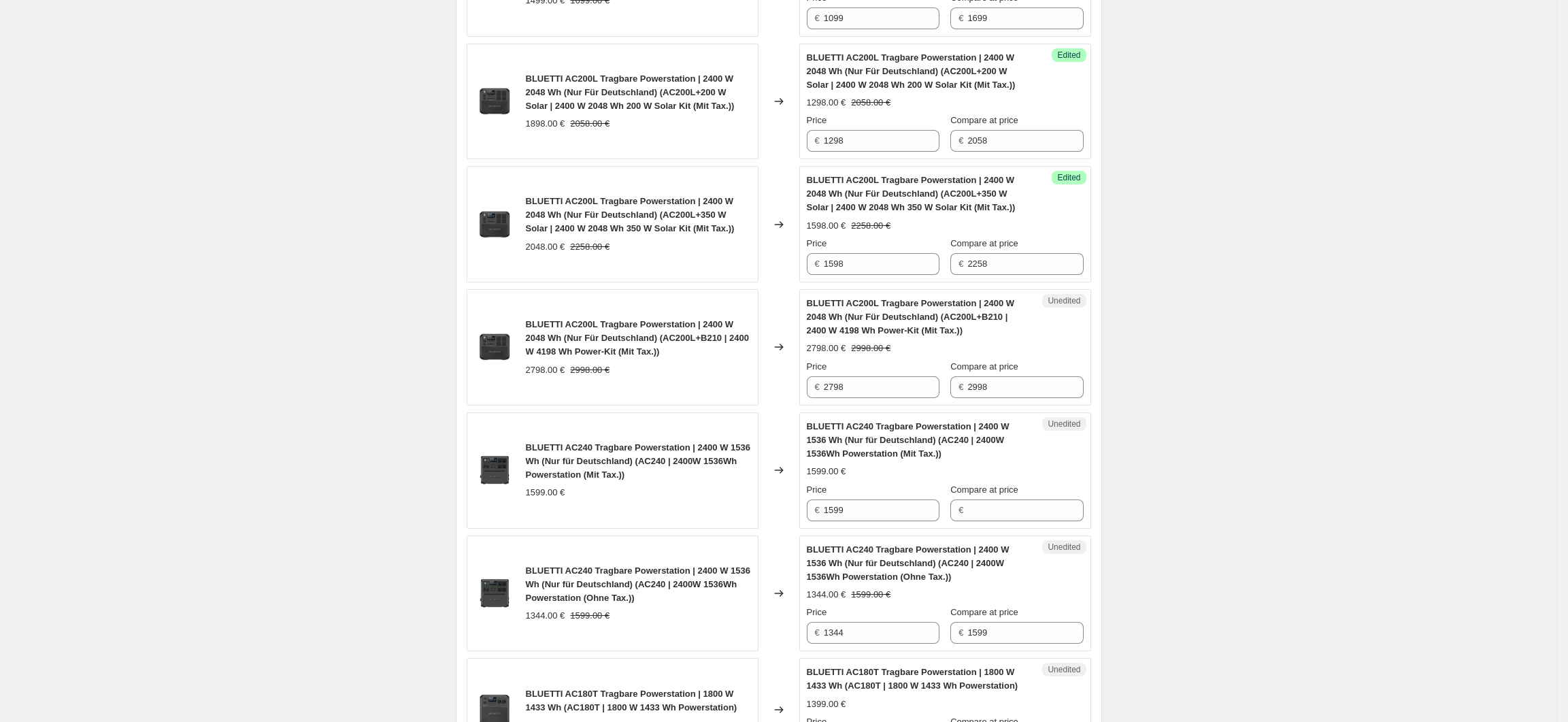
scroll to position [1076, 0]
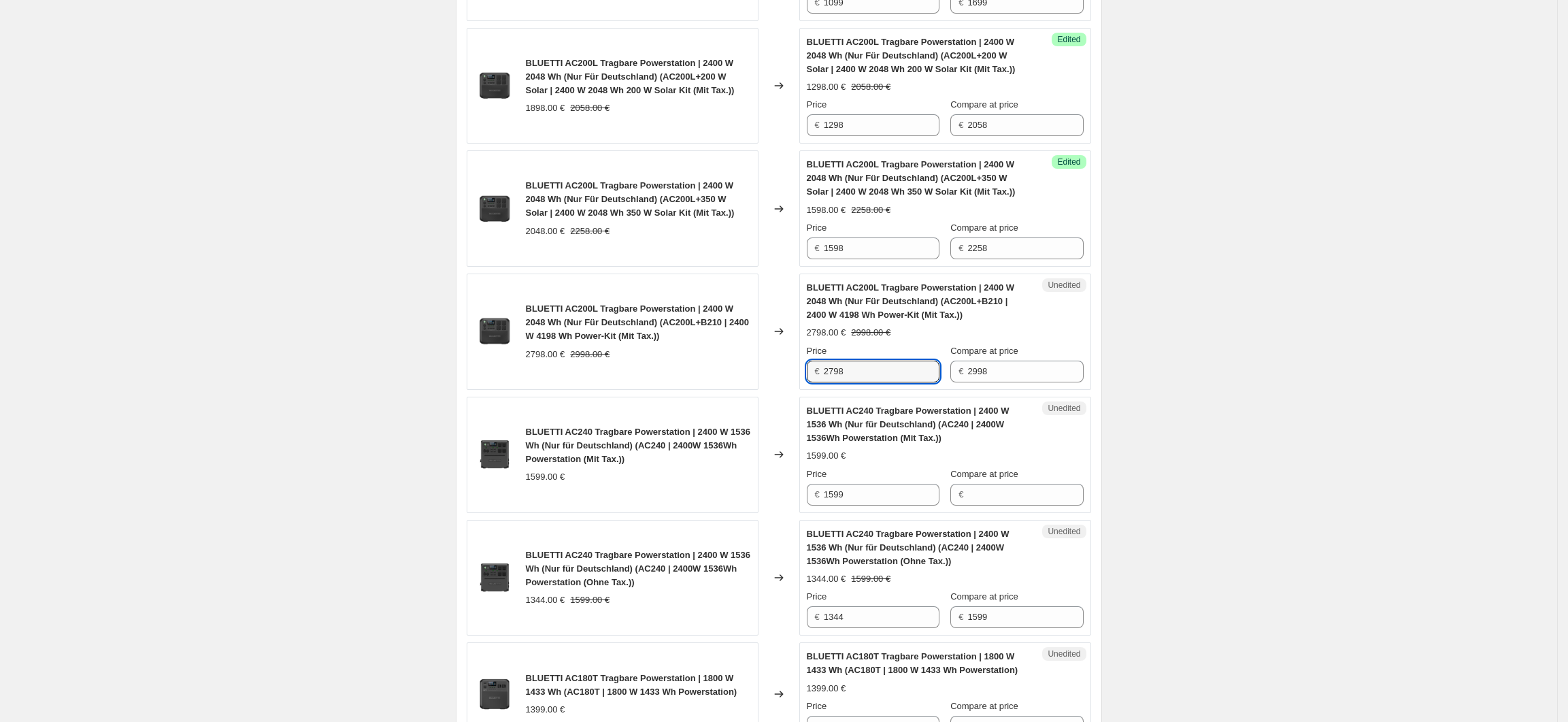
drag, startPoint x: 858, startPoint y: 377, endPoint x: 827, endPoint y: 379, distance: 31.1
click at [827, 379] on div "€ 2798" at bounding box center [873, 371] width 133 height 22
type input "1998"
click at [1184, 433] on div "Create new price change job. This page is ready Create new price change job Dra…" at bounding box center [778, 588] width 1558 height 3330
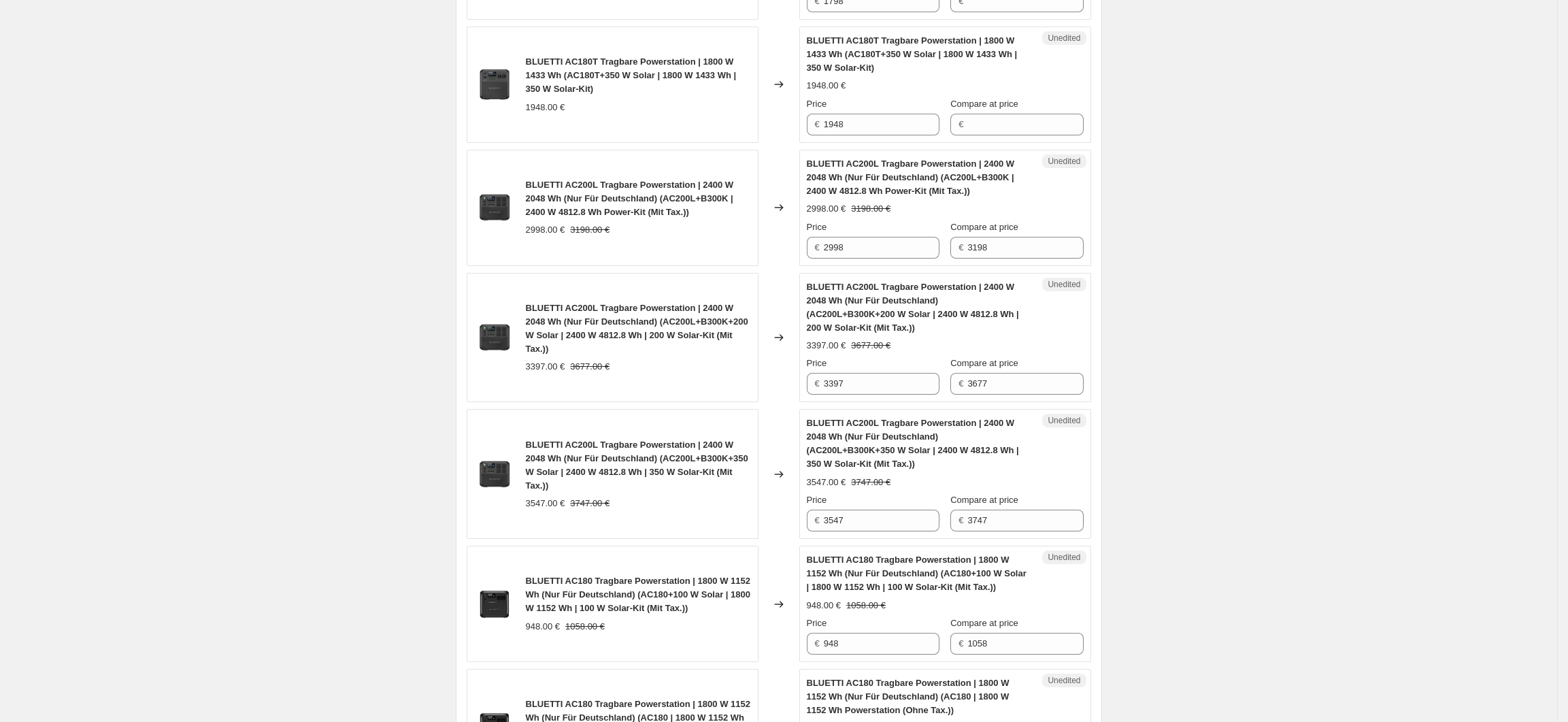
scroll to position [1892, 0]
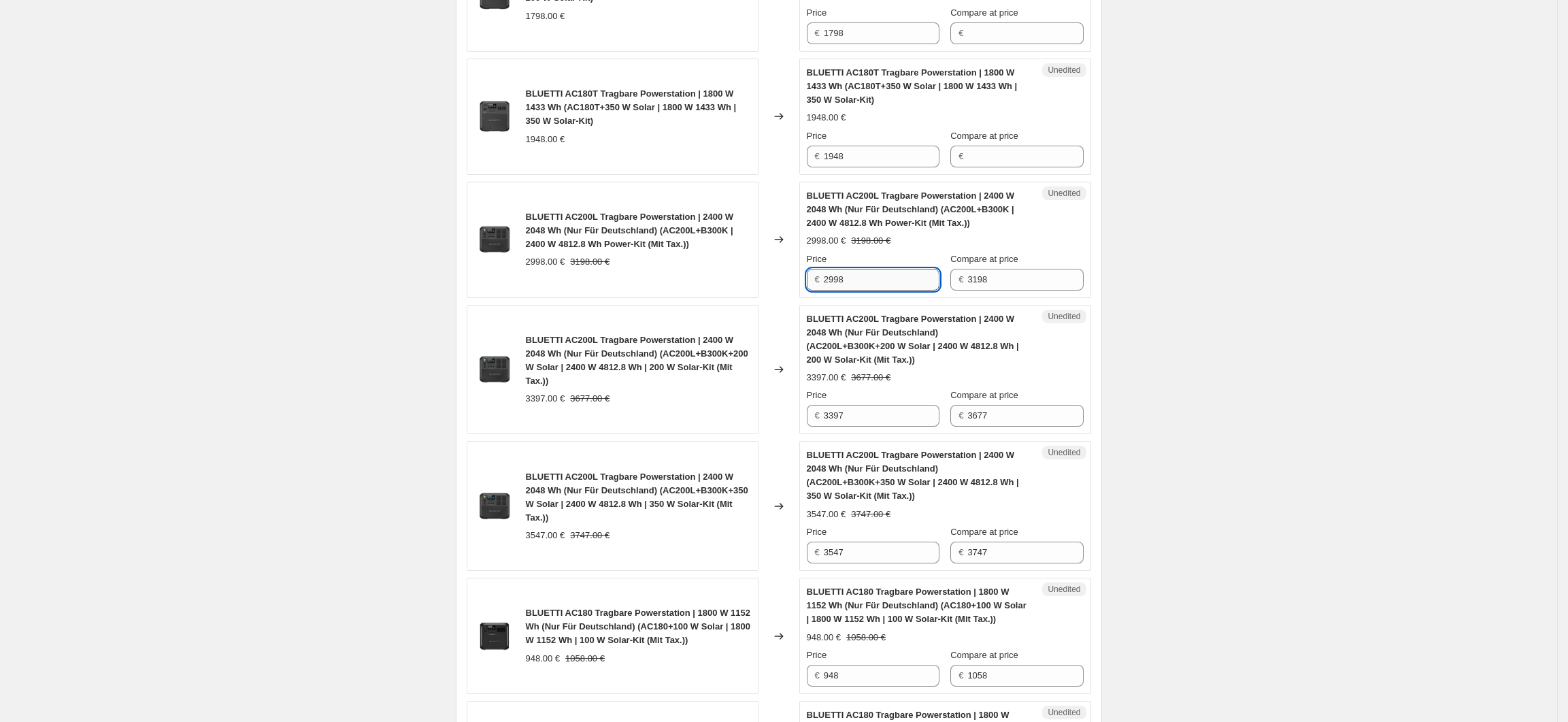
click at [917, 285] on input "2998" at bounding box center [881, 279] width 115 height 22
click at [838, 289] on input "2998" at bounding box center [881, 279] width 115 height 22
type input "2298"
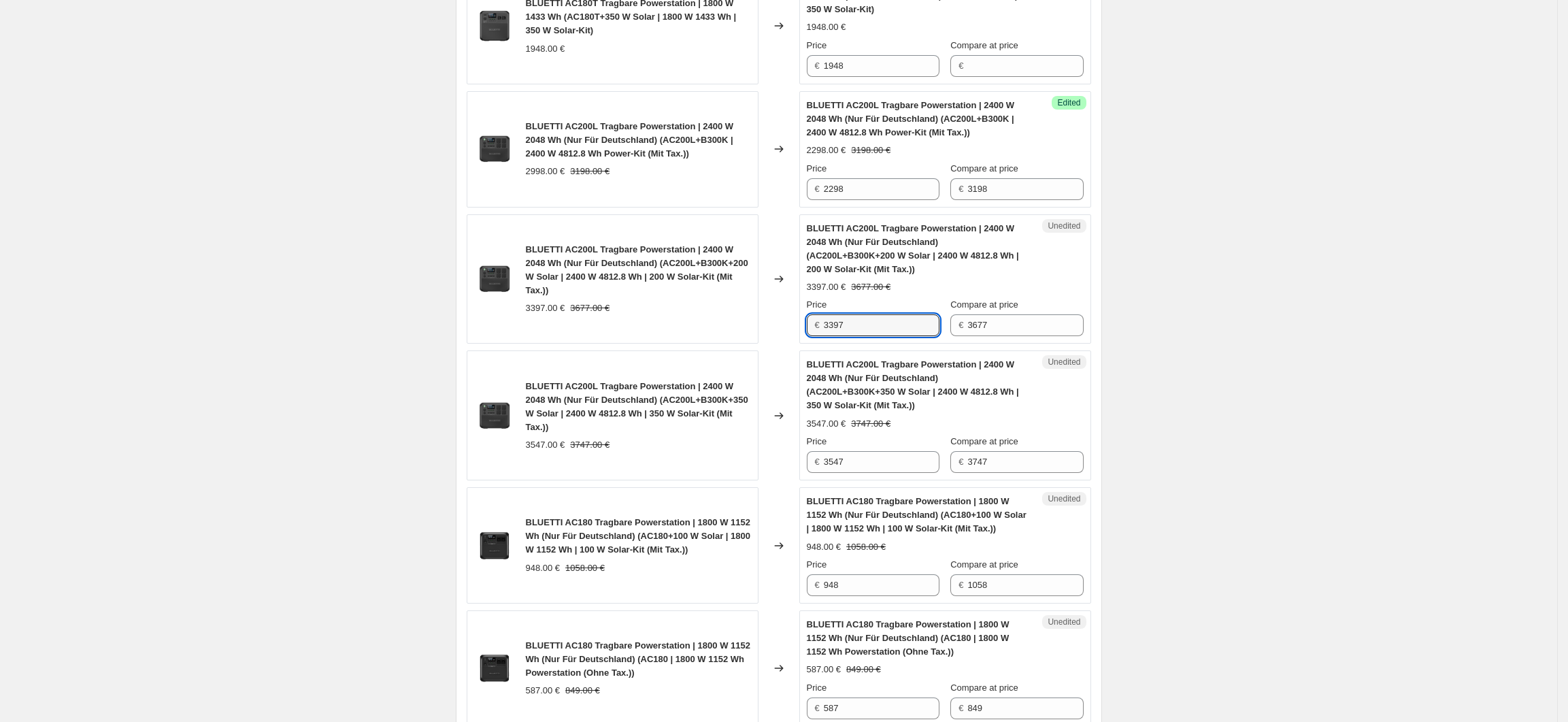
drag, startPoint x: 862, startPoint y: 332, endPoint x: 827, endPoint y: 332, distance: 35.0
click at [827, 332] on div "€ 3397" at bounding box center [873, 325] width 133 height 22
click at [836, 332] on input "3397" at bounding box center [881, 325] width 115 height 22
click at [833, 333] on input "3397" at bounding box center [881, 325] width 115 height 22
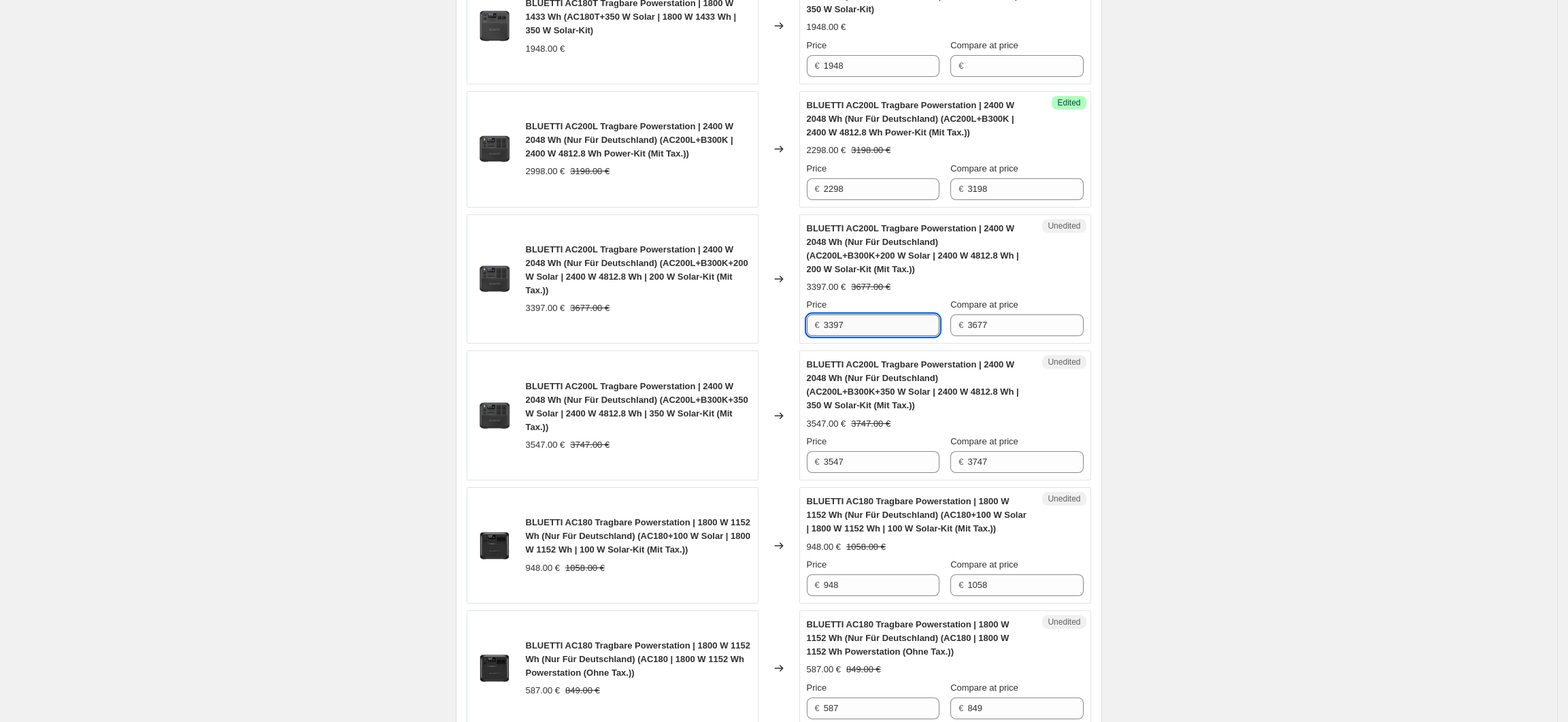
drag, startPoint x: 836, startPoint y: 333, endPoint x: 829, endPoint y: 336, distance: 7.6
click at [829, 335] on input "3397" at bounding box center [881, 325] width 115 height 22
type input "2597"
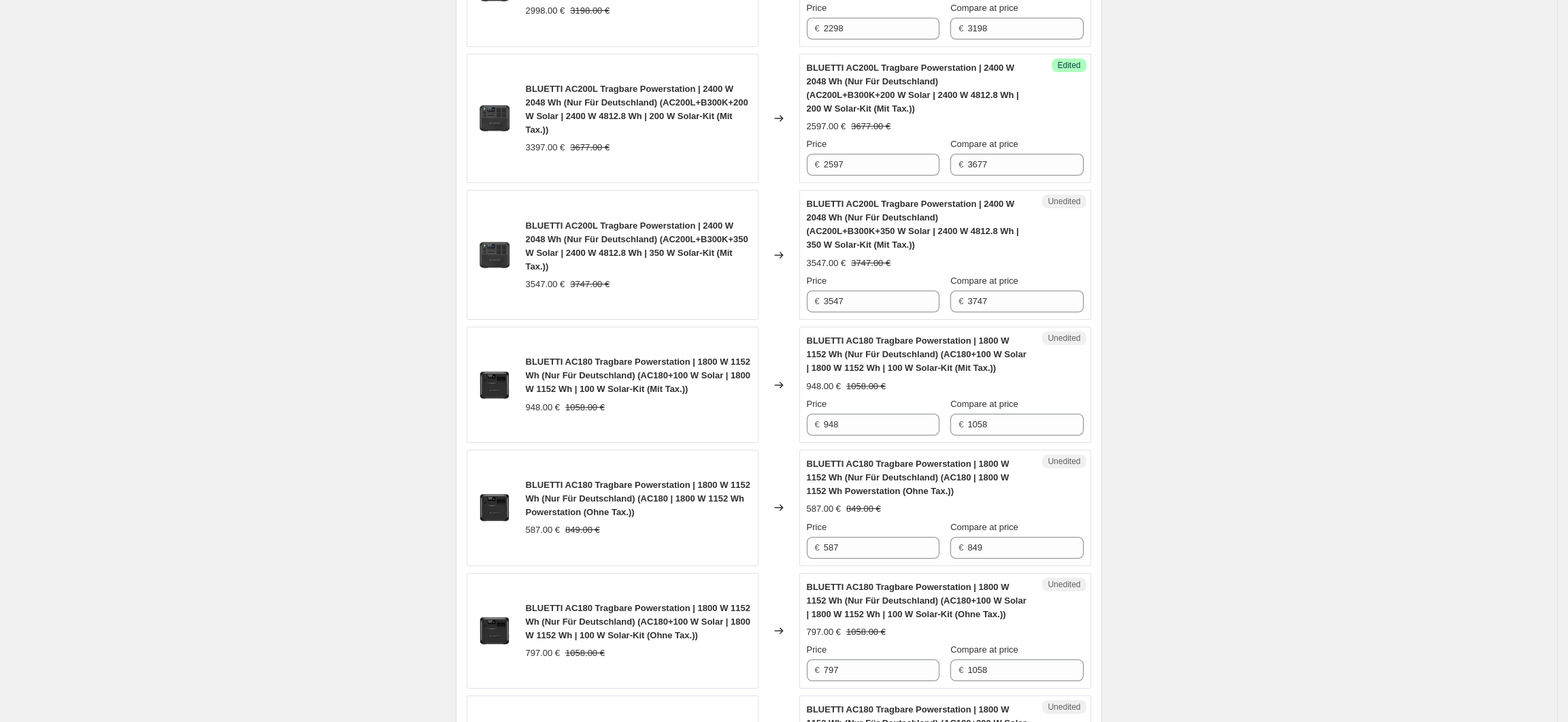
scroll to position [2164, 0]
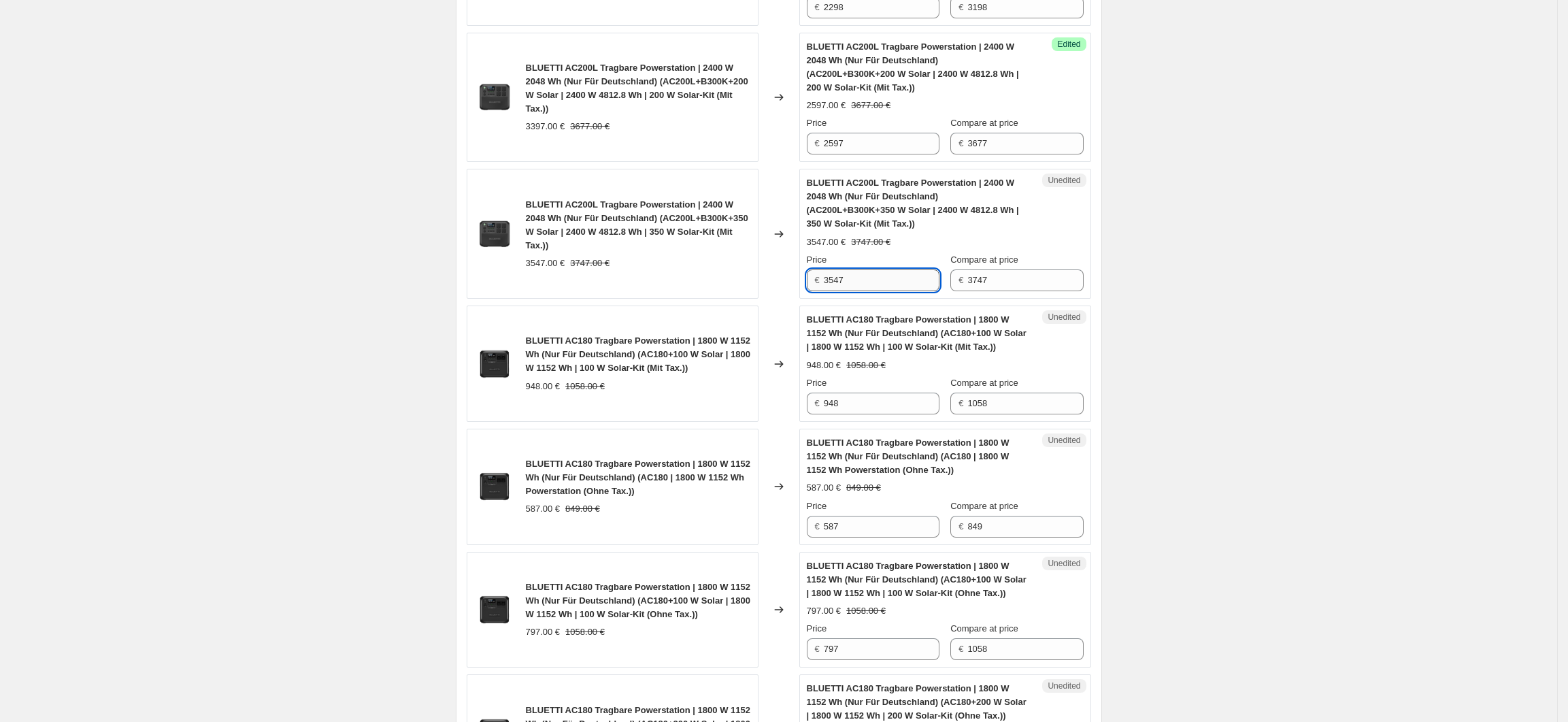
drag, startPoint x: 862, startPoint y: 290, endPoint x: 828, endPoint y: 294, distance: 34.2
click at [828, 292] on input "3547" at bounding box center [881, 279] width 115 height 22
type input "2797"
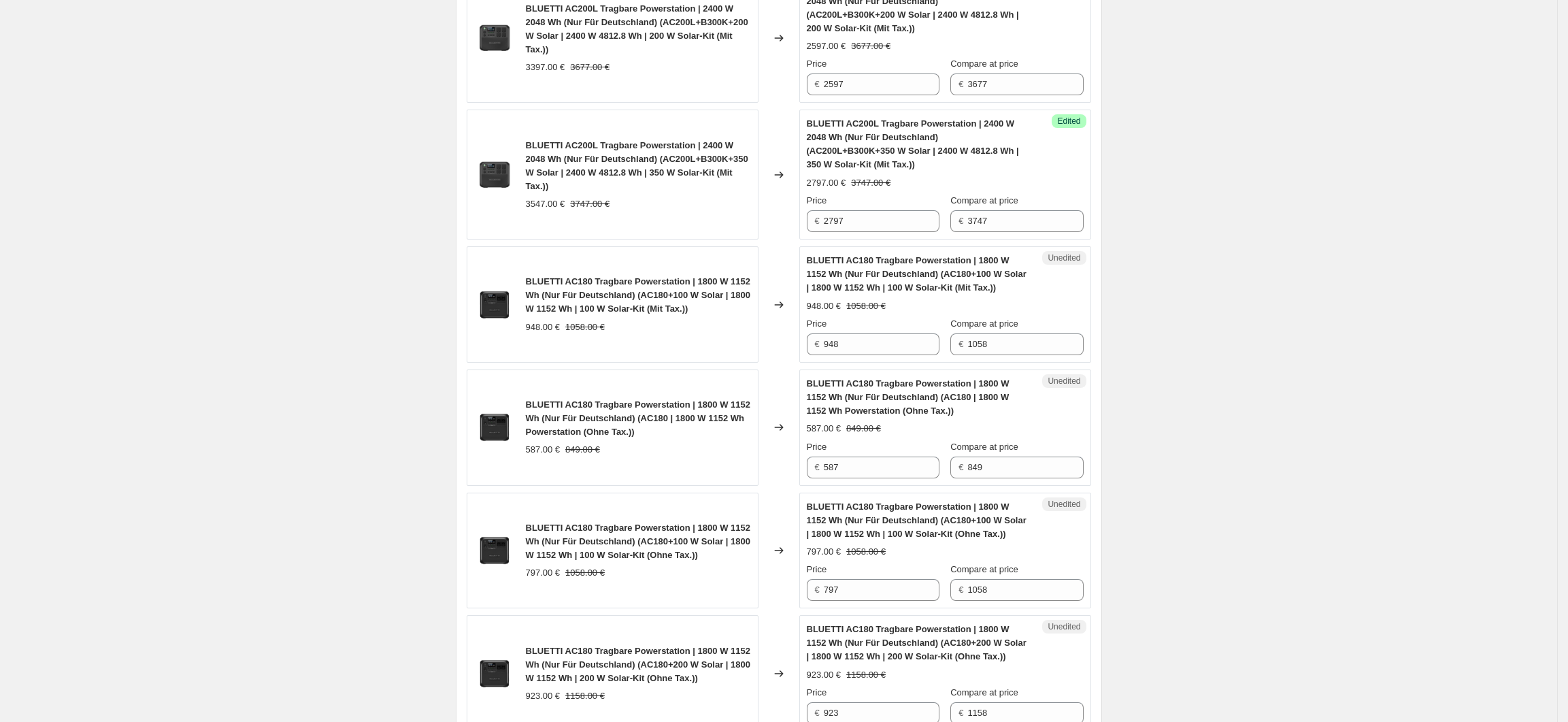
scroll to position [2255, 0]
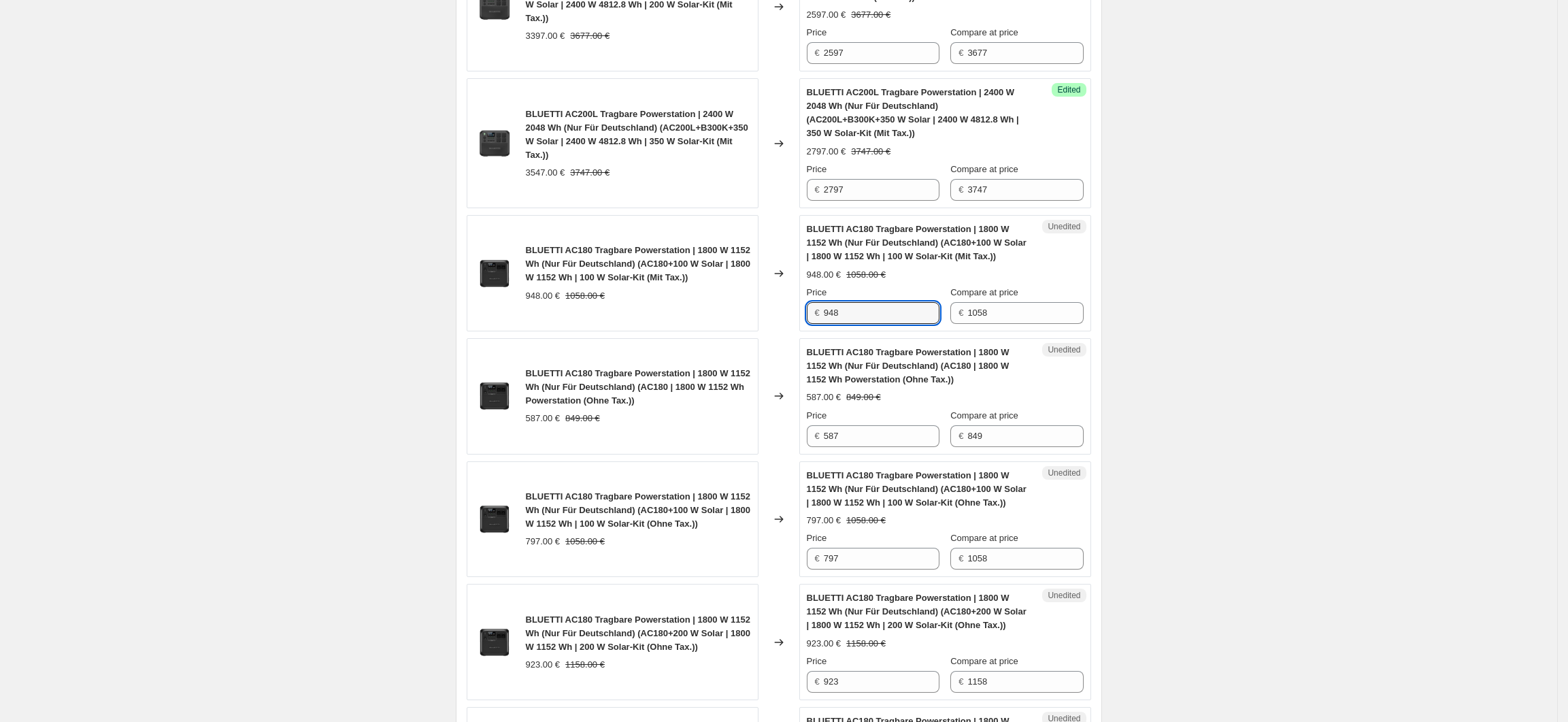
drag, startPoint x: 857, startPoint y: 327, endPoint x: 823, endPoint y: 326, distance: 34.0
click at [823, 324] on div "€ 948" at bounding box center [873, 312] width 133 height 22
type input "808"
click at [880, 443] on input "587" at bounding box center [881, 436] width 115 height 22
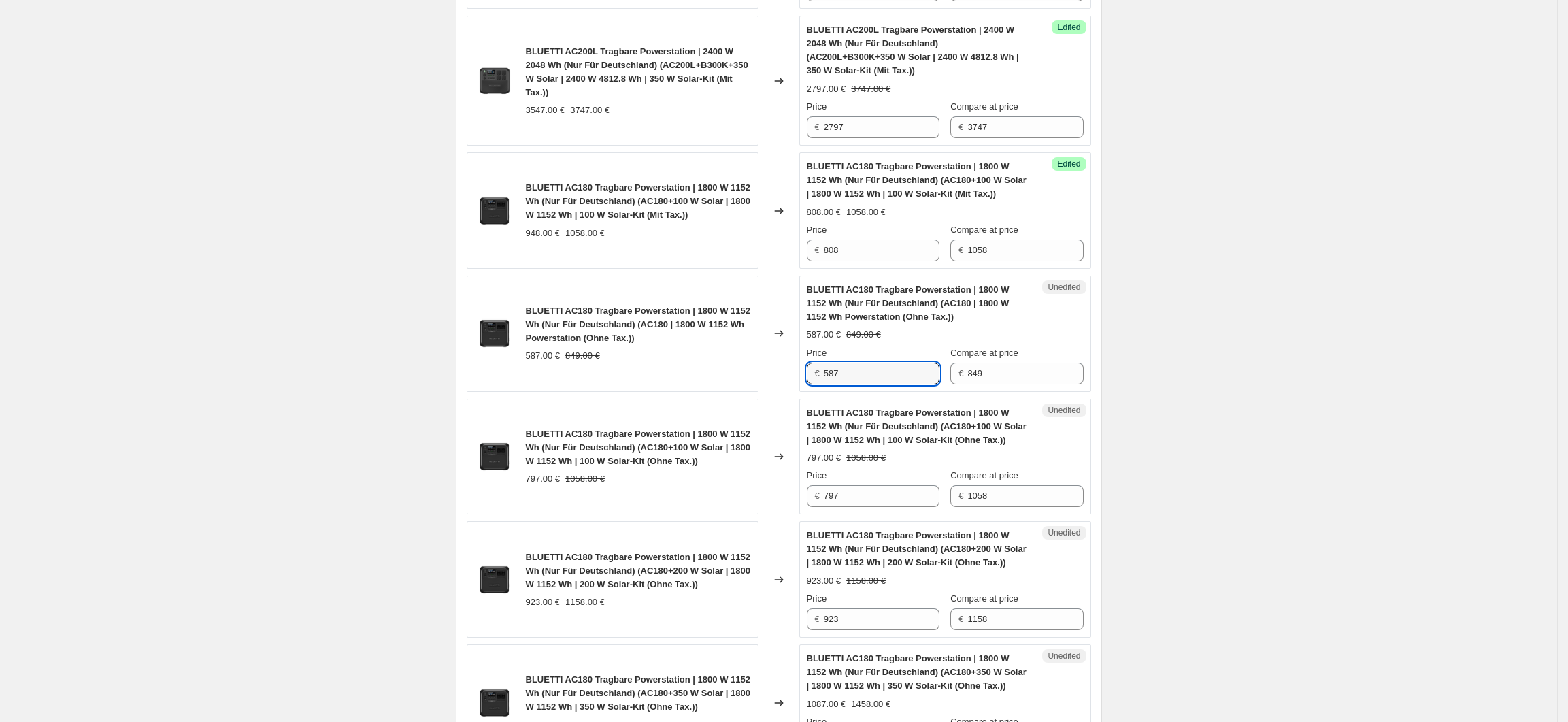
scroll to position [2346, 0]
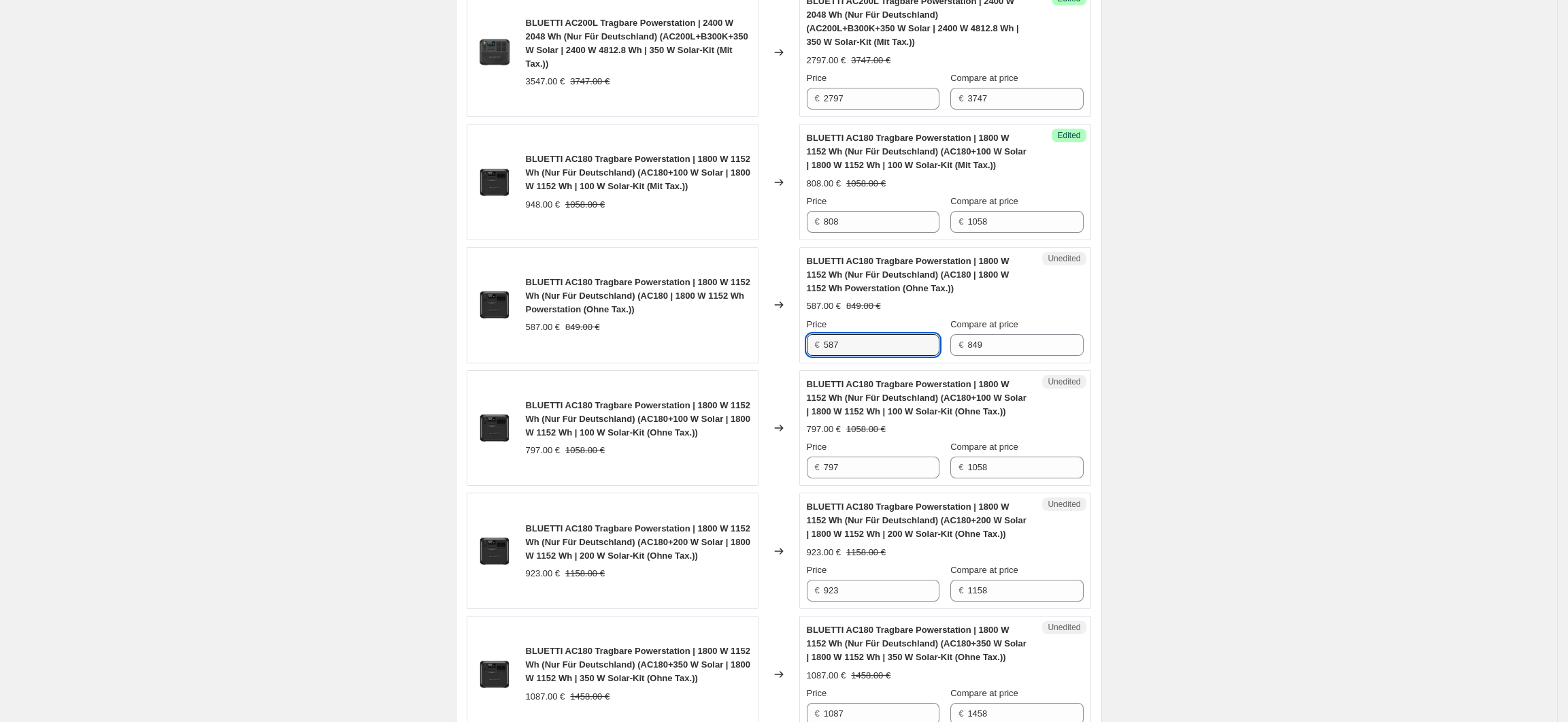
drag, startPoint x: 857, startPoint y: 357, endPoint x: 827, endPoint y: 357, distance: 30.0
click at [827, 356] on div "€ 587" at bounding box center [873, 345] width 133 height 22
type input "503"
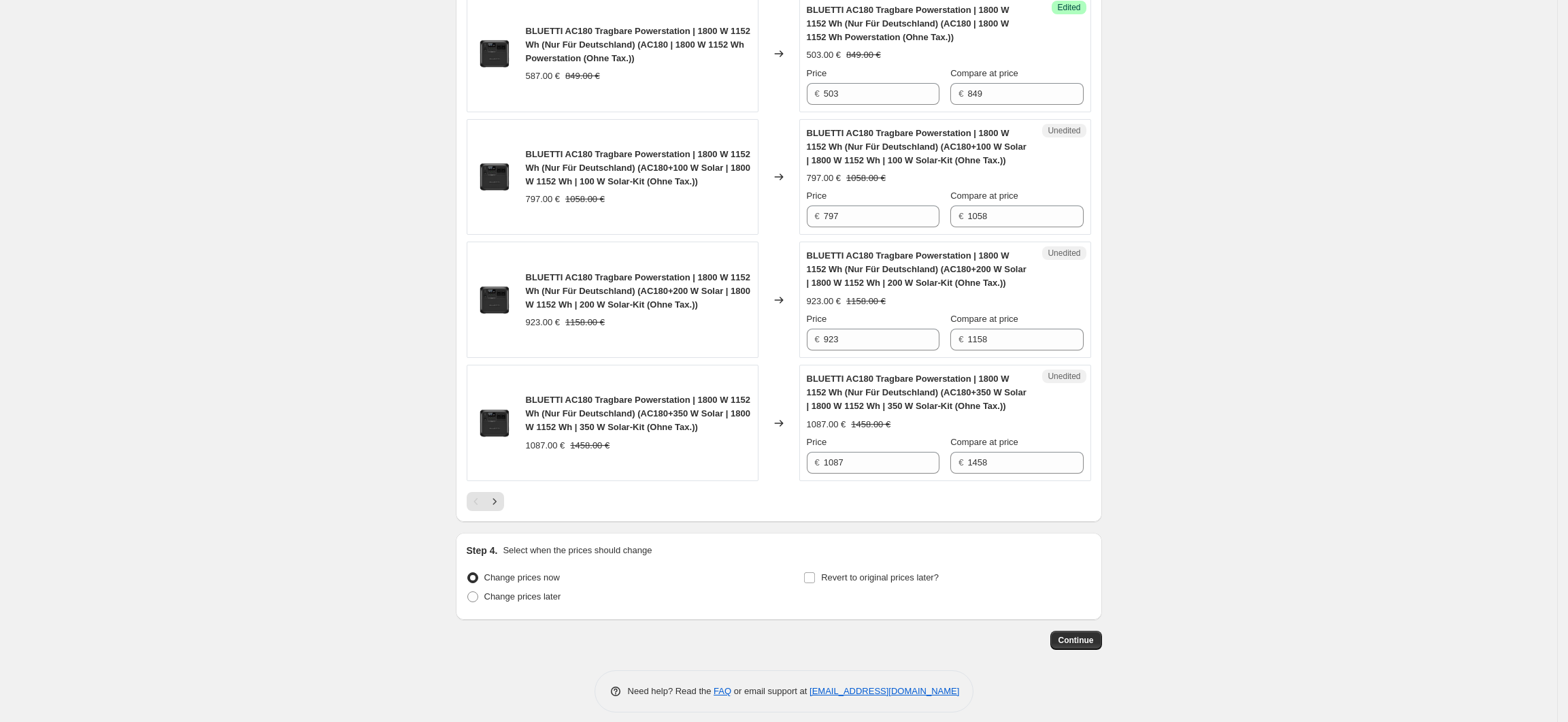
scroll to position [2618, 0]
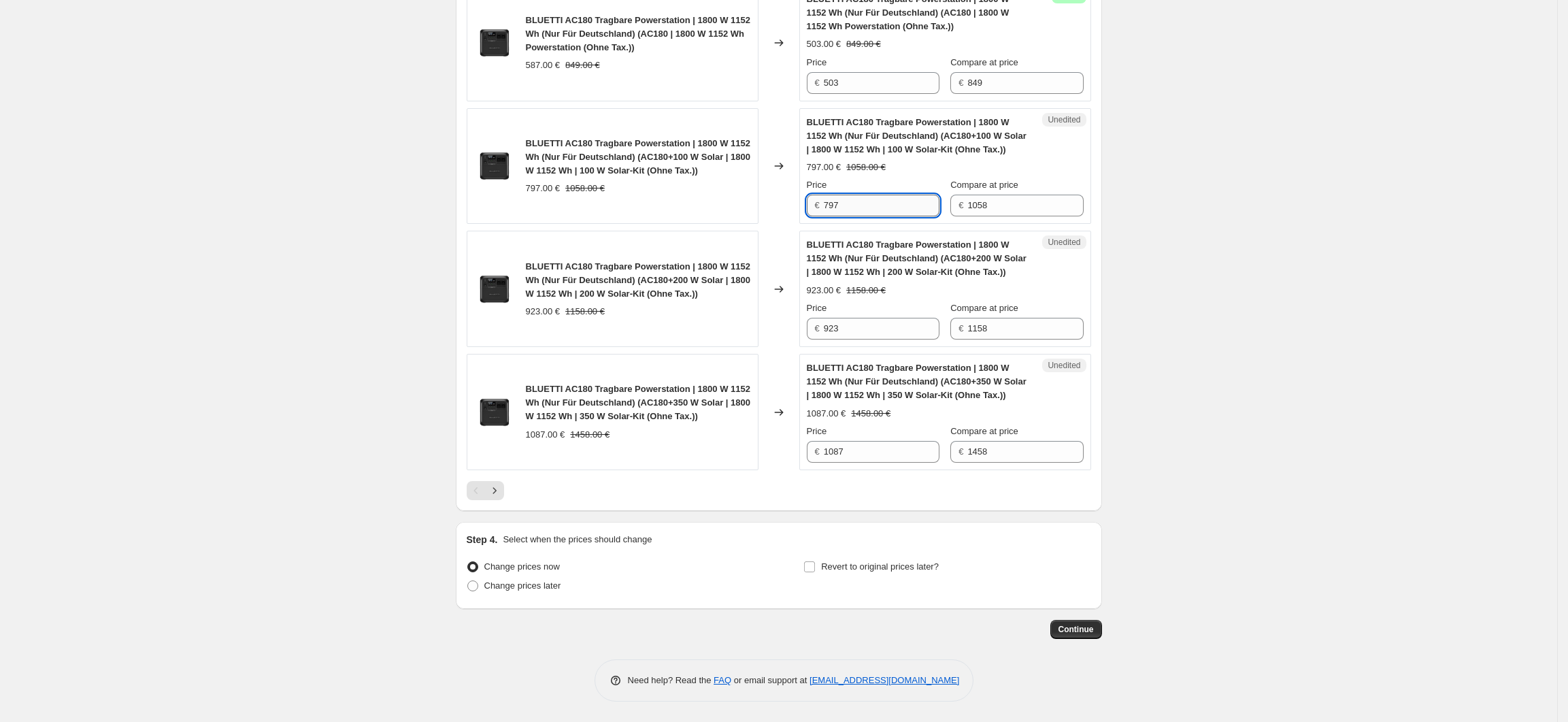
click at [905, 202] on input "797" at bounding box center [881, 205] width 115 height 22
drag, startPoint x: 849, startPoint y: 207, endPoint x: 828, endPoint y: 208, distance: 21.0
click at [828, 208] on input "797" at bounding box center [881, 205] width 115 height 22
type input "679"
drag, startPoint x: 861, startPoint y: 321, endPoint x: 828, endPoint y: 328, distance: 33.7
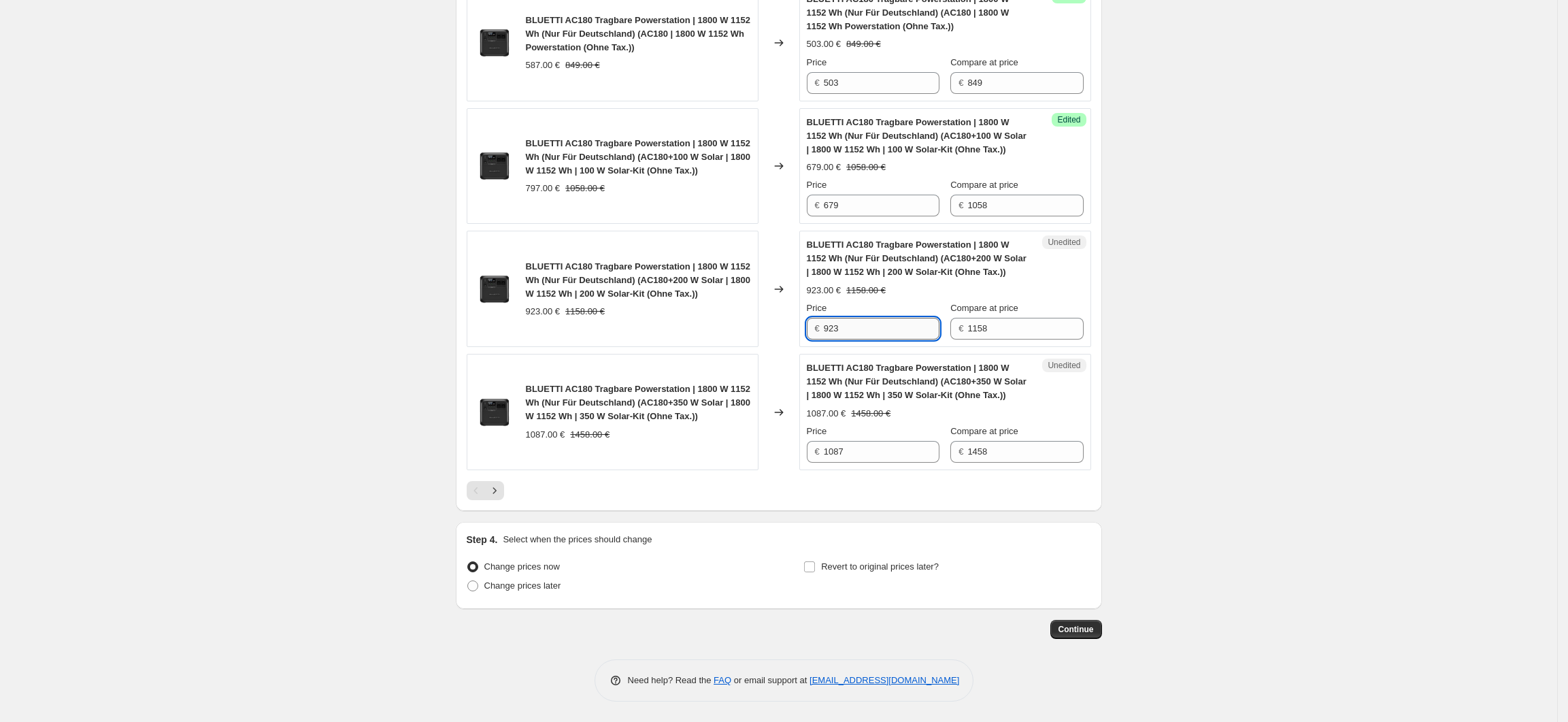
click at [828, 328] on input "923" at bounding box center [881, 328] width 115 height 22
drag, startPoint x: 861, startPoint y: 453, endPoint x: 830, endPoint y: 457, distance: 31.3
click at [830, 457] on input "1087" at bounding box center [881, 451] width 115 height 22
drag, startPoint x: 850, startPoint y: 333, endPoint x: 819, endPoint y: 336, distance: 31.1
click at [819, 336] on div "€ 898" at bounding box center [873, 328] width 133 height 22
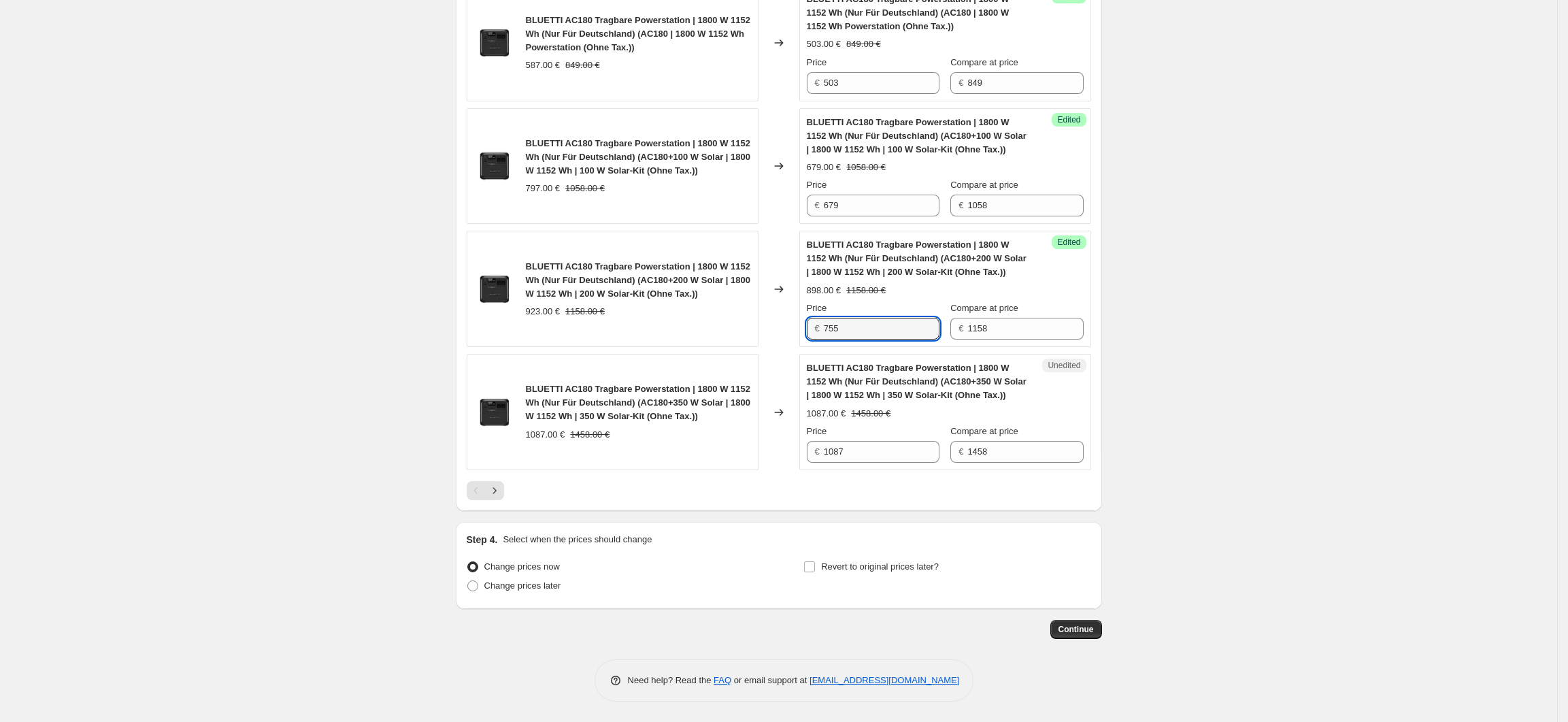
type input "755"
drag, startPoint x: 888, startPoint y: 449, endPoint x: 838, endPoint y: 518, distance: 85.2
click at [827, 452] on div "€ 1087" at bounding box center [873, 451] width 133 height 22
type input "923"
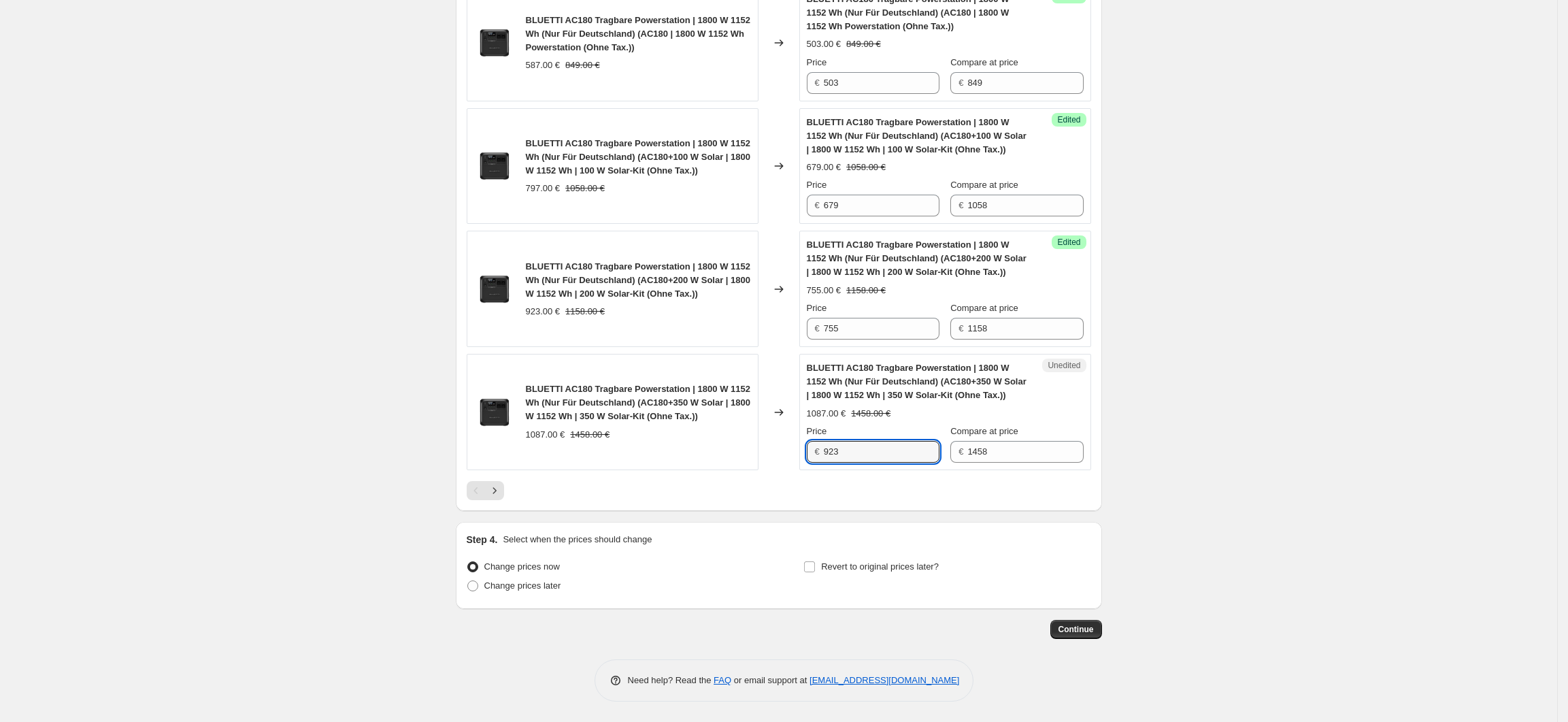
click at [496, 493] on icon "Next" at bounding box center [495, 490] width 14 height 14
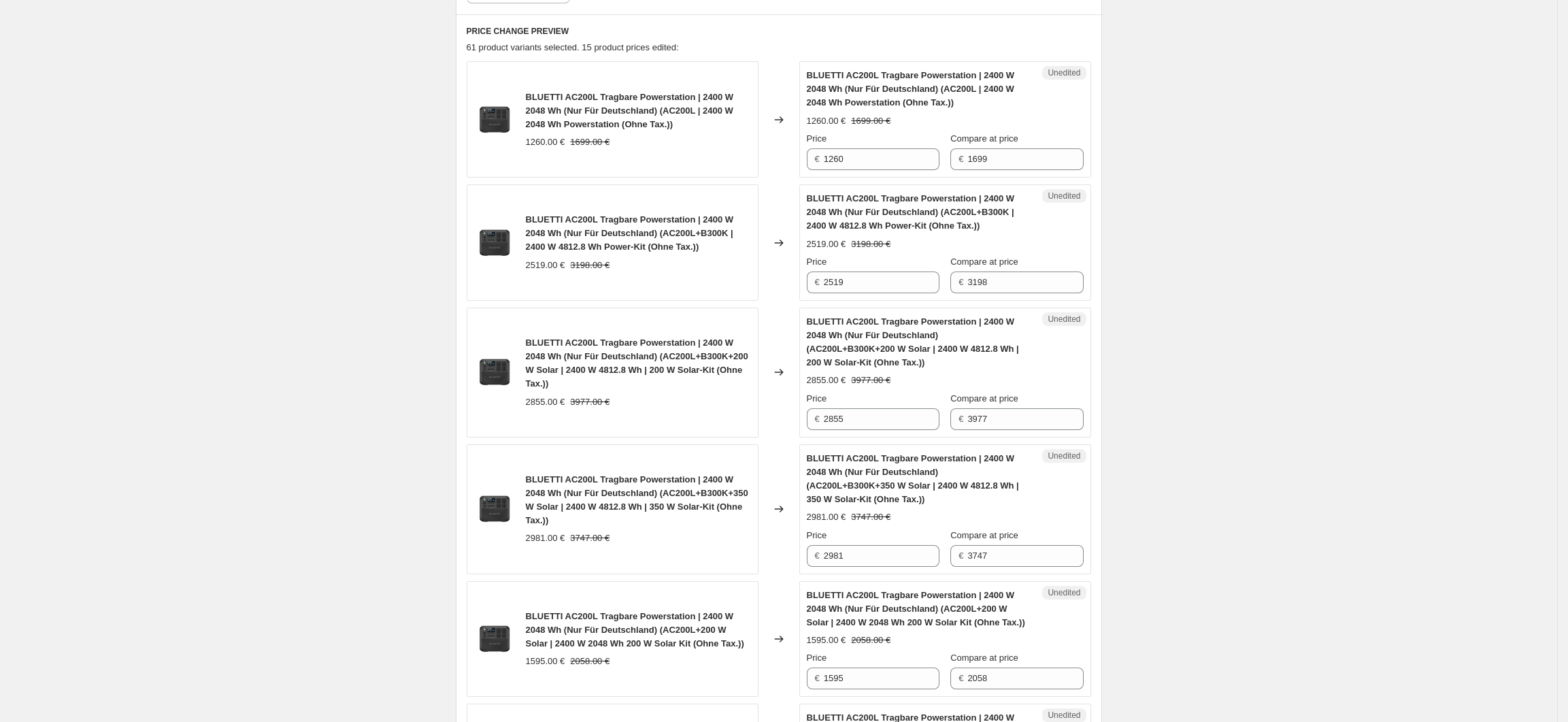
scroll to position [518, 0]
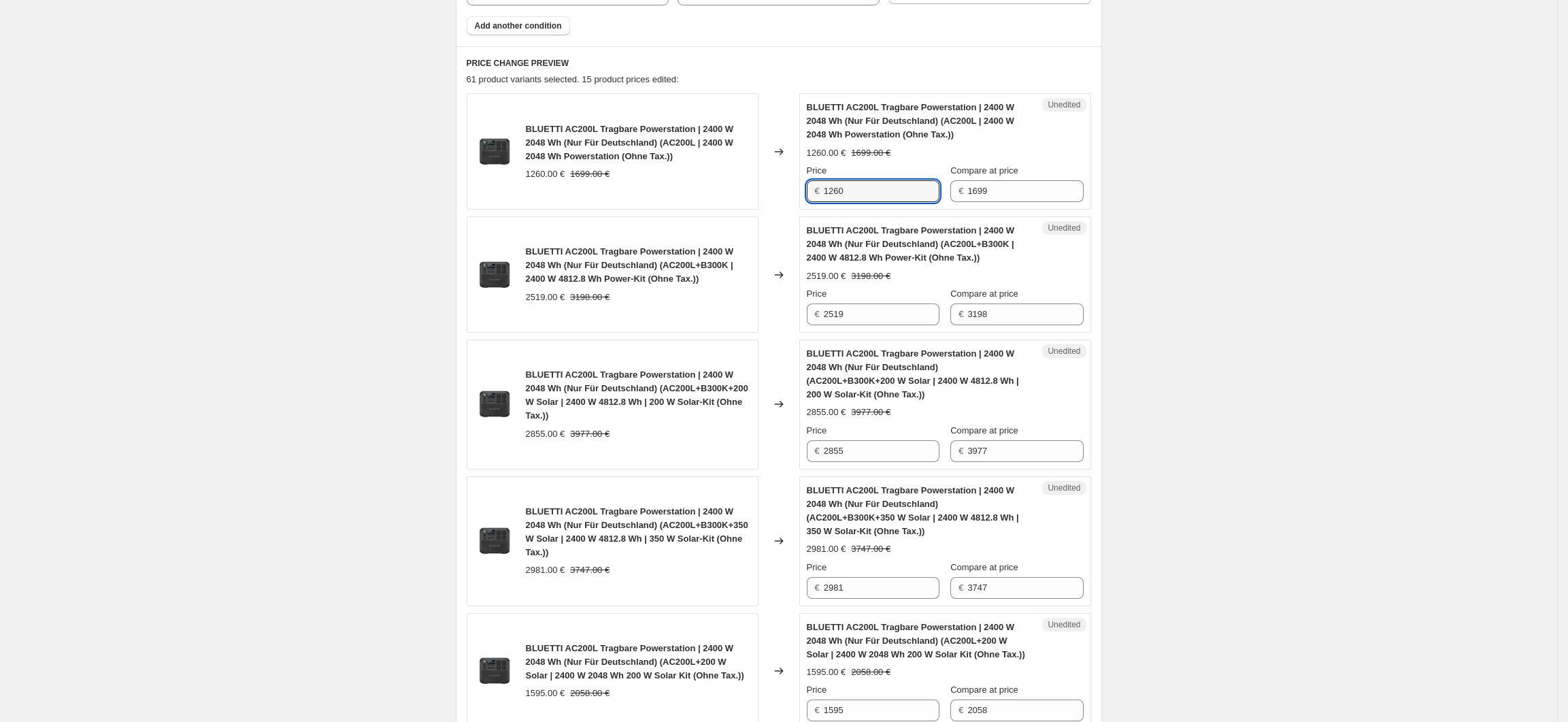
drag, startPoint x: 853, startPoint y: 187, endPoint x: 814, endPoint y: 191, distance: 39.2
click at [814, 191] on div "€ 1260" at bounding box center [873, 191] width 133 height 22
type input "924"
drag, startPoint x: 862, startPoint y: 319, endPoint x: 821, endPoint y: 324, distance: 41.3
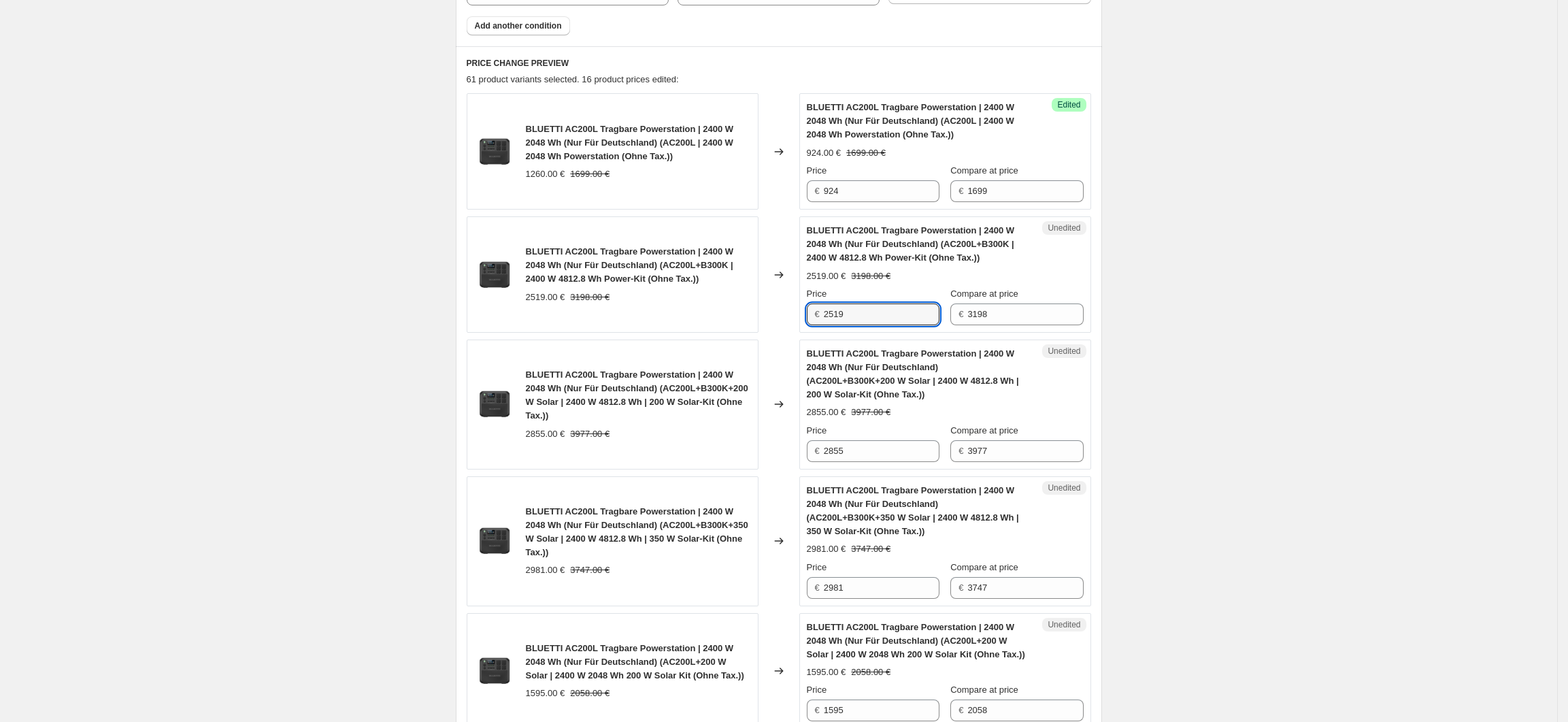
click at [821, 324] on div "€ 2519" at bounding box center [873, 314] width 133 height 22
type input "1931"
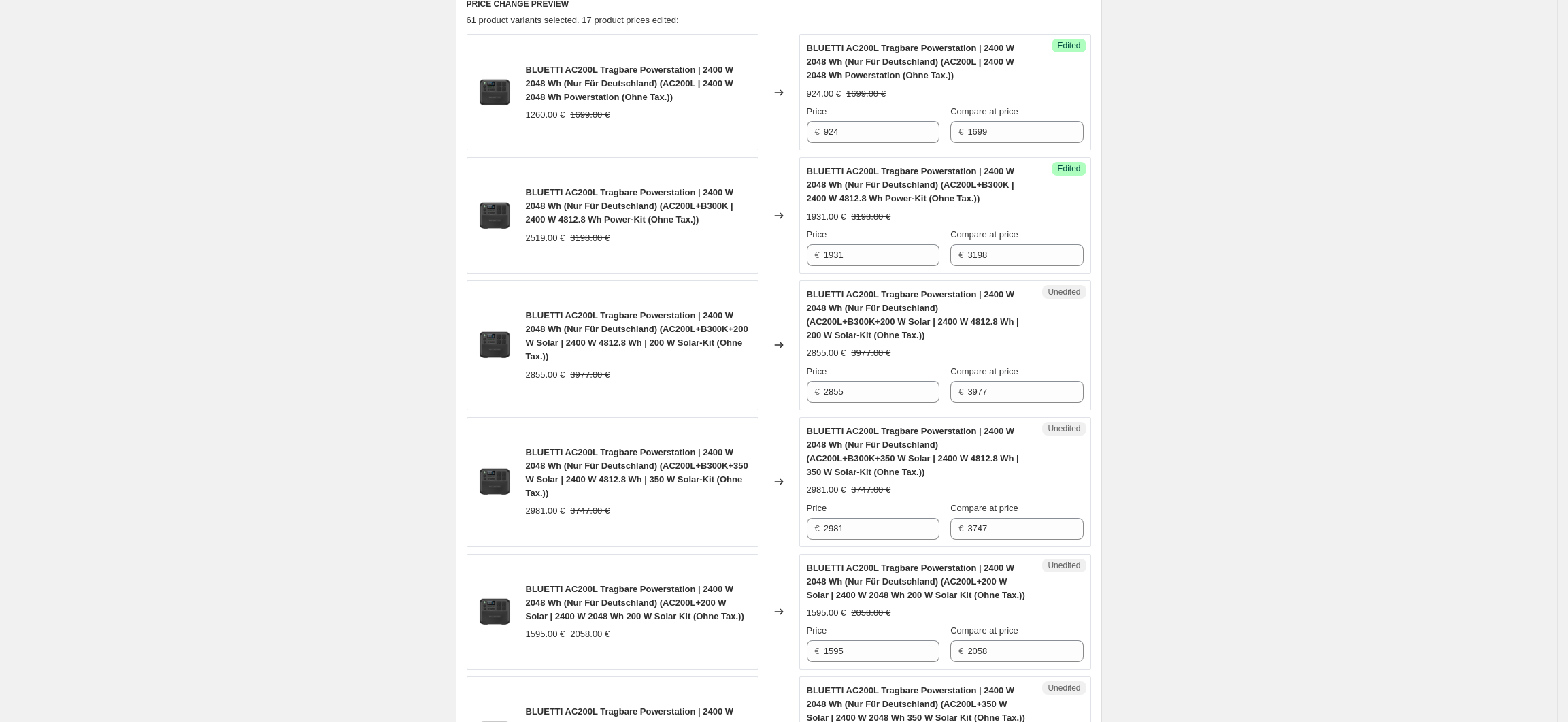
scroll to position [608, 0]
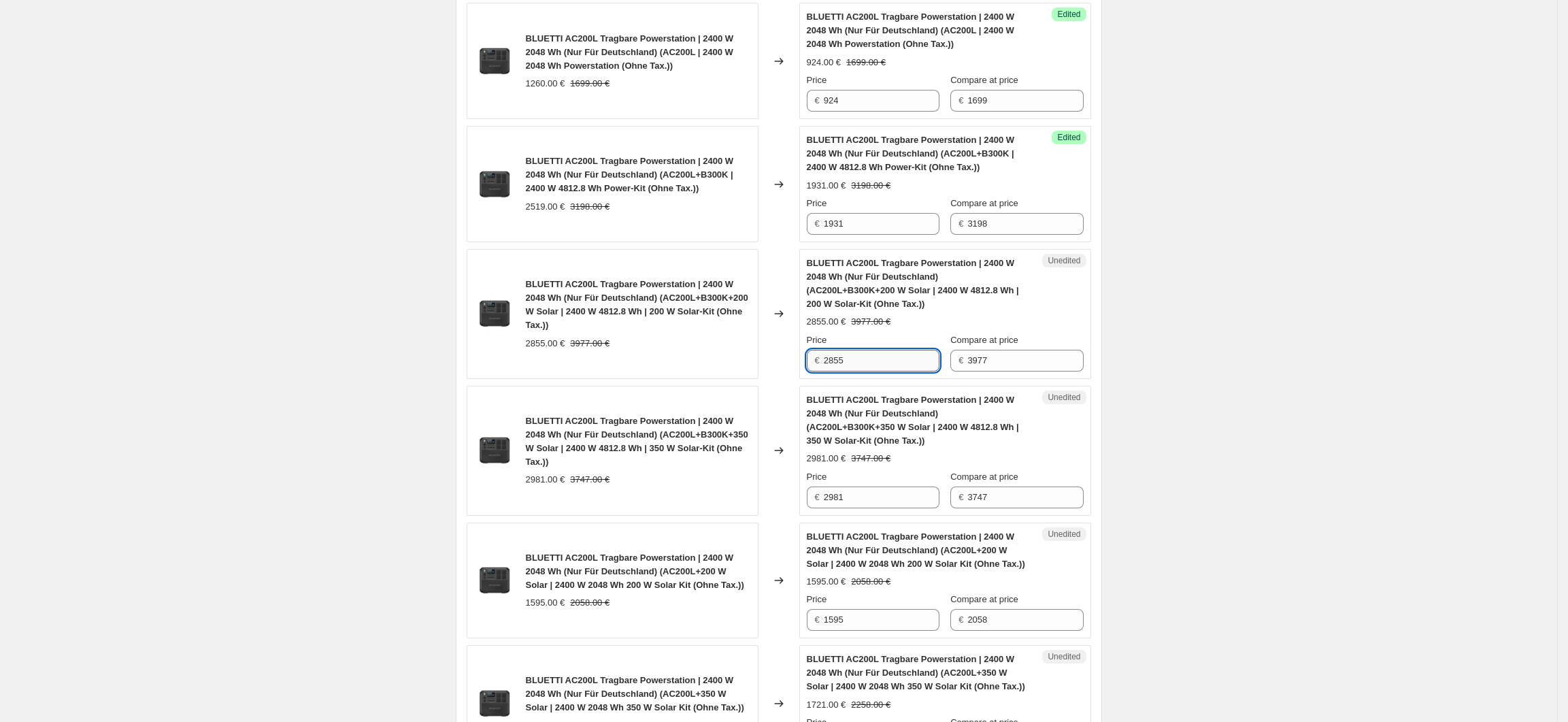
click at [874, 351] on input "2855" at bounding box center [881, 360] width 115 height 22
click at [843, 365] on input "2855" at bounding box center [881, 360] width 115 height 22
drag, startPoint x: 863, startPoint y: 366, endPoint x: 826, endPoint y: 365, distance: 37.0
click at [826, 365] on div "€ 2855" at bounding box center [873, 360] width 133 height 22
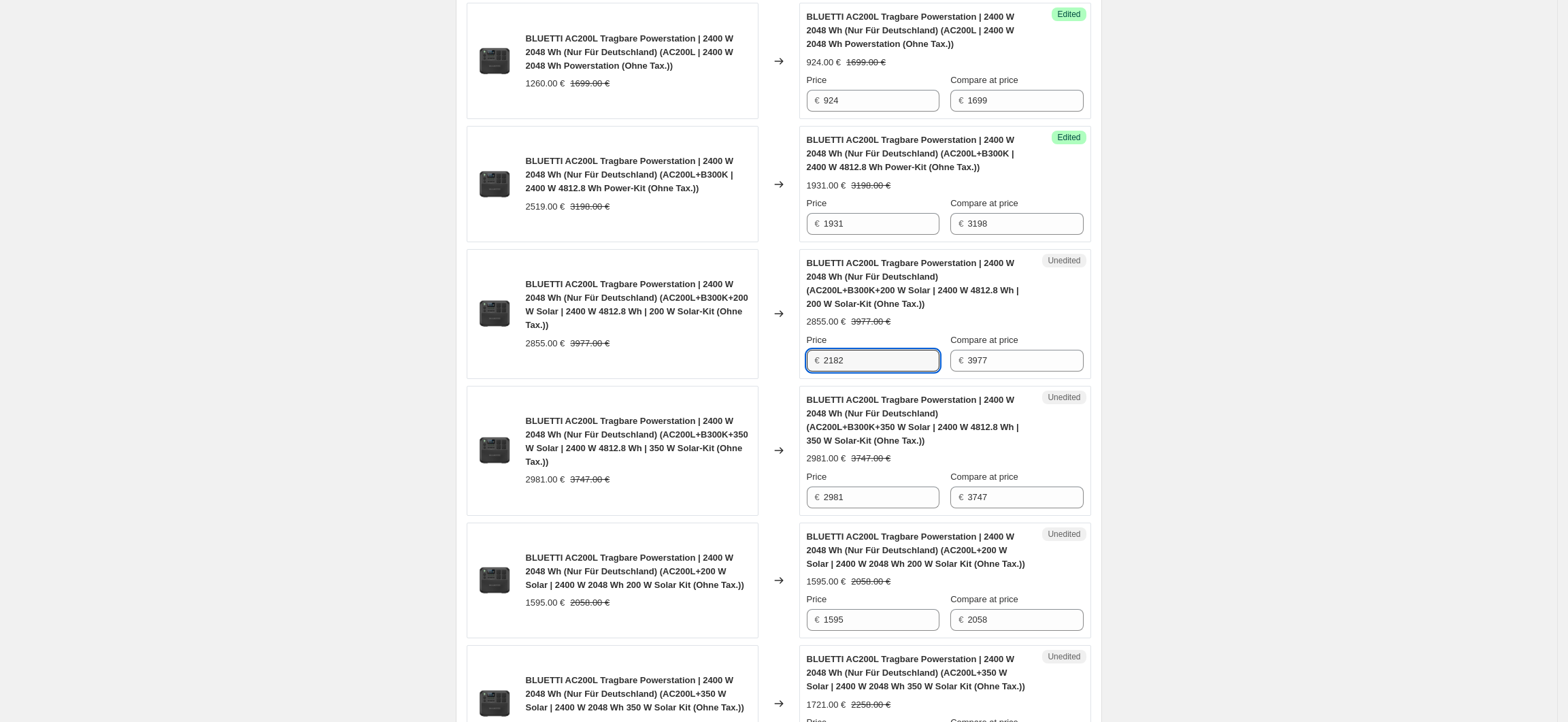
type input "2182"
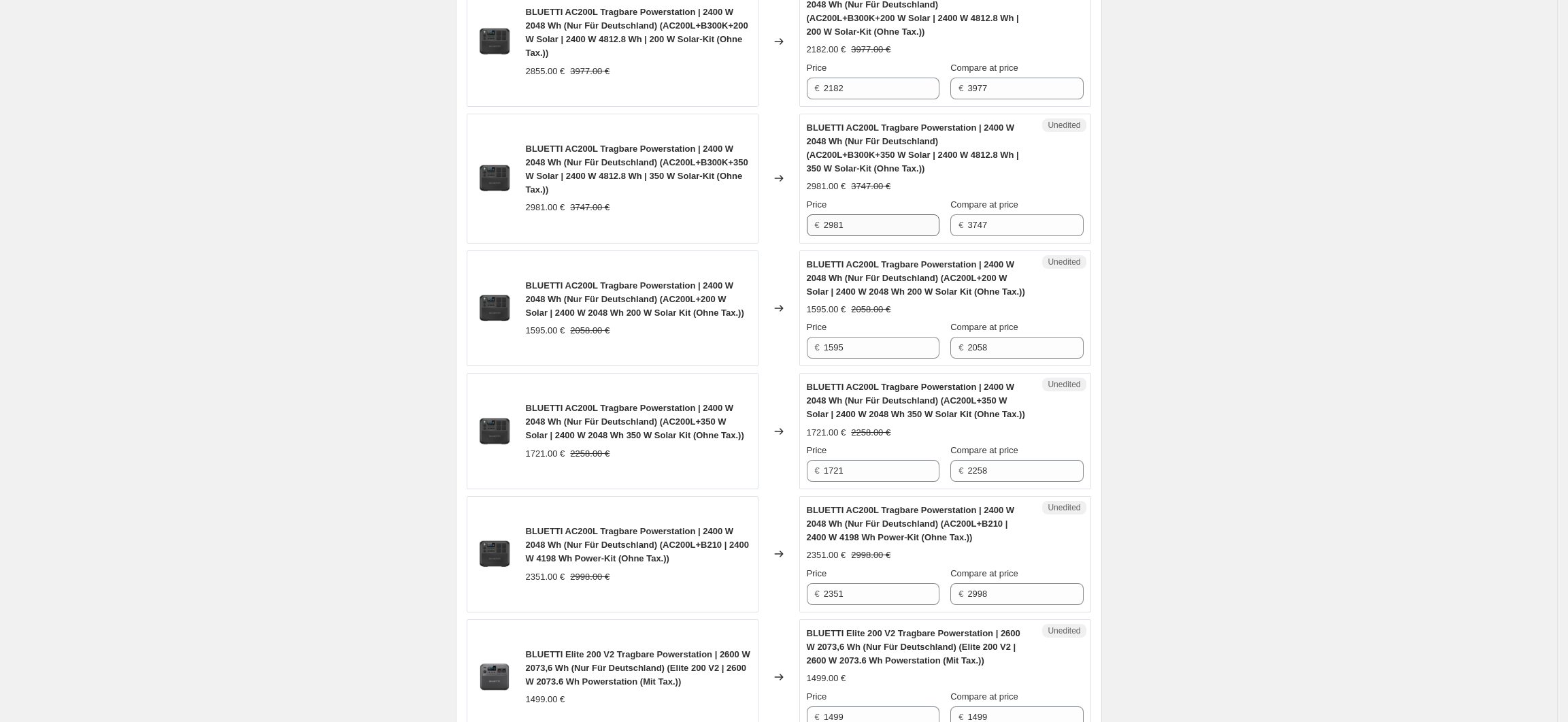
scroll to position [790, 0]
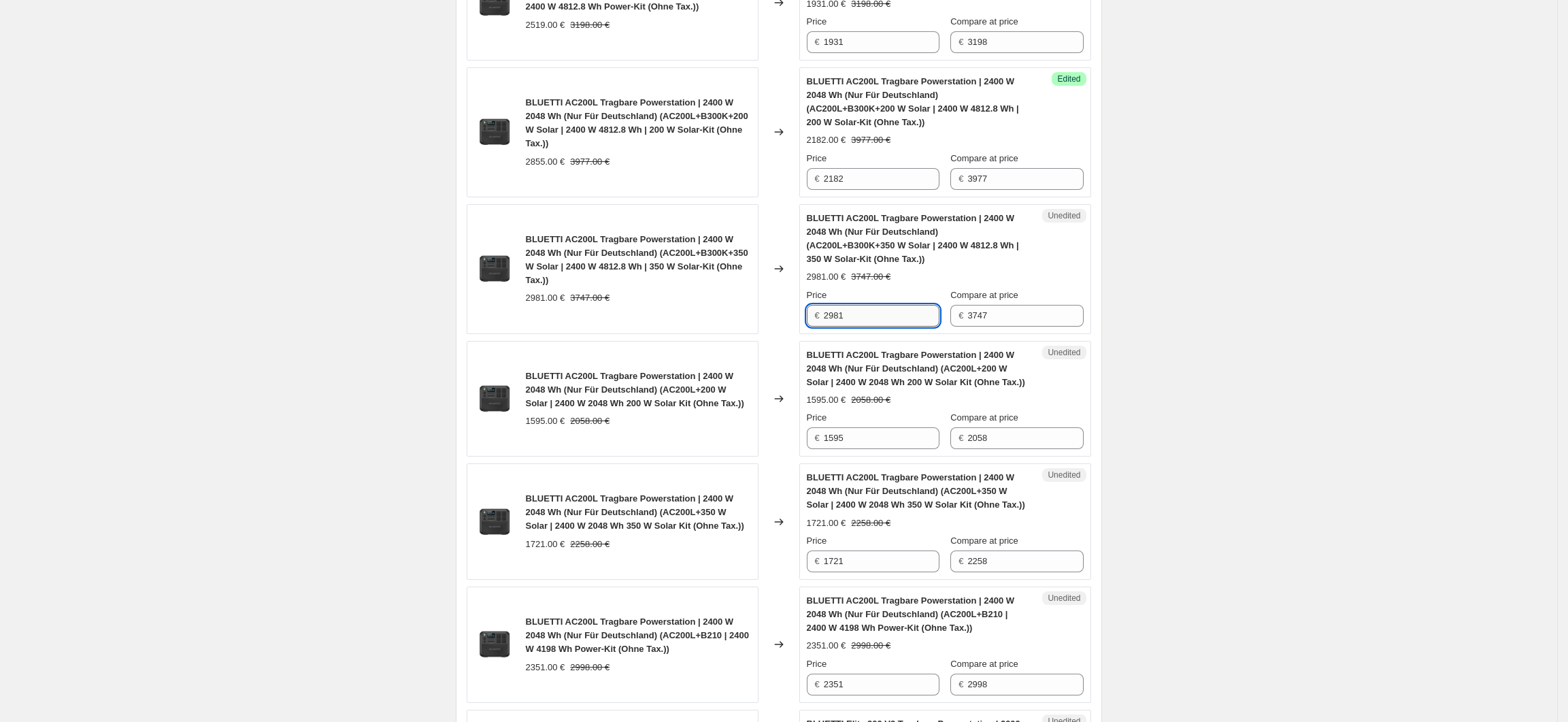
drag, startPoint x: 871, startPoint y: 313, endPoint x: 831, endPoint y: 319, distance: 40.4
click at [831, 319] on input "2981" at bounding box center [881, 315] width 115 height 22
type input "2350"
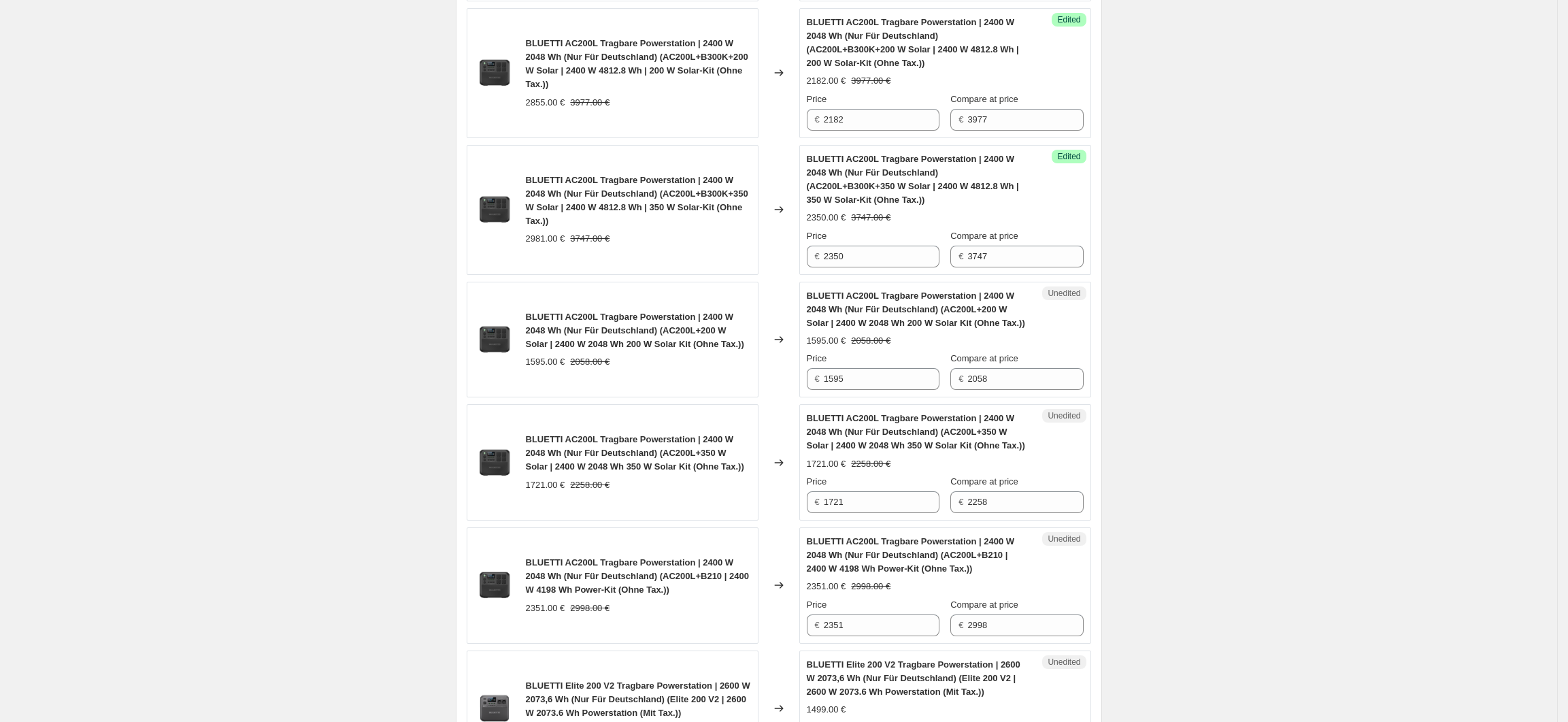
scroll to position [880, 0]
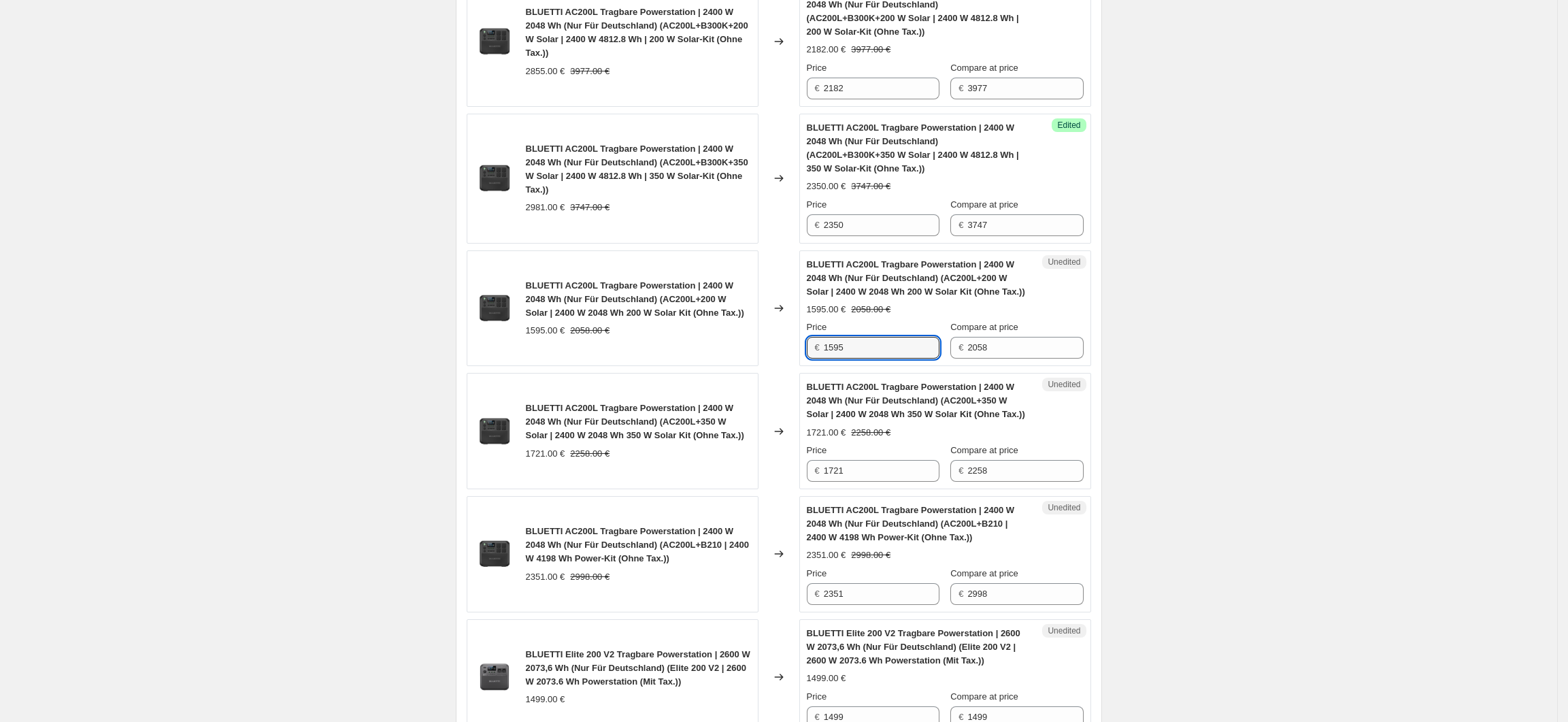
drag, startPoint x: 871, startPoint y: 350, endPoint x: 815, endPoint y: 352, distance: 56.0
click at [815, 352] on div "€ 1595" at bounding box center [873, 347] width 133 height 22
type input "1091"
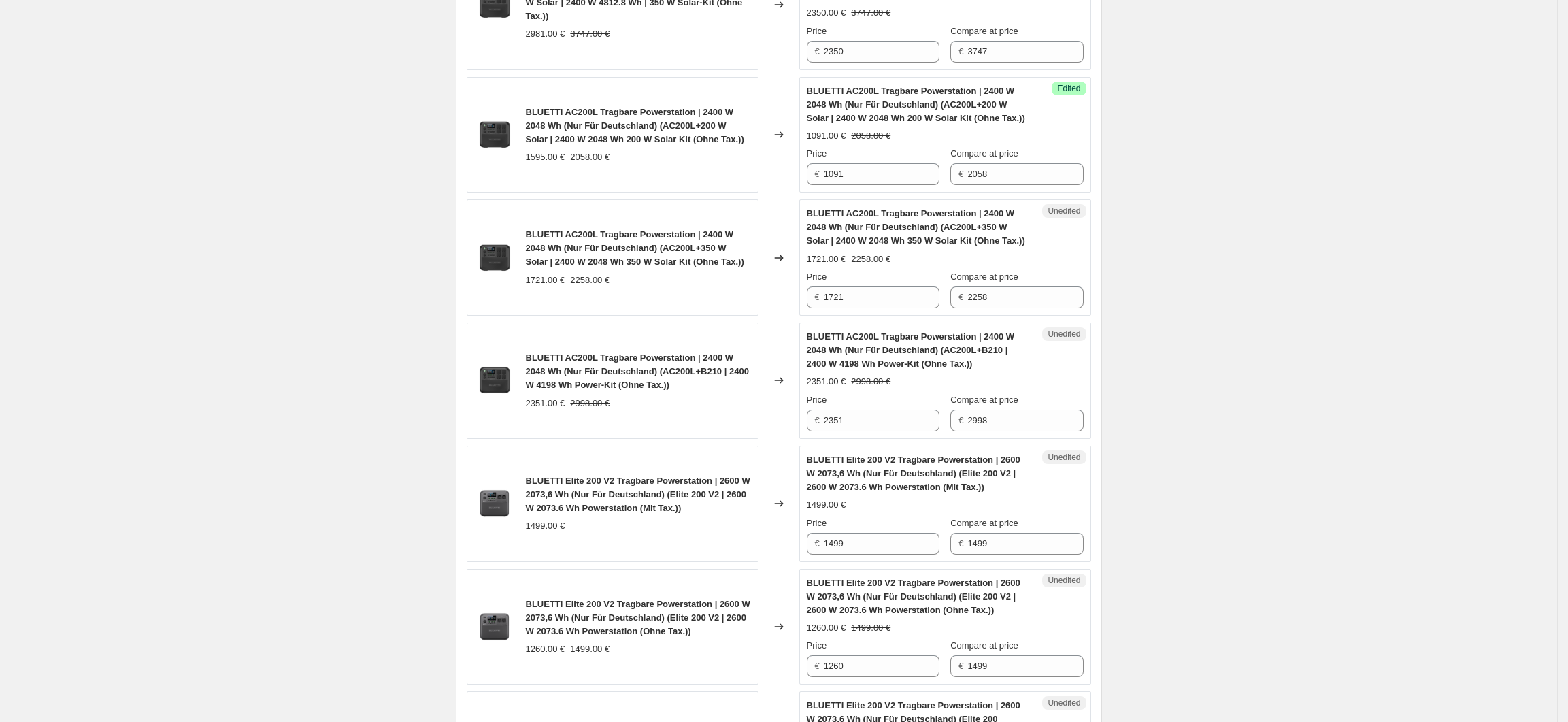
scroll to position [1062, 0]
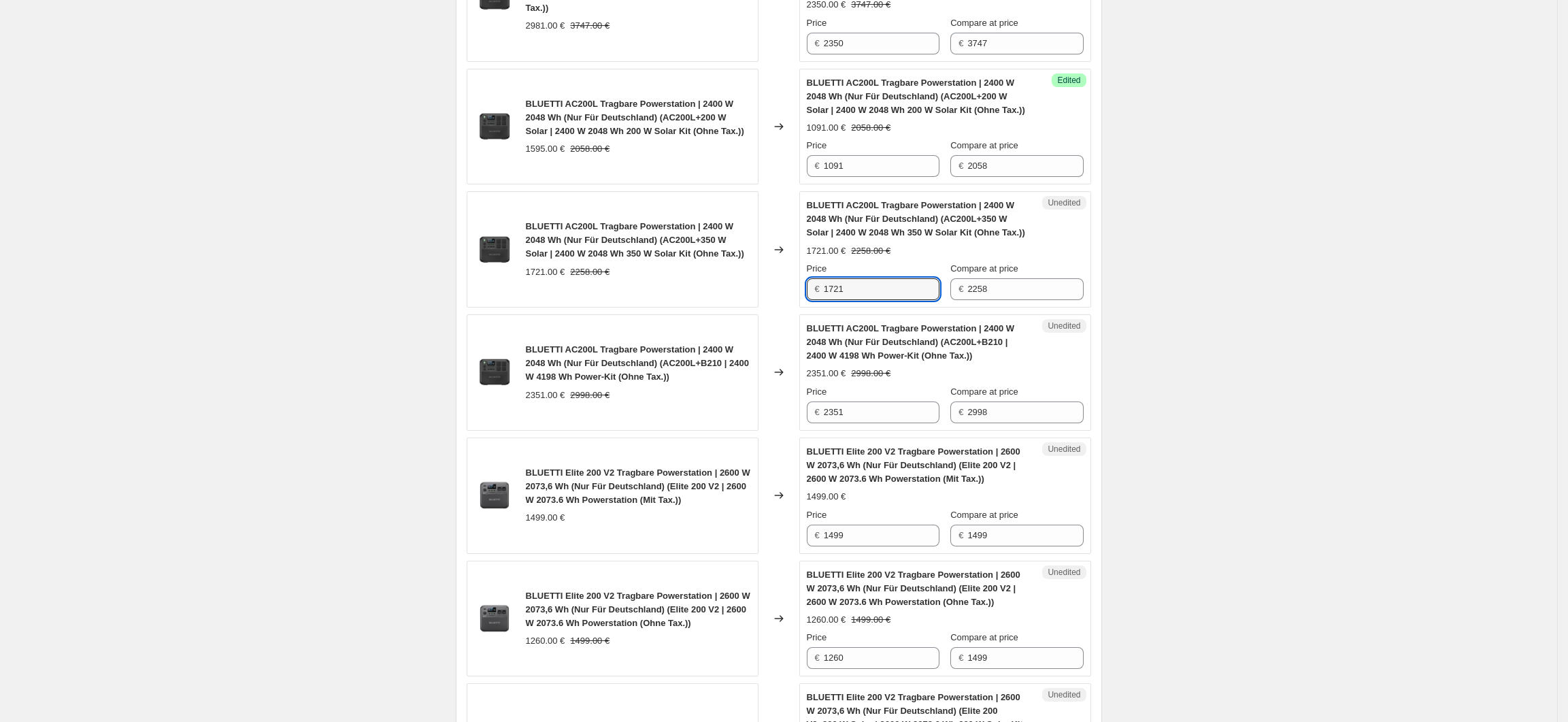
drag, startPoint x: 853, startPoint y: 288, endPoint x: 823, endPoint y: 290, distance: 30.1
click at [823, 289] on div "€ 1721" at bounding box center [873, 289] width 133 height 22
type input "1343"
click at [1089, 319] on div "Unedited BLUETTI AC200L Tragbare Powerstation | 2400 W 2048 Wh (Nur Für Deutsch…" at bounding box center [945, 372] width 292 height 116
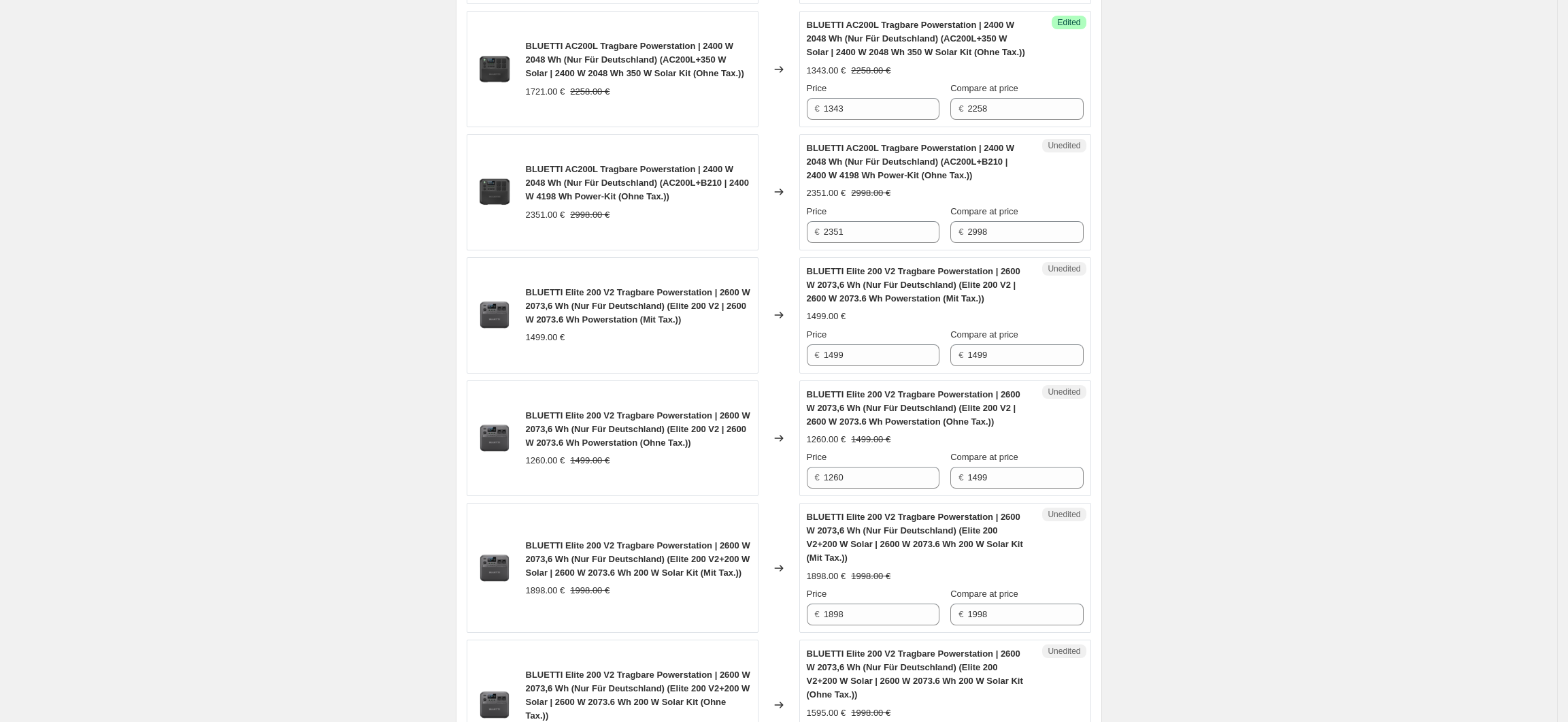
scroll to position [1244, 0]
drag, startPoint x: 880, startPoint y: 235, endPoint x: 822, endPoint y: 238, distance: 58.1
click at [822, 238] on div "€ 2351" at bounding box center [873, 230] width 133 height 22
type input "1679"
click at [1222, 325] on div "Create new price change job. This page is ready Create new price change job Dra…" at bounding box center [778, 496] width 1558 height 3479
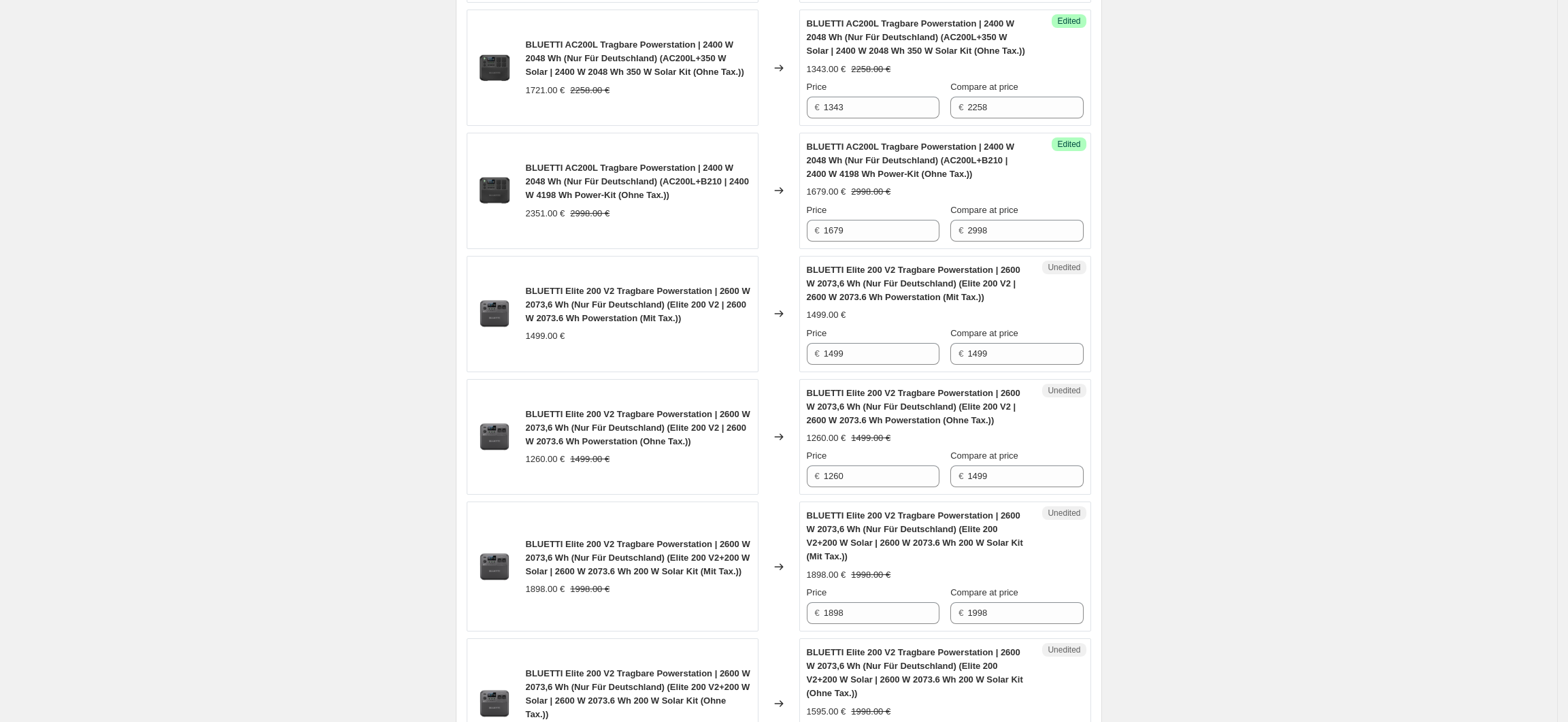
scroll to position [1334, 0]
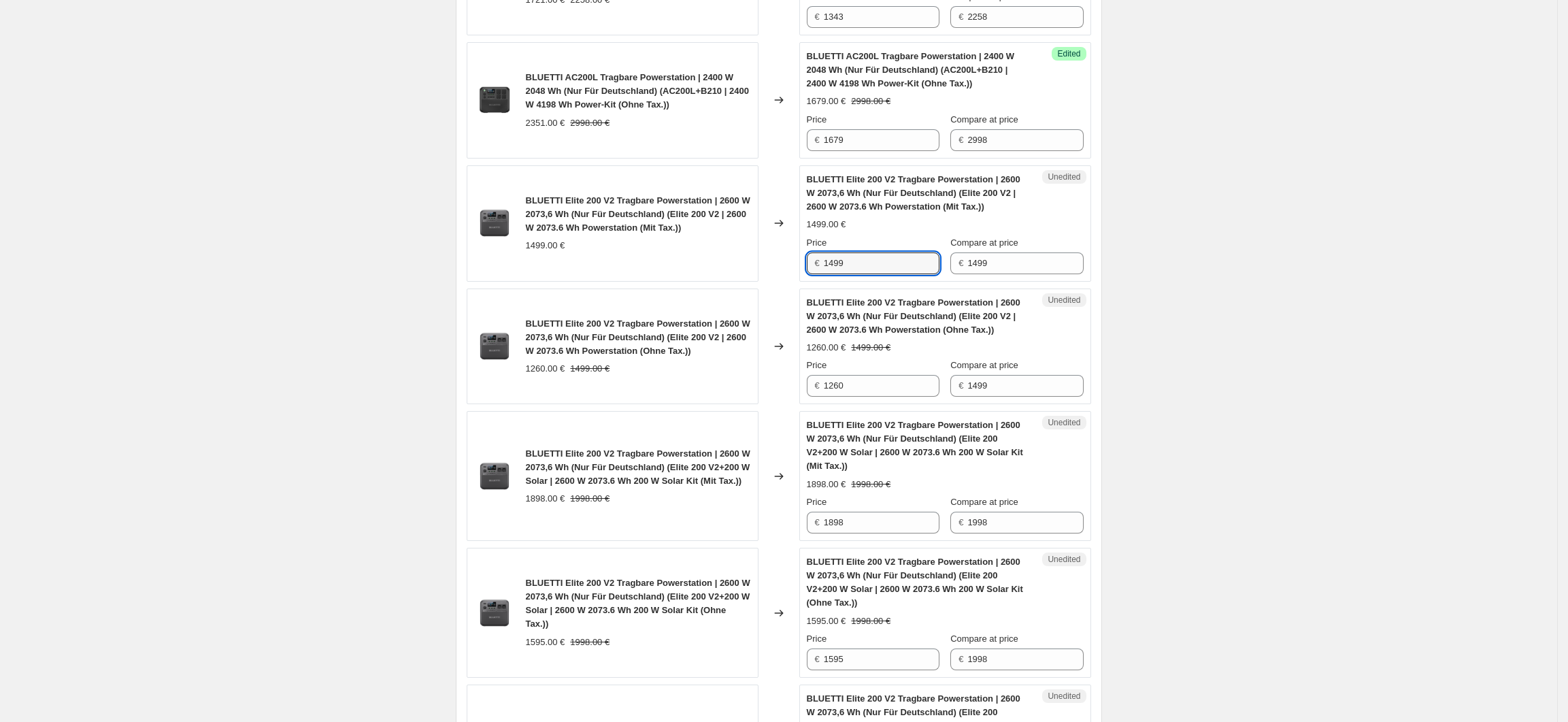
drag, startPoint x: 844, startPoint y: 269, endPoint x: 821, endPoint y: 271, distance: 23.1
click at [821, 271] on div "€ 1499" at bounding box center [873, 263] width 133 height 22
type input "999"
click at [1183, 350] on div "Create new price change job. This page is ready Create new price change job Dra…" at bounding box center [778, 405] width 1558 height 3479
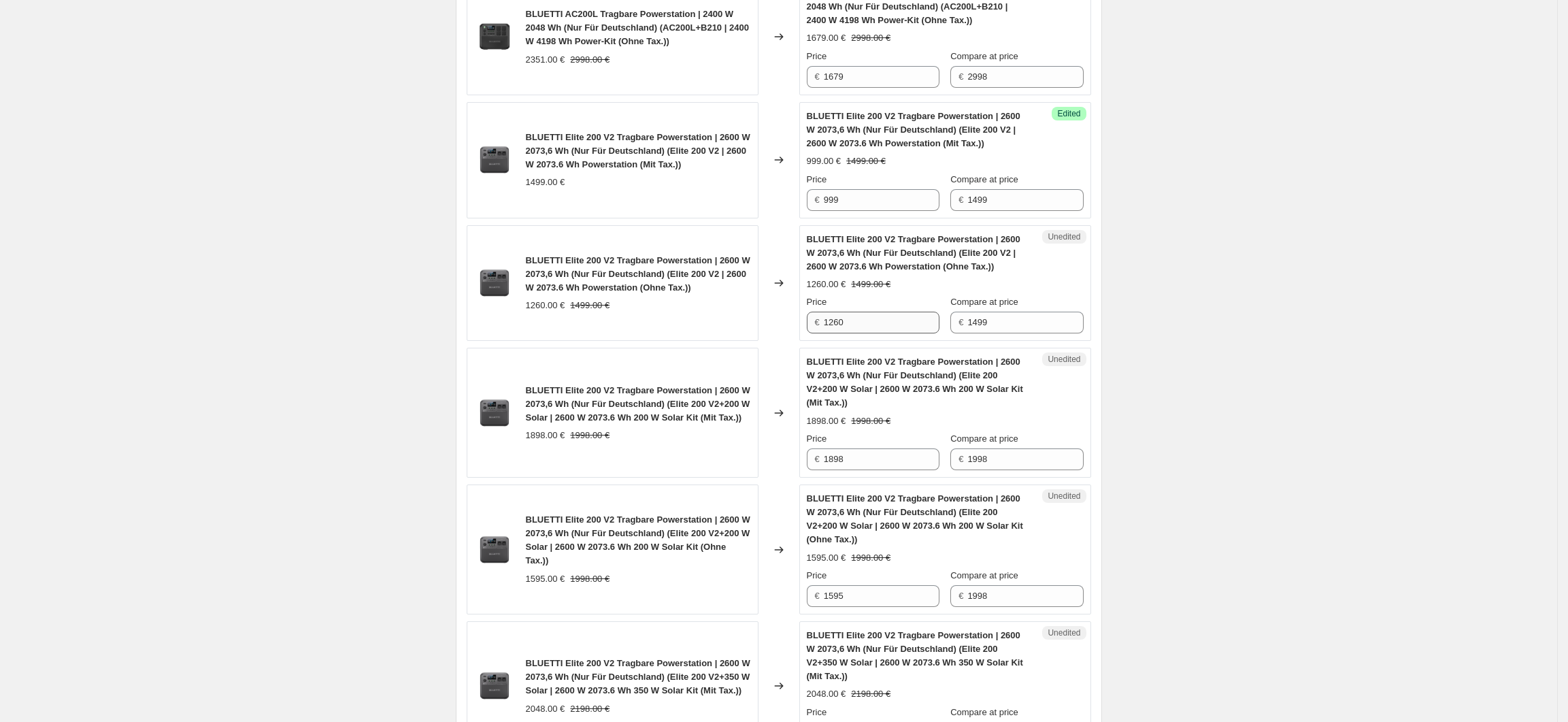
scroll to position [1425, 0]
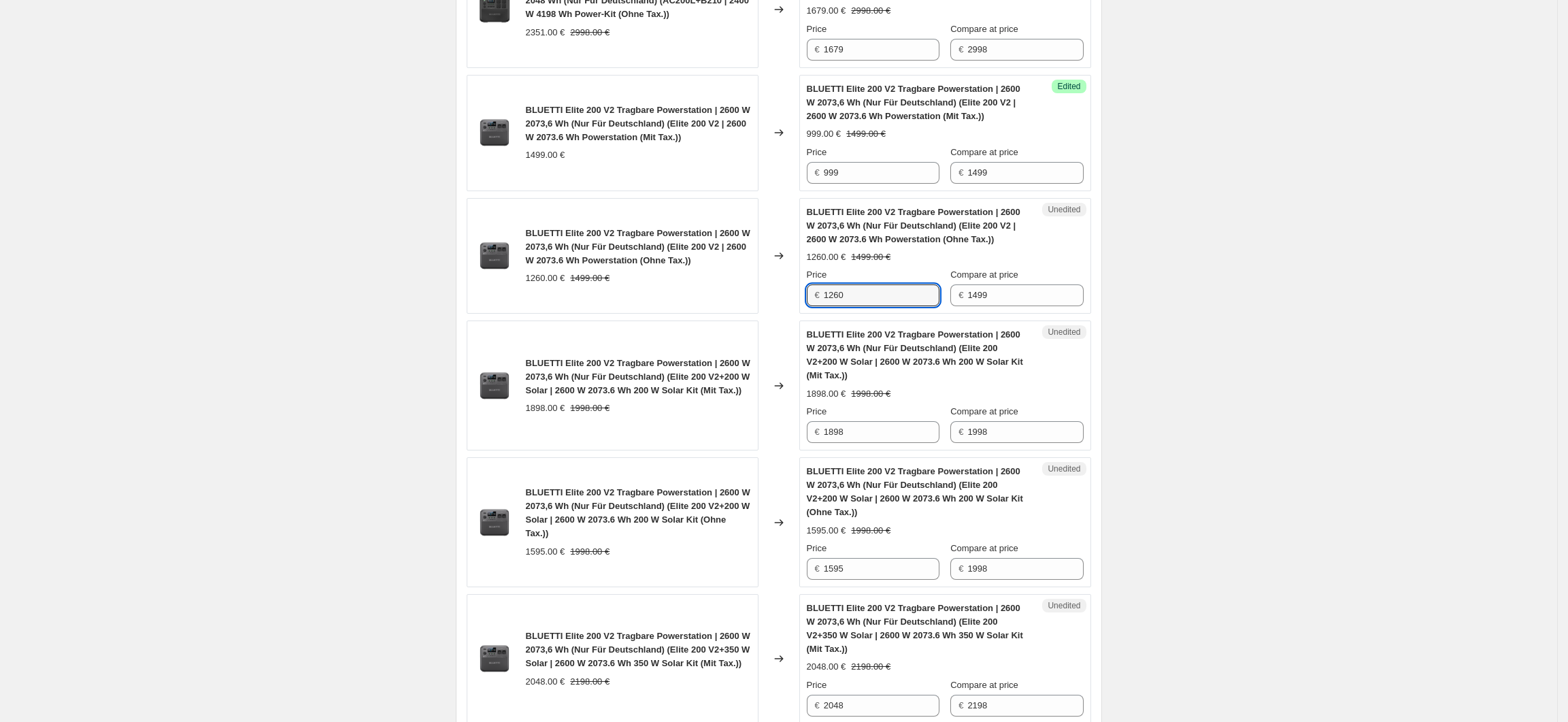
drag, startPoint x: 866, startPoint y: 304, endPoint x: 810, endPoint y: 303, distance: 56.0
click at [810, 303] on div "Unedited BLUETTI Elite 200 V2 Tragbare Powerstation | 2600 W 2073,6 Wh (Nur Für…" at bounding box center [945, 256] width 292 height 116
type input "839"
click at [1165, 338] on div "Create new price change job. This page is ready Create new price change job Dra…" at bounding box center [778, 314] width 1558 height 3479
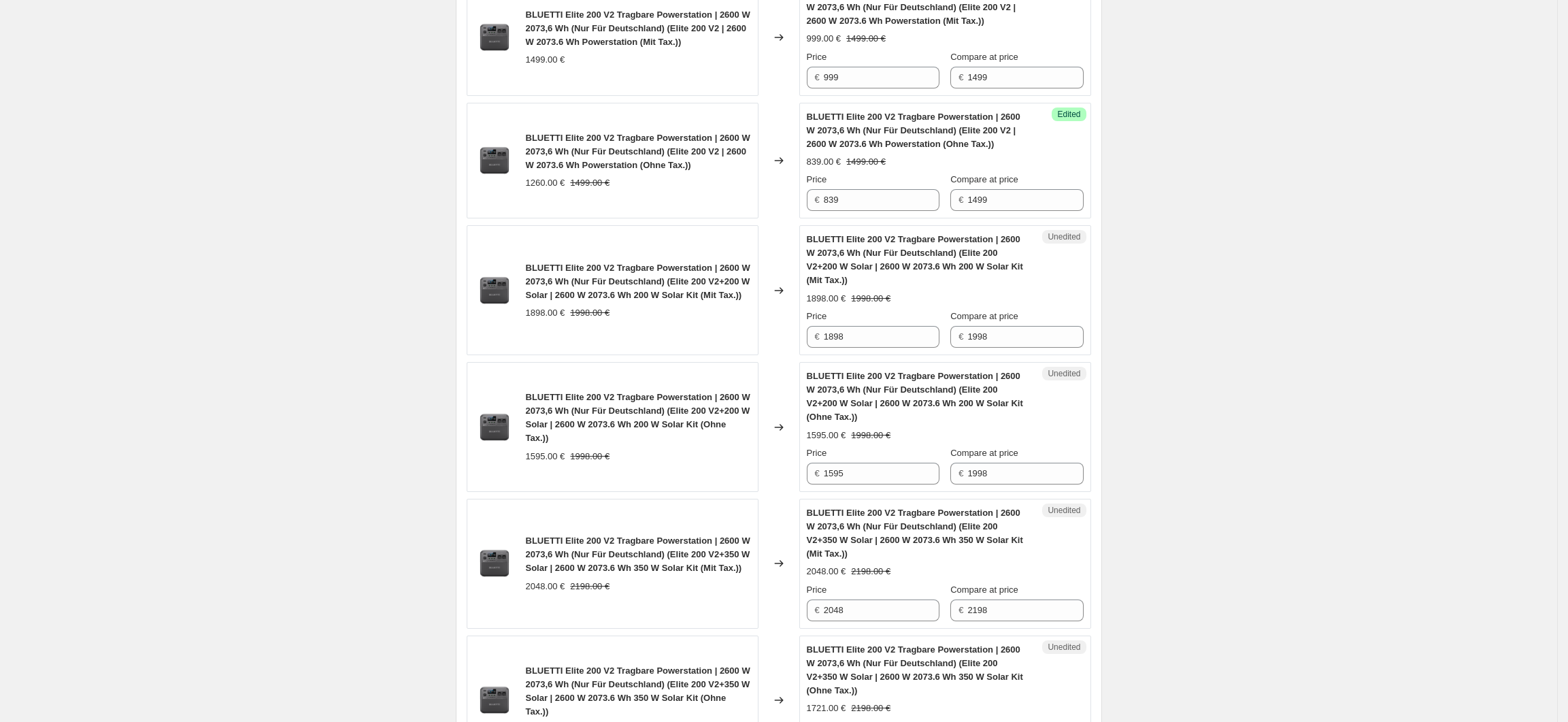
scroll to position [1606, 0]
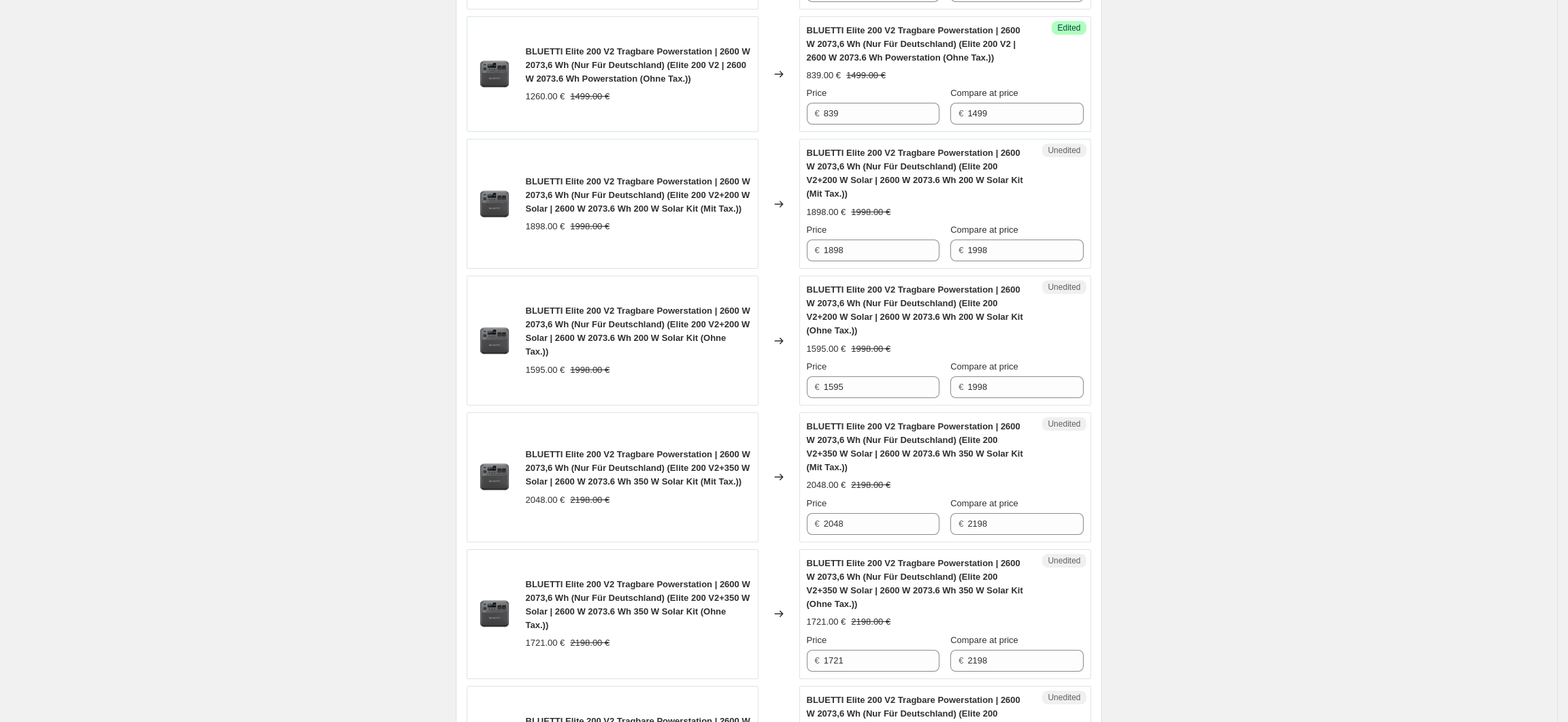
click at [915, 243] on div "Price € 1898" at bounding box center [873, 242] width 133 height 38
click at [887, 257] on input "1898" at bounding box center [881, 250] width 115 height 22
drag, startPoint x: 855, startPoint y: 259, endPoint x: 830, endPoint y: 259, distance: 25.0
click at [830, 259] on input "1898" at bounding box center [881, 250] width 115 height 22
type input "1298"
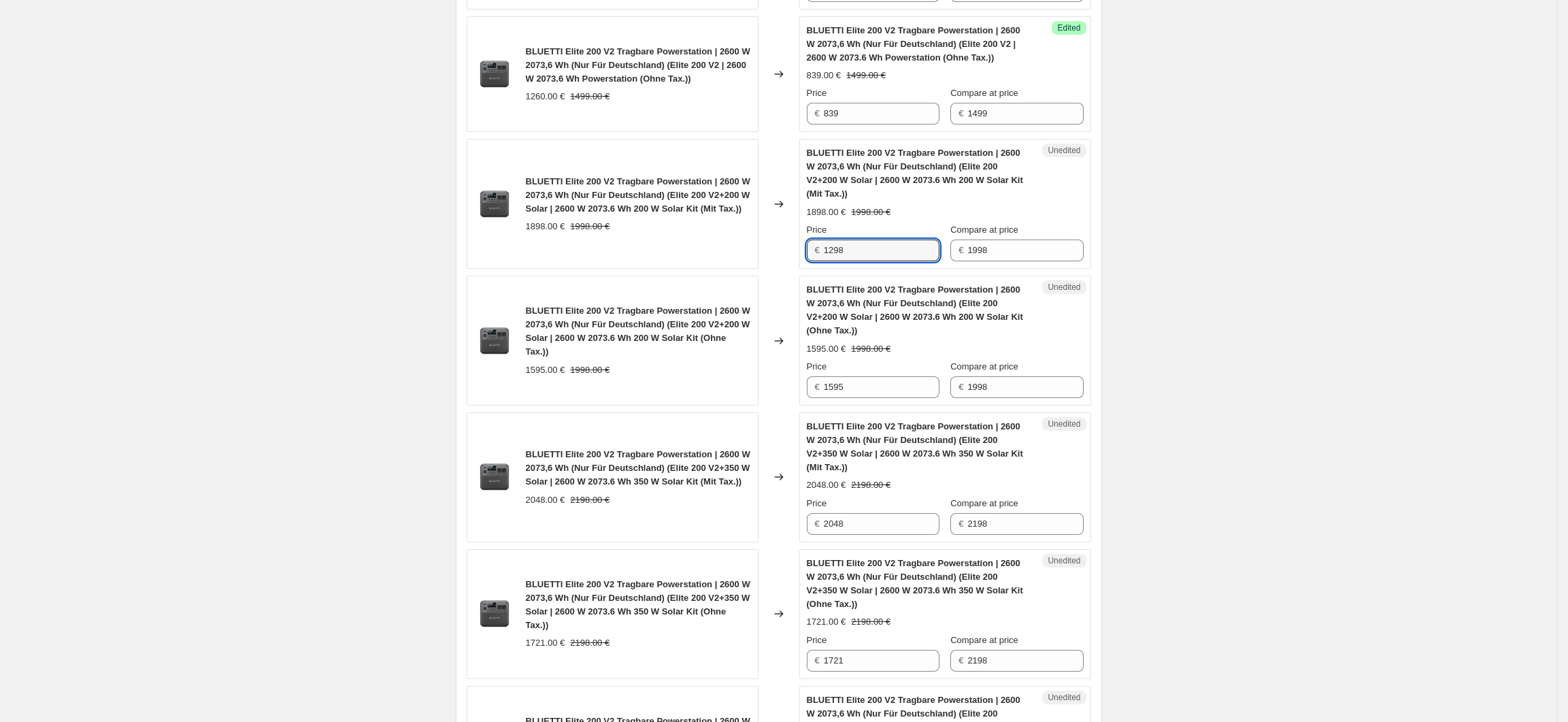
click at [1287, 364] on div "Create new price change job. This page is ready Create new price change job Dra…" at bounding box center [778, 133] width 1558 height 3479
drag, startPoint x: 871, startPoint y: 392, endPoint x: 828, endPoint y: 397, distance: 43.3
click at [824, 392] on div "€ 1595" at bounding box center [873, 387] width 133 height 22
type input "1091"
drag, startPoint x: 1293, startPoint y: 521, endPoint x: 1214, endPoint y: 518, distance: 79.1
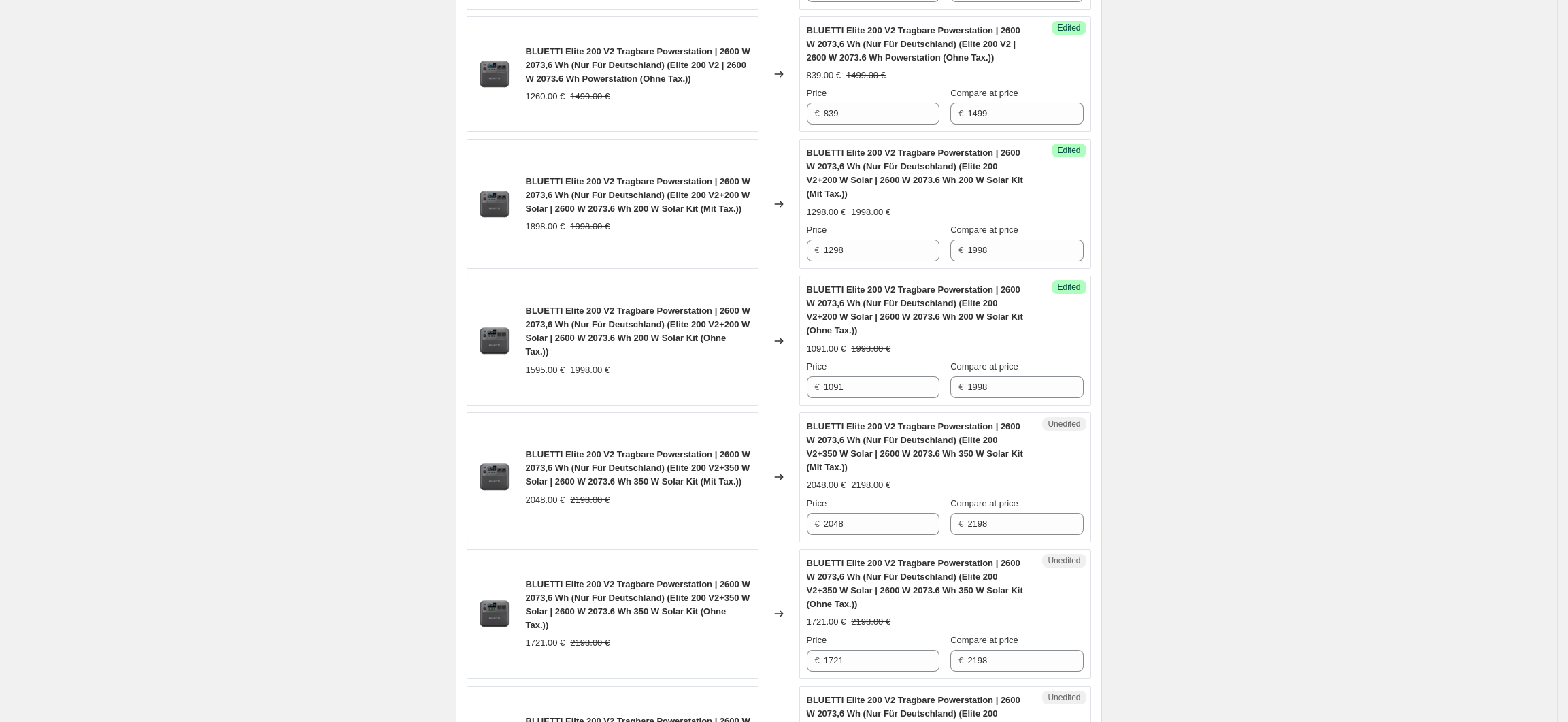
click at [1291, 521] on div "Create new price change job. This page is ready Create new price change job Dra…" at bounding box center [778, 133] width 1558 height 3479
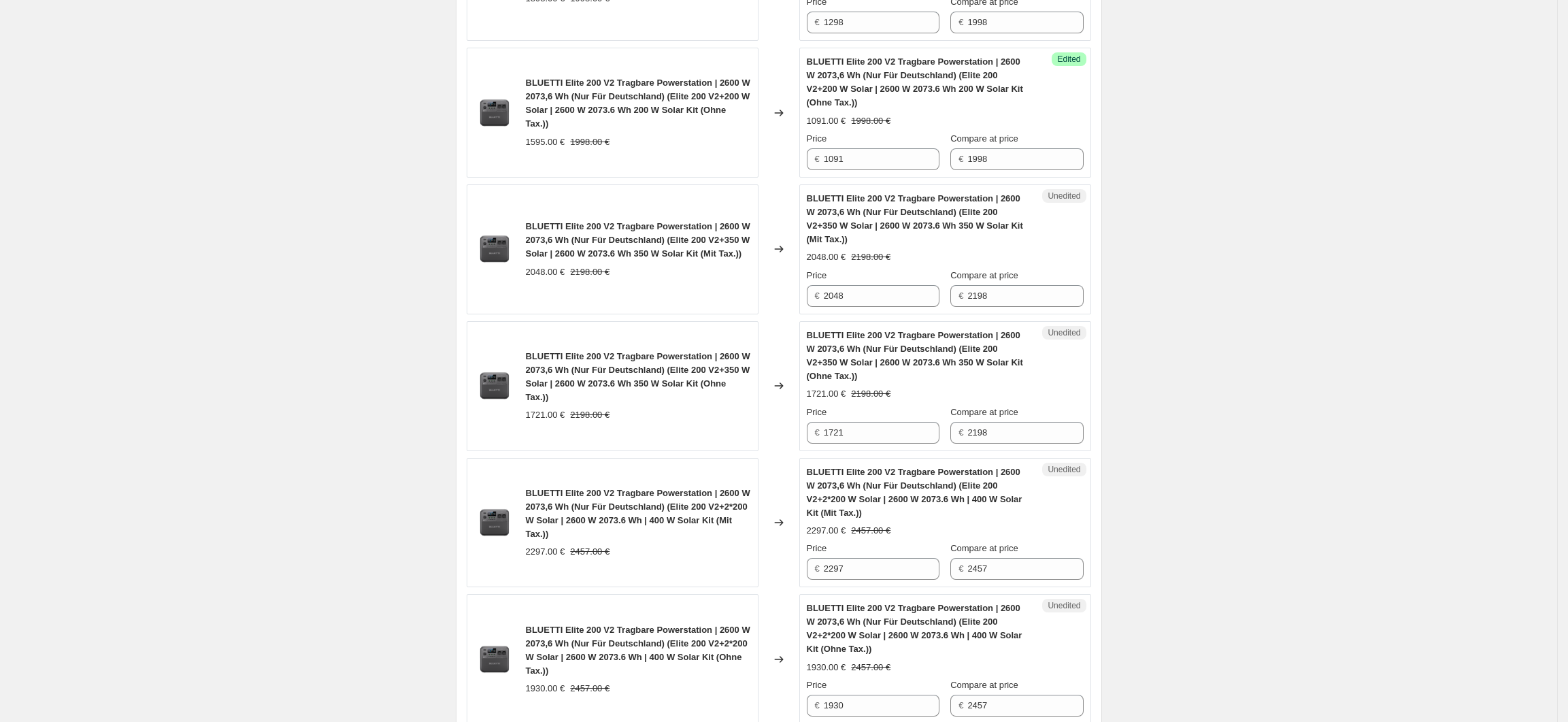
scroll to position [1879, 0]
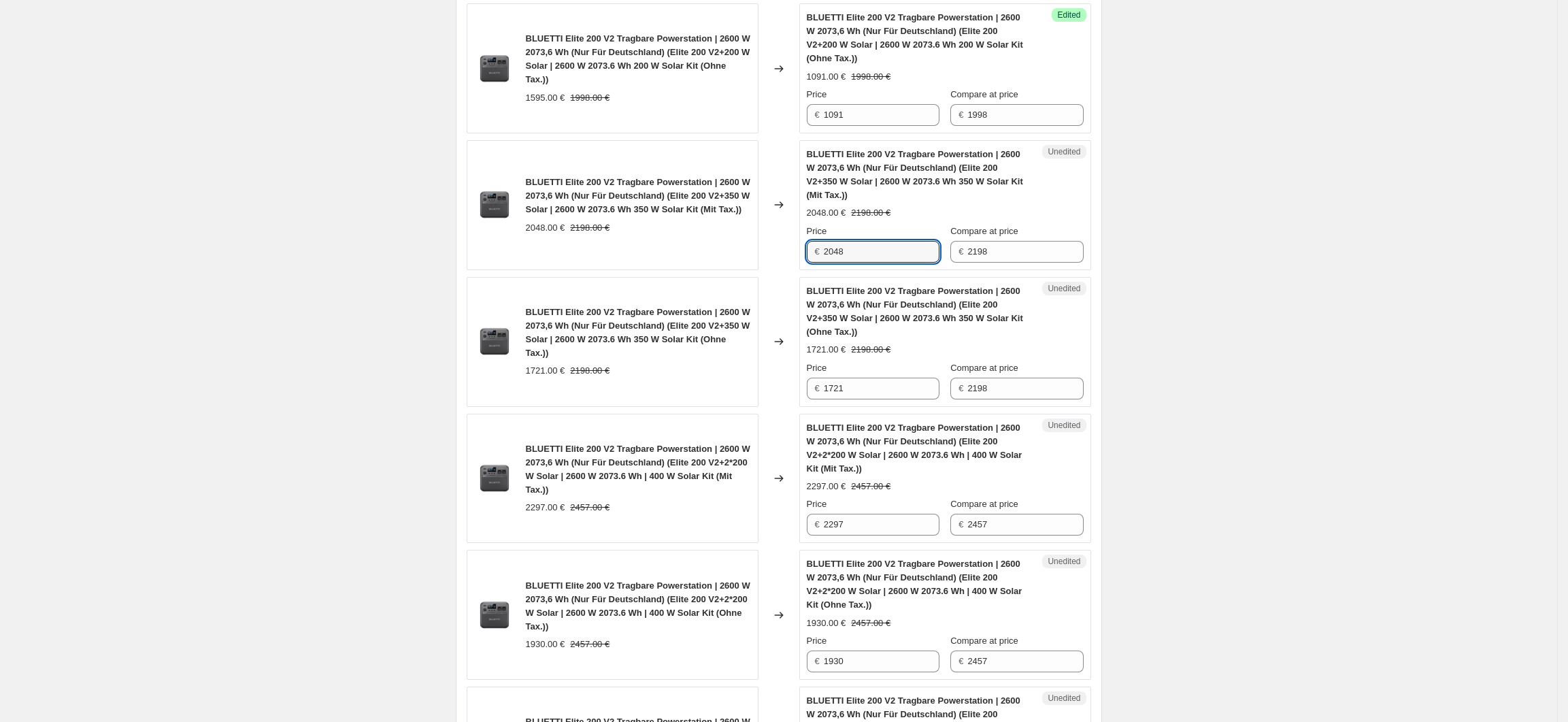
drag, startPoint x: 858, startPoint y: 257, endPoint x: 820, endPoint y: 264, distance: 38.6
click at [820, 263] on div "€ 2048" at bounding box center [873, 252] width 133 height 22
type input "1498"
drag, startPoint x: 899, startPoint y: 396, endPoint x: 810, endPoint y: 398, distance: 89.0
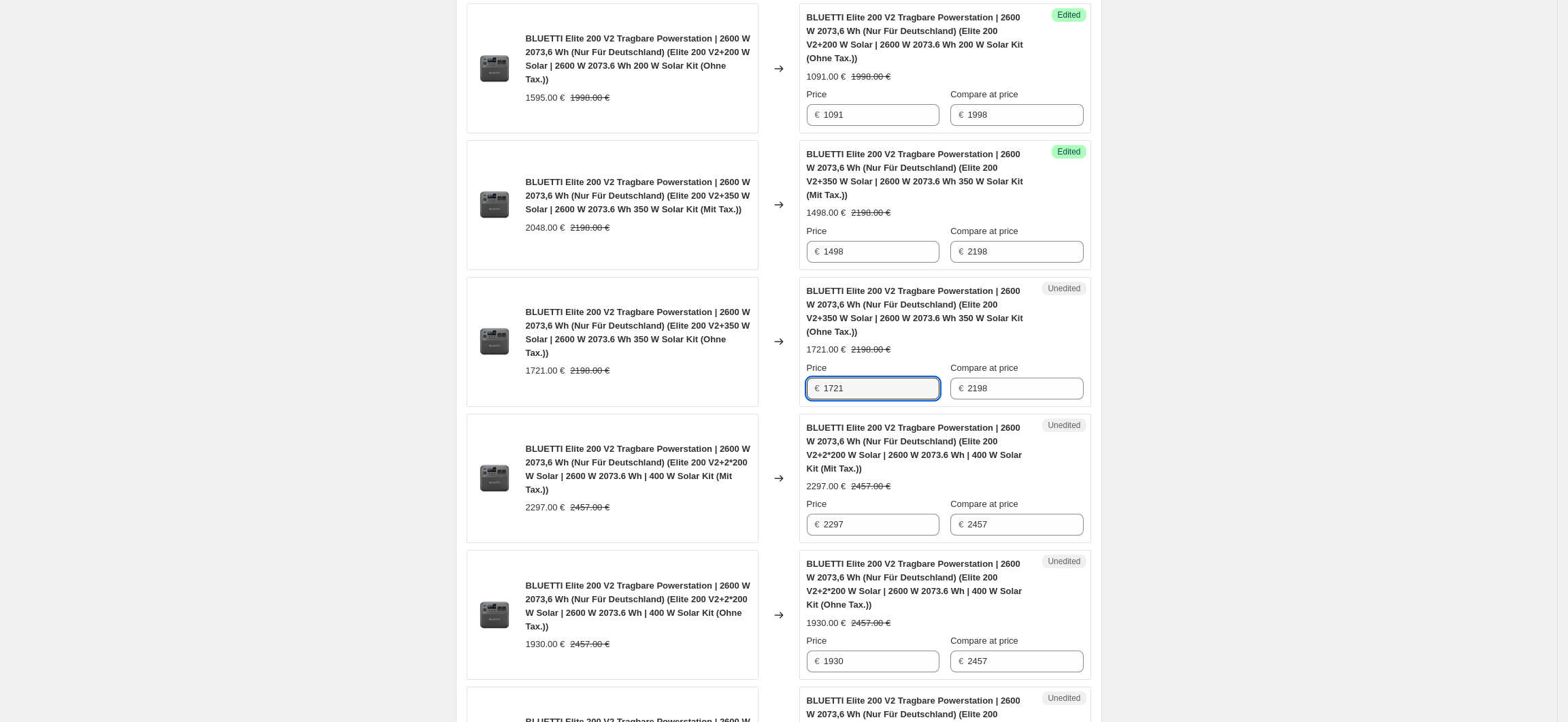
click at [810, 398] on div "Unedited BLUETTI Elite 200 V2 Tragbare Powerstation | 2600 W 2073,6 Wh (Nur Für…" at bounding box center [945, 342] width 292 height 130
type input "1259"
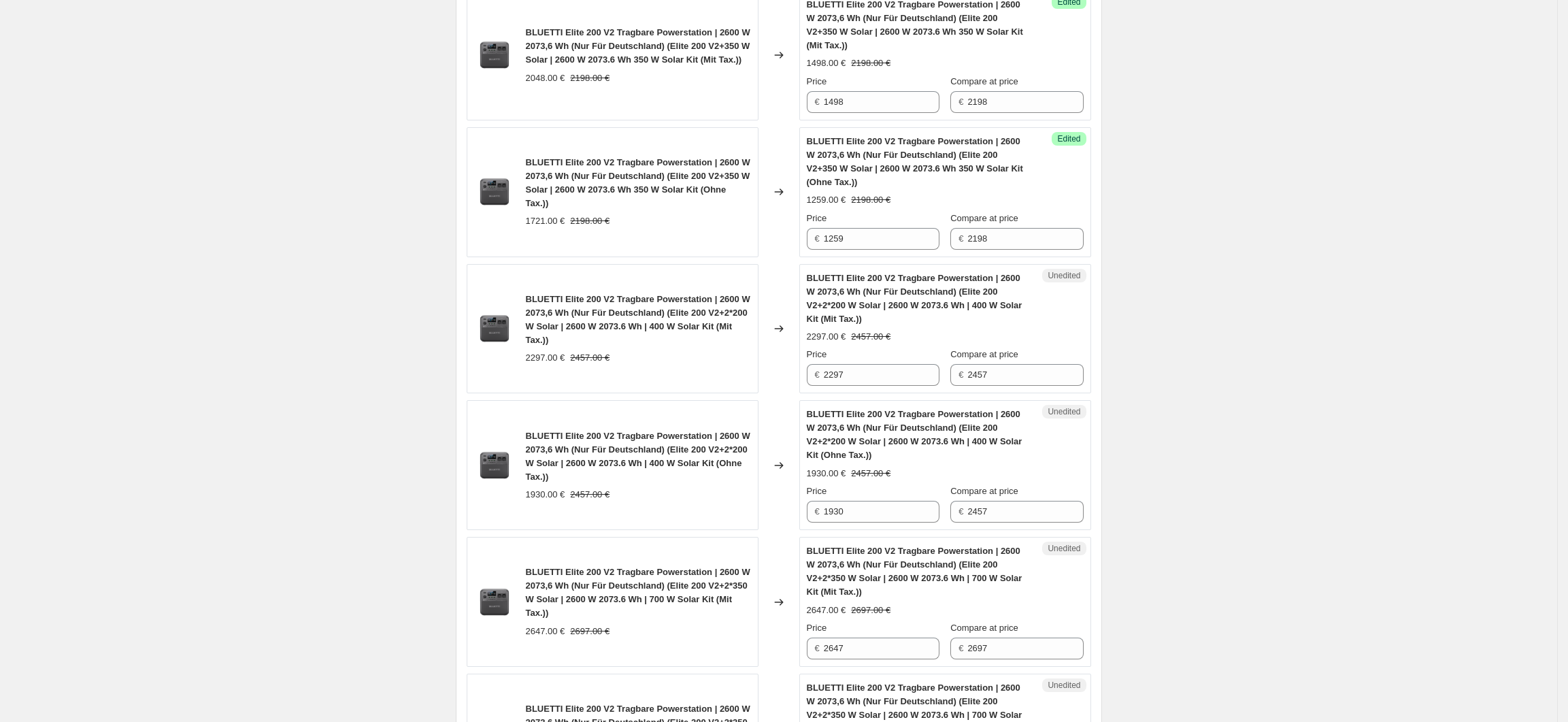
scroll to position [2060, 0]
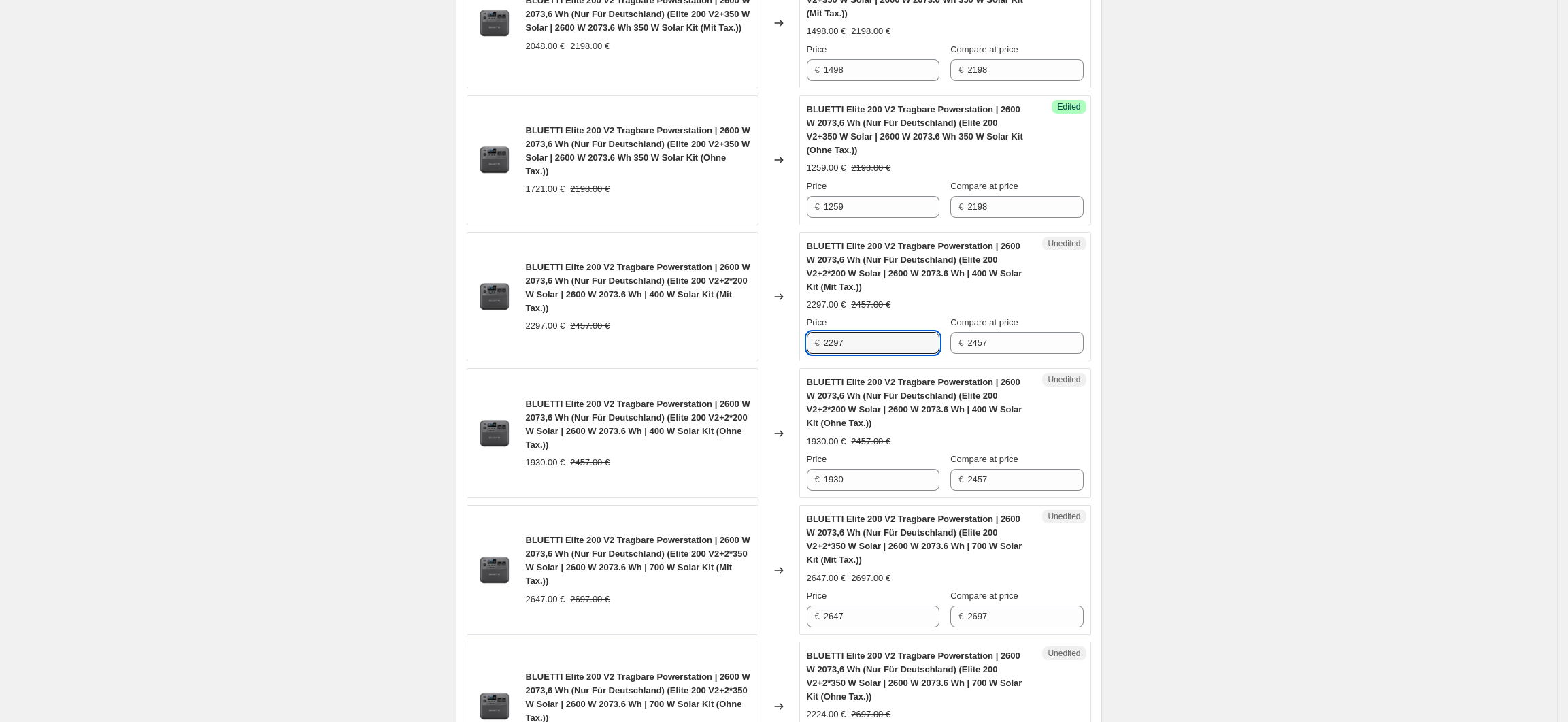
drag, startPoint x: 861, startPoint y: 354, endPoint x: 823, endPoint y: 354, distance: 38.0
click at [823, 354] on div "€ 2297" at bounding box center [873, 343] width 133 height 22
type input "1597"
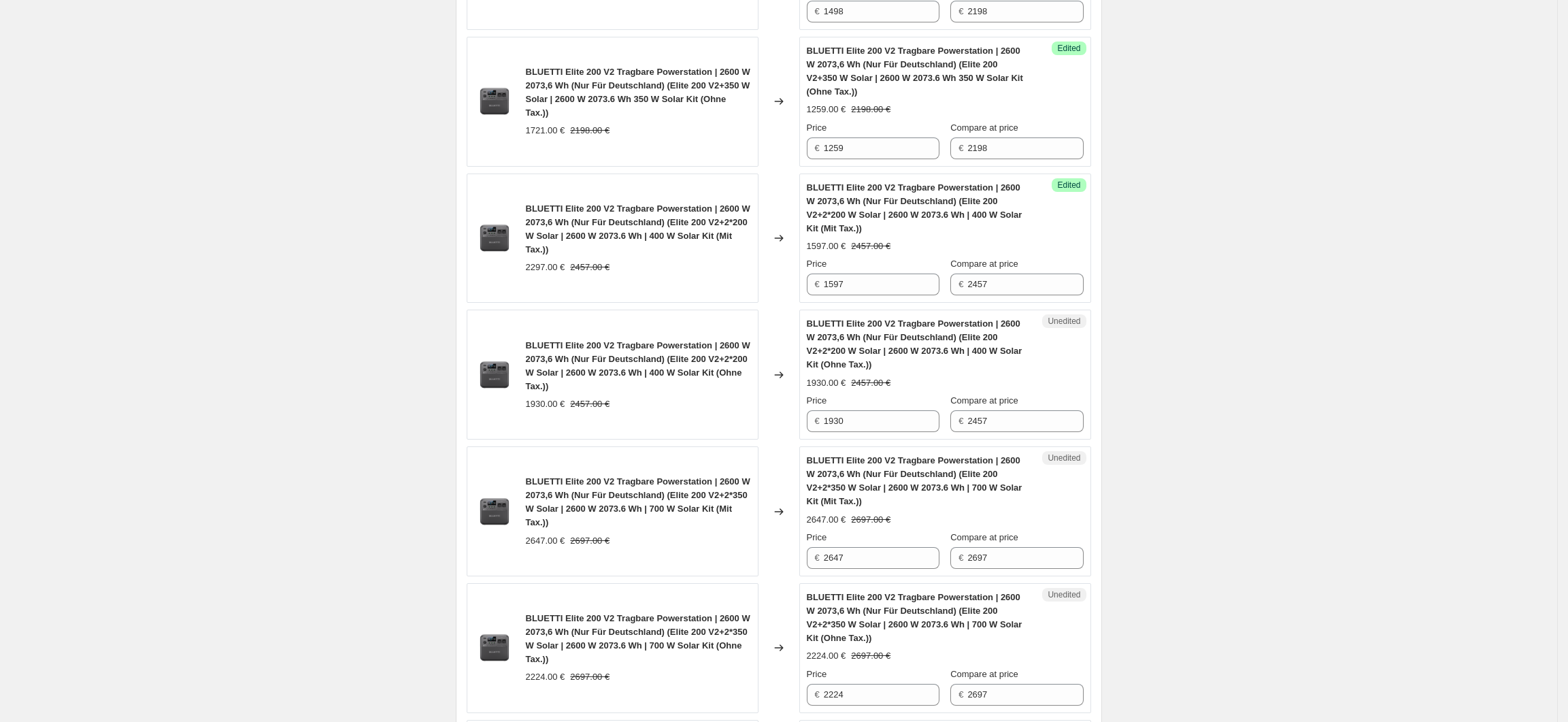
scroll to position [2150, 0]
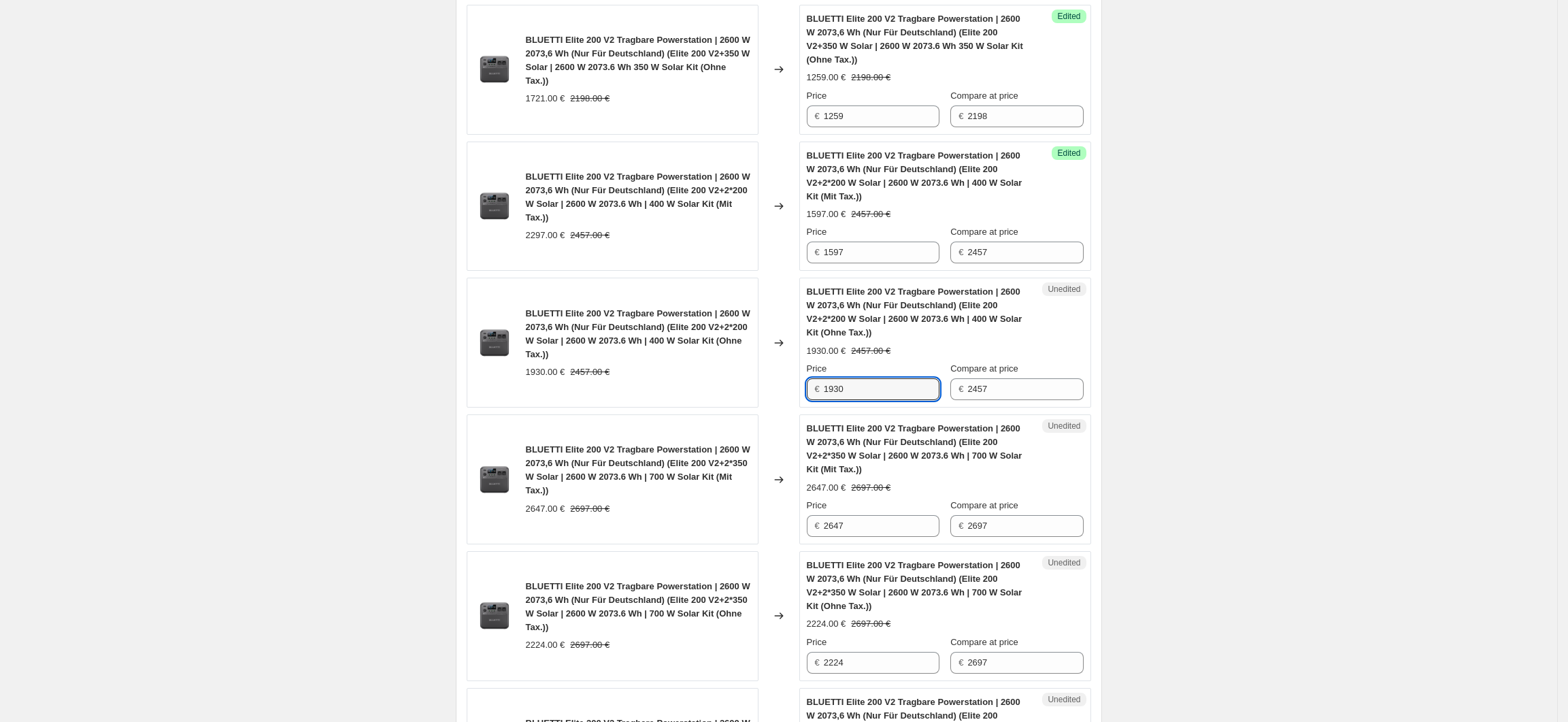
drag, startPoint x: 863, startPoint y: 400, endPoint x: 825, endPoint y: 402, distance: 38.1
click at [825, 400] on div "€ 1930" at bounding box center [873, 389] width 133 height 22
type input "1342"
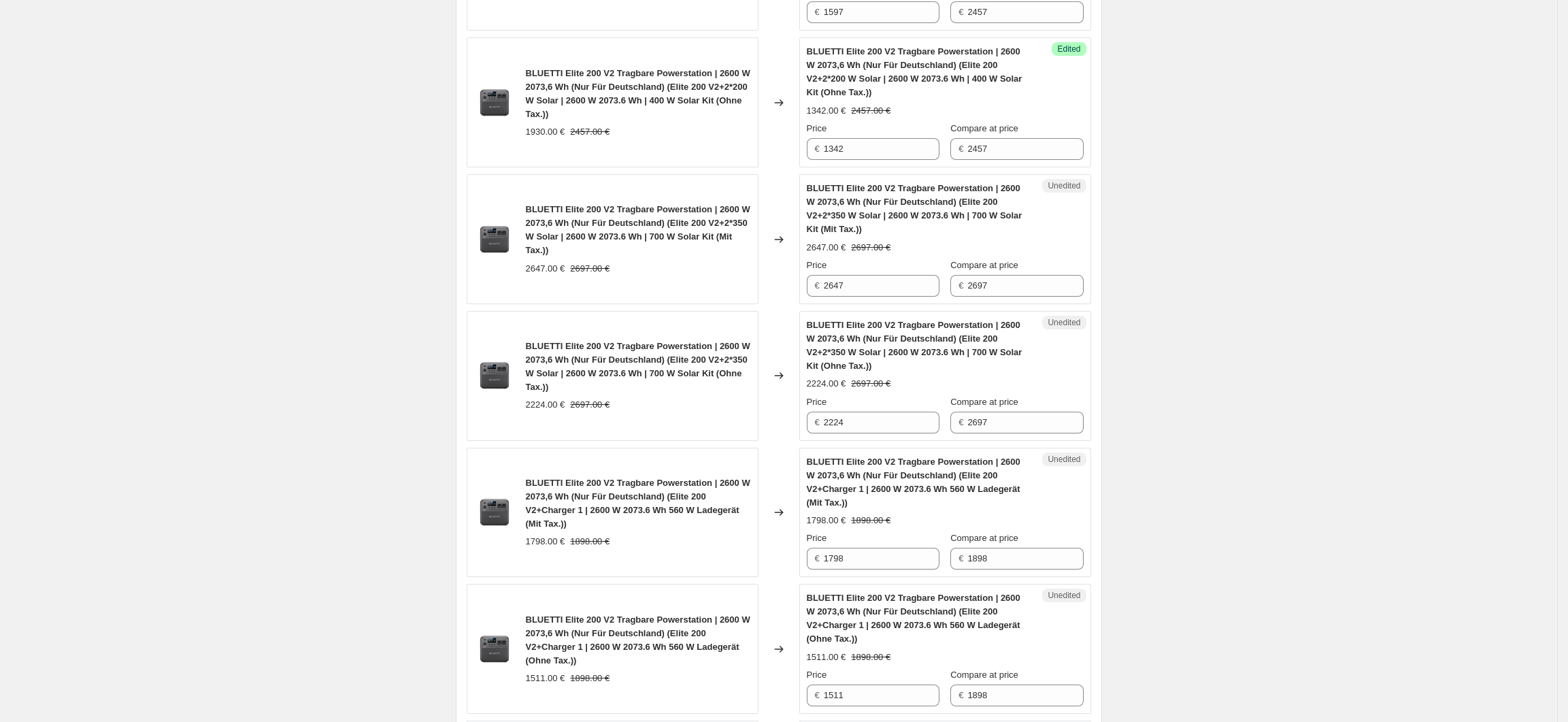
scroll to position [2423, 0]
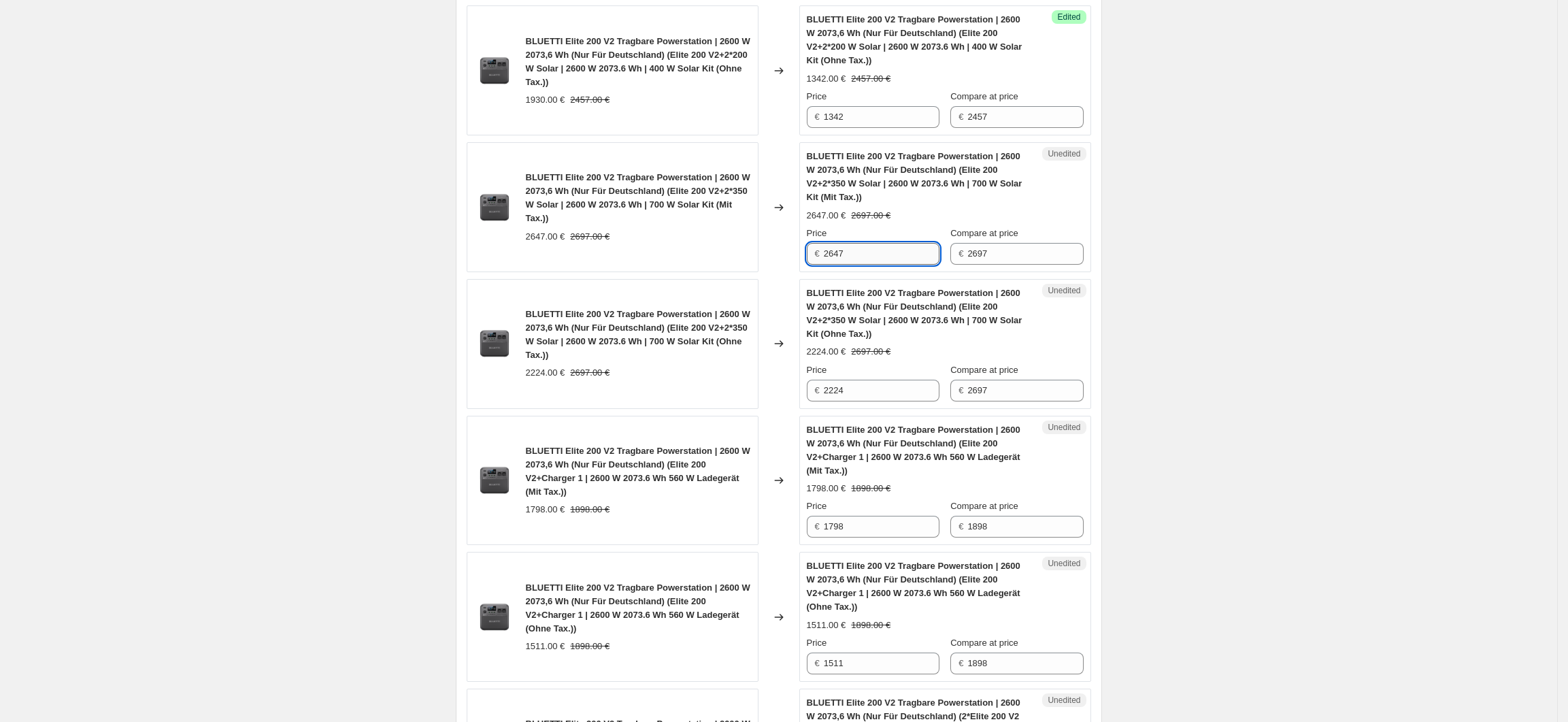
click at [874, 256] on input "2647" at bounding box center [881, 253] width 115 height 22
drag, startPoint x: 865, startPoint y: 395, endPoint x: 826, endPoint y: 398, distance: 39.1
click at [826, 398] on div "€ 2224" at bounding box center [873, 390] width 133 height 22
type input "1997"
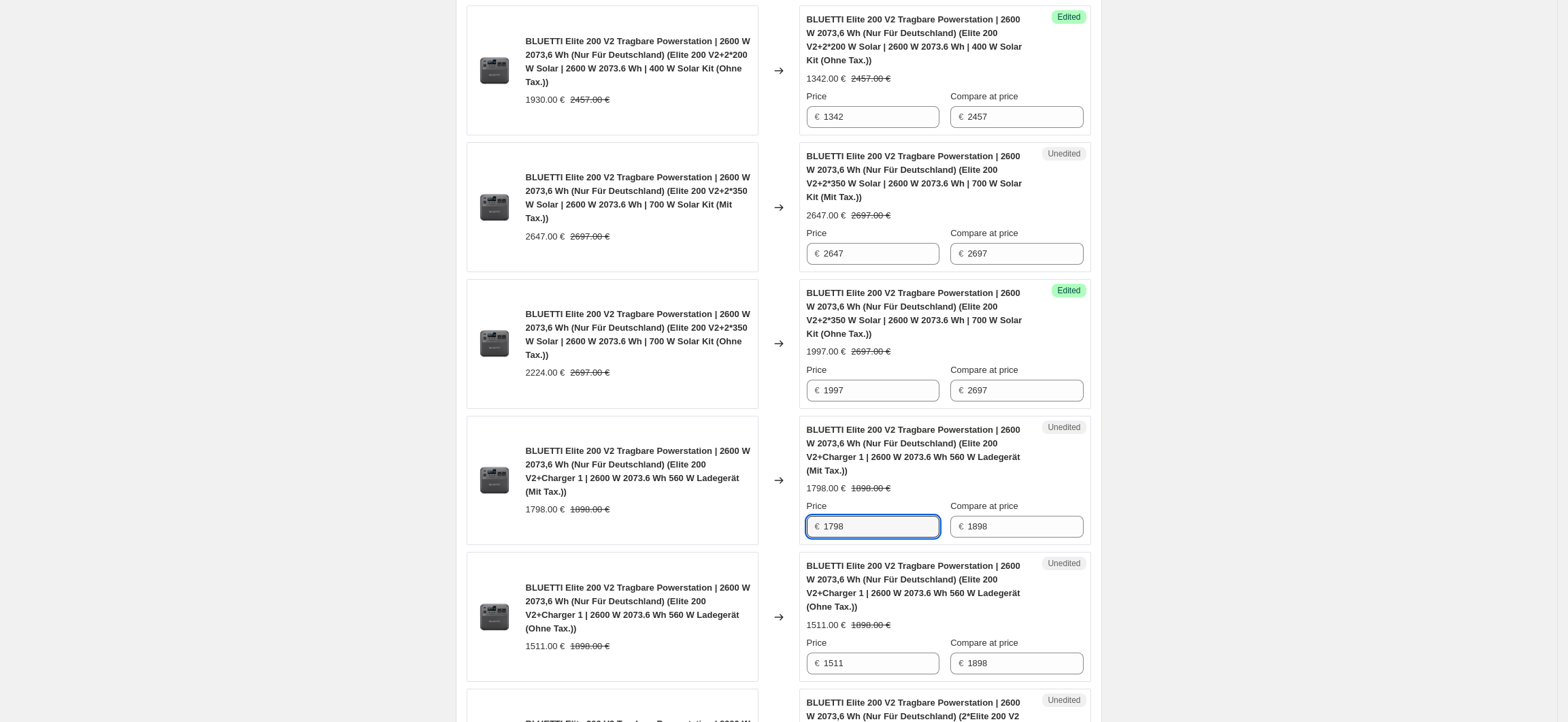
drag, startPoint x: 853, startPoint y: 537, endPoint x: 928, endPoint y: 697, distance: 176.7
click at [821, 537] on div "€ 1798" at bounding box center [873, 526] width 133 height 22
drag, startPoint x: 865, startPoint y: 266, endPoint x: 817, endPoint y: 266, distance: 48.0
click at [817, 265] on div "€ 2647" at bounding box center [873, 253] width 133 height 22
type input "1997"
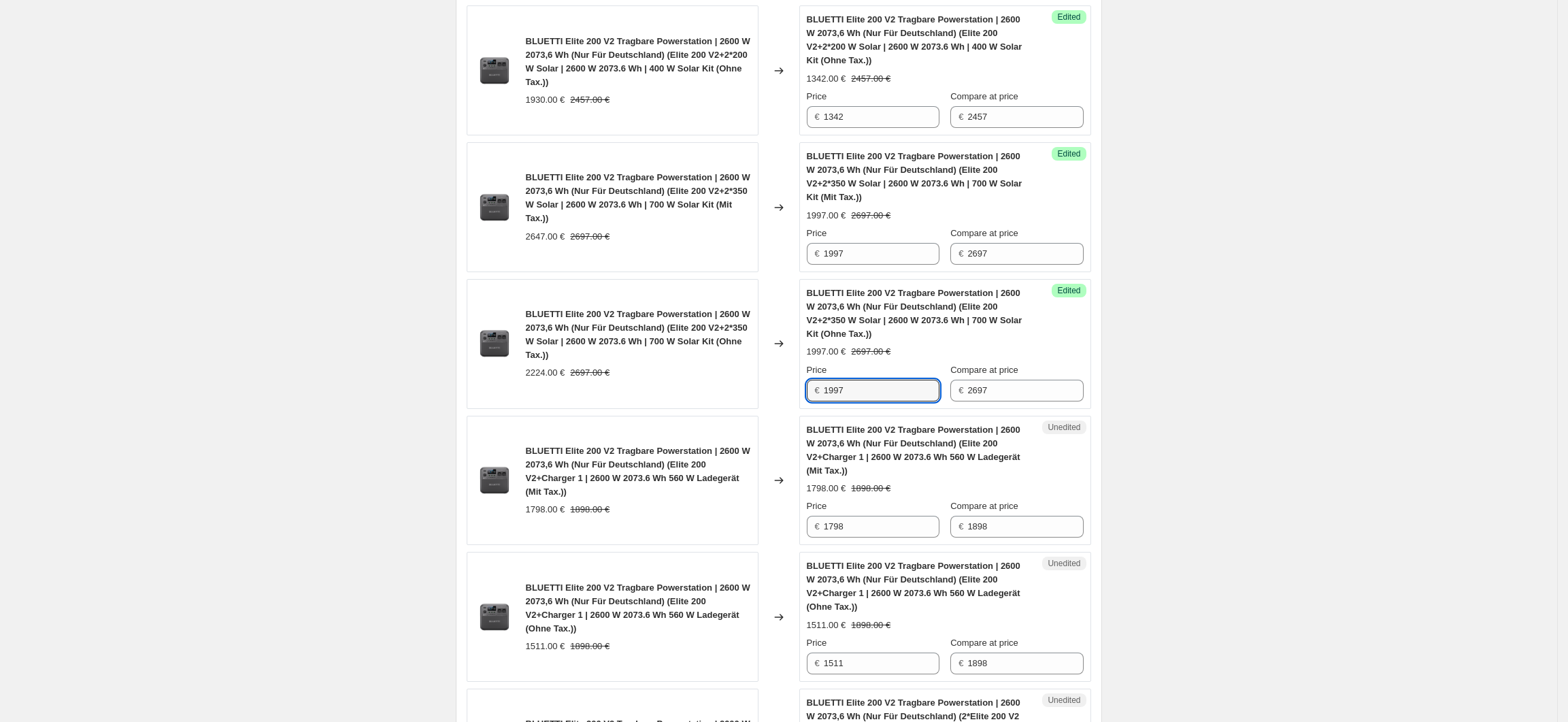
drag, startPoint x: 855, startPoint y: 396, endPoint x: 817, endPoint y: 400, distance: 38.2
click at [817, 400] on div "€ 1997" at bounding box center [873, 390] width 133 height 22
type input "1678"
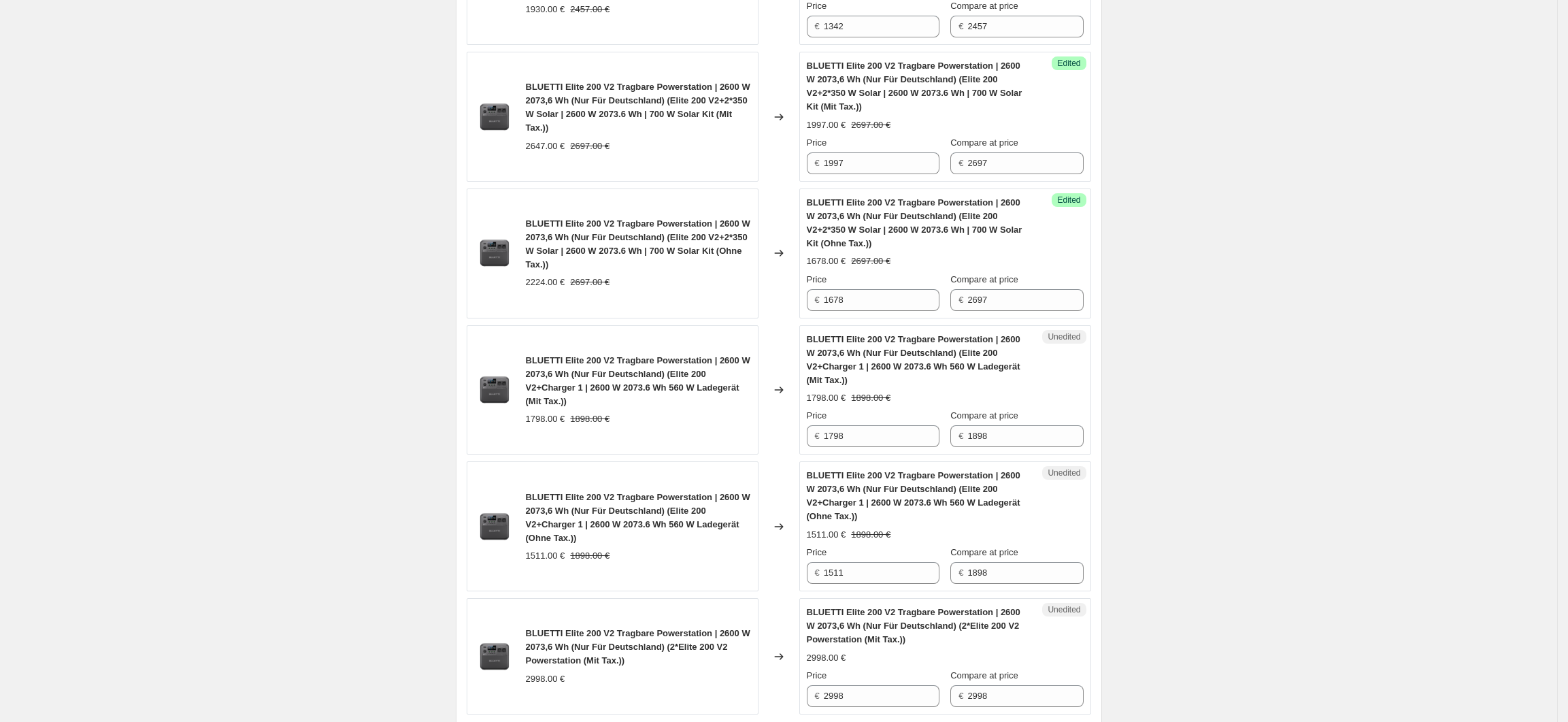
scroll to position [2604, 0]
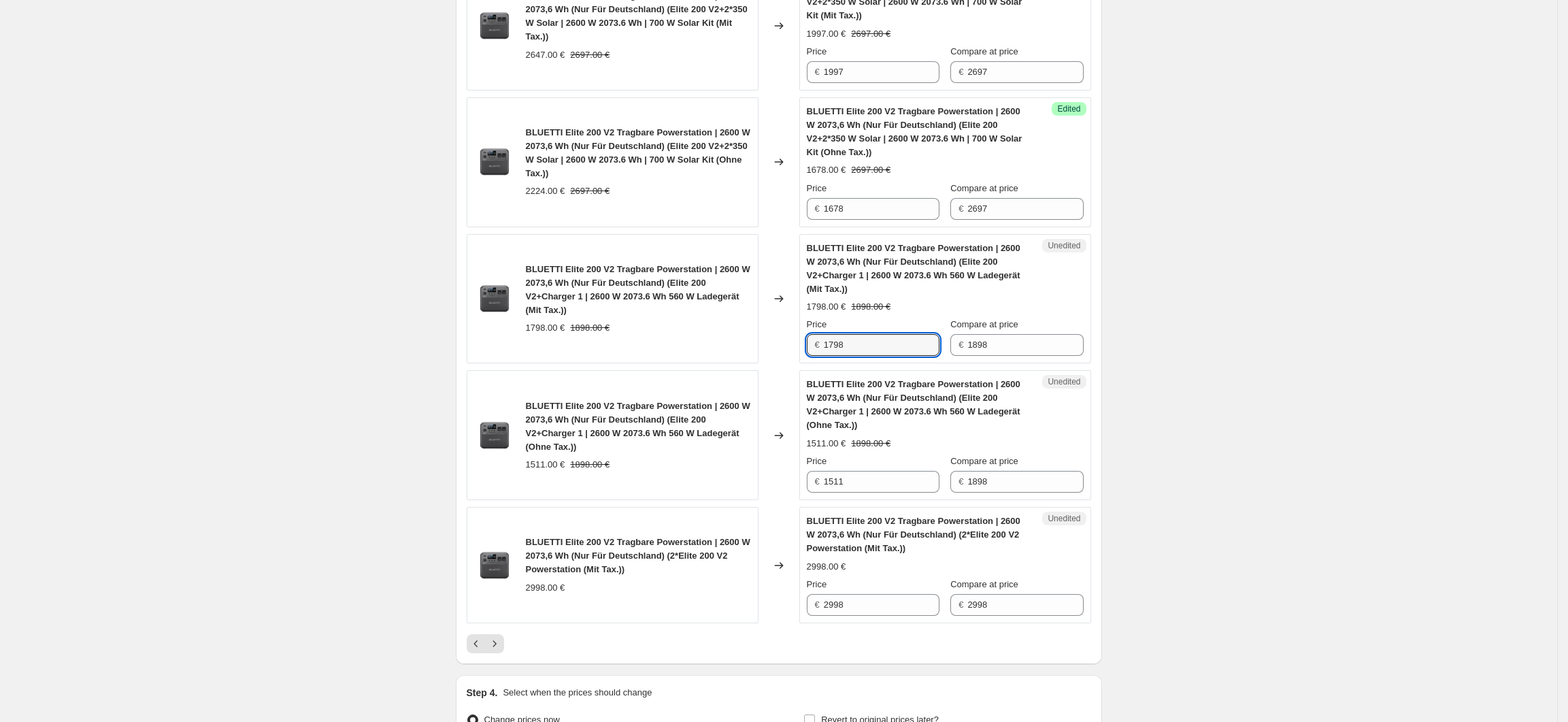
drag, startPoint x: 860, startPoint y: 358, endPoint x: 825, endPoint y: 360, distance: 35.1
click at [825, 356] on div "€ 1798" at bounding box center [873, 345] width 133 height 22
type input "1248"
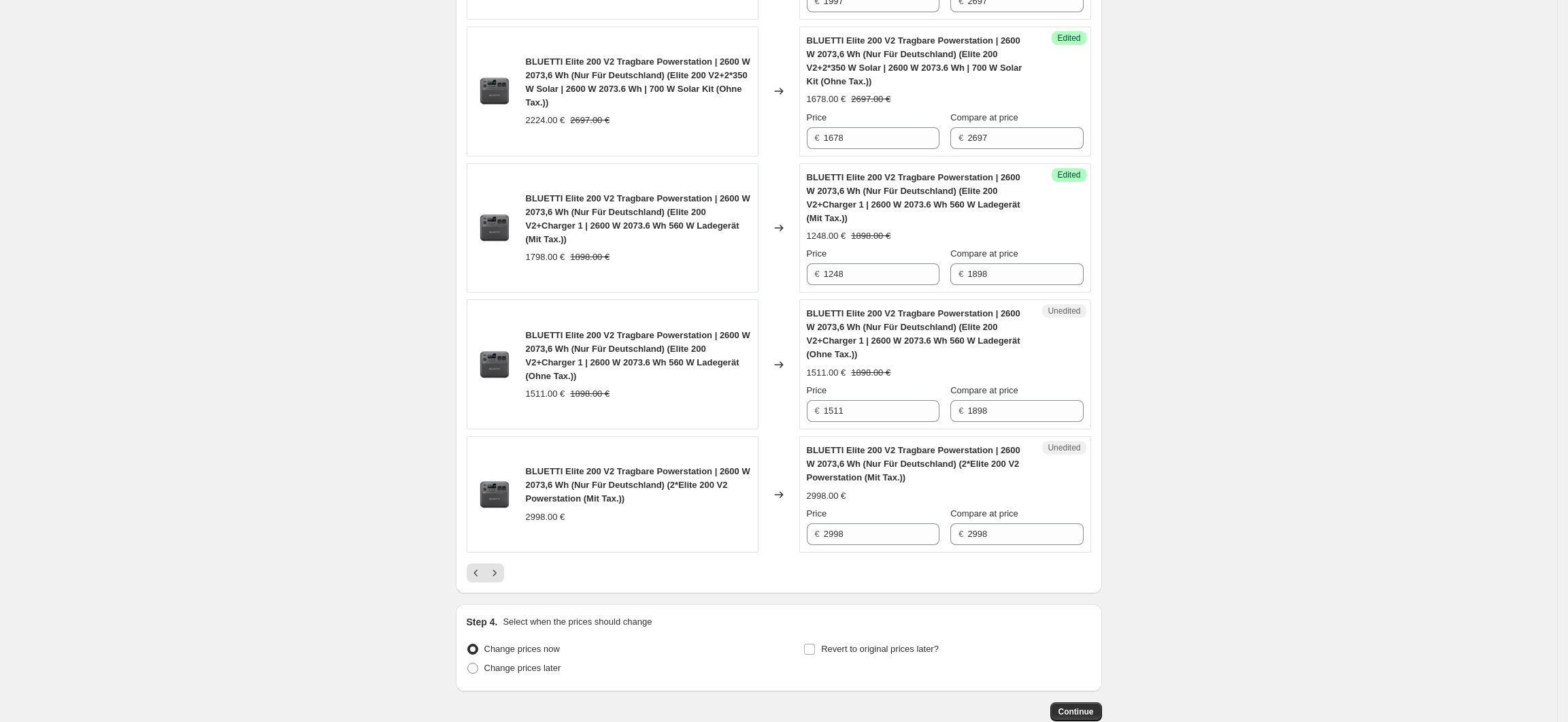
scroll to position [2694, 0]
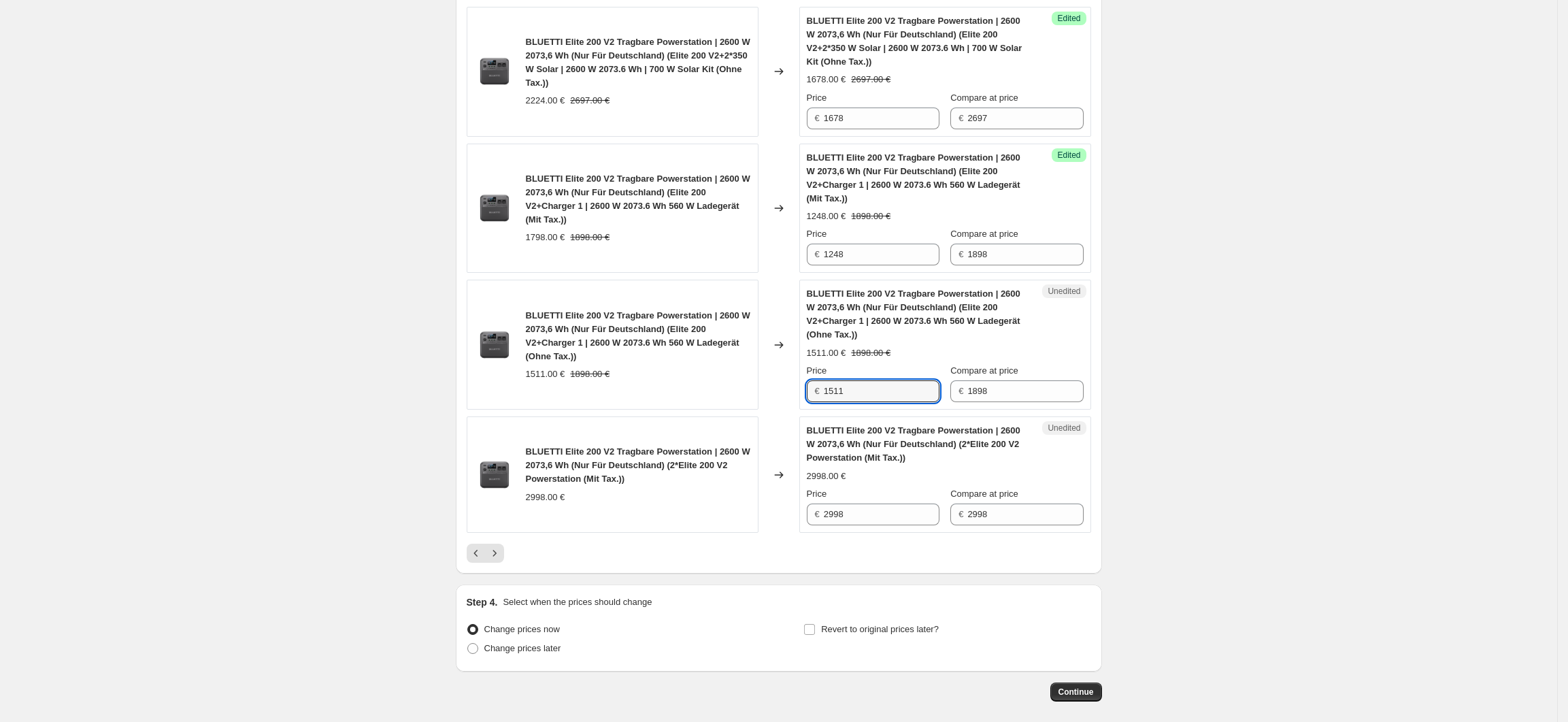
drag, startPoint x: 875, startPoint y: 407, endPoint x: 823, endPoint y: 410, distance: 52.1
click at [823, 402] on div "€ 1511" at bounding box center [873, 391] width 133 height 22
type input "1049"
click at [831, 525] on input "2998" at bounding box center [881, 514] width 115 height 22
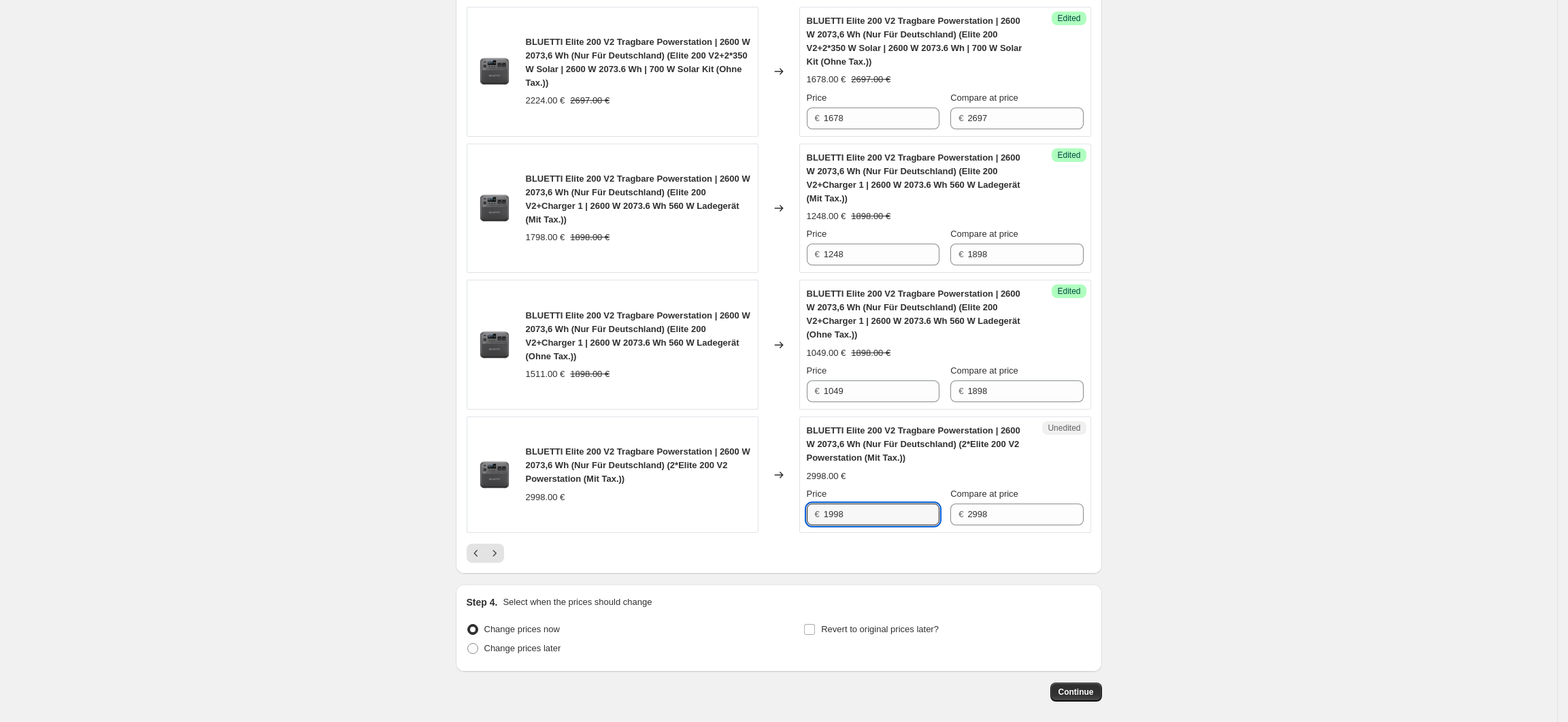
type input "1998"
click at [493, 560] on icon "Next" at bounding box center [495, 554] width 14 height 14
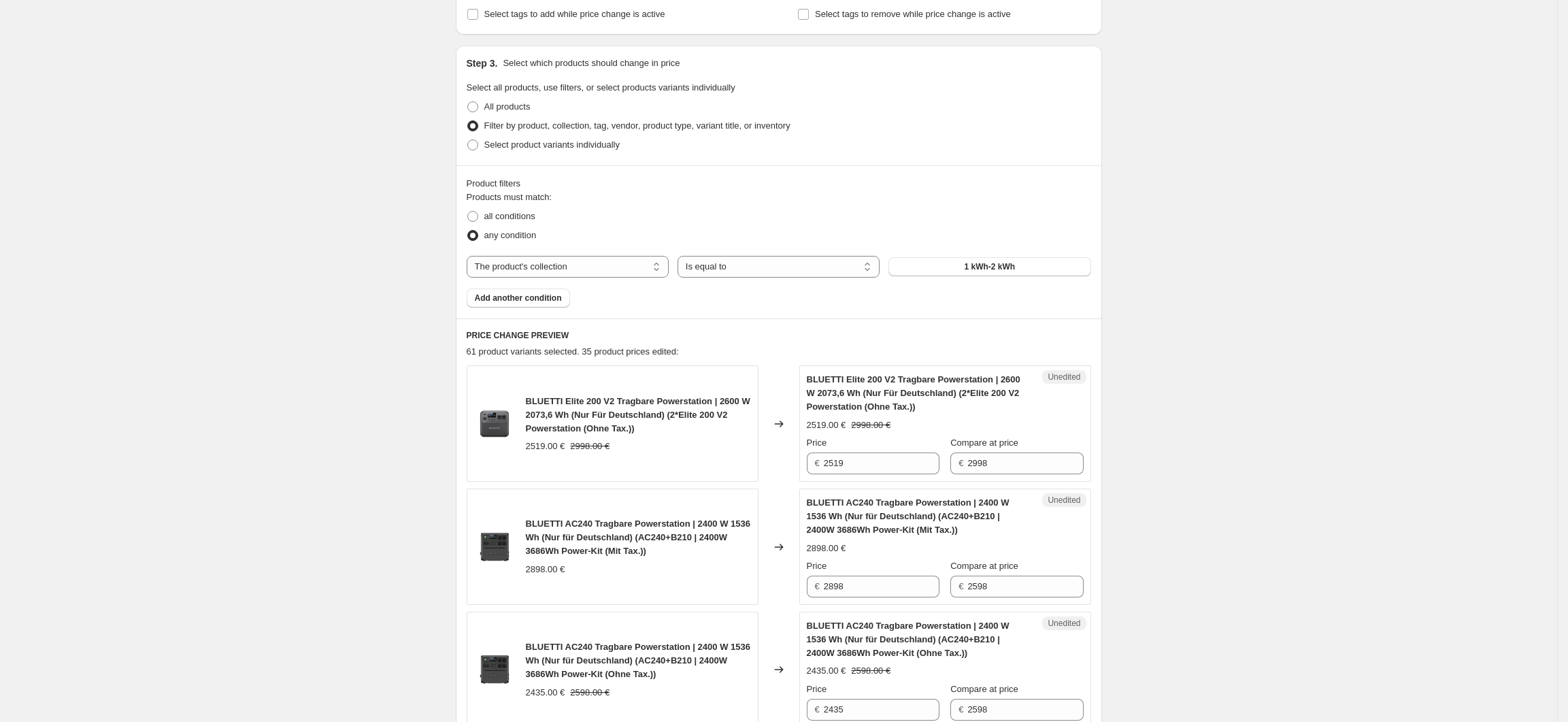
scroll to position [336, 0]
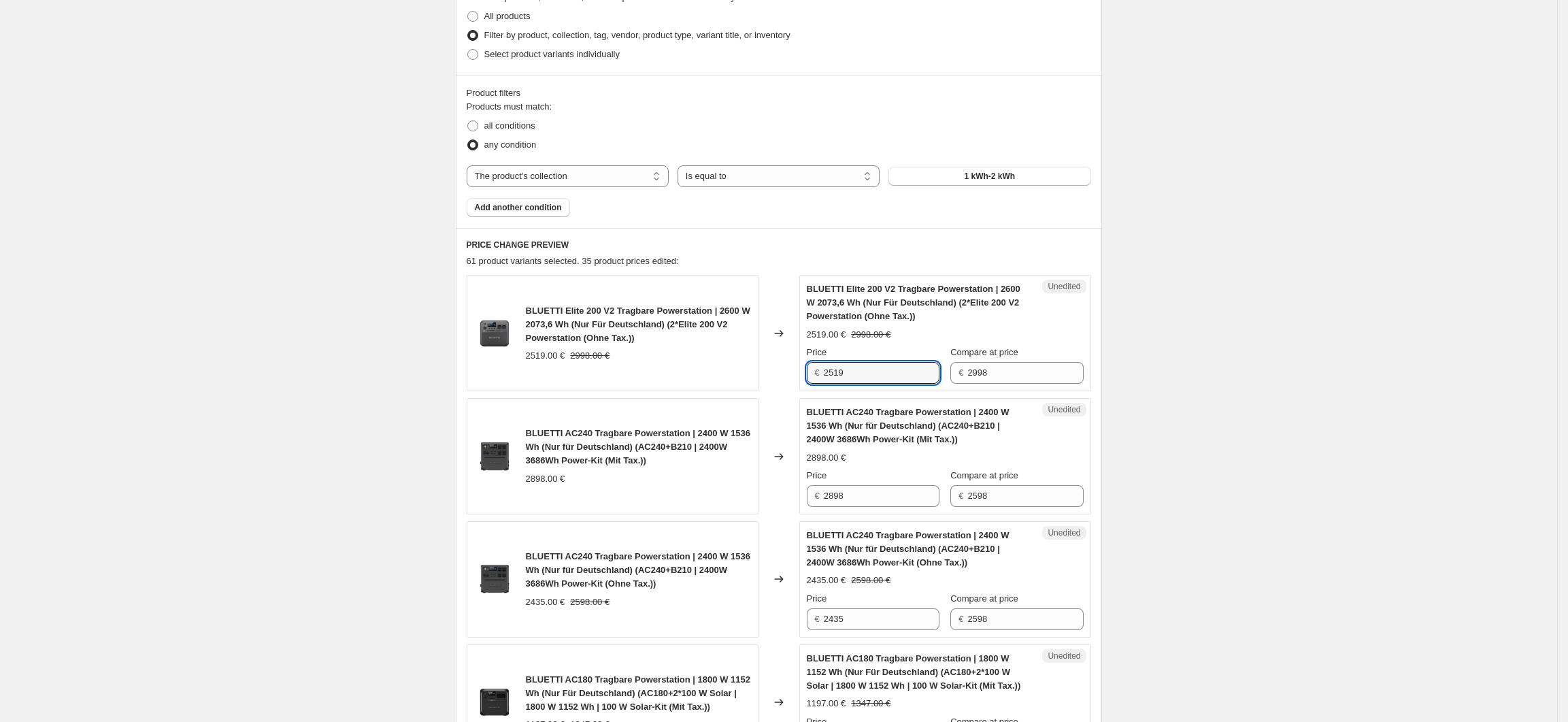
drag, startPoint x: 862, startPoint y: 374, endPoint x: 822, endPoint y: 376, distance: 40.0
click at [822, 376] on div "€ 2519" at bounding box center [873, 372] width 133 height 22
type input "1679"
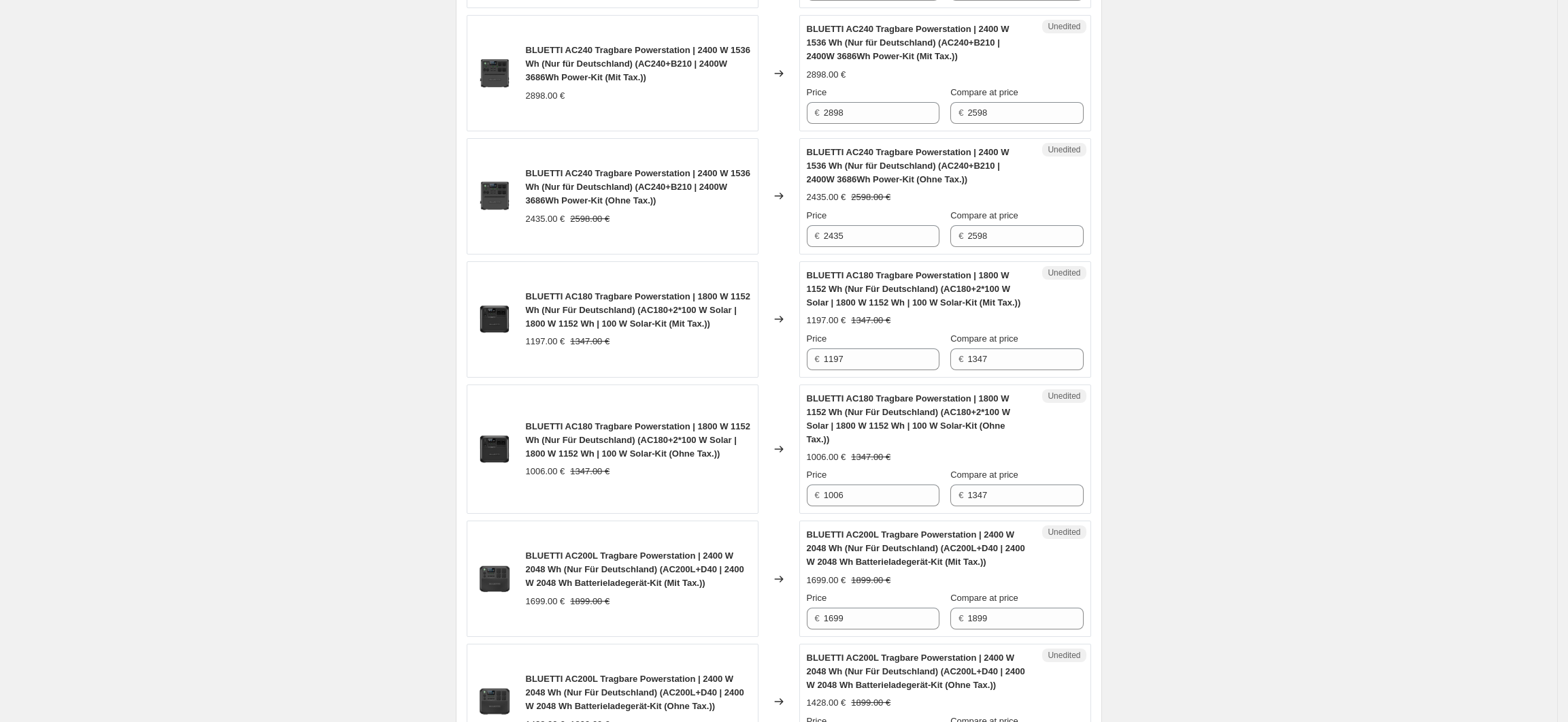
scroll to position [699, 0]
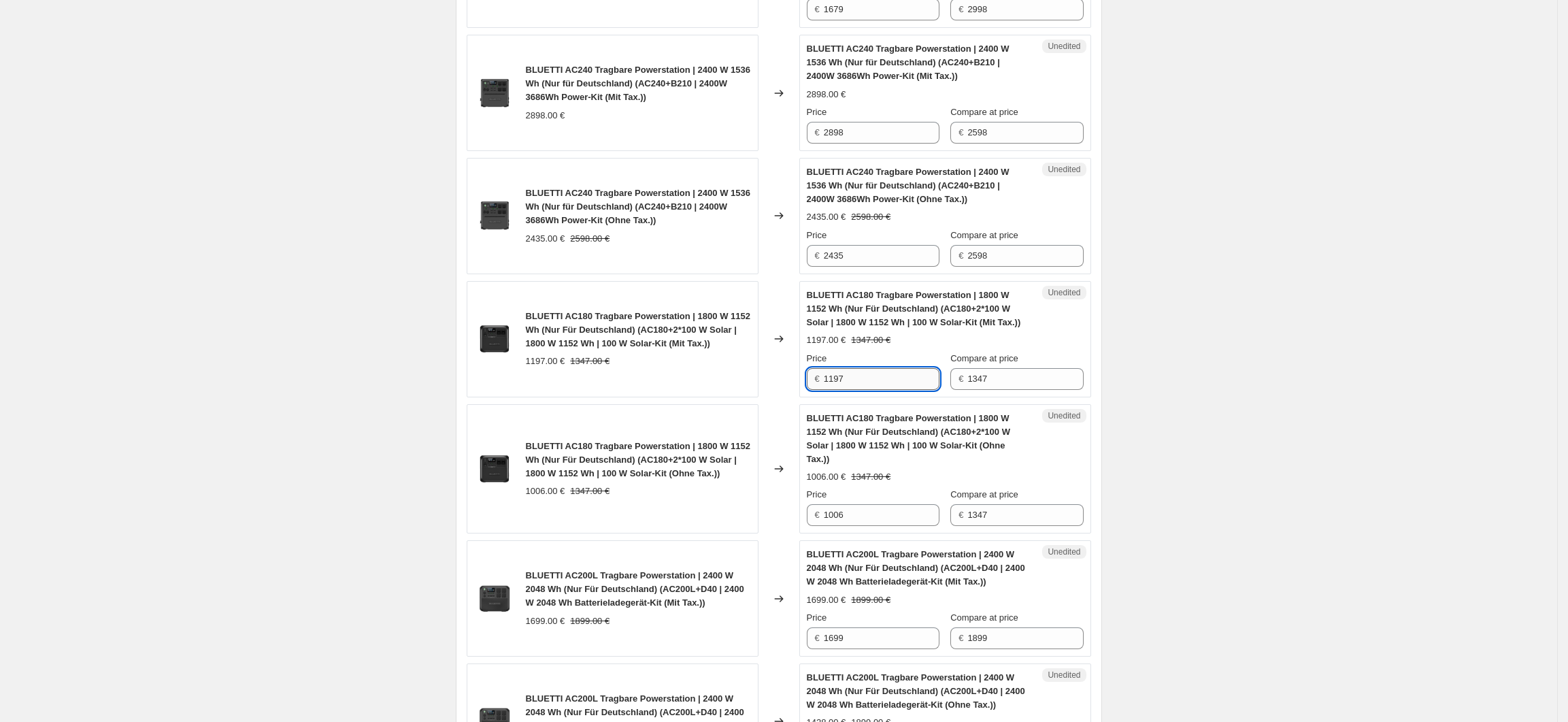
click at [880, 386] on input "1197" at bounding box center [881, 378] width 115 height 22
drag, startPoint x: 856, startPoint y: 520, endPoint x: 825, endPoint y: 525, distance: 31.4
click at [825, 525] on div "€ 1006" at bounding box center [873, 515] width 133 height 22
type input "1017"
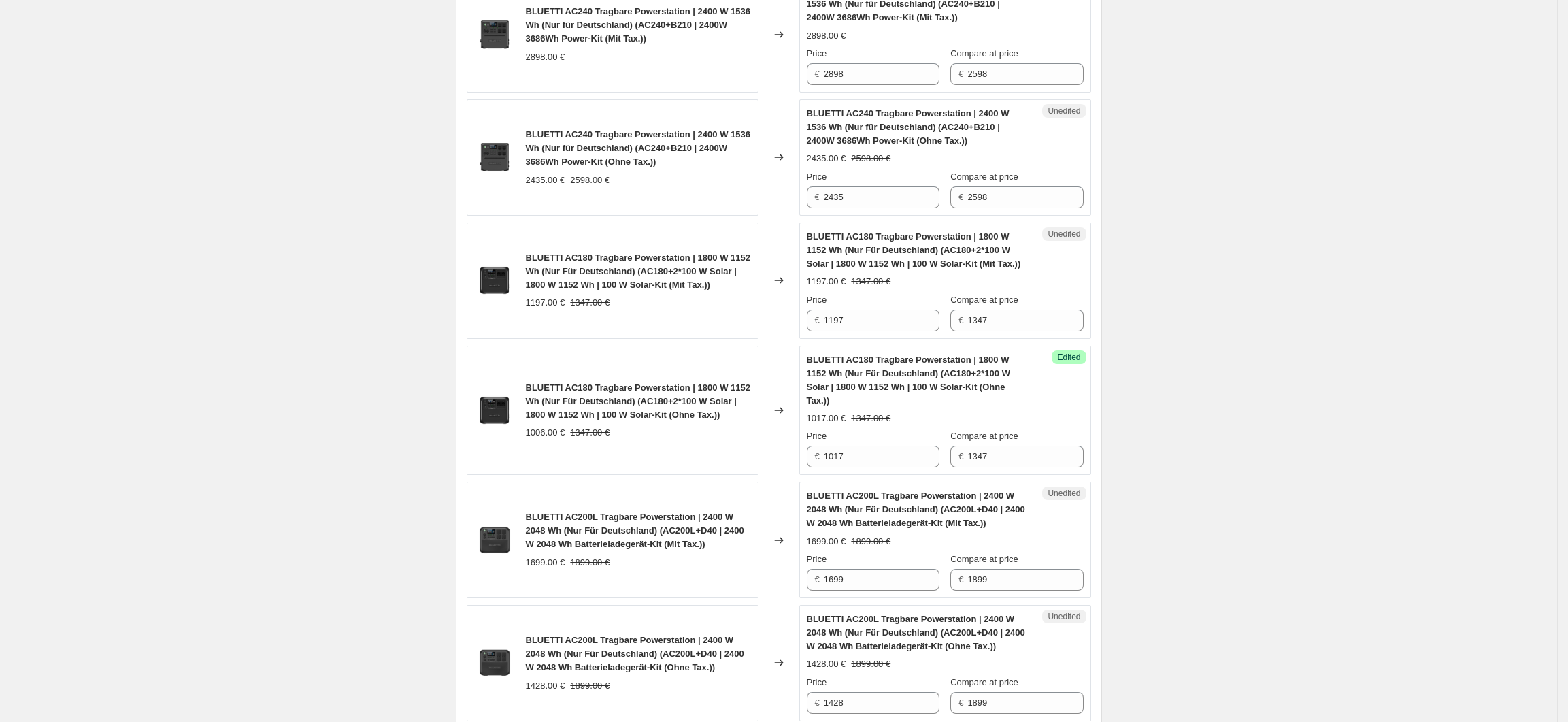
scroll to position [790, 0]
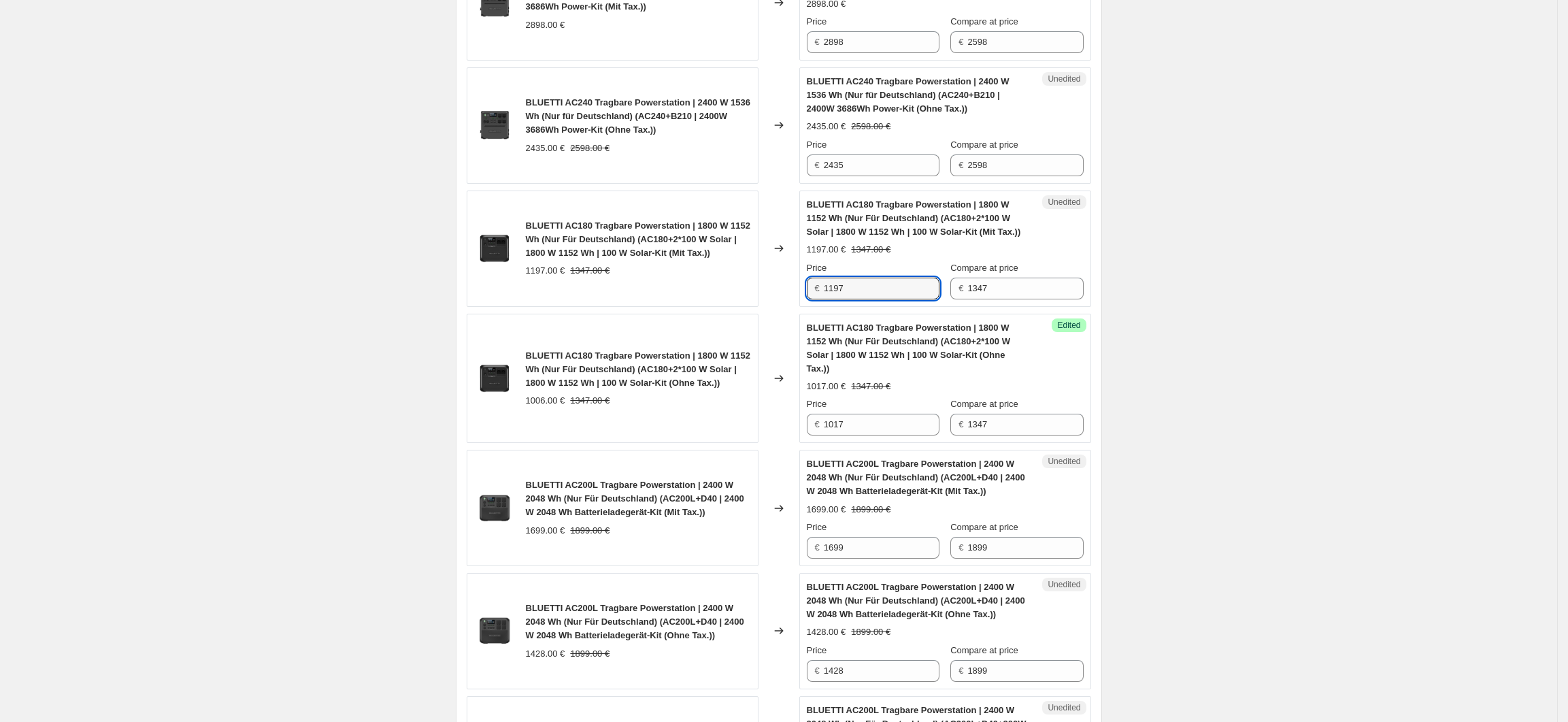
drag, startPoint x: 855, startPoint y: 292, endPoint x: 825, endPoint y: 292, distance: 30.0
click at [825, 292] on div "€ 1197" at bounding box center [873, 288] width 133 height 22
type input "1017"
drag, startPoint x: 864, startPoint y: 430, endPoint x: 819, endPoint y: 433, distance: 45.1
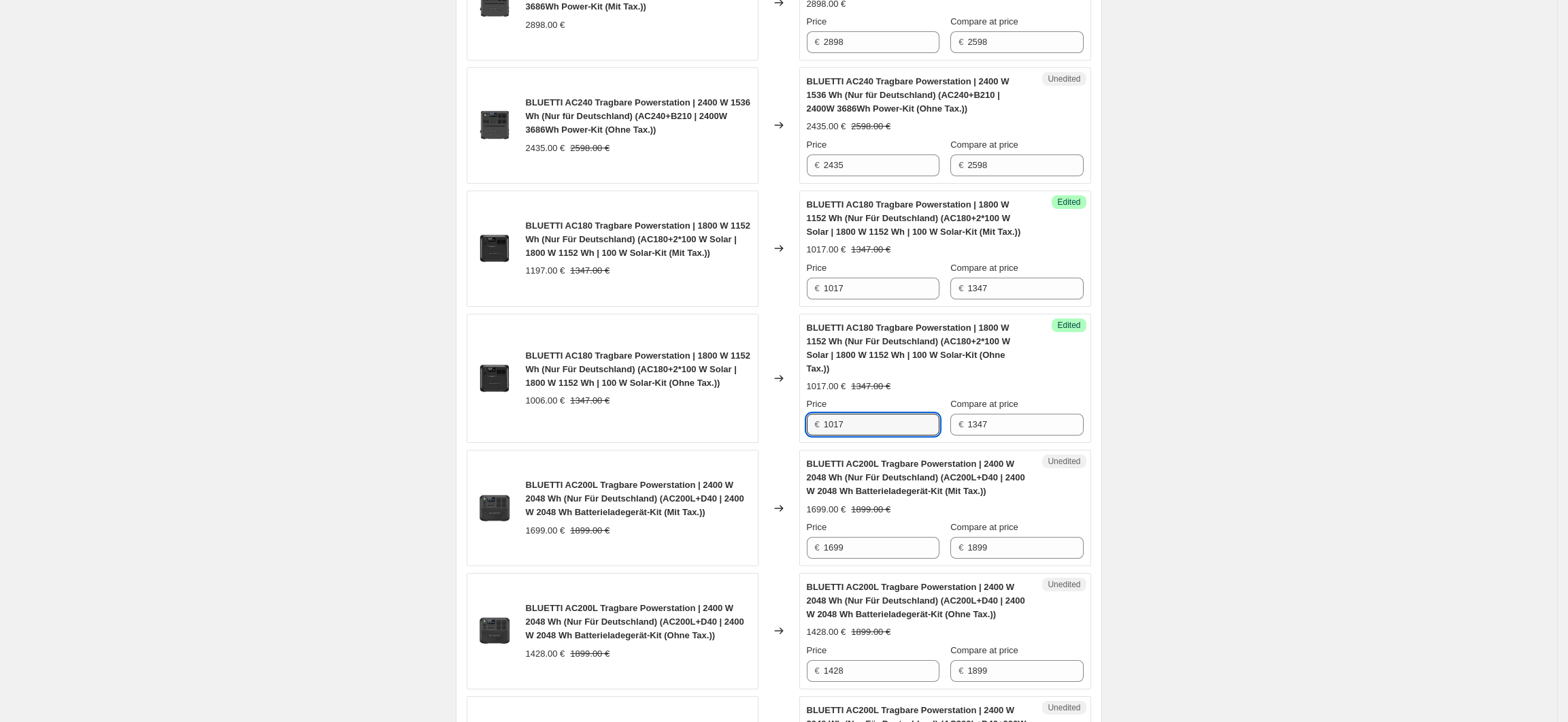
click at [819, 433] on div "€ 1017" at bounding box center [873, 424] width 133 height 22
type input "855"
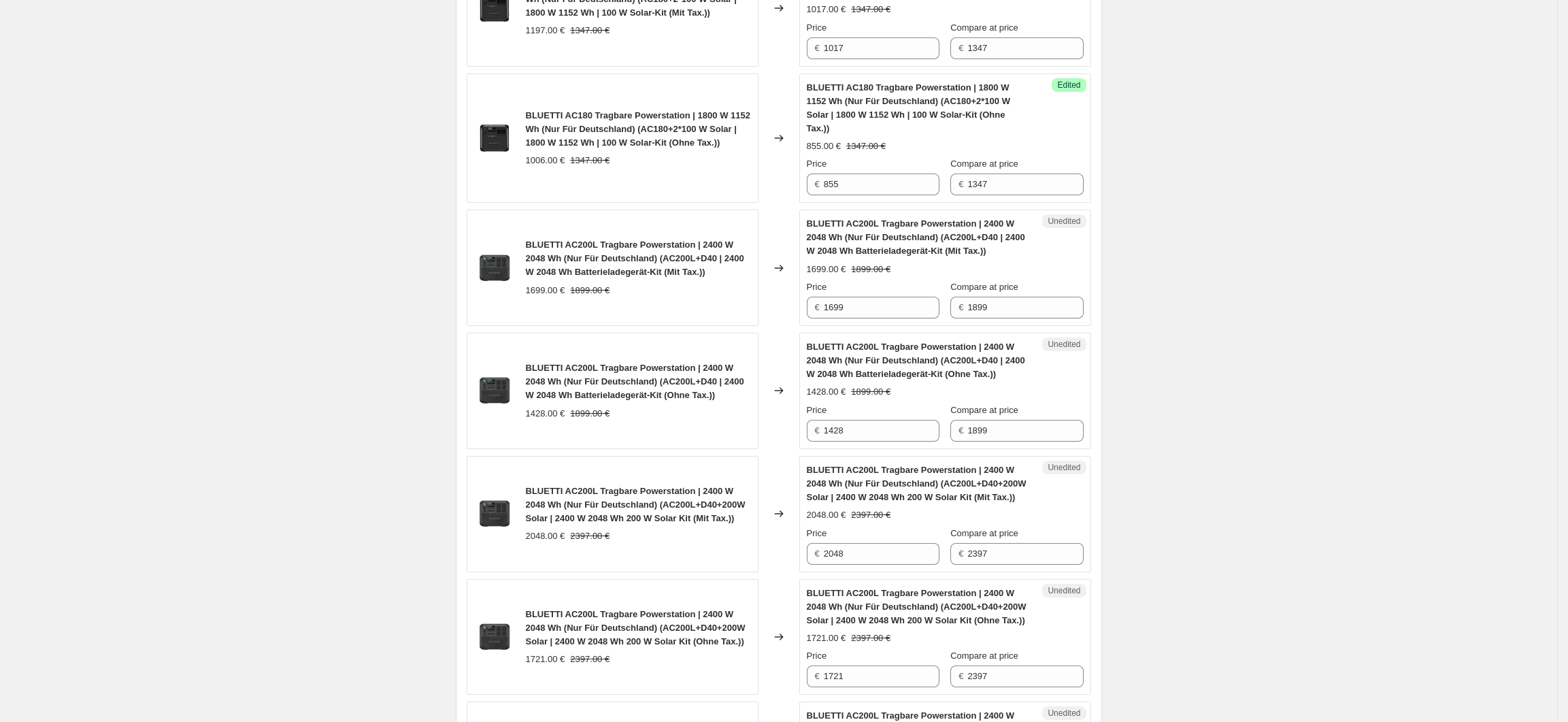
scroll to position [1062, 0]
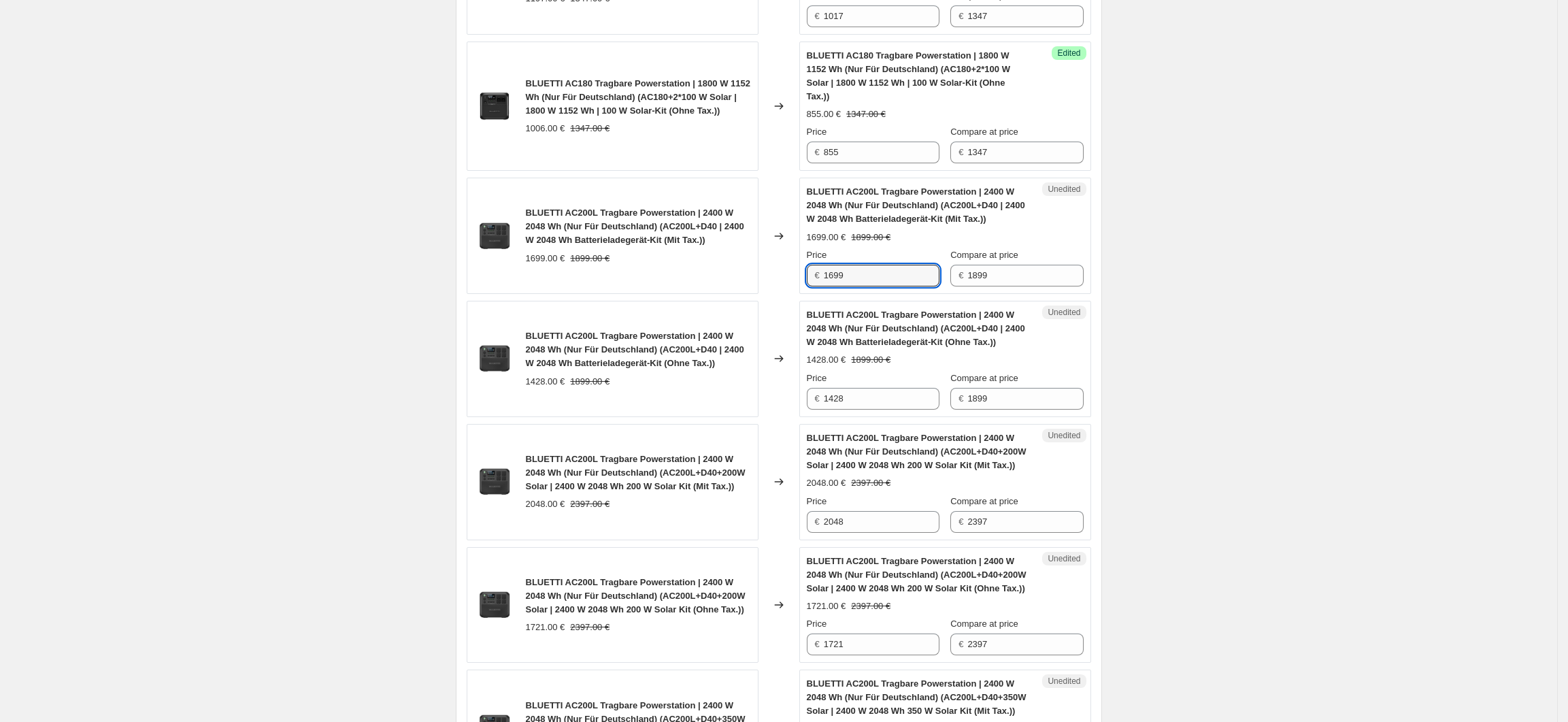
drag, startPoint x: 861, startPoint y: 284, endPoint x: 824, endPoint y: 284, distance: 37.0
click at [824, 284] on div "€ 1699" at bounding box center [873, 275] width 133 height 22
type input "1298"
click at [1165, 381] on div "Create new price change job. This page is ready Create new price change job Dra…" at bounding box center [778, 630] width 1558 height 3384
drag, startPoint x: 858, startPoint y: 405, endPoint x: 830, endPoint y: 407, distance: 28.1
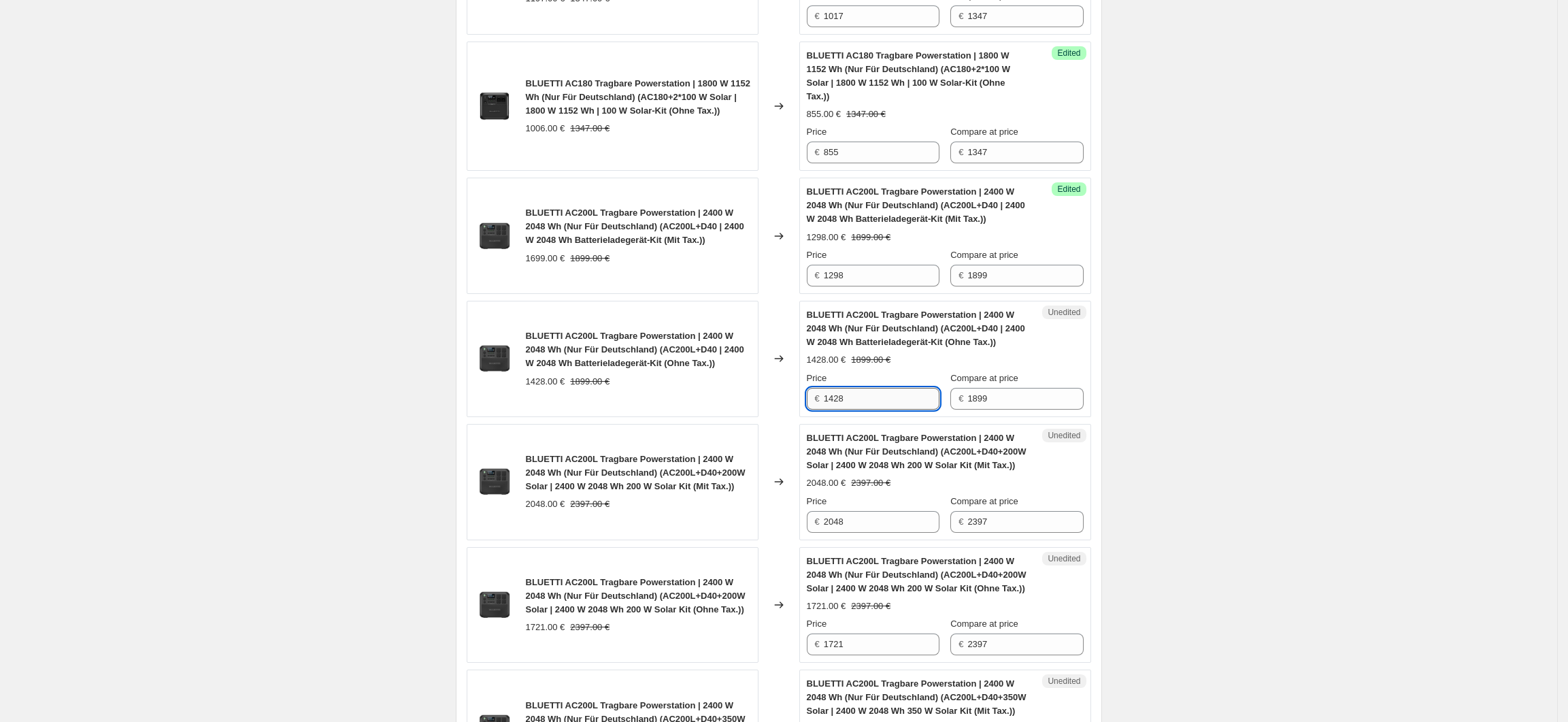
click at [830, 407] on input "1428" at bounding box center [881, 398] width 115 height 22
type input "1091"
click at [1158, 433] on div "Create new price change job. This page is ready Create new price change job Dra…" at bounding box center [778, 630] width 1558 height 3384
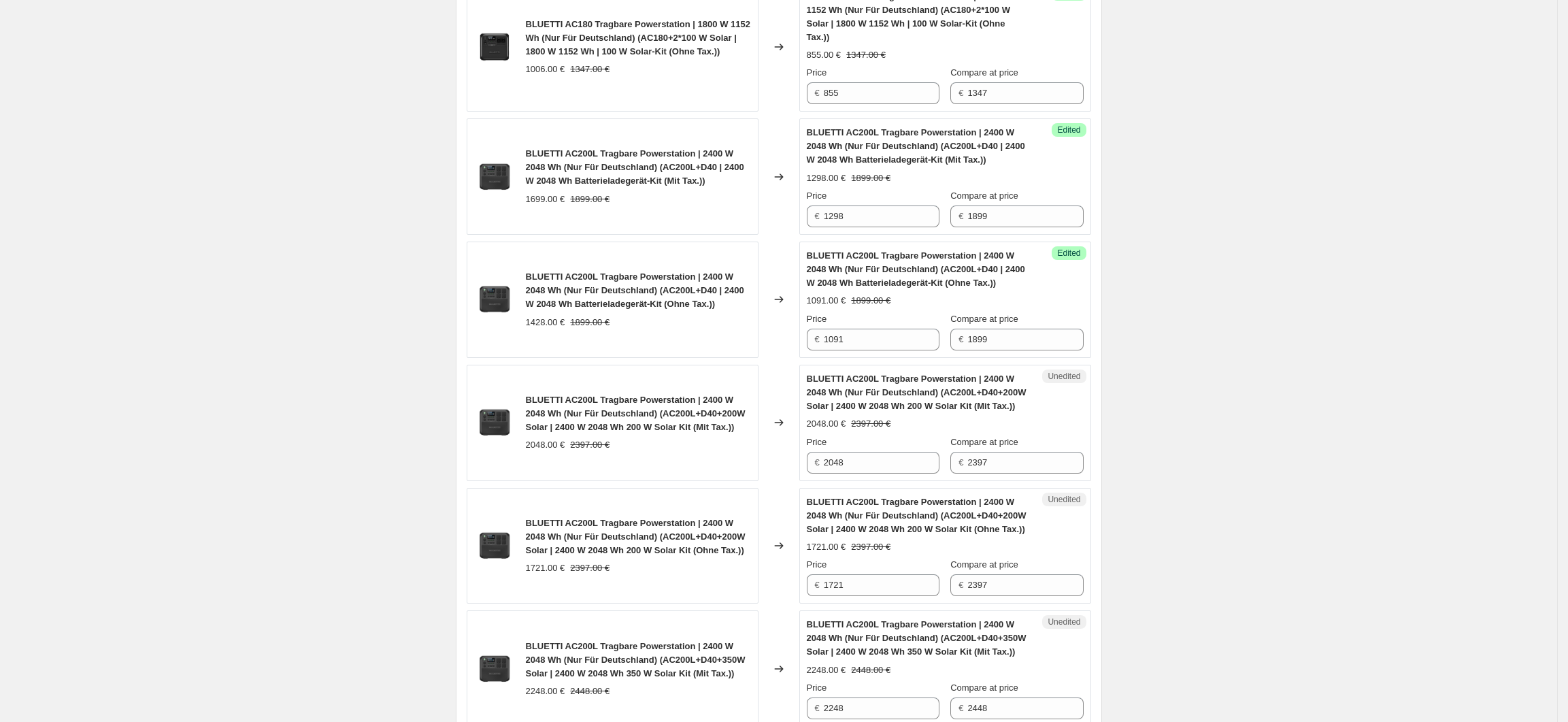
scroll to position [1152, 0]
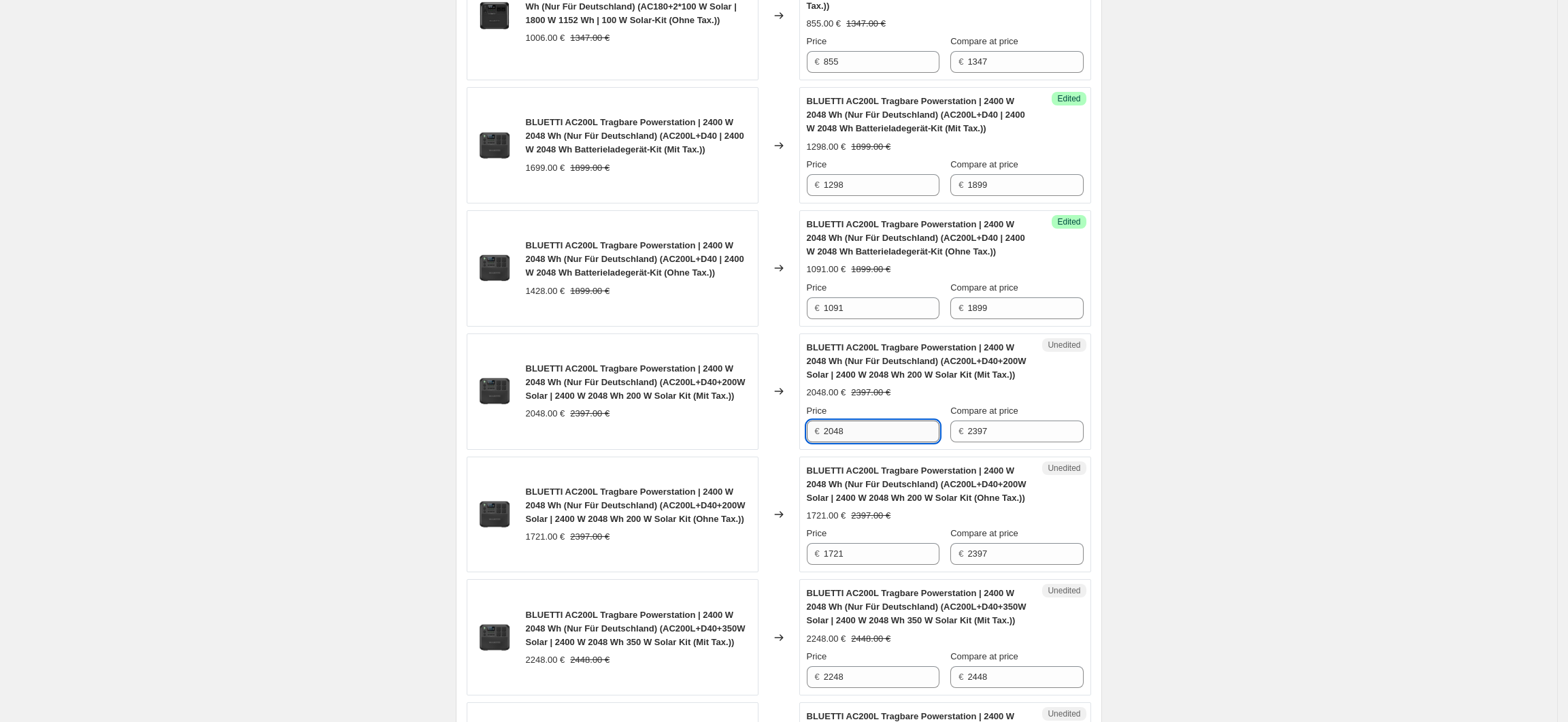
click at [887, 443] on input "2048" at bounding box center [881, 431] width 115 height 22
drag, startPoint x: 862, startPoint y: 450, endPoint x: 824, endPoint y: 455, distance: 38.3
click at [824, 443] on div "€ 2048" at bounding box center [873, 431] width 133 height 22
type input "1597"
click at [1173, 521] on div "Create new price change job. This page is ready Create new price change job Dra…" at bounding box center [778, 540] width 1558 height 3384
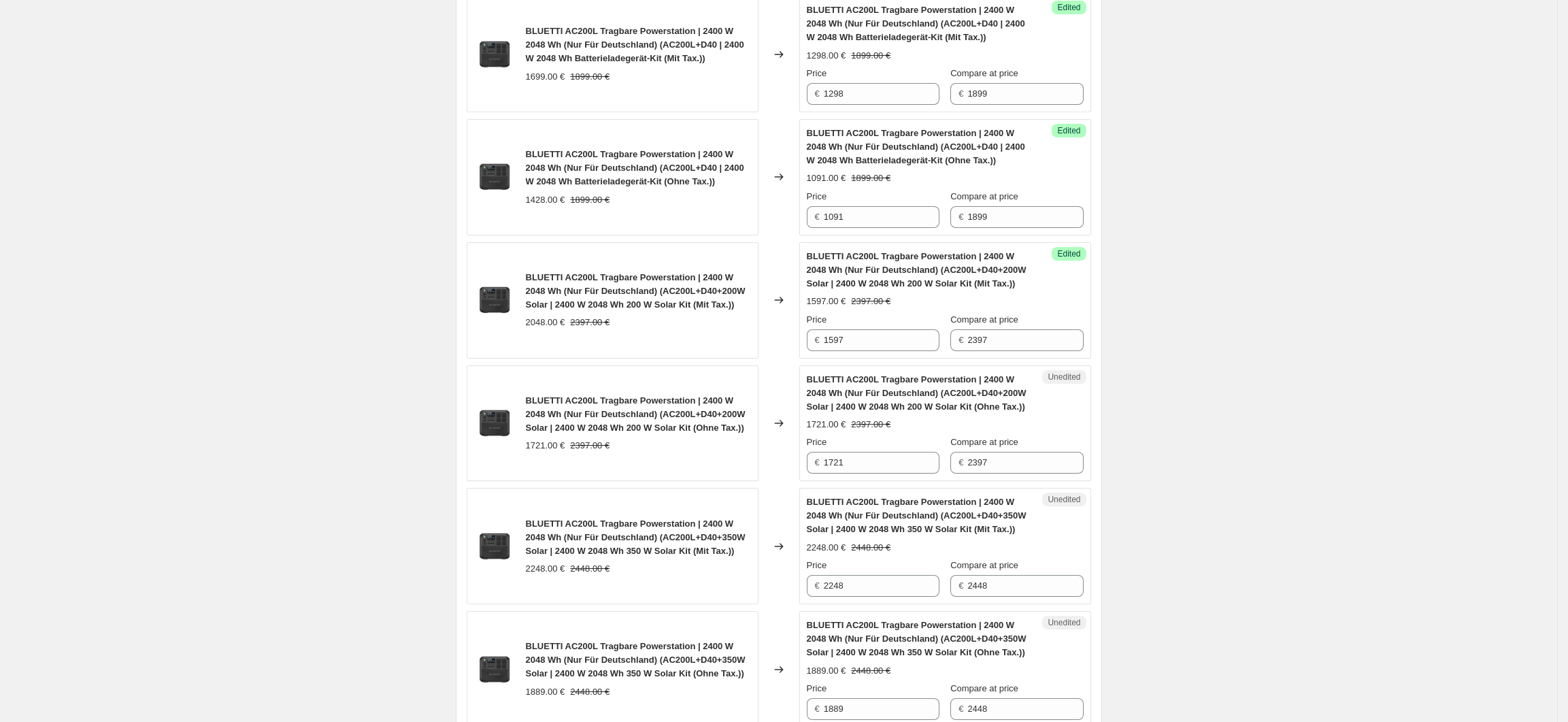
scroll to position [1334, 0]
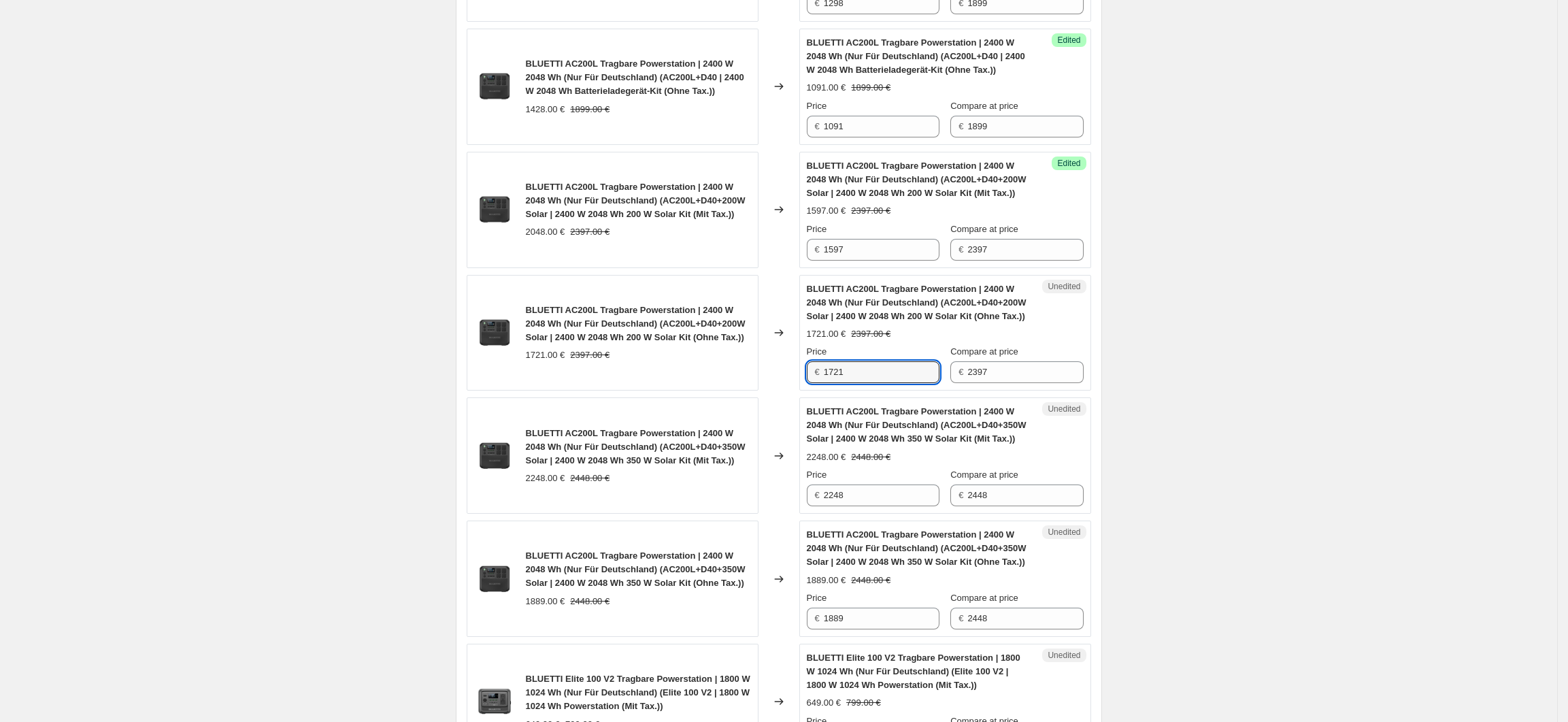
drag, startPoint x: 863, startPoint y: 409, endPoint x: 821, endPoint y: 414, distance: 42.3
click at [822, 383] on div "€ 1721" at bounding box center [873, 371] width 133 height 22
type input "1342"
click at [1265, 472] on div "Create new price change job. This page is ready Create new price change job Dra…" at bounding box center [778, 358] width 1558 height 3384
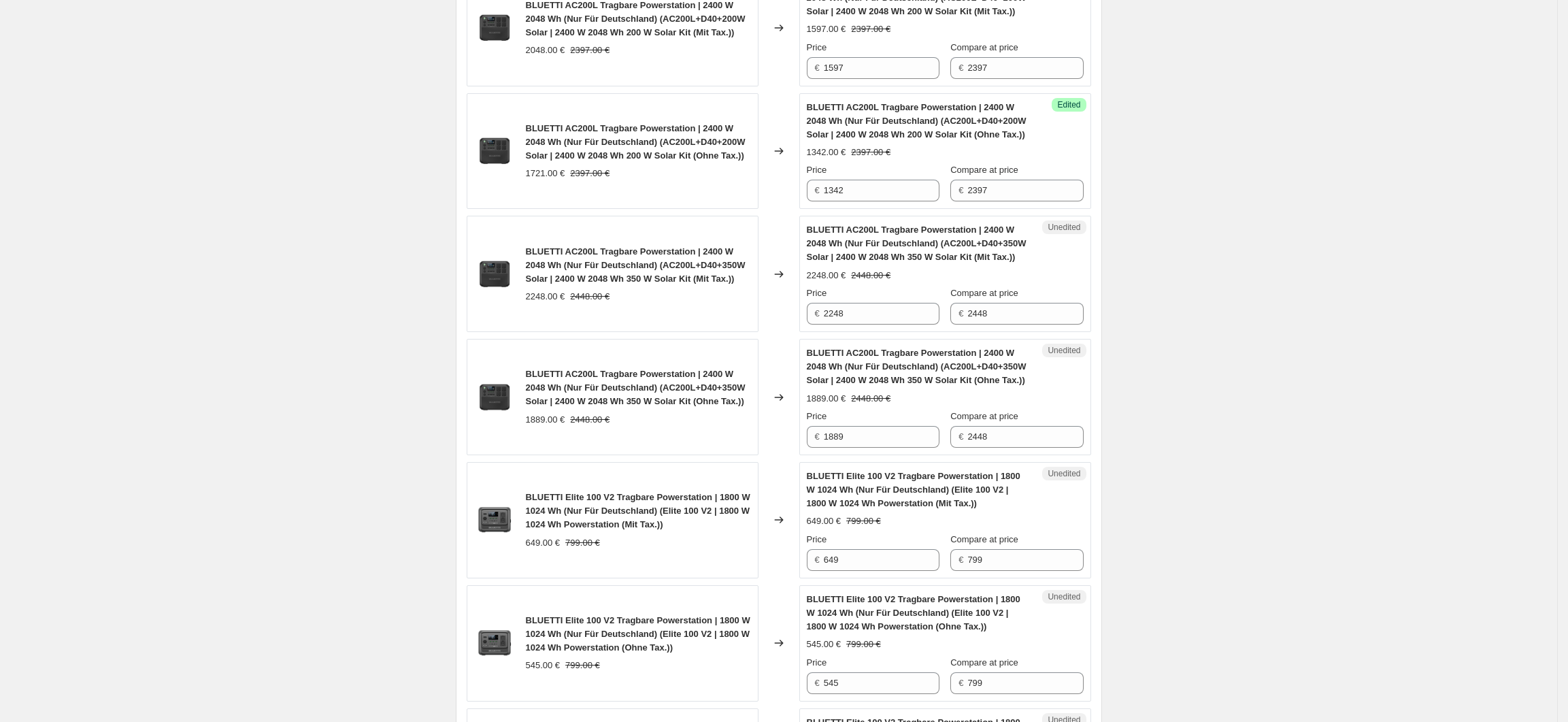
scroll to position [1606, 0]
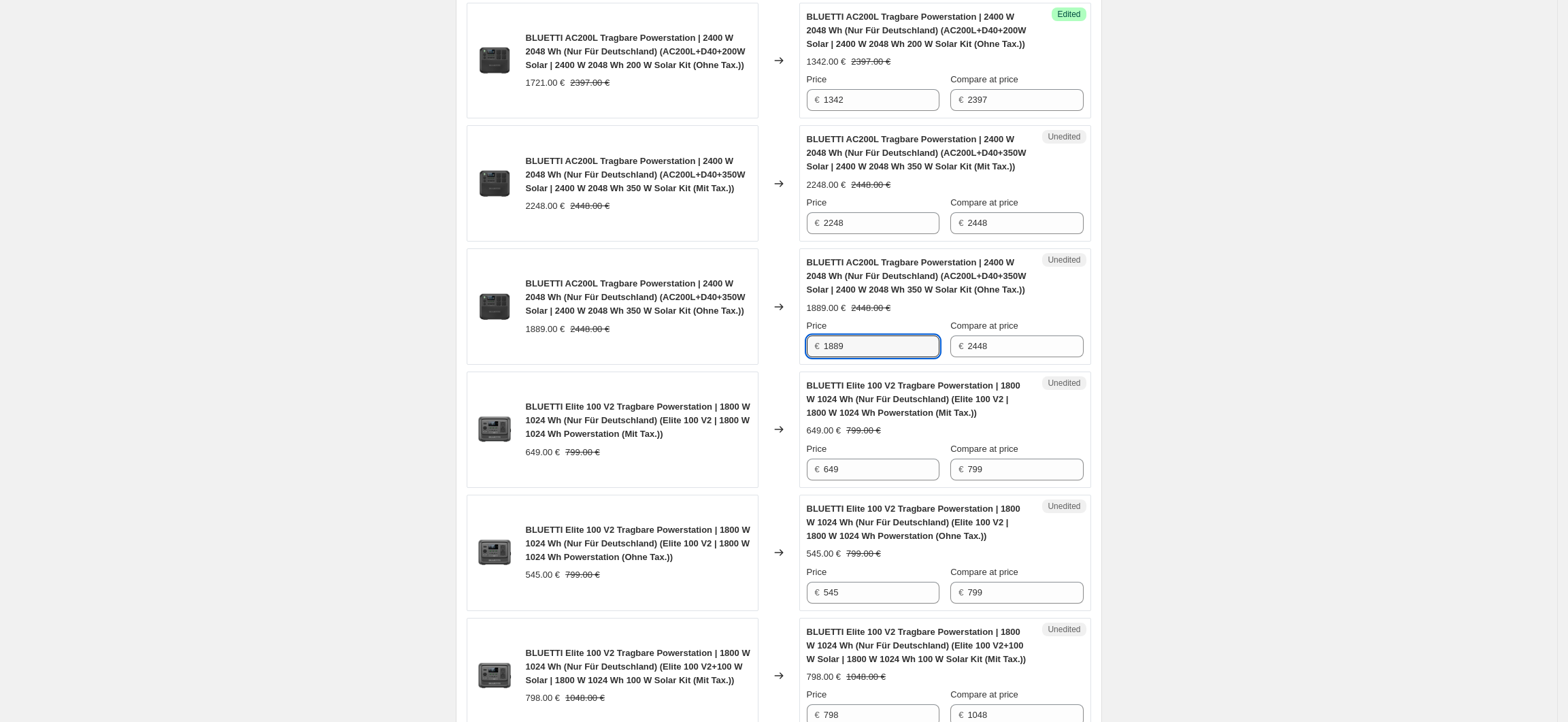
drag, startPoint x: 867, startPoint y: 414, endPoint x: 817, endPoint y: 417, distance: 50.1
click at [817, 358] on div "€ 1889" at bounding box center [873, 346] width 133 height 22
type input "1798"
click at [1274, 489] on div "Create new price change job. This page is ready Create new price change job Dra…" at bounding box center [778, 86] width 1558 height 3384
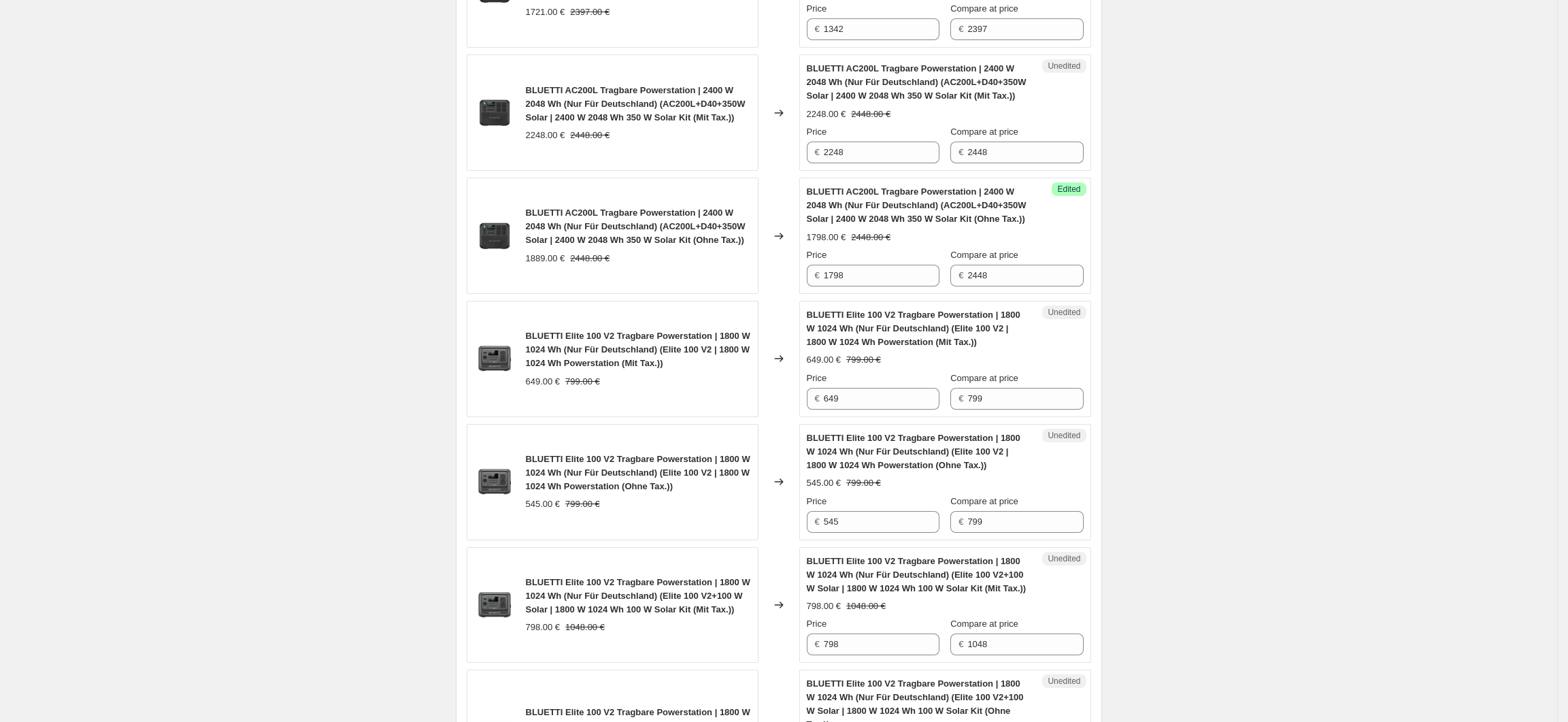
scroll to position [1697, 0]
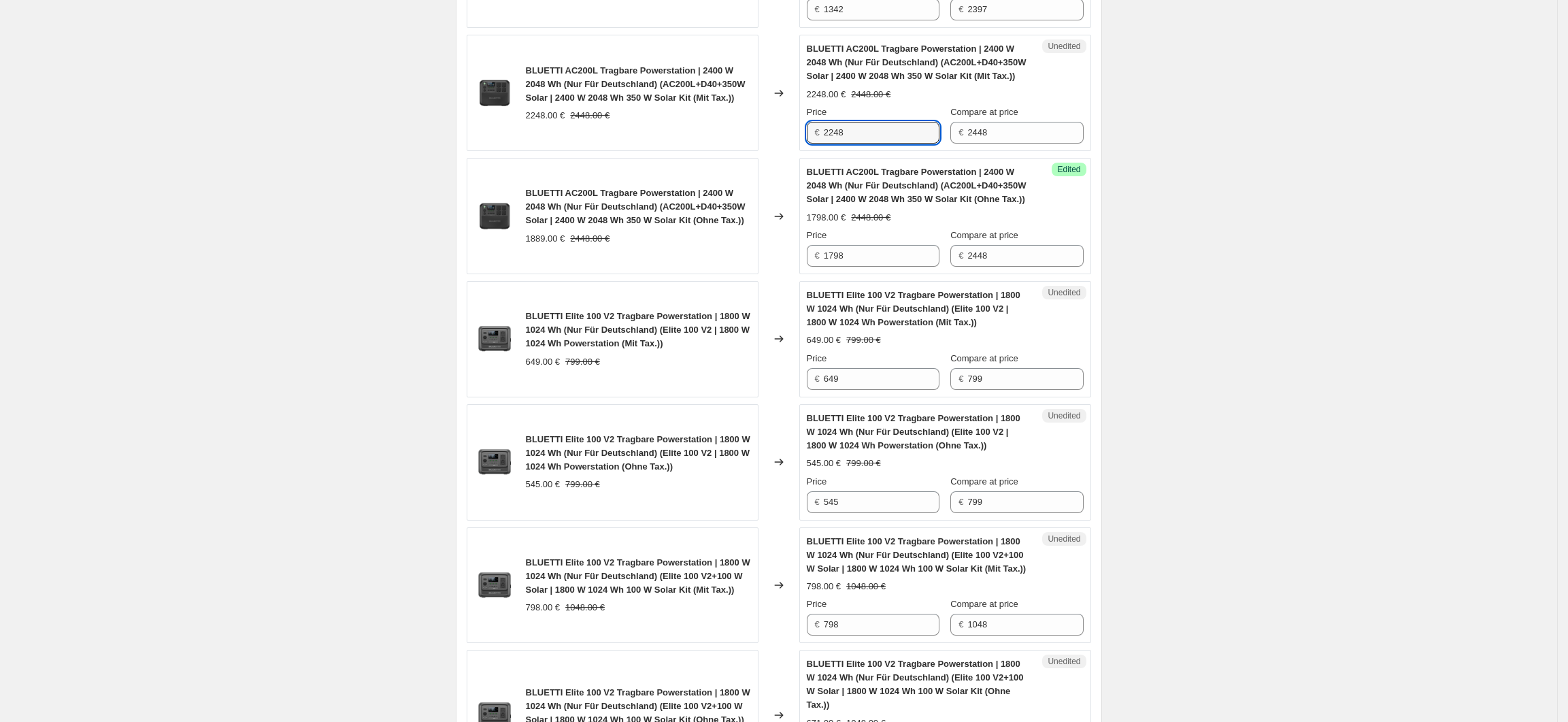
drag, startPoint x: 875, startPoint y: 178, endPoint x: 811, endPoint y: 180, distance: 64.0
click at [811, 143] on div "€ 2248" at bounding box center [873, 132] width 133 height 22
type input "1798"
drag, startPoint x: 848, startPoint y: 316, endPoint x: 817, endPoint y: 317, distance: 31.0
click at [817, 266] on div "€ 1798" at bounding box center [873, 255] width 133 height 22
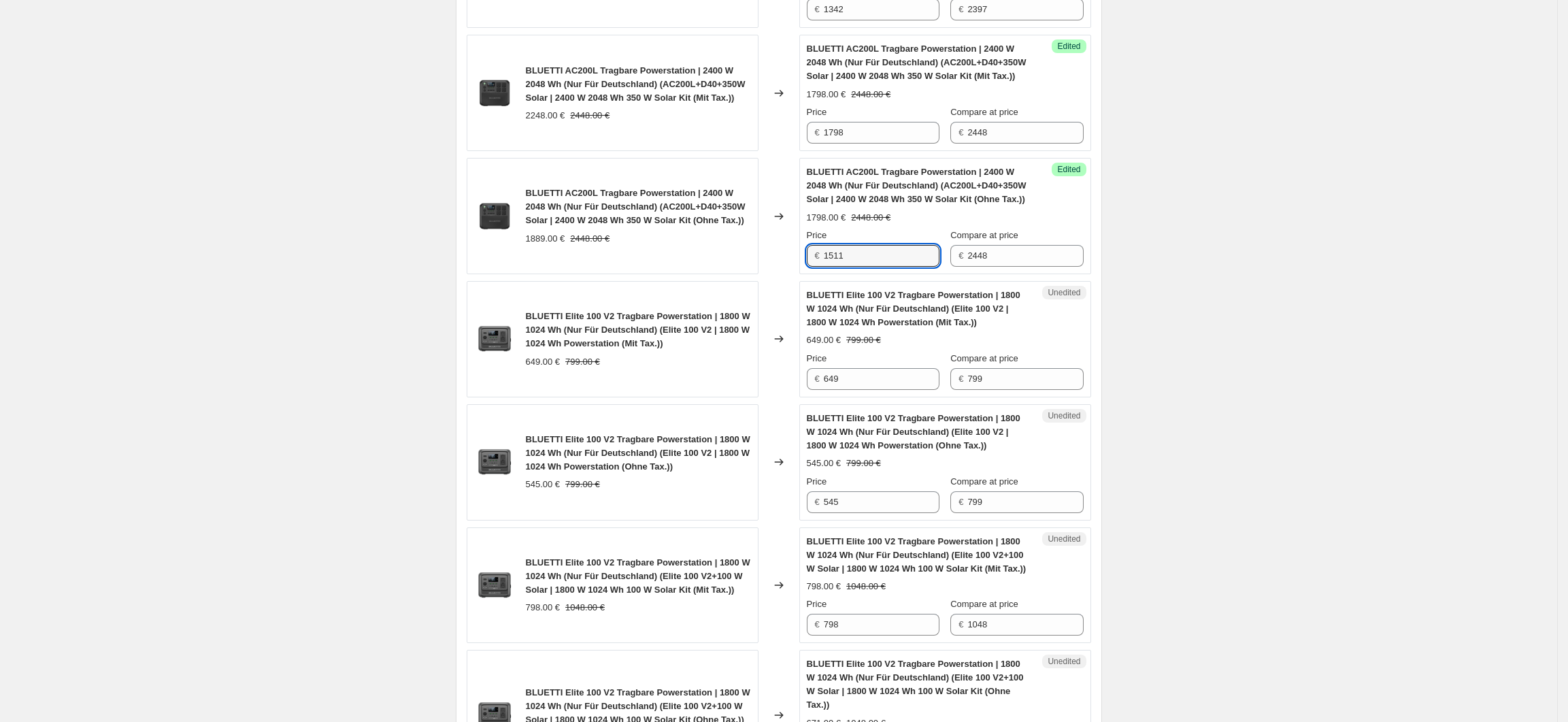
scroll to position [1606, 0]
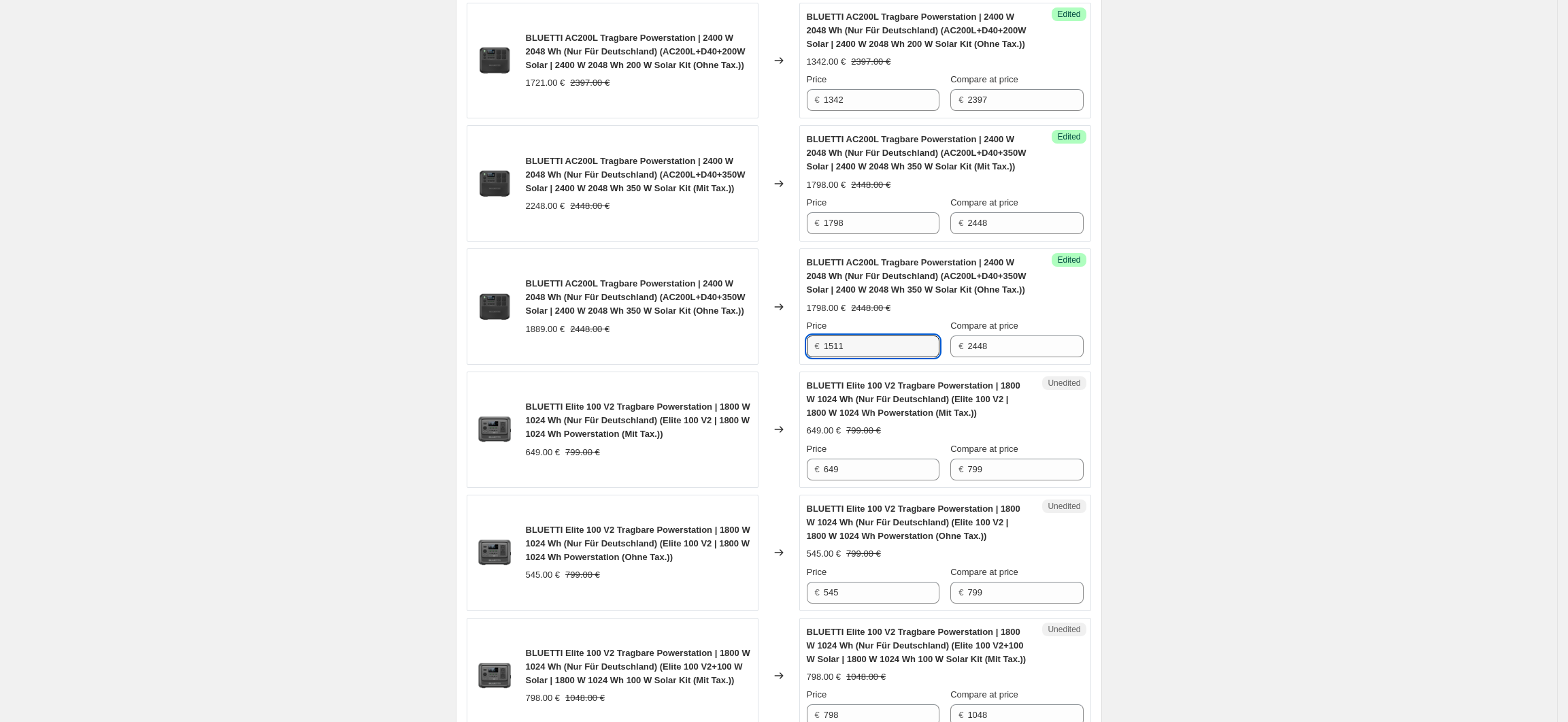
type input "1511"
click at [1192, 436] on div "Create new price change job. This page is ready Create new price change job Dra…" at bounding box center [778, 86] width 1558 height 3384
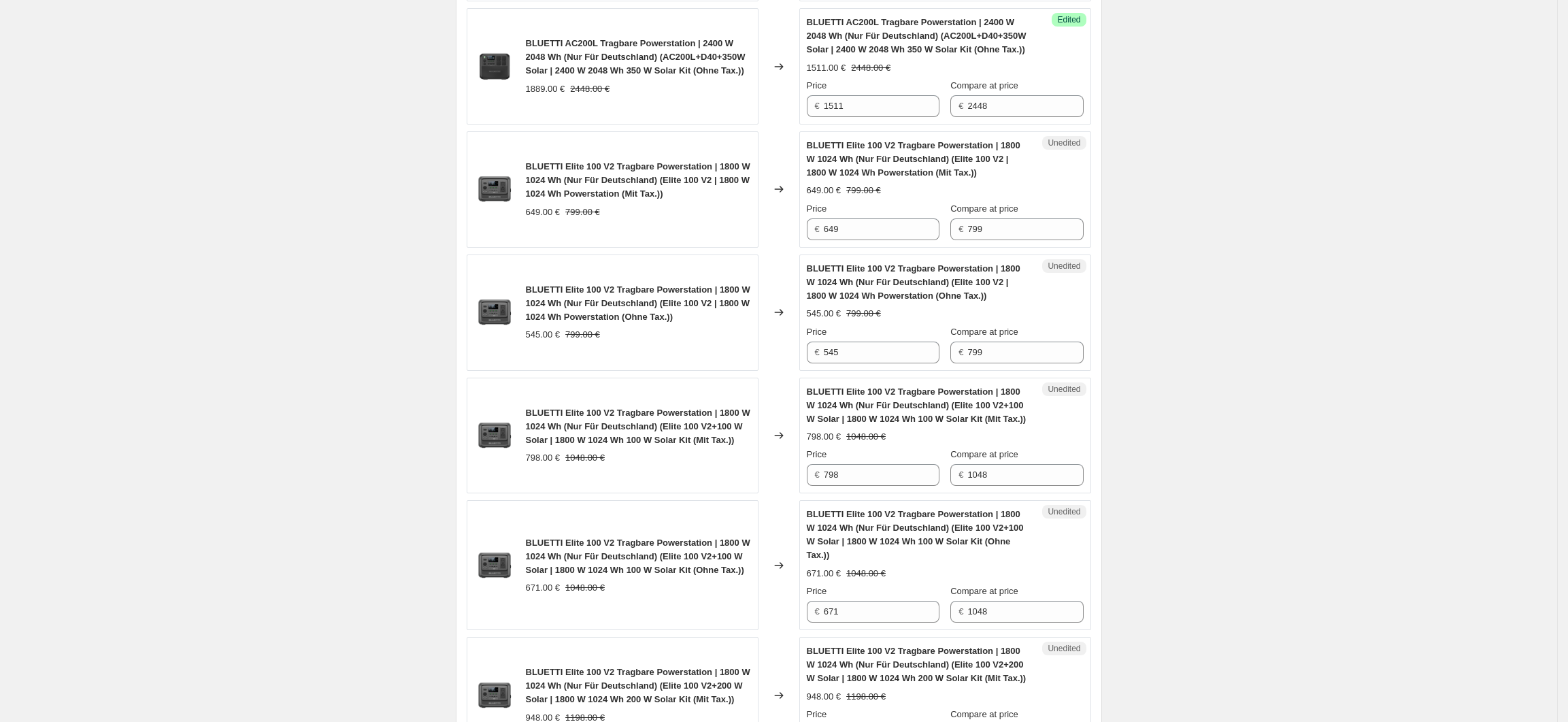
scroll to position [1879, 0]
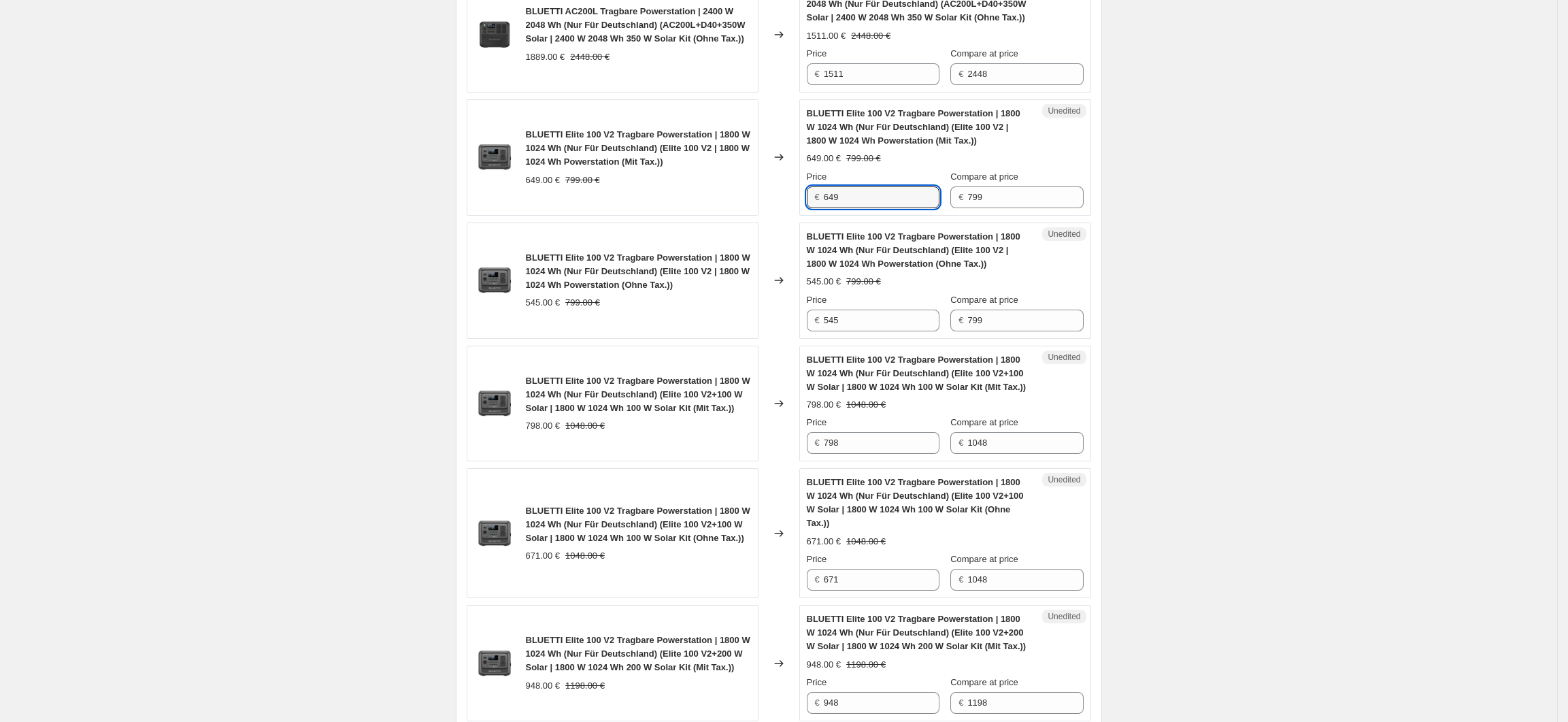
drag, startPoint x: 883, startPoint y: 256, endPoint x: 823, endPoint y: 259, distance: 60.1
click at [823, 208] on div "€ 649" at bounding box center [873, 197] width 133 height 22
type input "579"
drag, startPoint x: 866, startPoint y: 384, endPoint x: 827, endPoint y: 384, distance: 39.0
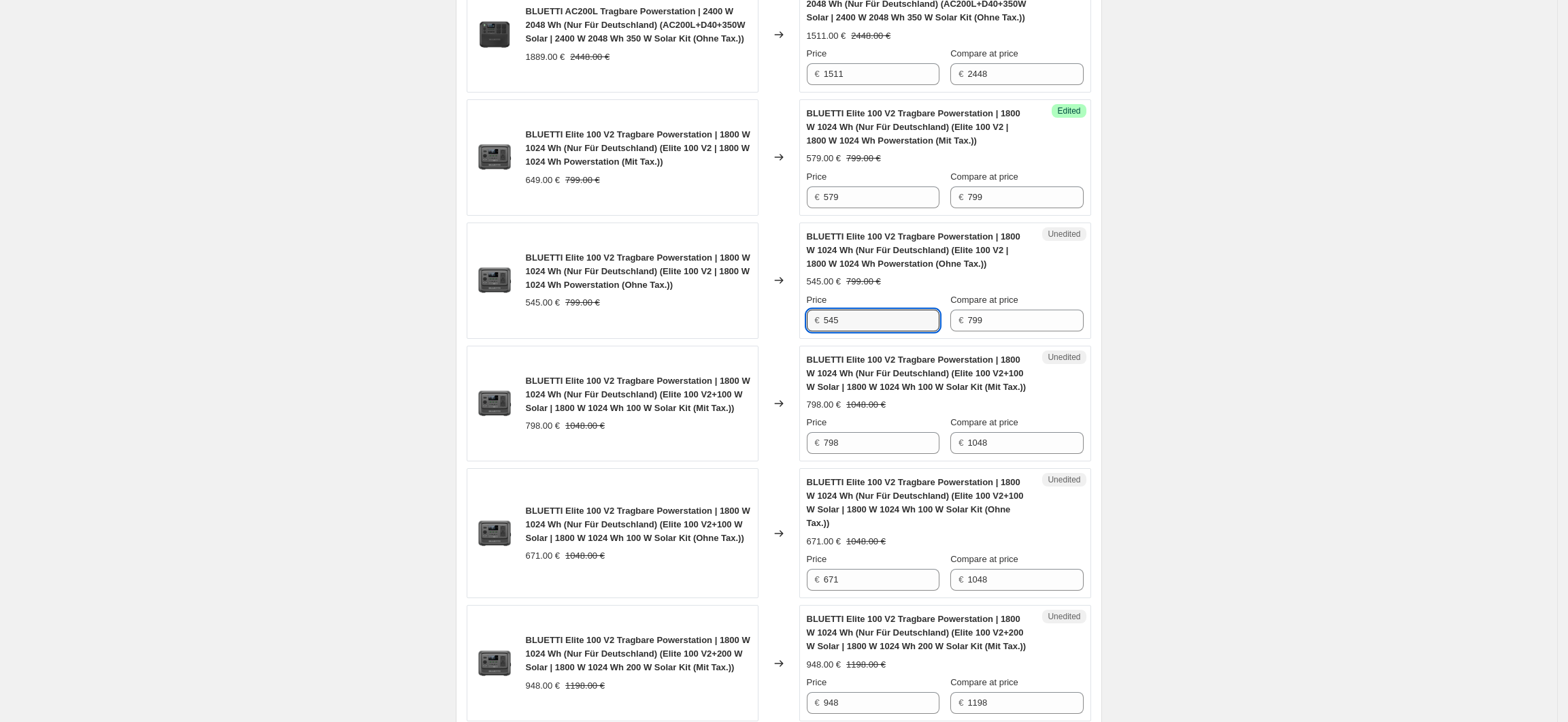
click at [827, 331] on div "€ 545" at bounding box center [873, 320] width 133 height 22
type input "487"
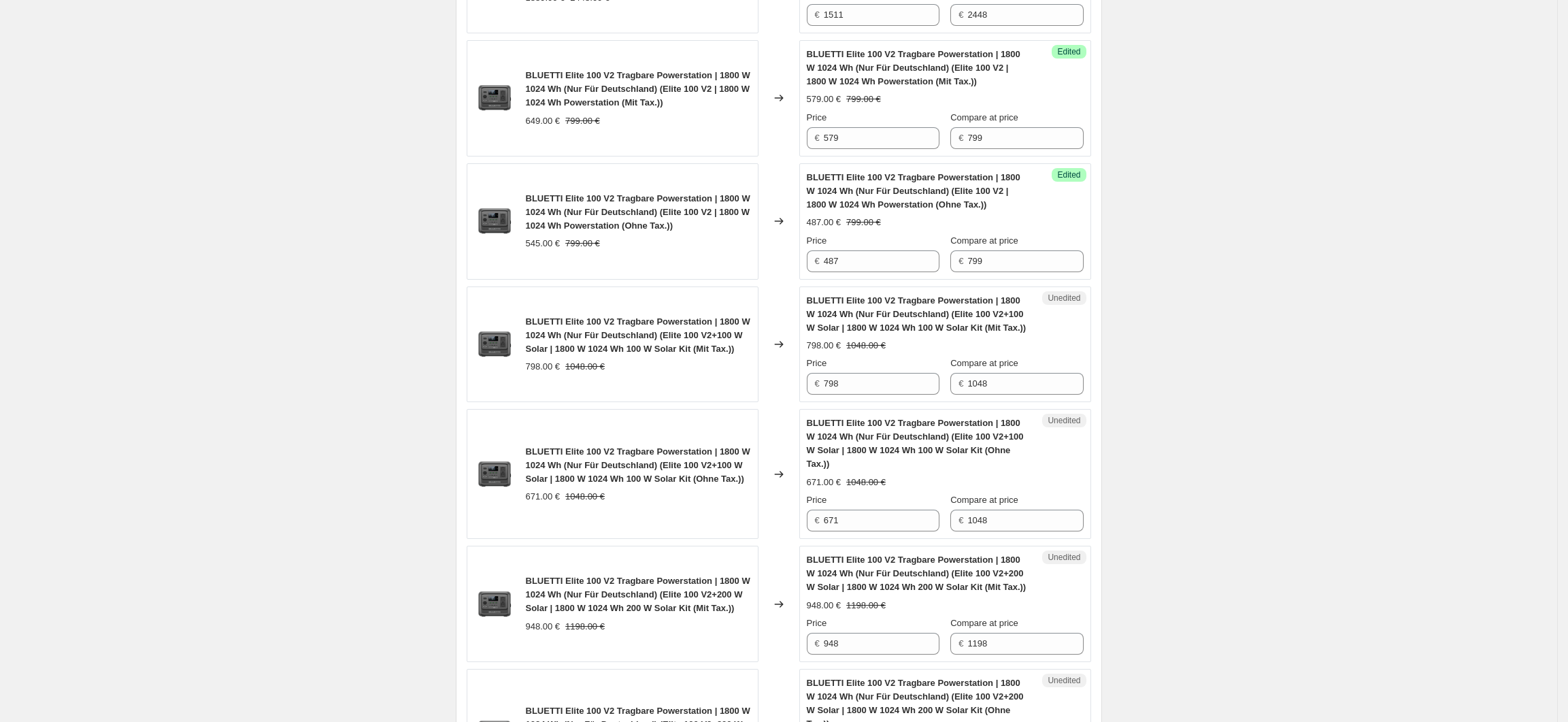
scroll to position [1969, 0]
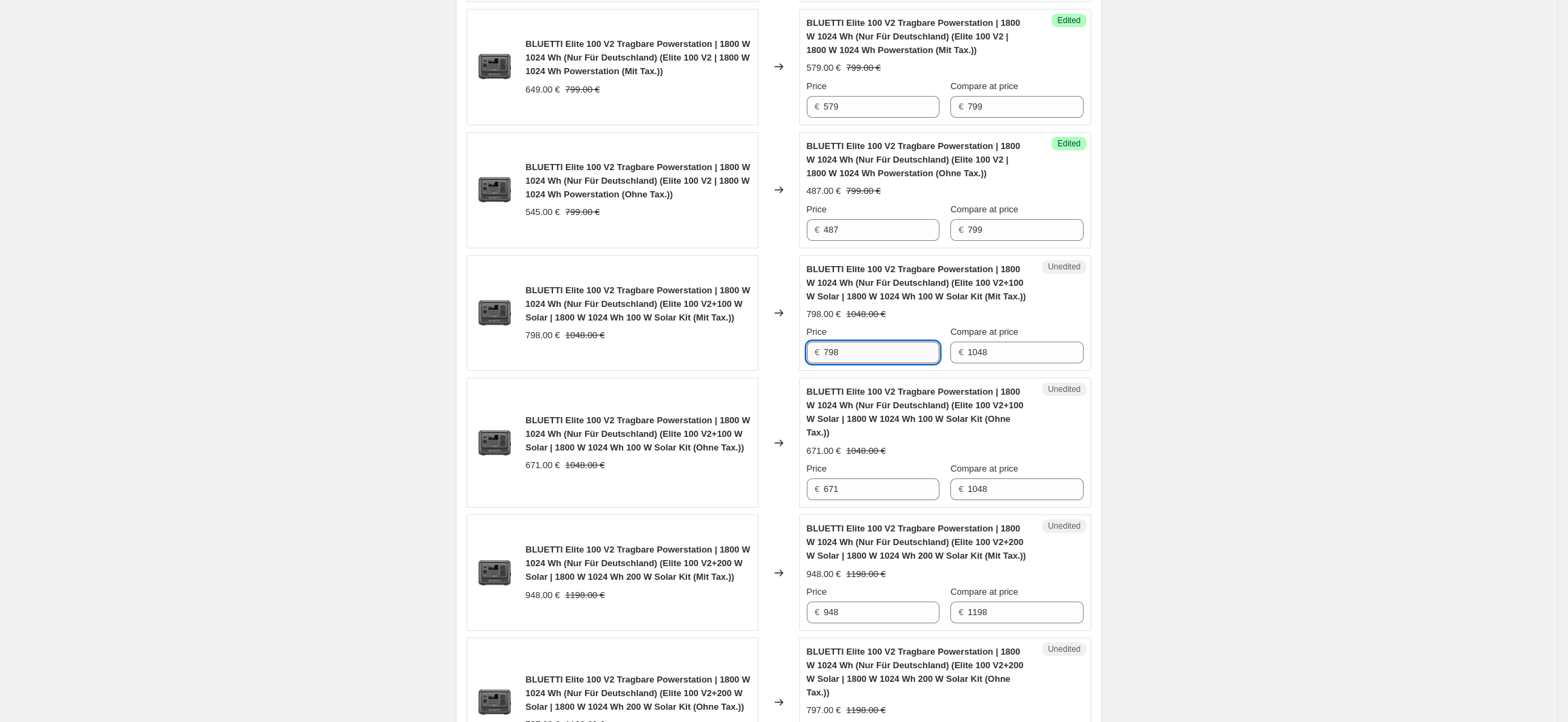
drag, startPoint x: 846, startPoint y: 414, endPoint x: 829, endPoint y: 420, distance: 18.0
click at [829, 364] on input "798" at bounding box center [881, 352] width 115 height 22
type input "758"
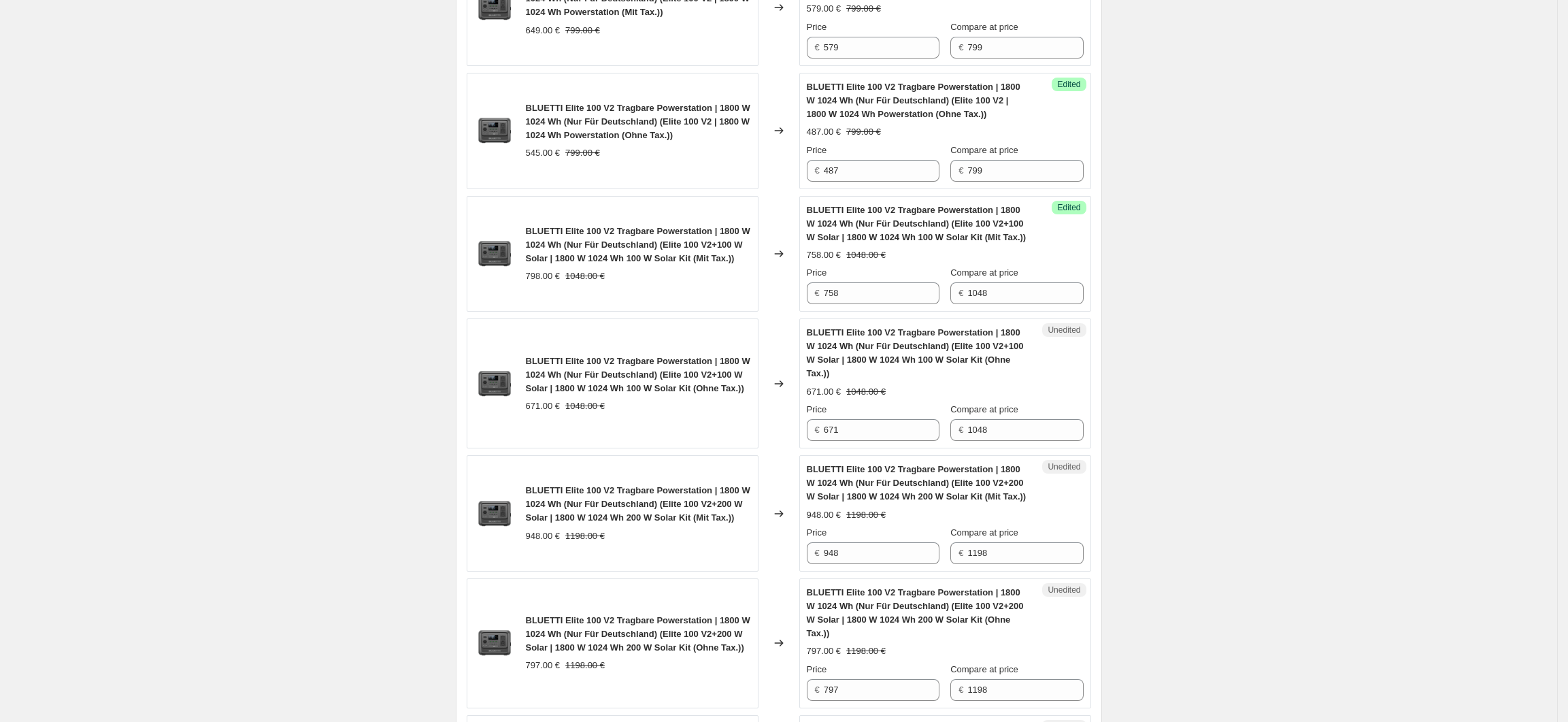
scroll to position [2060, 0]
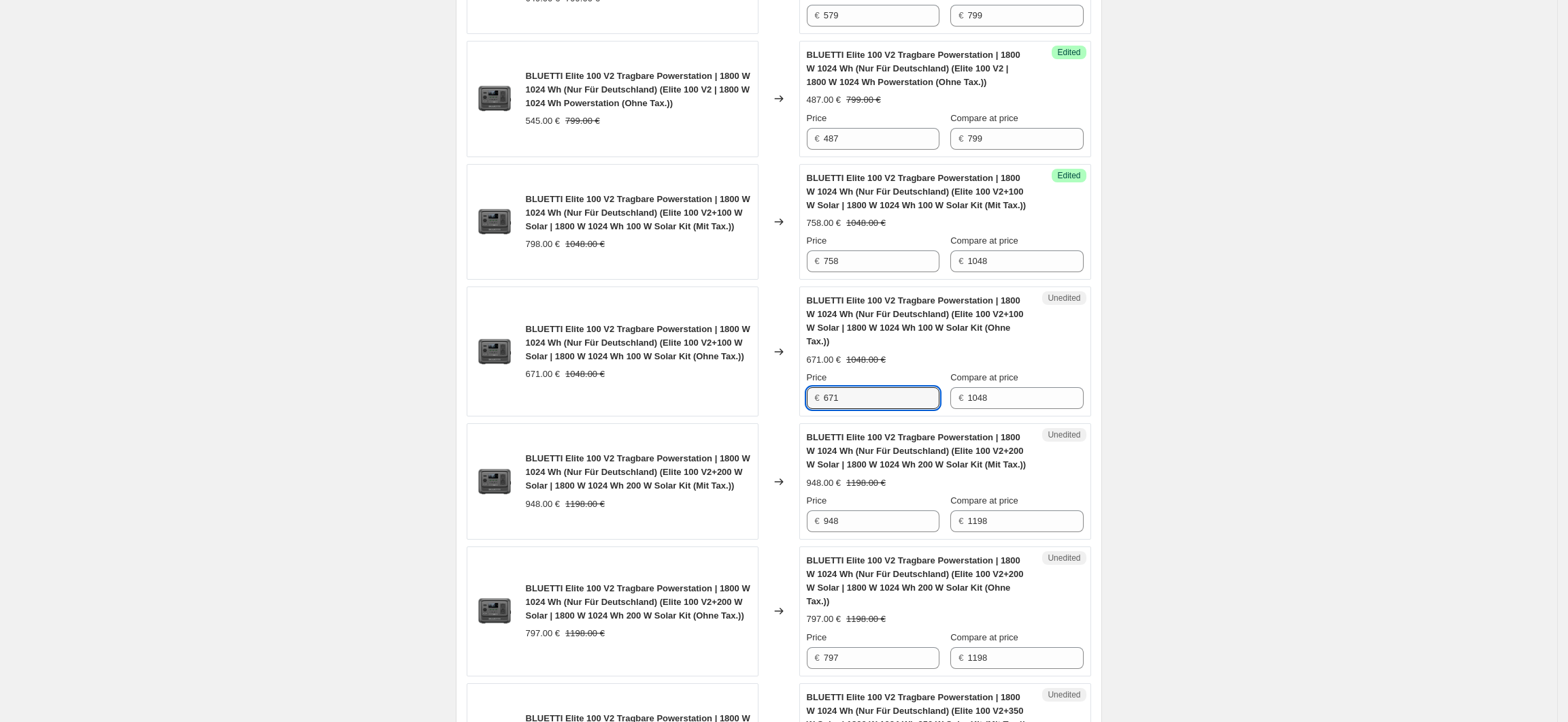
drag, startPoint x: 841, startPoint y: 450, endPoint x: 823, endPoint y: 452, distance: 18.1
click at [823, 409] on div "€ 671" at bounding box center [873, 397] width 133 height 22
type input "637"
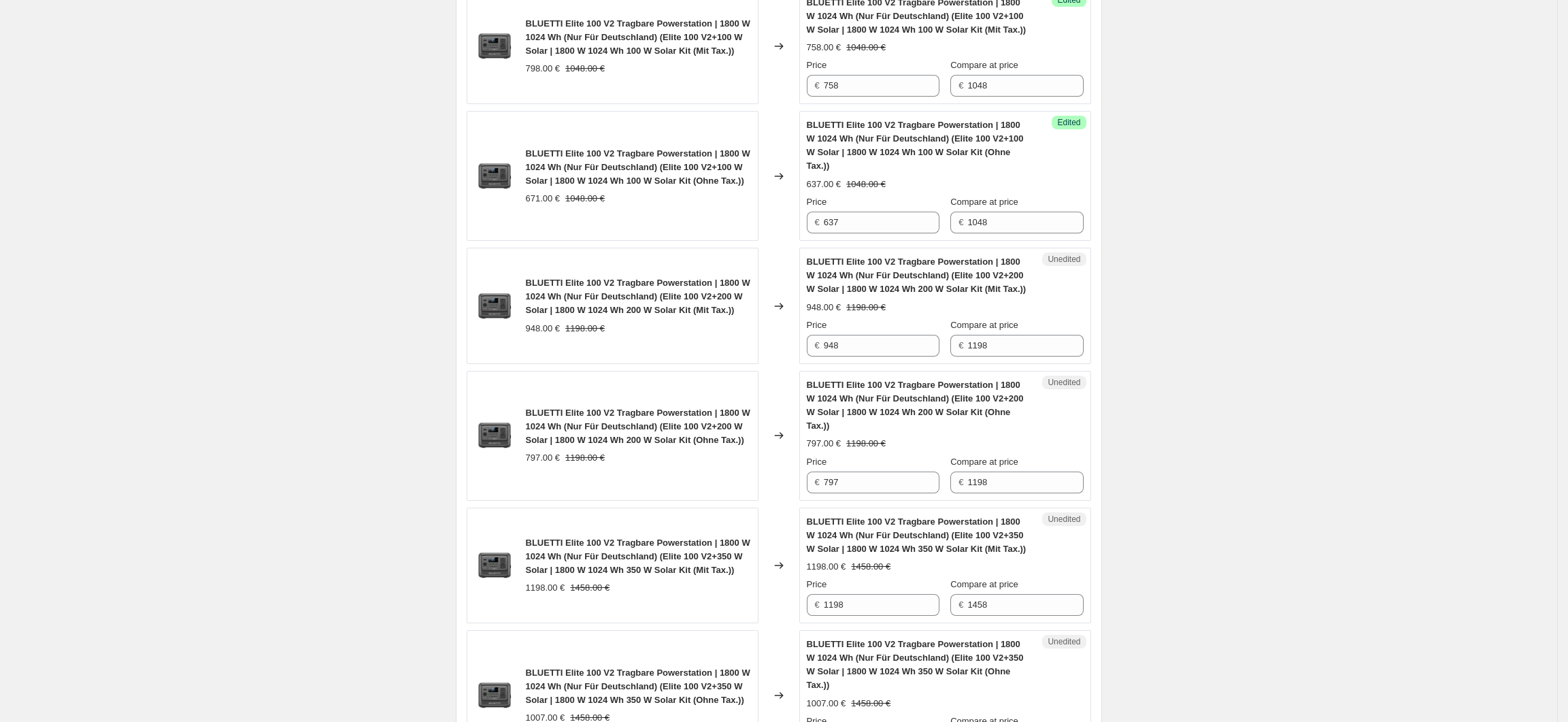
scroll to position [2241, 0]
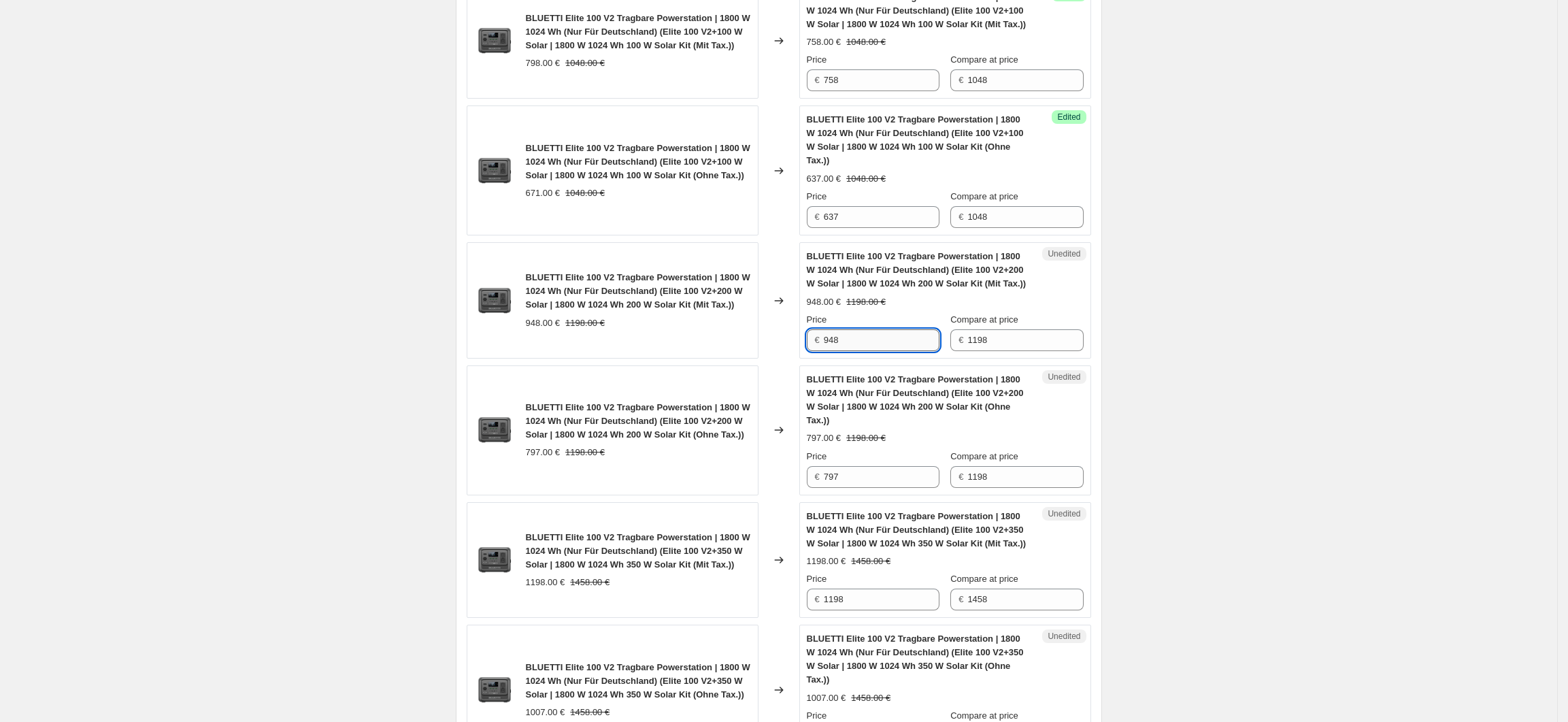
click at [862, 351] on input "948" at bounding box center [881, 339] width 115 height 22
drag, startPoint x: 861, startPoint y: 392, endPoint x: 831, endPoint y: 393, distance: 30.0
click at [831, 351] on input "948" at bounding box center [881, 339] width 115 height 22
click at [850, 351] on input "948" at bounding box center [881, 339] width 115 height 22
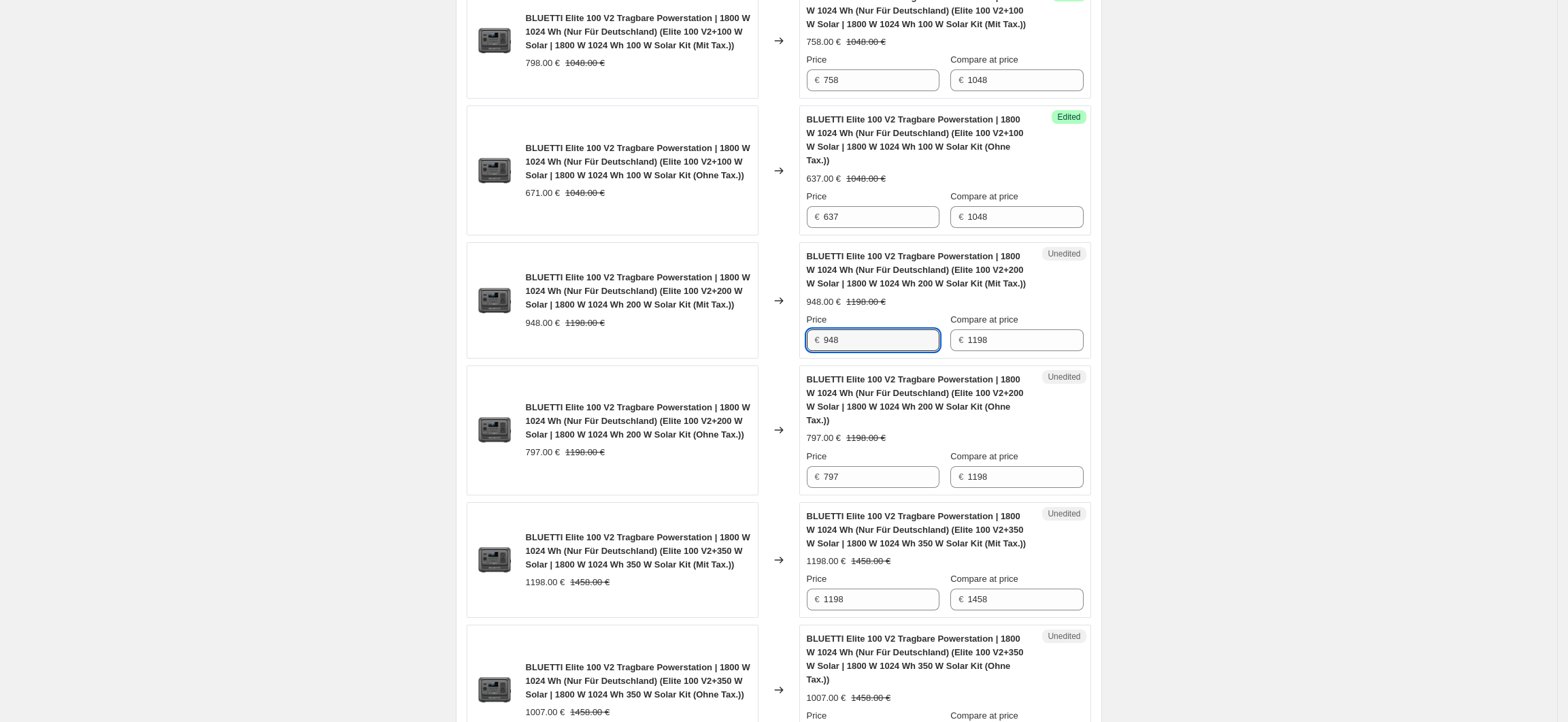
drag, startPoint x: 848, startPoint y: 389, endPoint x: 827, endPoint y: 391, distance: 21.1
click at [827, 351] on div "€ 948" at bounding box center [873, 339] width 133 height 22
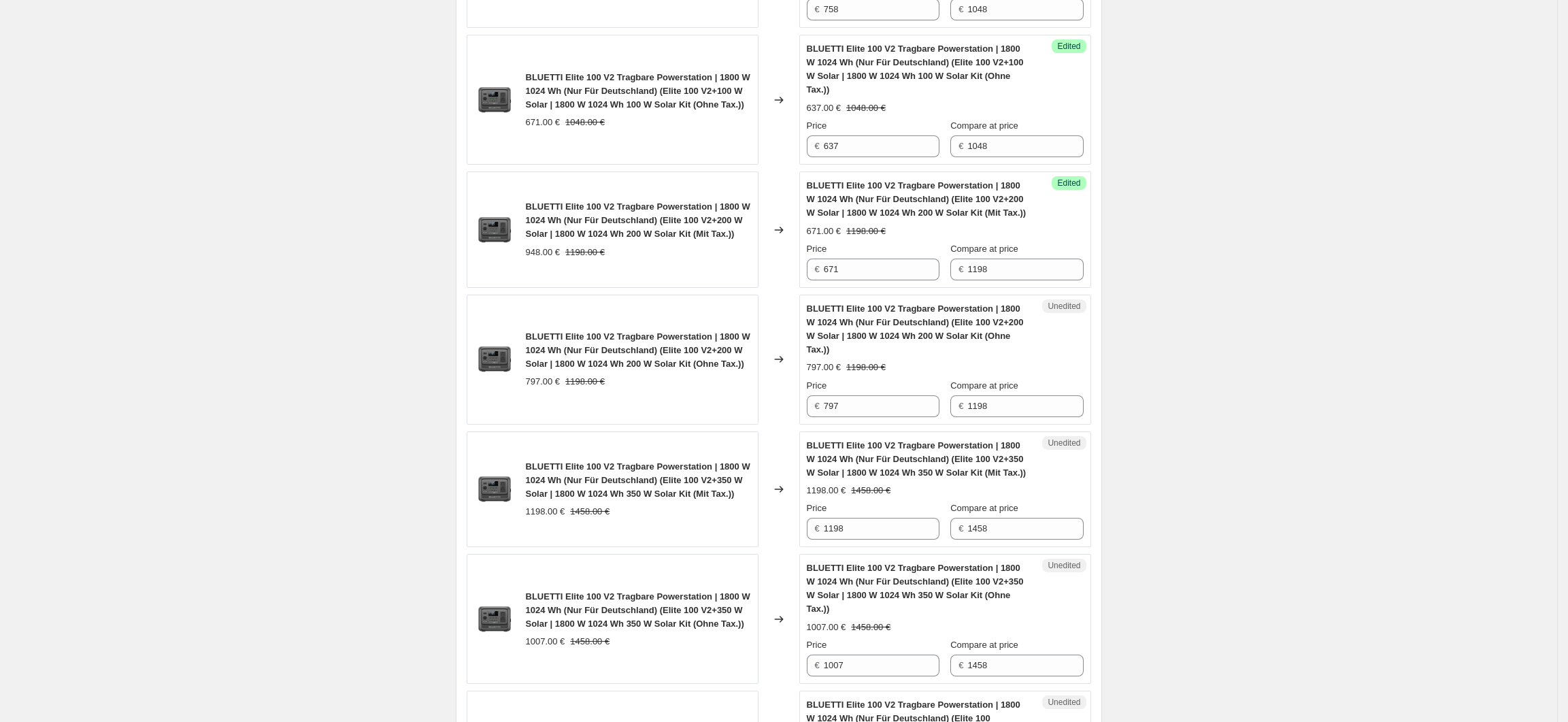
scroll to position [2333, 0]
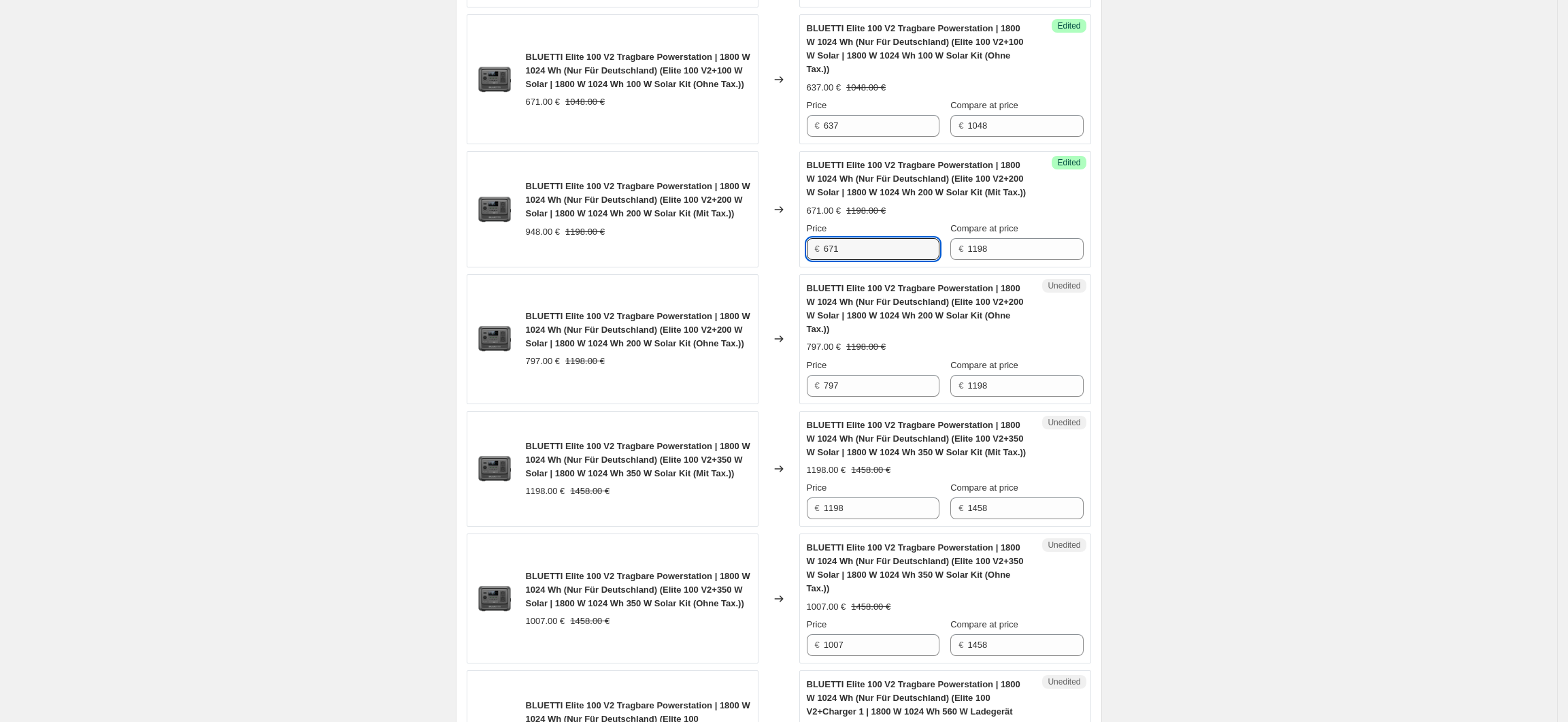
drag, startPoint x: 856, startPoint y: 297, endPoint x: 822, endPoint y: 299, distance: 34.1
click at [822, 259] on div "€ 671" at bounding box center [873, 248] width 133 height 22
type input "798"
drag, startPoint x: 857, startPoint y: 422, endPoint x: 823, endPoint y: 424, distance: 34.1
click at [823, 397] on div "€ 797" at bounding box center [873, 385] width 133 height 22
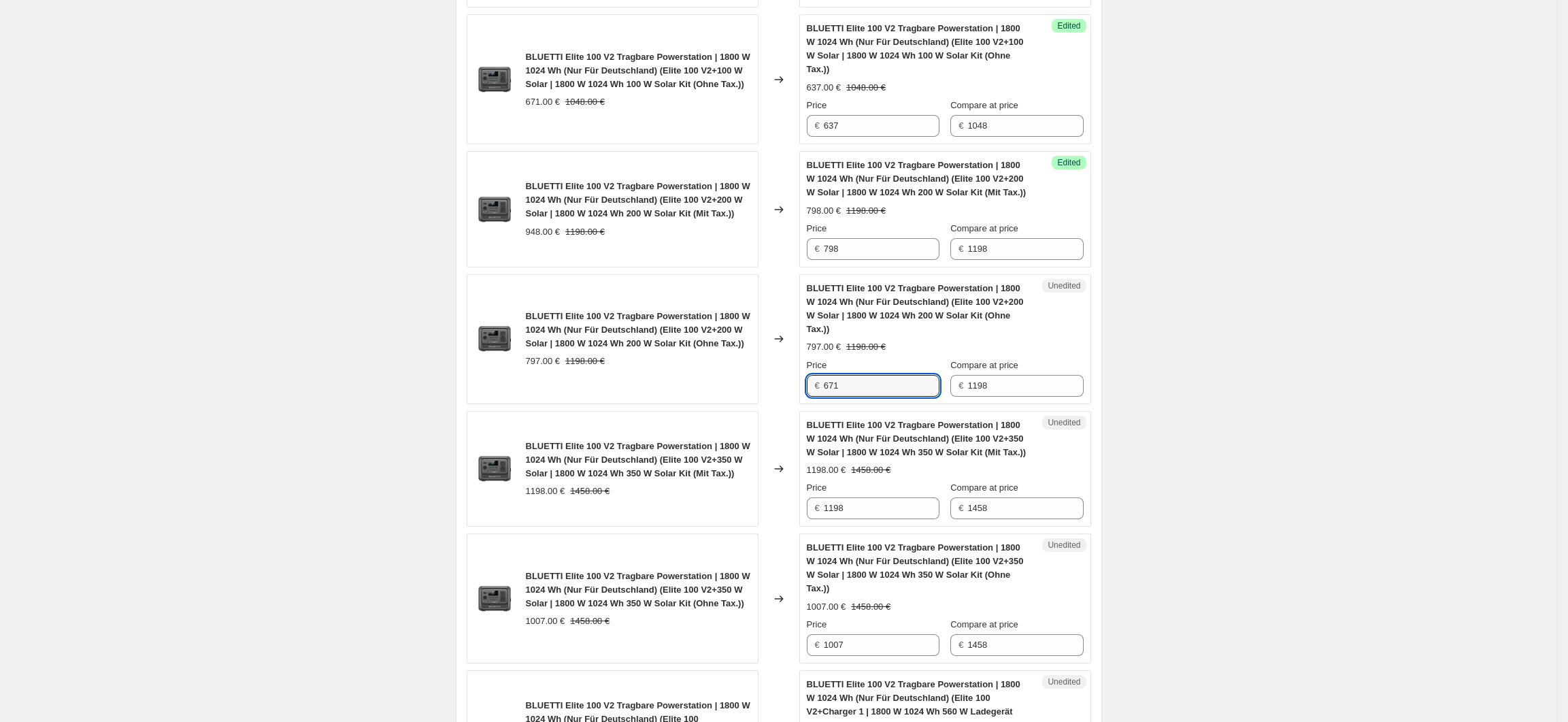
type input "671"
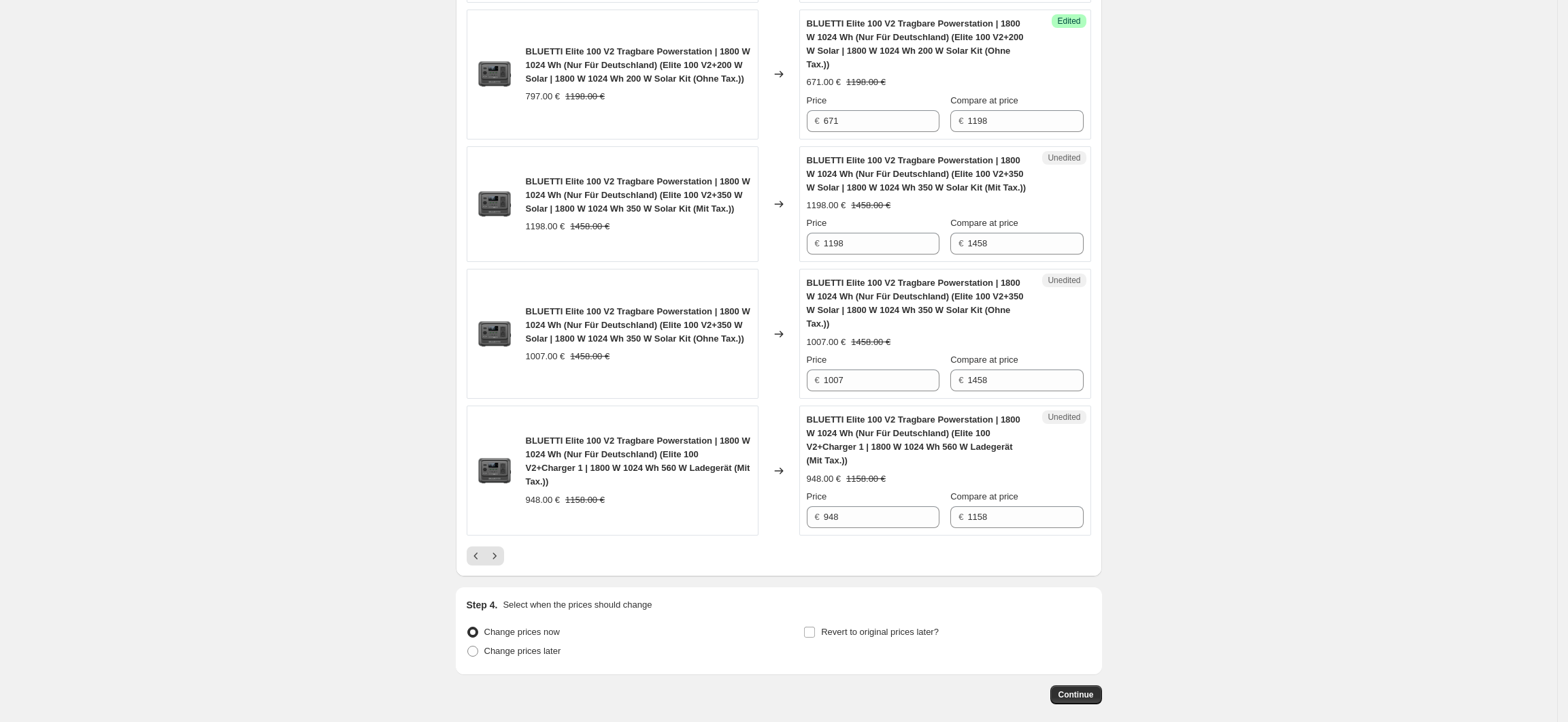
scroll to position [2604, 0]
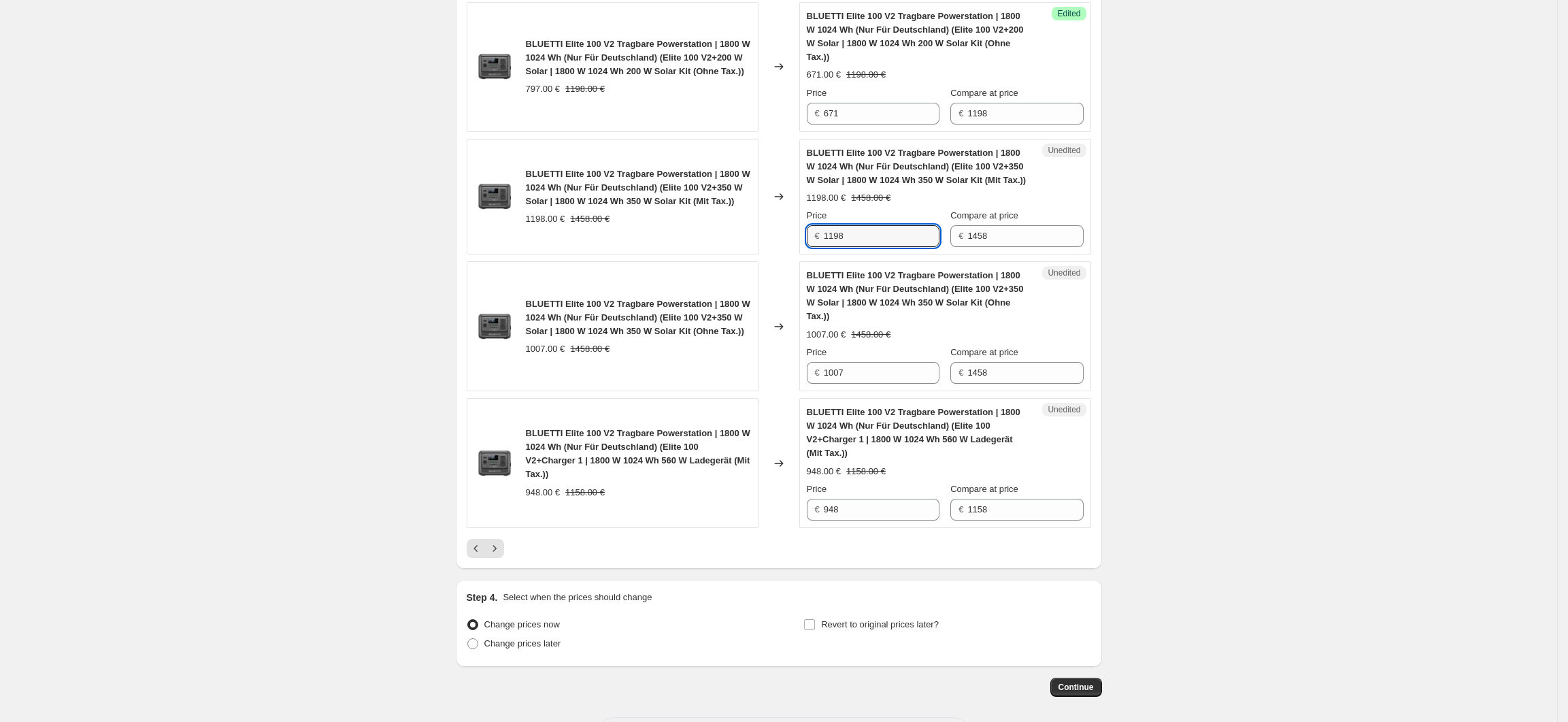
drag, startPoint x: 855, startPoint y: 275, endPoint x: 827, endPoint y: 279, distance: 28.3
click at [827, 247] on div "€ 1198" at bounding box center [873, 236] width 133 height 22
type input "1048"
drag, startPoint x: 861, startPoint y: 392, endPoint x: 817, endPoint y: 396, distance: 44.2
click at [817, 384] on div "€ 1007" at bounding box center [873, 372] width 133 height 22
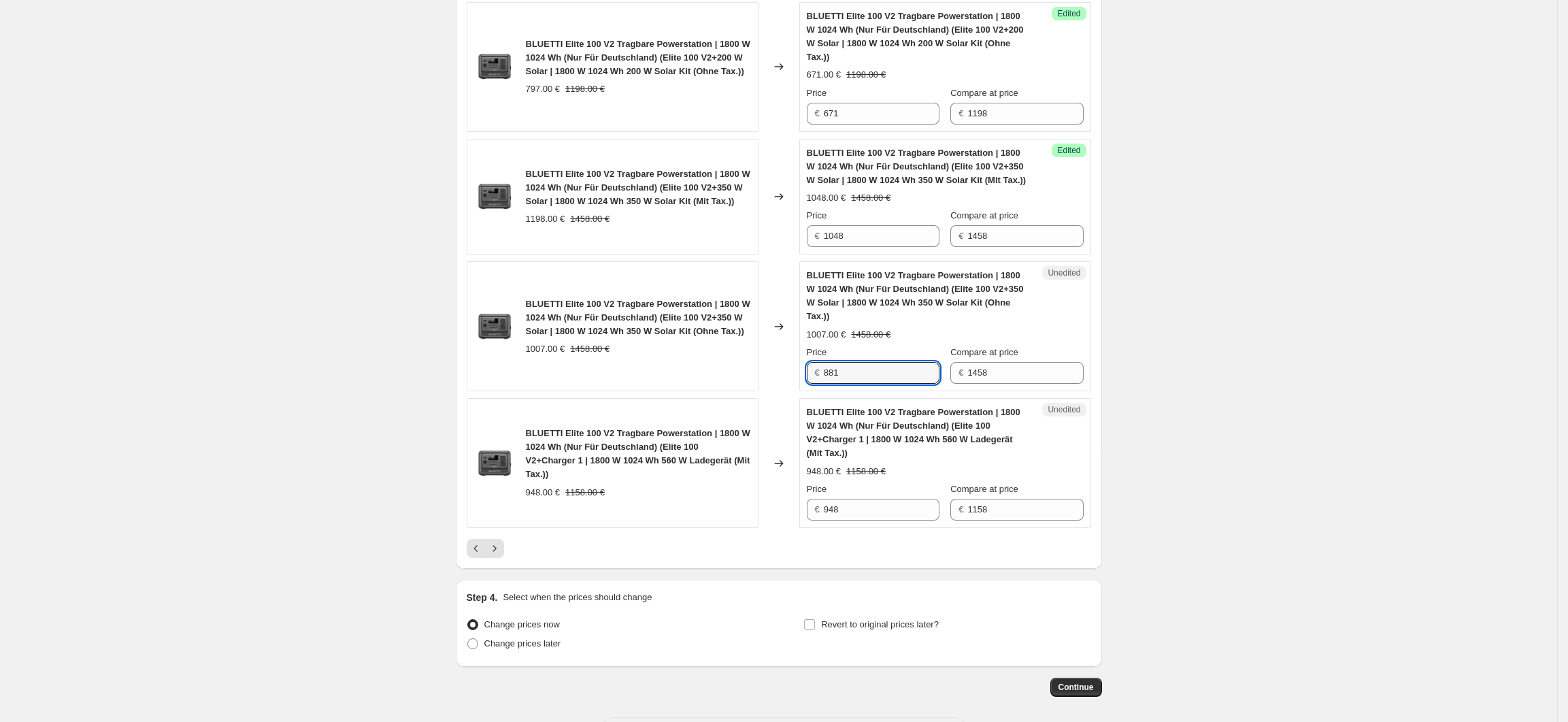
type input "881"
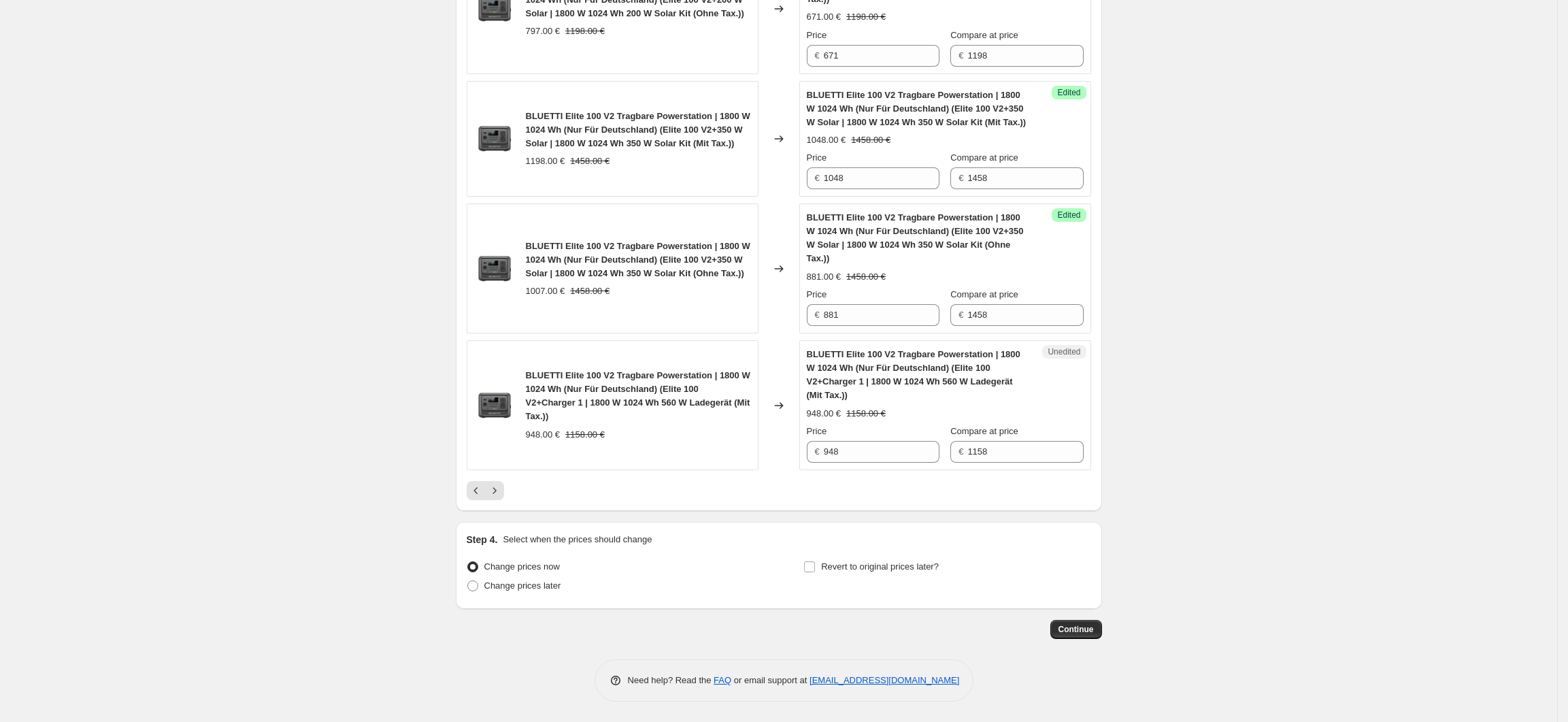
scroll to position [2686, 0]
drag, startPoint x: 865, startPoint y: 450, endPoint x: 823, endPoint y: 456, distance: 42.4
click at [823, 456] on div "€ 948" at bounding box center [873, 451] width 133 height 22
type input "838"
click at [498, 484] on icon "Next" at bounding box center [495, 490] width 14 height 14
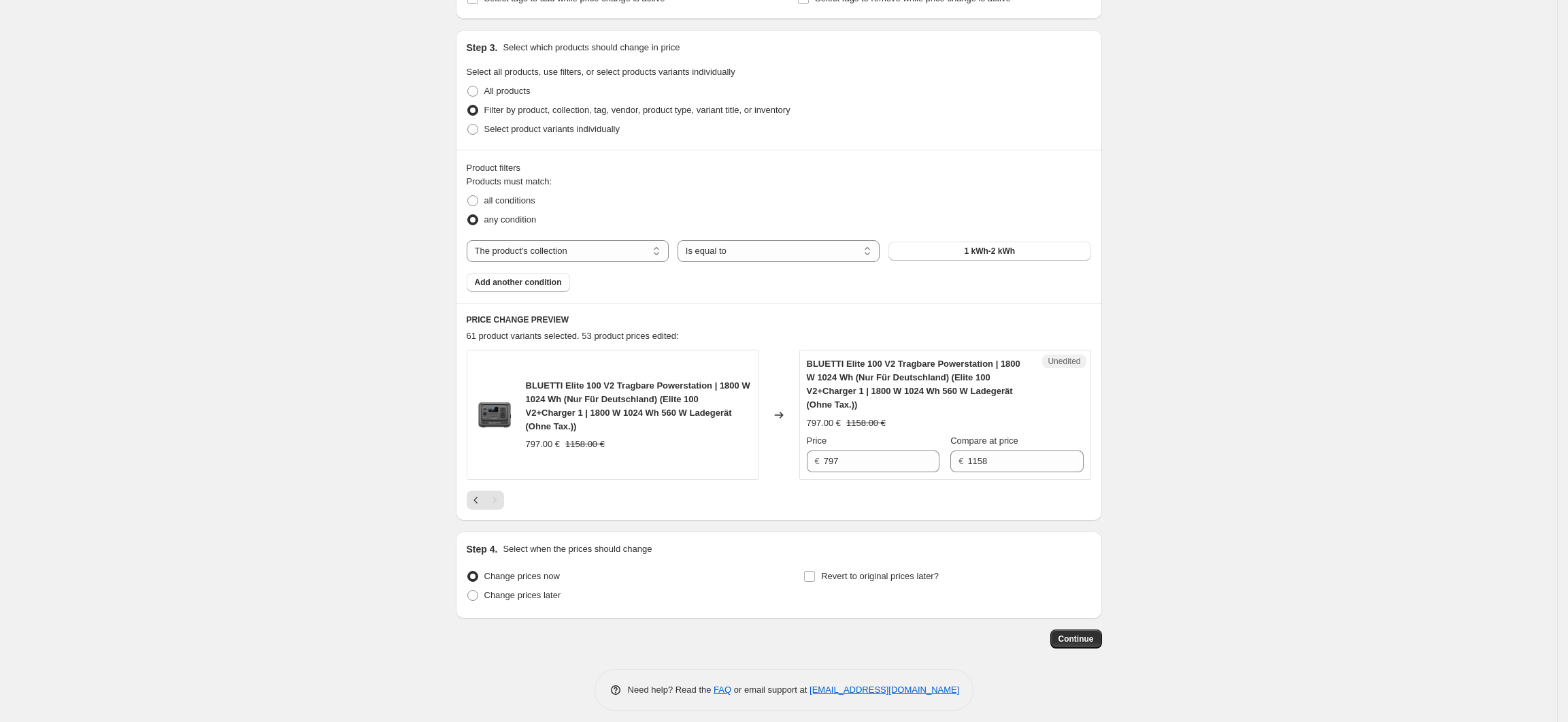
scroll to position [272, 0]
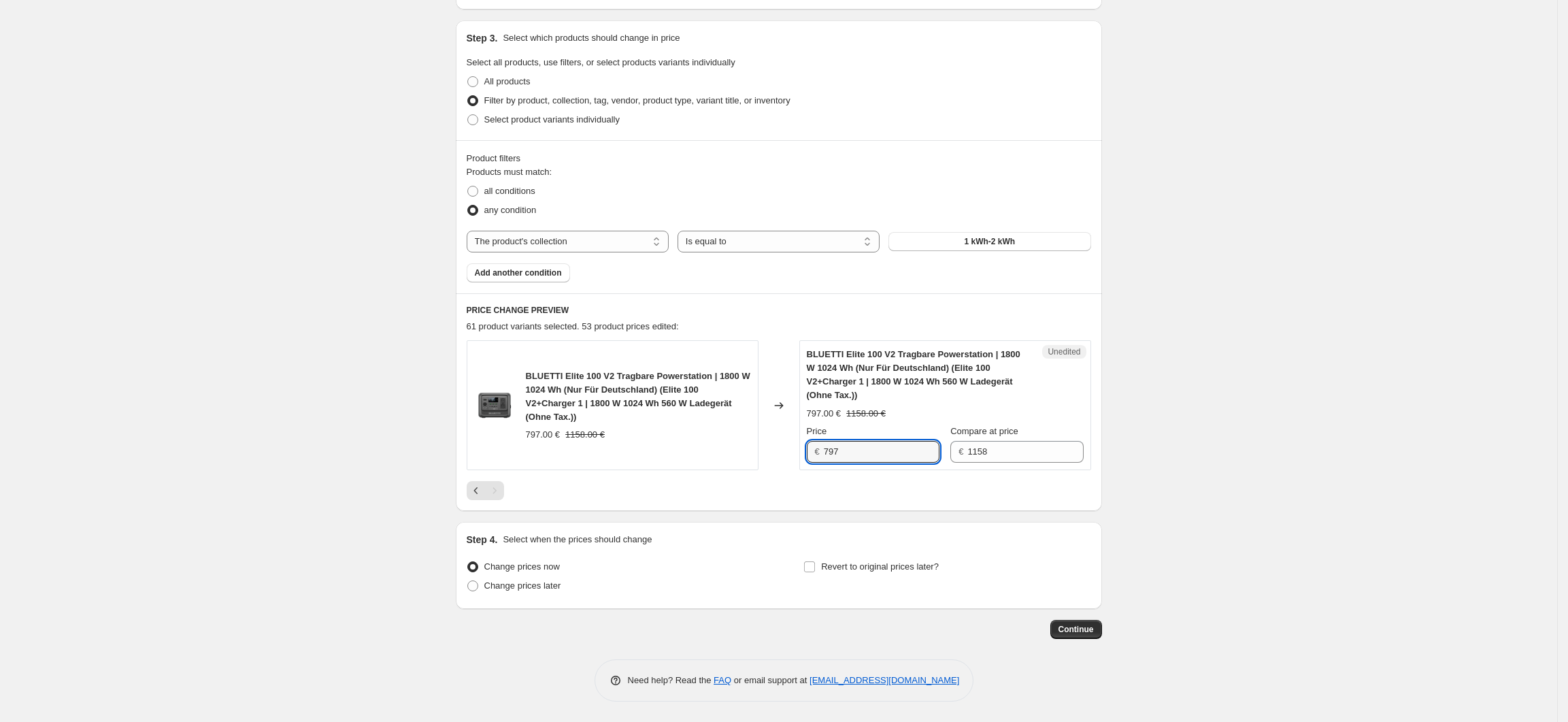
drag, startPoint x: 853, startPoint y: 456, endPoint x: 820, endPoint y: 456, distance: 33.0
click at [820, 456] on div "€ 797" at bounding box center [873, 451] width 133 height 22
type input "704"
click at [1187, 468] on div "Create new price change job. This page is ready Create new price change job Dra…" at bounding box center [778, 226] width 1558 height 993
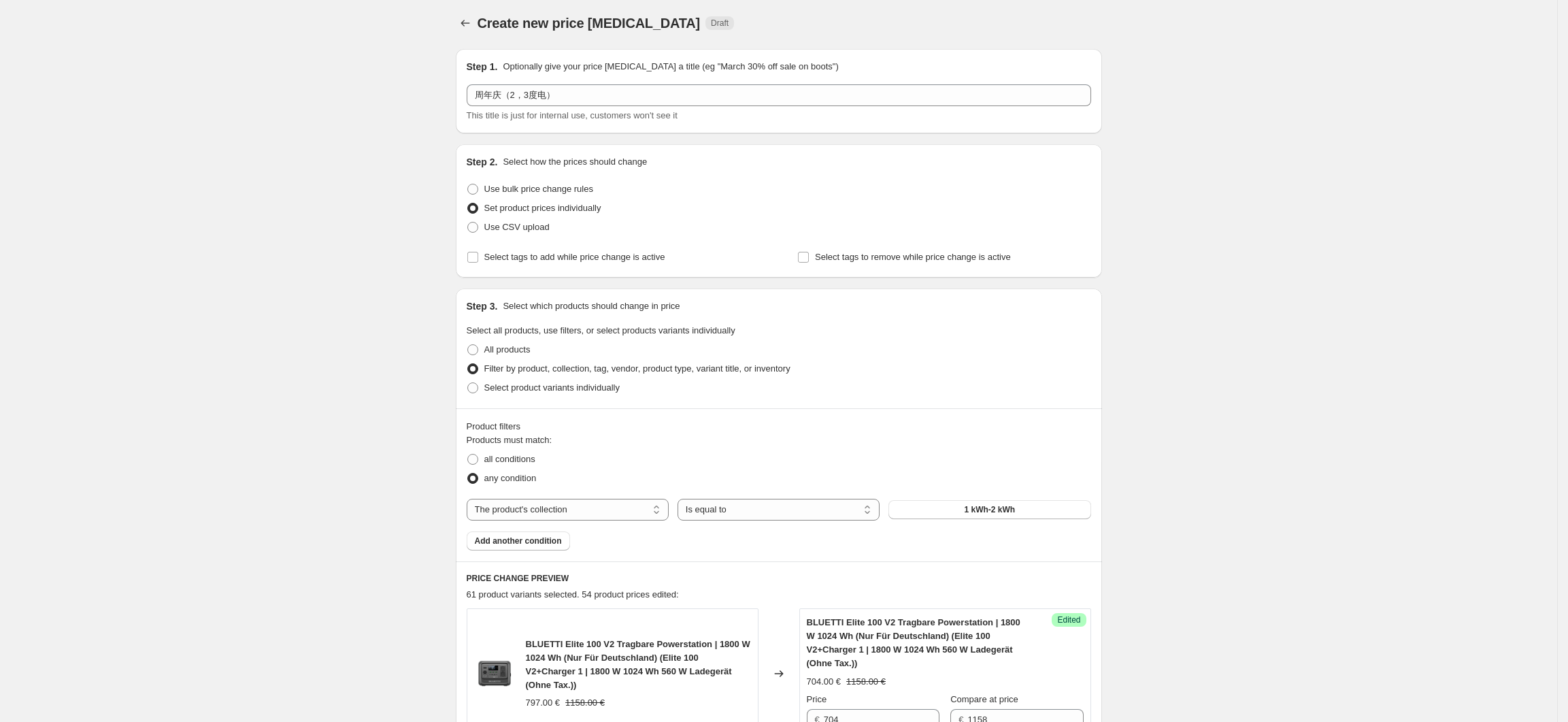
scroll to position [0, 0]
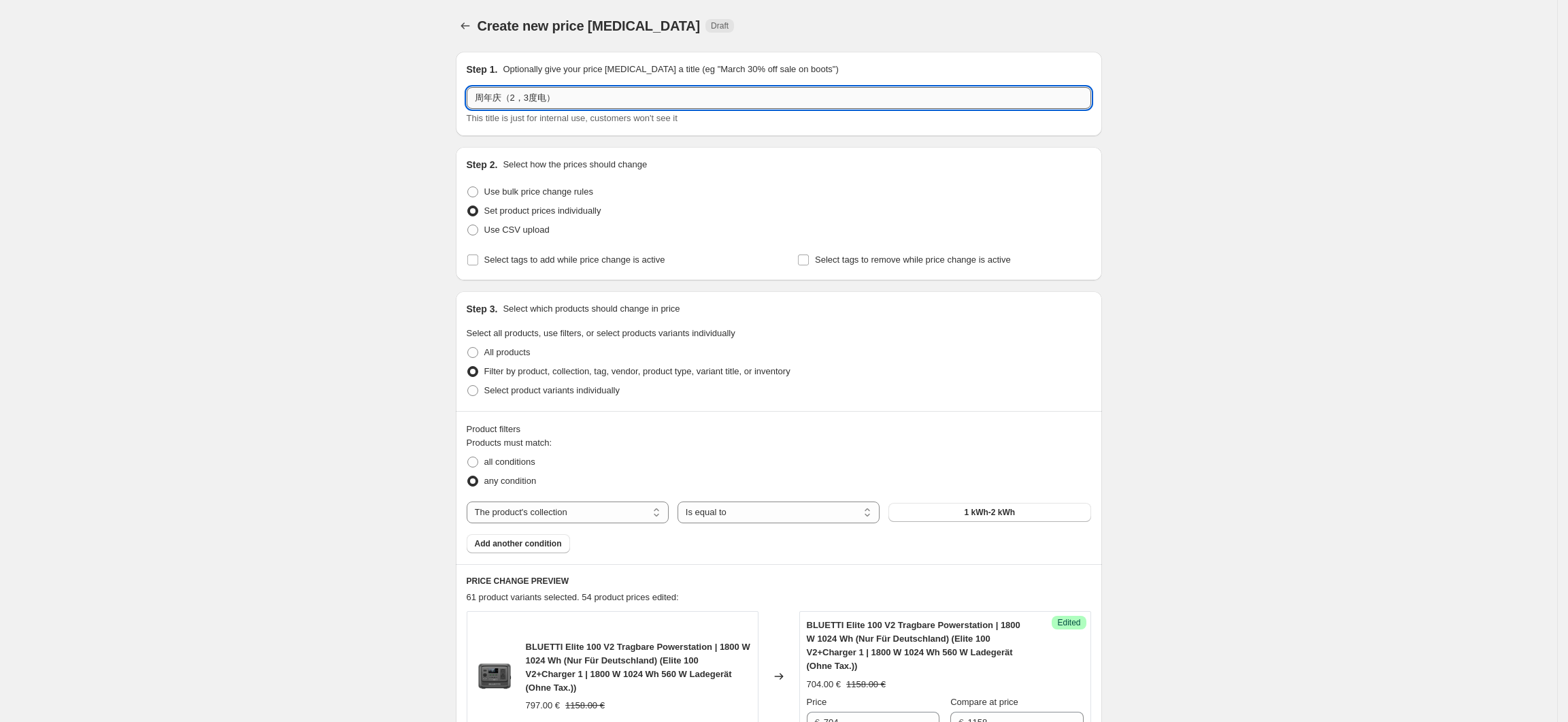
click at [528, 105] on input "周年庆（2，3度电）" at bounding box center [779, 97] width 625 height 22
drag, startPoint x: 534, startPoint y: 103, endPoint x: 522, endPoint y: 105, distance: 12.2
click at [522, 105] on input "周年庆（2，3度电）" at bounding box center [779, 97] width 625 height 22
type input "周年庆（2度电）"
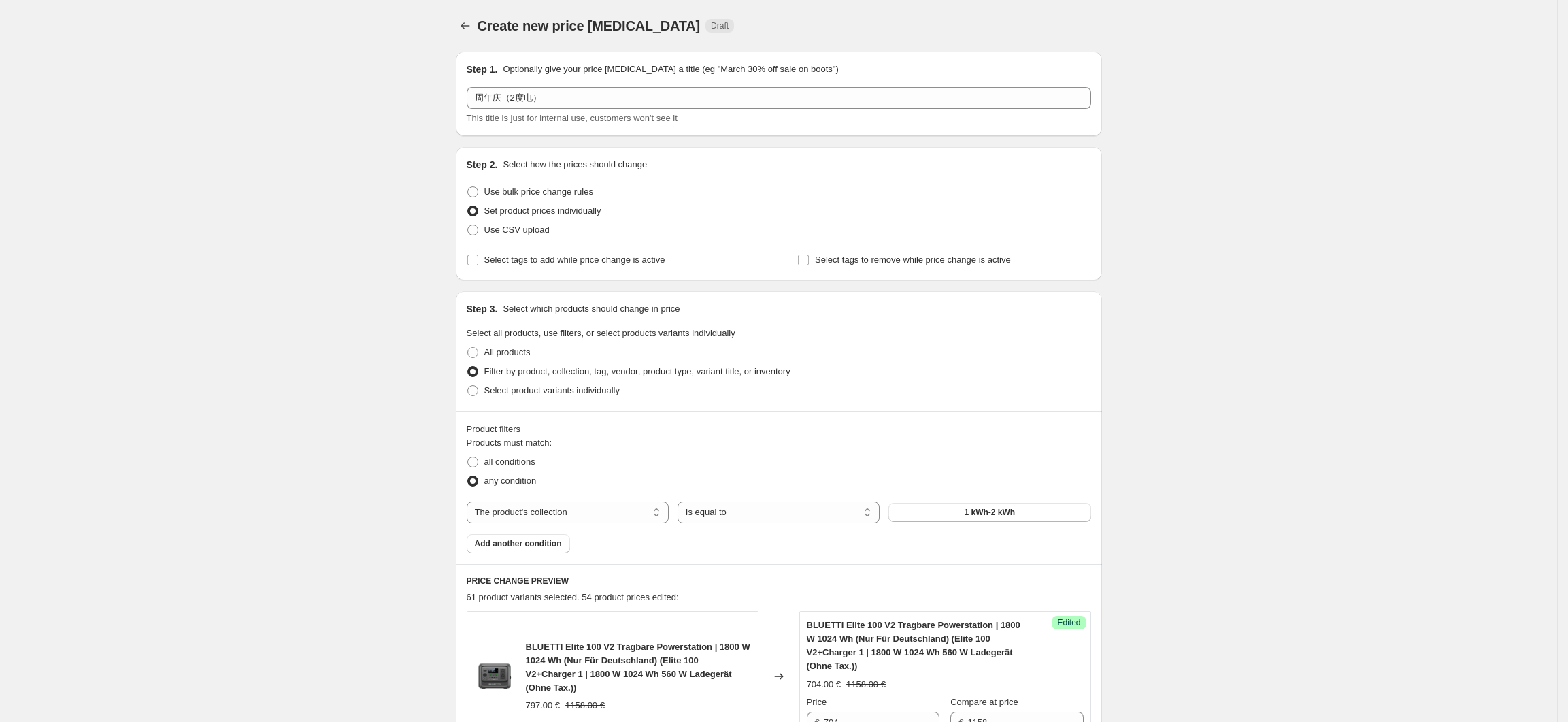
click at [1239, 276] on div "Create new price change job. This page is ready Create new price change job Dra…" at bounding box center [778, 496] width 1558 height 993
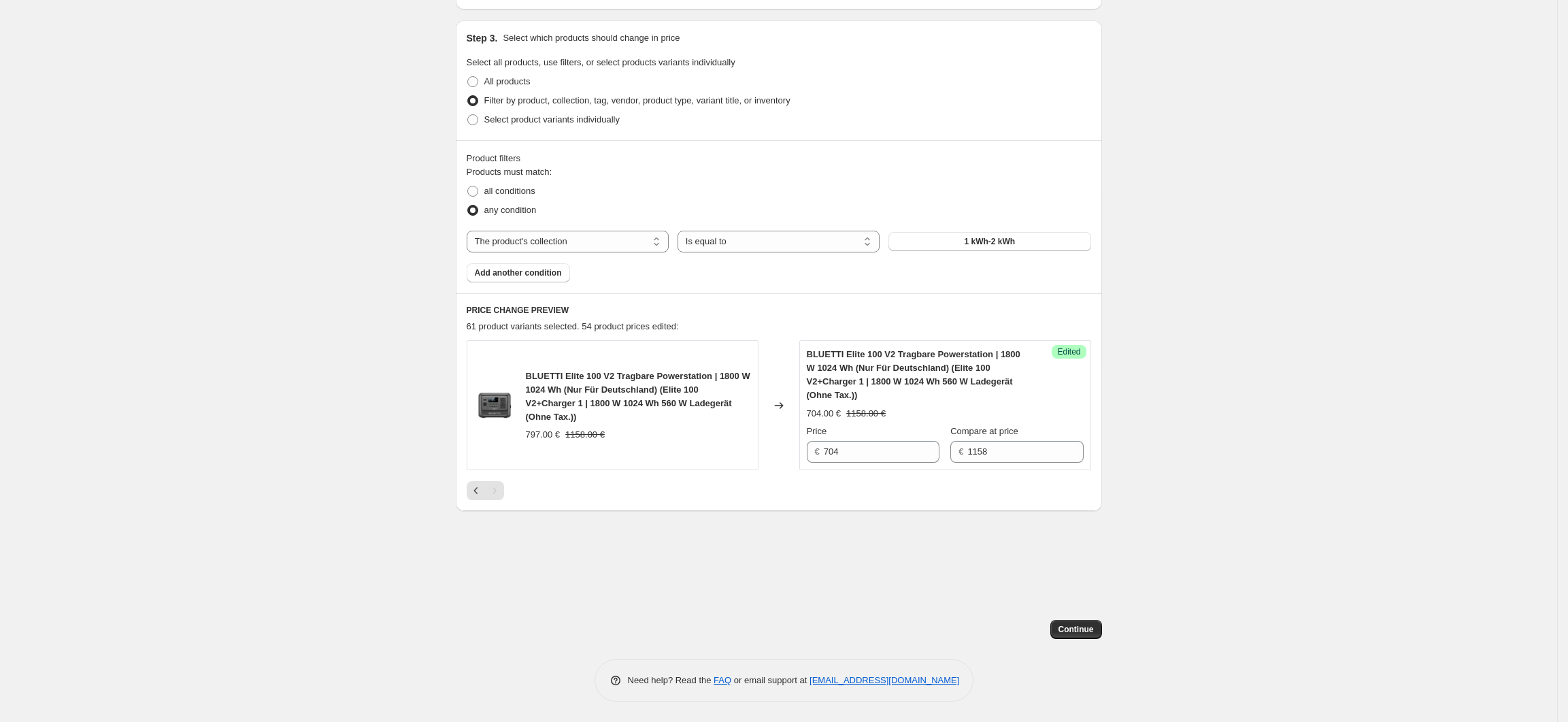
scroll to position [272, 0]
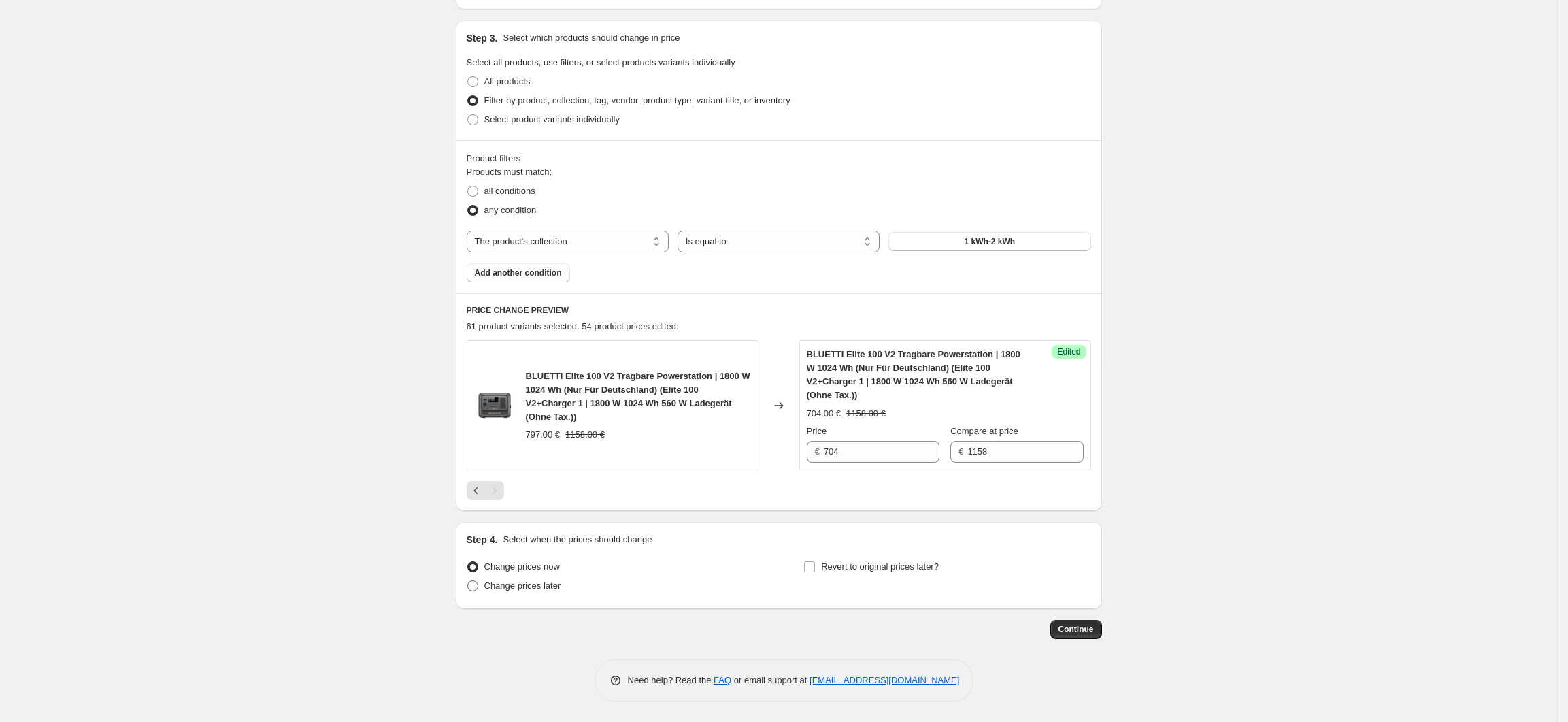
click at [556, 586] on span "Change prices later" at bounding box center [522, 586] width 77 height 10
click at [468, 581] on input "Change prices later" at bounding box center [468, 581] width 1 height 1
radio input "true"
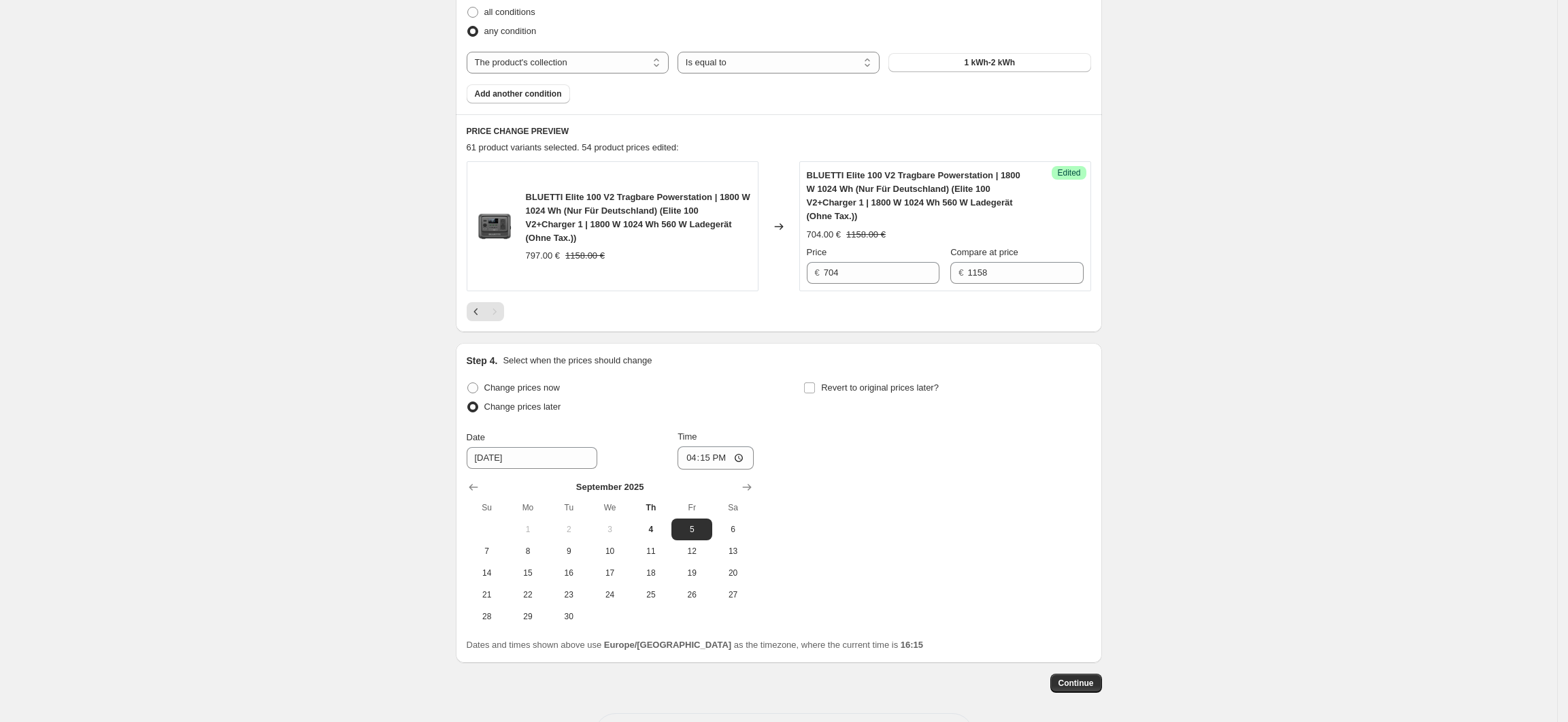
scroll to position [453, 0]
click at [491, 457] on input "9/5/2025" at bounding box center [532, 454] width 131 height 22
click at [896, 489] on div "Change prices now Change prices later Date 9/5/2025 Time 16:15 September 2025 S…" at bounding box center [779, 499] width 625 height 249
click at [730, 460] on input "16:15" at bounding box center [716, 454] width 76 height 23
click at [741, 456] on input "16:15" at bounding box center [716, 454] width 76 height 23
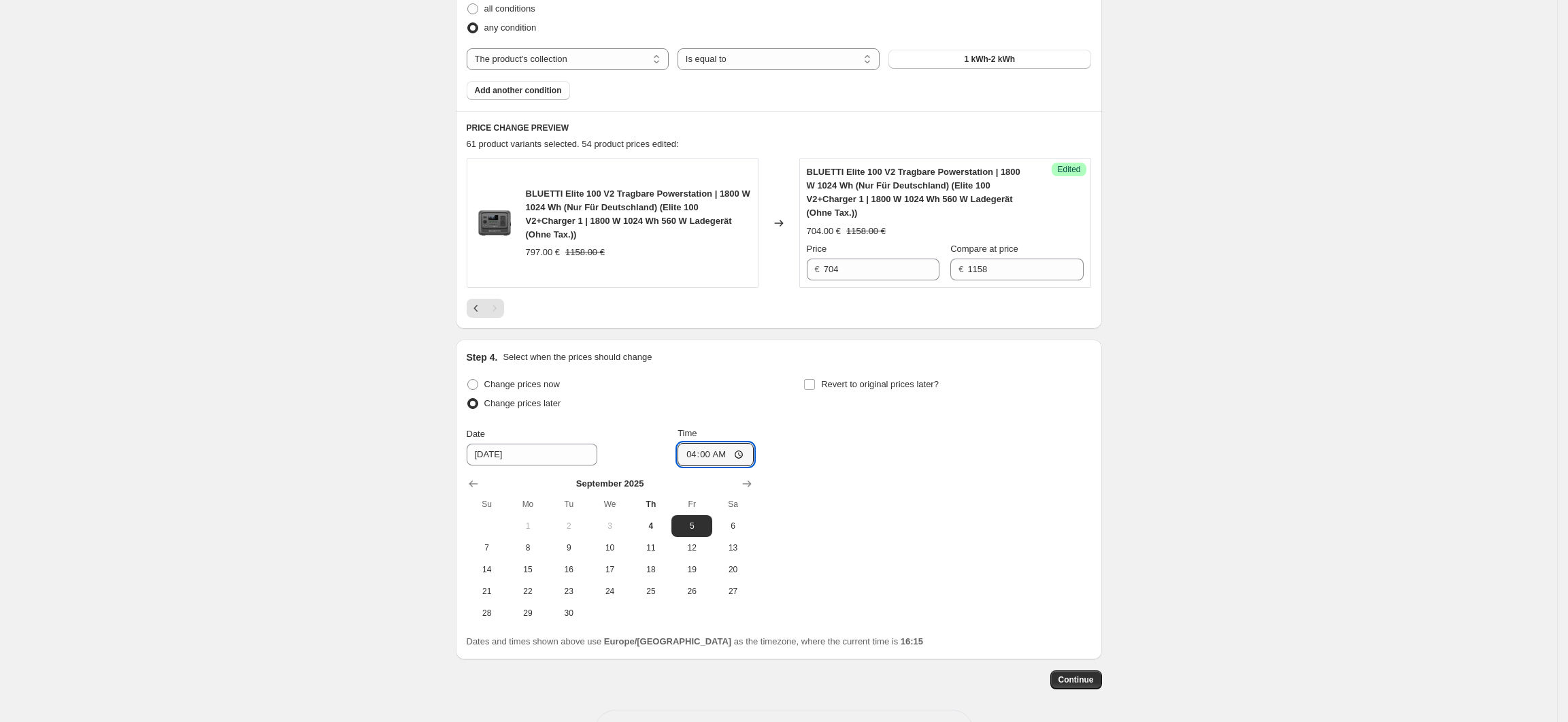
type input "04:00"
click at [1228, 594] on div "Create new price change job. This page is ready Create new price change job Dra…" at bounding box center [778, 160] width 1558 height 1225
click at [1078, 676] on span "Continue" at bounding box center [1076, 679] width 36 height 11
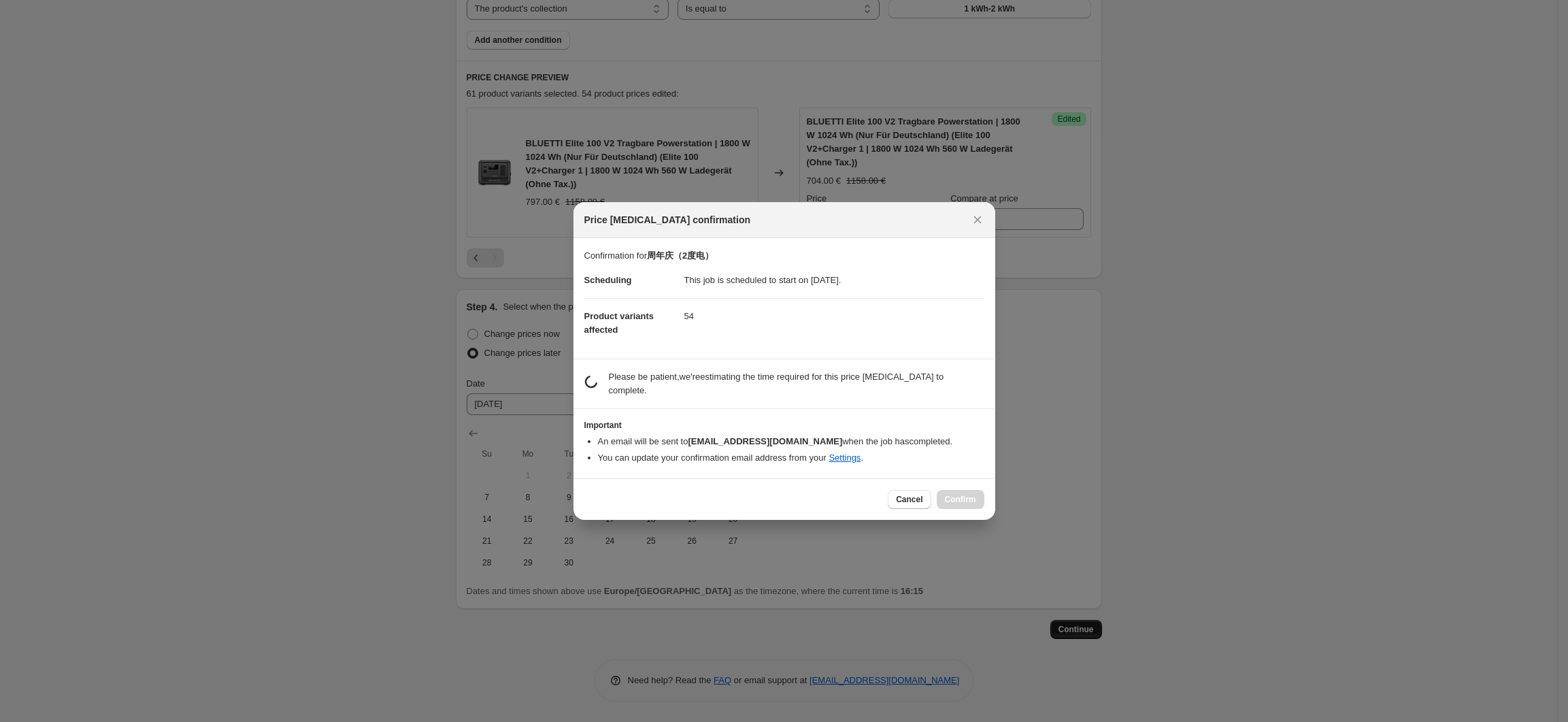
scroll to position [0, 0]
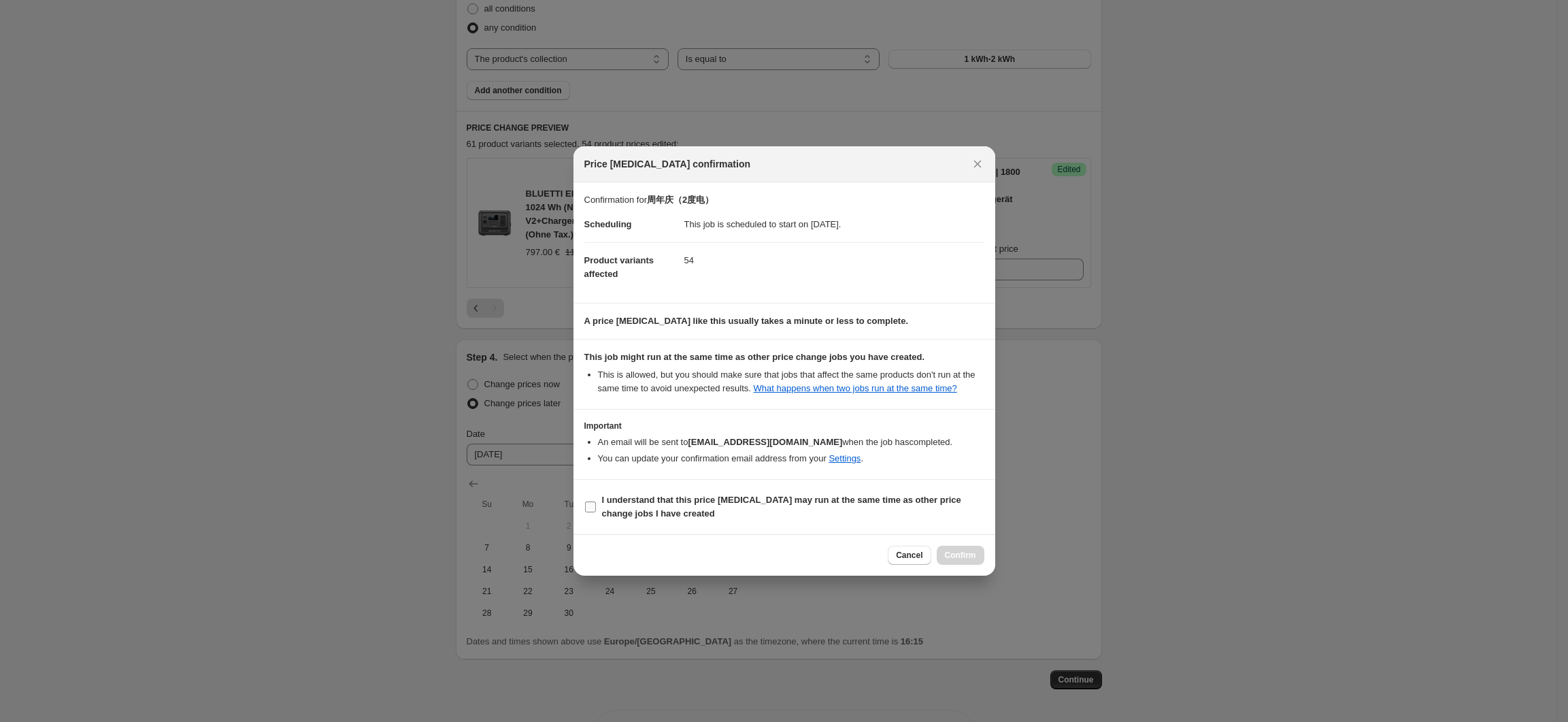
click at [597, 502] on label "I understand that this price change job may run at the same time as other price…" at bounding box center [784, 507] width 400 height 33
click at [596, 502] on input "I understand that this price change job may run at the same time as other price…" at bounding box center [590, 507] width 11 height 11
checkbox input "true"
click at [967, 554] on span "Confirm" at bounding box center [961, 555] width 31 height 11
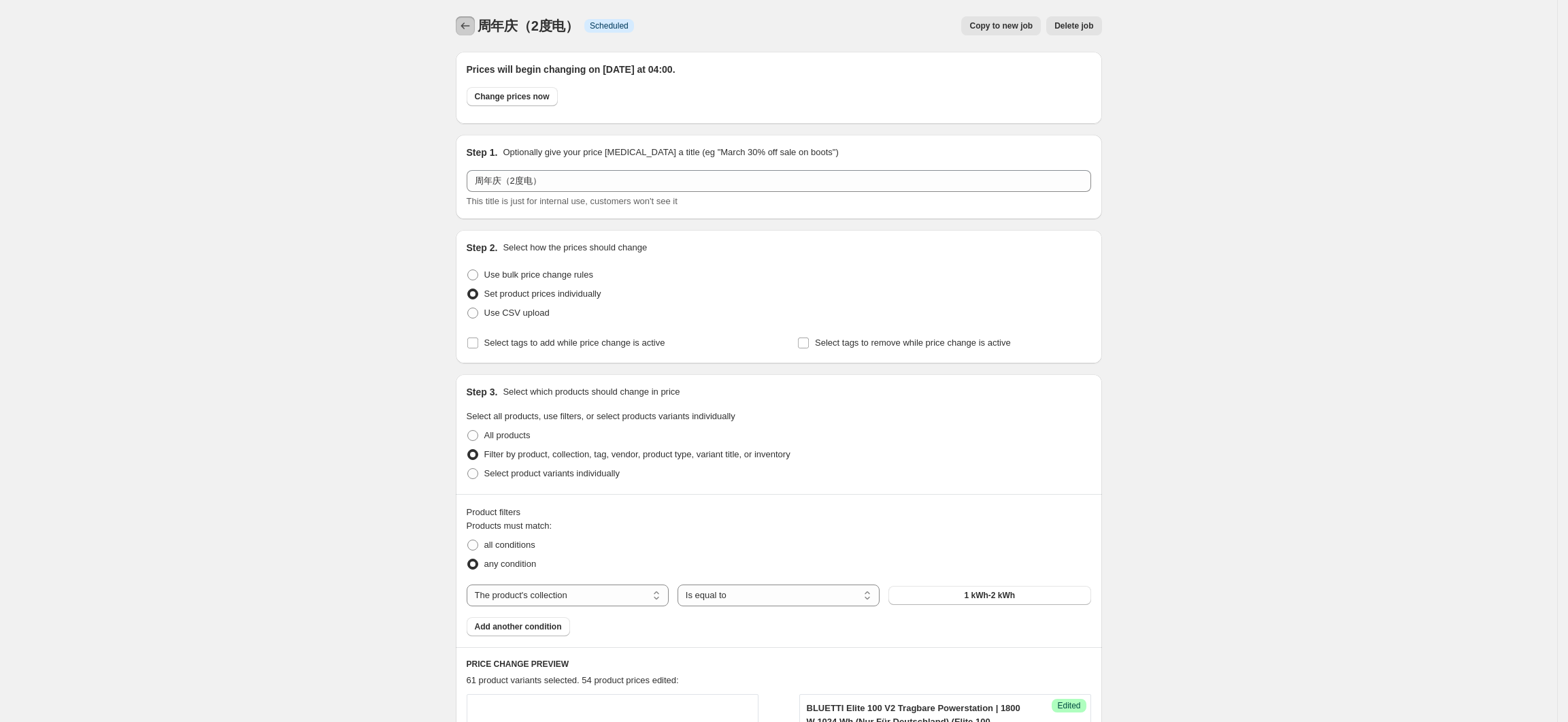
click at [472, 29] on icon "Price change jobs" at bounding box center [465, 26] width 14 height 14
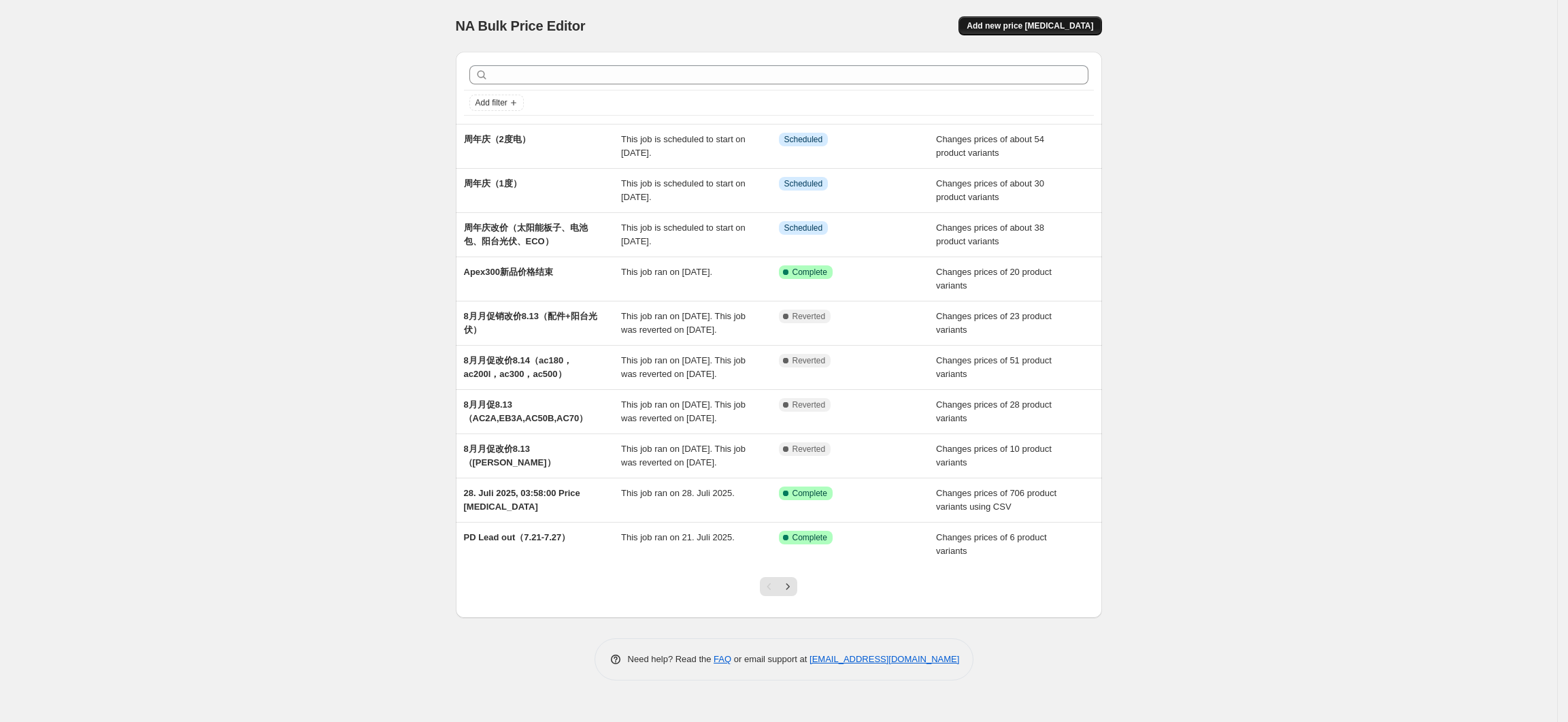
click at [1030, 33] on button "Add new price change job" at bounding box center [1030, 26] width 143 height 19
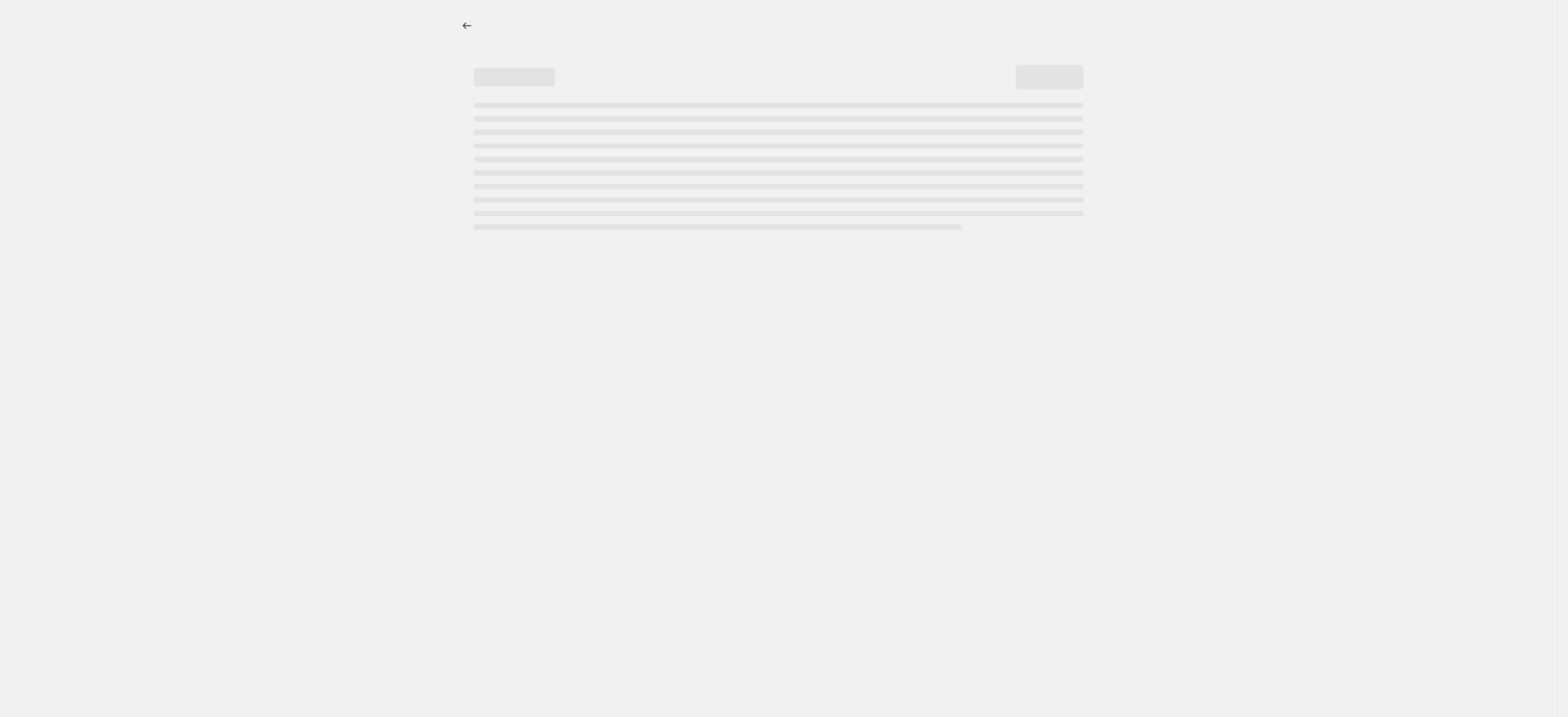
select select "percentage"
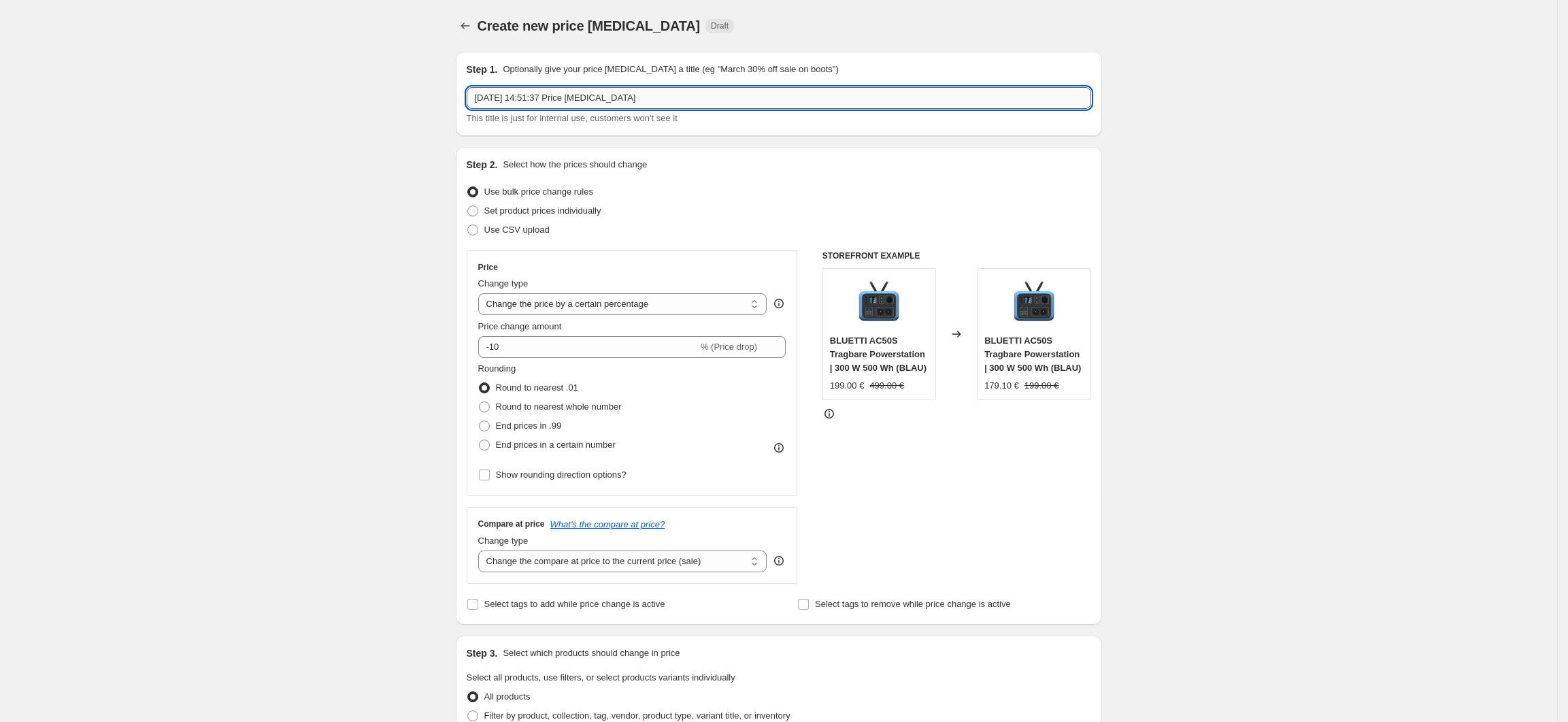
click at [578, 99] on input "4. Sept. 2025, 14:51:37 Price change job" at bounding box center [779, 97] width 625 height 22
drag, startPoint x: 616, startPoint y: 105, endPoint x: 445, endPoint y: 106, distance: 171.0
click at [445, 106] on div "Create new price change job. This page is ready Create new price change job Dra…" at bounding box center [778, 691] width 679 height 1382
drag, startPoint x: 527, startPoint y: 99, endPoint x: 535, endPoint y: 99, distance: 8.0
click at [535, 99] on input "周年庆（3度点）" at bounding box center [779, 97] width 625 height 22
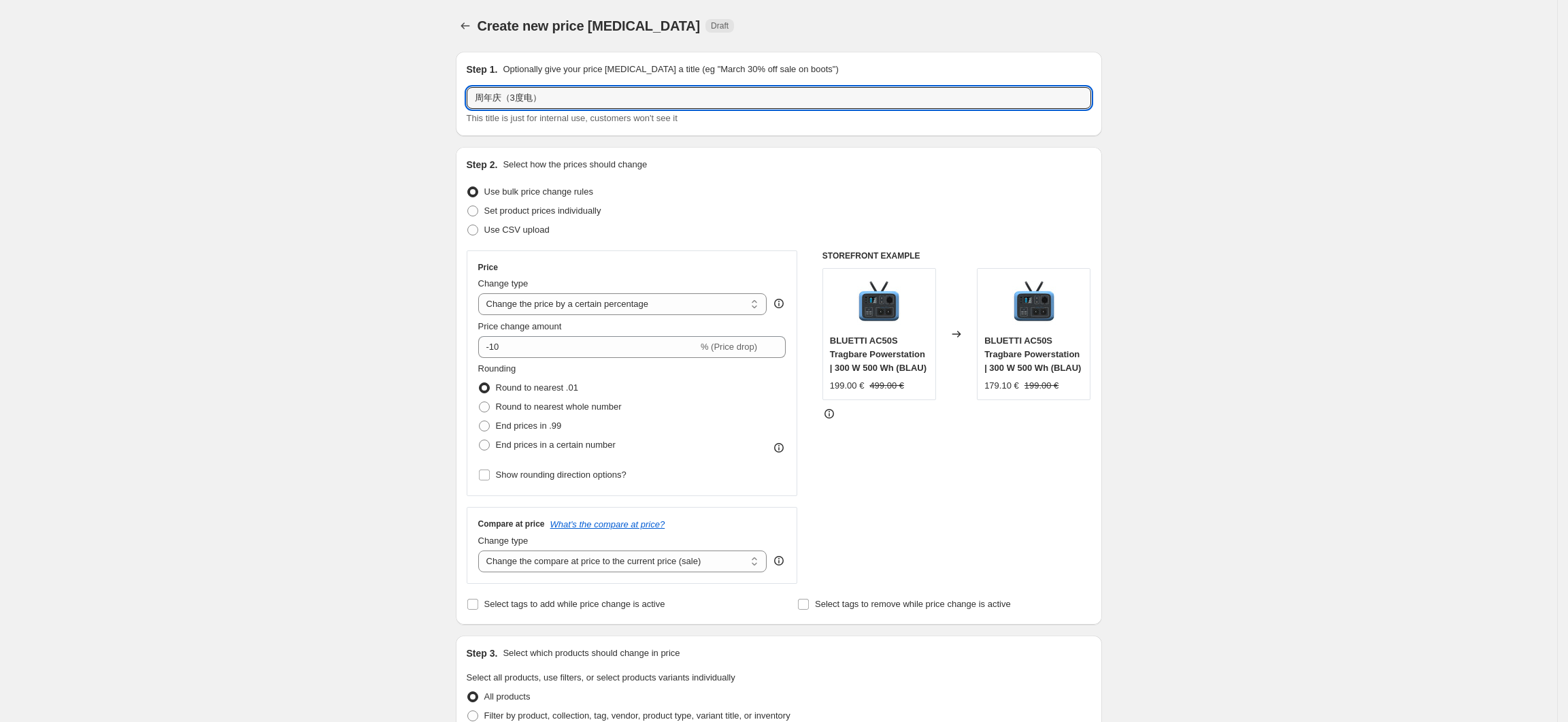
type input "周年庆（3度电）"
click at [1331, 271] on div "Create new price change job. This page is ready Create new price change job Dra…" at bounding box center [778, 691] width 1558 height 1382
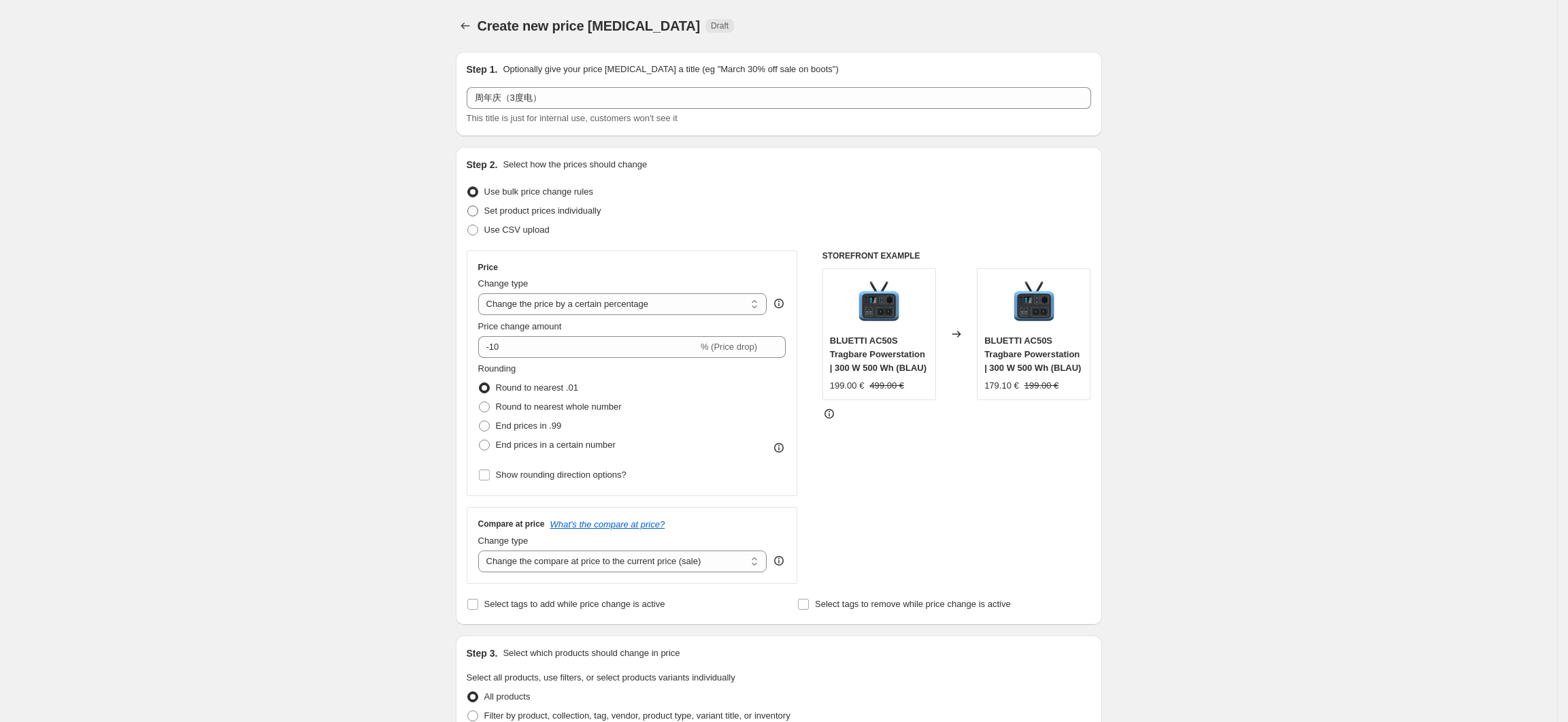
click at [522, 215] on span "Set product prices individually" at bounding box center [542, 211] width 117 height 10
click at [468, 207] on input "Set product prices individually" at bounding box center [468, 206] width 1 height 1
radio input "true"
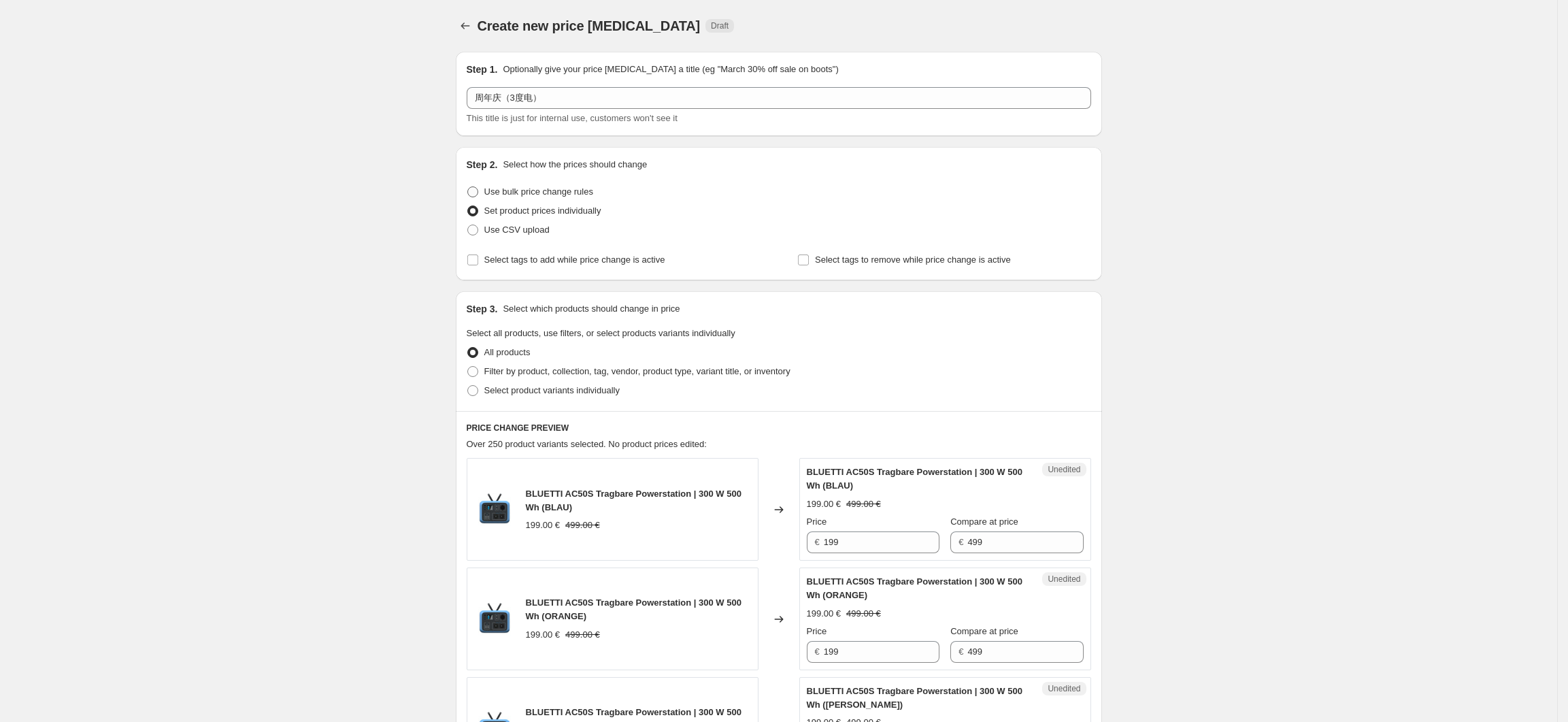
click at [499, 199] on label "Use bulk price change rules" at bounding box center [530, 192] width 127 height 19
click at [468, 187] on input "Use bulk price change rules" at bounding box center [468, 187] width 1 height 1
radio input "true"
select select "percentage"
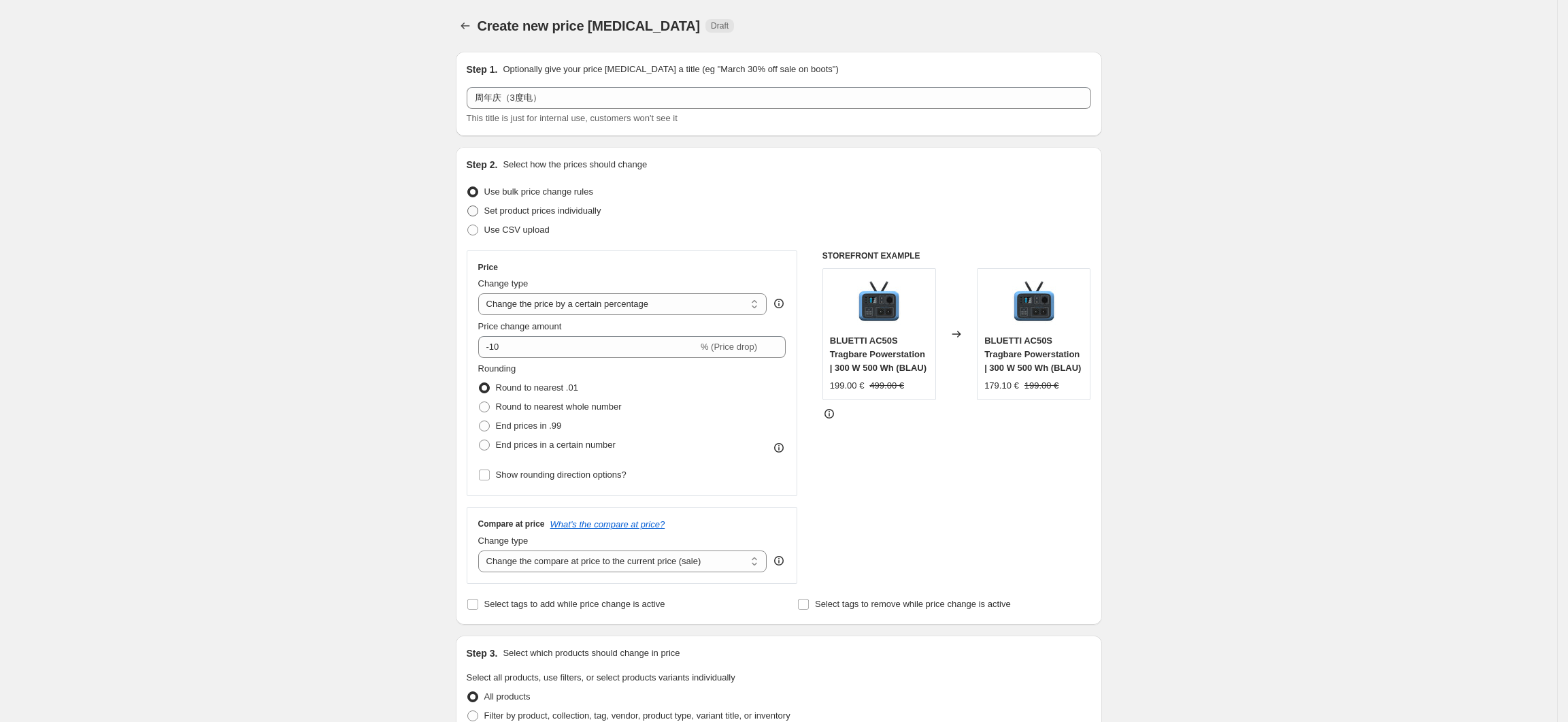
click at [521, 216] on span "Set product prices individually" at bounding box center [542, 211] width 117 height 14
click at [468, 207] on input "Set product prices individually" at bounding box center [468, 206] width 1 height 1
radio input "true"
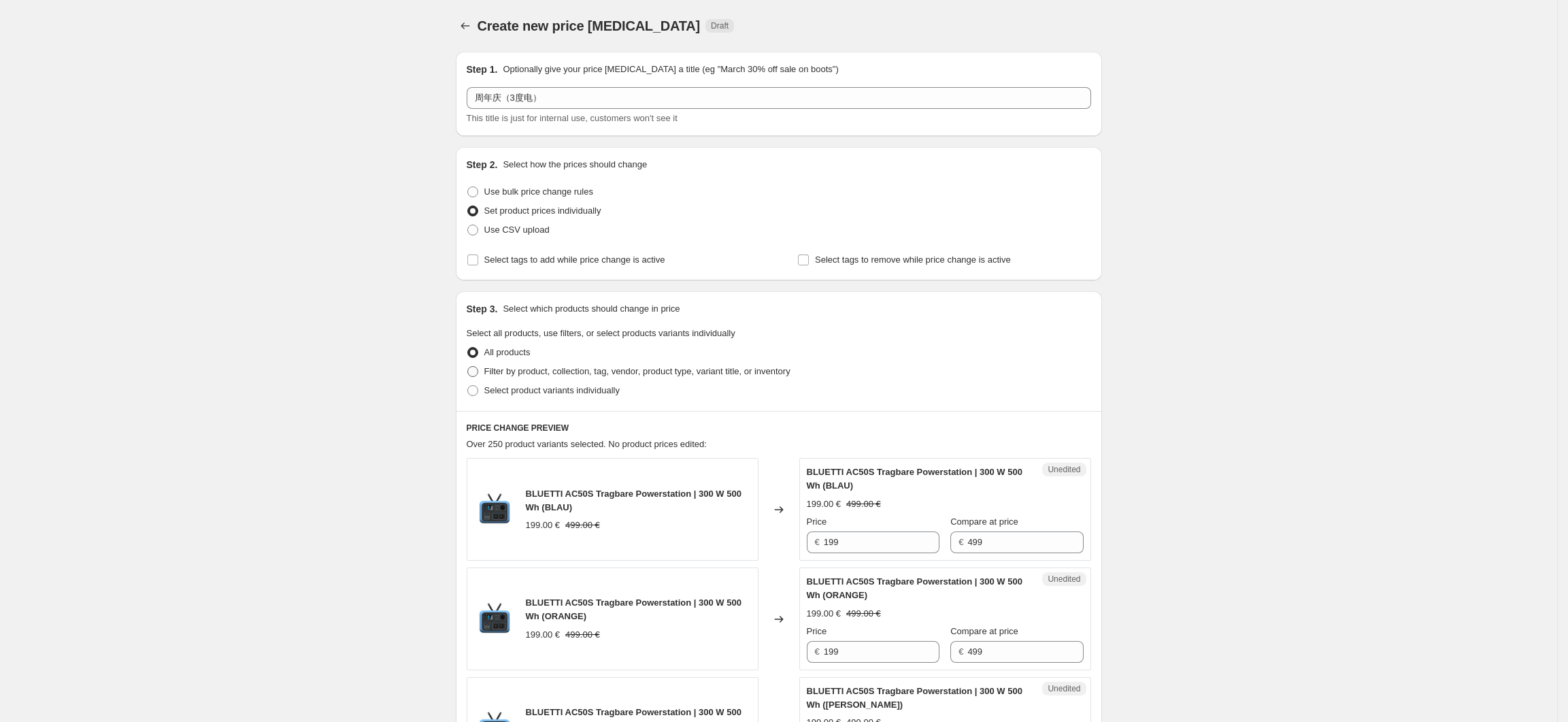
click at [562, 371] on span "Filter by product, collection, tag, vendor, product type, variant title, or inv…" at bounding box center [637, 371] width 306 height 10
click at [468, 367] on input "Filter by product, collection, tag, vendor, product type, variant title, or inv…" at bounding box center [468, 366] width 1 height 1
radio input "true"
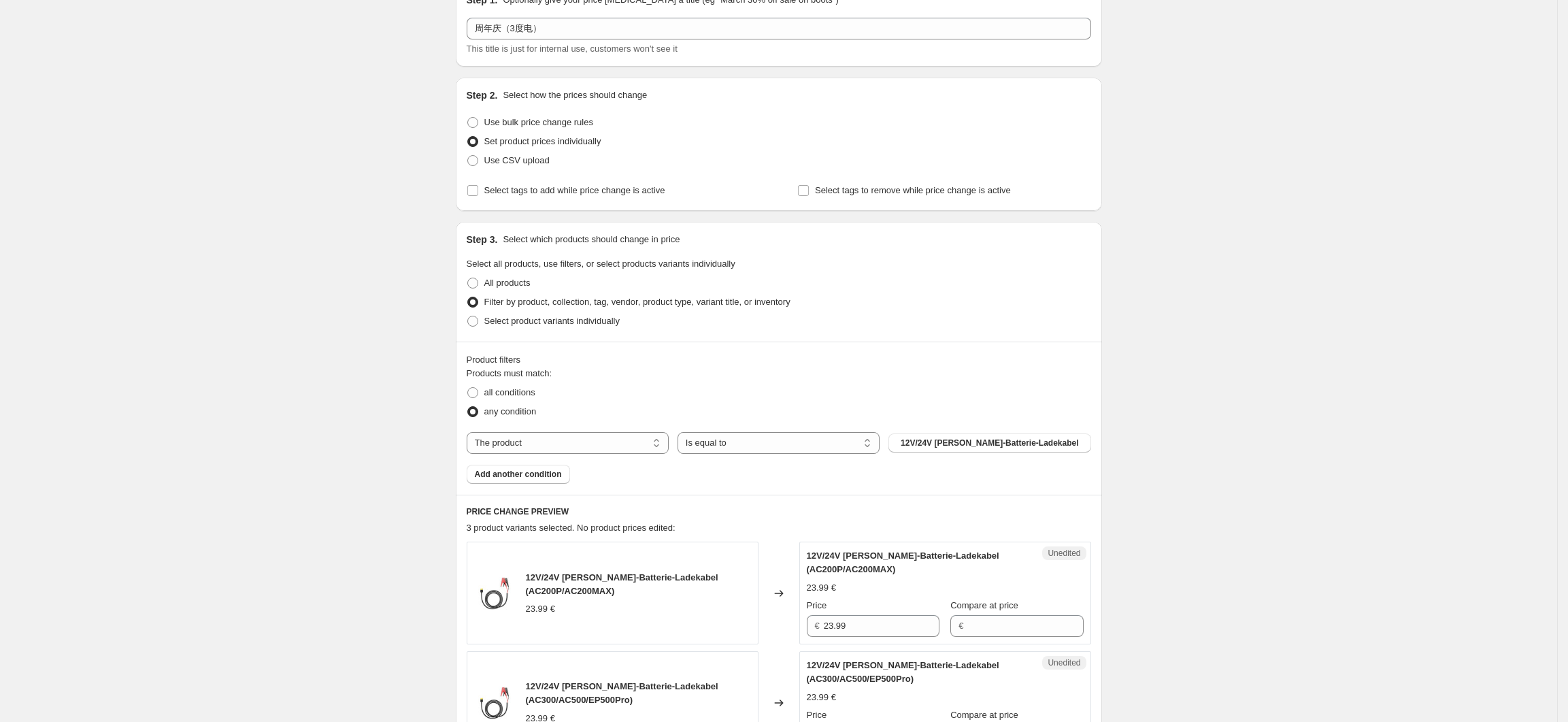
scroll to position [90, 0]
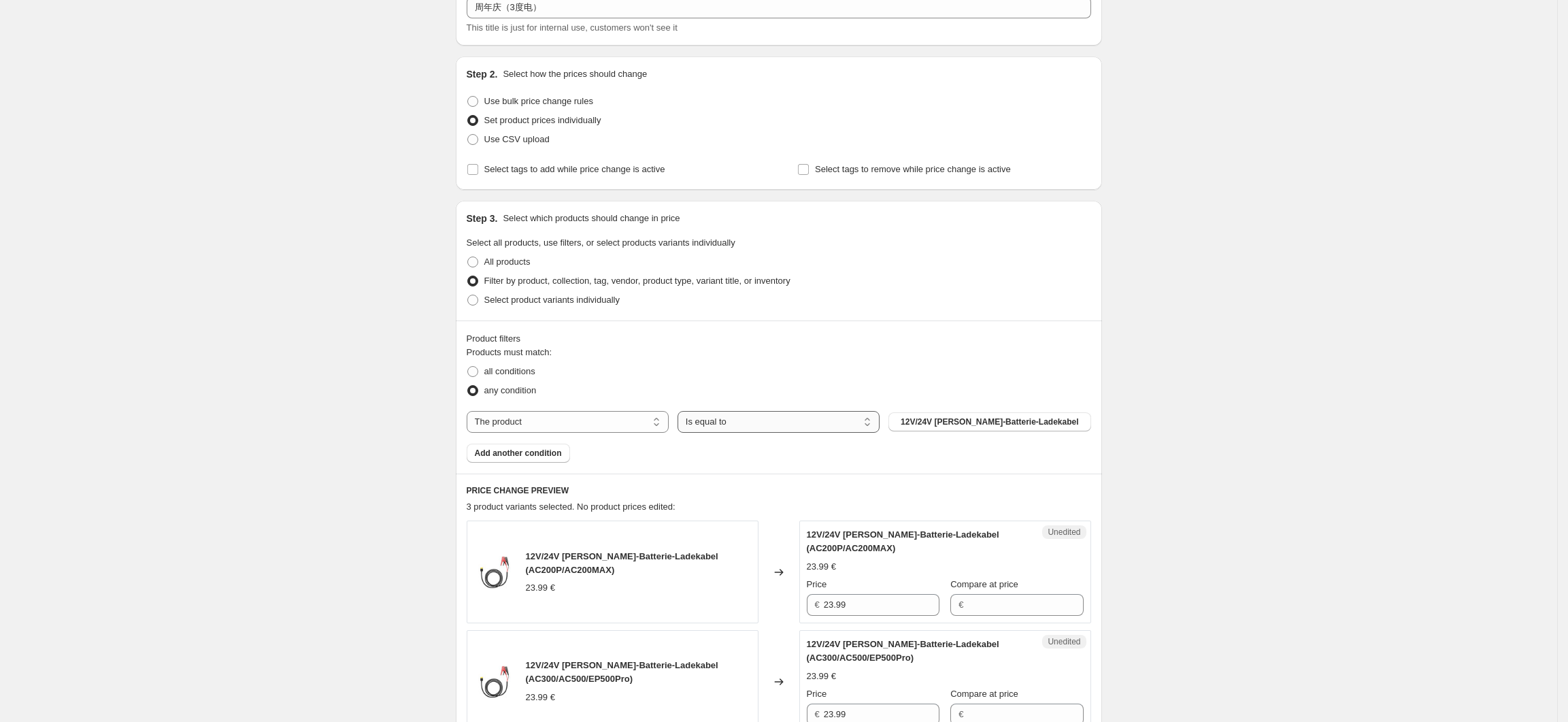
click at [759, 423] on select "Is equal to Is not equal to" at bounding box center [778, 422] width 202 height 22
click at [611, 430] on select "The product The product's collection The product's tag The product's vendor The…" at bounding box center [567, 422] width 202 height 22
select select "collection"
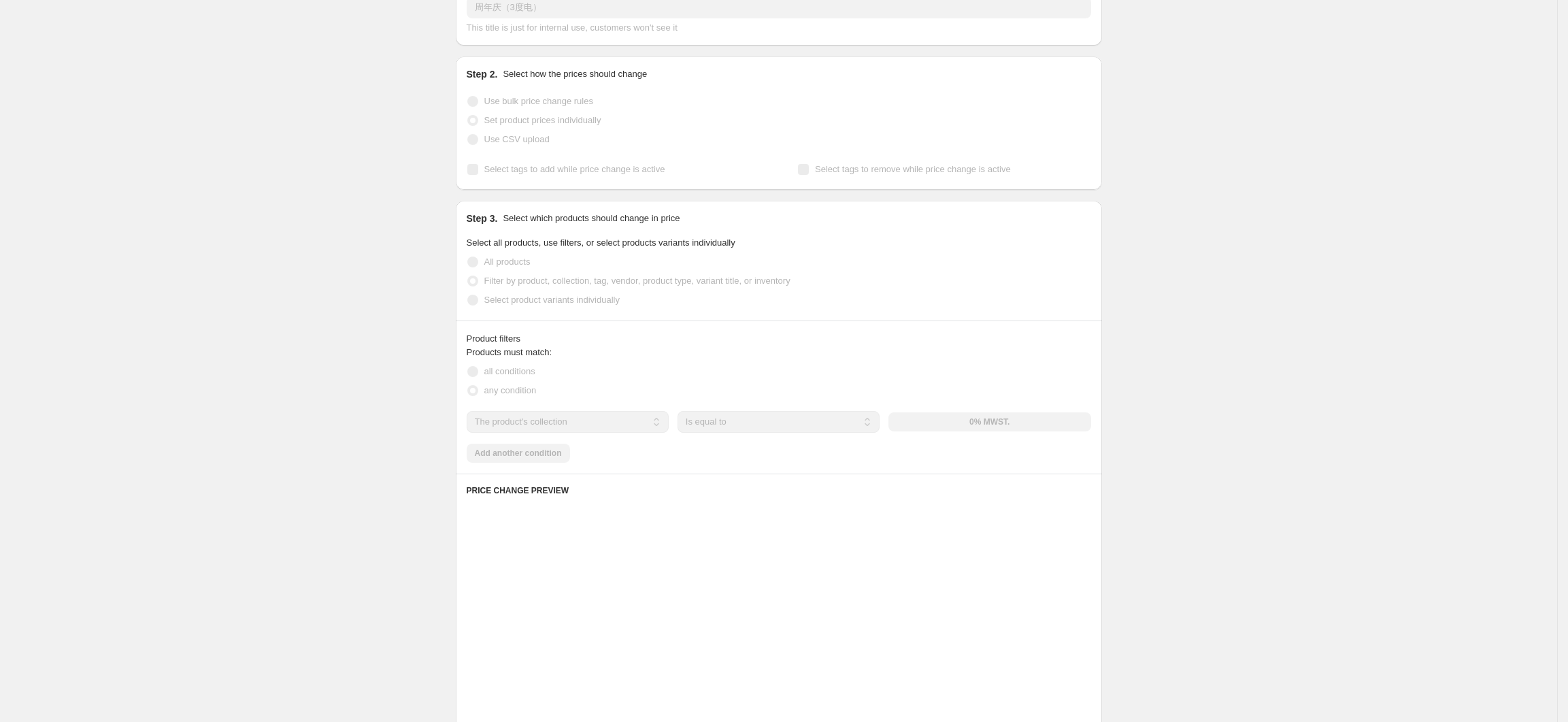
scroll to position [272, 0]
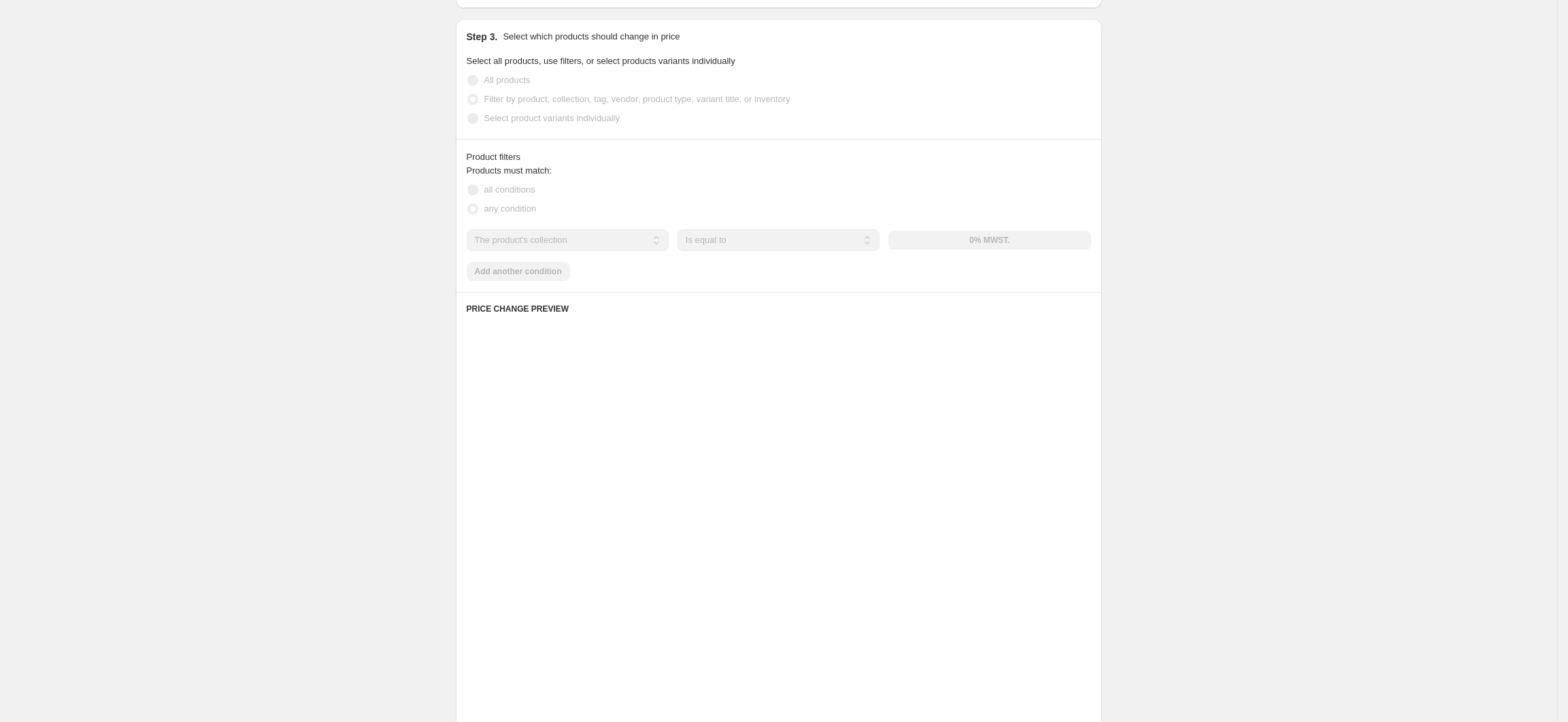
click at [1007, 246] on button "0% MWST." at bounding box center [989, 240] width 202 height 19
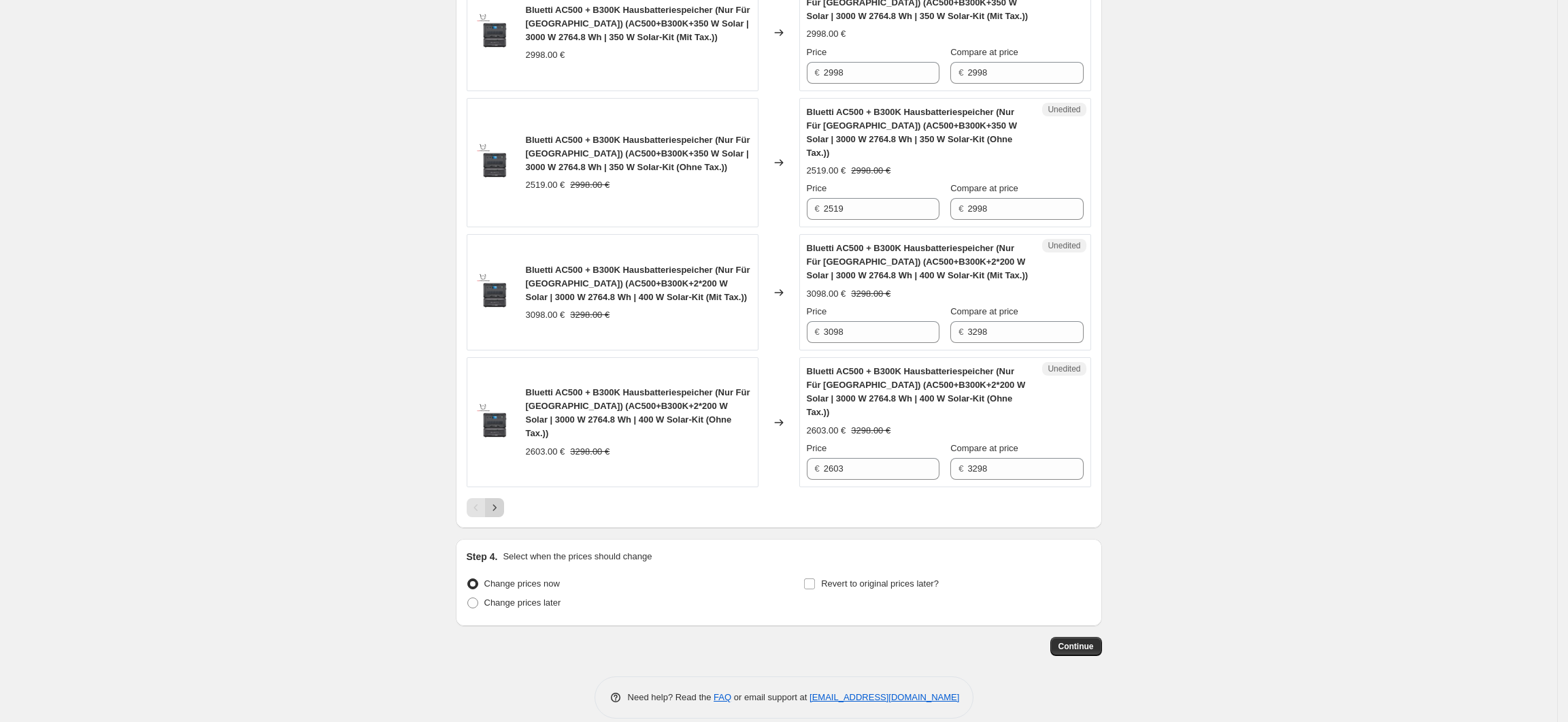
click at [502, 498] on button "Next" at bounding box center [495, 508] width 19 height 19
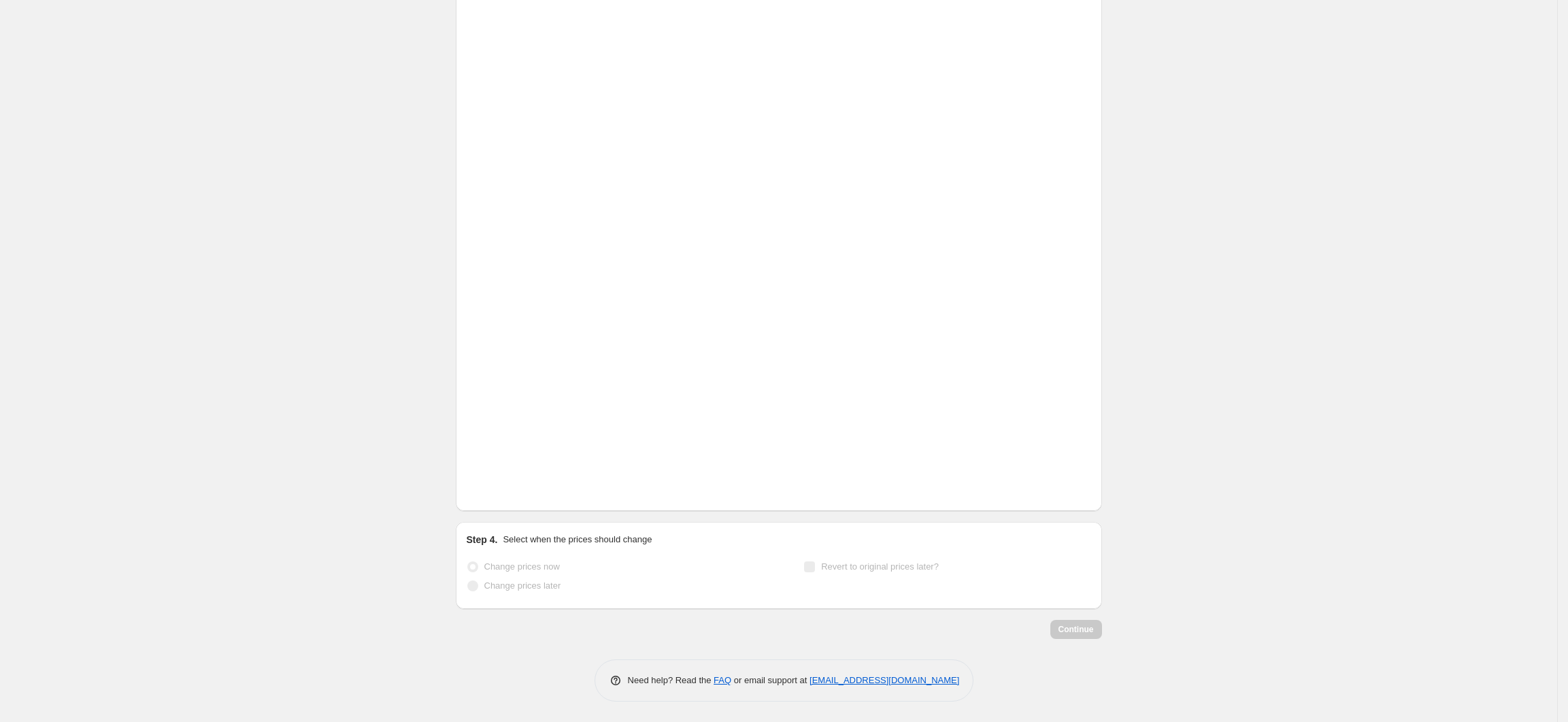
scroll to position [2373, 0]
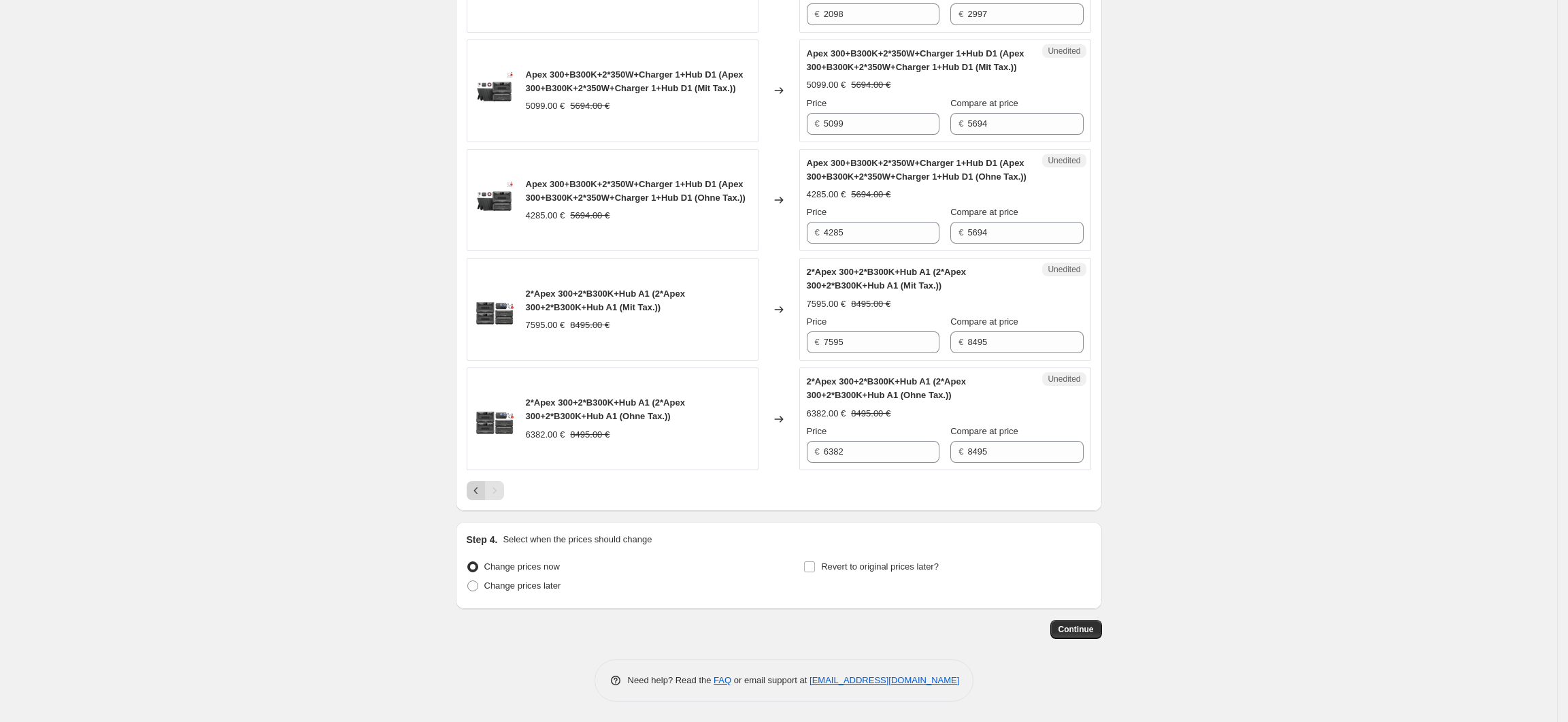
click at [482, 496] on icon "Previous" at bounding box center [476, 490] width 14 height 14
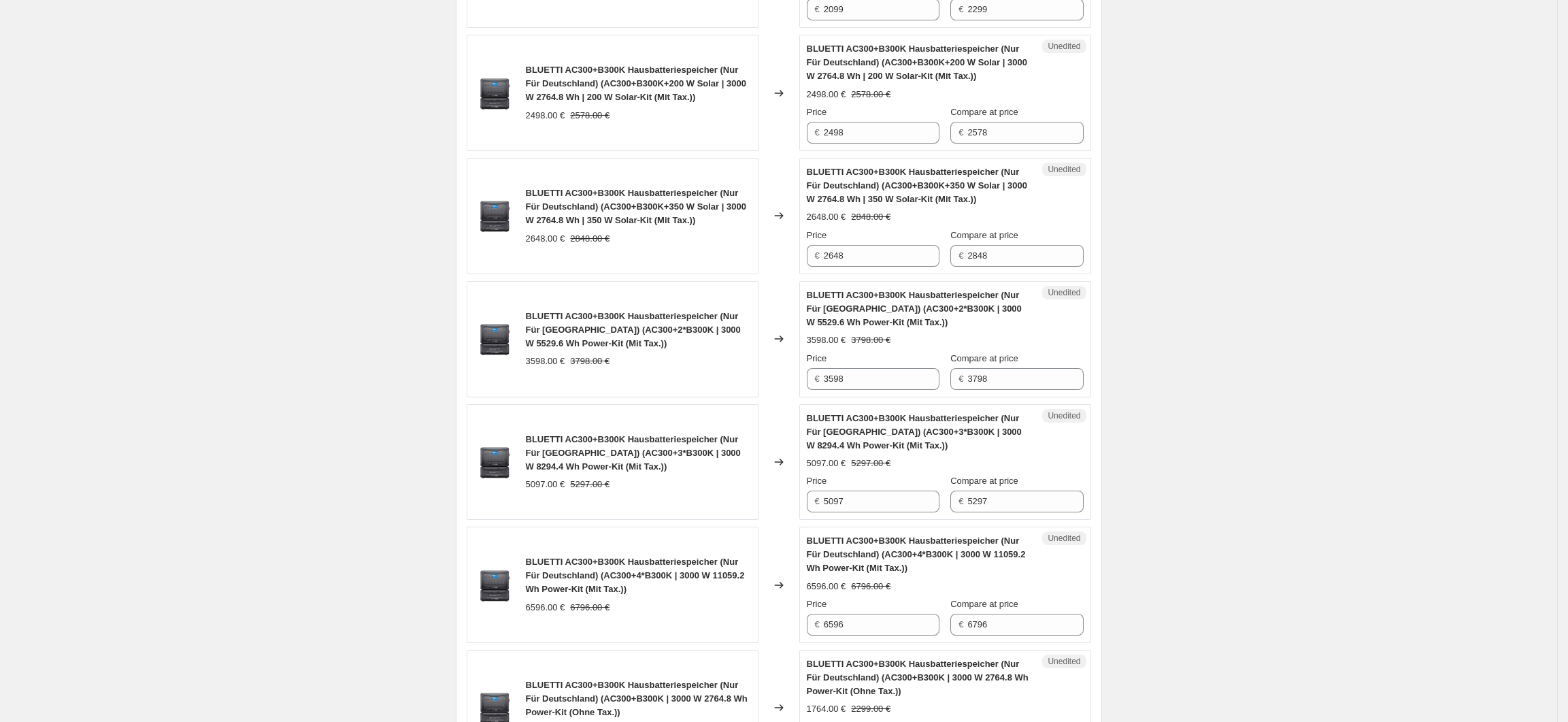
scroll to position [427, 0]
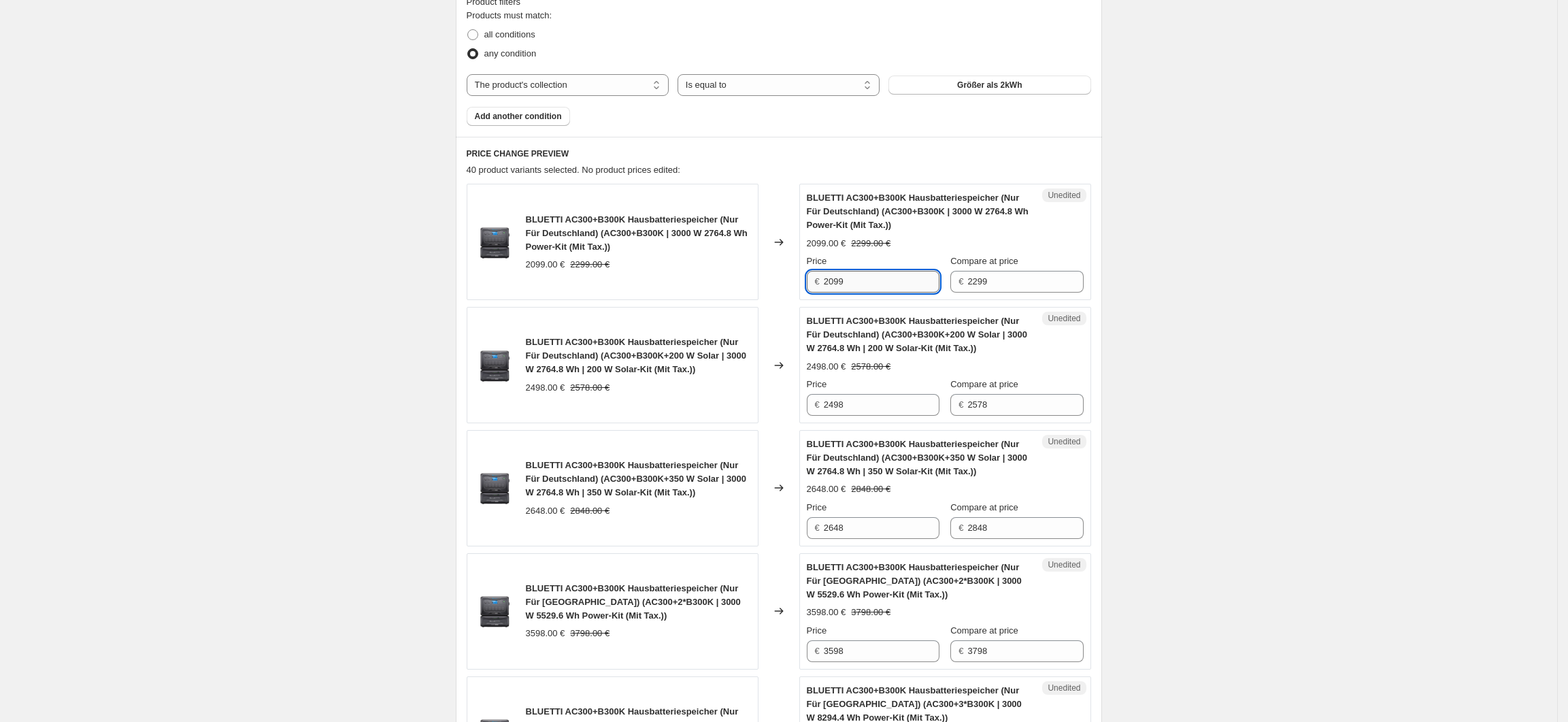
drag, startPoint x: 874, startPoint y: 287, endPoint x: 830, endPoint y: 289, distance: 44.0
click at [830, 289] on input "2099" at bounding box center [881, 281] width 115 height 22
type input "1799"
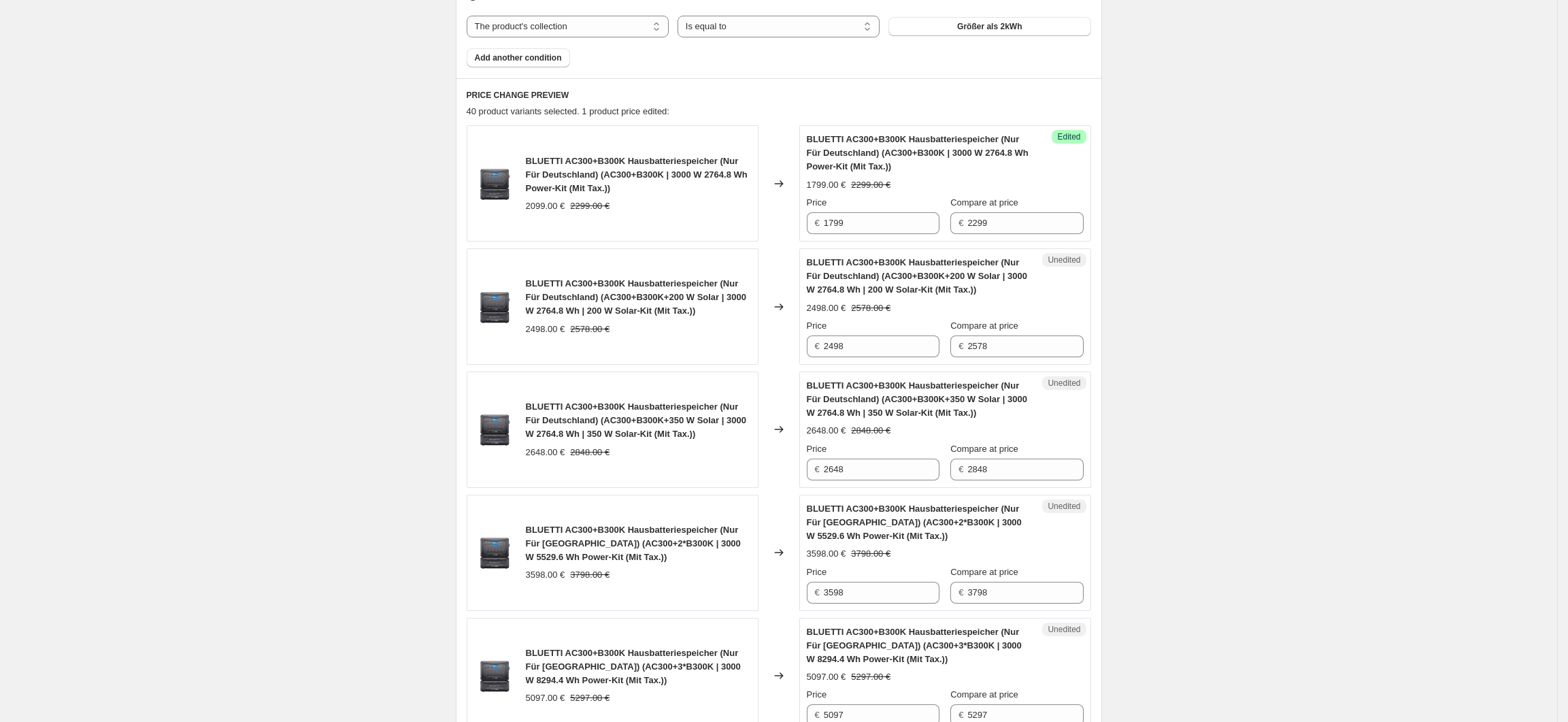
scroll to position [518, 0]
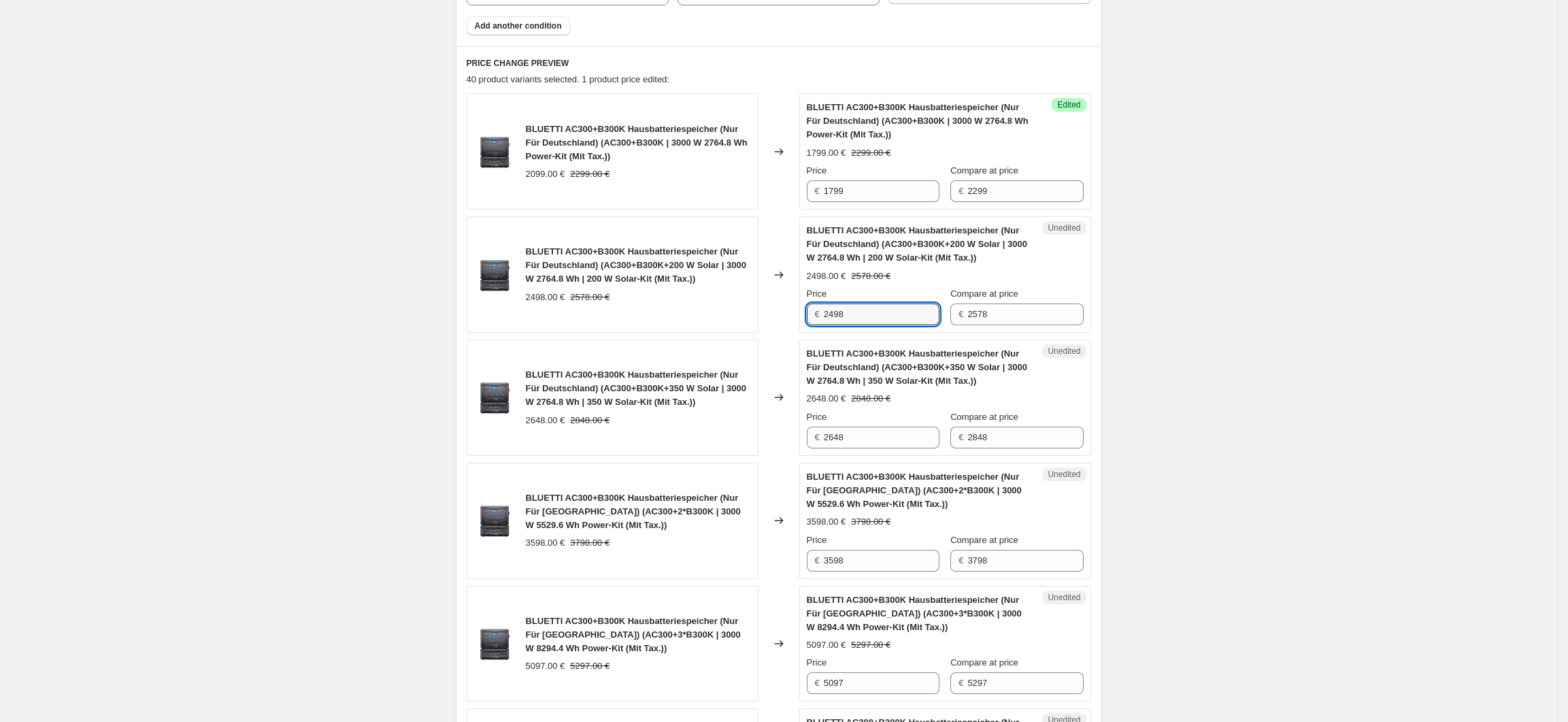
drag, startPoint x: 858, startPoint y: 317, endPoint x: 826, endPoint y: 319, distance: 32.1
click at [826, 319] on div "€ 2498" at bounding box center [873, 314] width 133 height 22
type input "1899"
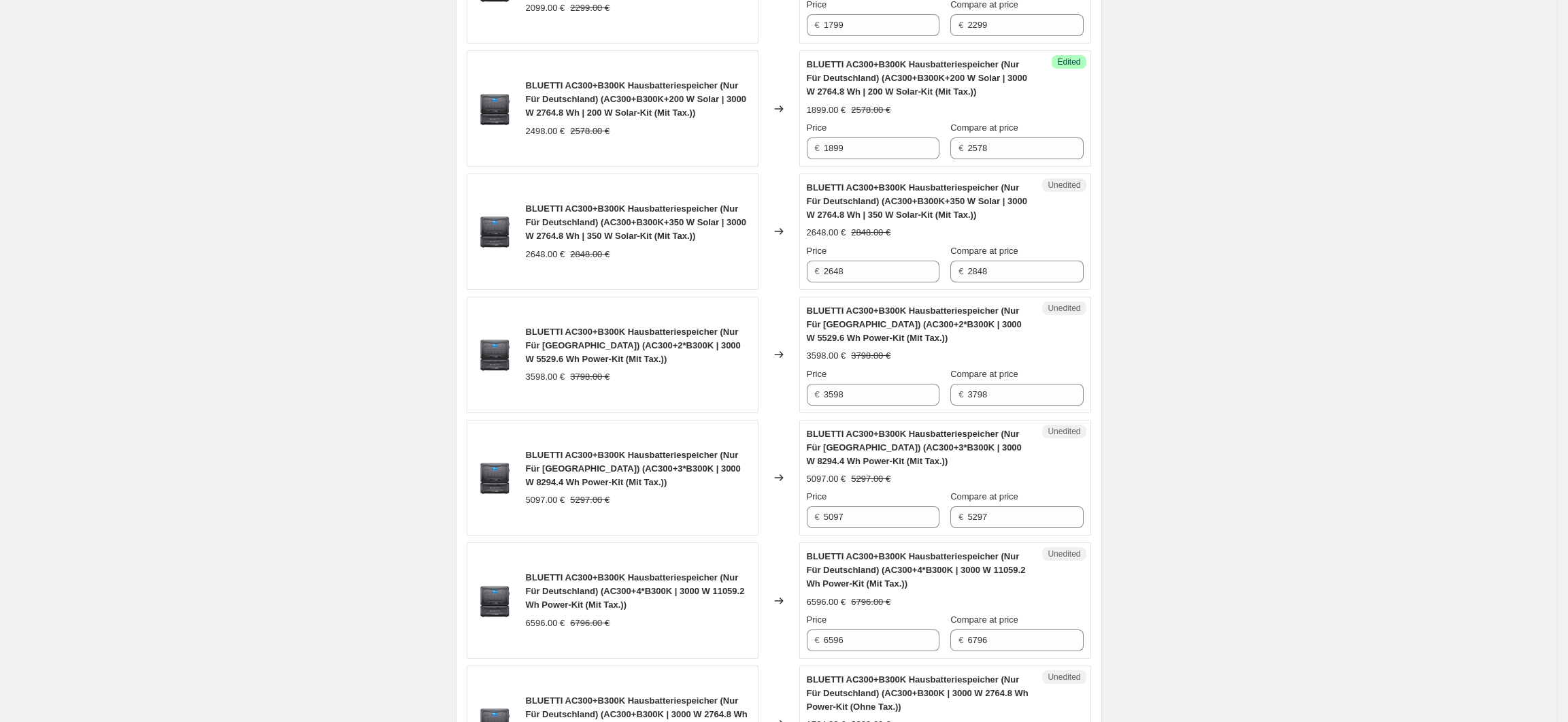
scroll to position [699, 0]
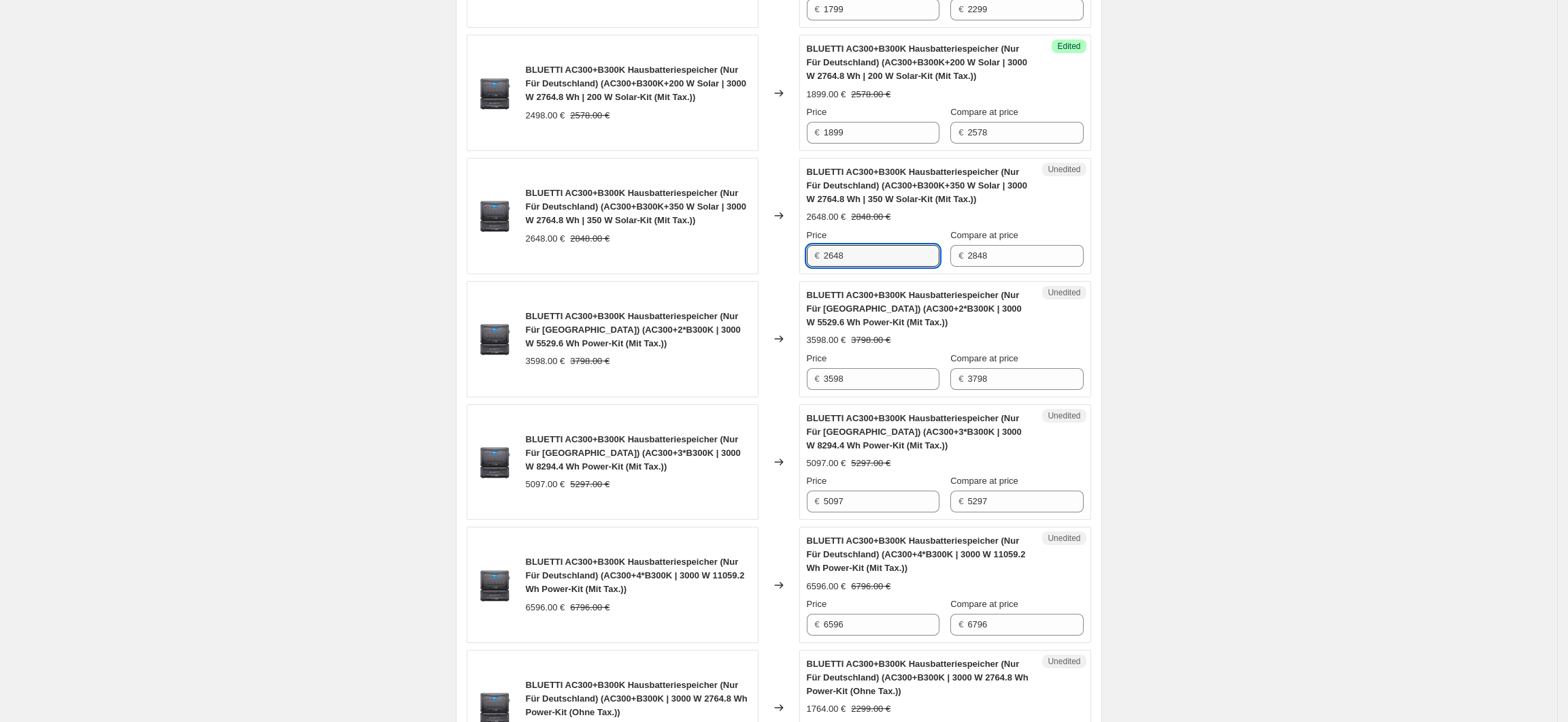
drag, startPoint x: 863, startPoint y: 263, endPoint x: 804, endPoint y: 266, distance: 59.1
click at [804, 266] on div "Unedited BLUETTI AC300+B300K Hausbatteriespeicher (Nur Für Deutschland) (AC300+…" at bounding box center [945, 216] width 292 height 116
type input "2298"
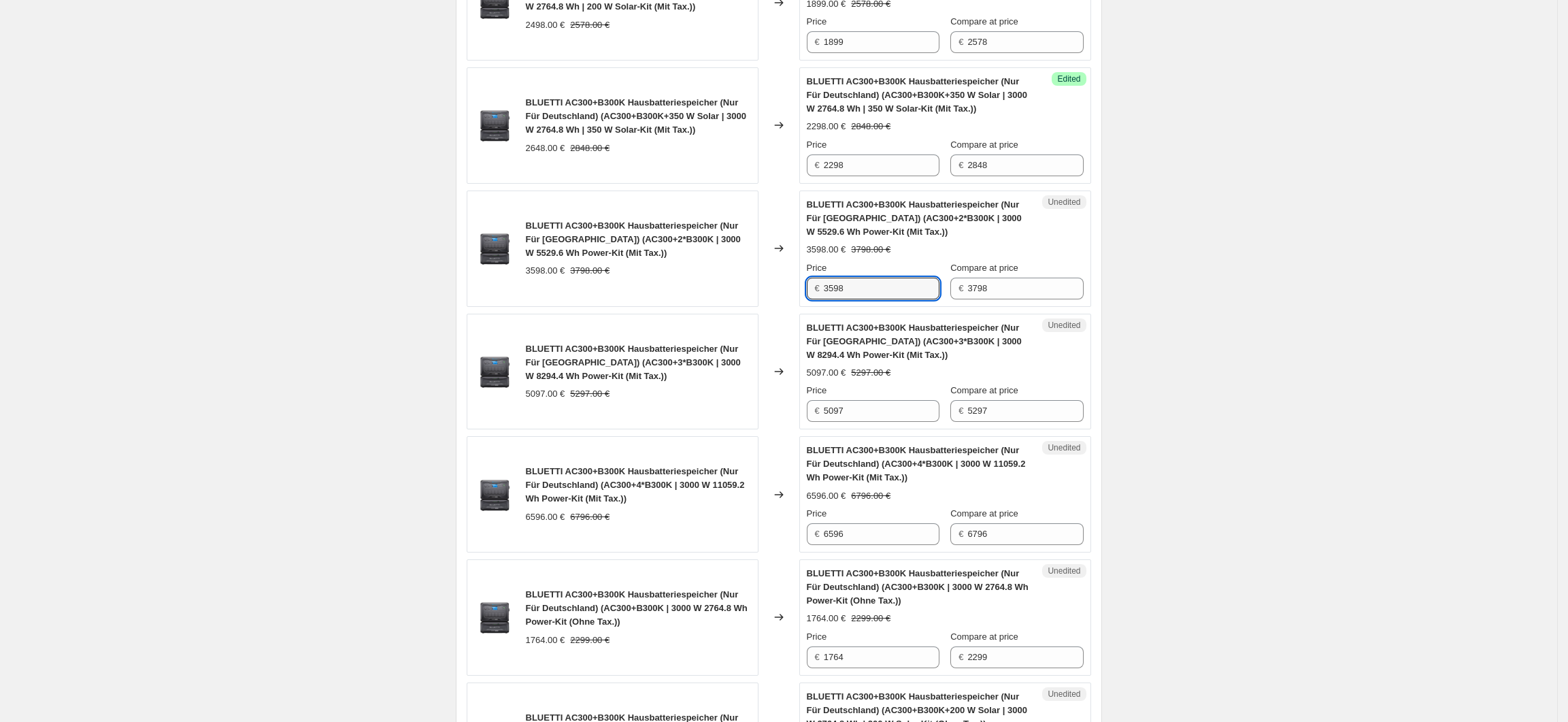
drag, startPoint x: 850, startPoint y: 298, endPoint x: 812, endPoint y: 300, distance: 38.1
click at [812, 299] on div "€ 3598" at bounding box center [873, 288] width 133 height 22
type input "2998"
drag, startPoint x: 877, startPoint y: 410, endPoint x: 825, endPoint y: 414, distance: 52.2
click at [825, 414] on div "€ 5097" at bounding box center [873, 410] width 133 height 22
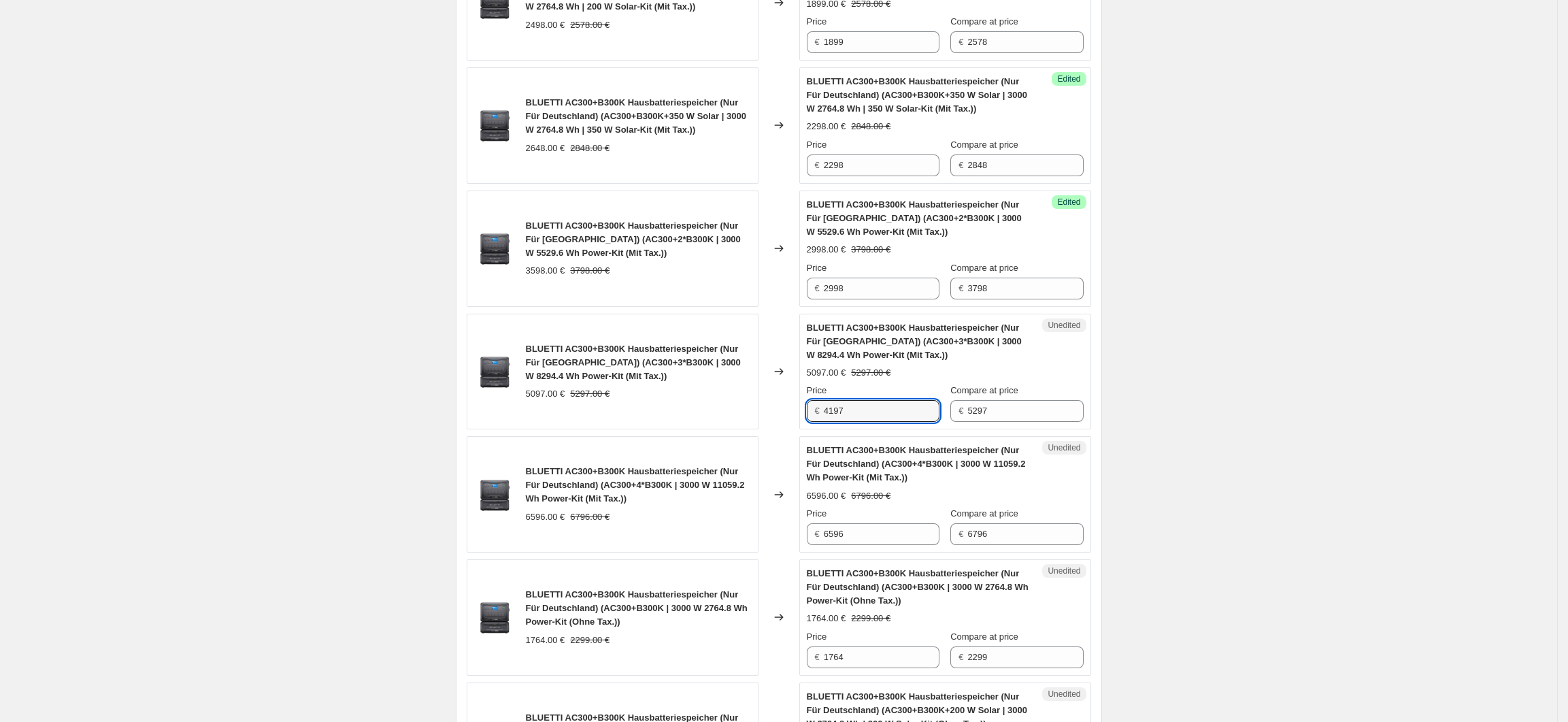
type input "4197"
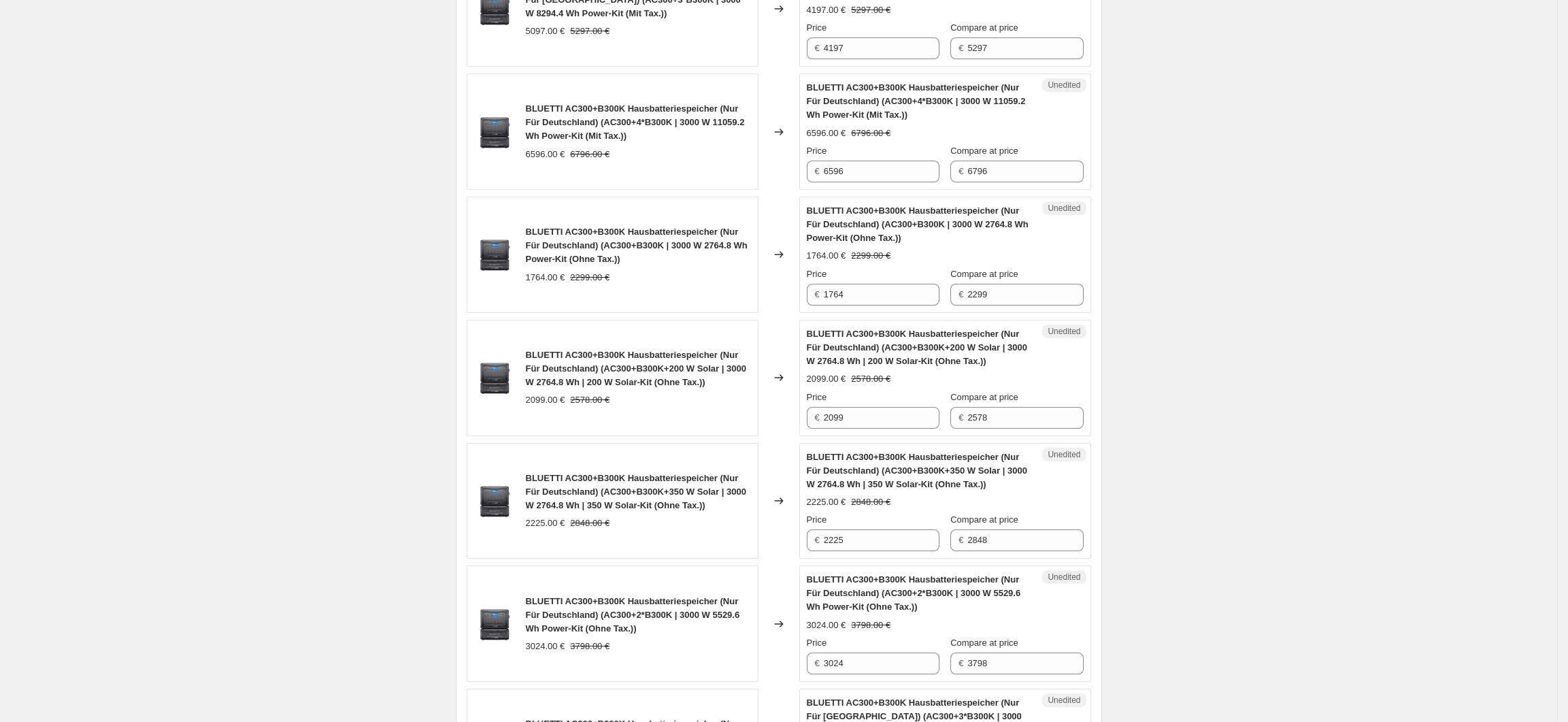
scroll to position [1062, 0]
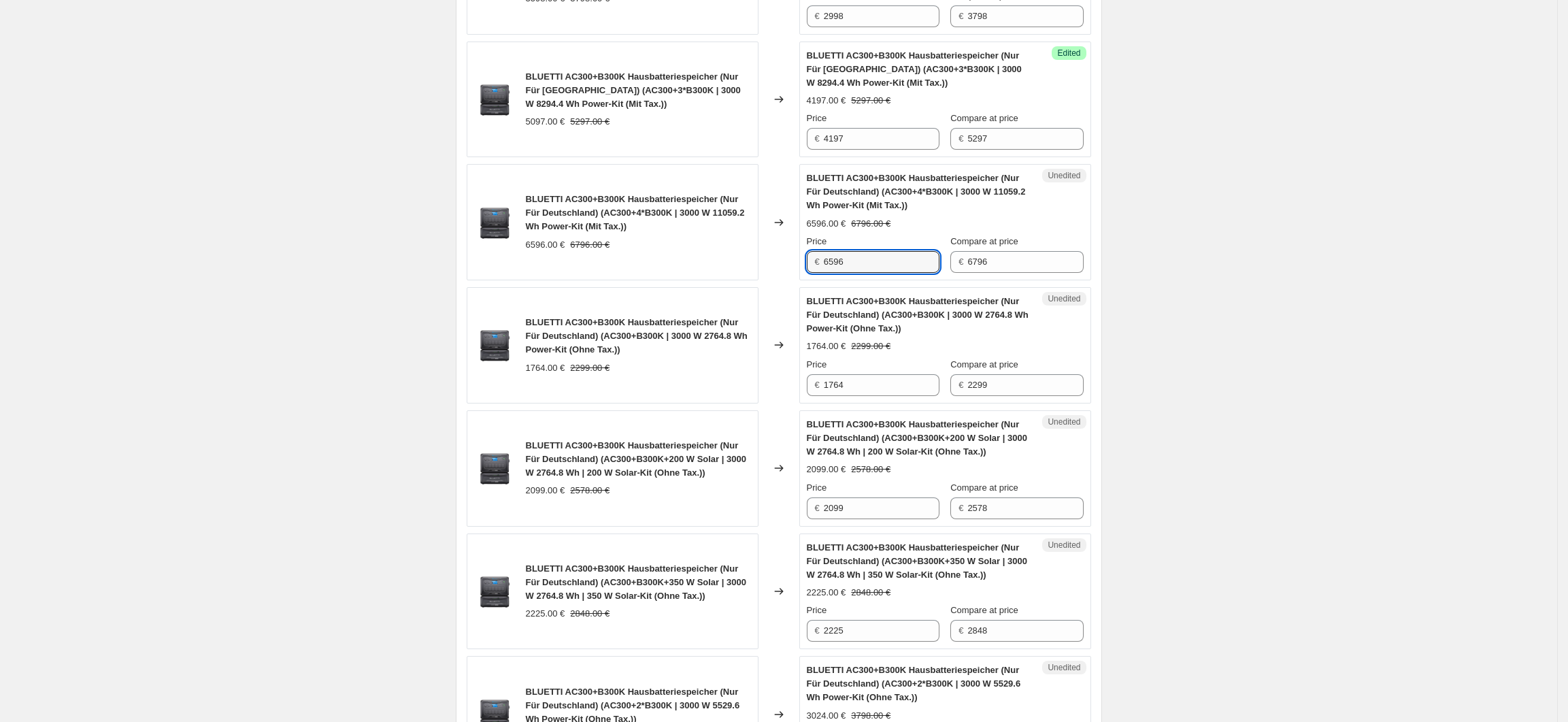
drag, startPoint x: 855, startPoint y: 266, endPoint x: 823, endPoint y: 269, distance: 32.1
click at [823, 269] on div "€ 6596" at bounding box center [873, 261] width 133 height 22
type input "5396"
click at [1222, 369] on div "Create new price change job. This page is ready Create new price change job Dra…" at bounding box center [778, 609] width 1558 height 3344
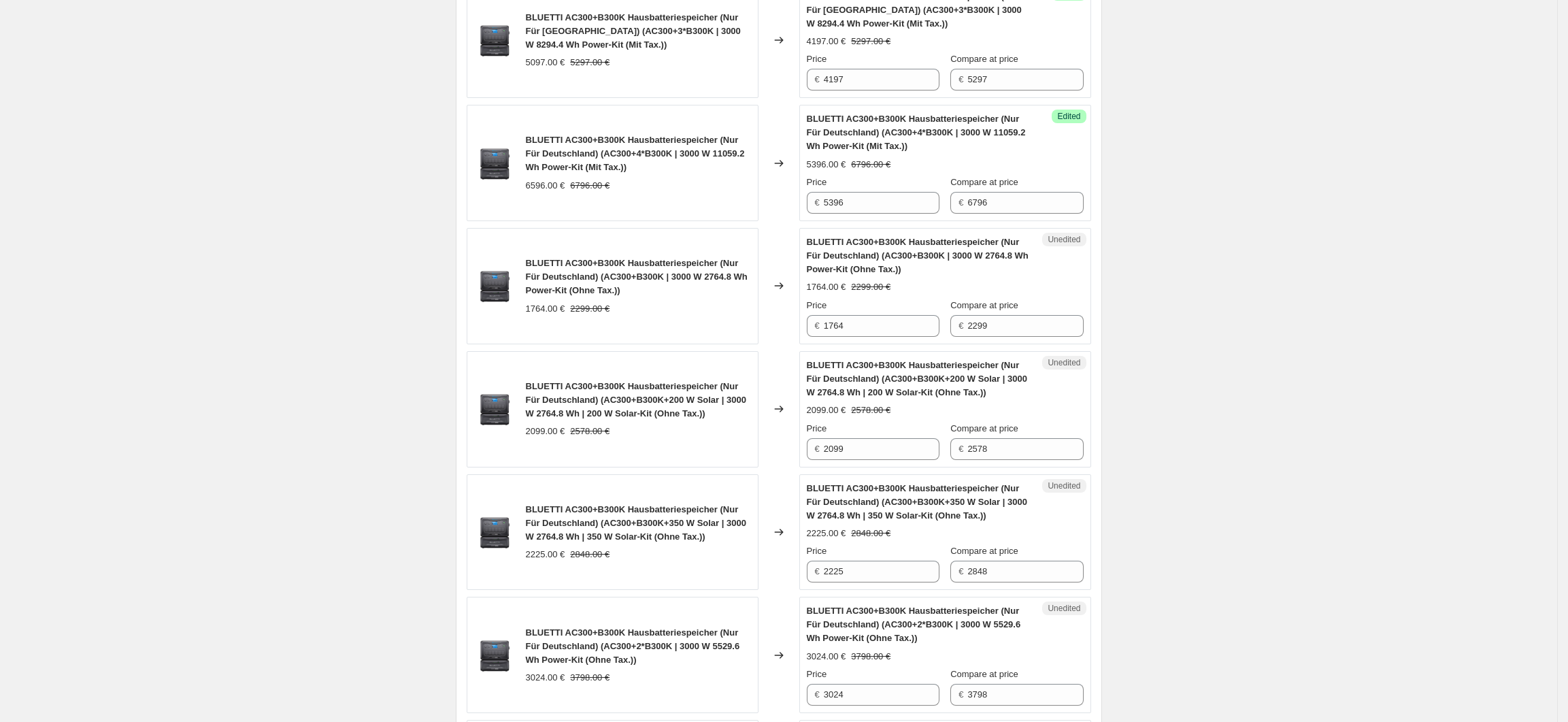
scroll to position [1152, 0]
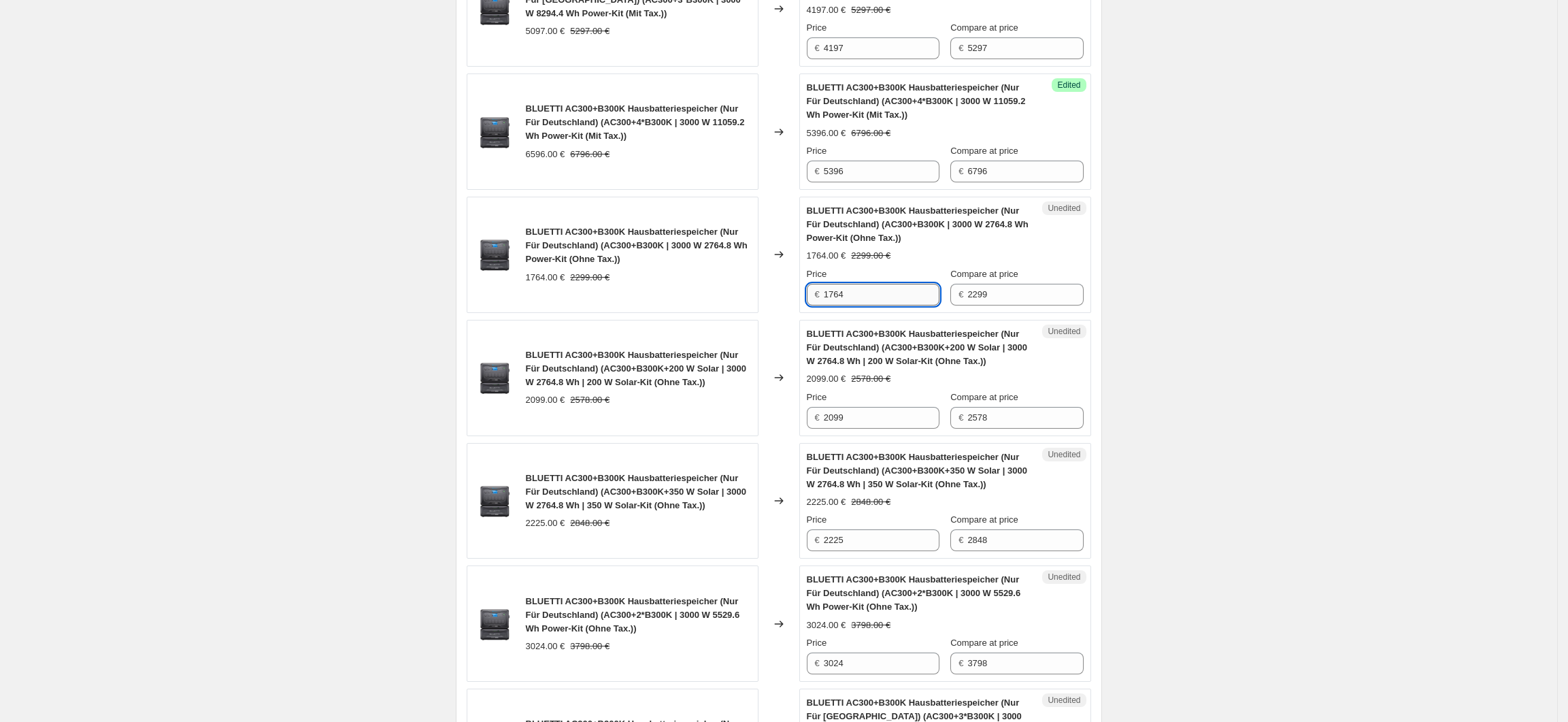
drag, startPoint x: 871, startPoint y: 294, endPoint x: 830, endPoint y: 299, distance: 41.3
click at [830, 299] on input "1764" at bounding box center [881, 294] width 115 height 22
type input "1512"
click at [1350, 431] on div "Create new price change job. This page is ready Create new price change job Dra…" at bounding box center [778, 519] width 1558 height 3344
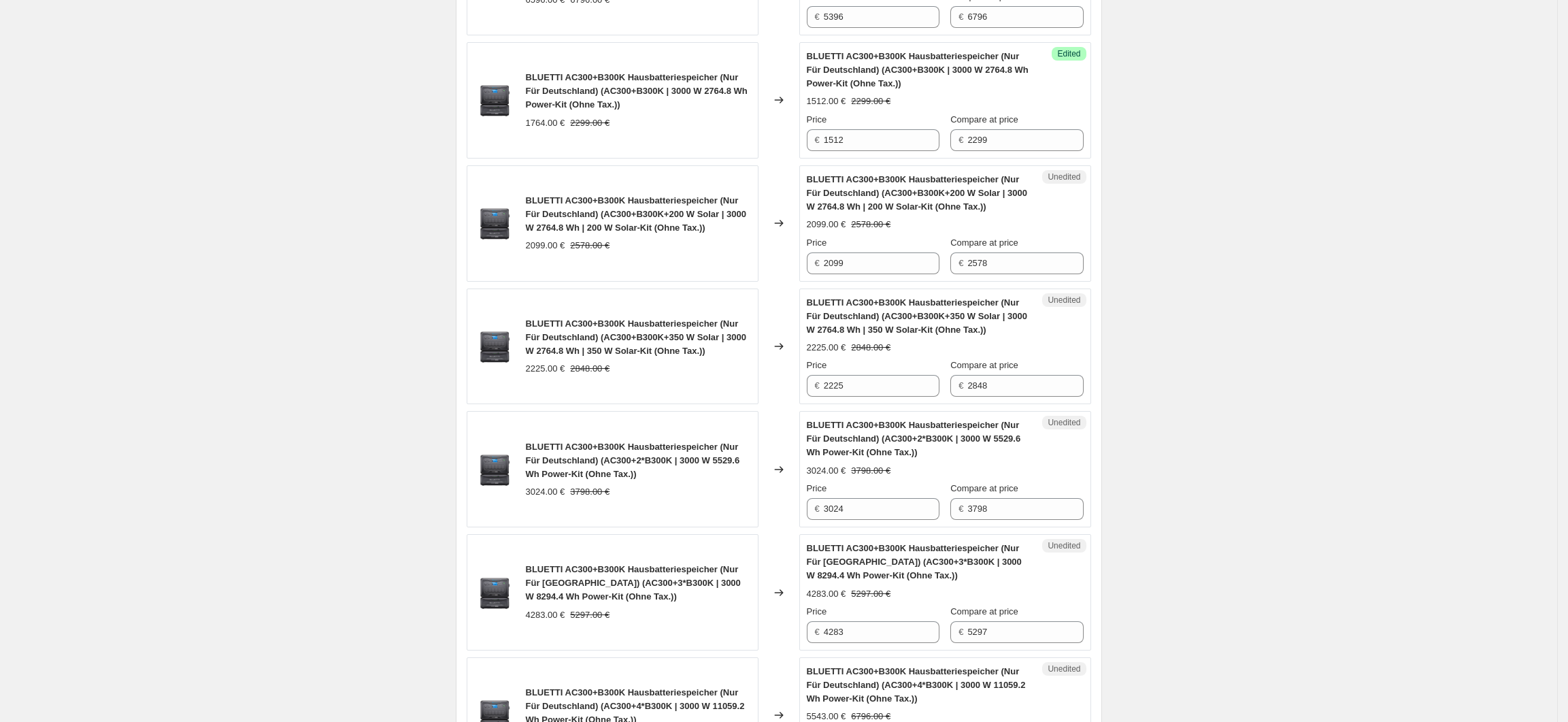
scroll to position [1334, 0]
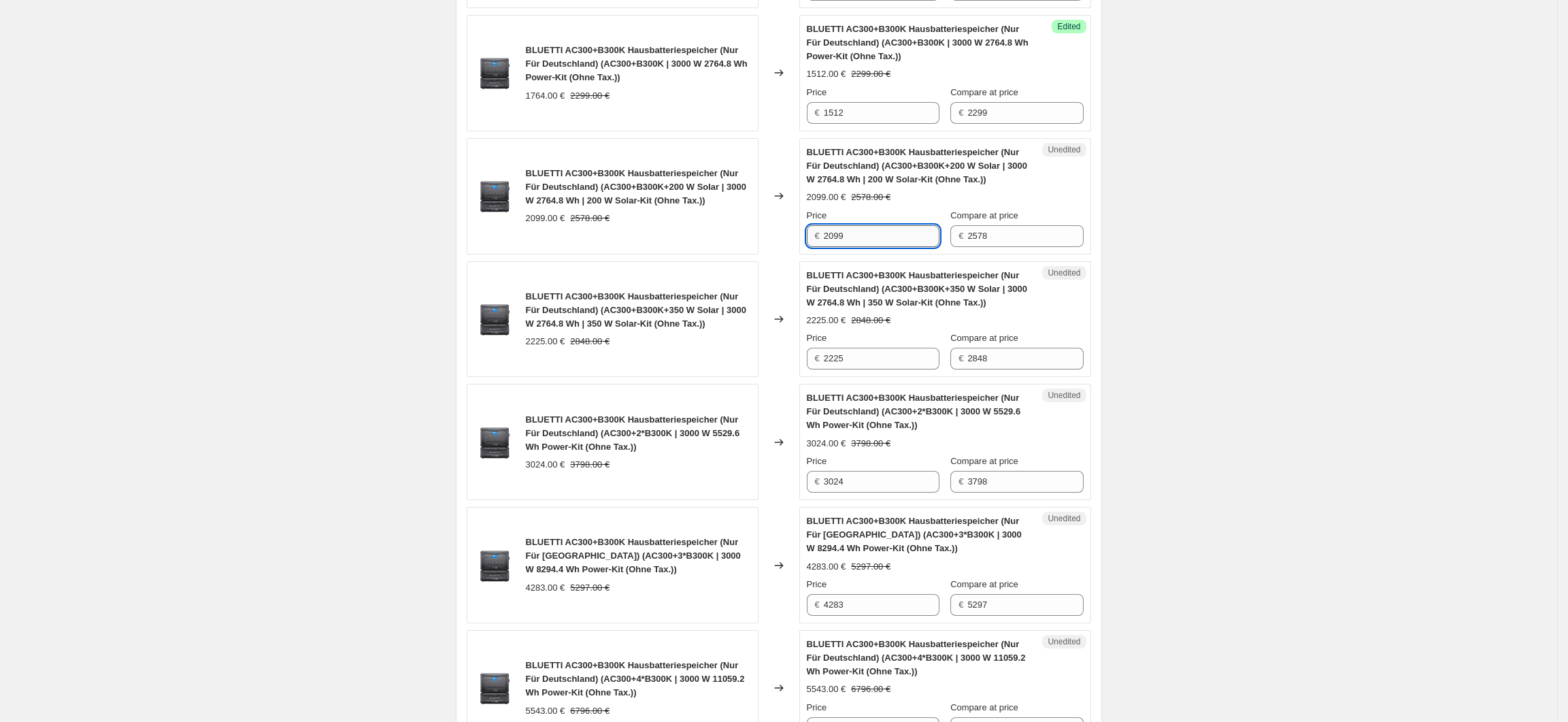
drag, startPoint x: 855, startPoint y: 246, endPoint x: 828, endPoint y: 247, distance: 27.0
click at [828, 247] on input "2099" at bounding box center [881, 236] width 115 height 22
type input "1596"
click at [1181, 269] on div "Create new price change job. This page is ready Create new price change job Dra…" at bounding box center [778, 338] width 1558 height 3344
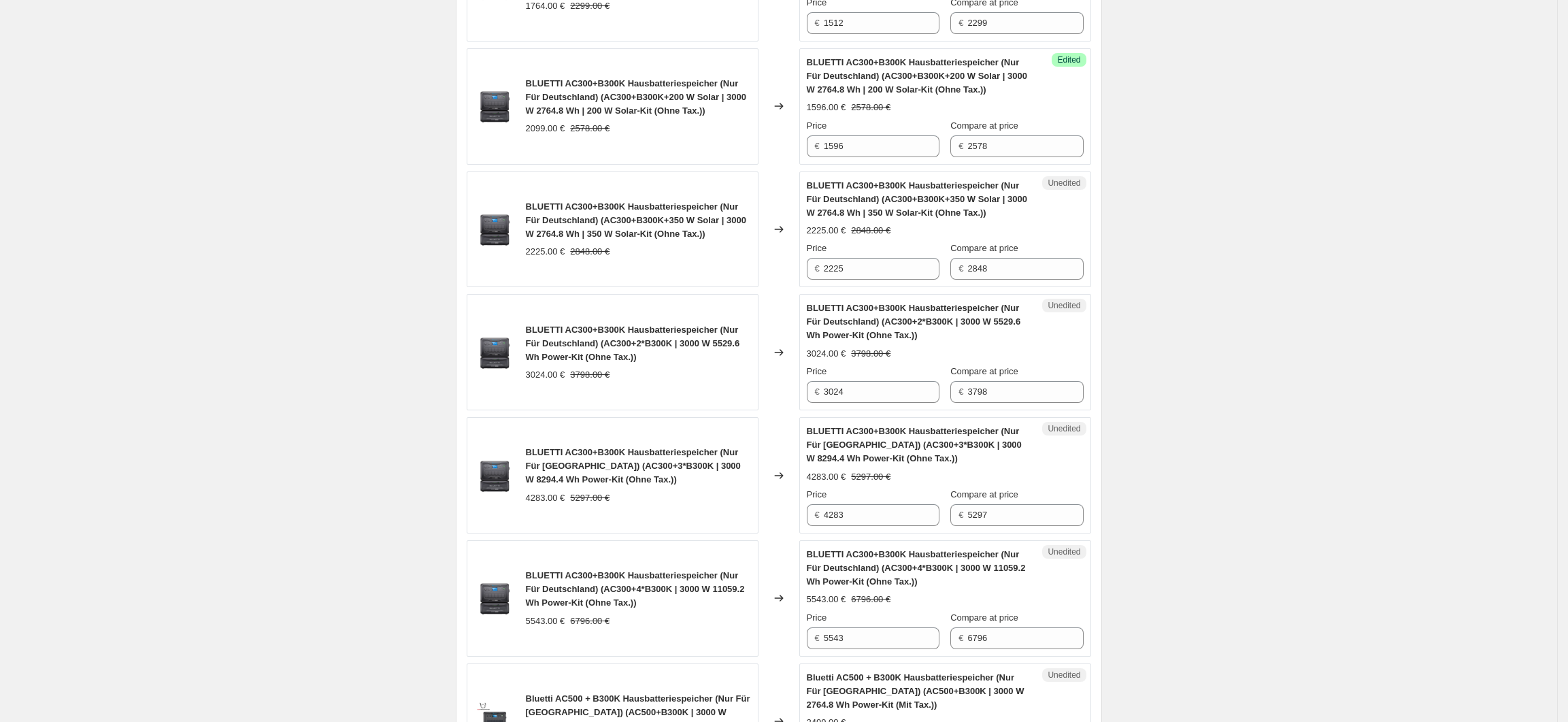
scroll to position [1425, 0]
drag, startPoint x: 863, startPoint y: 272, endPoint x: 806, endPoint y: 276, distance: 57.1
click at [806, 276] on div "Unedited BLUETTI AC300+B300K Hausbatteriespeicher (Nur Für Deutschland) (AC300+…" at bounding box center [945, 229] width 292 height 116
type input "1931"
click at [1246, 384] on div "Create new price change job. This page is ready Create new price change job Dra…" at bounding box center [778, 246] width 1558 height 3344
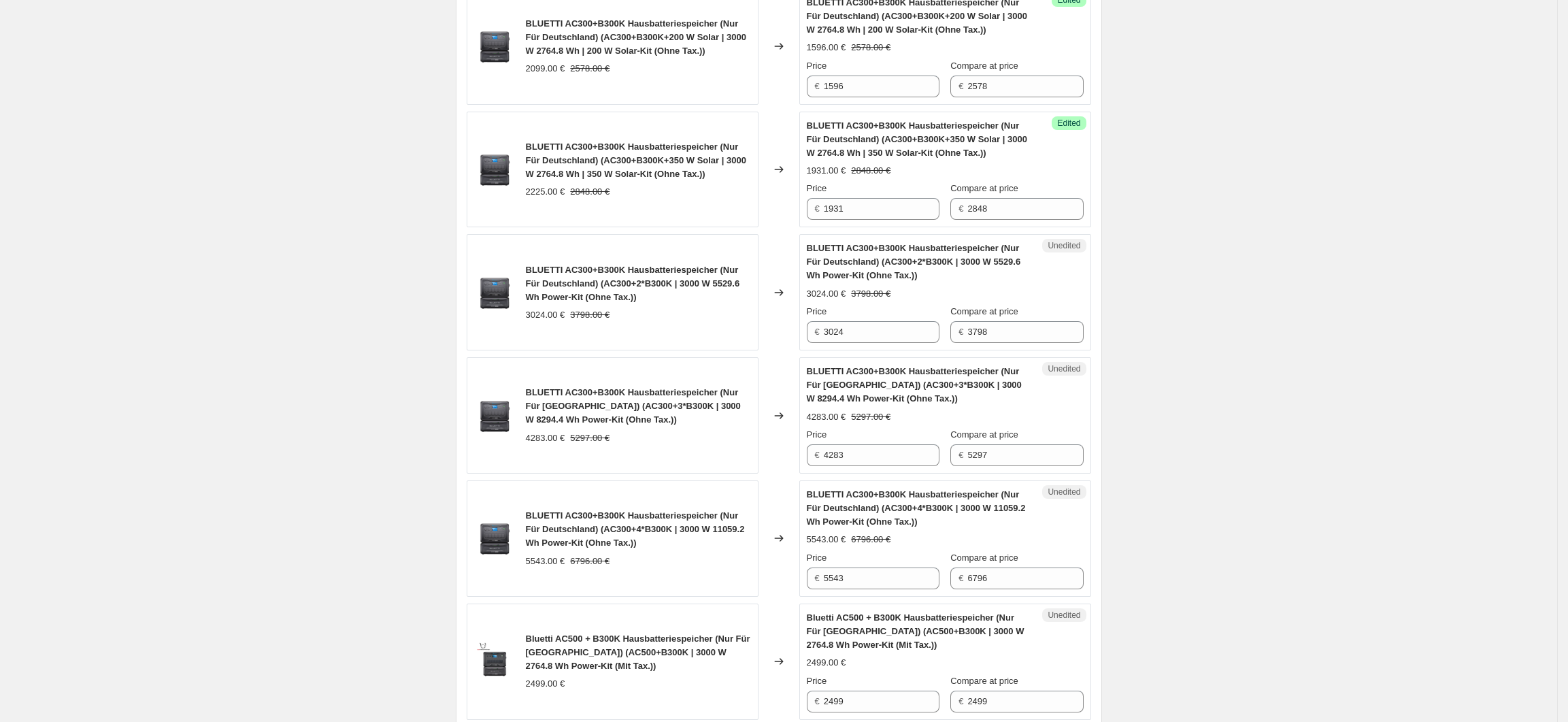
scroll to position [1516, 0]
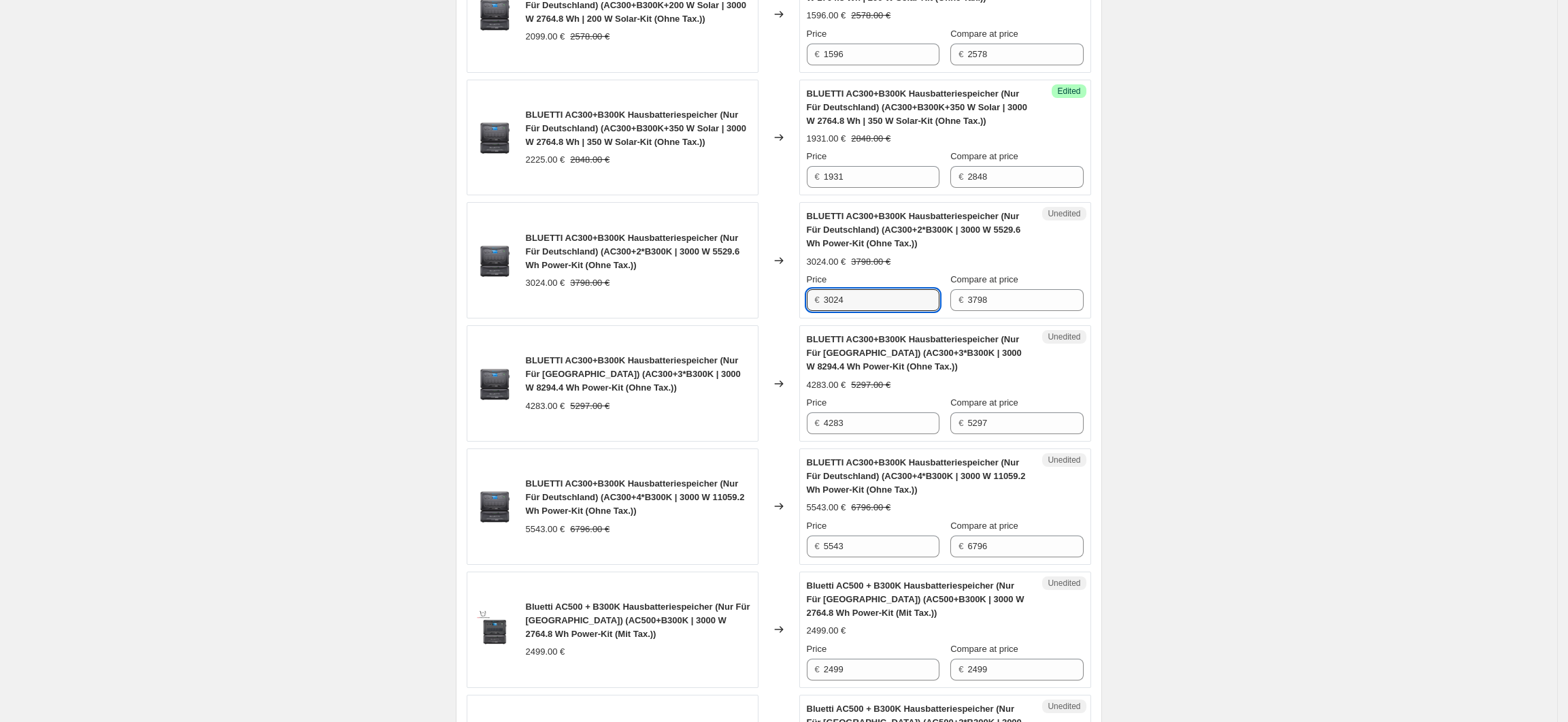
drag, startPoint x: 869, startPoint y: 308, endPoint x: 817, endPoint y: 308, distance: 52.0
click at [817, 308] on div "€ 3024" at bounding box center [873, 299] width 133 height 22
type input "2397"
click at [1208, 349] on div "Create new price change job. This page is ready Create new price change job Dra…" at bounding box center [778, 155] width 1558 height 3344
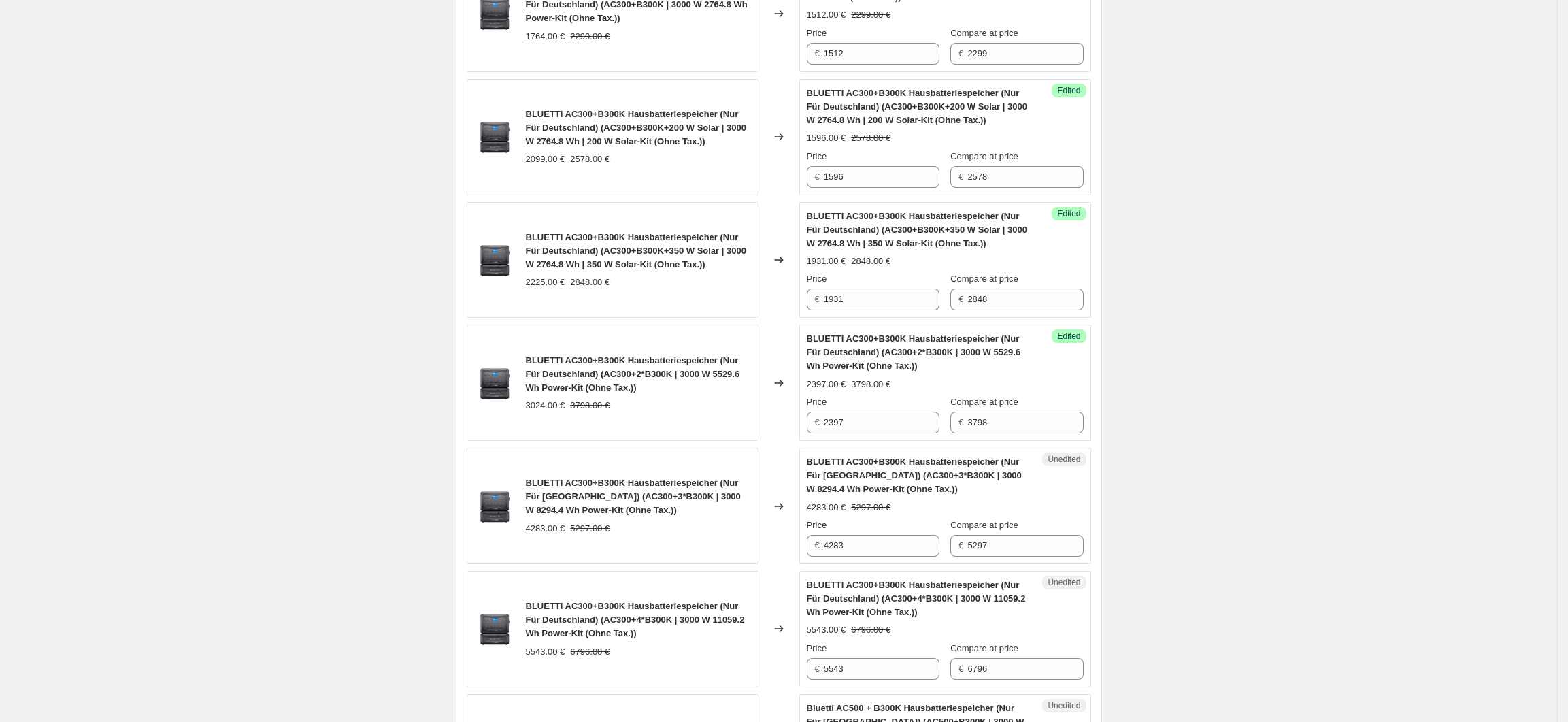
scroll to position [1425, 0]
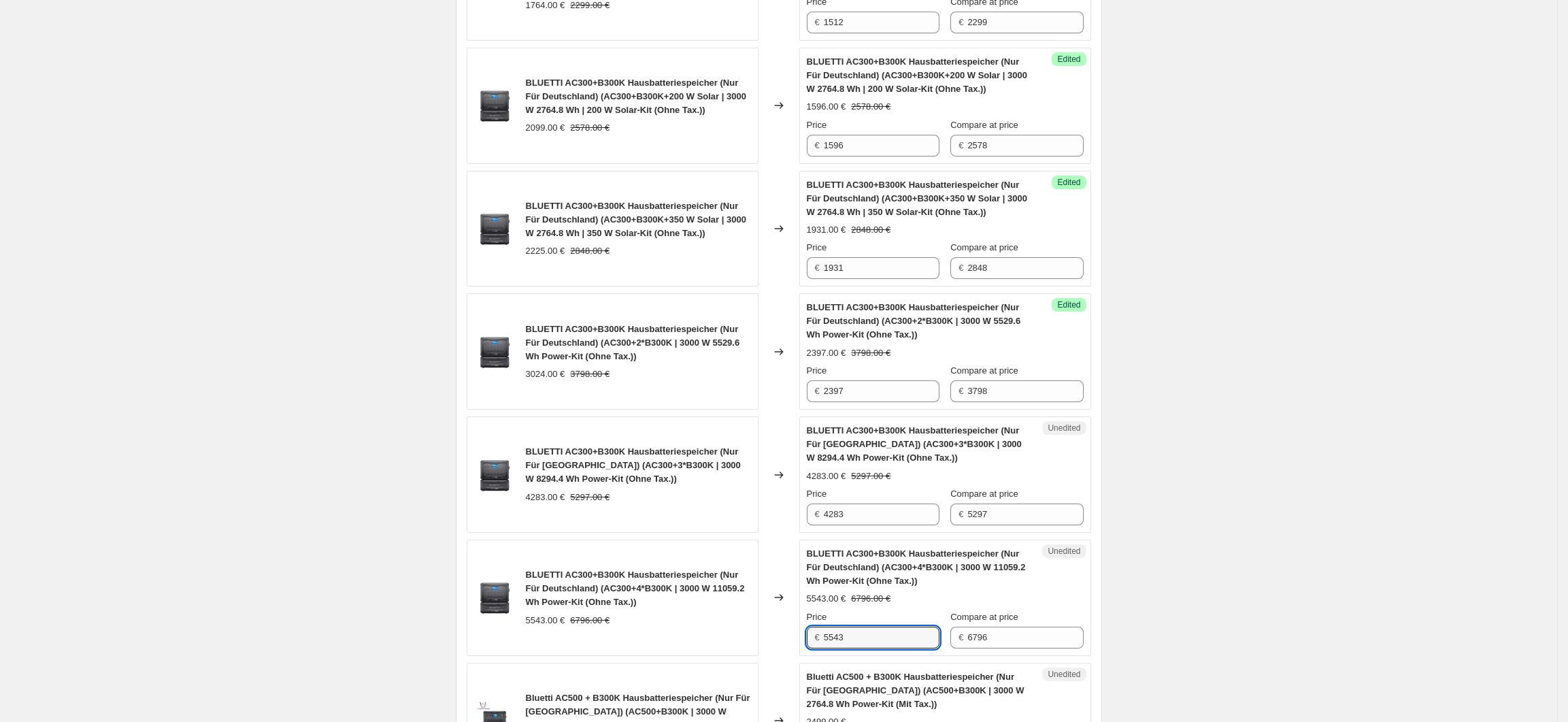
drag, startPoint x: 869, startPoint y: 637, endPoint x: 823, endPoint y: 638, distance: 46.0
click at [823, 638] on div "€ 5543" at bounding box center [873, 637] width 133 height 22
type input "4534"
click at [1146, 628] on div "Create new price change job. This page is ready Create new price change job Dra…" at bounding box center [778, 246] width 1558 height 3344
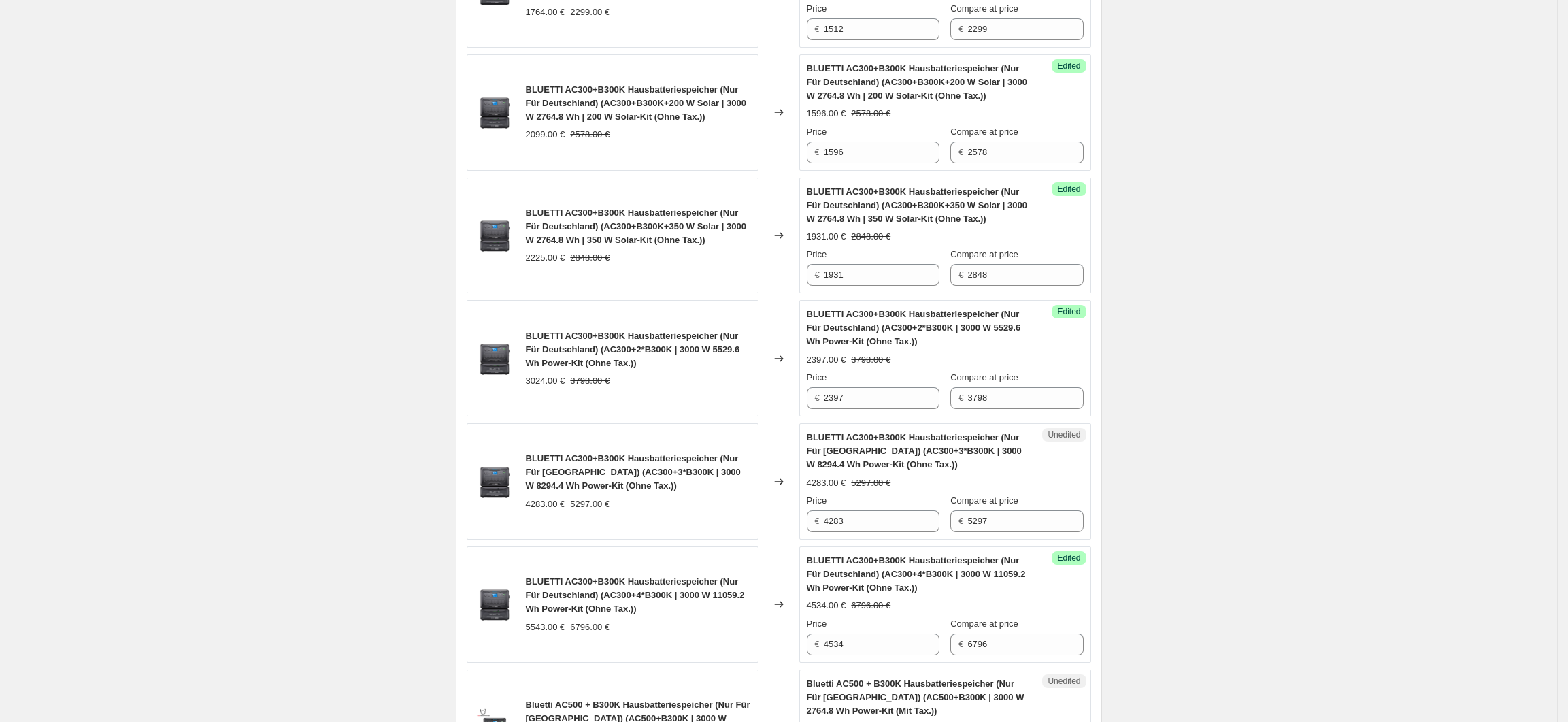
scroll to position [1516, 0]
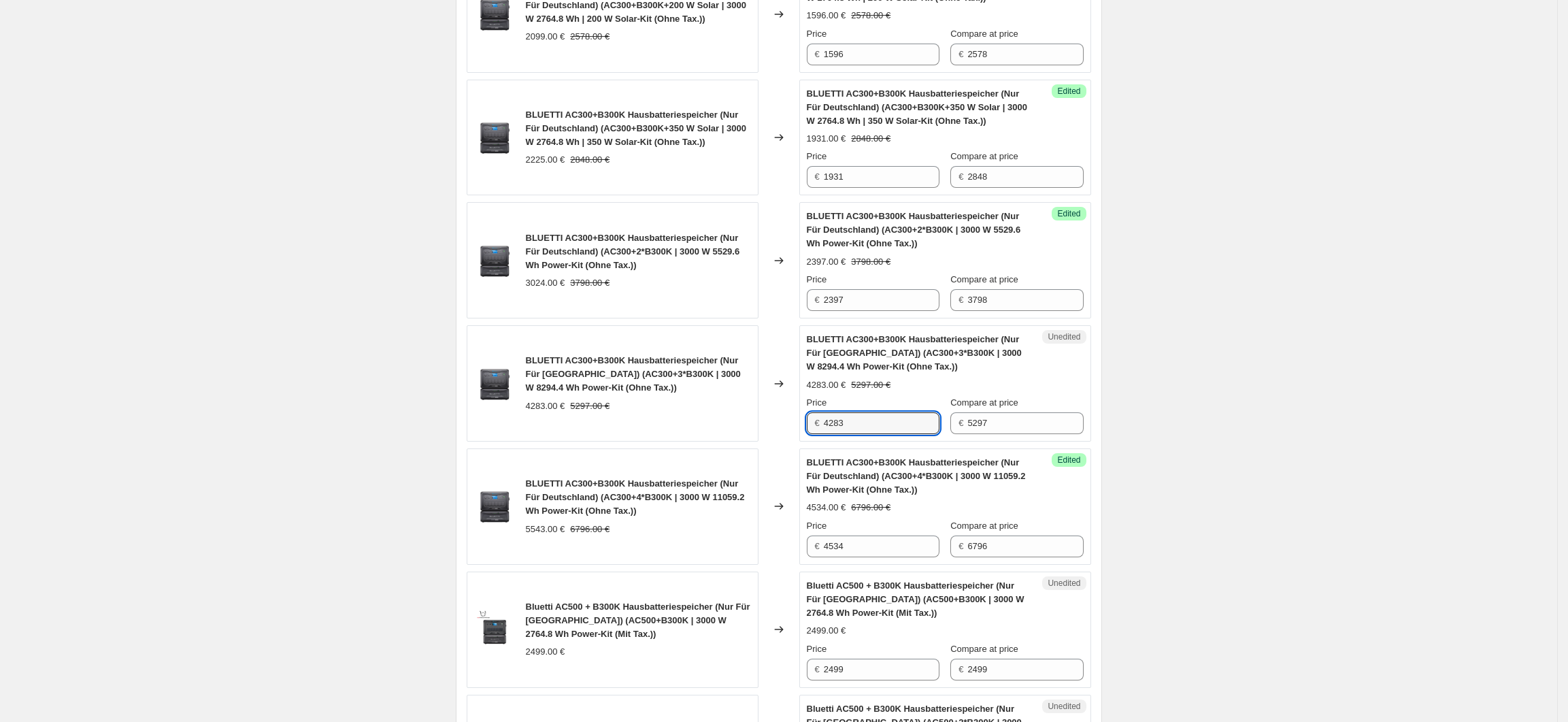
drag, startPoint x: 853, startPoint y: 433, endPoint x: 825, endPoint y: 436, distance: 28.2
click at [825, 434] on div "€ 4283" at bounding box center [873, 423] width 133 height 22
type input "3526"
click at [1188, 460] on div "Create new price change job. This page is ready Create new price change job Dra…" at bounding box center [778, 155] width 1558 height 3344
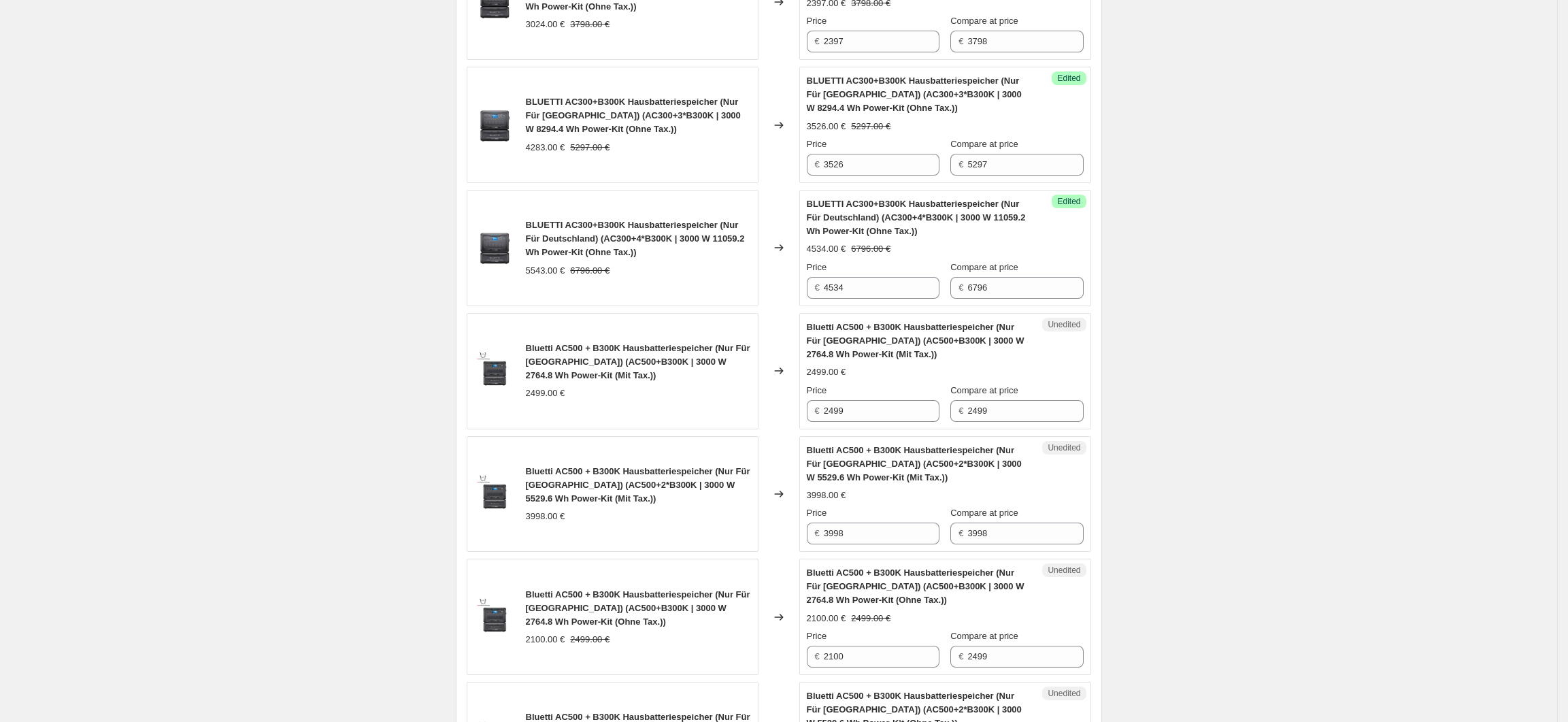
scroll to position [1879, 0]
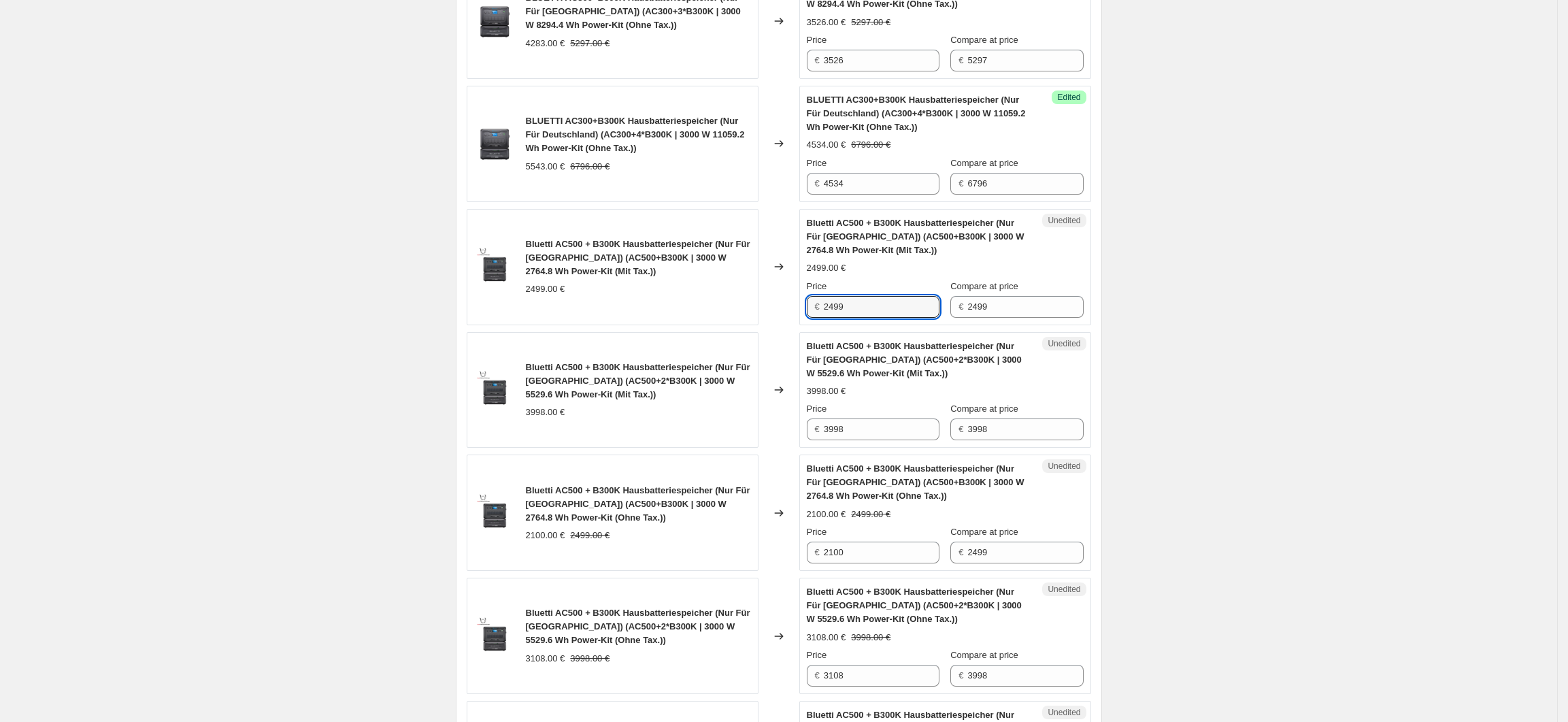
drag, startPoint x: 864, startPoint y: 314, endPoint x: 821, endPoint y: 318, distance: 43.2
click at [821, 318] on div "€ 2499" at bounding box center [873, 306] width 133 height 22
drag, startPoint x: 852, startPoint y: 316, endPoint x: 821, endPoint y: 319, distance: 31.1
click at [821, 318] on div "€ 1999" at bounding box center [873, 306] width 133 height 22
type input "2199"
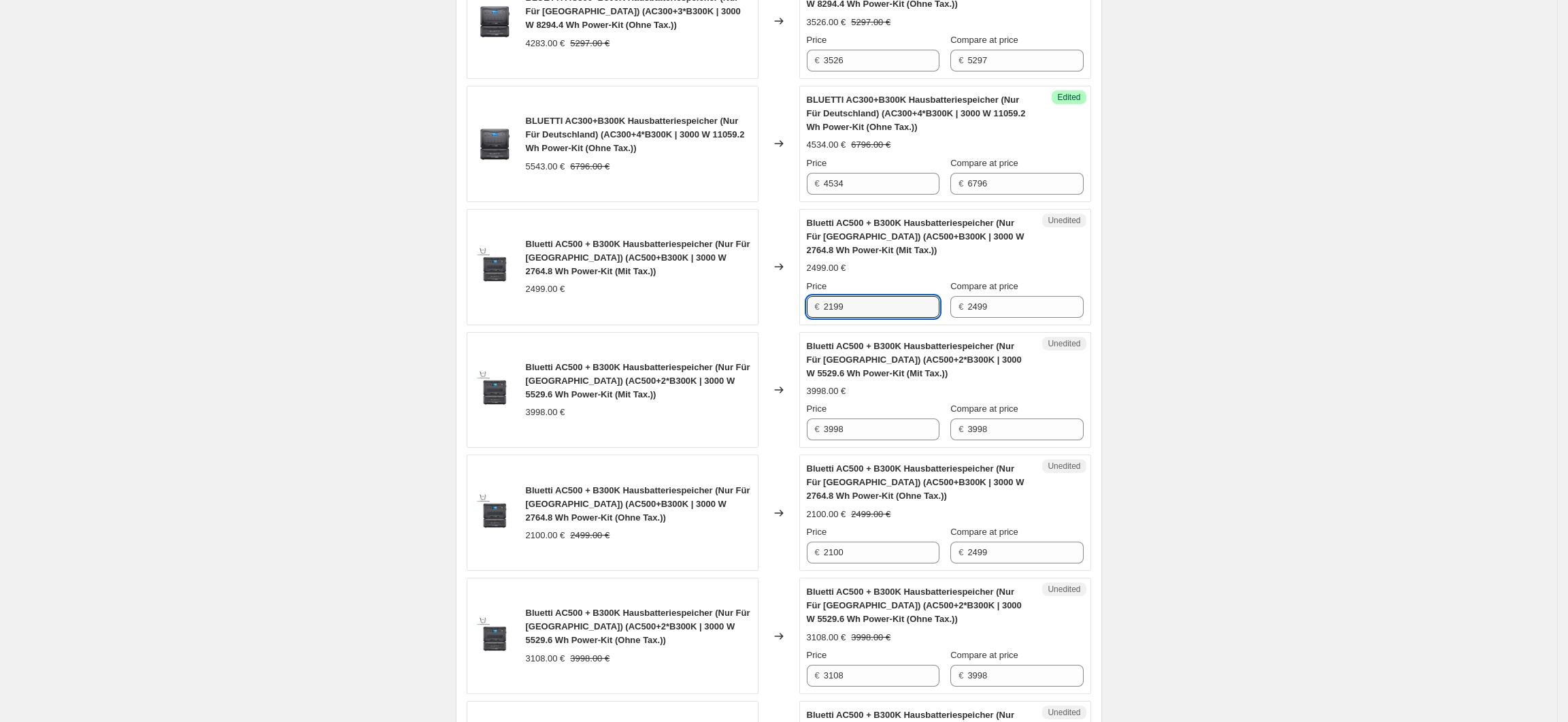
click at [904, 440] on input "3998" at bounding box center [881, 429] width 115 height 22
drag, startPoint x: 852, startPoint y: 439, endPoint x: 826, endPoint y: 441, distance: 26.1
click at [826, 440] on div "€ 3998" at bounding box center [873, 429] width 133 height 22
drag, startPoint x: 845, startPoint y: 442, endPoint x: 836, endPoint y: 442, distance: 9.0
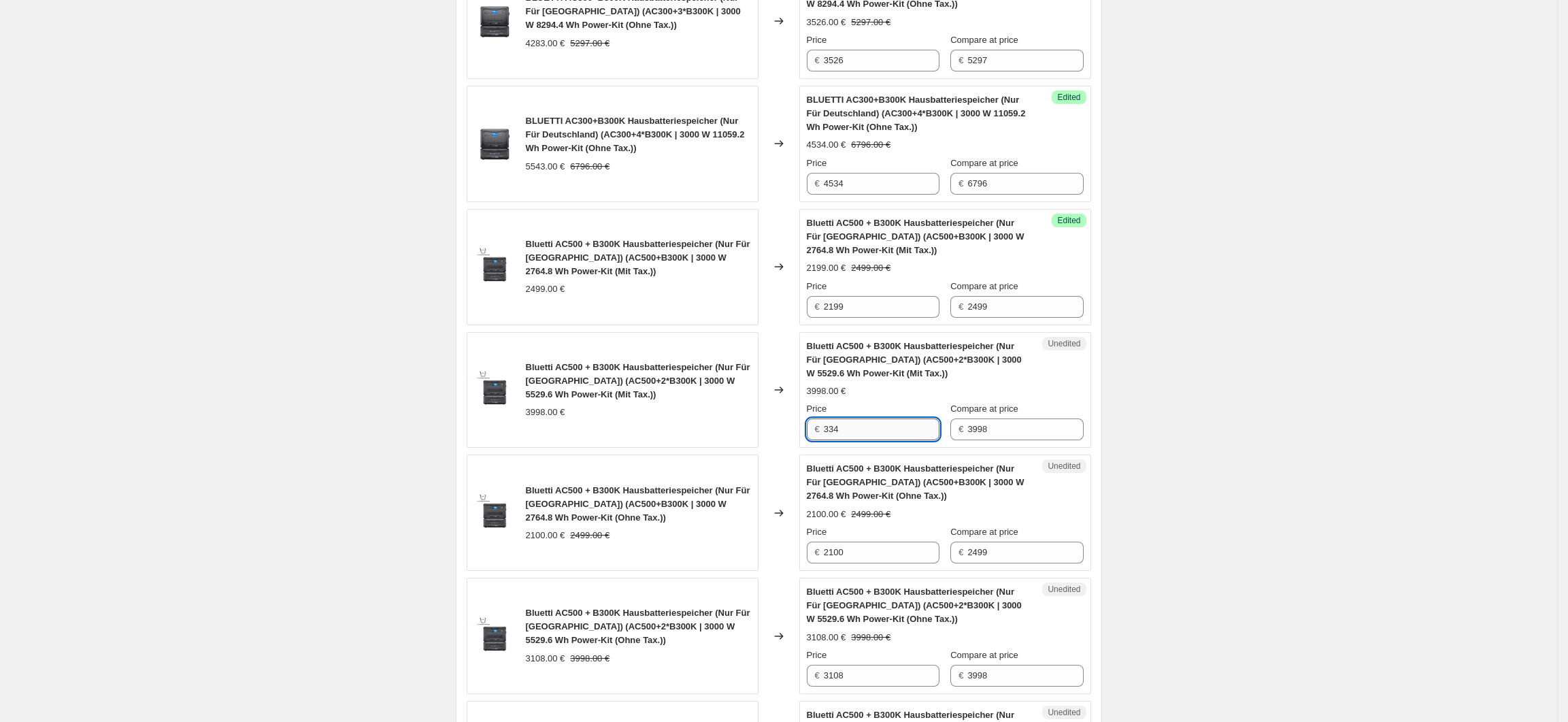
click at [836, 440] on input "334" at bounding box center [881, 429] width 115 height 22
click at [839, 440] on input "30098" at bounding box center [881, 429] width 115 height 22
type input "3098"
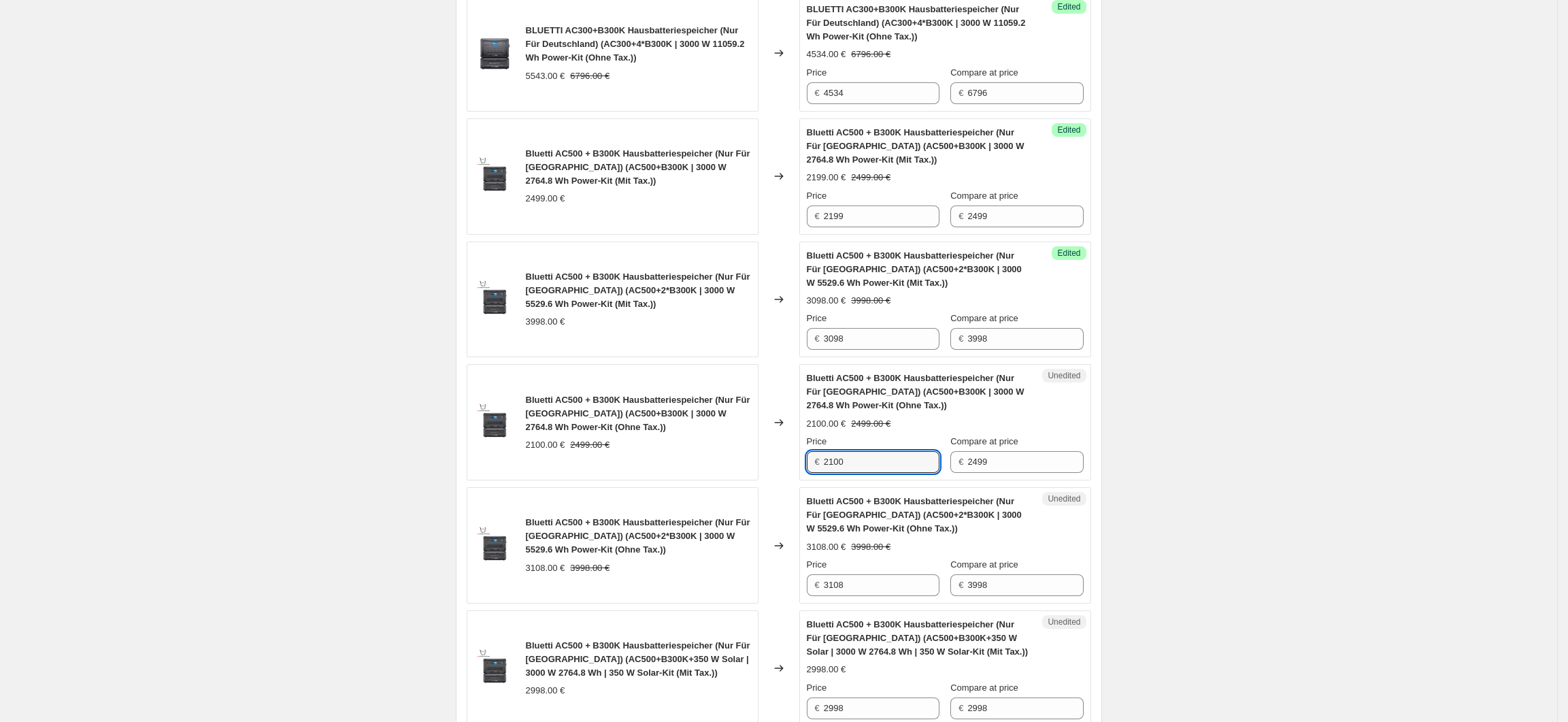
drag, startPoint x: 880, startPoint y: 468, endPoint x: 823, endPoint y: 472, distance: 57.1
click at [823, 472] on div "€ 2100" at bounding box center [873, 462] width 133 height 22
type input "1848"
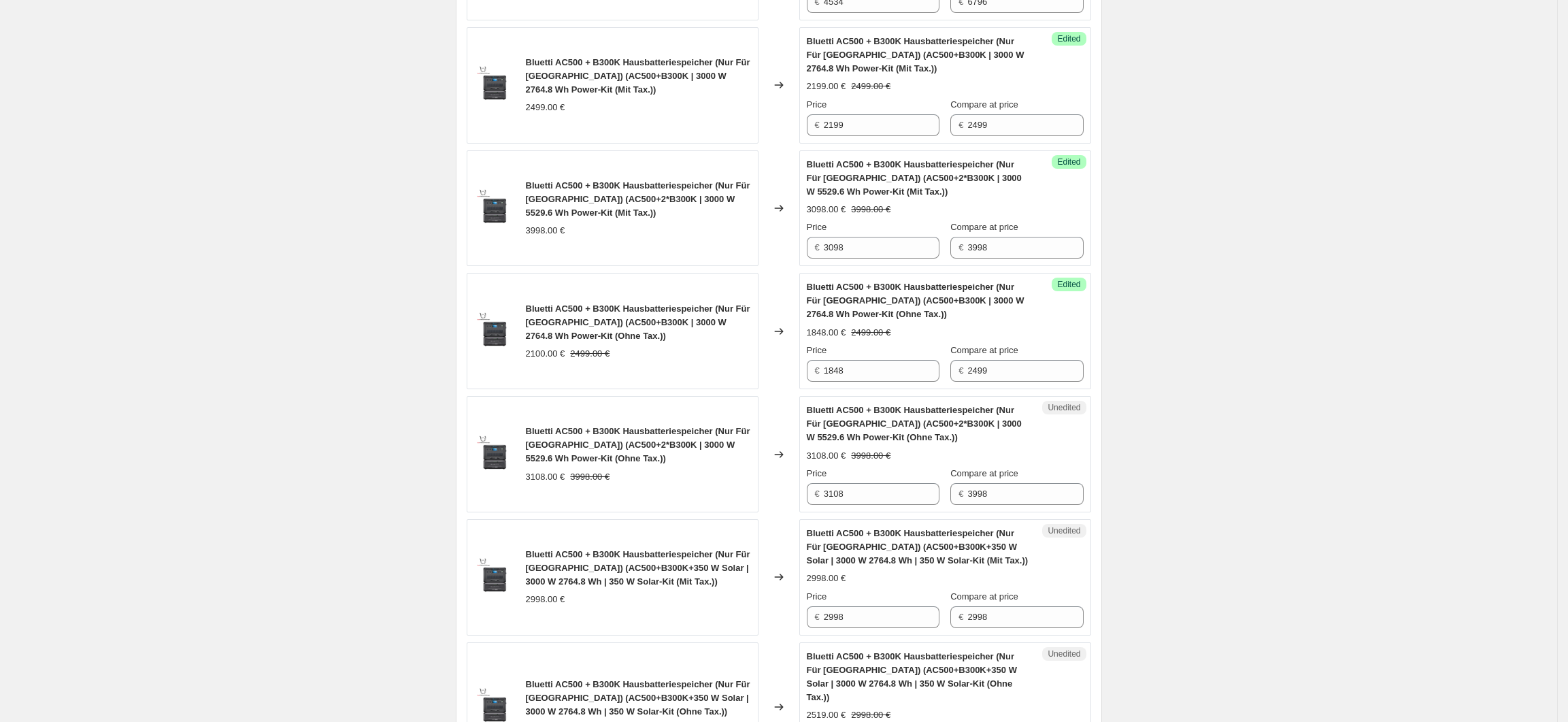
scroll to position [2150, 0]
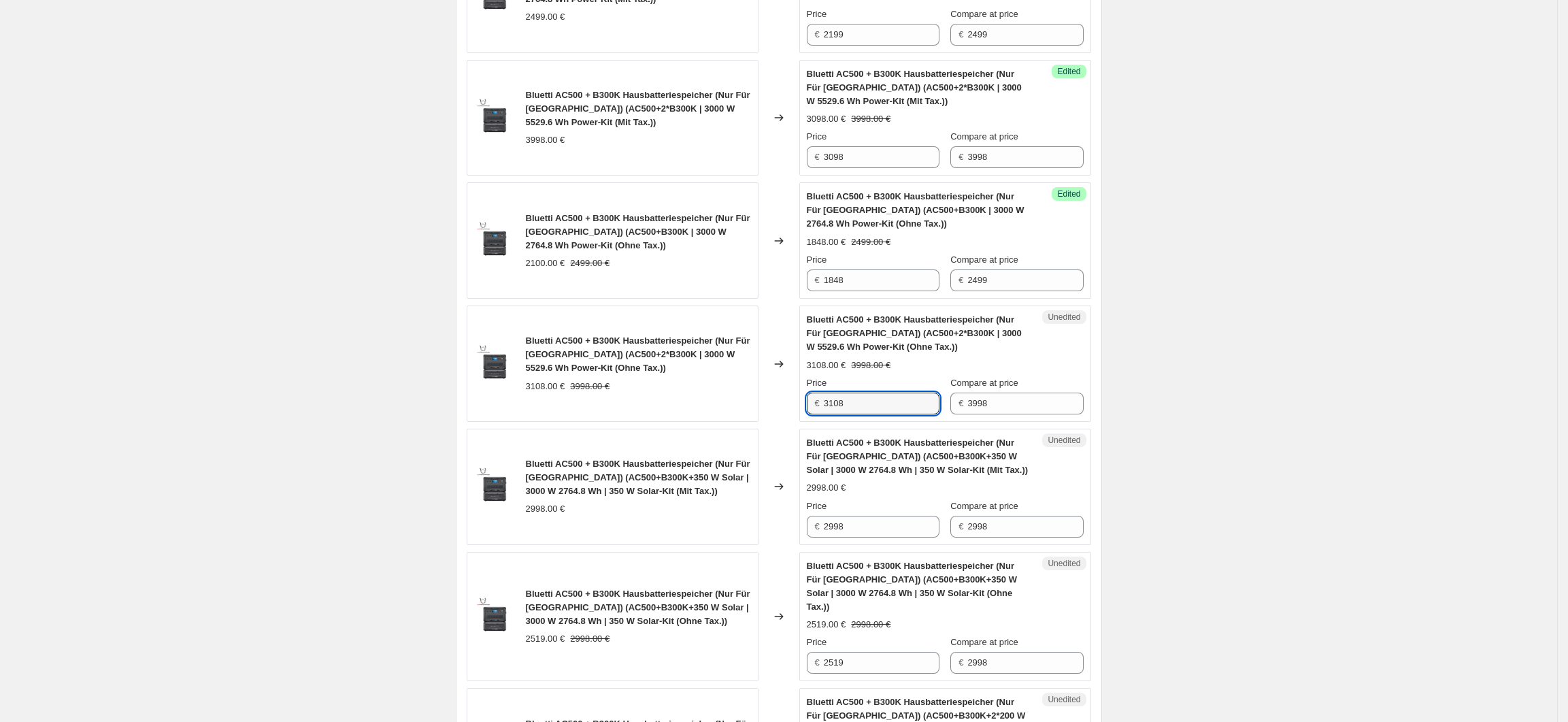
drag, startPoint x: 865, startPoint y: 414, endPoint x: 826, endPoint y: 414, distance: 39.0
click at [826, 414] on div "€ 3108" at bounding box center [873, 403] width 133 height 22
type input "2603"
click at [874, 526] on input "2998" at bounding box center [881, 526] width 115 height 22
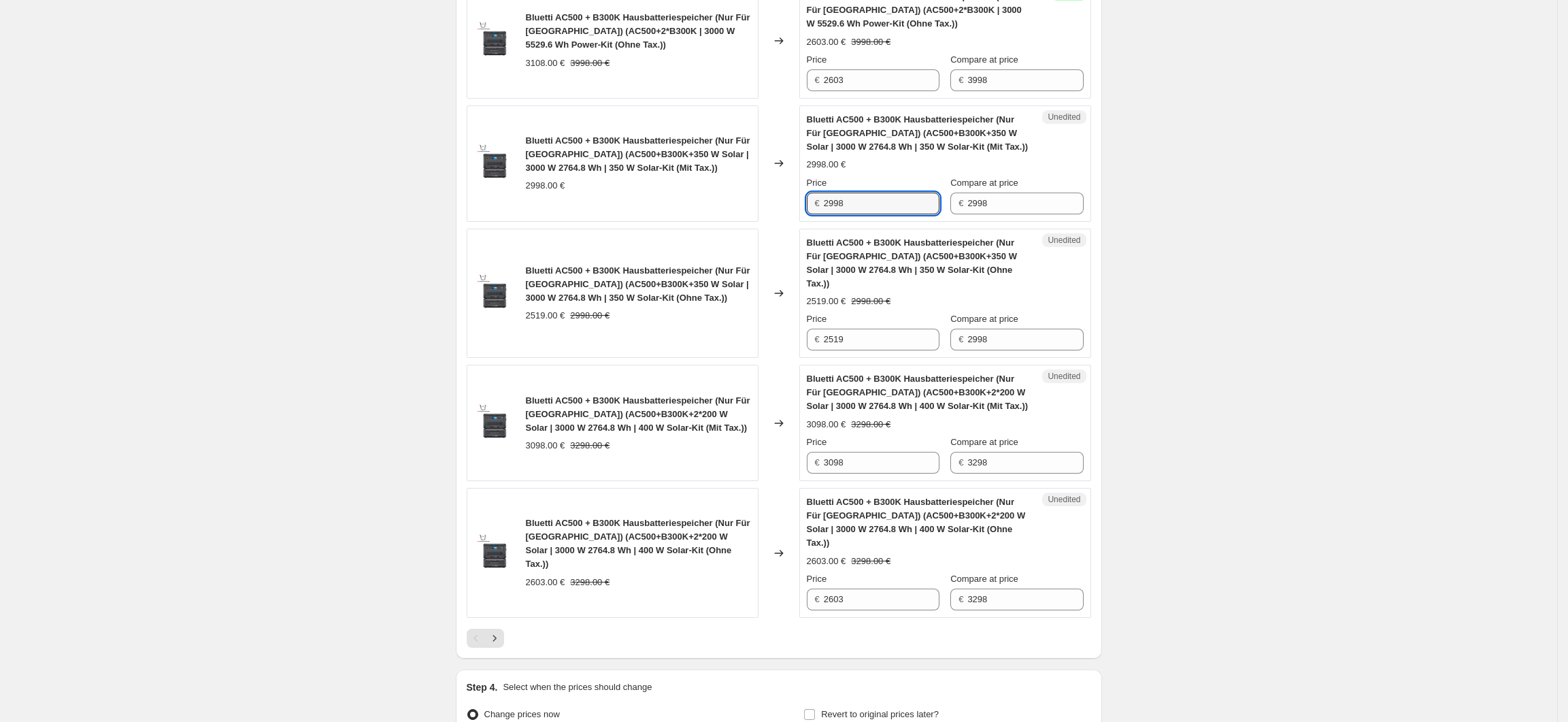
scroll to position [2513, 0]
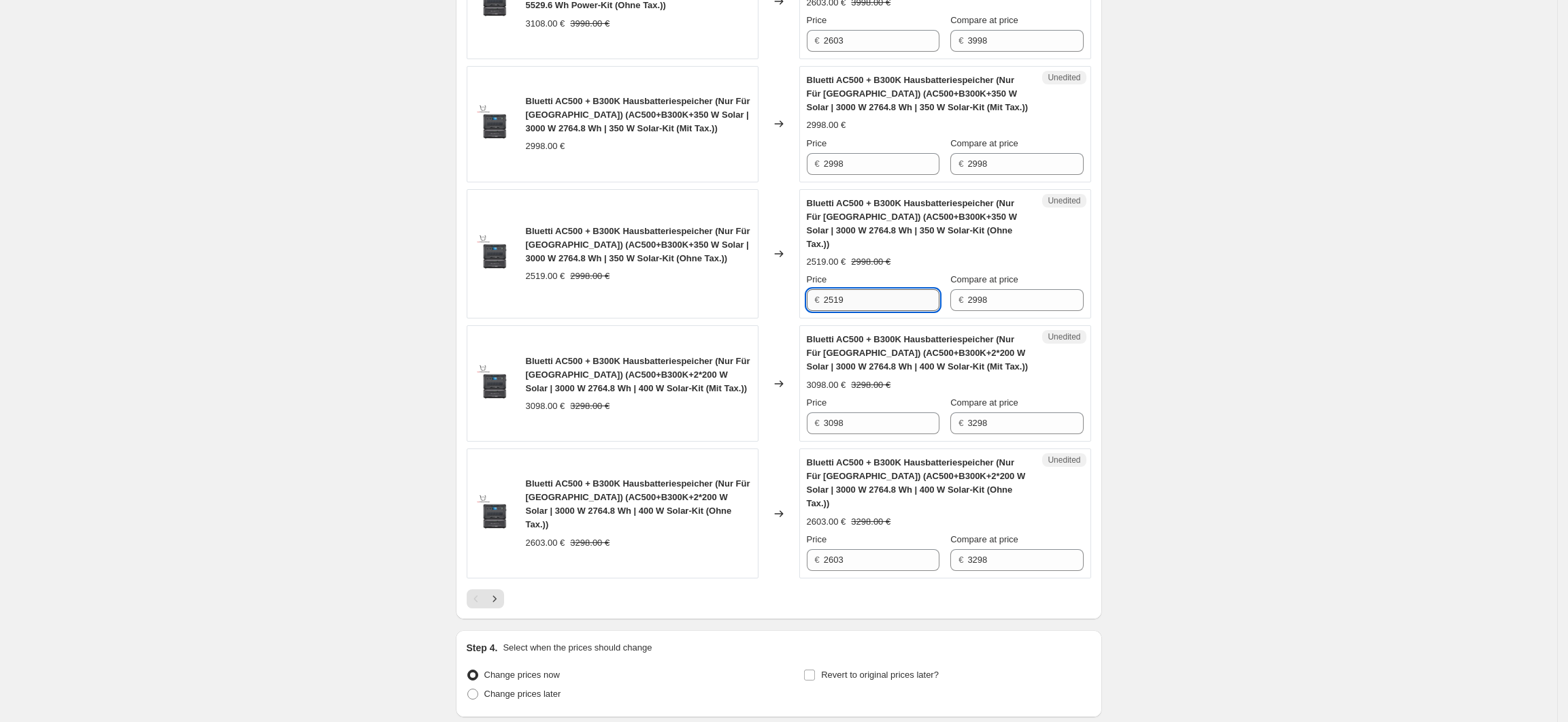
click at [848, 302] on input "2519" at bounding box center [881, 299] width 115 height 22
drag, startPoint x: 848, startPoint y: 301, endPoint x: 833, endPoint y: 305, distance: 15.5
click at [833, 305] on input "2519" at bounding box center [881, 299] width 115 height 22
type input "2499"
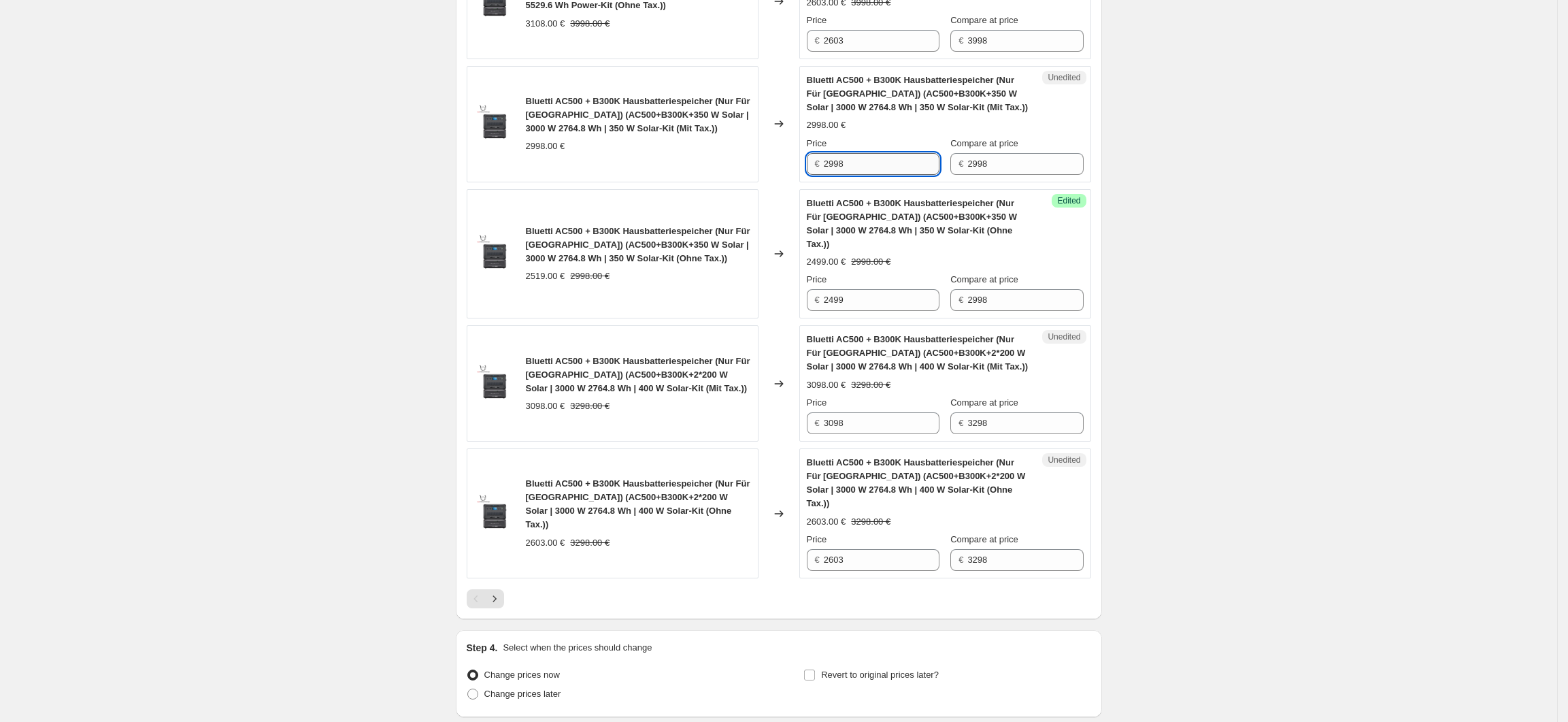
drag, startPoint x: 871, startPoint y: 172, endPoint x: 834, endPoint y: 174, distance: 37.1
click at [834, 174] on input "2998" at bounding box center [881, 163] width 115 height 22
type input "2499"
drag, startPoint x: 866, startPoint y: 300, endPoint x: 834, endPoint y: 302, distance: 32.1
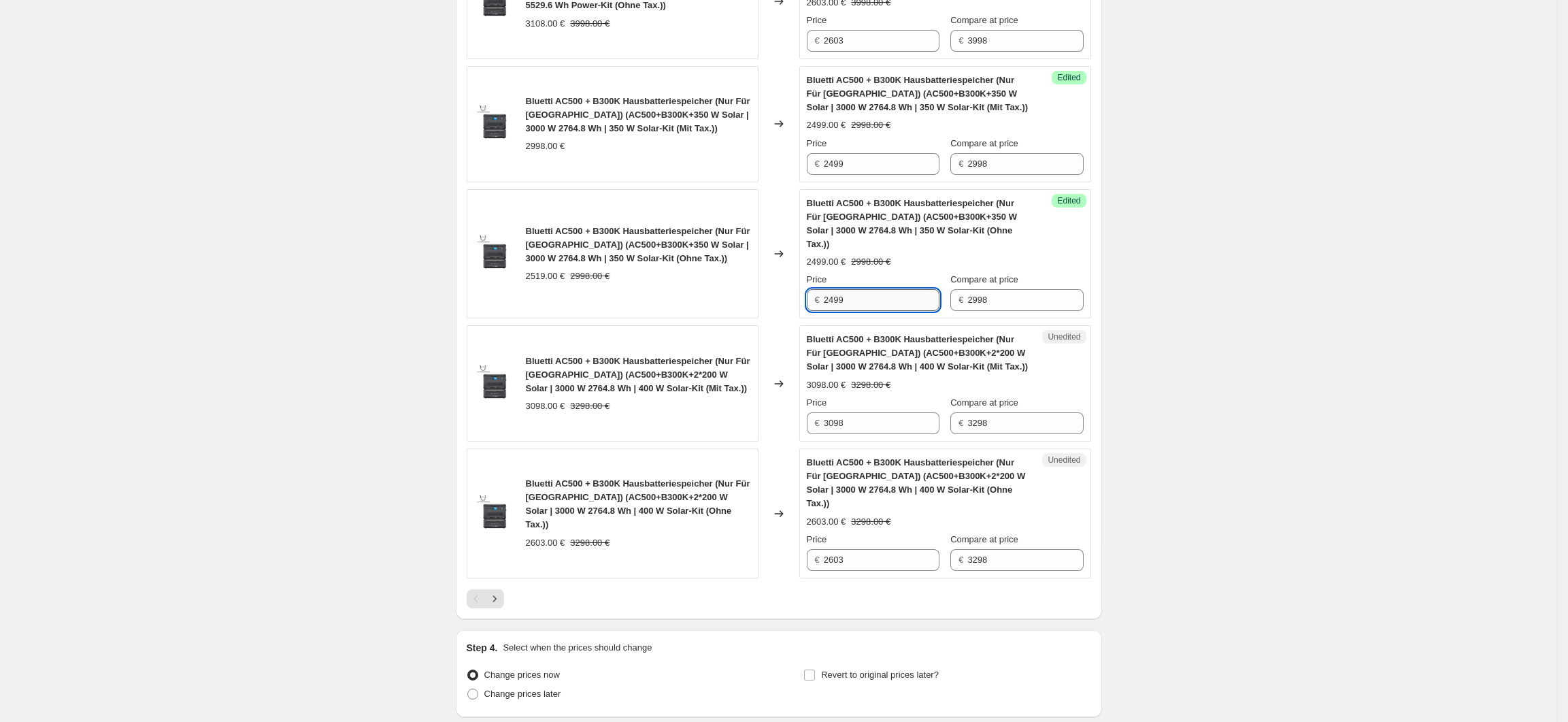
click at [834, 302] on input "2499" at bounding box center [881, 299] width 115 height 22
type input "2100"
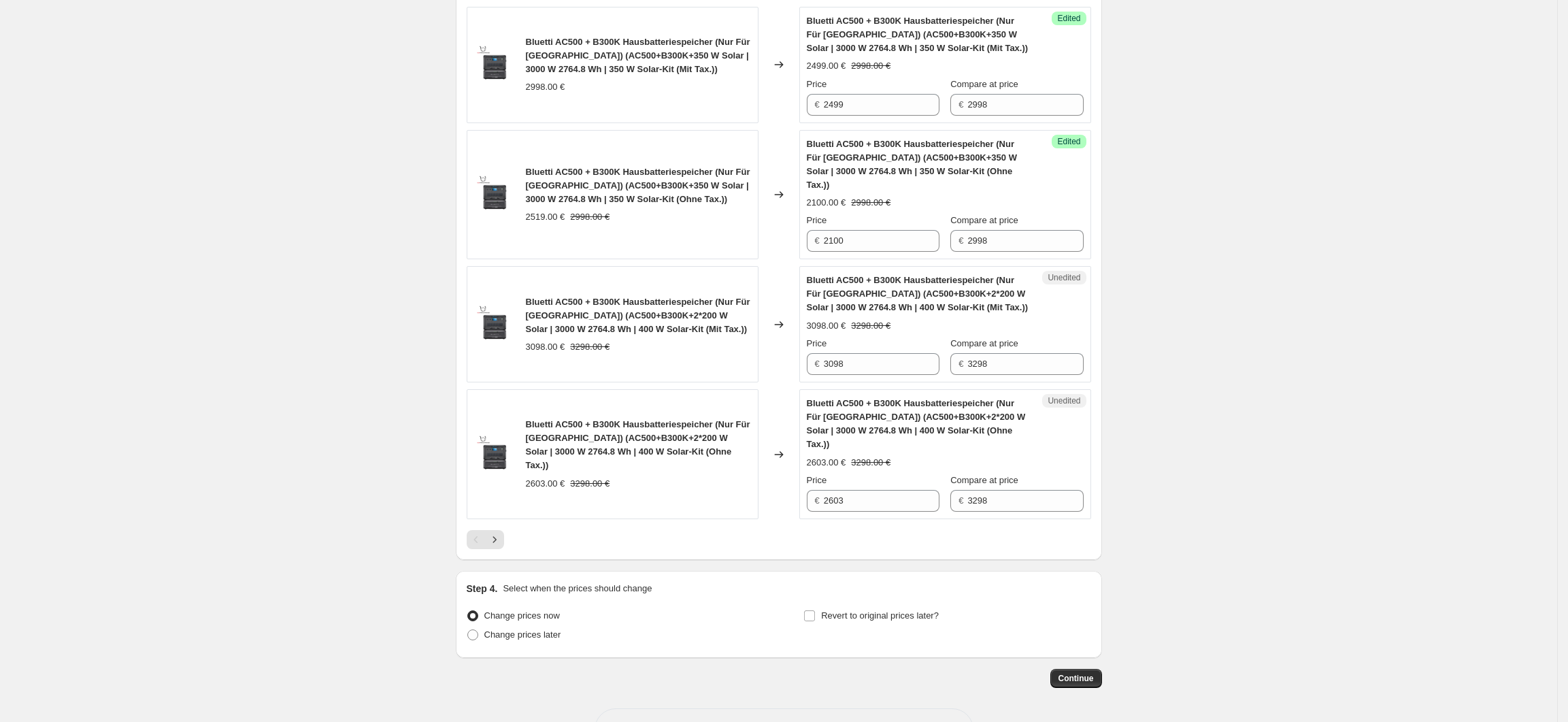
scroll to position [2604, 0]
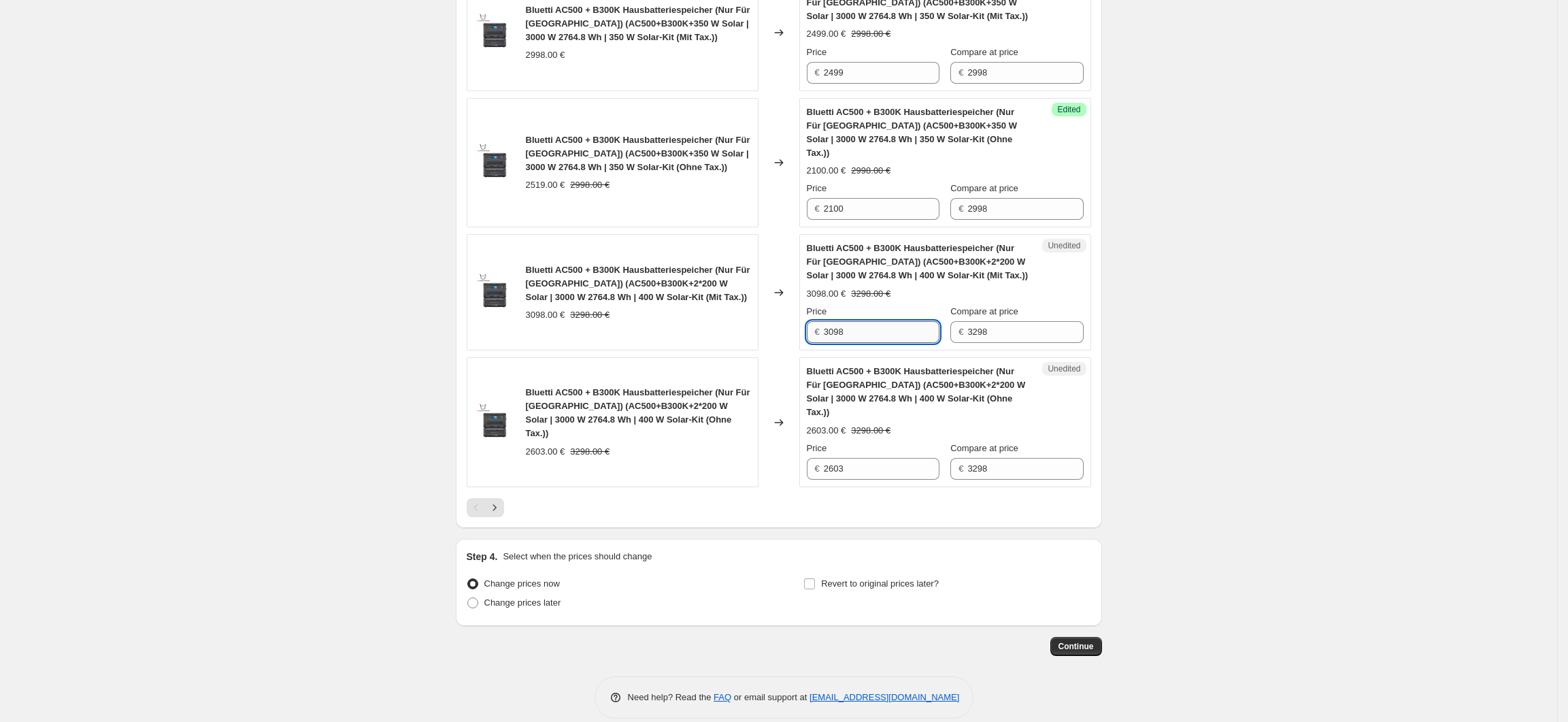
click at [896, 324] on input "3098" at bounding box center [881, 331] width 115 height 22
drag, startPoint x: 857, startPoint y: 335, endPoint x: 824, endPoint y: 336, distance: 33.0
click at [824, 336] on div "€ 3098" at bounding box center [873, 331] width 133 height 22
type input "2597"
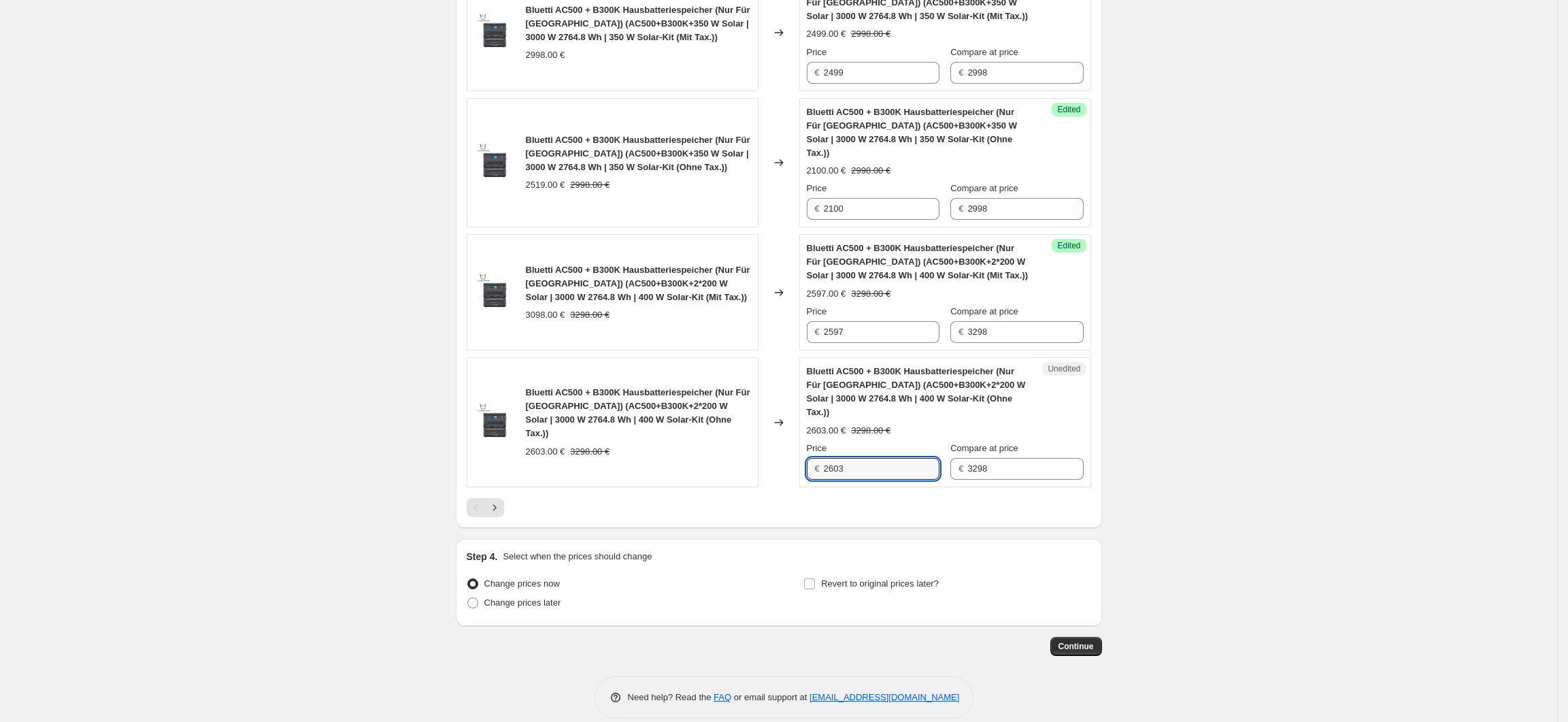
drag, startPoint x: 880, startPoint y: 452, endPoint x: 795, endPoint y: 456, distance: 85.1
click at [795, 456] on div "Bluetti AC500 + B300K Hausbatteriespeicher (Nur Für Deutschland) (AC500+B300K+2…" at bounding box center [779, 423] width 625 height 130
type input "2182"
click at [502, 501] on icon "Next" at bounding box center [495, 508] width 14 height 14
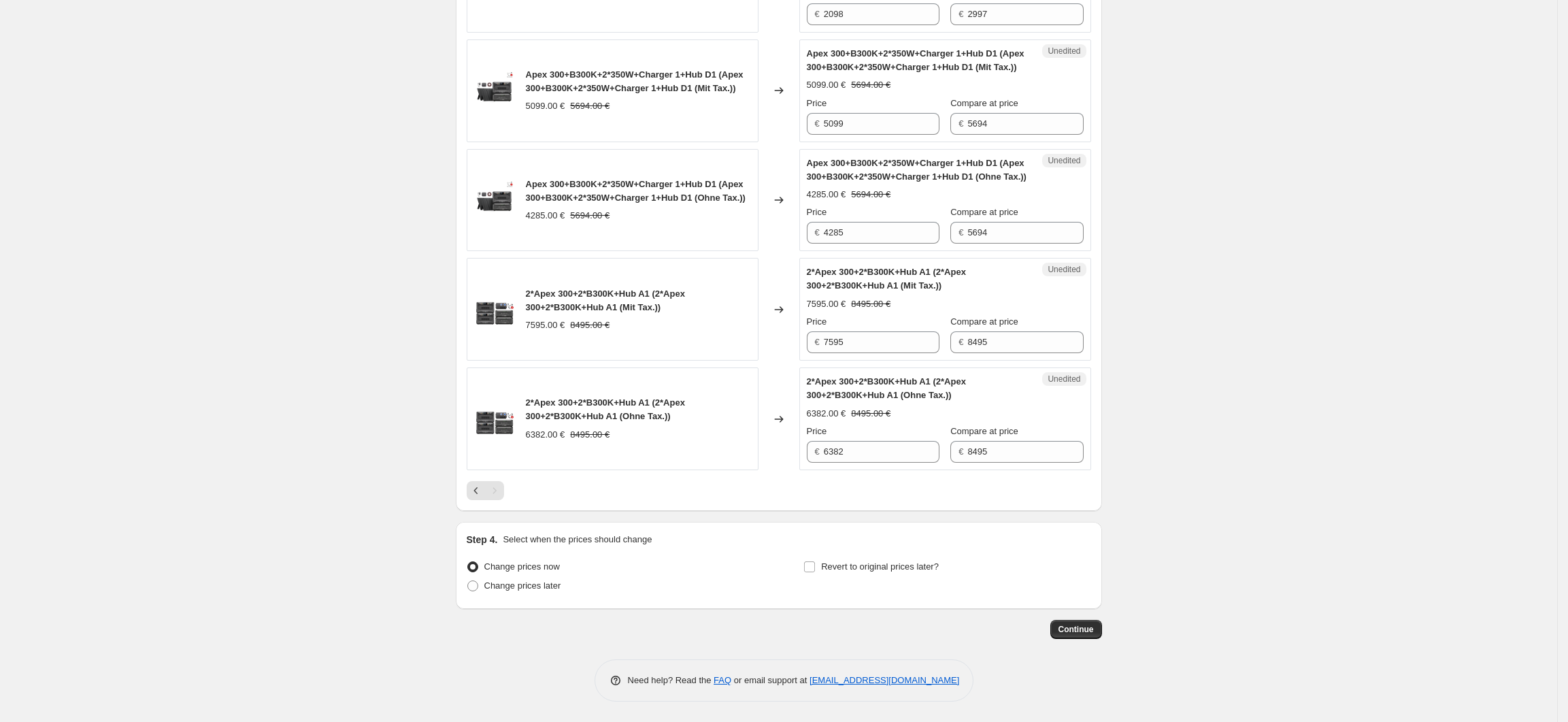
scroll to position [2373, 0]
click at [477, 489] on icon "Previous" at bounding box center [476, 490] width 14 height 14
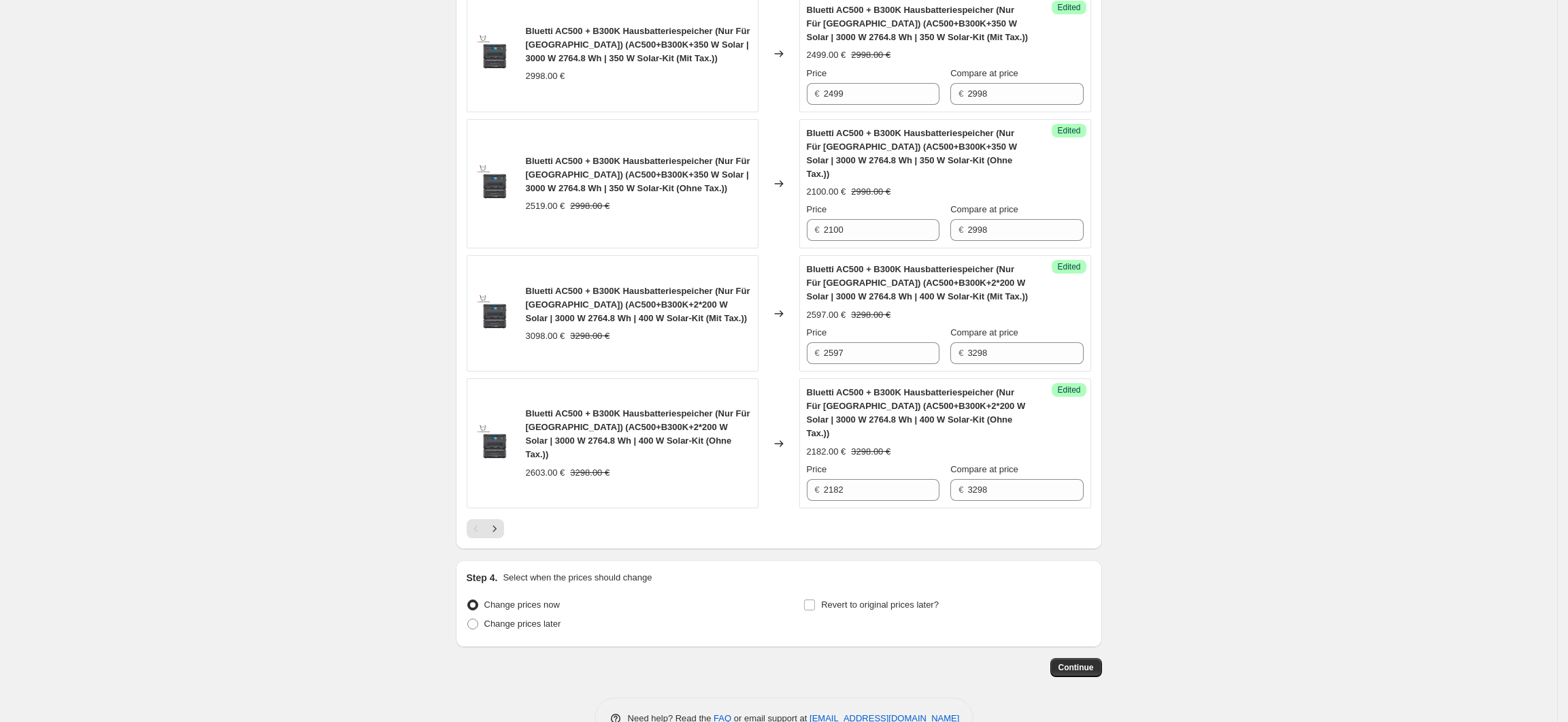
scroll to position [2604, 0]
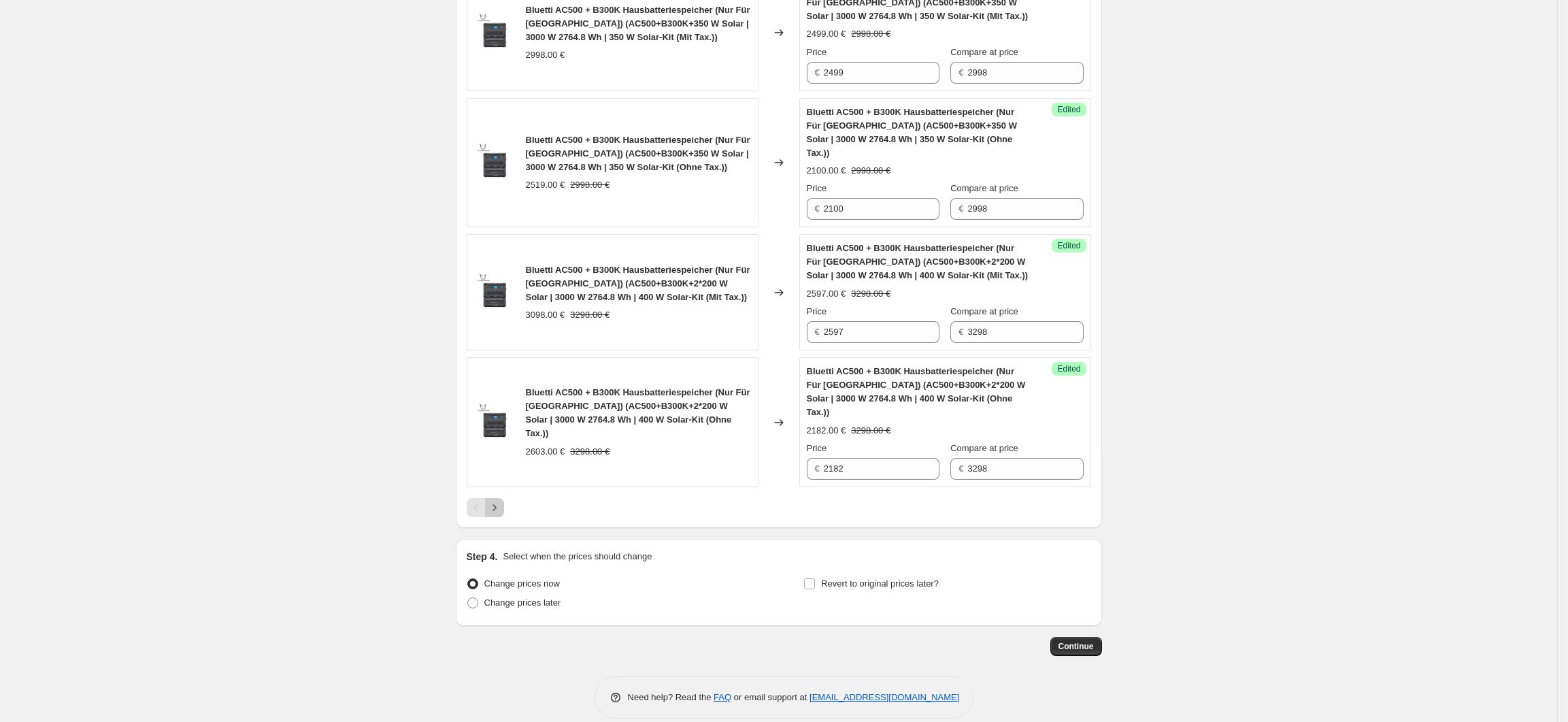
click at [494, 501] on icon "Next" at bounding box center [495, 508] width 14 height 14
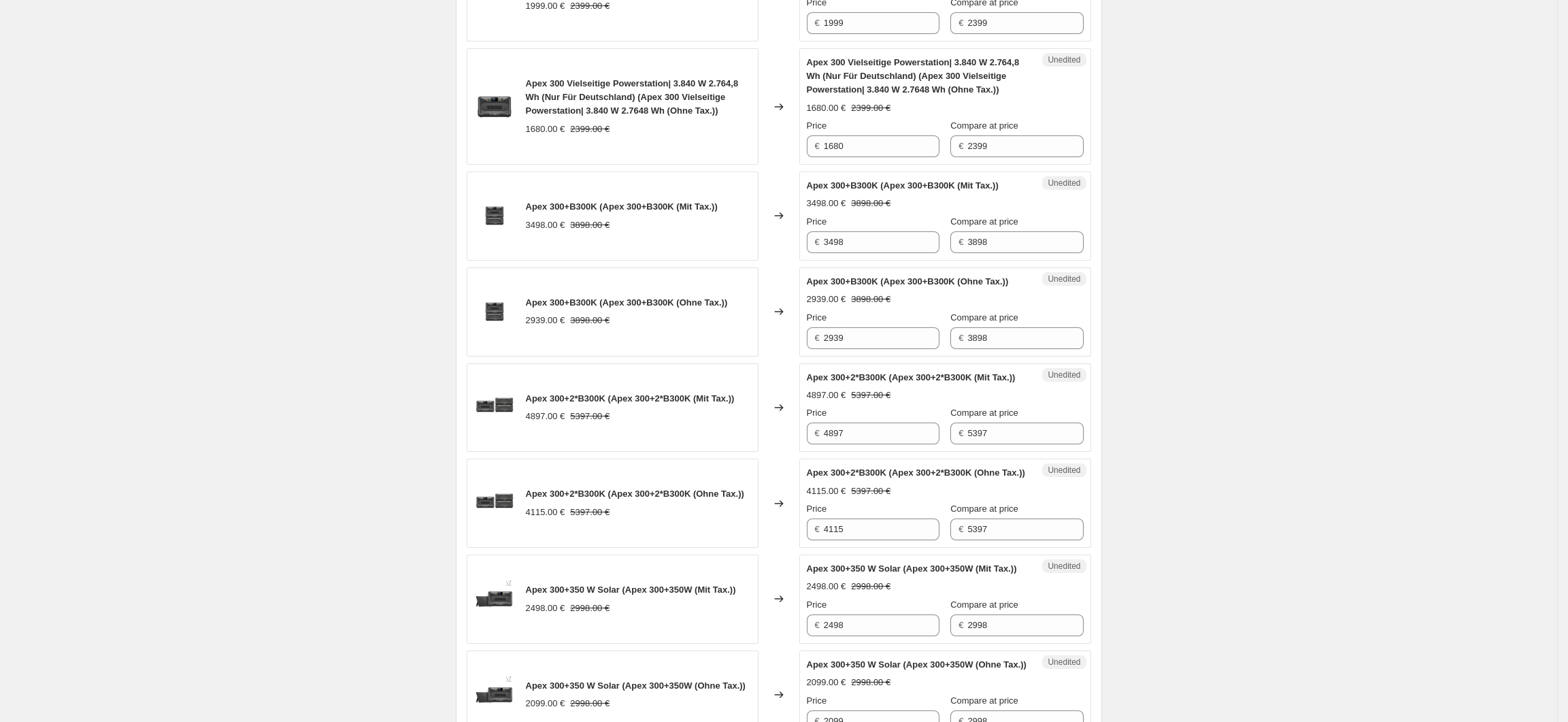
scroll to position [336, 0]
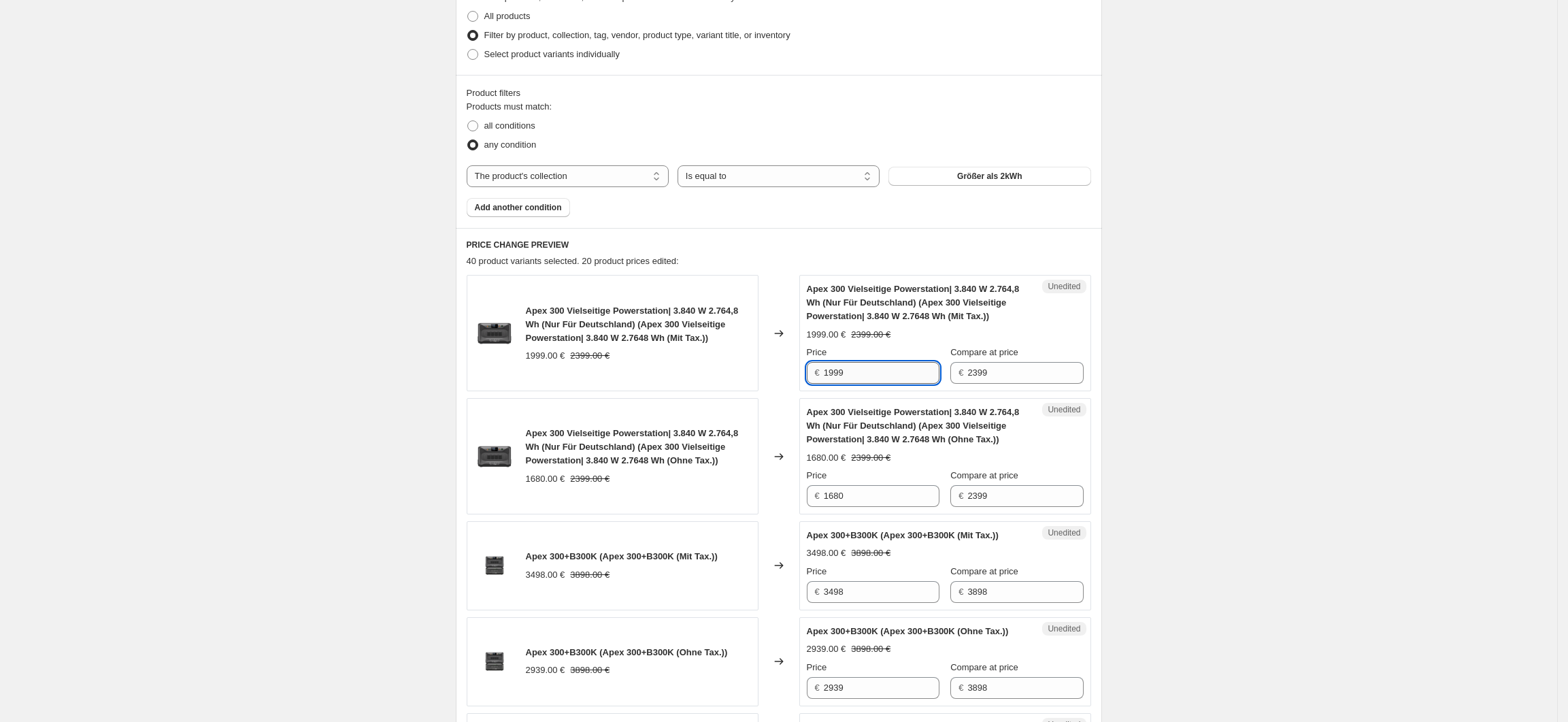
click at [857, 377] on input "1999" at bounding box center [881, 372] width 115 height 22
click at [836, 377] on input "1999" at bounding box center [881, 372] width 115 height 22
type input "1899"
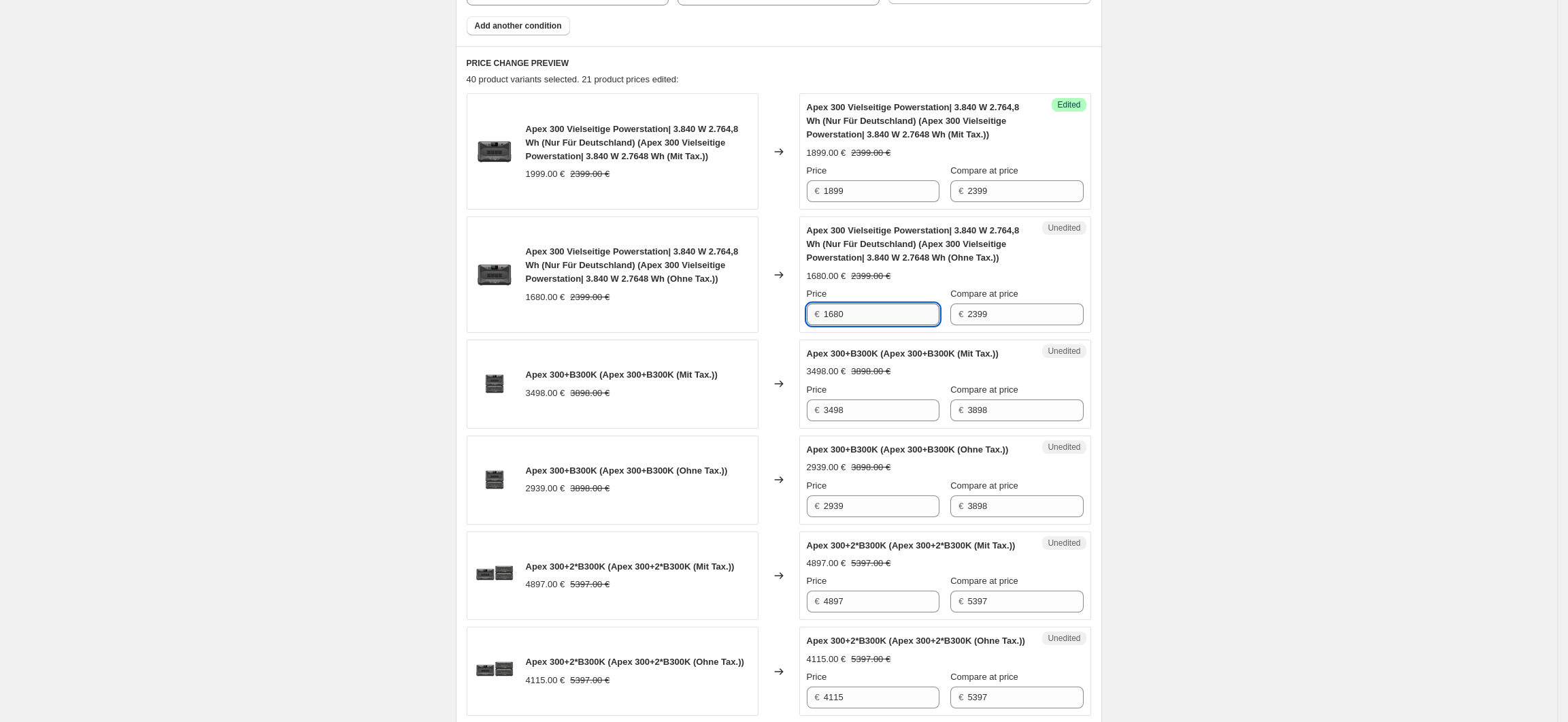
drag, startPoint x: 862, startPoint y: 312, endPoint x: 829, endPoint y: 314, distance: 33.1
click at [829, 314] on input "1680" at bounding box center [881, 314] width 115 height 22
type input "1596"
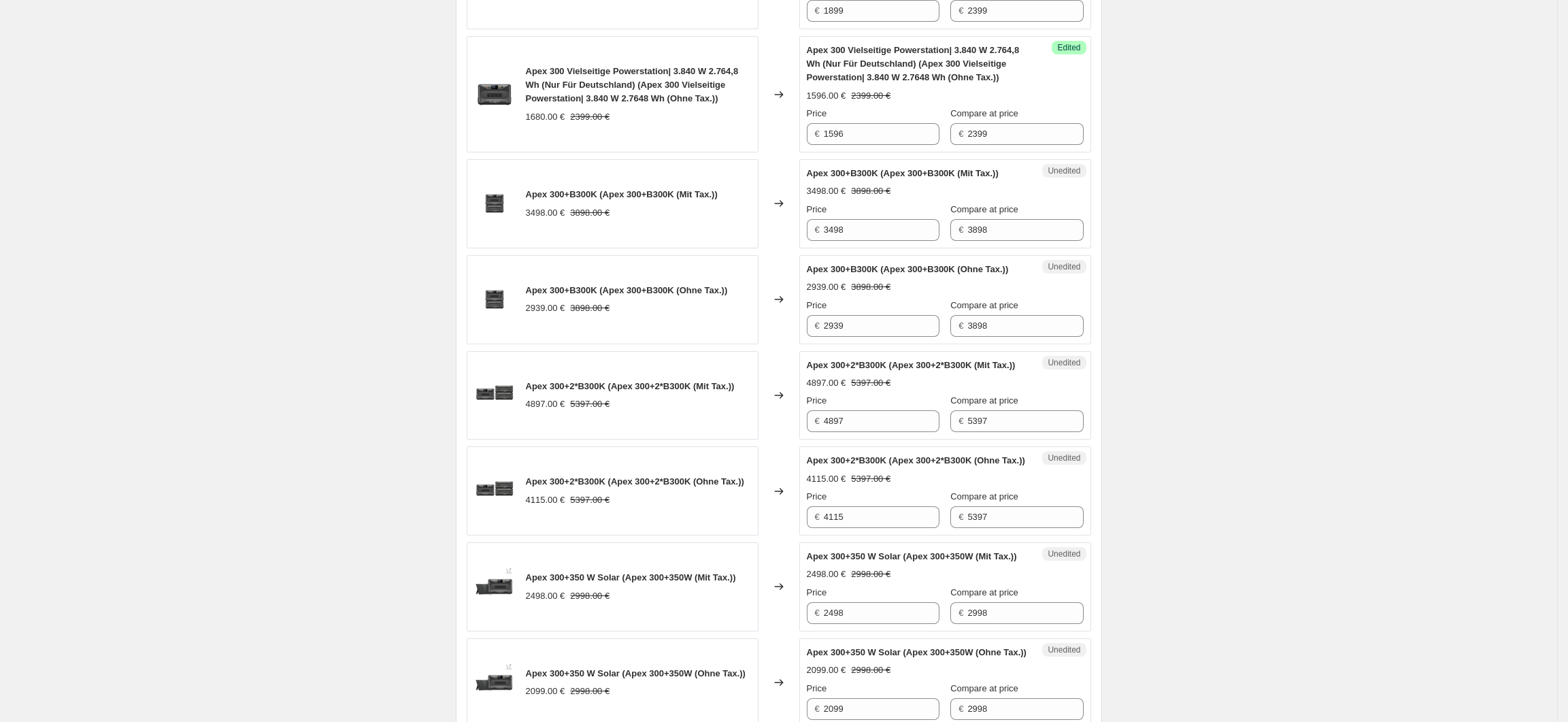
scroll to position [699, 0]
click at [865, 232] on input "3498" at bounding box center [881, 228] width 115 height 22
drag, startPoint x: 847, startPoint y: 232, endPoint x: 833, endPoint y: 232, distance: 14.0
click at [833, 232] on input "3498" at bounding box center [881, 228] width 115 height 22
type input "3098"
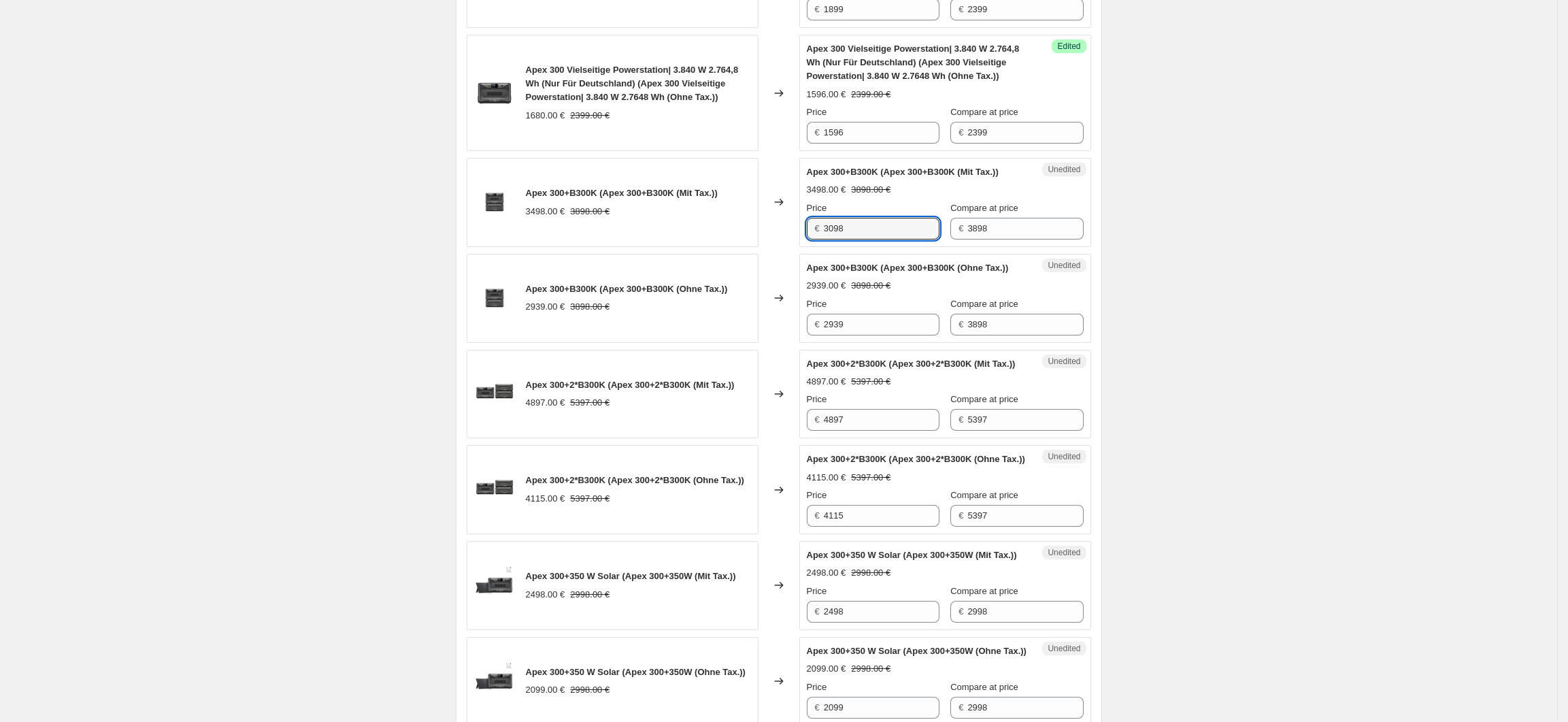
drag, startPoint x: 850, startPoint y: 340, endPoint x: 823, endPoint y: 345, distance: 27.5
click at [823, 336] on div "€ 2939" at bounding box center [873, 324] width 133 height 22
type input "2603"
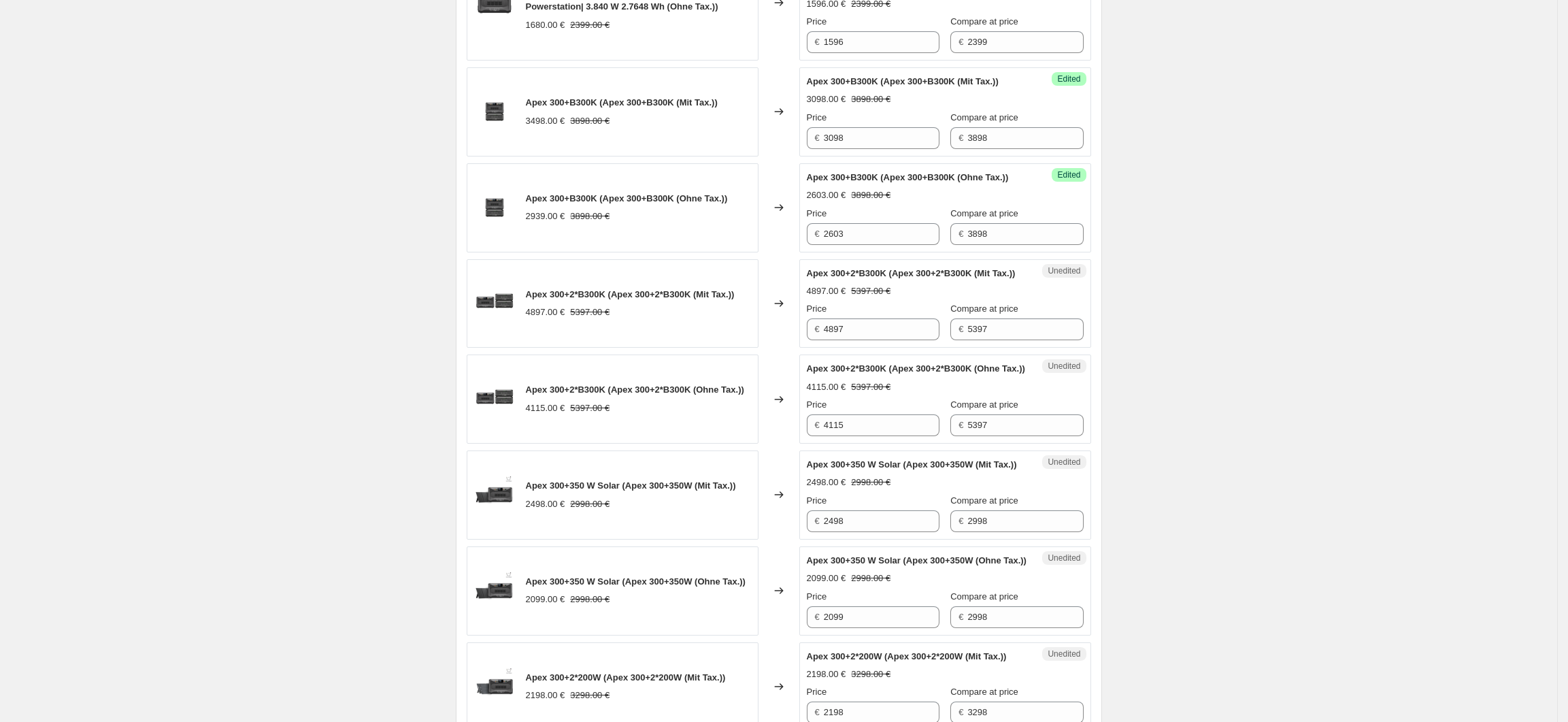
scroll to position [880, 0]
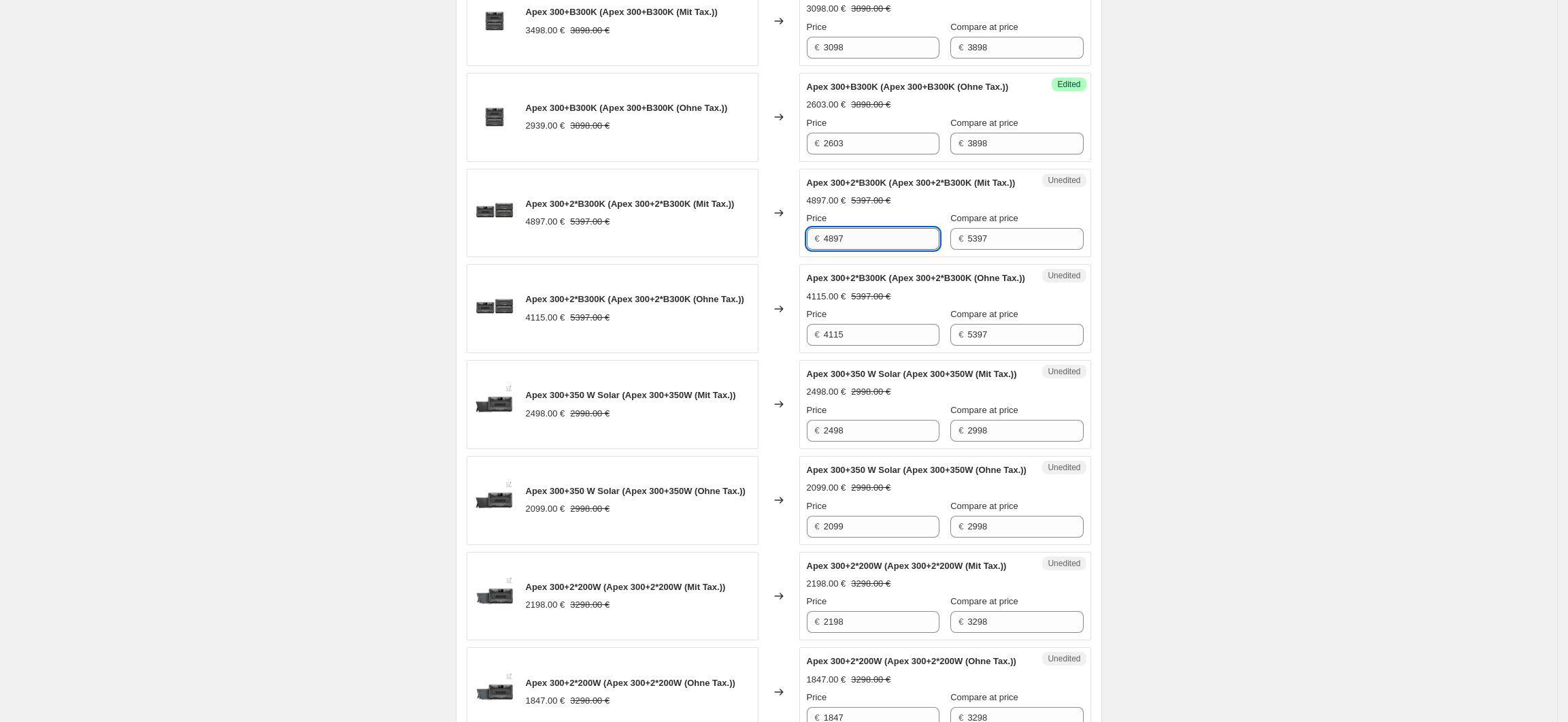
click at [875, 250] on input "4897" at bounding box center [881, 239] width 115 height 22
click at [839, 250] on input "4897" at bounding box center [881, 239] width 115 height 22
type input "4297"
click at [863, 345] on input "4115" at bounding box center [881, 334] width 115 height 22
drag, startPoint x: 852, startPoint y: 379, endPoint x: 820, endPoint y: 384, distance: 32.4
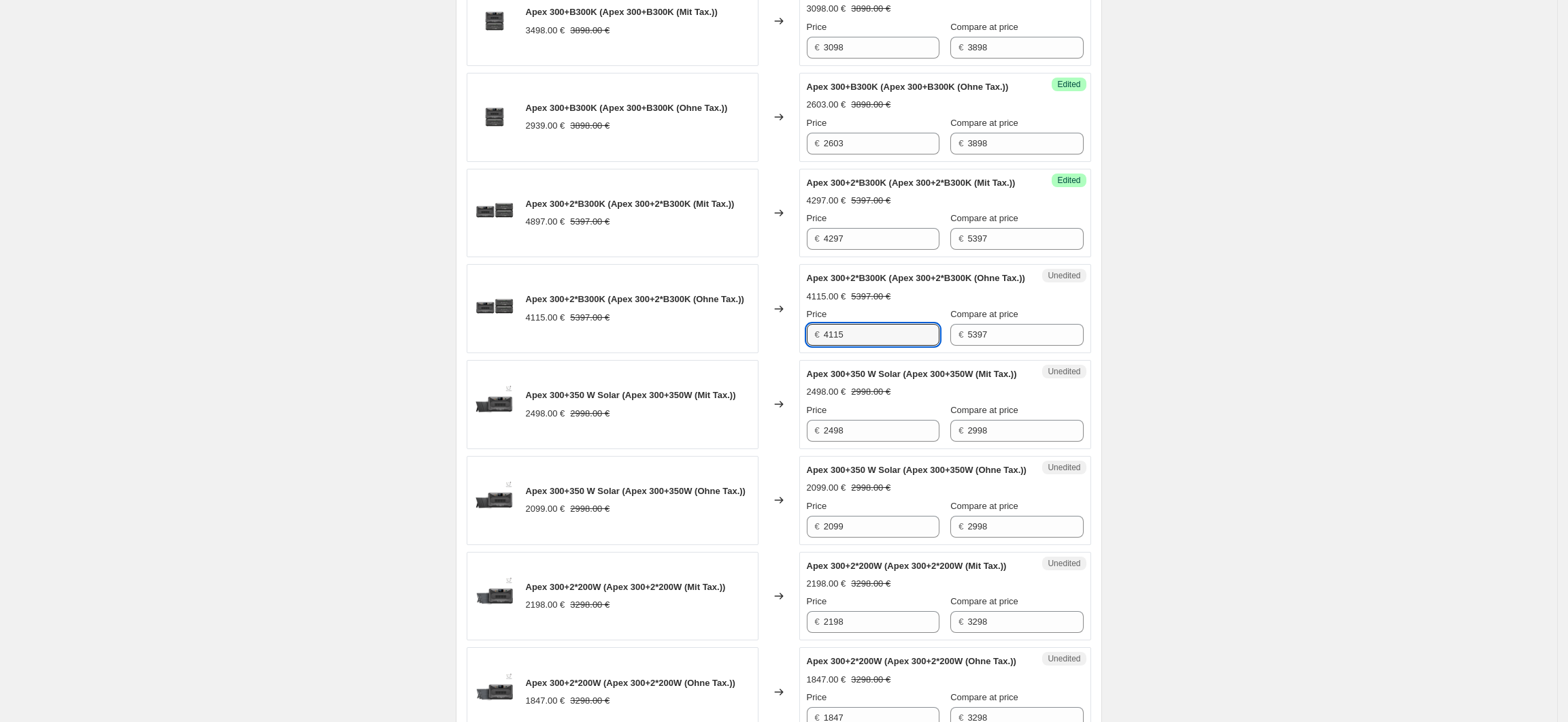
click at [820, 345] on div "€ 4115" at bounding box center [873, 334] width 133 height 22
type input "3611"
click at [1238, 430] on div "Create new price change job. This page is ready Create new price change job Dra…" at bounding box center [778, 587] width 1558 height 2935
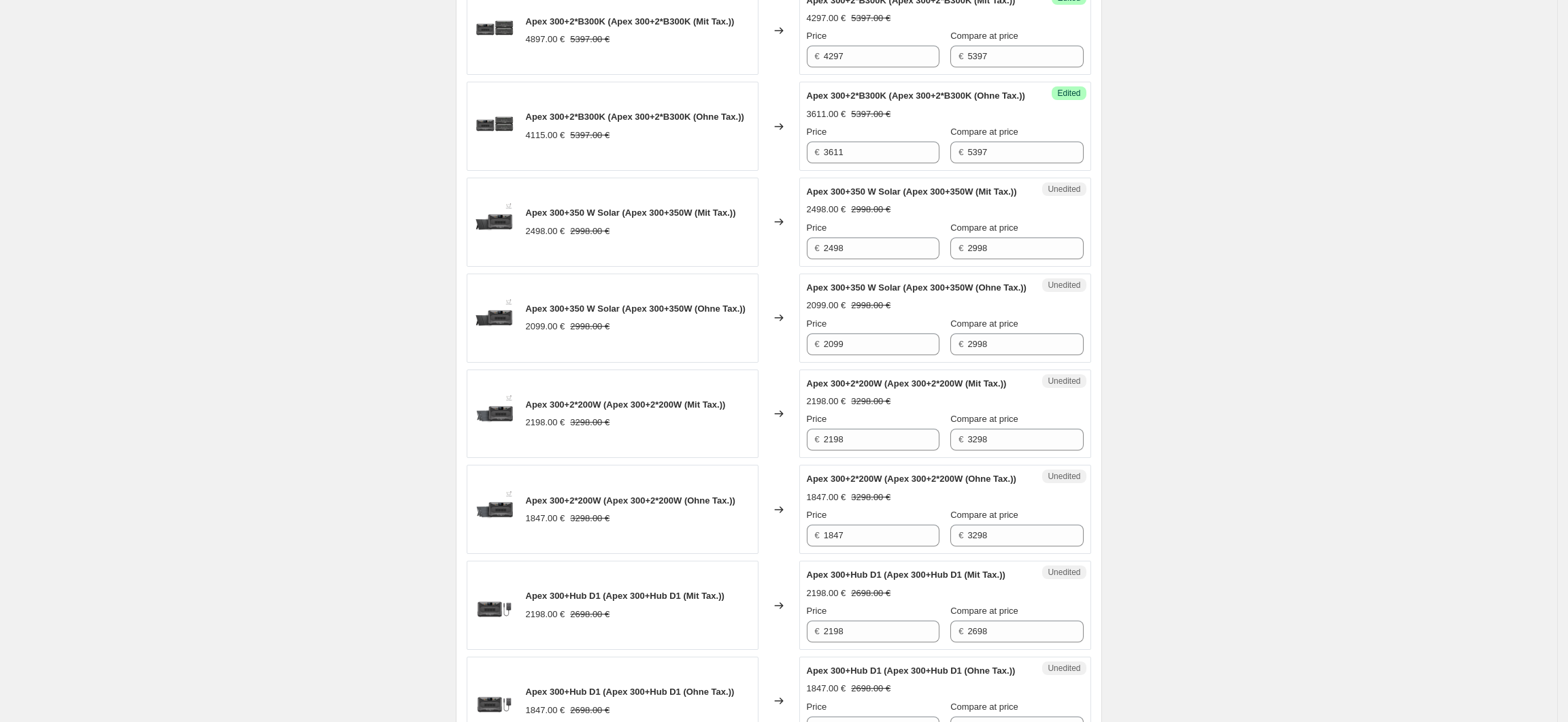
scroll to position [1244, 0]
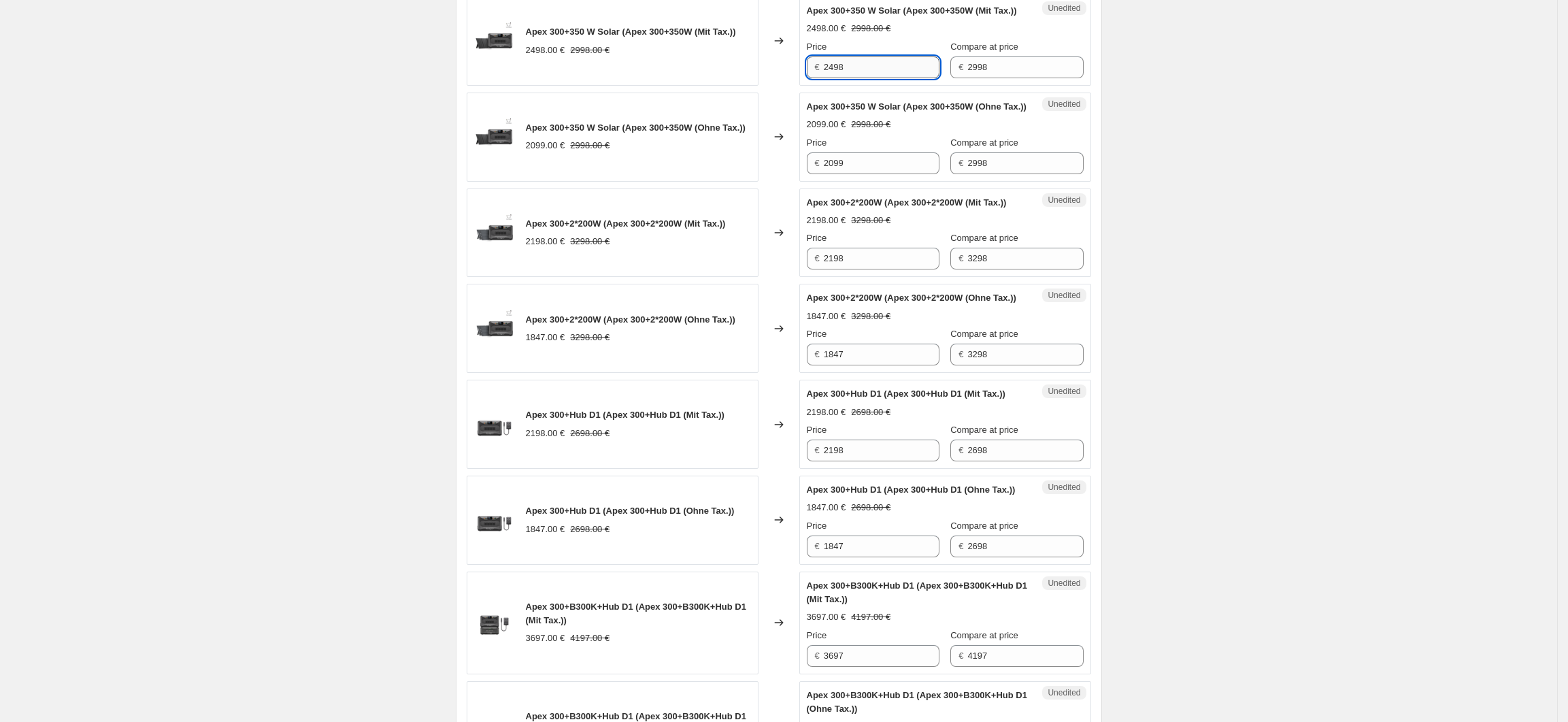
click at [836, 78] on input "2498" at bounding box center [881, 67] width 115 height 22
type input "2398"
click at [1210, 219] on div "Create new price change job. This page is ready Create new price change job Dra…" at bounding box center [778, 224] width 1558 height 2935
drag, startPoint x: 860, startPoint y: 238, endPoint x: 839, endPoint y: 240, distance: 21.1
click at [839, 174] on input "2099" at bounding box center [881, 163] width 115 height 22
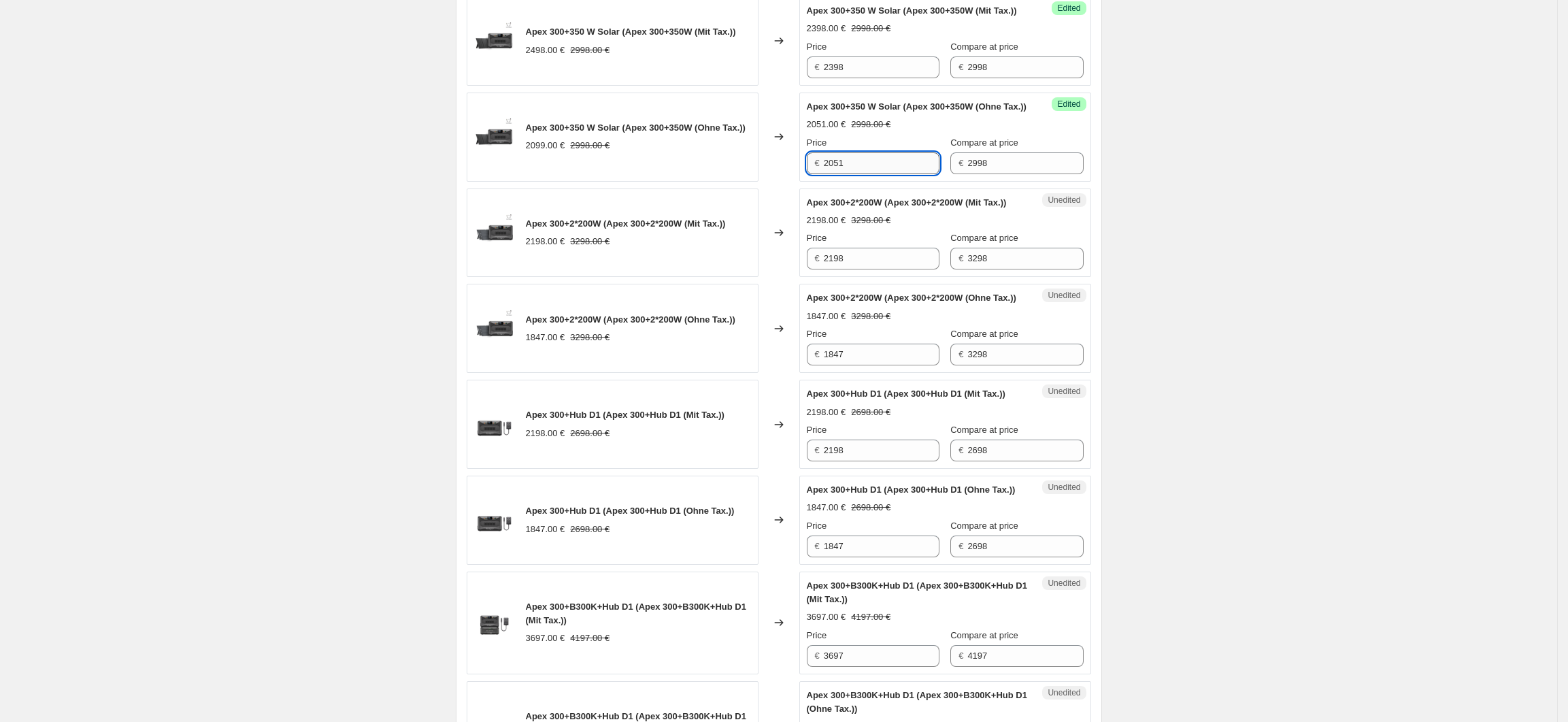
drag, startPoint x: 849, startPoint y: 238, endPoint x: 839, endPoint y: 240, distance: 10.2
click at [839, 174] on input "2051" at bounding box center [881, 163] width 115 height 22
type input "2015"
click at [1130, 286] on div "Create new price change job. This page is ready Create new price change job Dra…" at bounding box center [778, 224] width 1558 height 2935
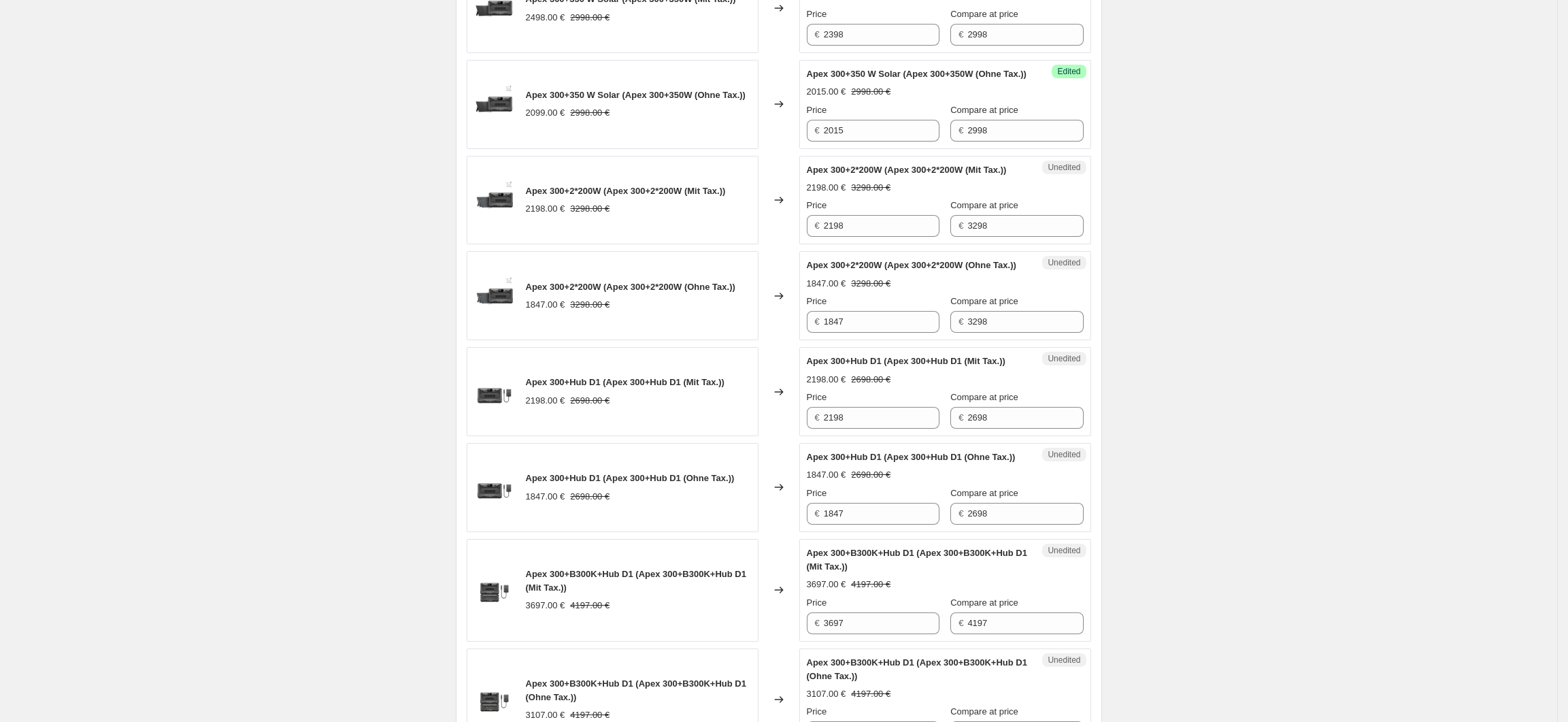
scroll to position [1334, 0]
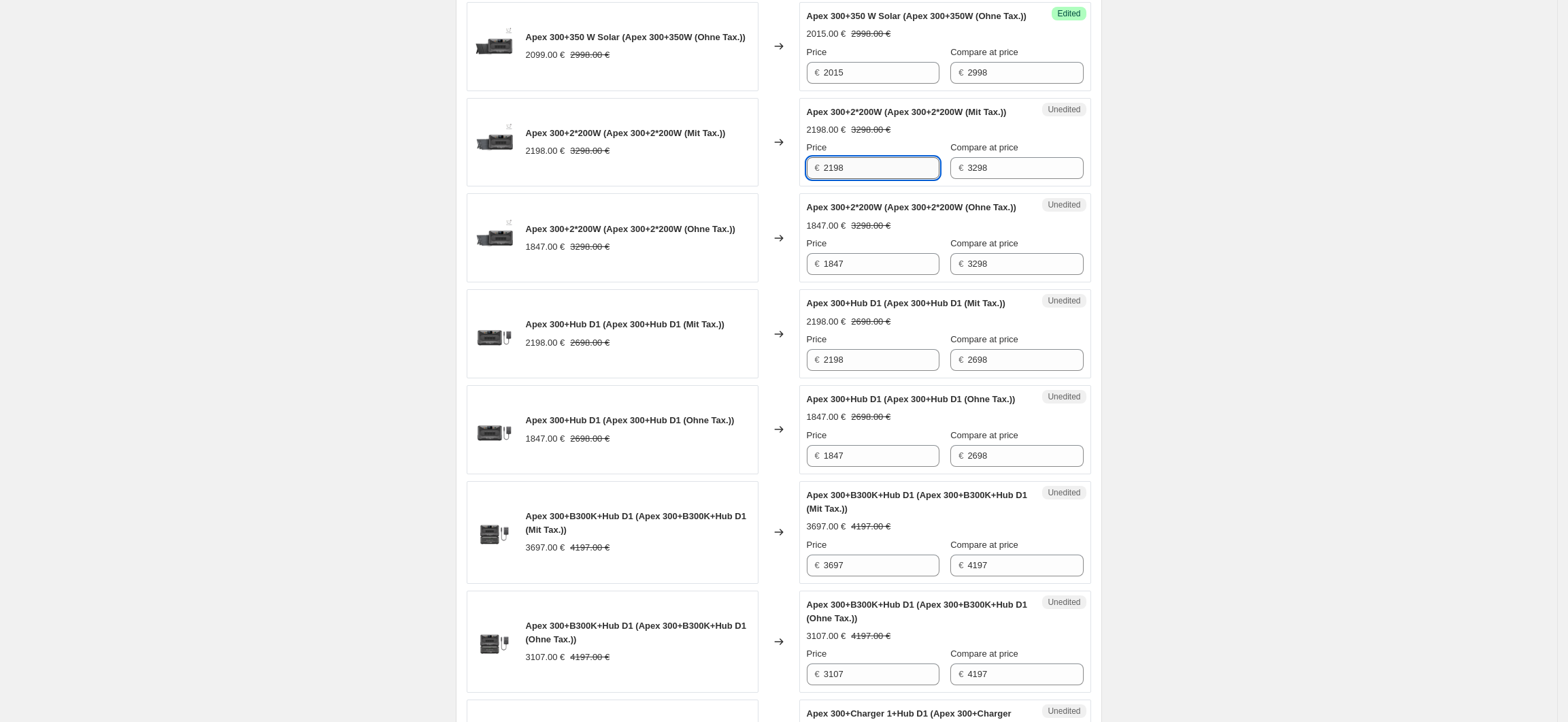
drag, startPoint x: 879, startPoint y: 259, endPoint x: 834, endPoint y: 261, distance: 45.0
click at [834, 179] on input "2198" at bounding box center [881, 167] width 115 height 22
type input "2497"
click at [1191, 338] on div "Create new price change job. This page is ready Create new price change job Dra…" at bounding box center [778, 134] width 1558 height 2935
drag, startPoint x: 856, startPoint y: 366, endPoint x: 825, endPoint y: 366, distance: 31.0
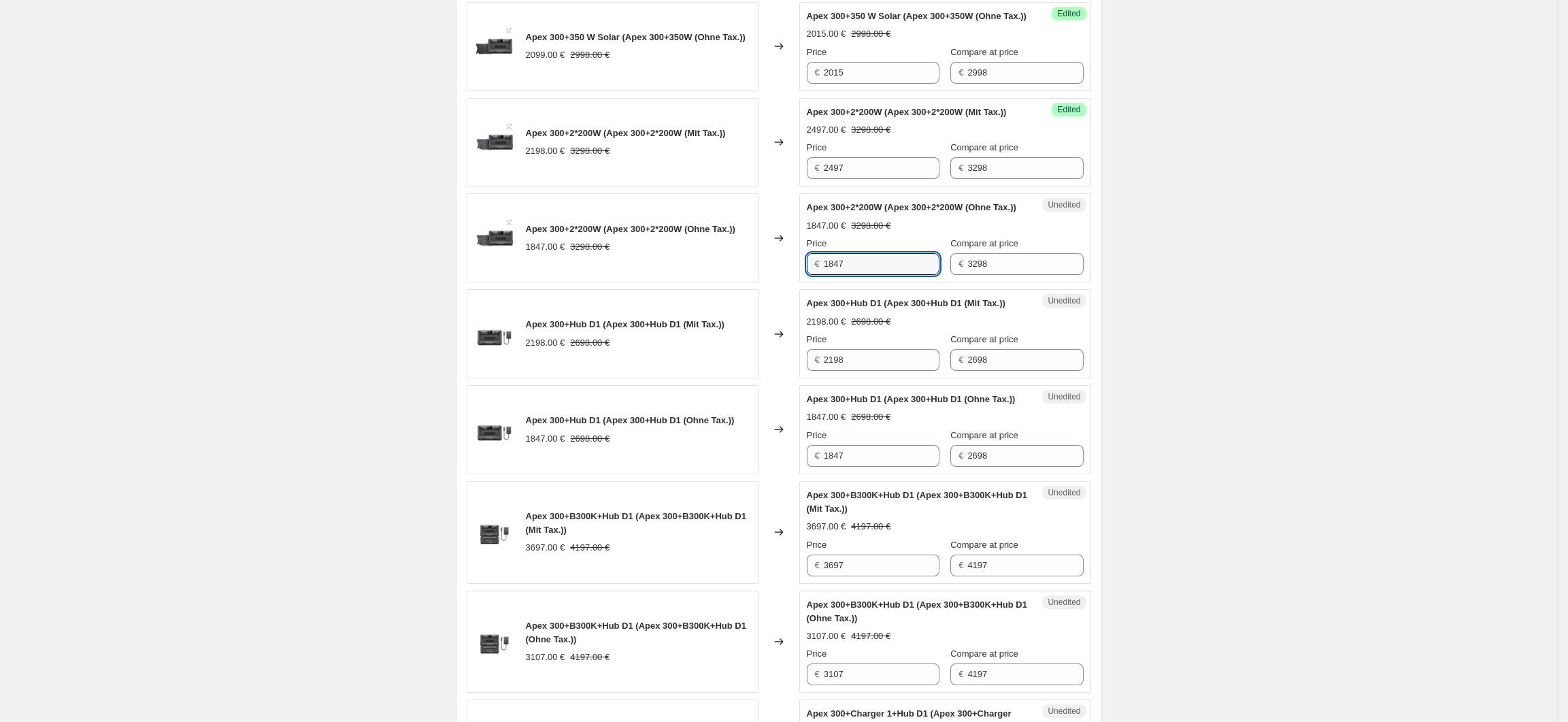
click at [825, 275] on div "€ 1847" at bounding box center [873, 264] width 133 height 22
type input "2098"
click at [1214, 396] on div "Create new price change job. This page is ready Create new price change job Dra…" at bounding box center [778, 134] width 1558 height 2935
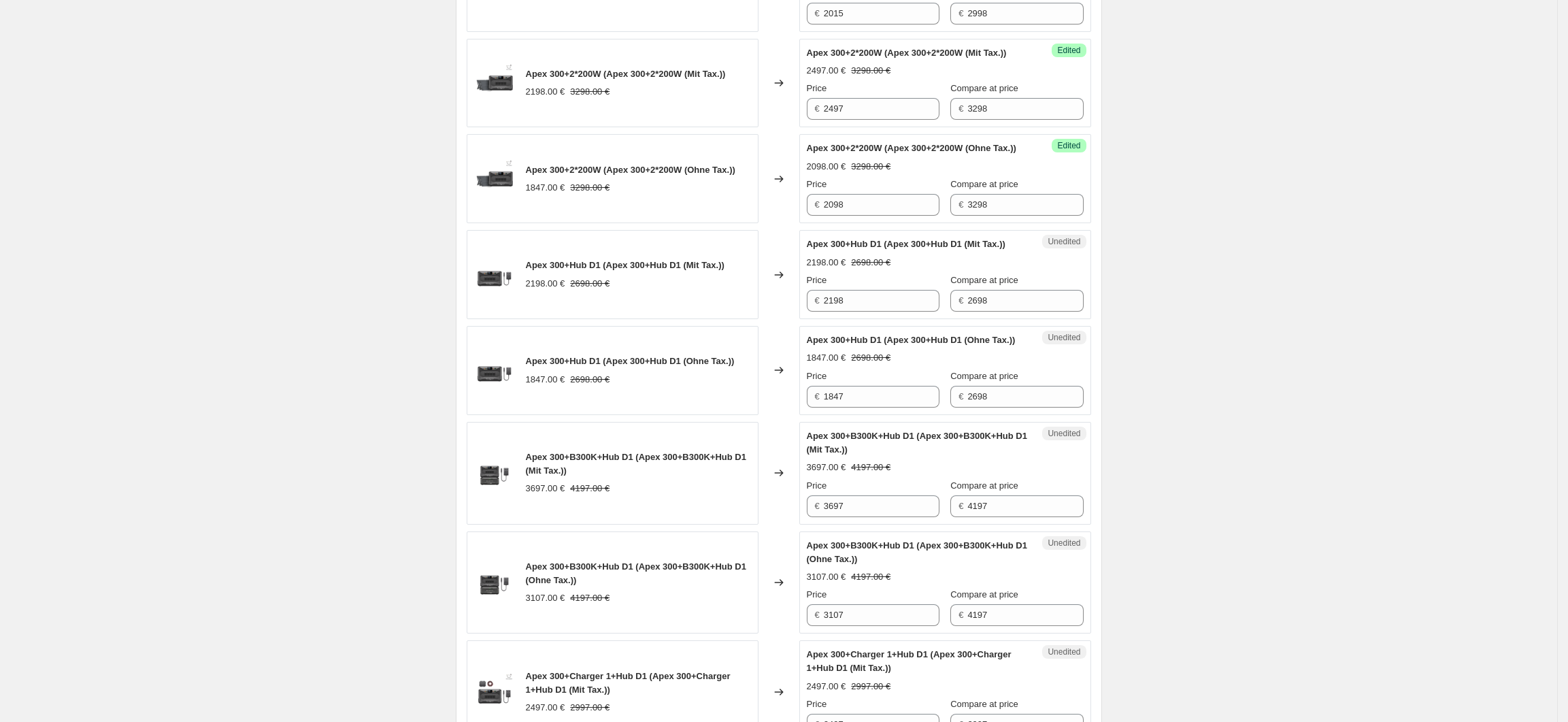
scroll to position [1425, 0]
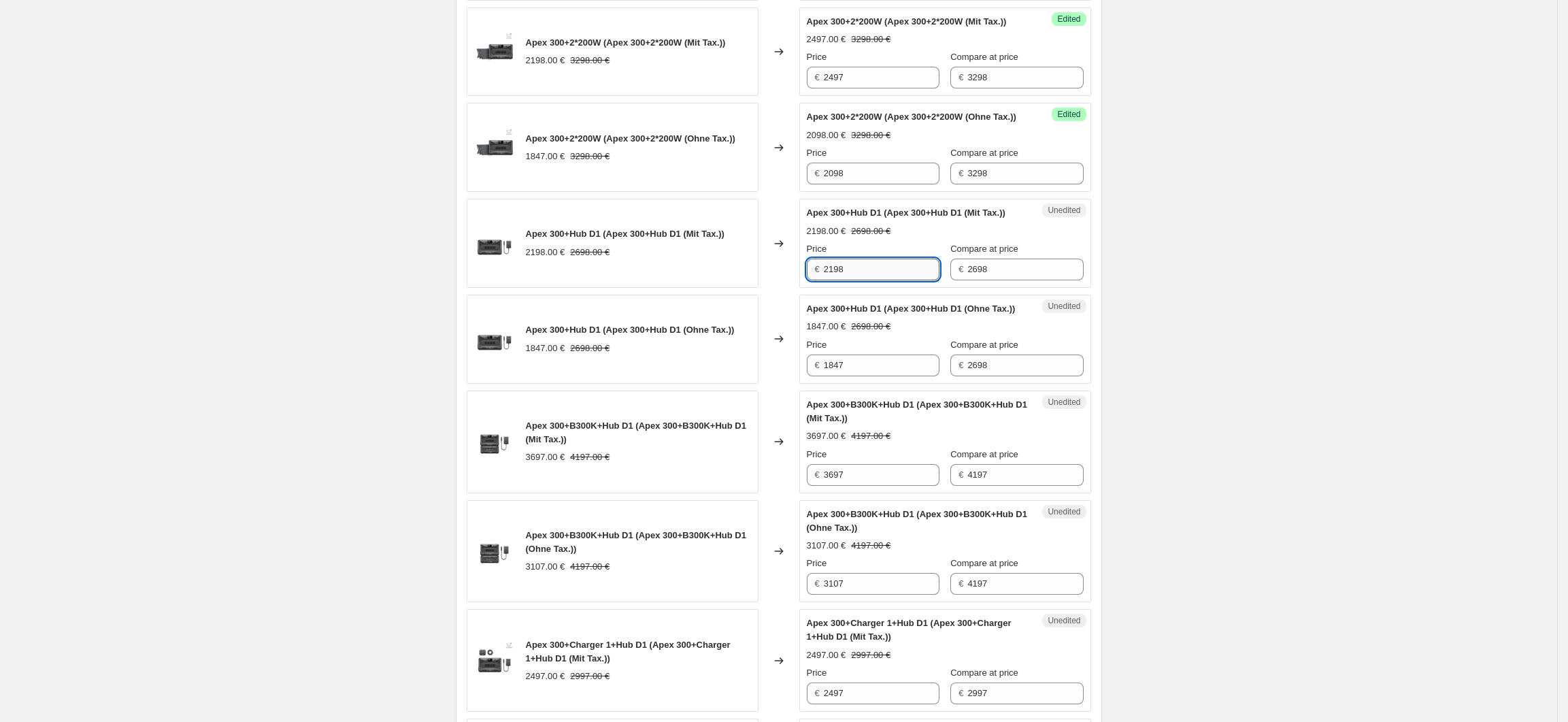
drag, startPoint x: 833, startPoint y: 386, endPoint x: 842, endPoint y: 388, distance: 9.2
click at [842, 280] on input "2198" at bounding box center [881, 269] width 115 height 22
click at [1230, 434] on div "Create new price change job. This page is ready Create new price change job Dra…" at bounding box center [778, 43] width 1558 height 2935
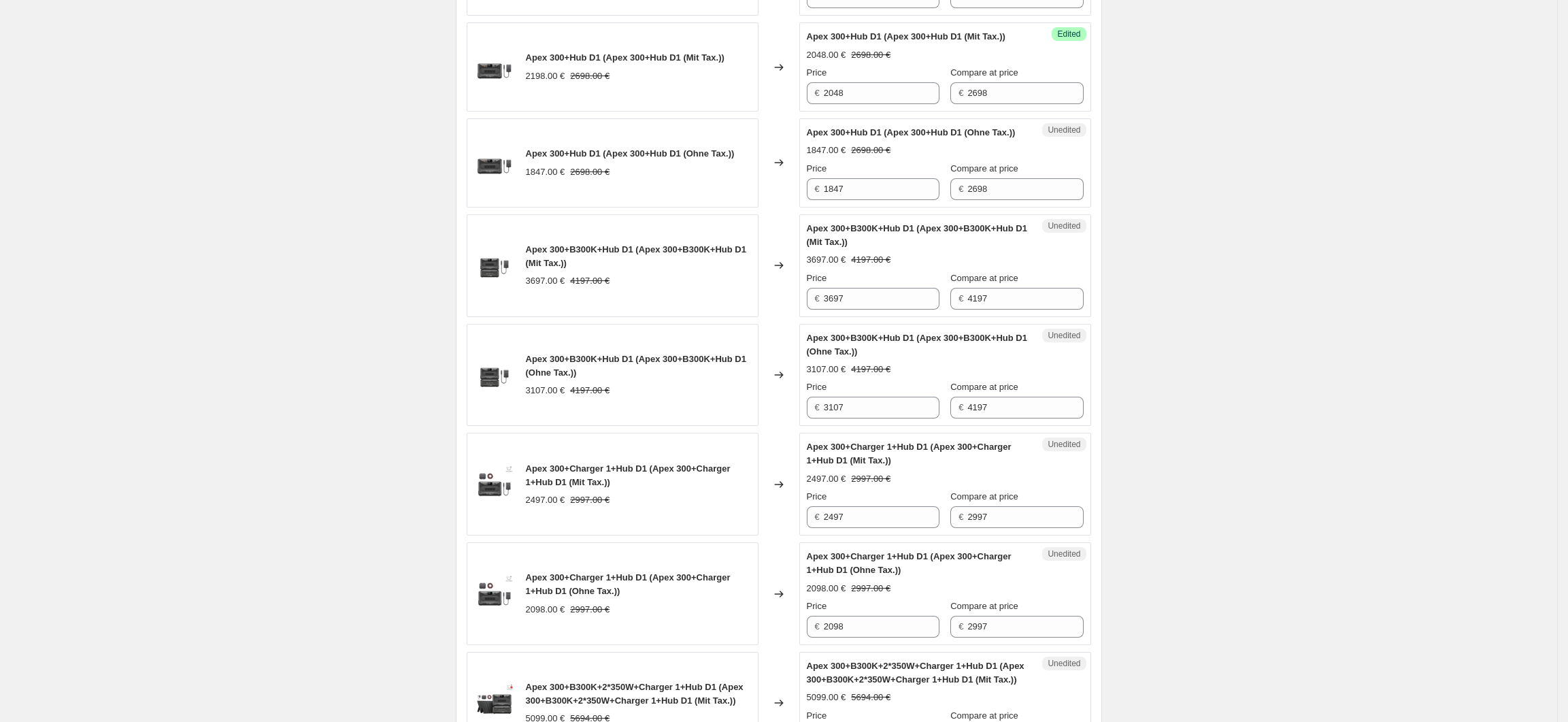
scroll to position [1606, 0]
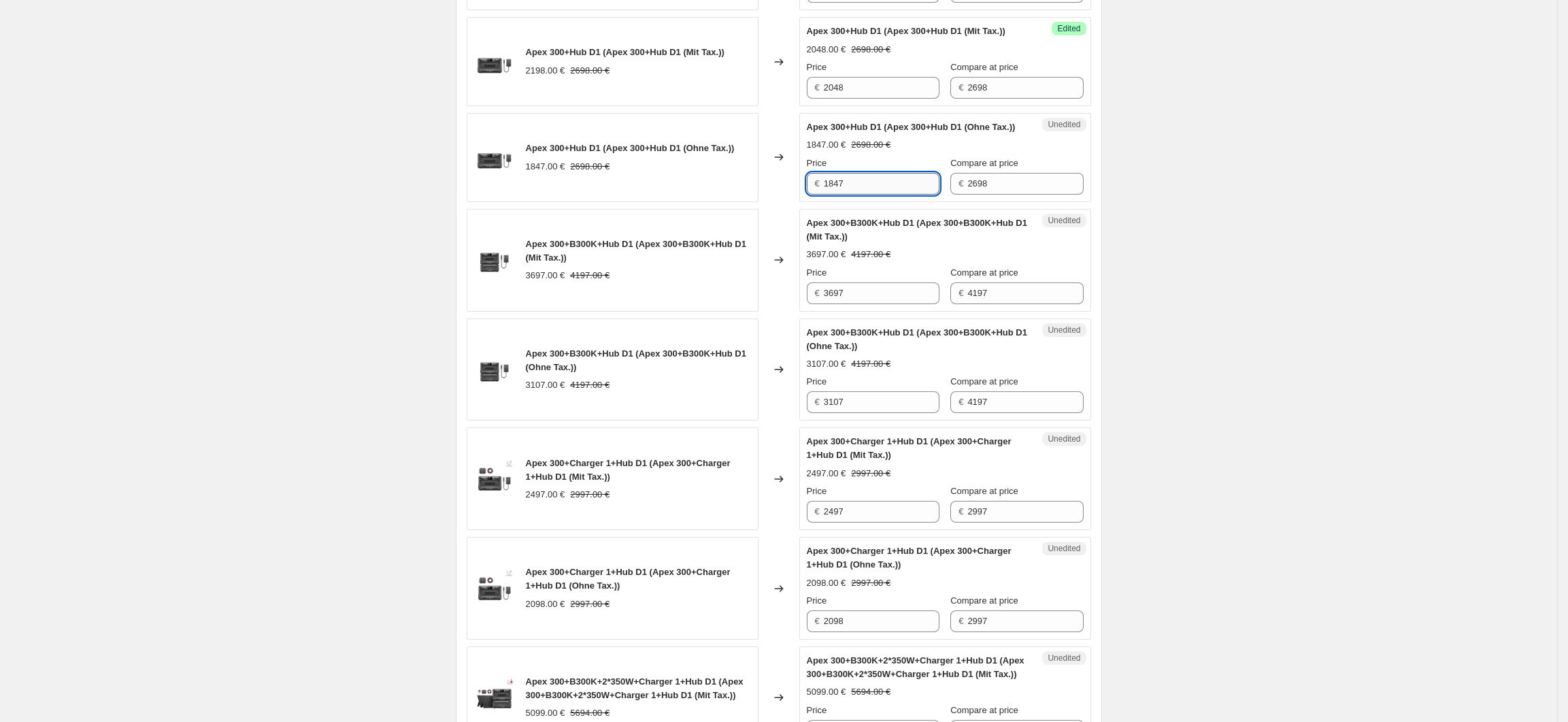
drag, startPoint x: 836, startPoint y: 316, endPoint x: 849, endPoint y: 316, distance: 13.0
click at [849, 194] on input "1847" at bounding box center [881, 183] width 115 height 22
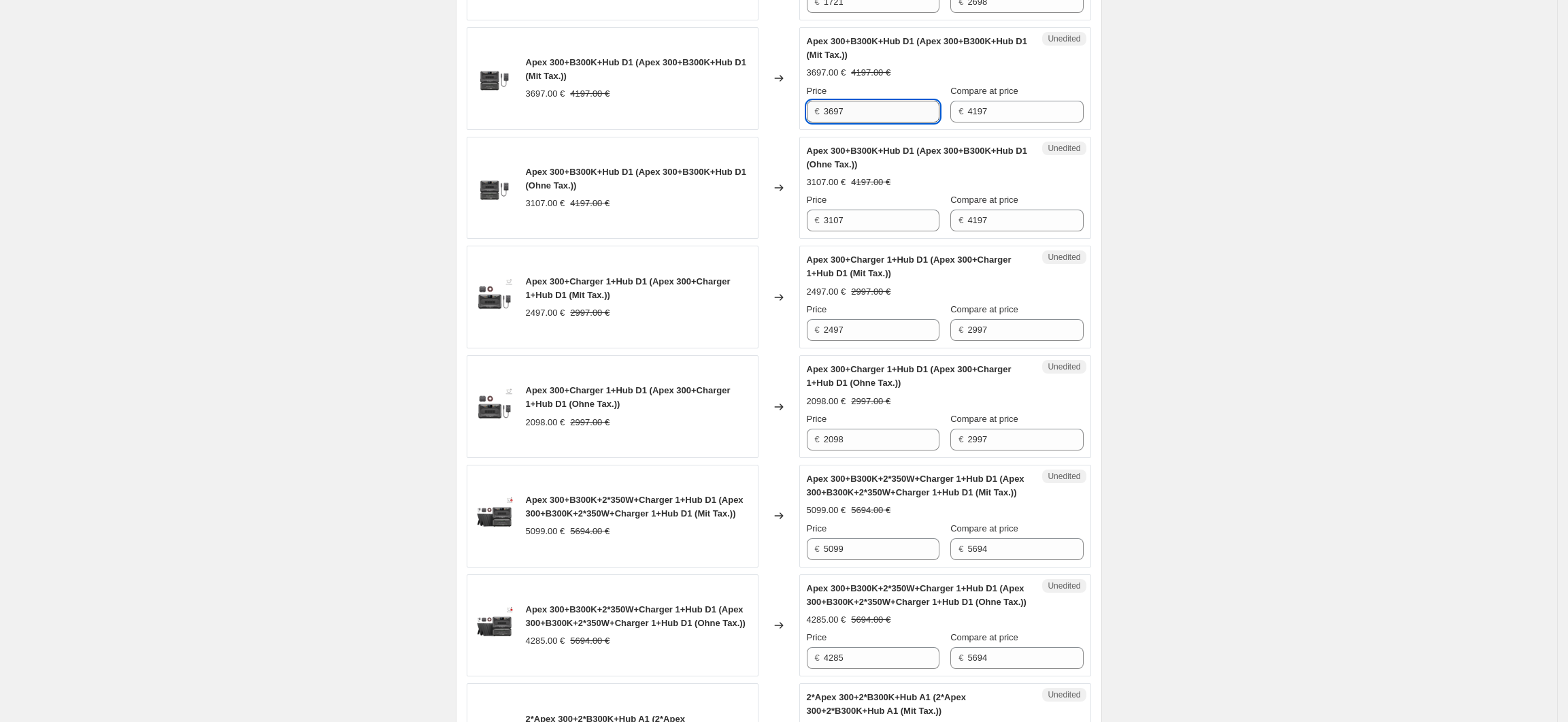
click at [839, 122] on input "3697" at bounding box center [881, 111] width 115 height 22
drag, startPoint x: 830, startPoint y: 351, endPoint x: 842, endPoint y: 351, distance: 12.0
click at [842, 232] on input "3107" at bounding box center [881, 220] width 115 height 22
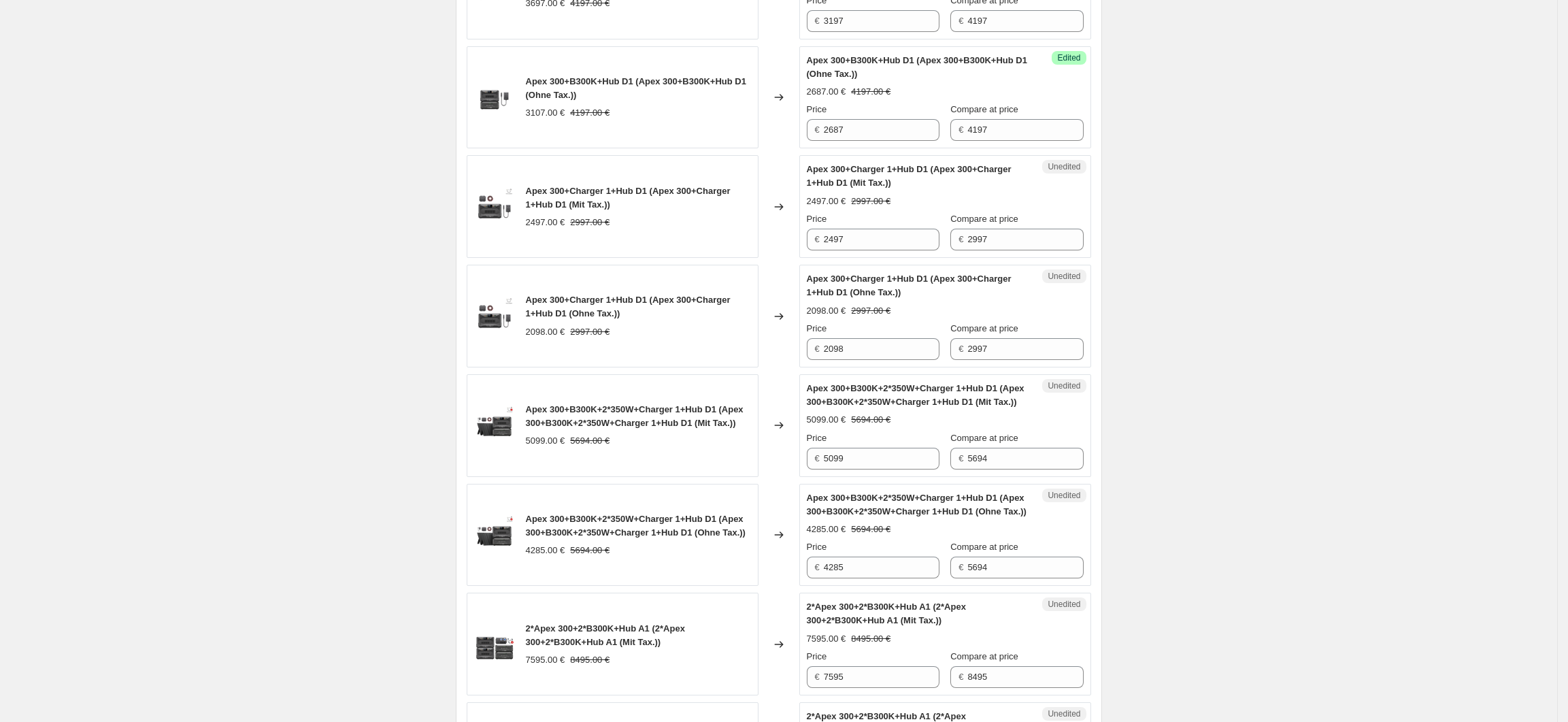
scroll to position [2060, 0]
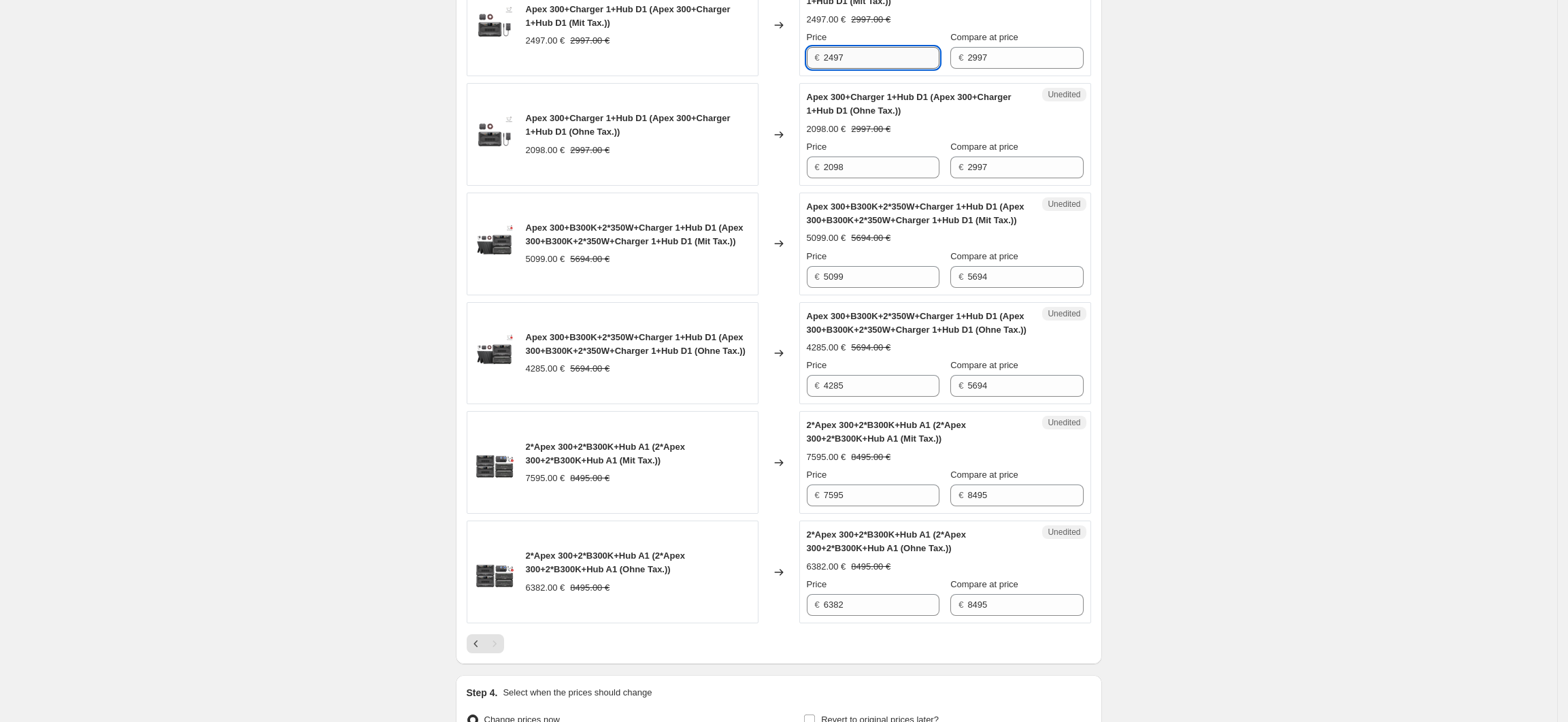
click at [836, 69] on input "2497" at bounding box center [881, 57] width 115 height 22
drag, startPoint x: 856, startPoint y: 302, endPoint x: 823, endPoint y: 303, distance: 33.0
click at [823, 178] on div "€ 2098" at bounding box center [873, 167] width 133 height 22
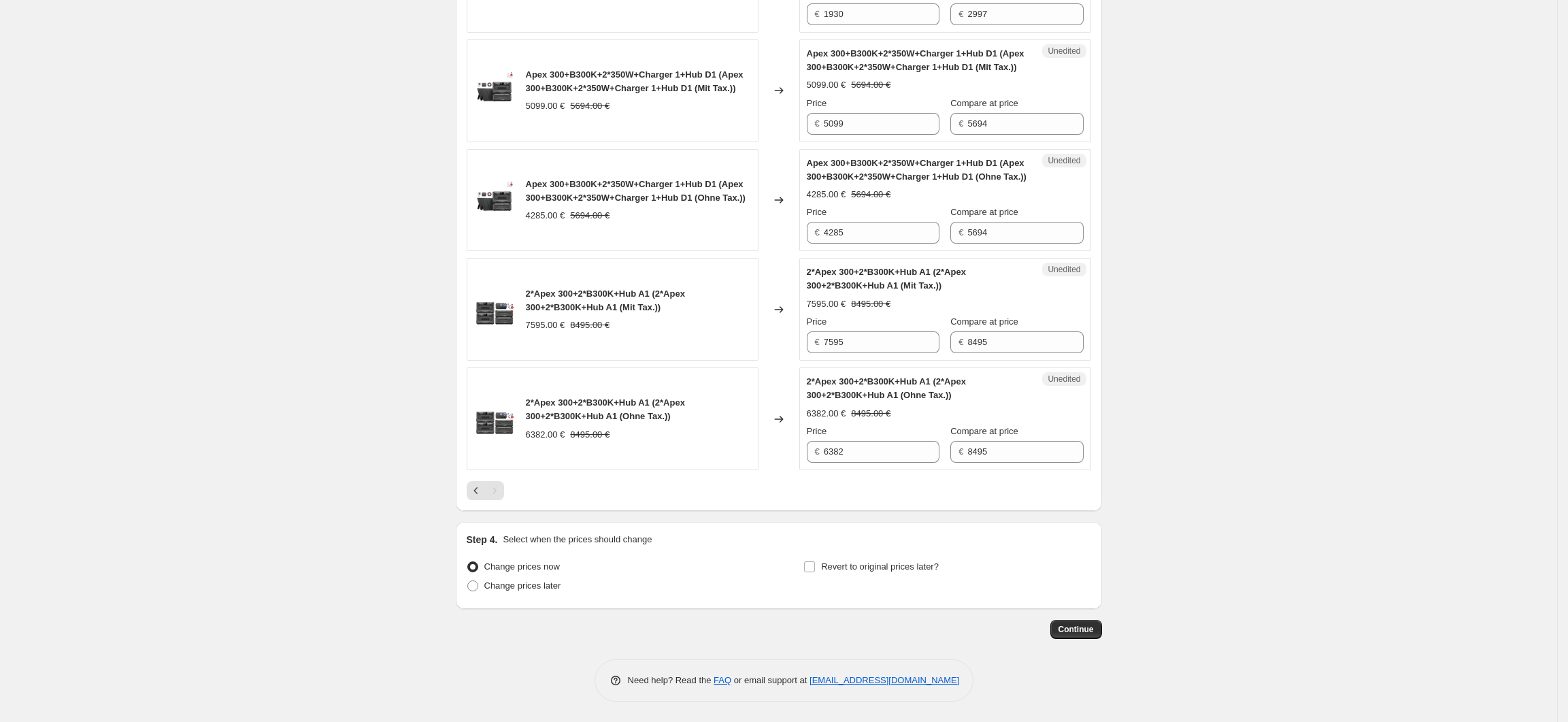
scroll to position [2241, 0]
drag, startPoint x: 869, startPoint y: 246, endPoint x: 825, endPoint y: 248, distance: 44.0
click at [825, 135] on div "€ 5099" at bounding box center [873, 123] width 133 height 22
drag, startPoint x: 868, startPoint y: 359, endPoint x: 824, endPoint y: 361, distance: 44.0
click at [824, 244] on div "€ 4285" at bounding box center [873, 233] width 133 height 22
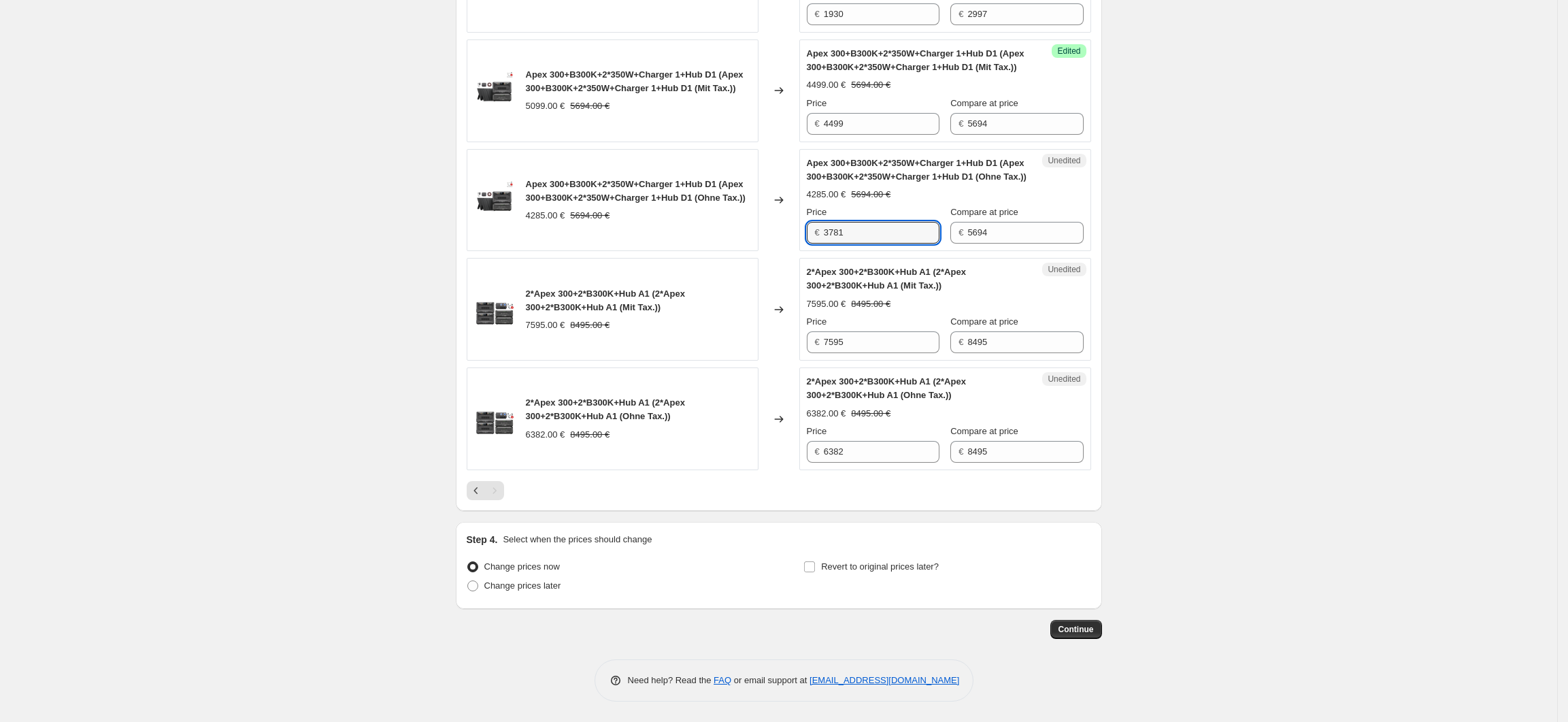
click at [853, 351] on input "7595" at bounding box center [881, 342] width 115 height 22
drag, startPoint x: 841, startPoint y: 342, endPoint x: 827, endPoint y: 345, distance: 14.3
click at [827, 345] on div "€ 7595" at bounding box center [873, 342] width 133 height 22
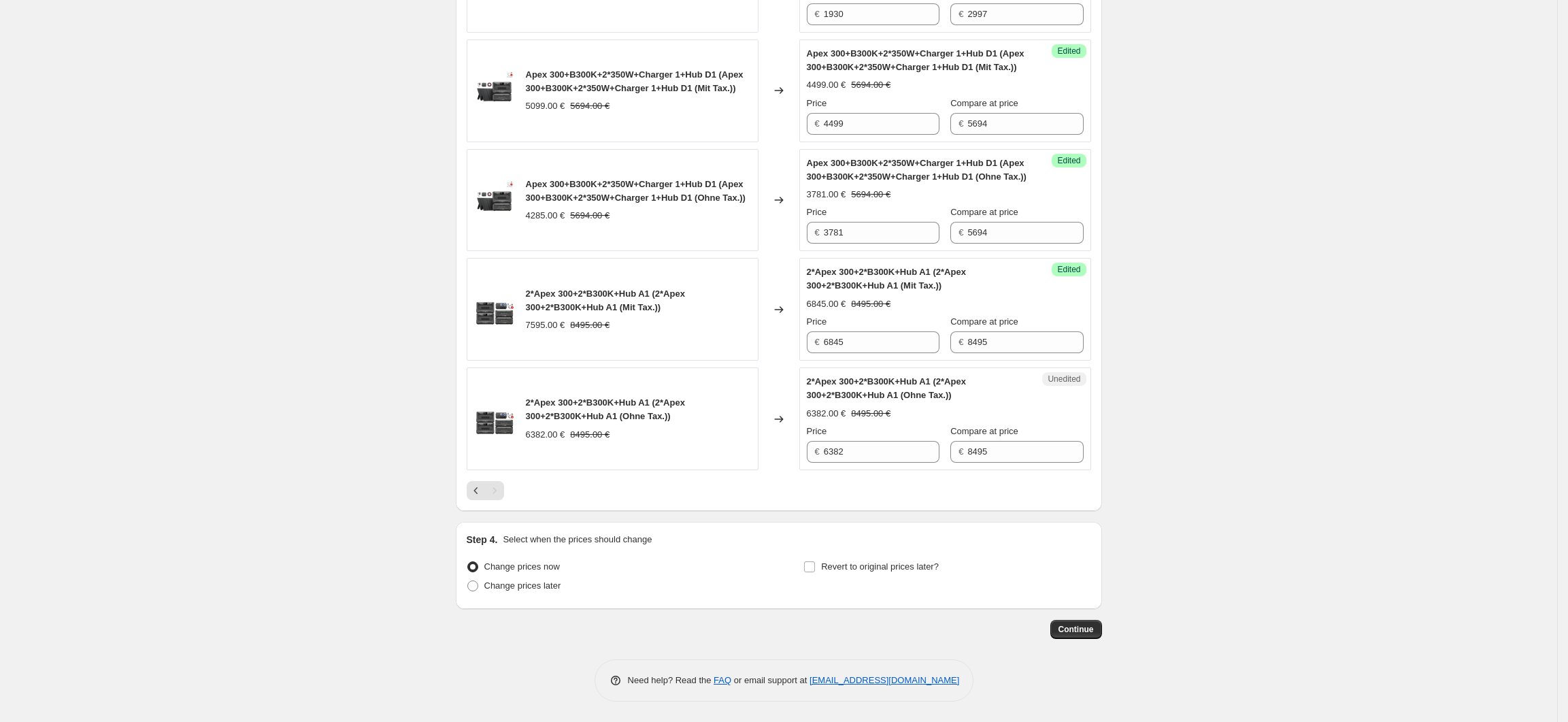
click at [869, 458] on input "6382" at bounding box center [881, 451] width 115 height 22
drag, startPoint x: 850, startPoint y: 460, endPoint x: 826, endPoint y: 463, distance: 24.2
click at [826, 463] on div "Unedited 2*Apex 300+2*B300K+Hub A1 (2*Apex 300+2*B300K+Hub A1 (Ohne Tax.)) 6382…" at bounding box center [945, 418] width 292 height 102
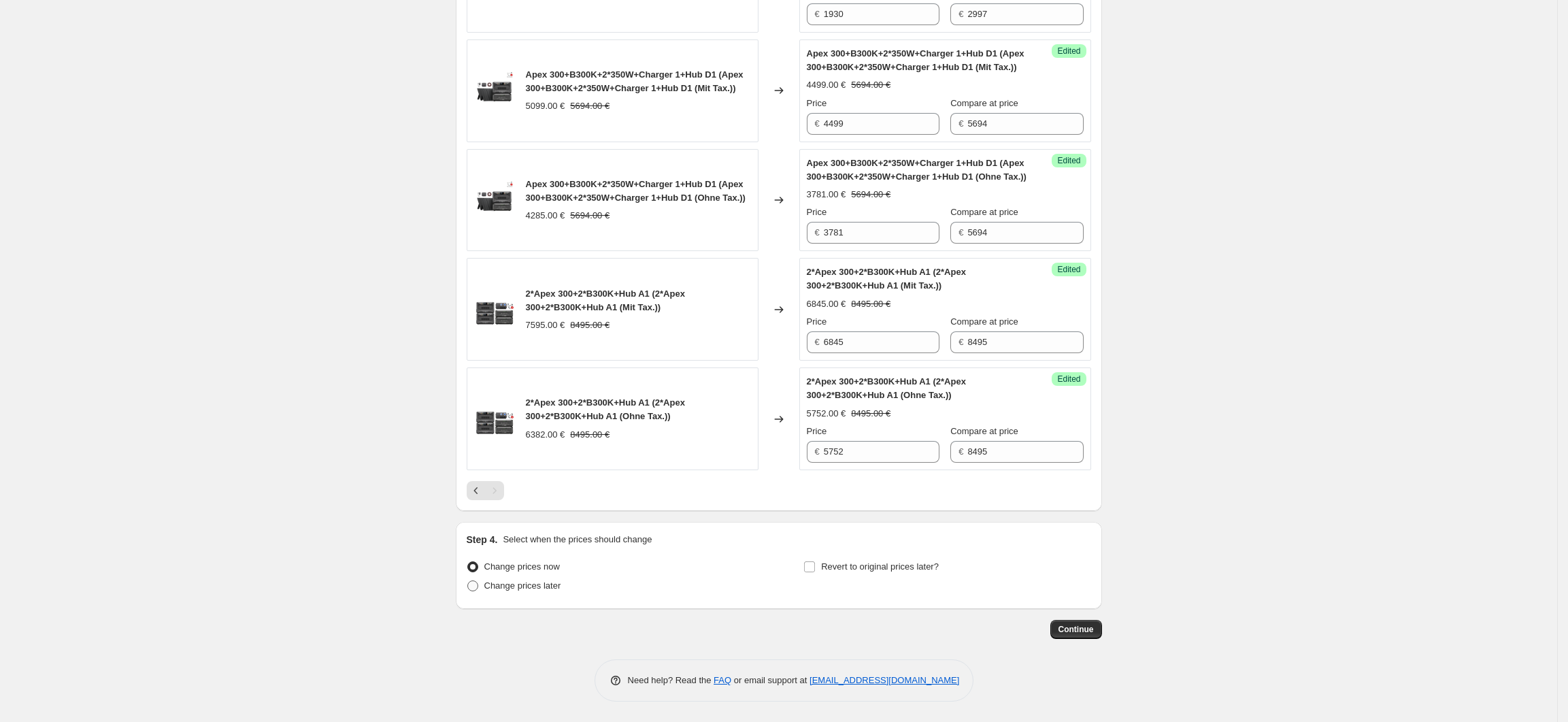
click at [528, 588] on span "Change prices later" at bounding box center [522, 586] width 77 height 10
click at [468, 581] on input "Change prices later" at bounding box center [468, 581] width 1 height 1
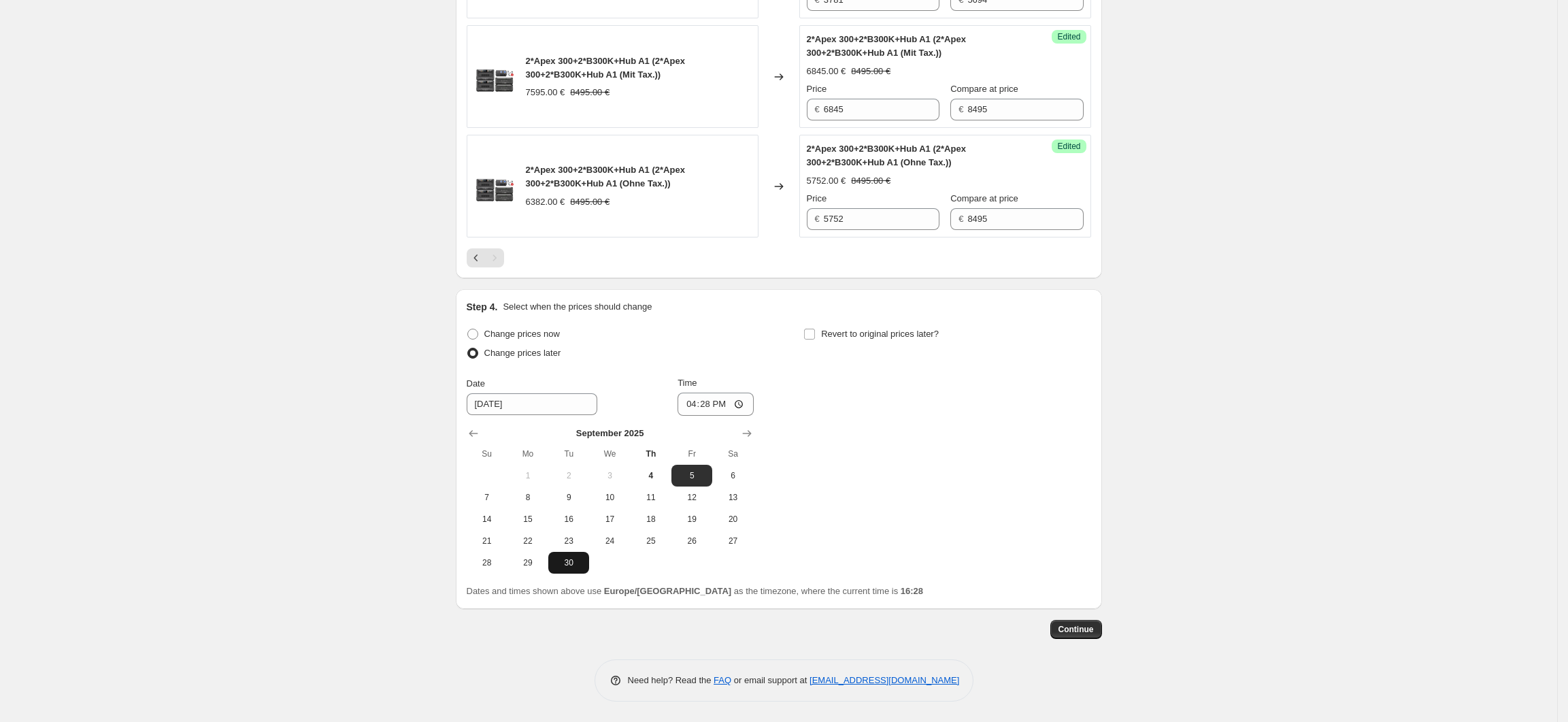
scroll to position [2605, 0]
click at [722, 407] on input "16:28" at bounding box center [716, 404] width 76 height 23
click at [738, 404] on input "16:28" at bounding box center [716, 404] width 76 height 23
click at [1064, 482] on div "Change prices now Change prices later Date 9/5/2025 Time 04:00 September 2025 S…" at bounding box center [779, 449] width 625 height 249
click at [1089, 637] on button "Continue" at bounding box center [1076, 629] width 52 height 19
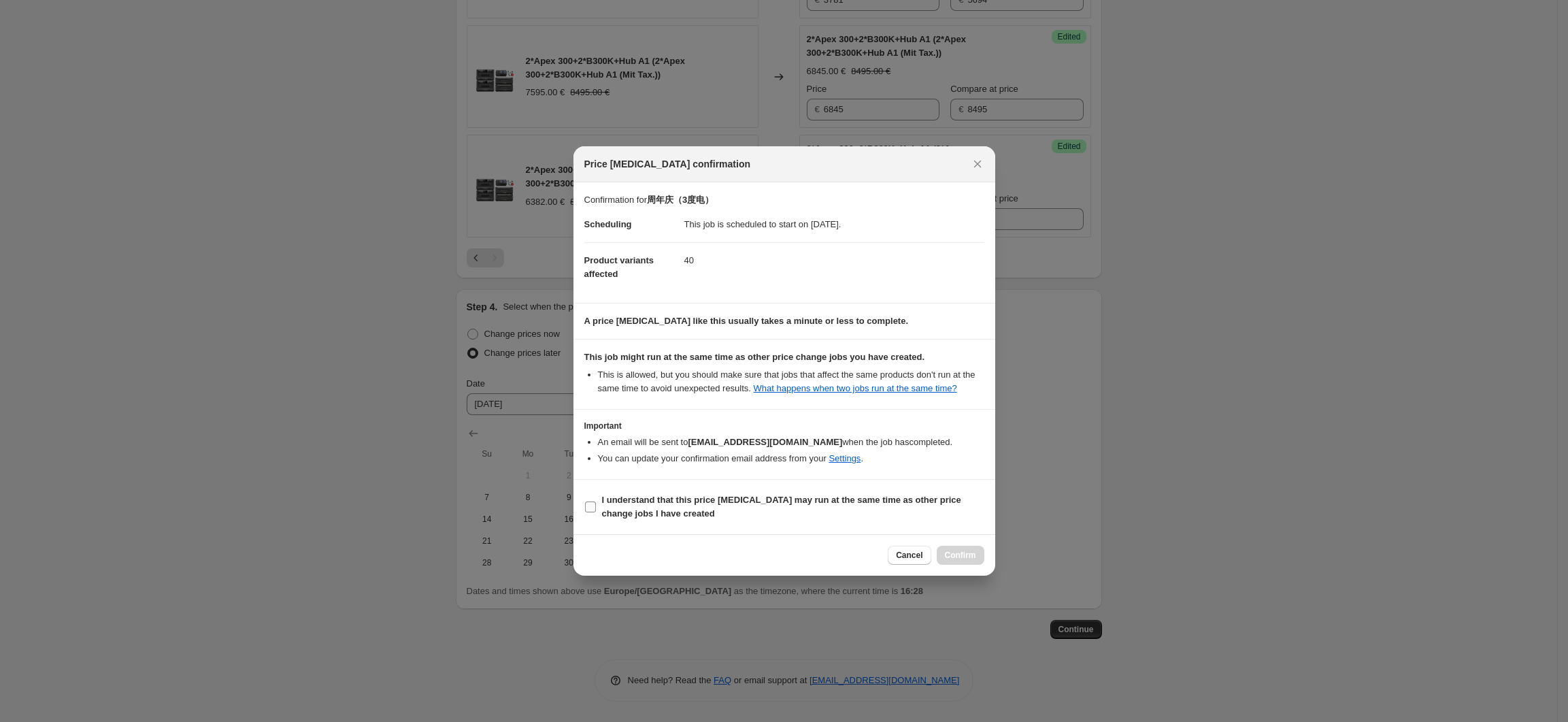
click at [586, 509] on input "I understand that this price change job may run at the same time as other price…" at bounding box center [590, 507] width 11 height 11
click at [977, 558] on button "Confirm" at bounding box center [961, 555] width 48 height 19
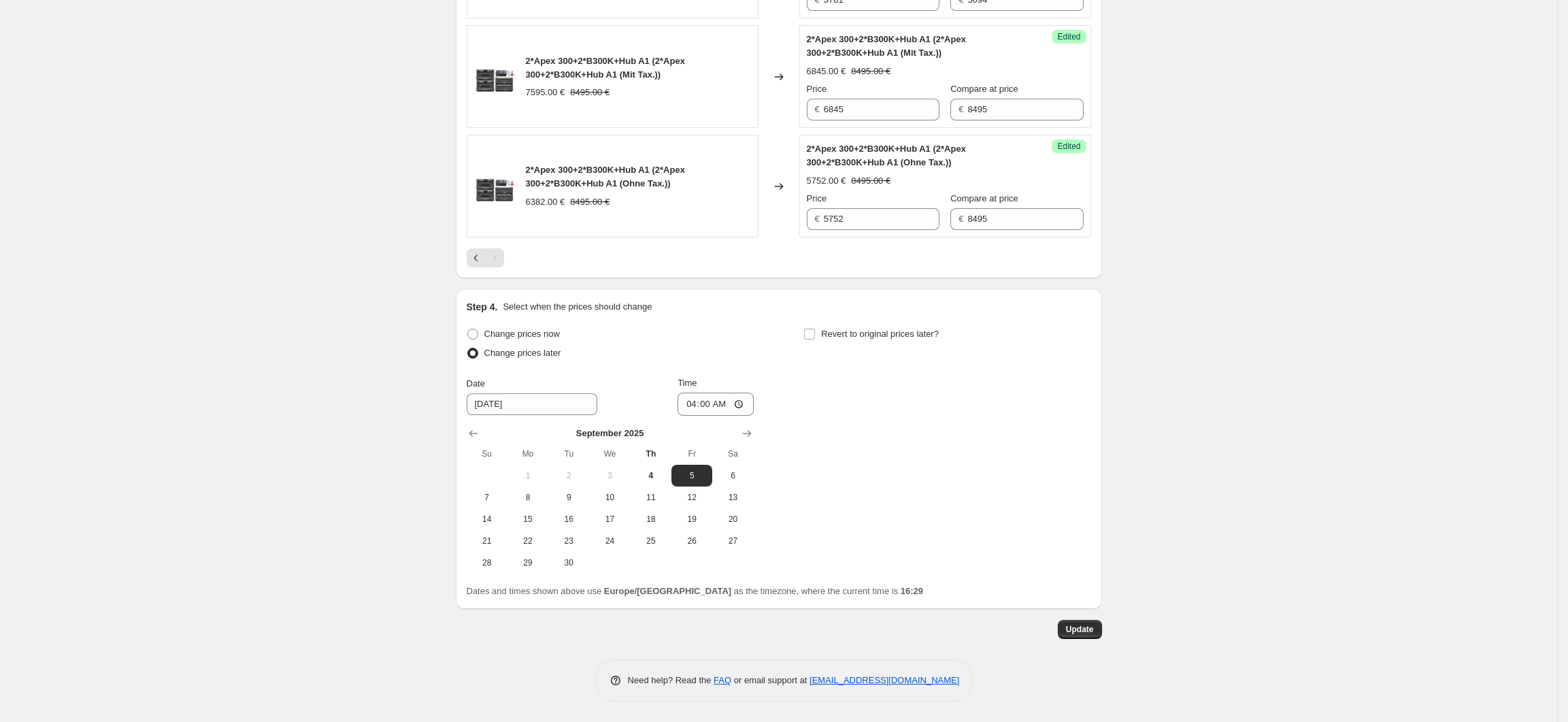
scroll to position [2688, 0]
click at [1087, 634] on button "Update" at bounding box center [1079, 629] width 44 height 19
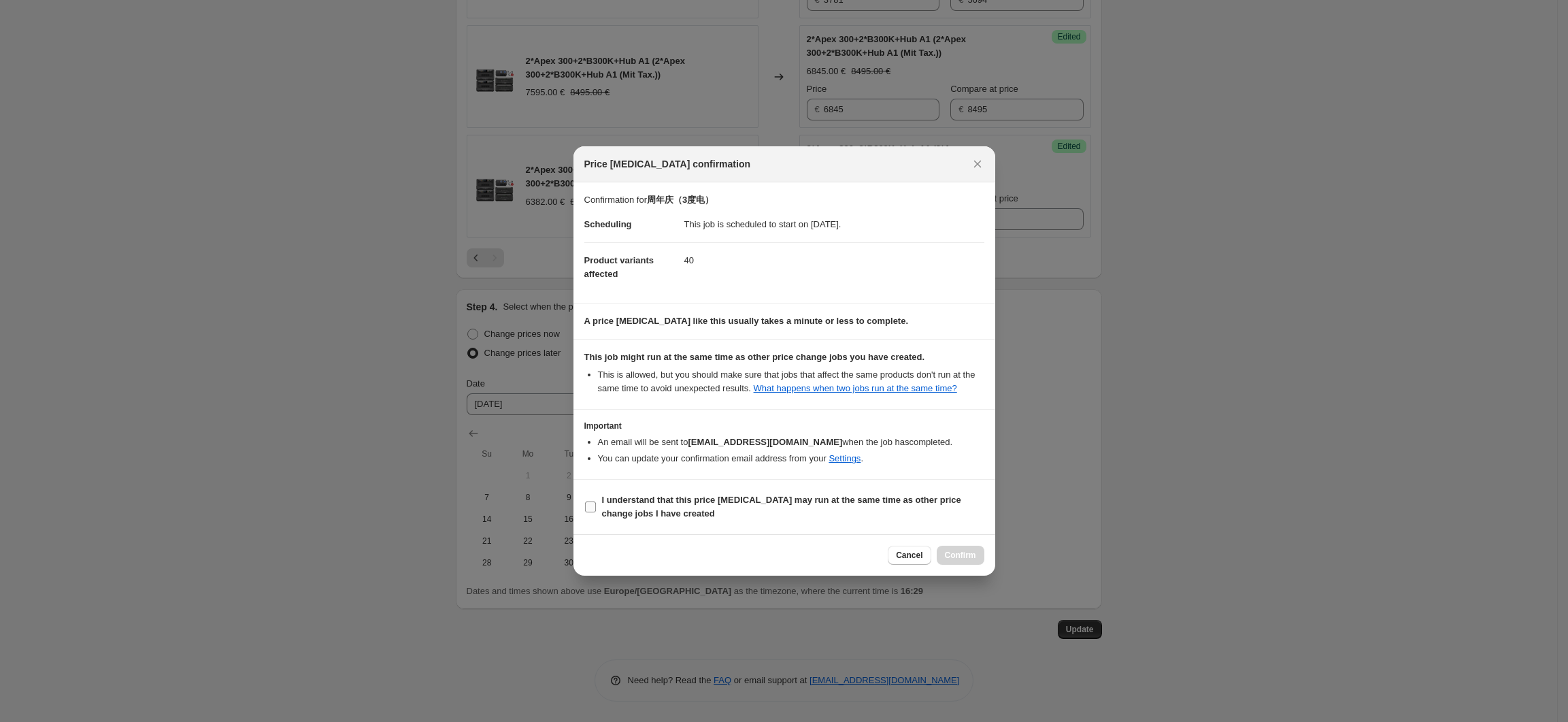
click at [656, 509] on b "I understand that this price change job may run at the same time as other price…" at bounding box center [782, 506] width 359 height 23
click at [596, 509] on input "I understand that this price change job may run at the same time as other price…" at bounding box center [590, 507] width 11 height 11
click at [962, 556] on span "Confirm" at bounding box center [961, 555] width 31 height 11
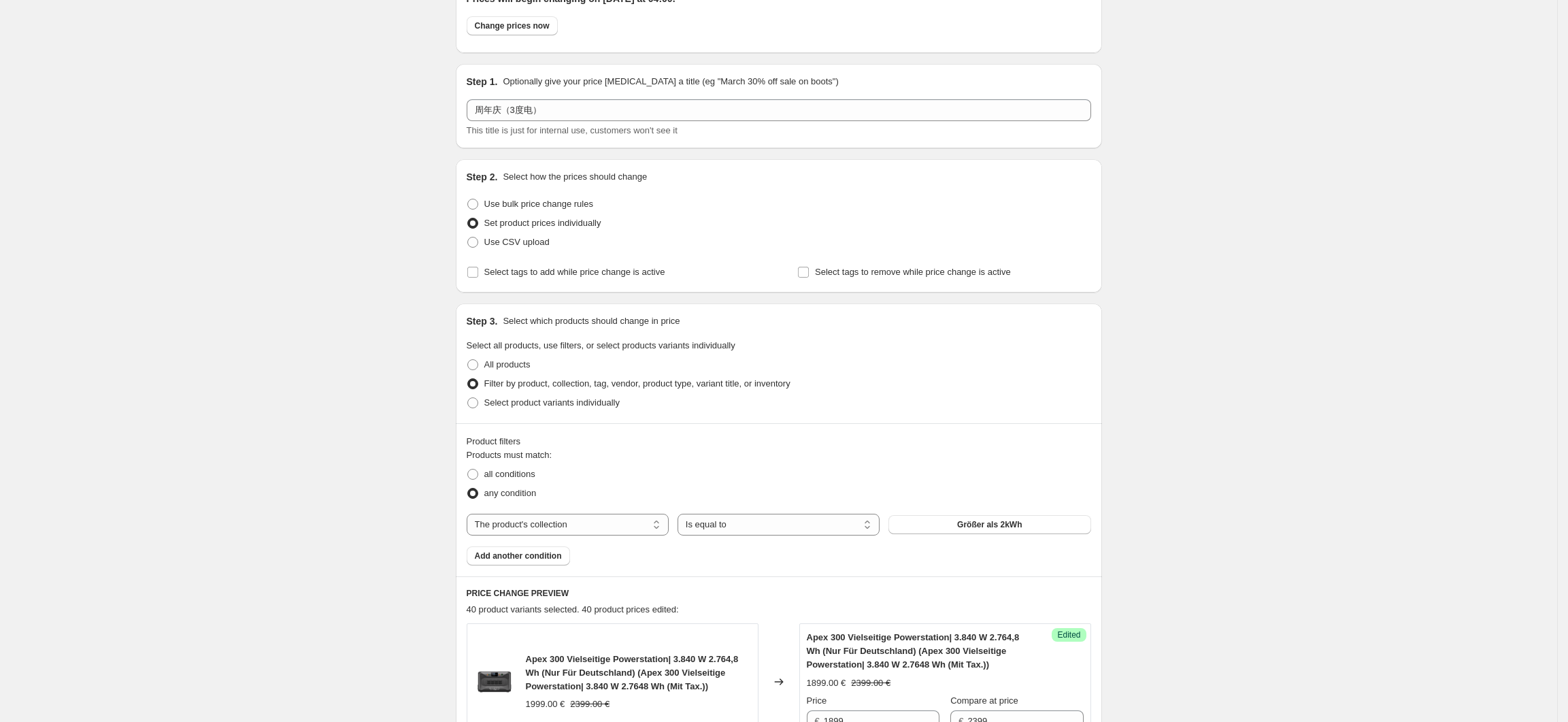
scroll to position [0, 0]
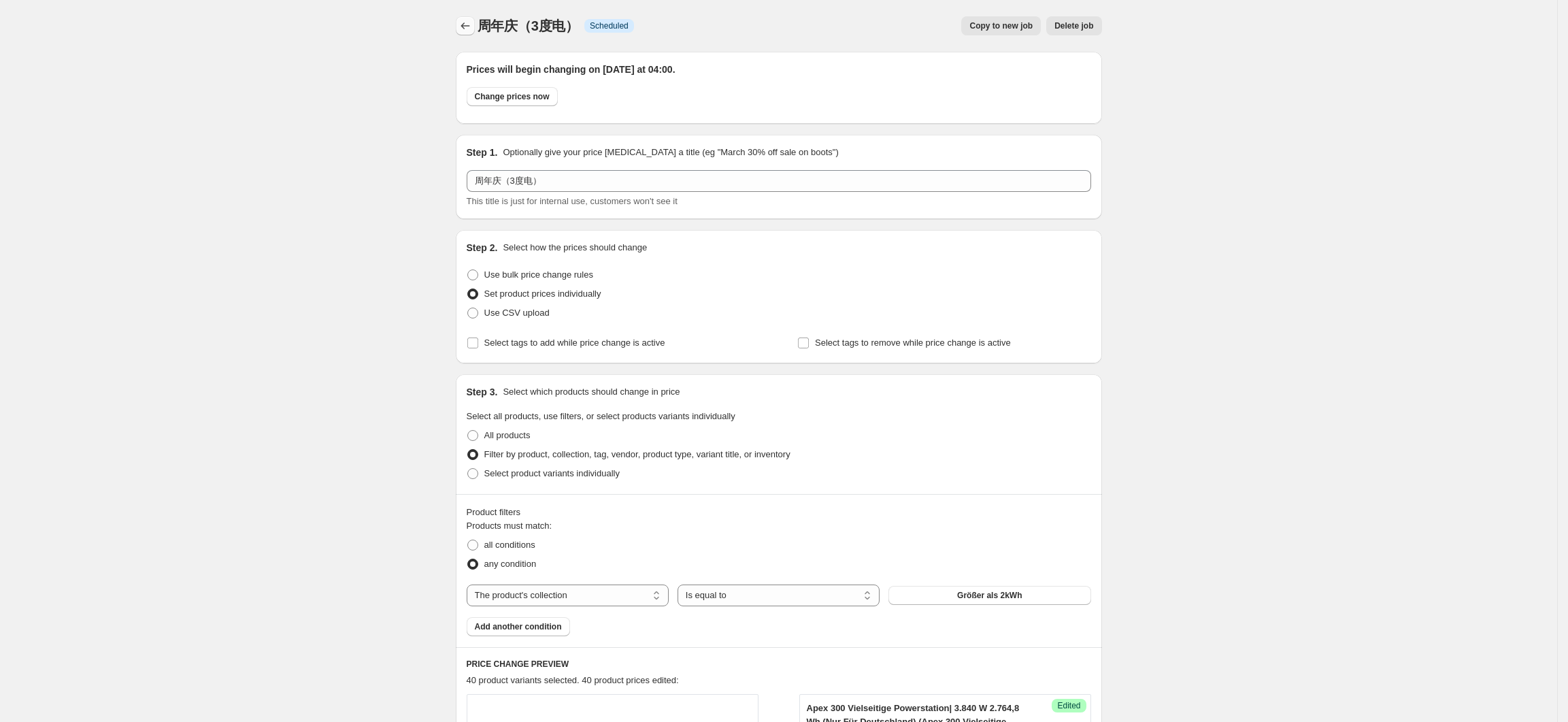
click at [472, 31] on icon "Price change jobs" at bounding box center [465, 26] width 14 height 14
